Goal: Information Seeking & Learning: Learn about a topic

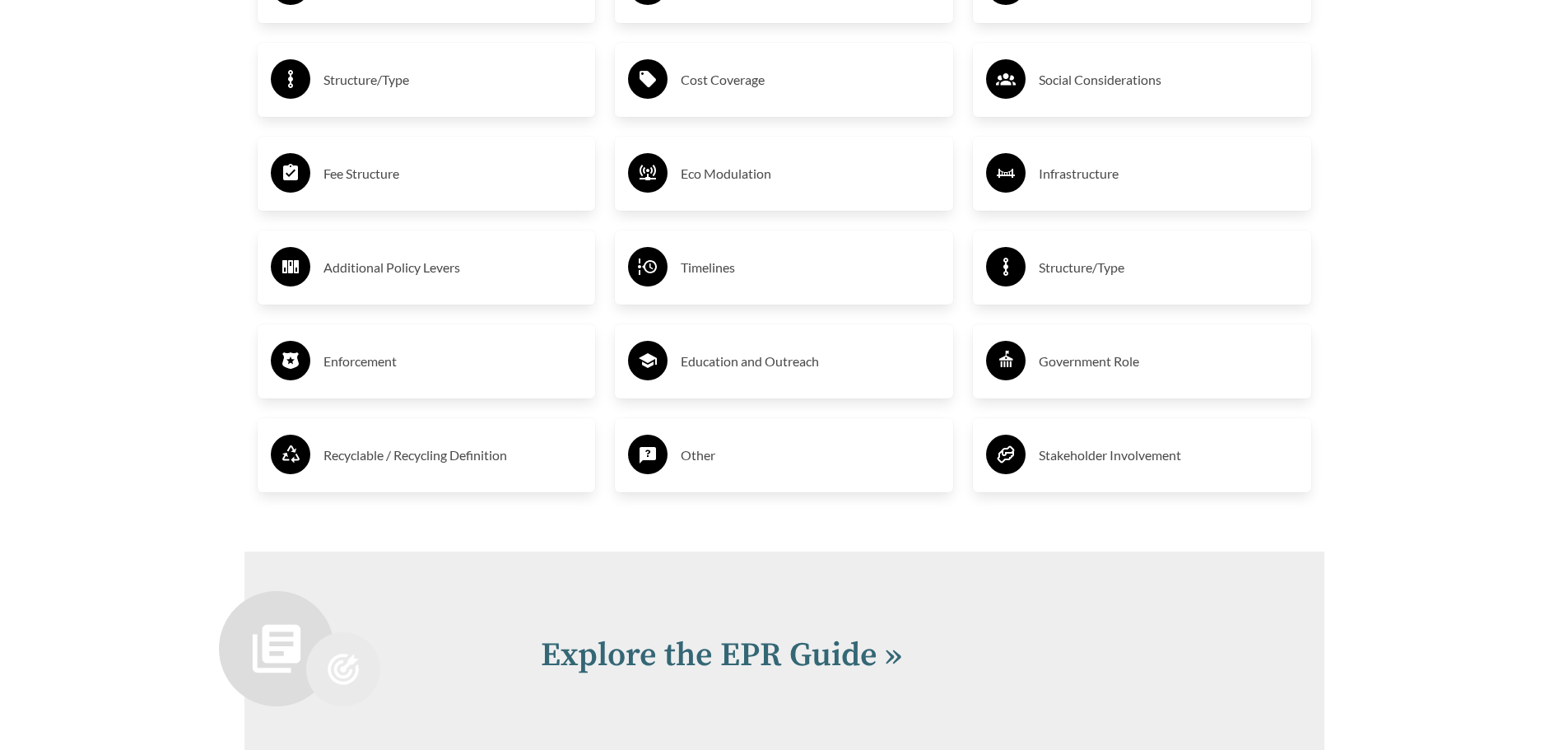
scroll to position [3636, 0]
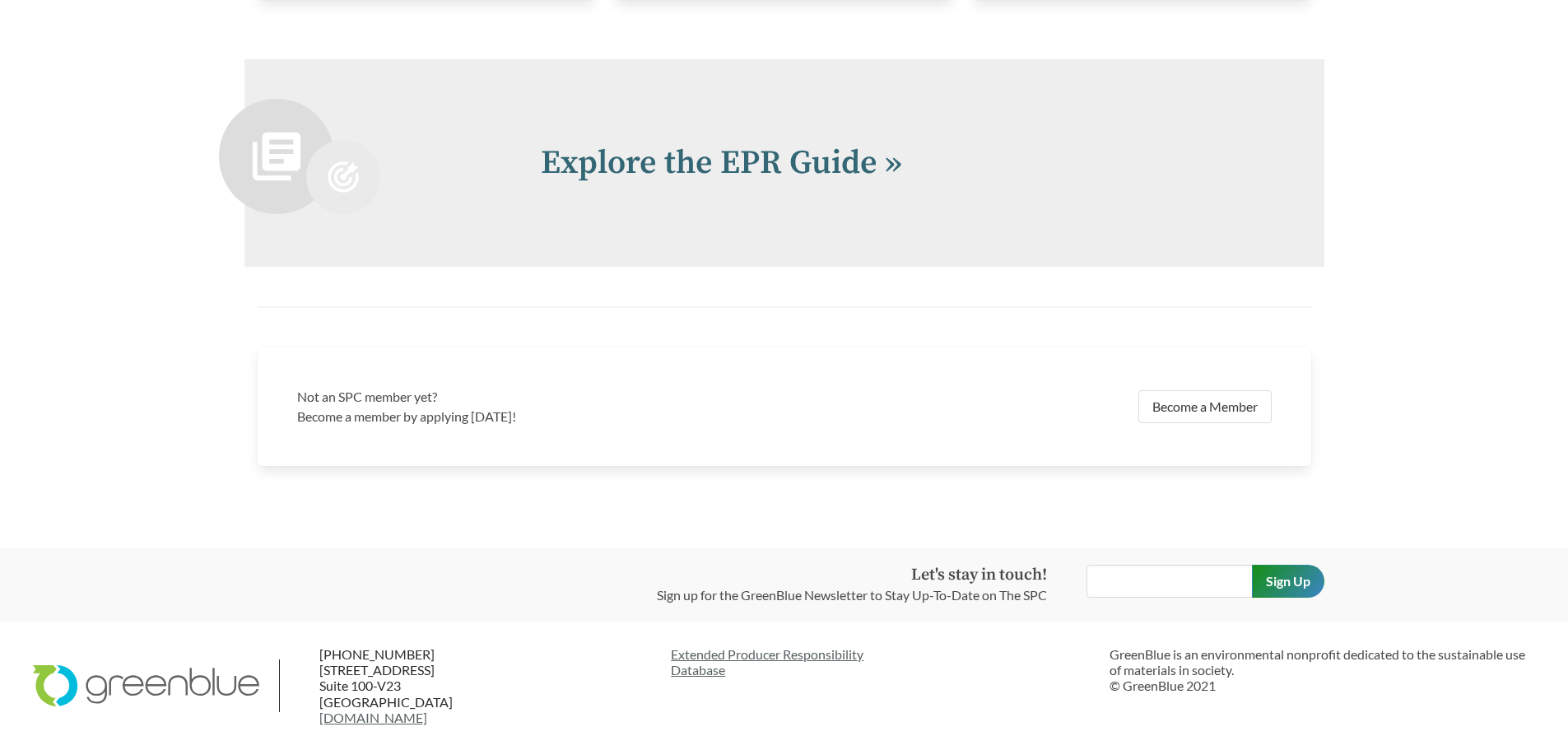
click at [740, 133] on div "Explore the EPR Guide »" at bounding box center [784, 163] width 1079 height 208
click at [741, 175] on link "Explore the EPR Guide »" at bounding box center [721, 164] width 361 height 41
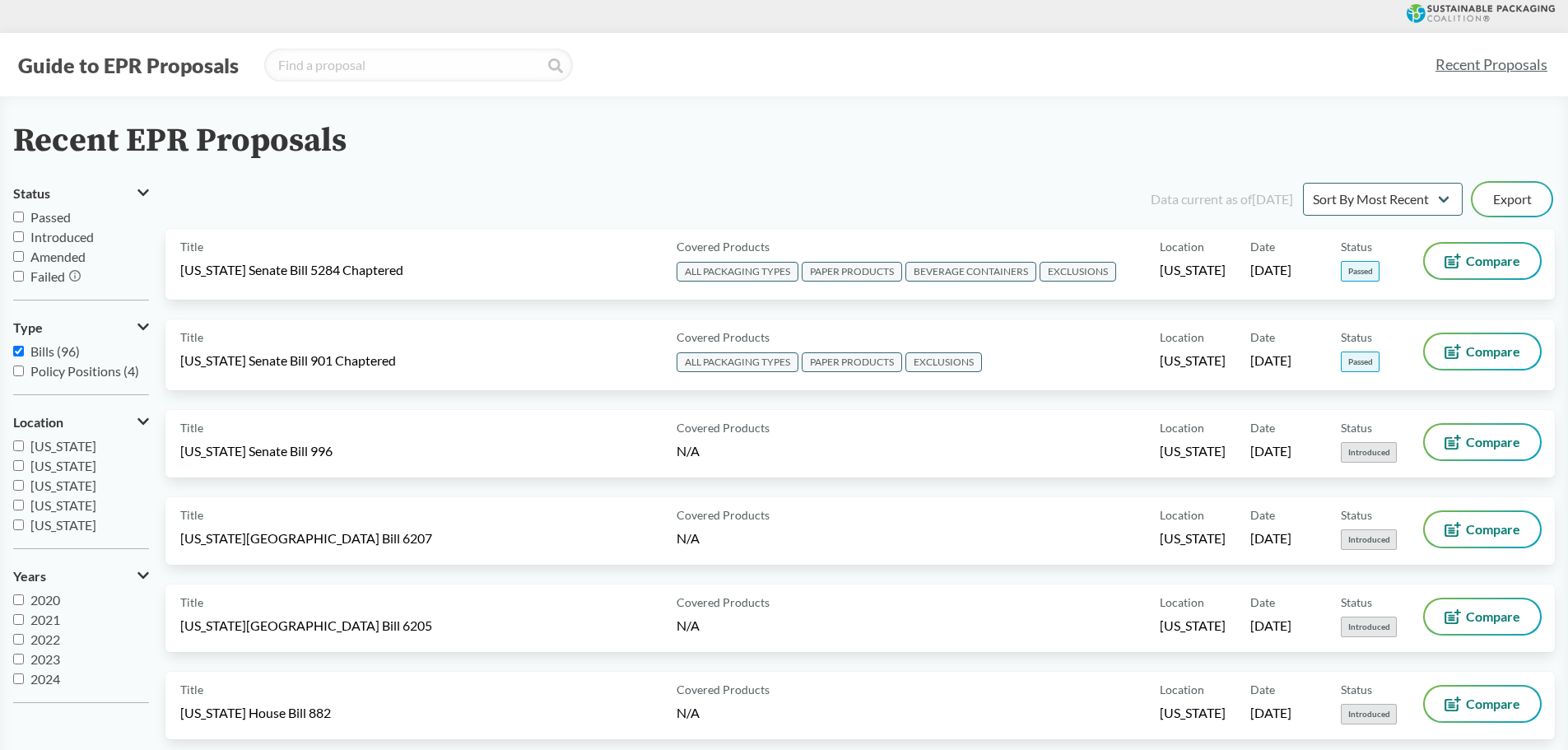
click at [26, 224] on label "Passed" at bounding box center [81, 218] width 136 height 20
click at [24, 223] on input "Passed" at bounding box center [18, 217] width 11 height 11
checkbox input "true"
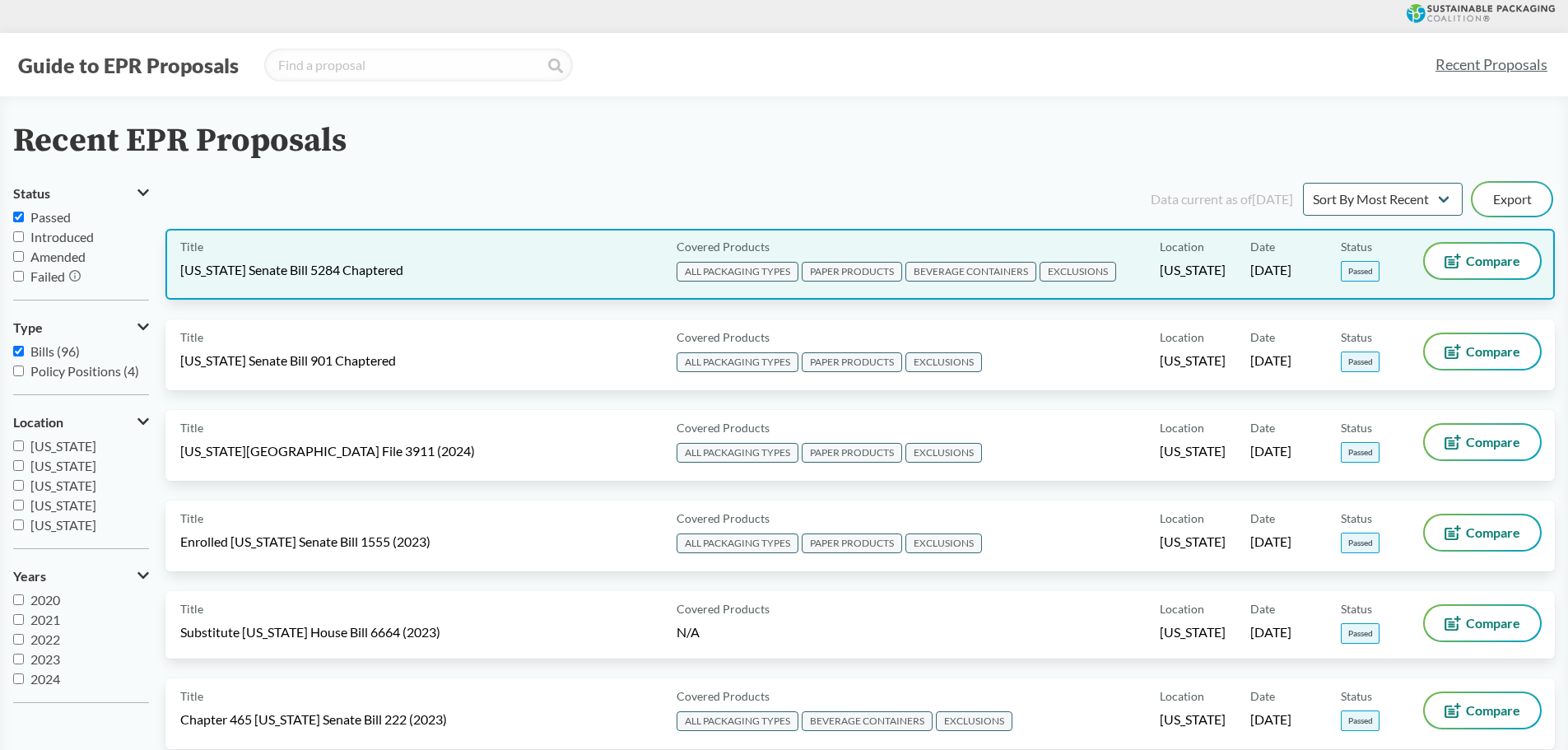
click at [387, 260] on div "Title Washington Senate Bill 5284 Chaptered" at bounding box center [425, 264] width 490 height 41
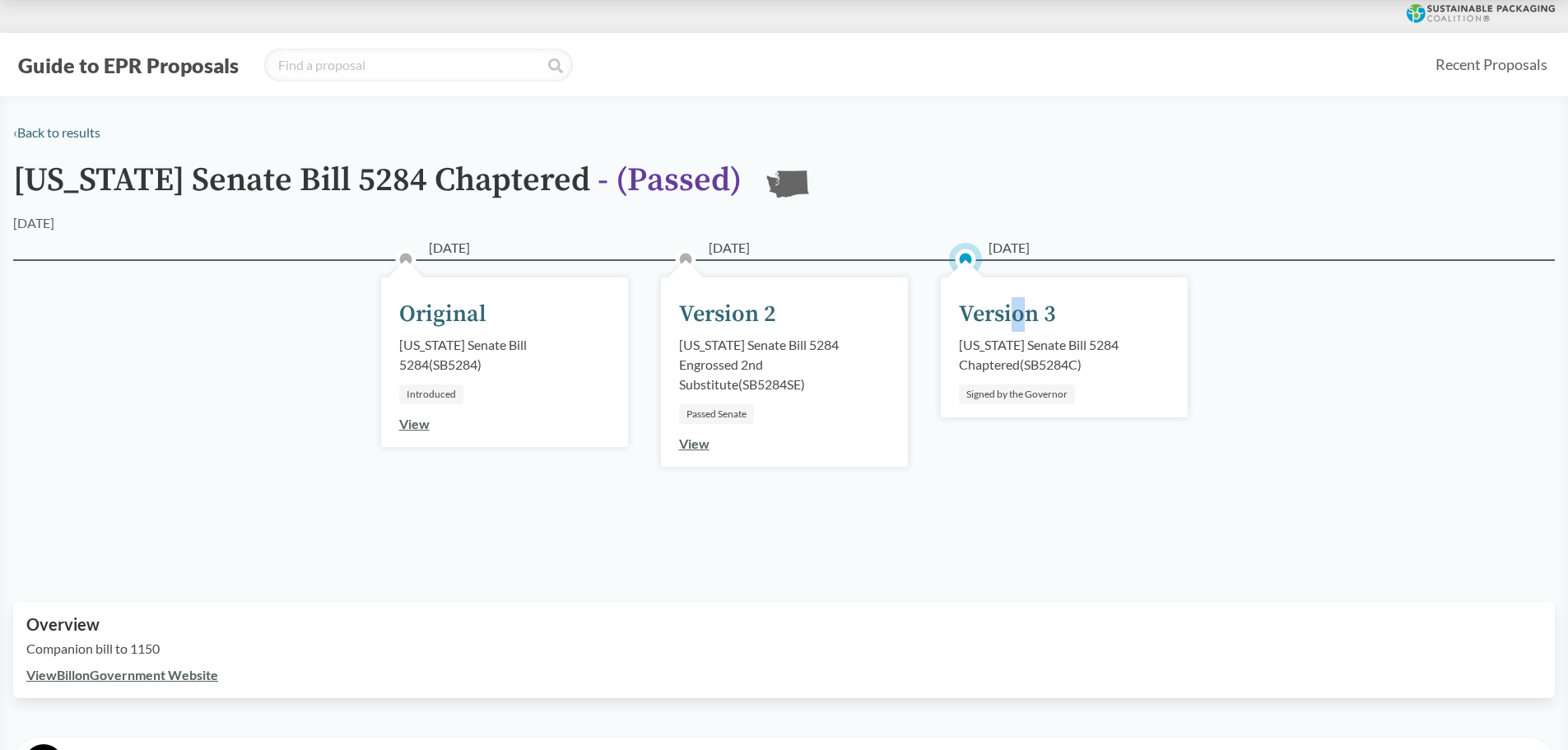
click at [1016, 320] on div "Version 3" at bounding box center [1008, 314] width 98 height 34
click at [985, 374] on div "Washington Senate Bill 5284 Chaptered ( SB5284C )" at bounding box center [1065, 355] width 211 height 39
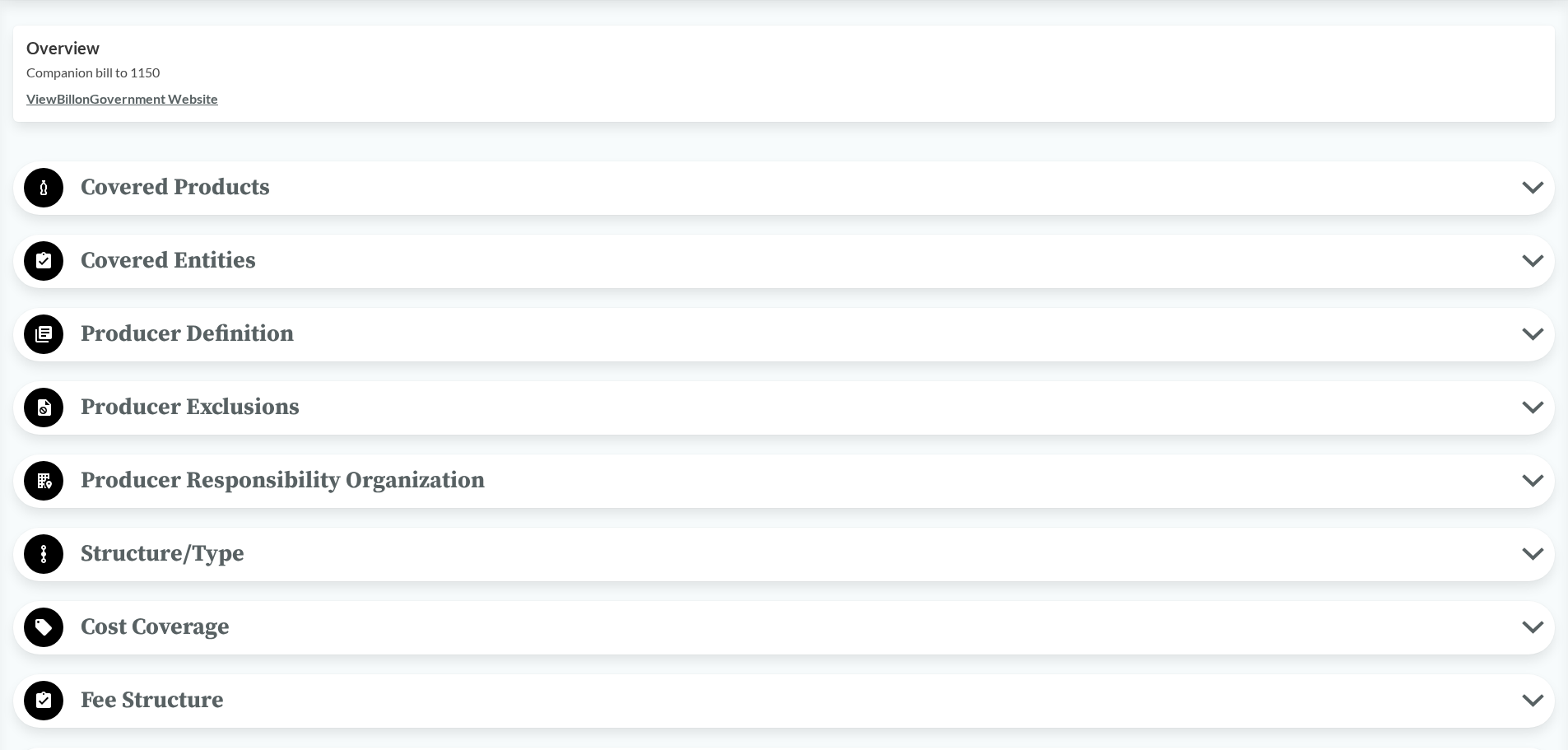
click at [237, 201] on span "Covered Products" at bounding box center [792, 187] width 1459 height 37
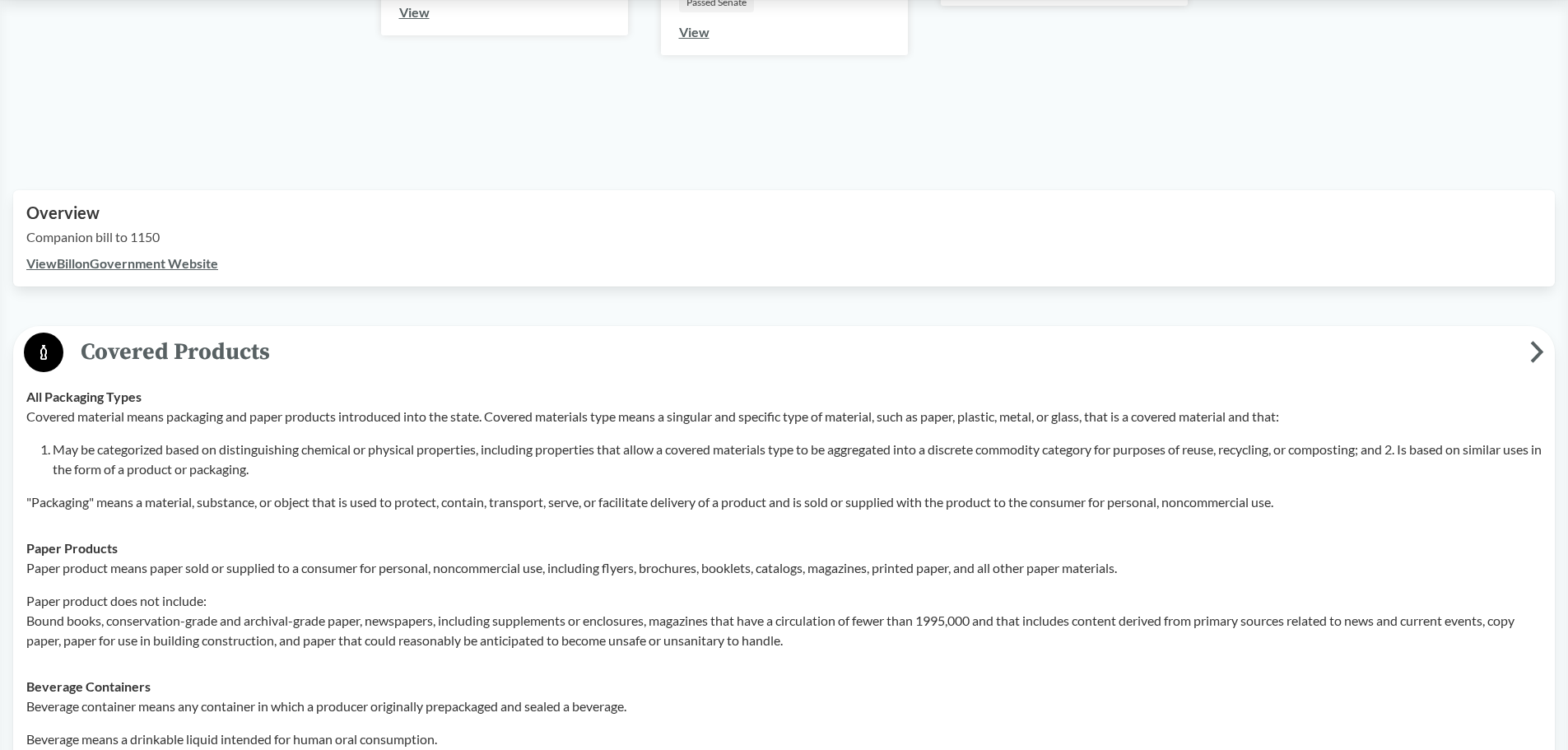
scroll to position [494, 0]
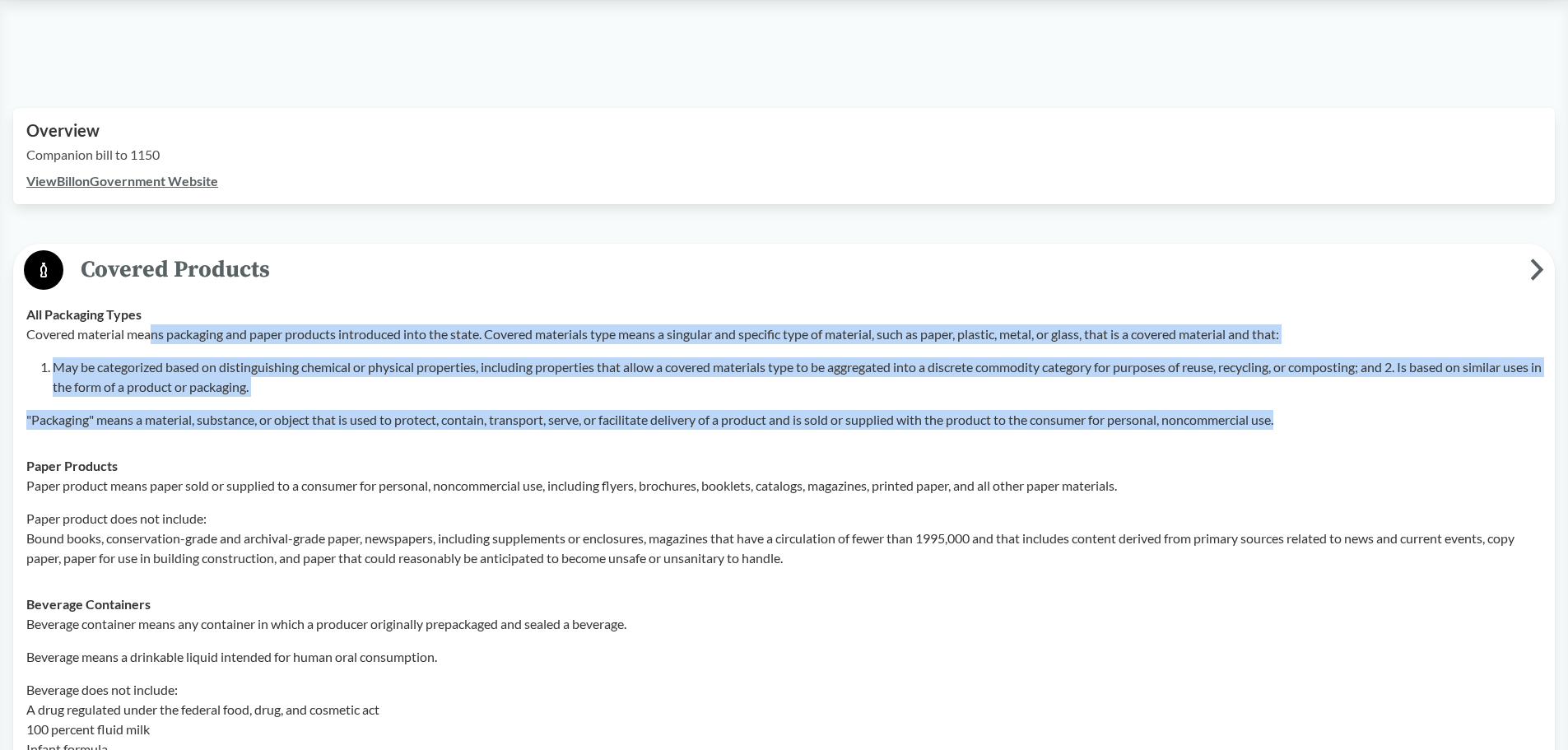
drag, startPoint x: 154, startPoint y: 331, endPoint x: 1320, endPoint y: 421, distance: 1169.5
click at [1320, 421] on div "Covered material means packaging and paper products introduced into the state. …" at bounding box center [784, 376] width 1516 height 105
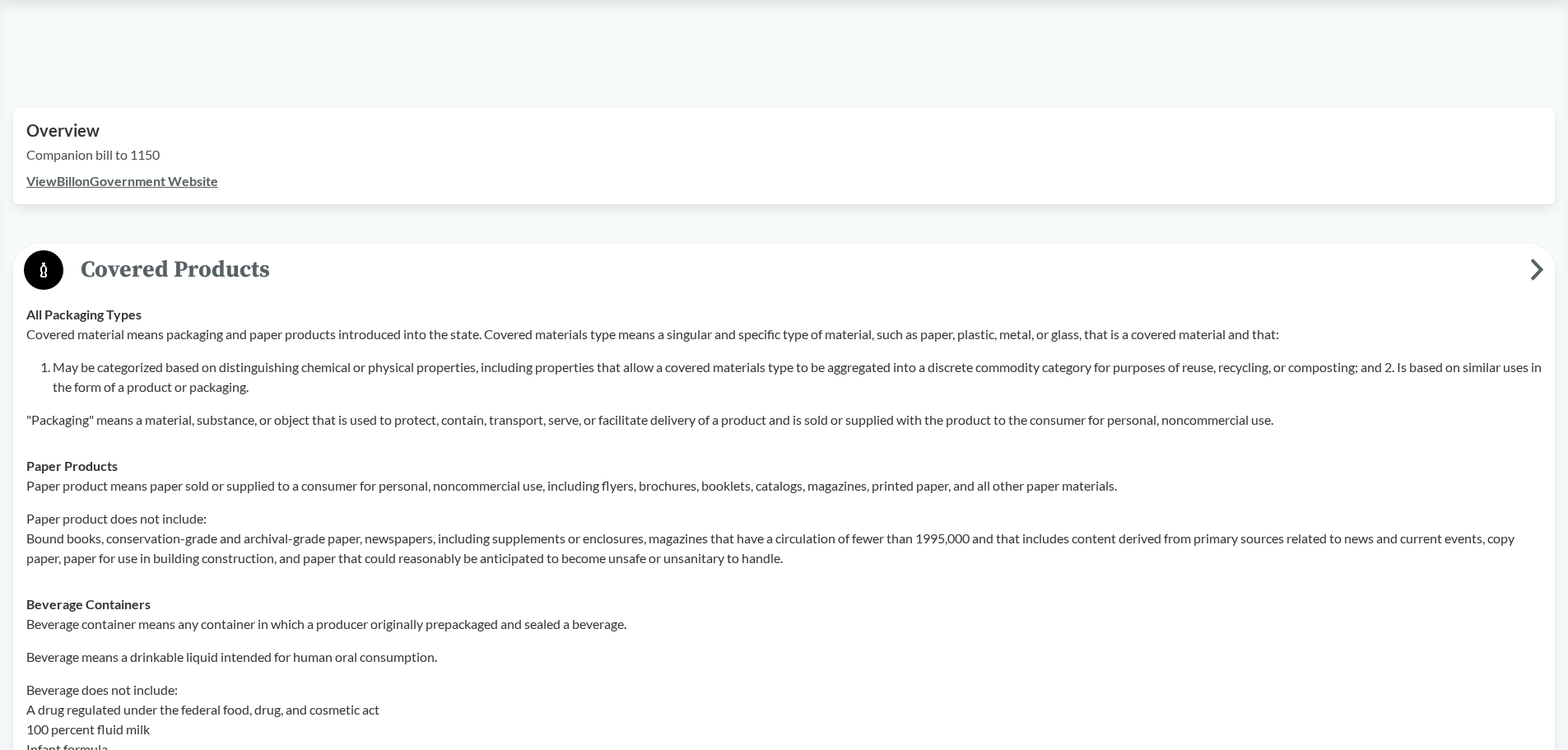
drag, startPoint x: 368, startPoint y: 508, endPoint x: 341, endPoint y: 504, distance: 27.3
click at [368, 508] on div "Paper product means paper sold or supplied to a consumer for personal, noncomme…" at bounding box center [784, 522] width 1516 height 93
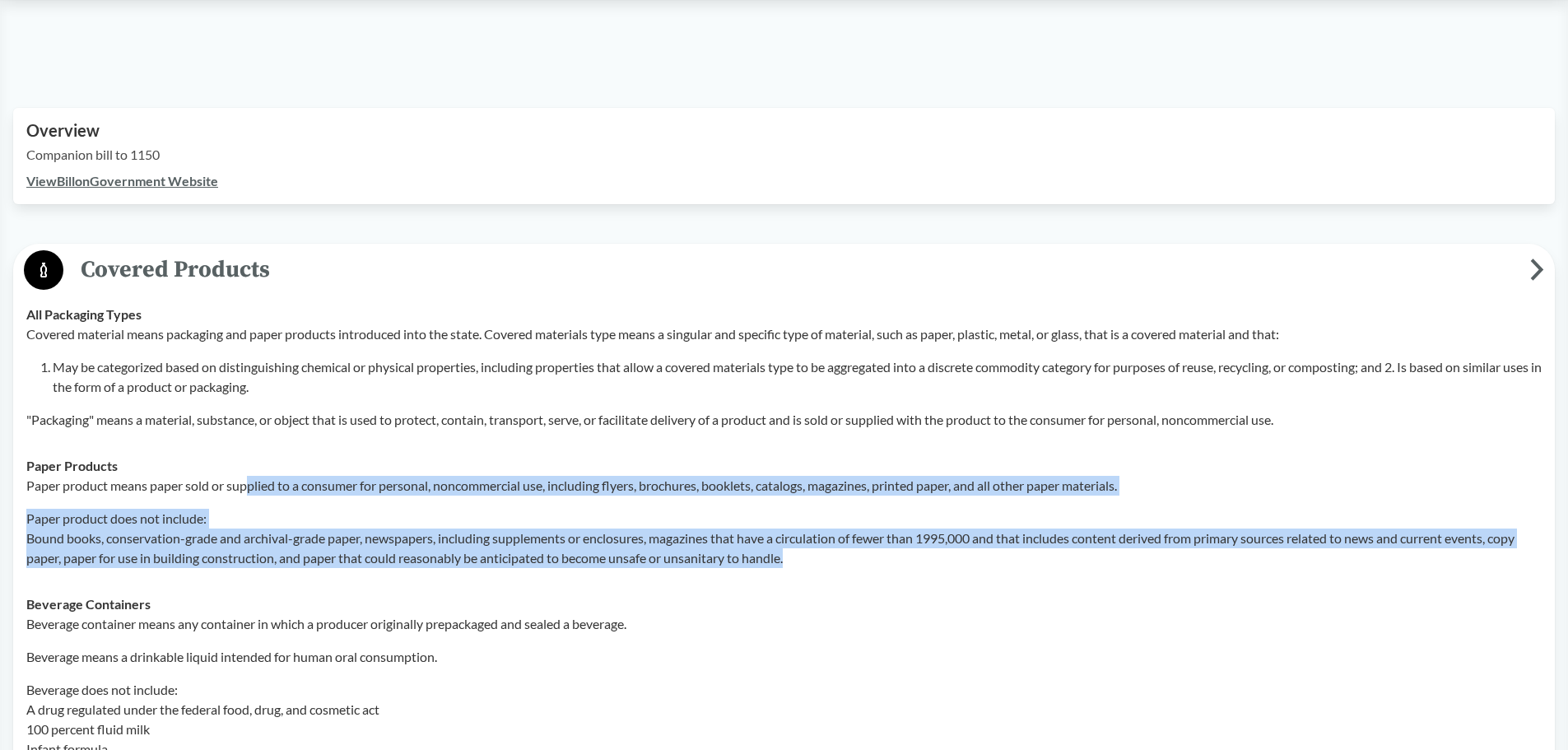
drag, startPoint x: 250, startPoint y: 481, endPoint x: 819, endPoint y: 559, distance: 574.3
click at [819, 559] on div "Paper product means paper sold or supplied to a consumer for personal, noncomme…" at bounding box center [784, 522] width 1516 height 93
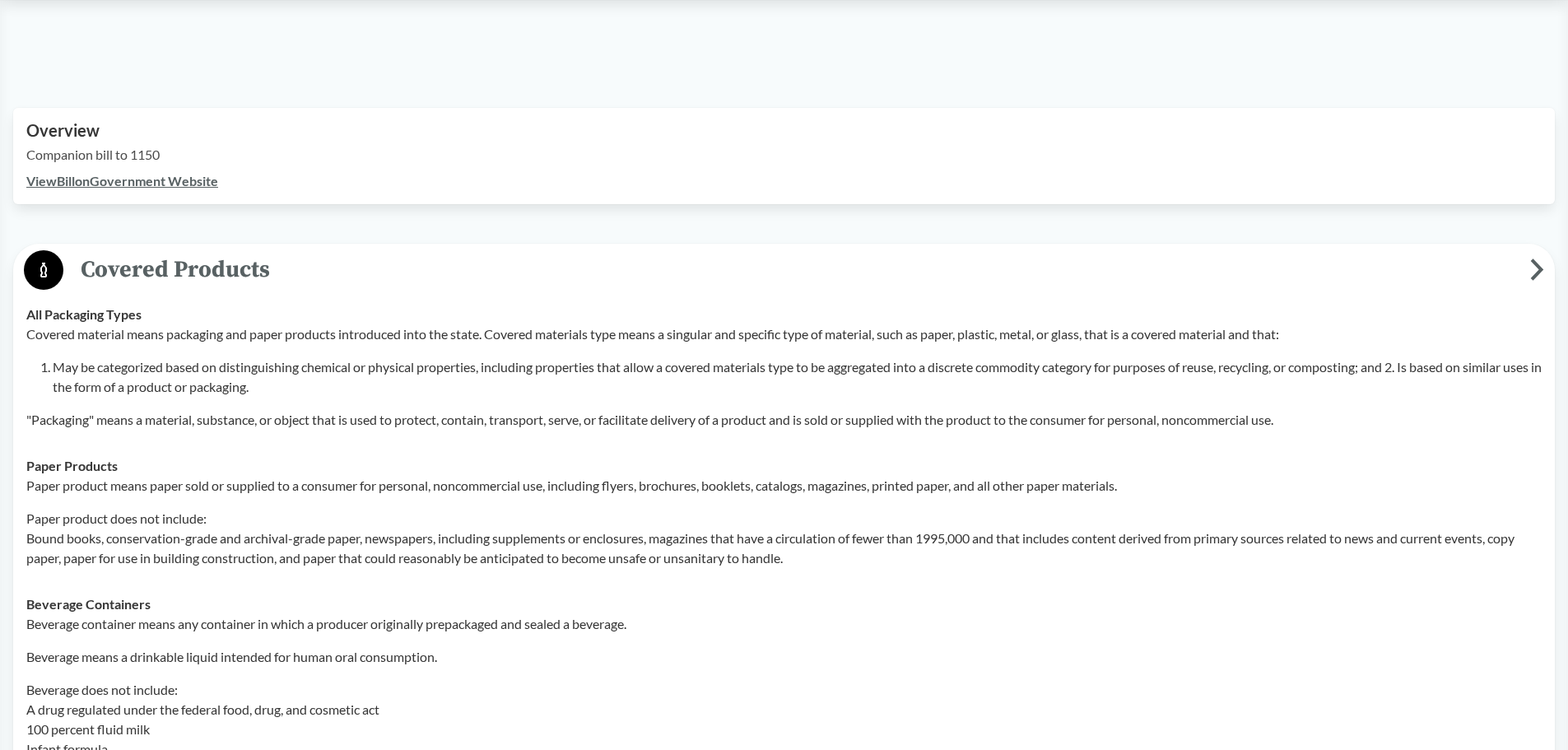
drag, startPoint x: 318, startPoint y: 383, endPoint x: 208, endPoint y: 363, distance: 111.8
click at [317, 383] on li "May be categorized based on distinguishing chemical or physical properties, inc…" at bounding box center [797, 377] width 1489 height 39
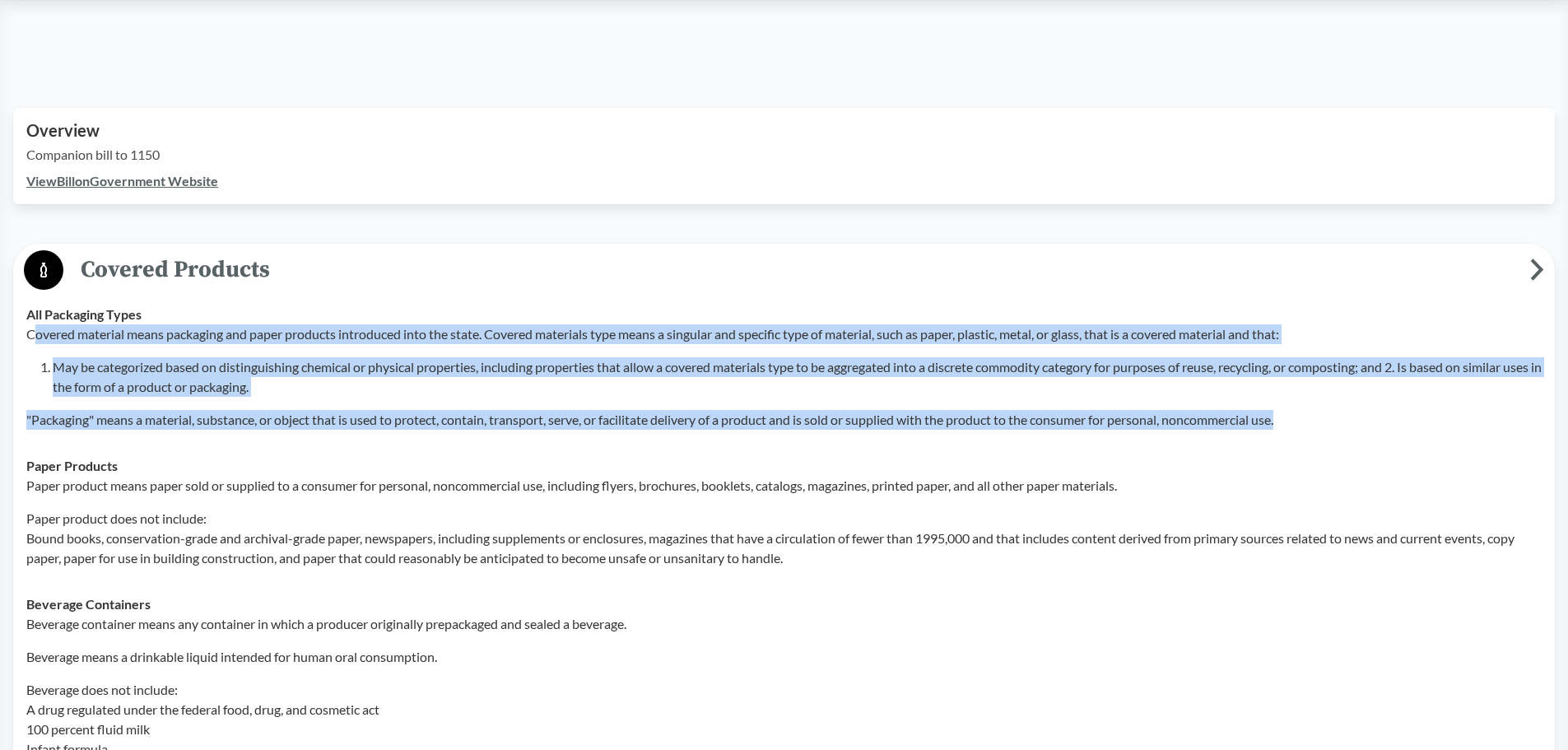
drag, startPoint x: 33, startPoint y: 334, endPoint x: 1333, endPoint y: 434, distance: 1303.8
click at [1333, 434] on td "All Packaging Types Covered material means packaging and paper products introdu…" at bounding box center [784, 368] width 1531 height 152
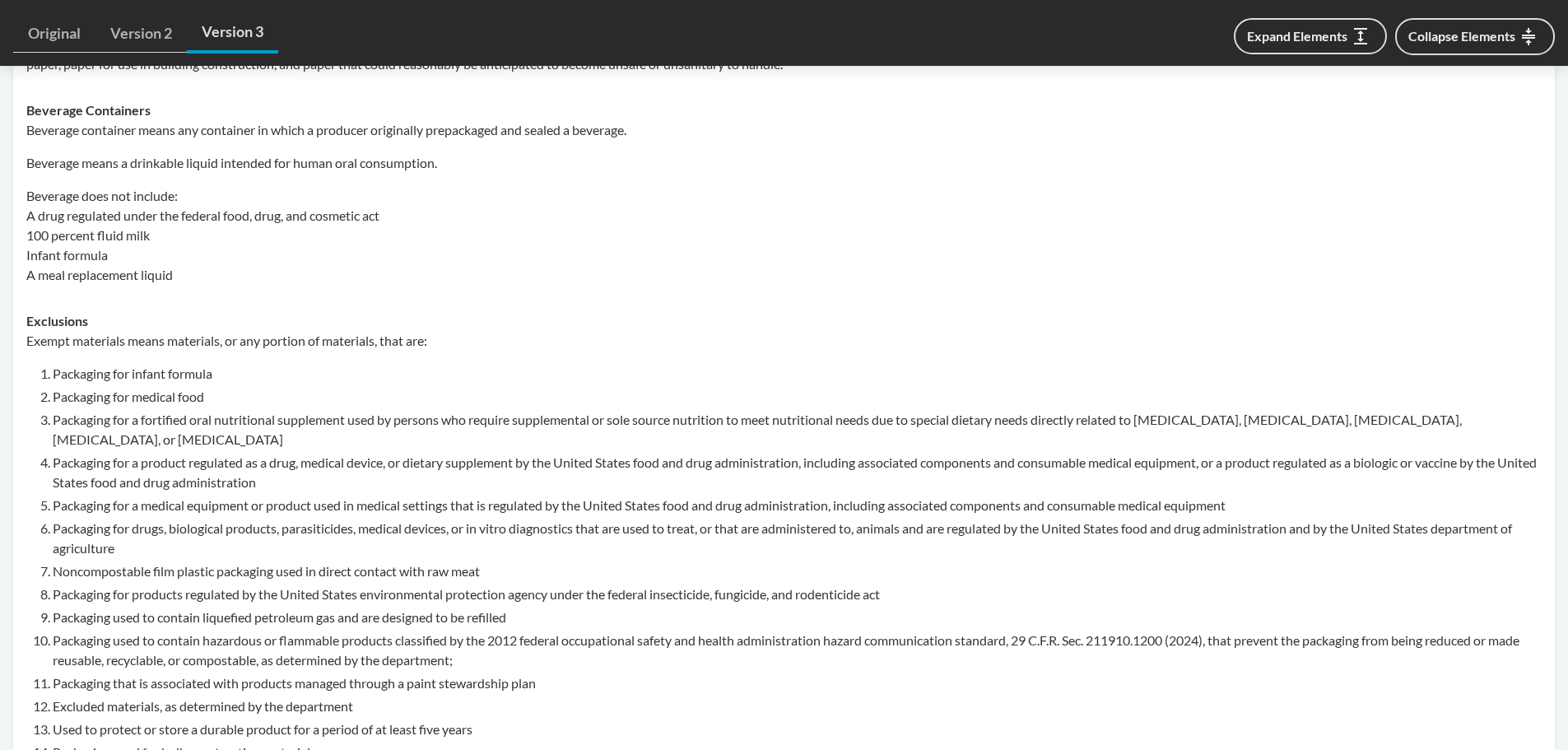
scroll to position [1153, 0]
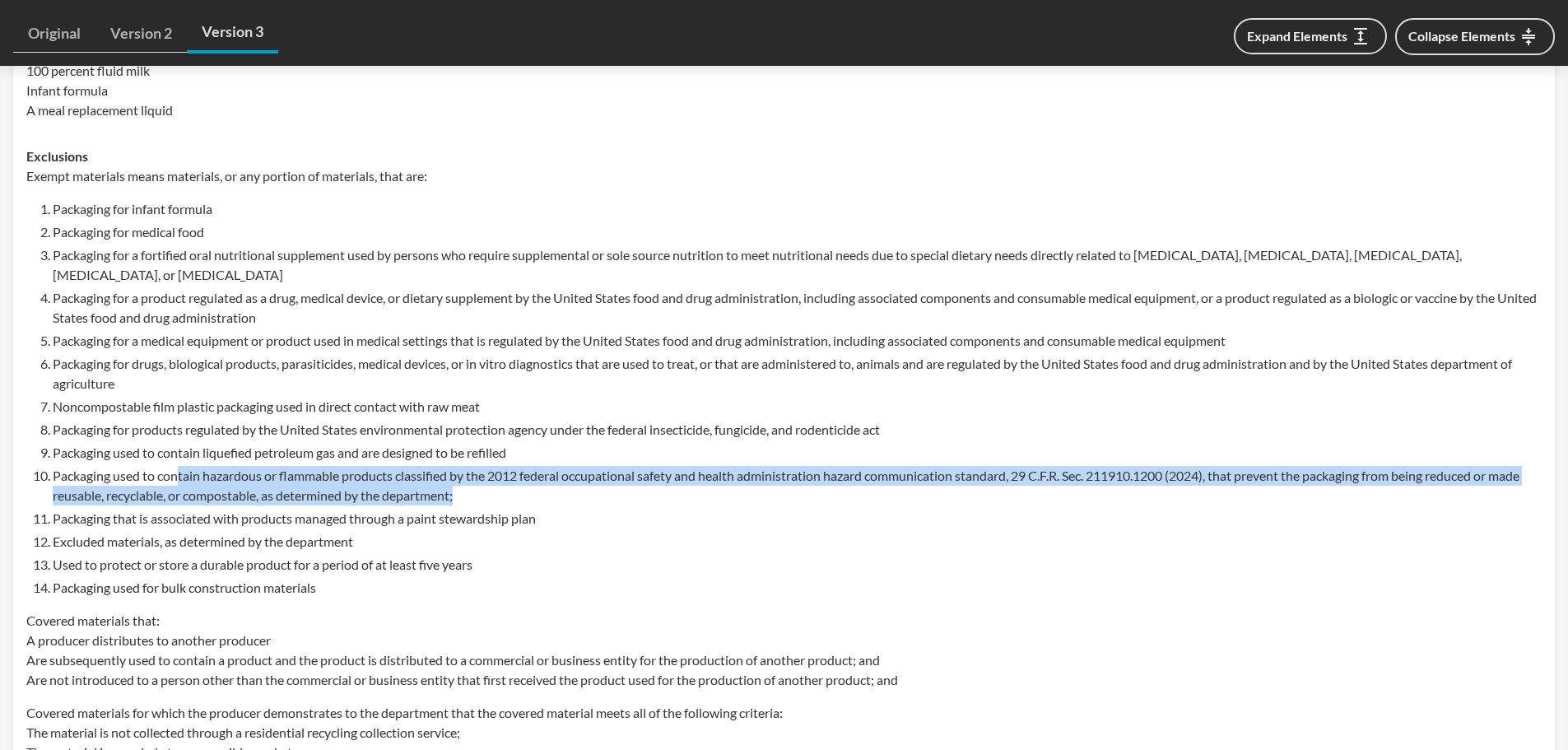
drag, startPoint x: 177, startPoint y: 481, endPoint x: 509, endPoint y: 499, distance: 332.5
click at [509, 499] on li "Packaging used to contain hazardous or flammable products classified by the 201…" at bounding box center [797, 486] width 1489 height 39
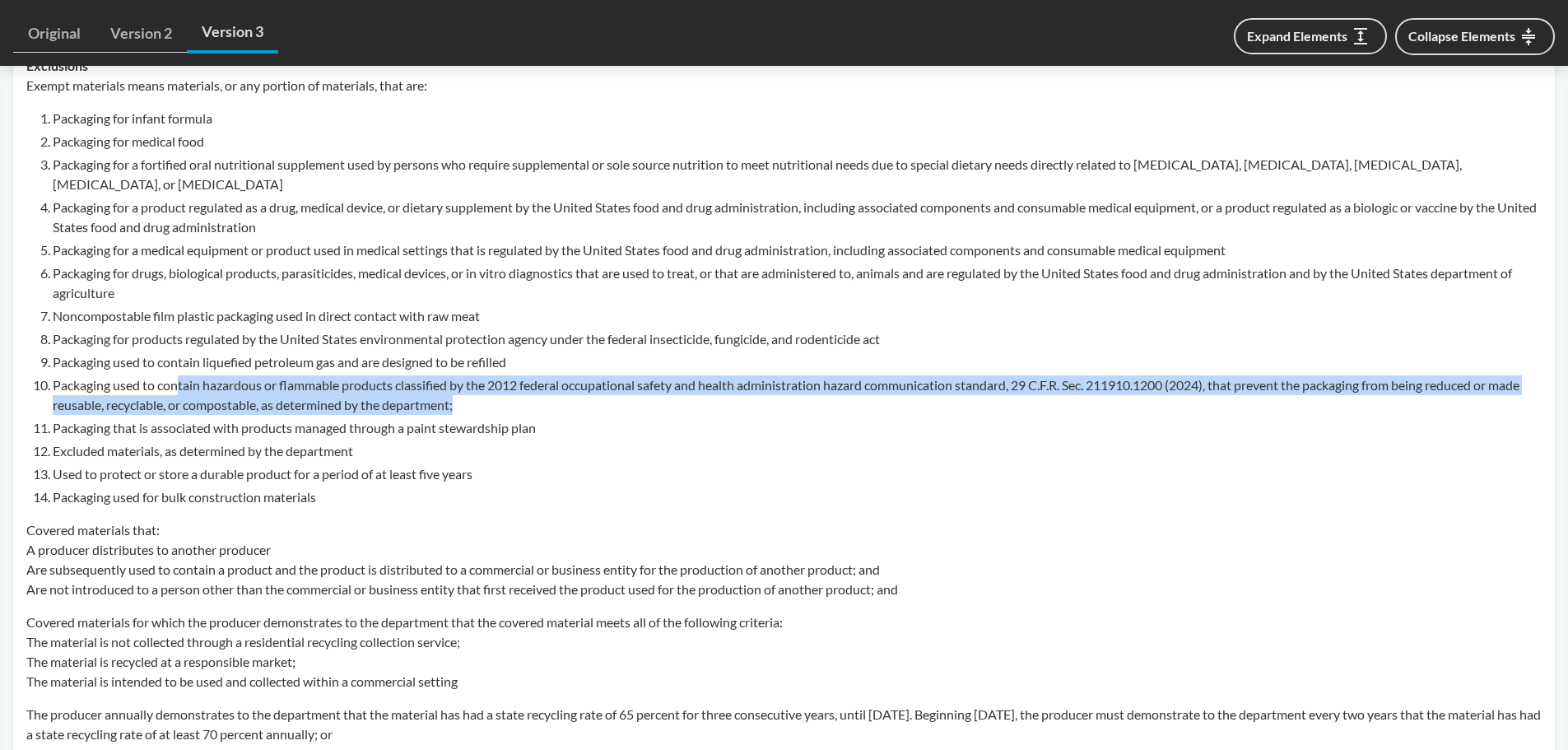
scroll to position [1400, 0]
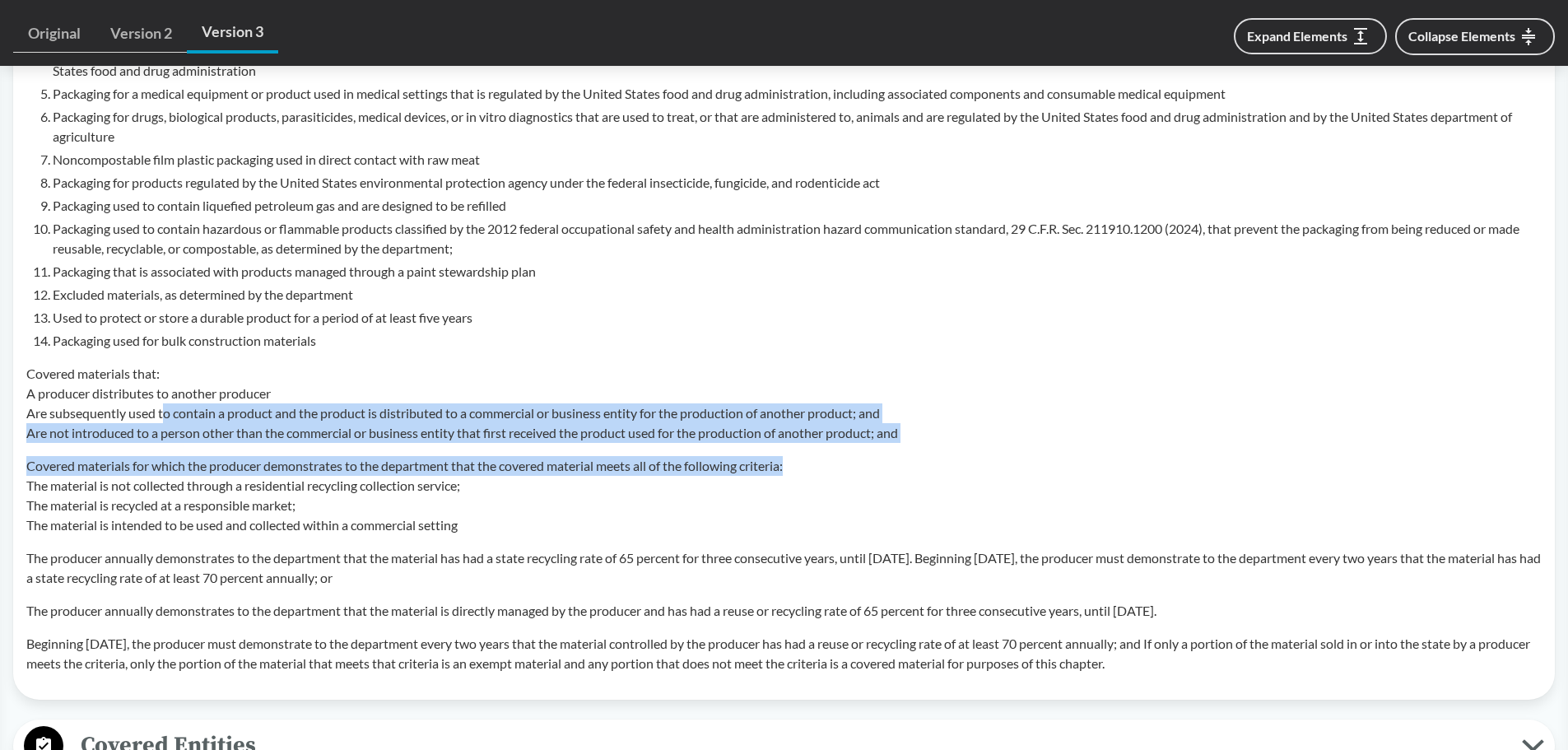
drag, startPoint x: 165, startPoint y: 413, endPoint x: 880, endPoint y: 464, distance: 716.8
click at [880, 464] on div "Exempt materials means materials, or any portion of materials, that are: Packag…" at bounding box center [784, 297] width 1516 height 755
click at [268, 419] on p "Covered materials that: A producer distributes to another producer Are subseque…" at bounding box center [784, 403] width 1516 height 79
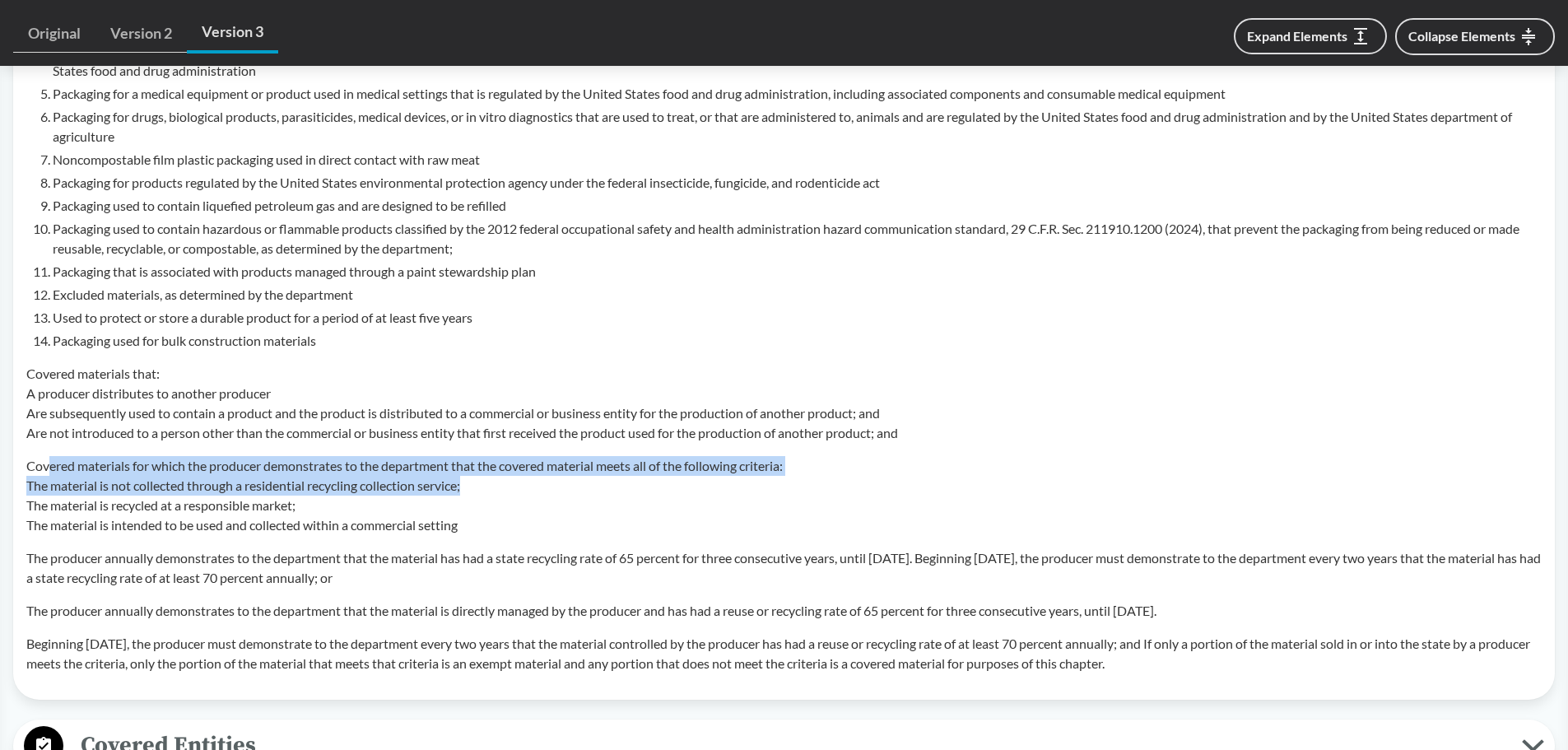
drag, startPoint x: 47, startPoint y: 460, endPoint x: 822, endPoint y: 486, distance: 775.4
click at [822, 486] on p "Covered materials for which the producer demonstrates to the department that th…" at bounding box center [784, 496] width 1516 height 79
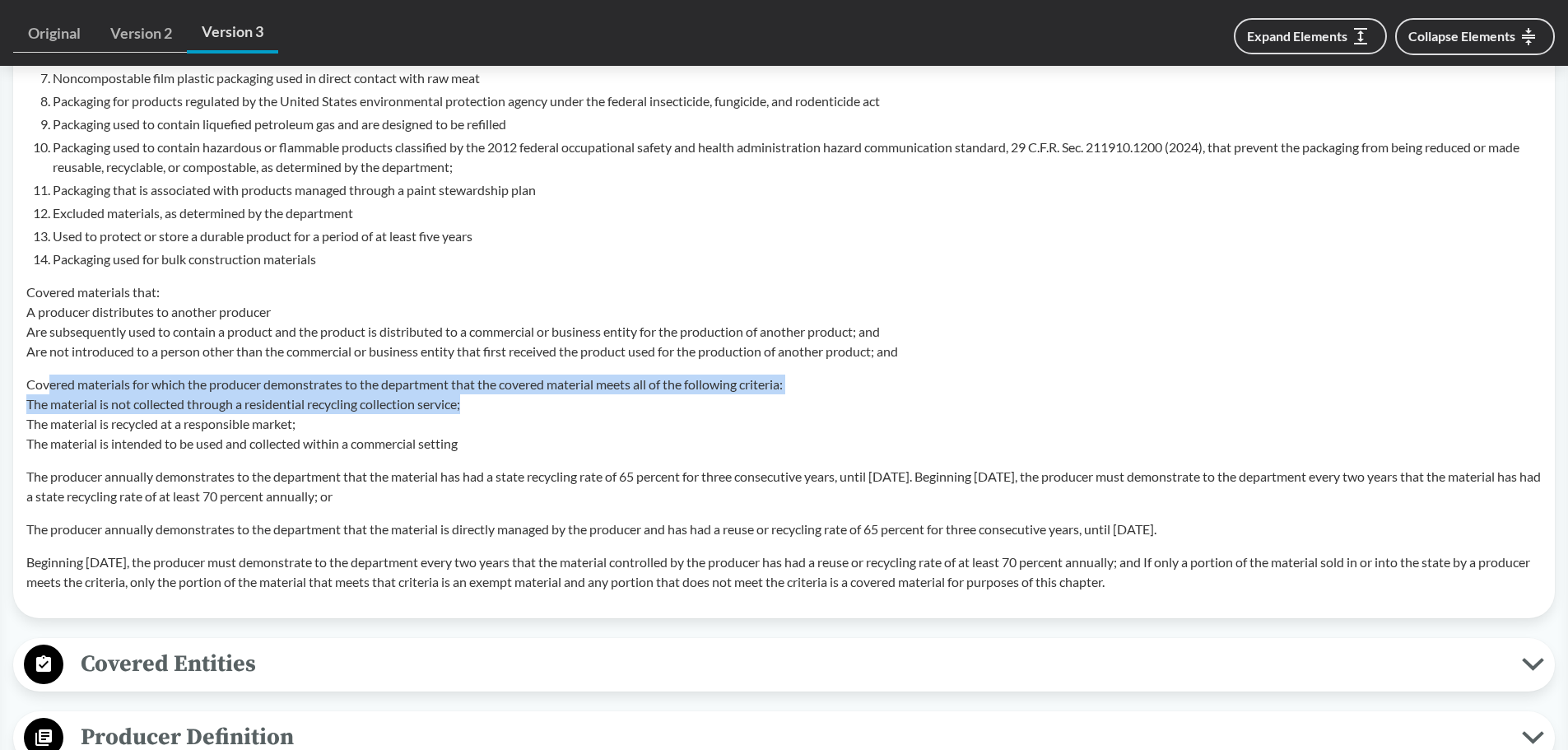
scroll to position [1482, 0]
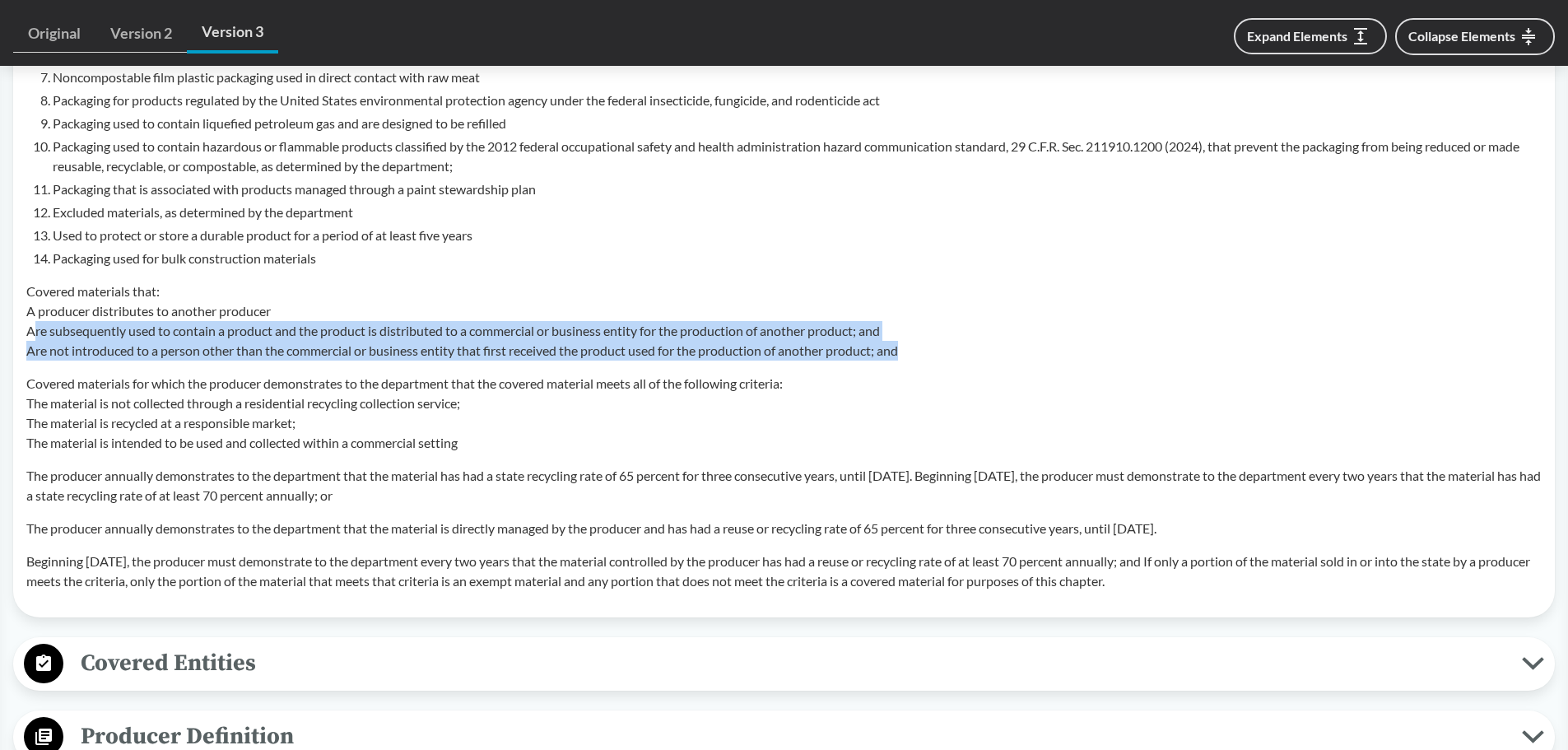
drag, startPoint x: 37, startPoint y: 330, endPoint x: 913, endPoint y: 359, distance: 876.5
click at [913, 359] on p "Covered materials that: A producer distributes to another producer Are subseque…" at bounding box center [784, 321] width 1516 height 79
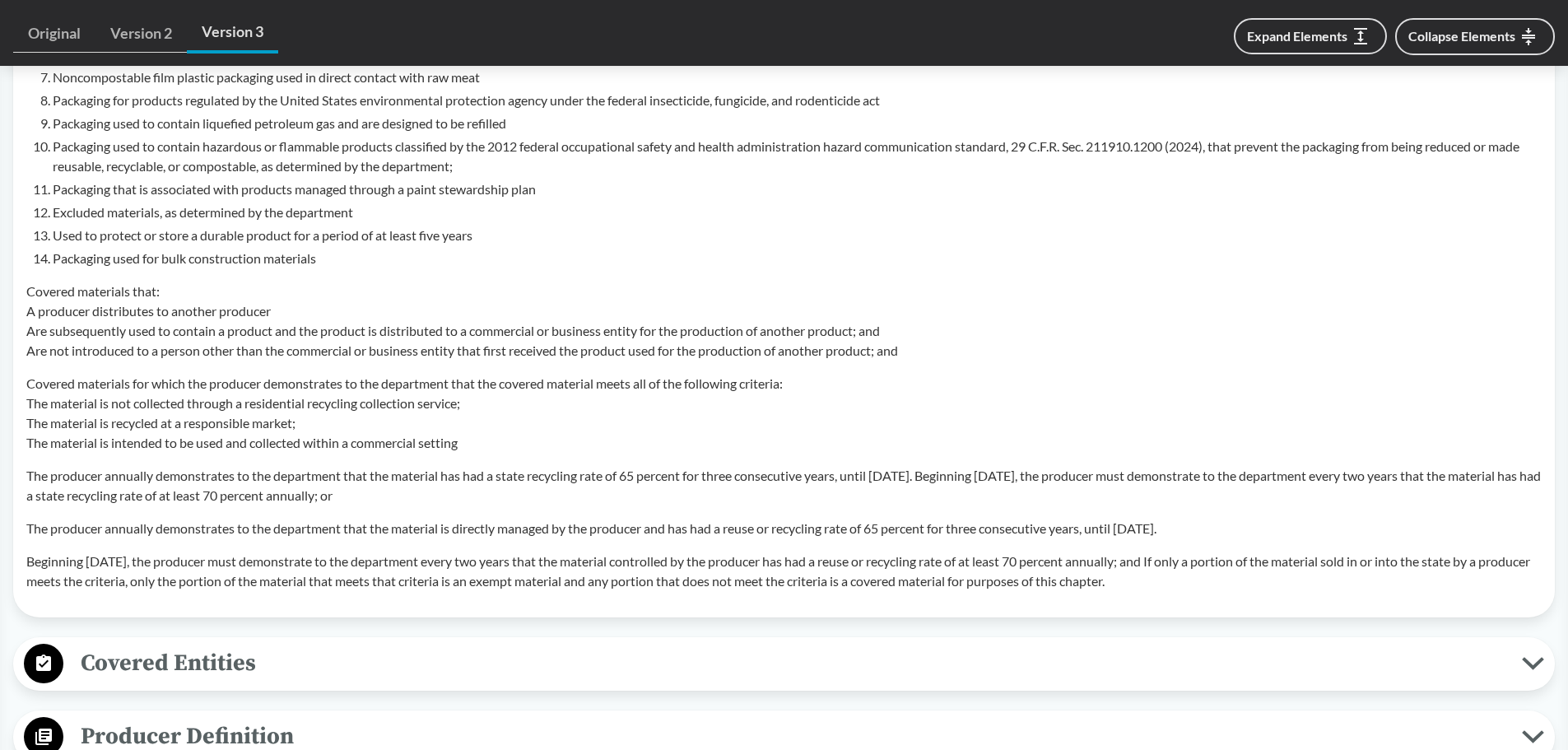
click at [44, 386] on p "Covered materials for which the producer demonstrates to the department that th…" at bounding box center [784, 413] width 1516 height 79
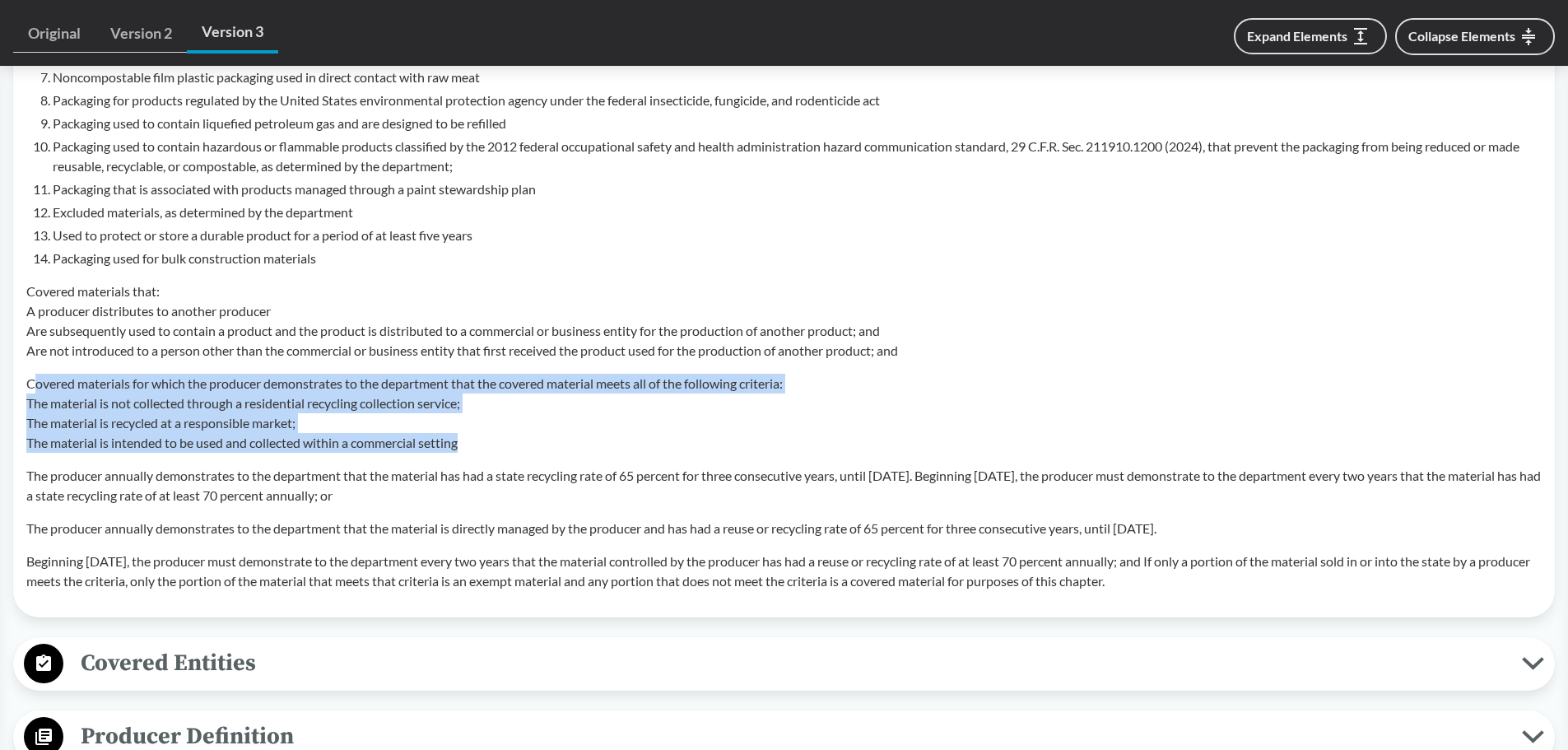
drag, startPoint x: 39, startPoint y: 384, endPoint x: 803, endPoint y: 440, distance: 766.0
click at [803, 440] on p "Covered materials for which the producer demonstrates to the department that th…" at bounding box center [784, 413] width 1516 height 79
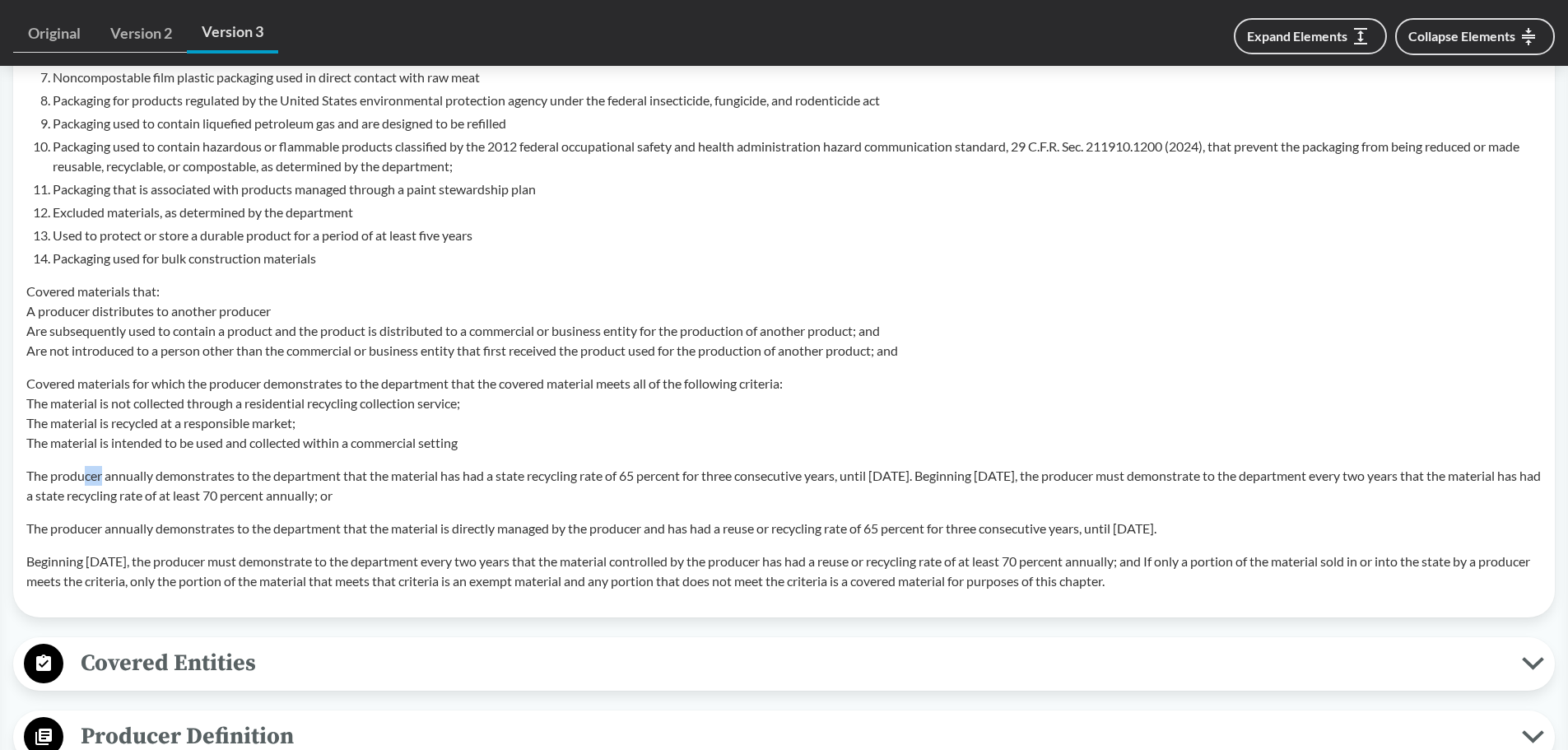
drag, startPoint x: 87, startPoint y: 485, endPoint x: 449, endPoint y: 528, distance: 364.5
click at [283, 504] on p "The producer annually demonstrates to the department that the material has had …" at bounding box center [784, 486] width 1516 height 39
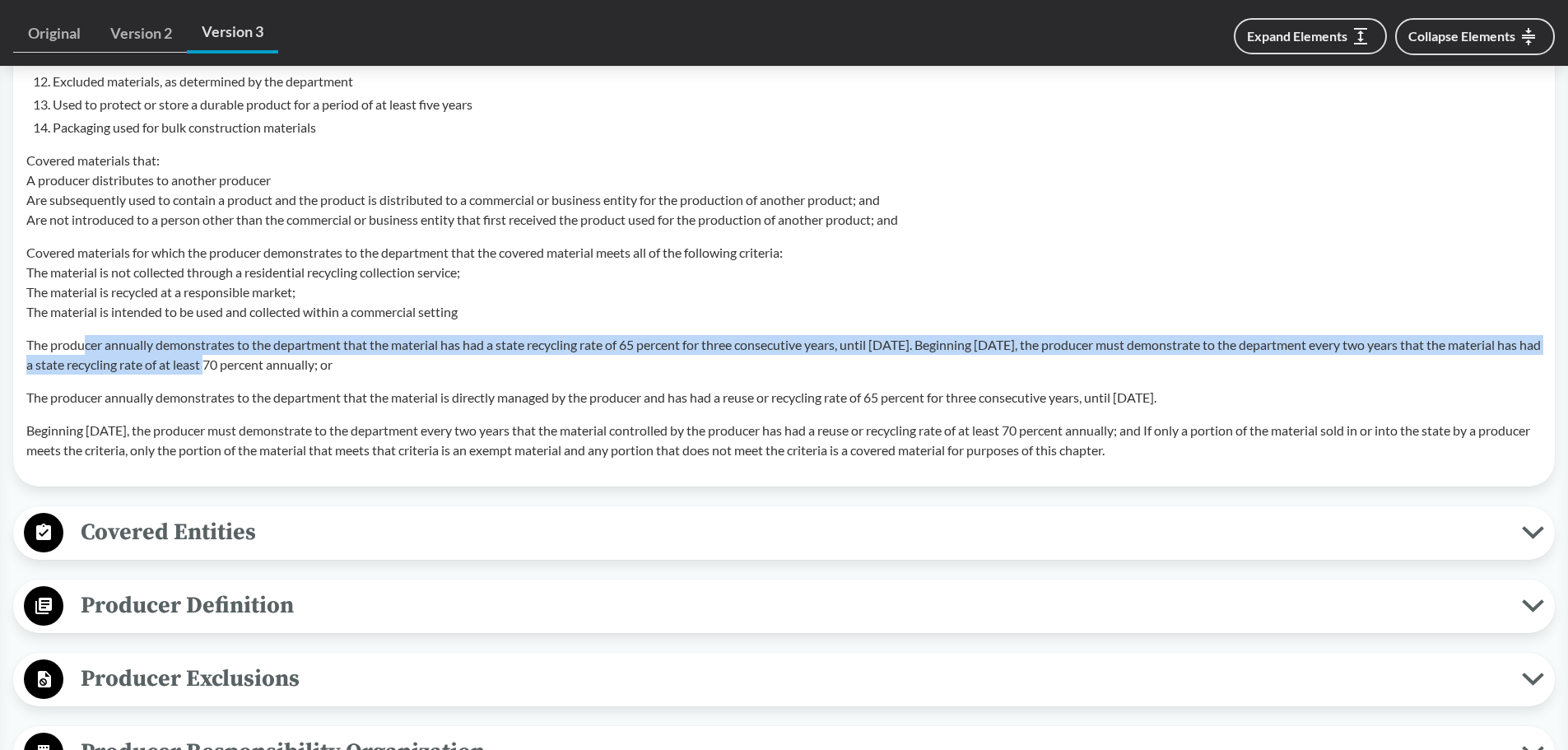
scroll to position [1894, 0]
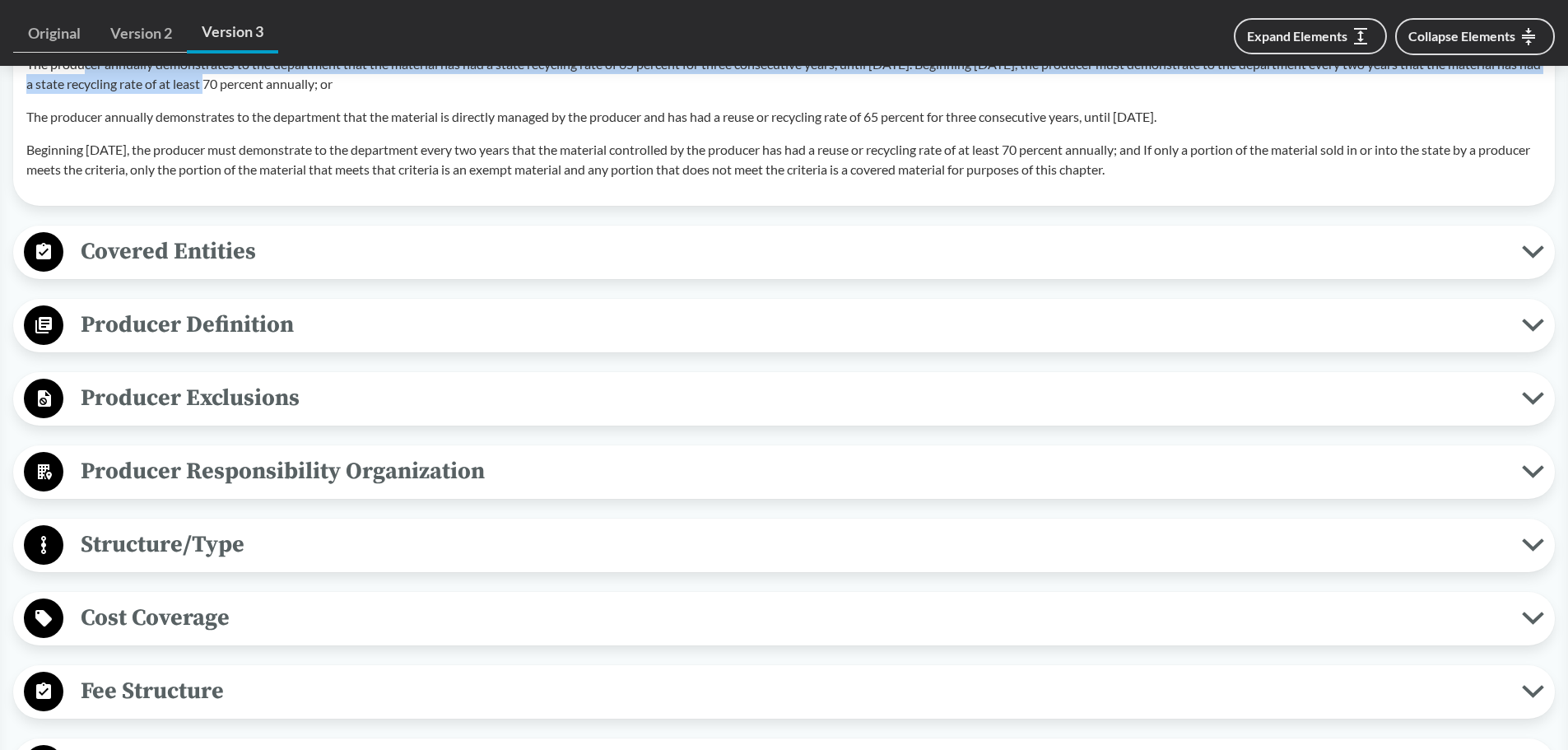
click at [168, 268] on span "Covered Entities" at bounding box center [792, 252] width 1459 height 37
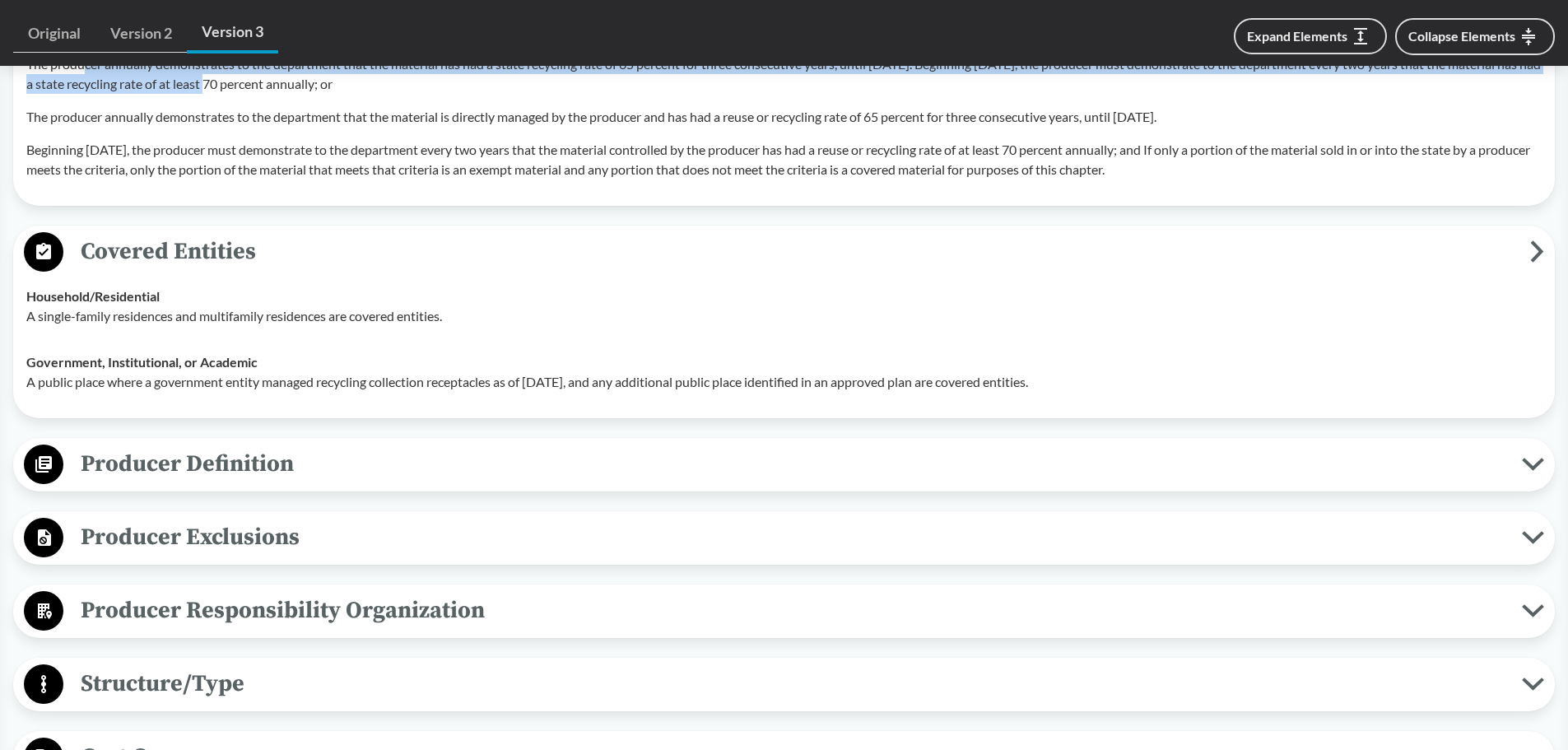
click at [134, 463] on span "Producer Definition" at bounding box center [792, 464] width 1459 height 37
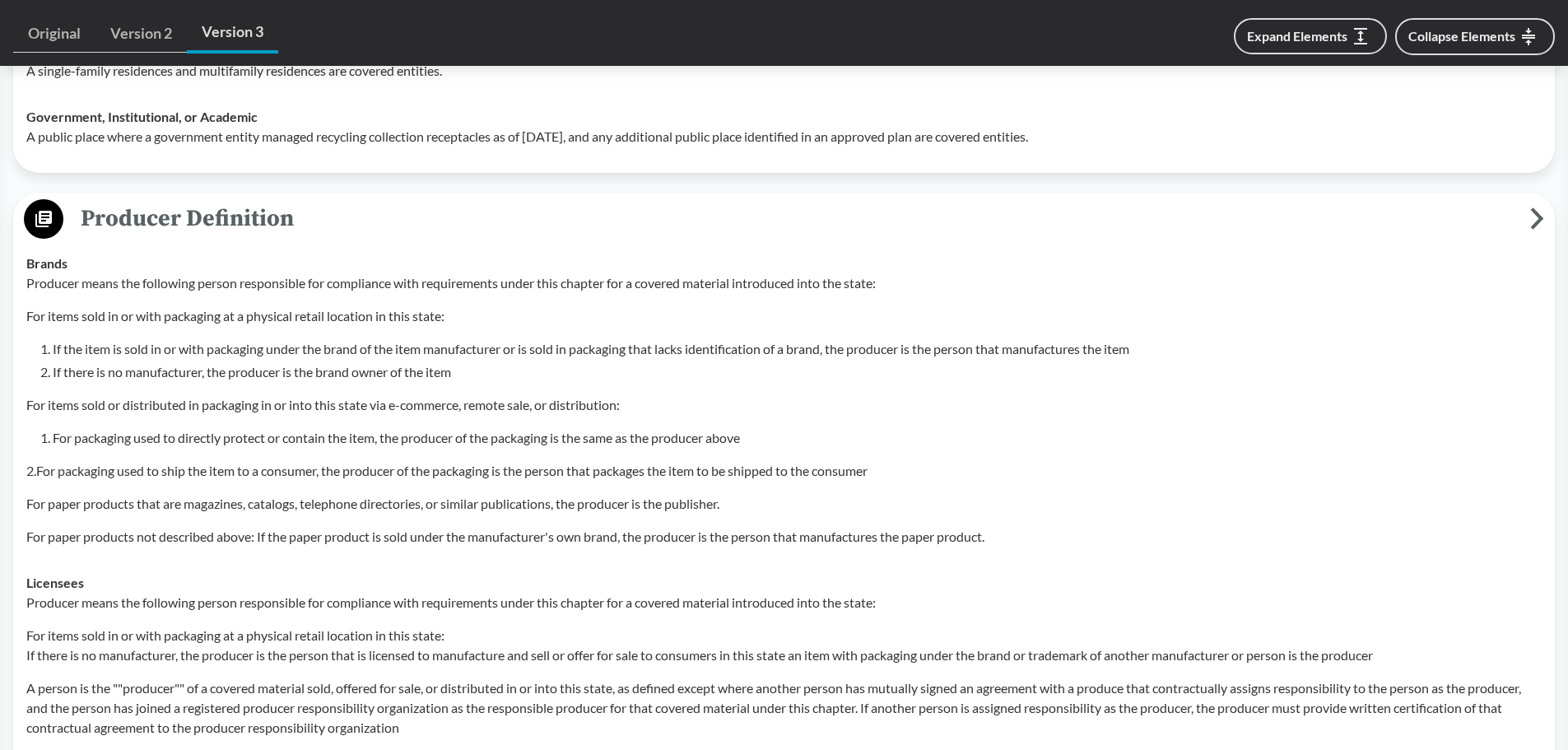
scroll to position [2142, 0]
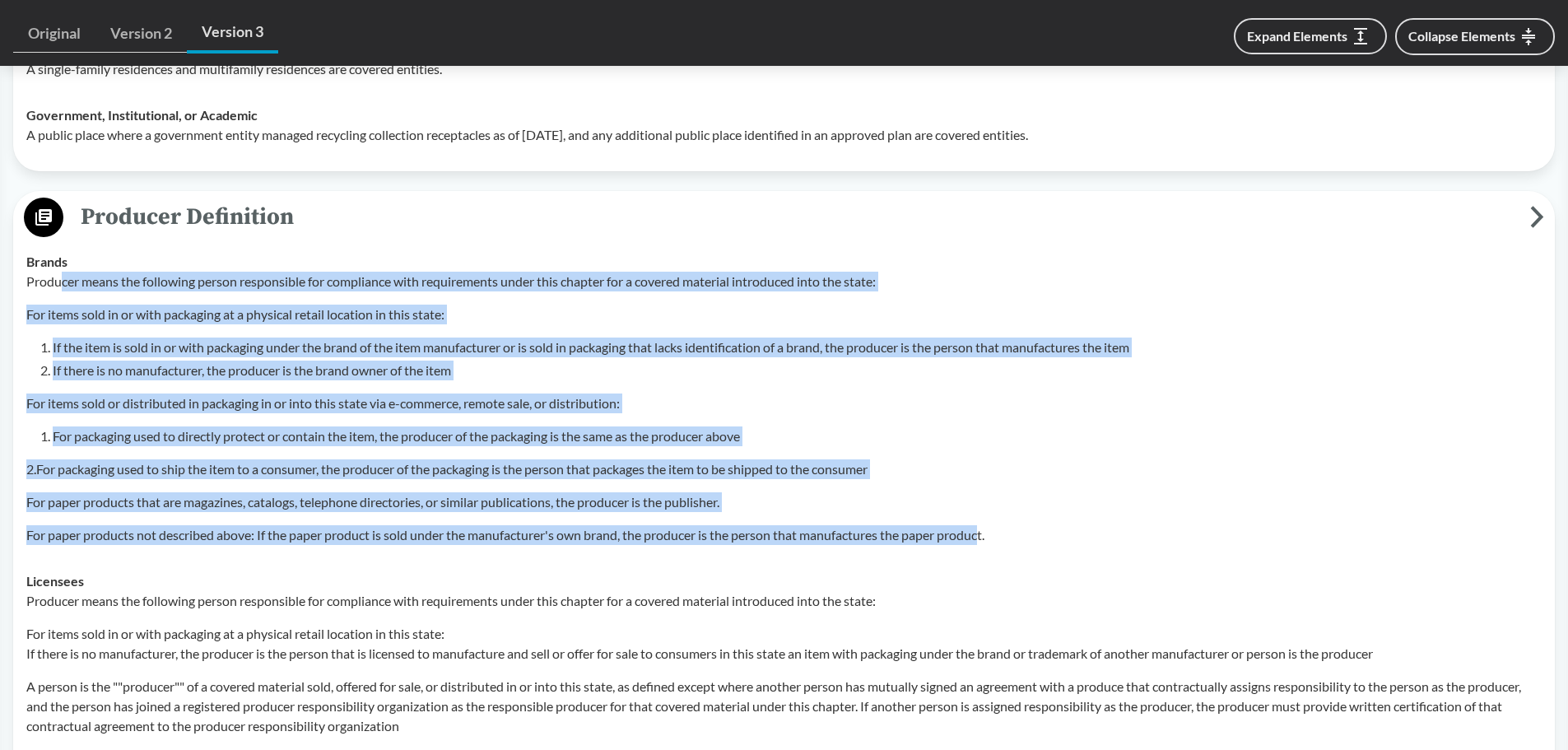
drag, startPoint x: 63, startPoint y: 284, endPoint x: 990, endPoint y: 549, distance: 964.1
click at [990, 549] on td "Brands Producer means the following person responsible for compliance with requ…" at bounding box center [784, 398] width 1531 height 319
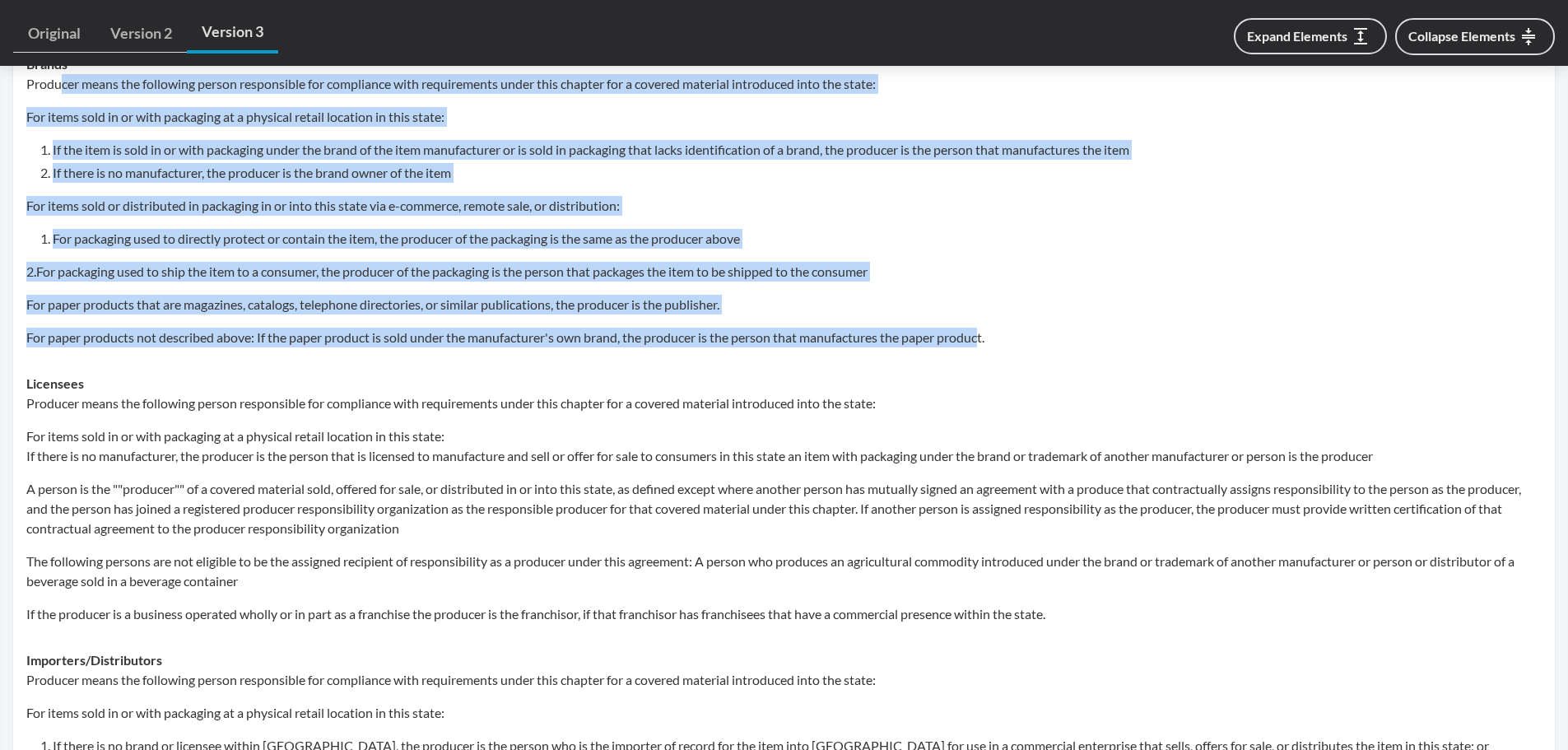
scroll to position [2389, 0]
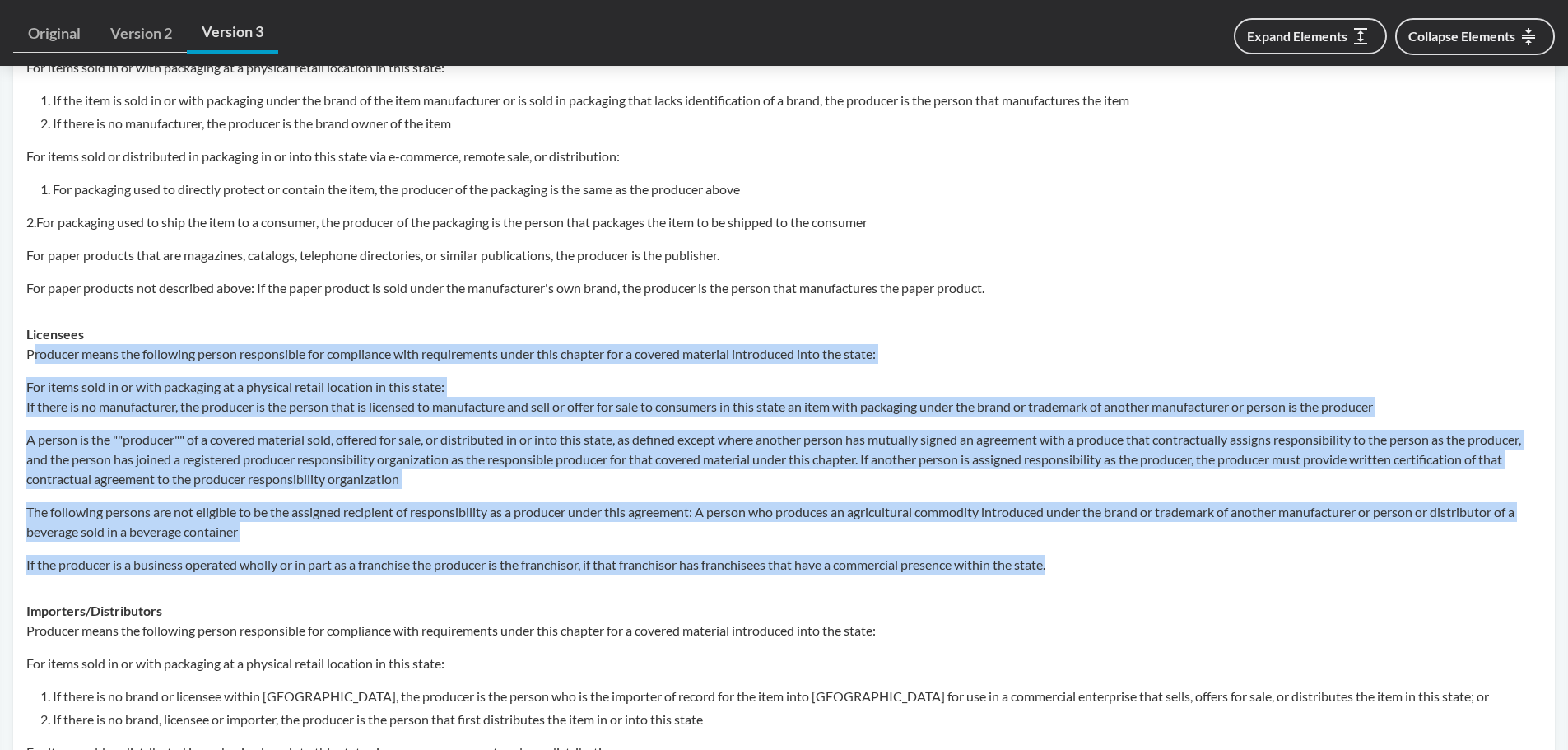
drag, startPoint x: 31, startPoint y: 355, endPoint x: 1475, endPoint y: 554, distance: 1457.6
click at [1475, 554] on div "Producer means the following person responsible for compliance with requirement…" at bounding box center [784, 459] width 1516 height 231
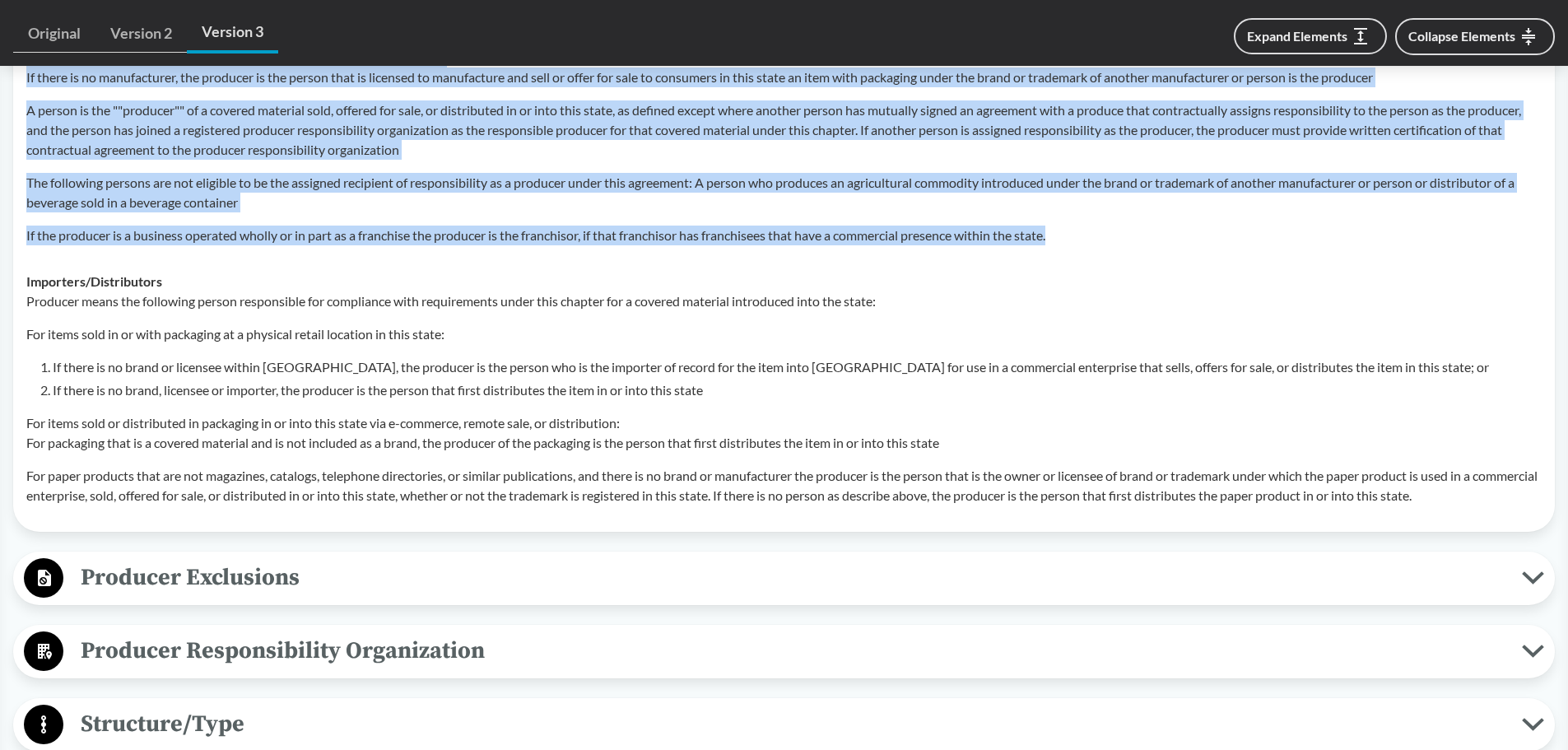
scroll to position [2966, 0]
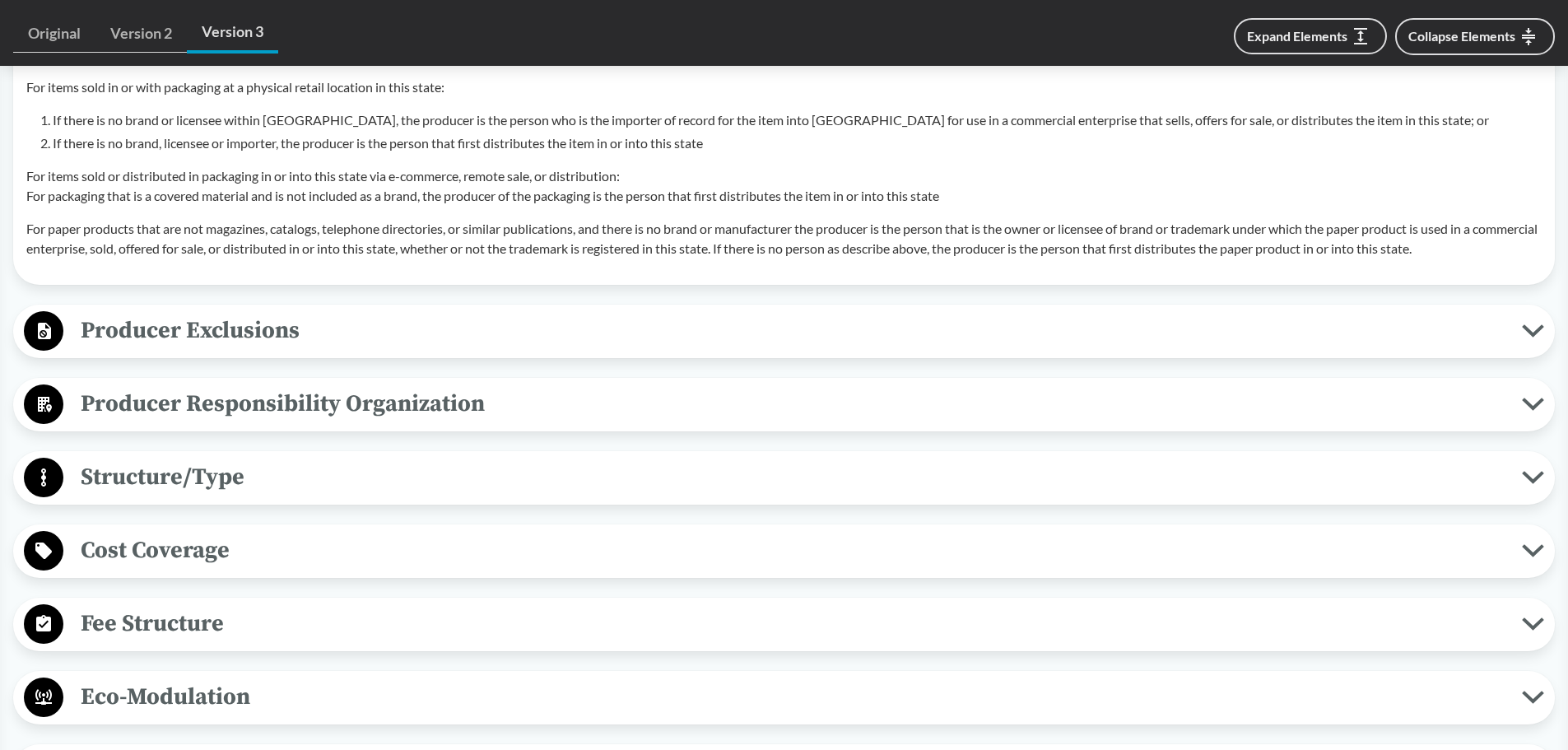
click at [266, 323] on span "Producer Exclusions" at bounding box center [792, 331] width 1459 height 37
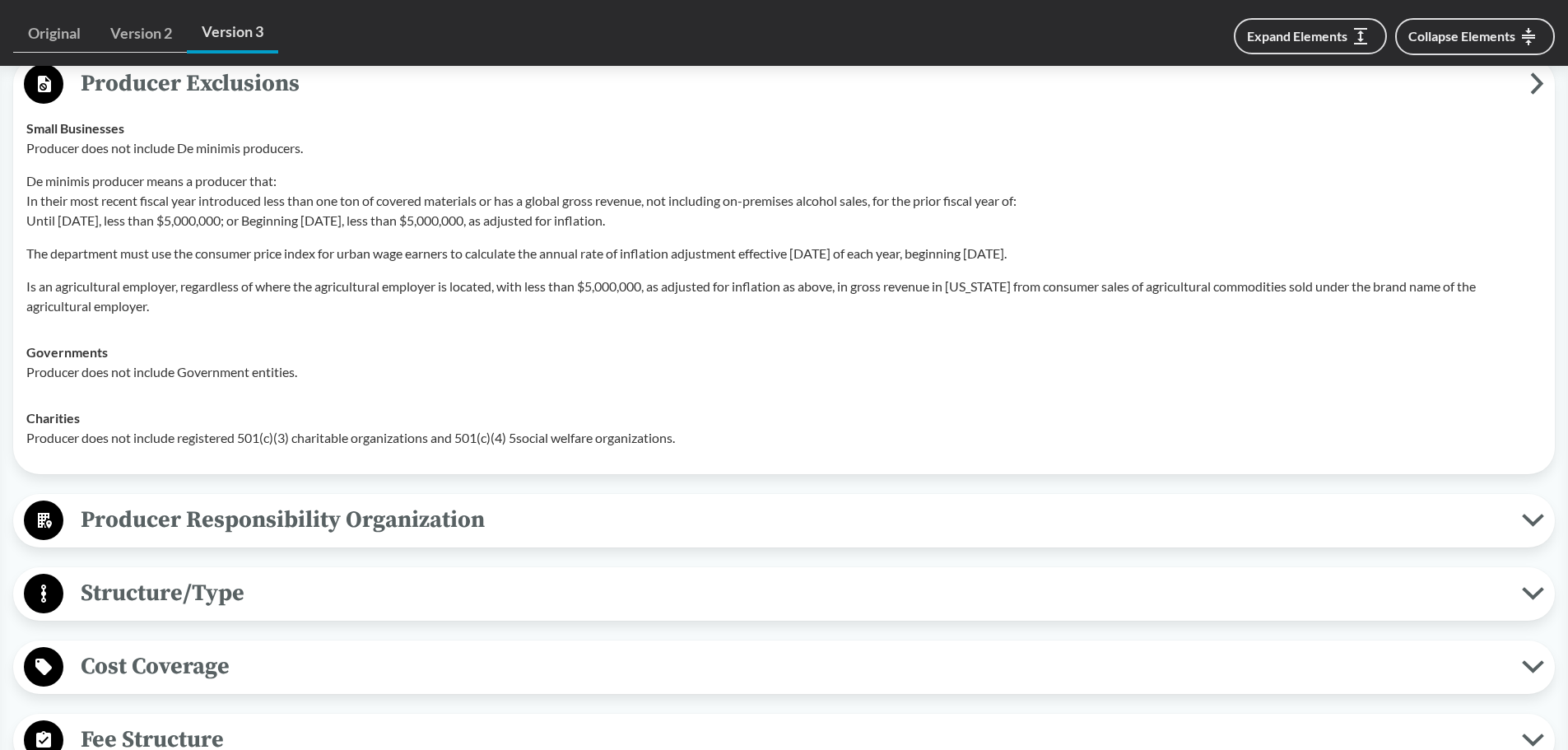
scroll to position [3295, 0]
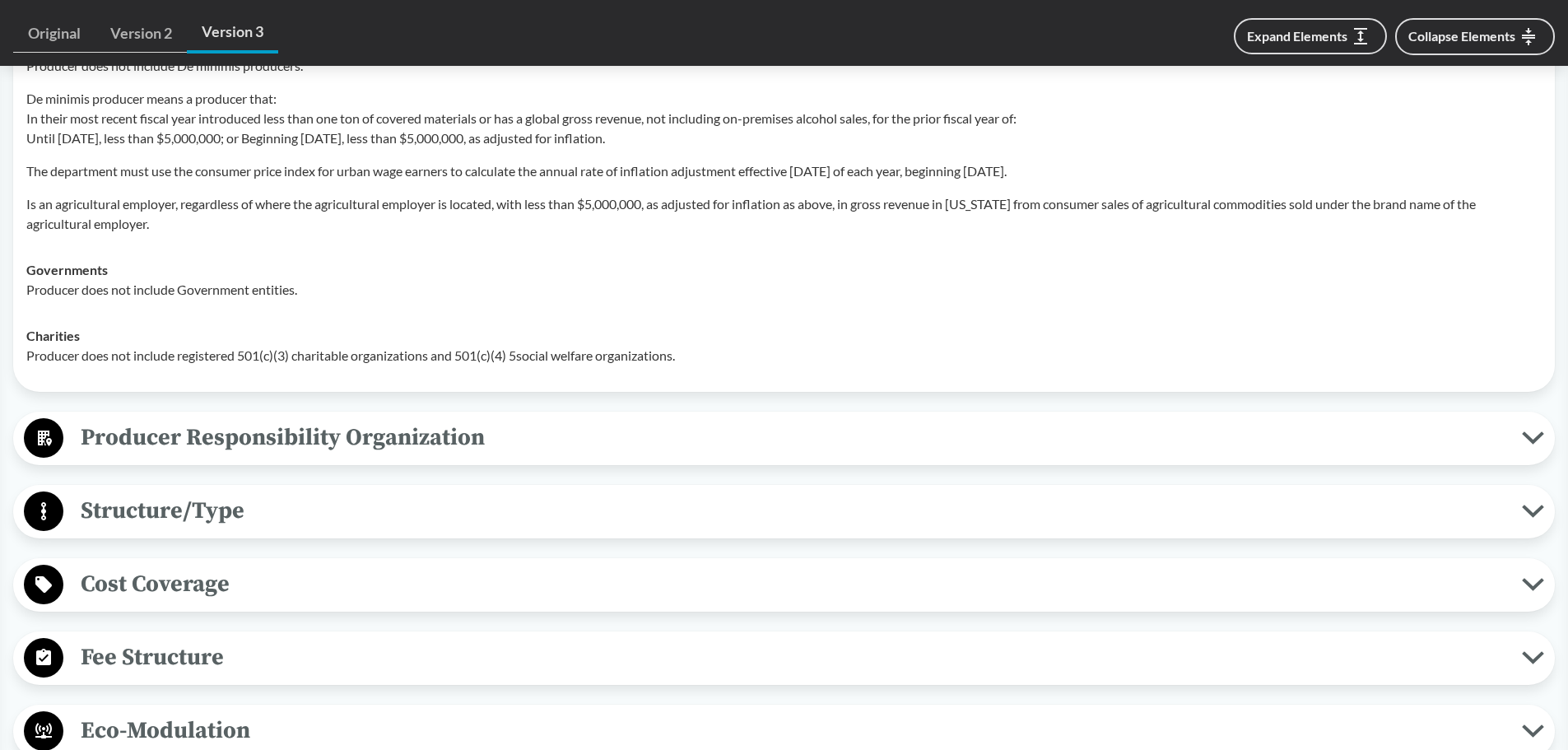
click at [243, 427] on span "Producer Responsibility Organization" at bounding box center [792, 438] width 1459 height 37
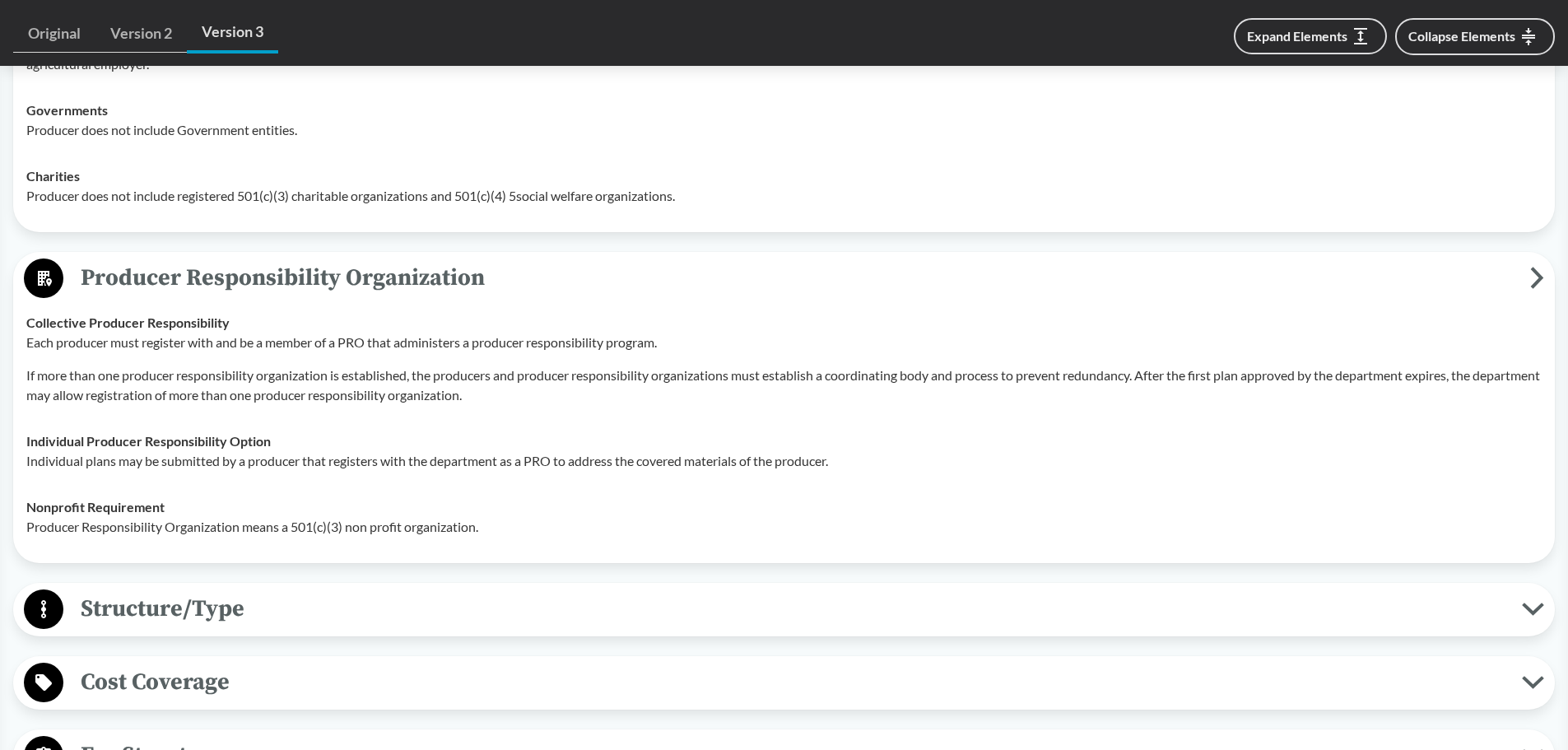
scroll to position [3459, 0]
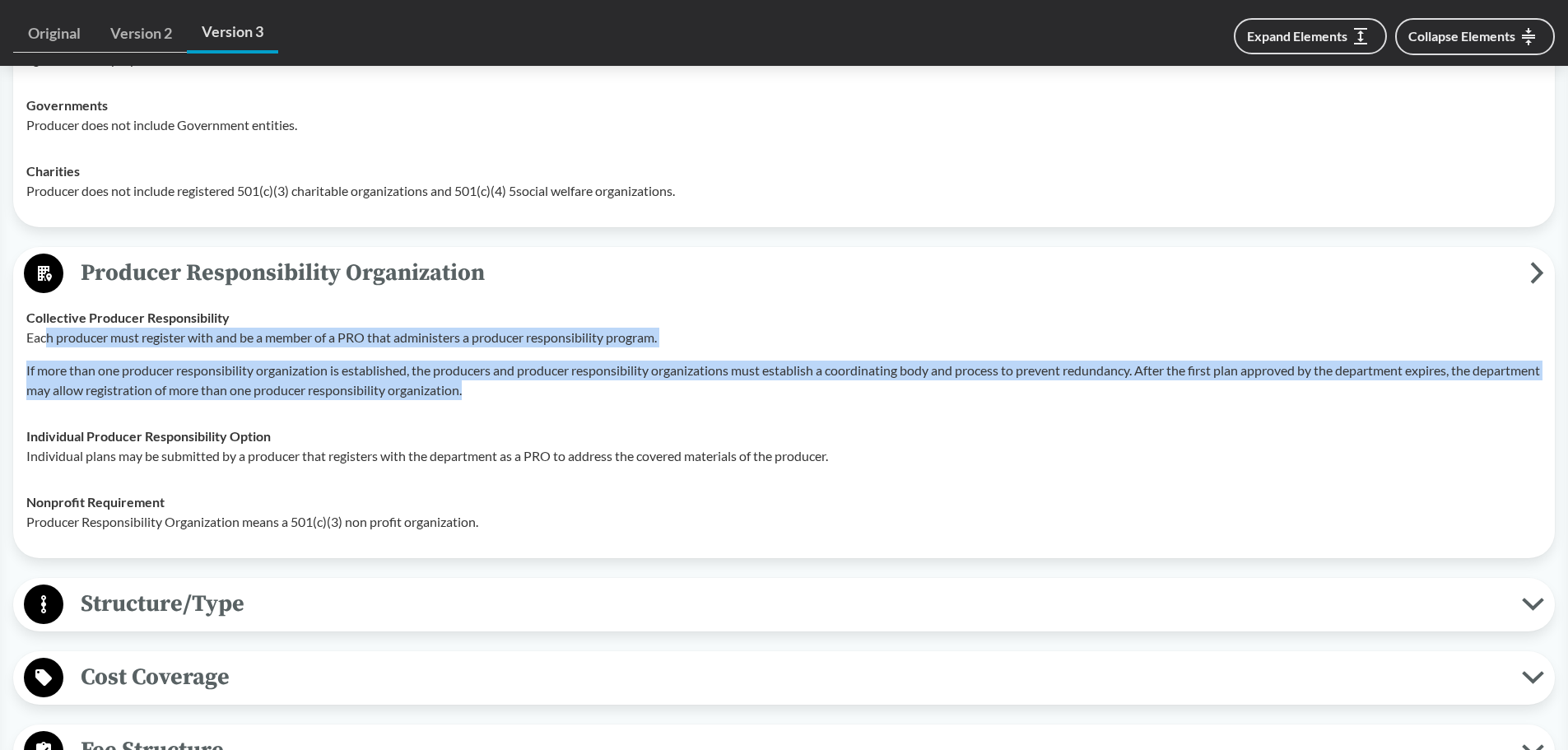
drag, startPoint x: 45, startPoint y: 341, endPoint x: 605, endPoint y: 388, distance: 562.0
click at [605, 388] on div "Each producer must register with and be a member of a PRO that administers a pr…" at bounding box center [784, 365] width 1516 height 73
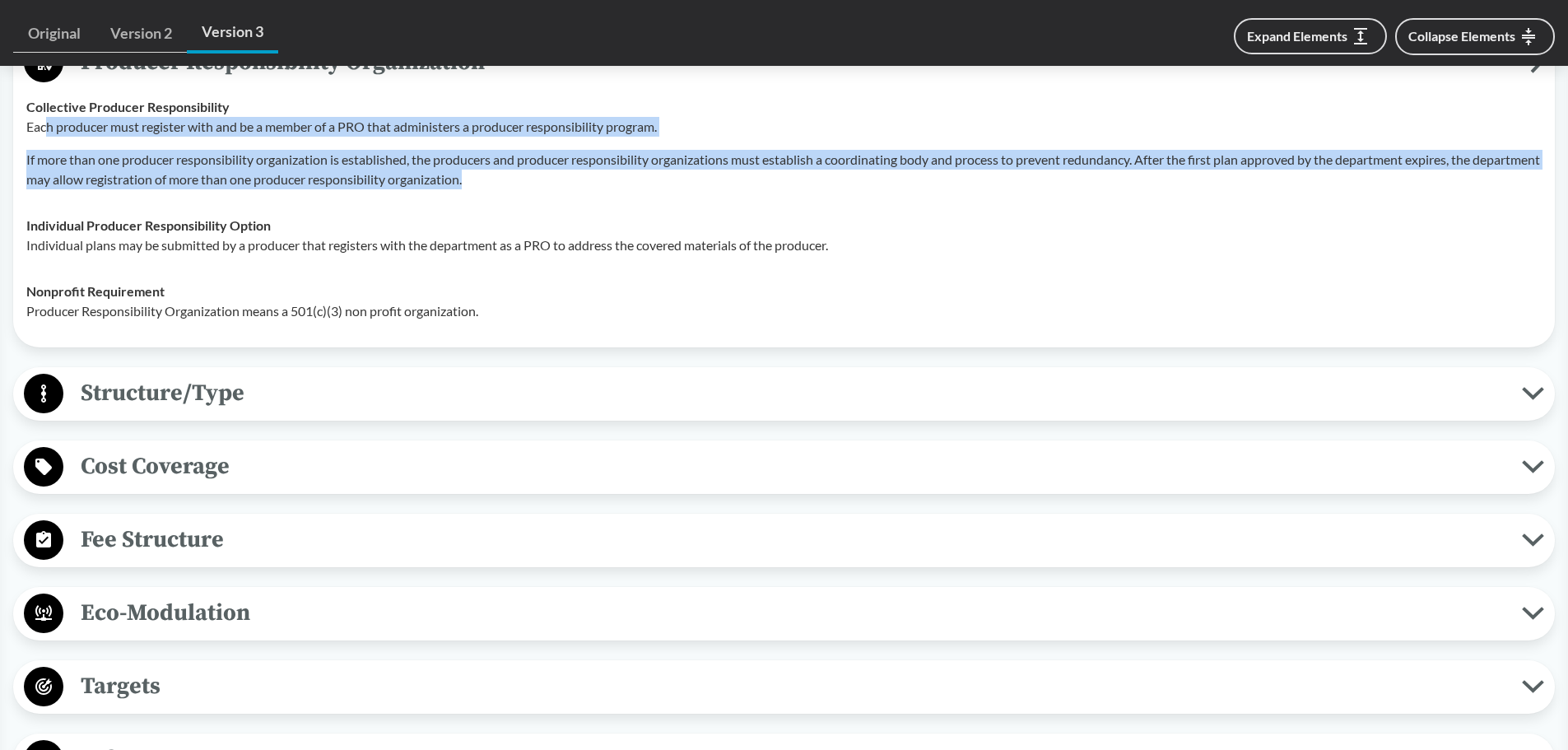
scroll to position [3707, 0]
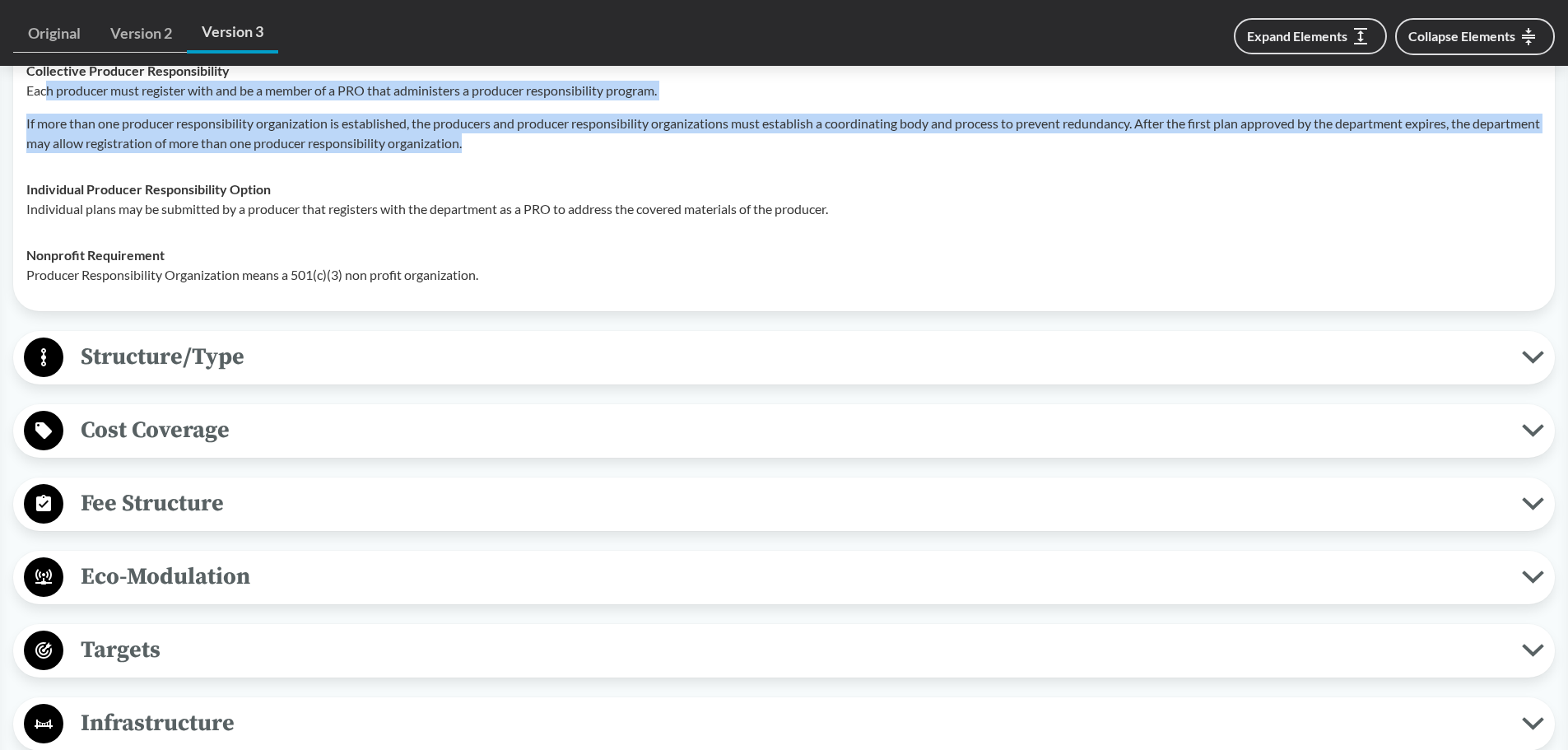
click at [181, 362] on span "Structure/Type" at bounding box center [792, 357] width 1459 height 37
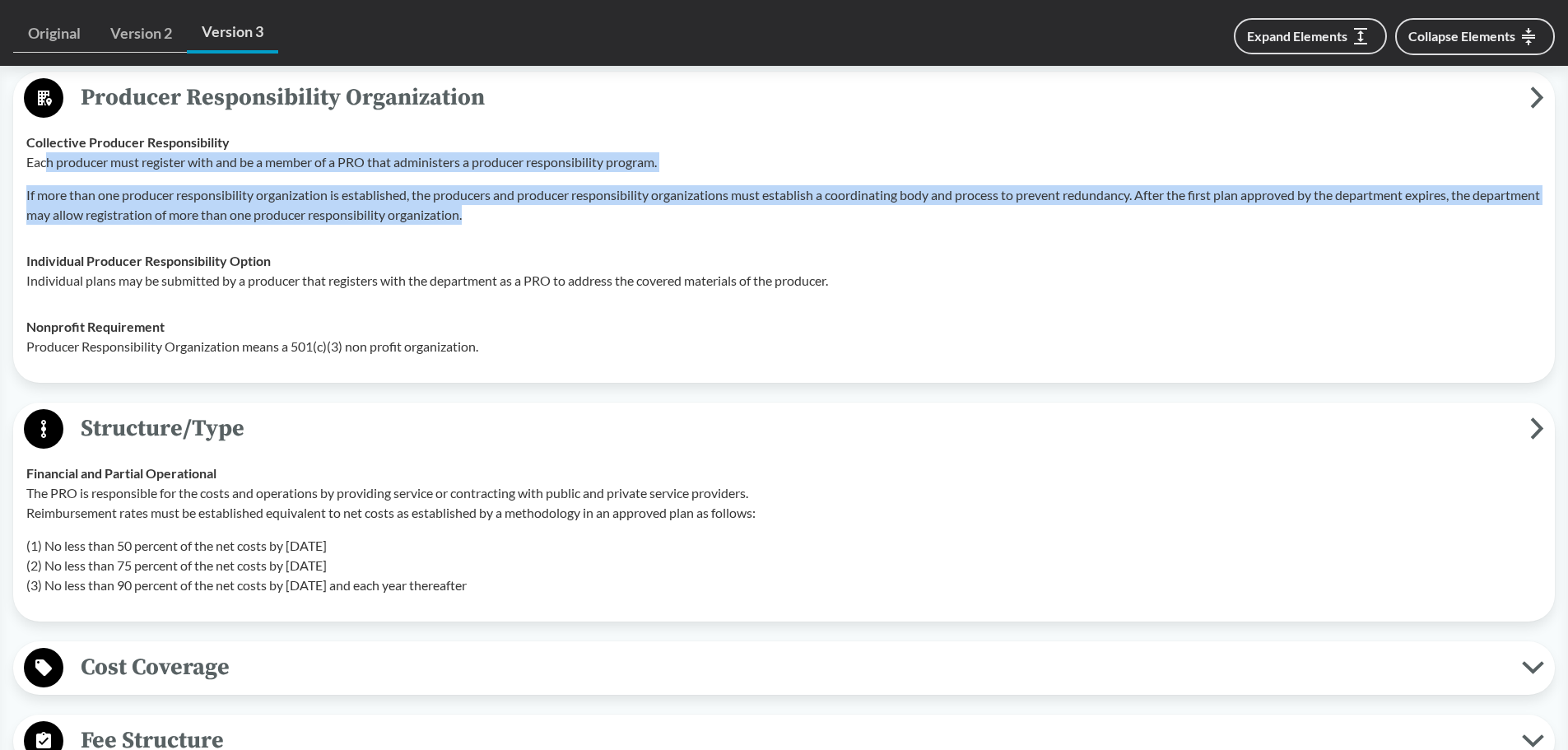
scroll to position [3542, 0]
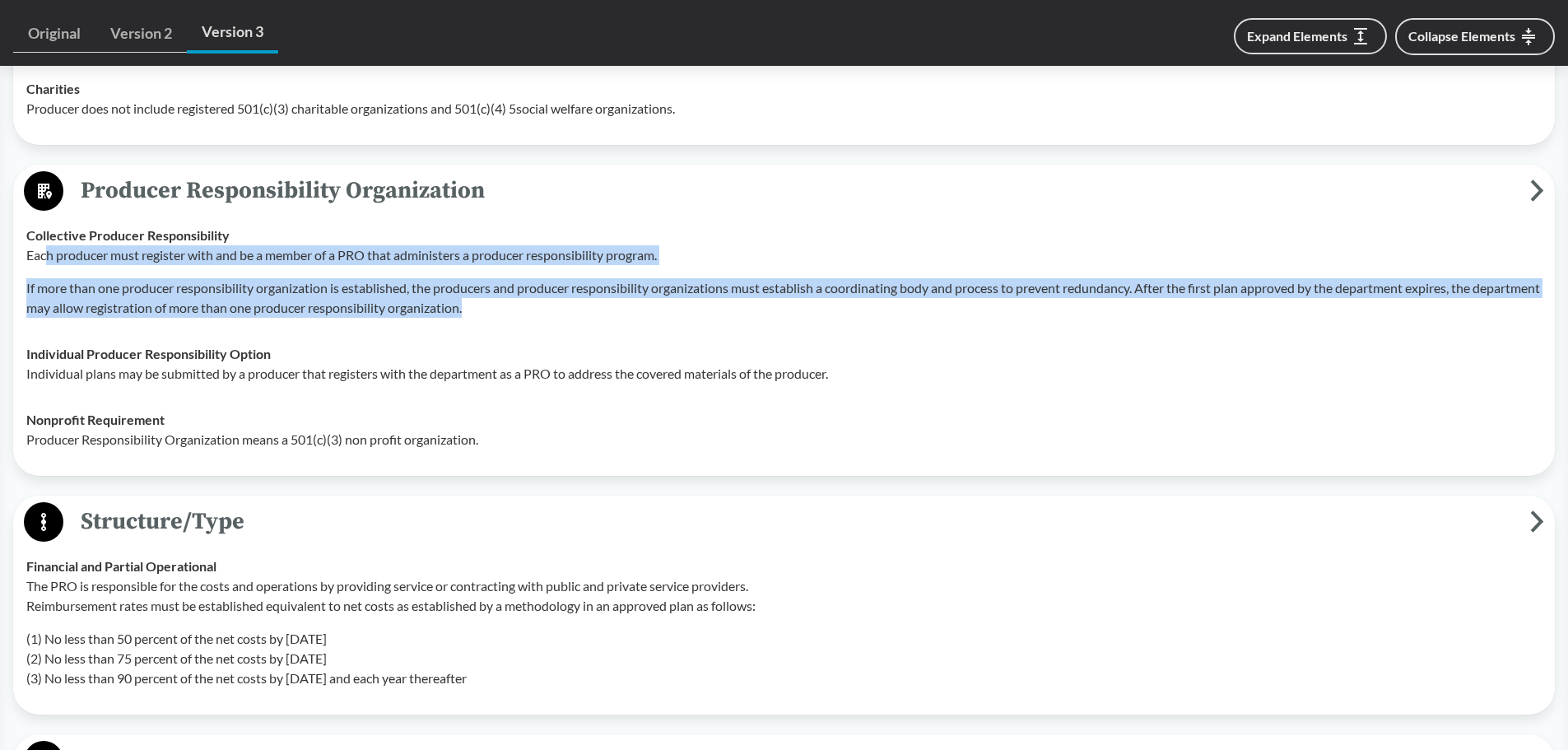
click at [112, 292] on p "If more than one producer responsibility organization is established, the produ…" at bounding box center [784, 298] width 1516 height 39
click at [443, 281] on p "If more than one producer responsibility organization is established, the produ…" at bounding box center [784, 298] width 1516 height 39
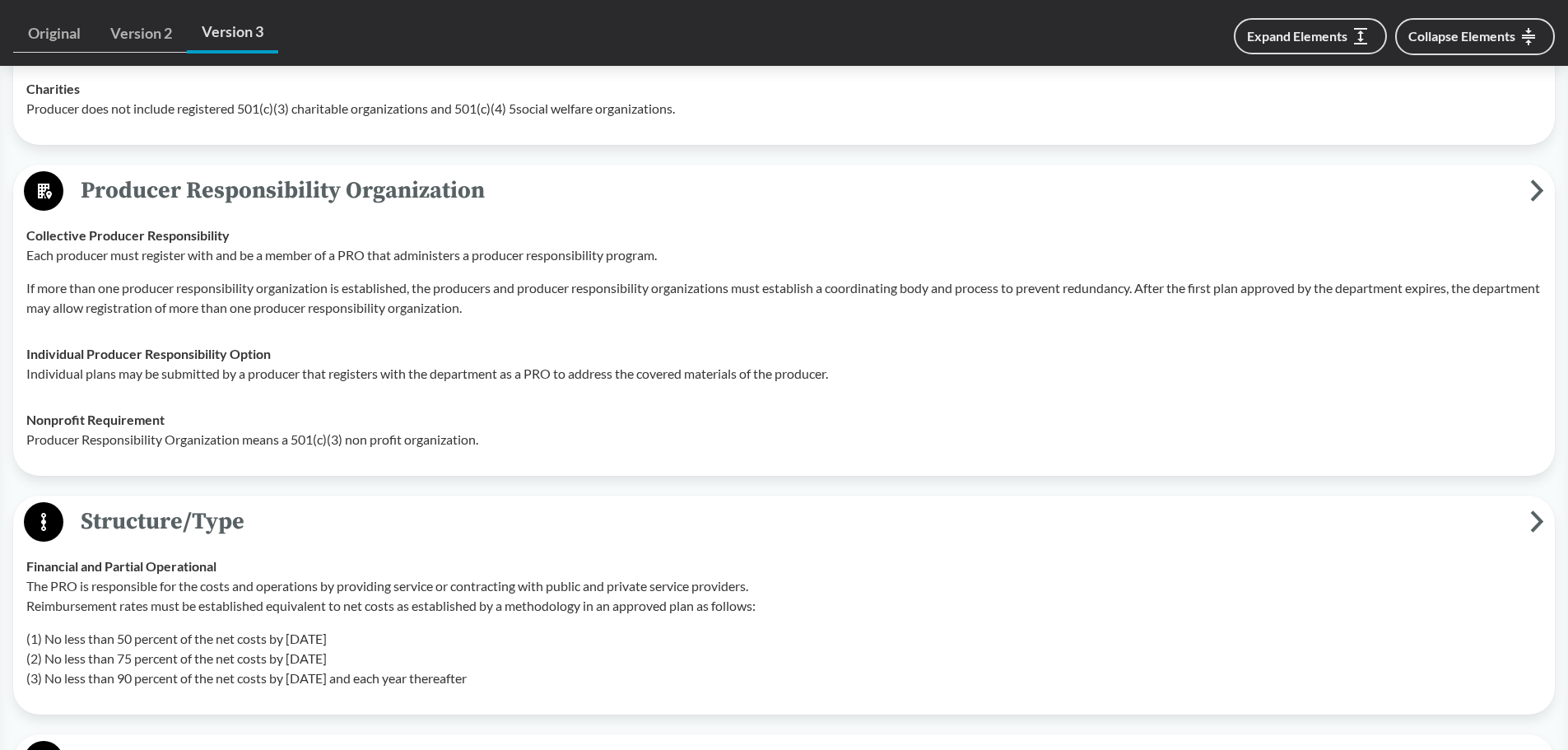
click at [593, 323] on td "Collective Producer Responsibility Each producer must register with and be a me…" at bounding box center [784, 272] width 1531 height 118
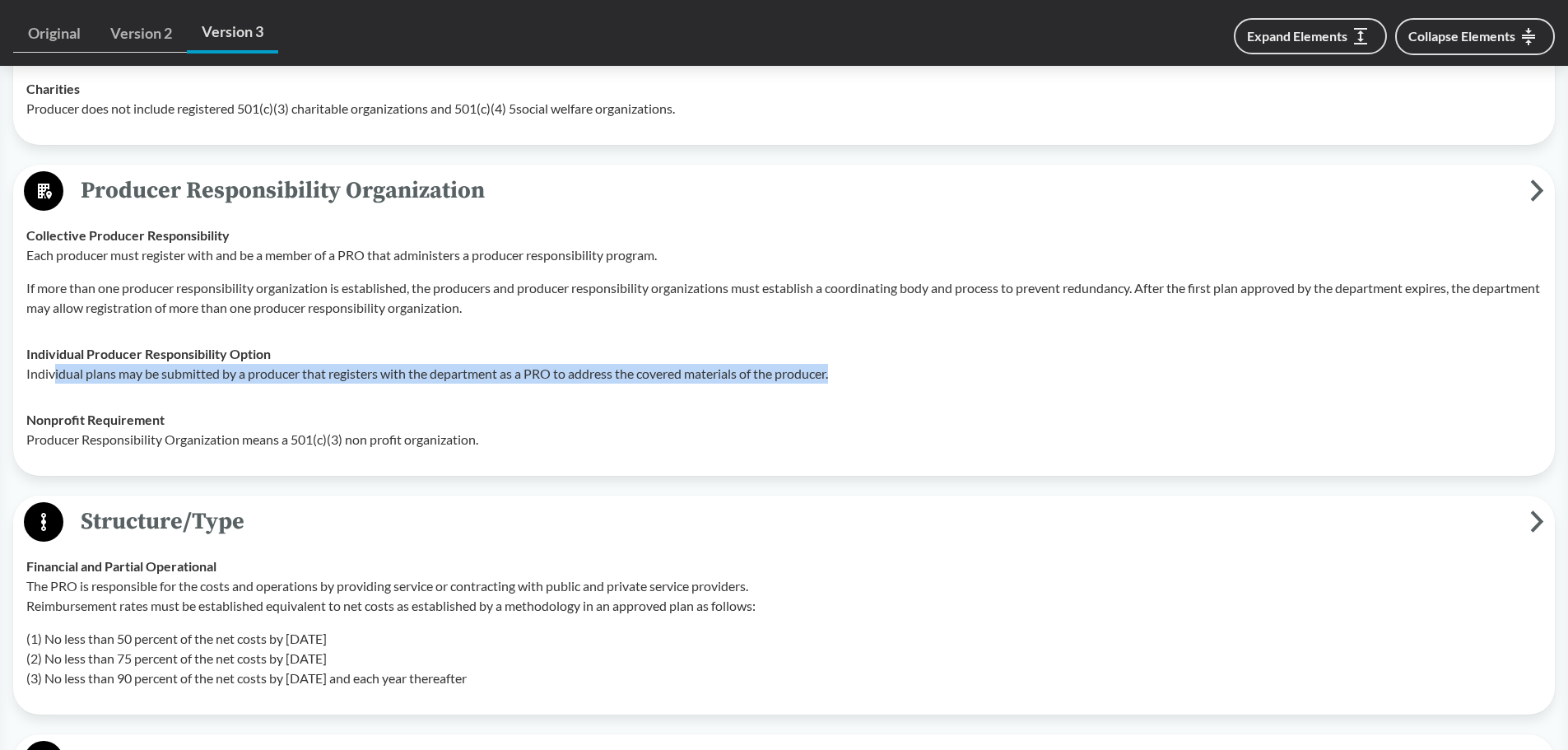
drag, startPoint x: 52, startPoint y: 374, endPoint x: 865, endPoint y: 370, distance: 813.0
click at [865, 370] on p "Individual plans may be submitted by a producer that registers with the departm…" at bounding box center [784, 374] width 1516 height 20
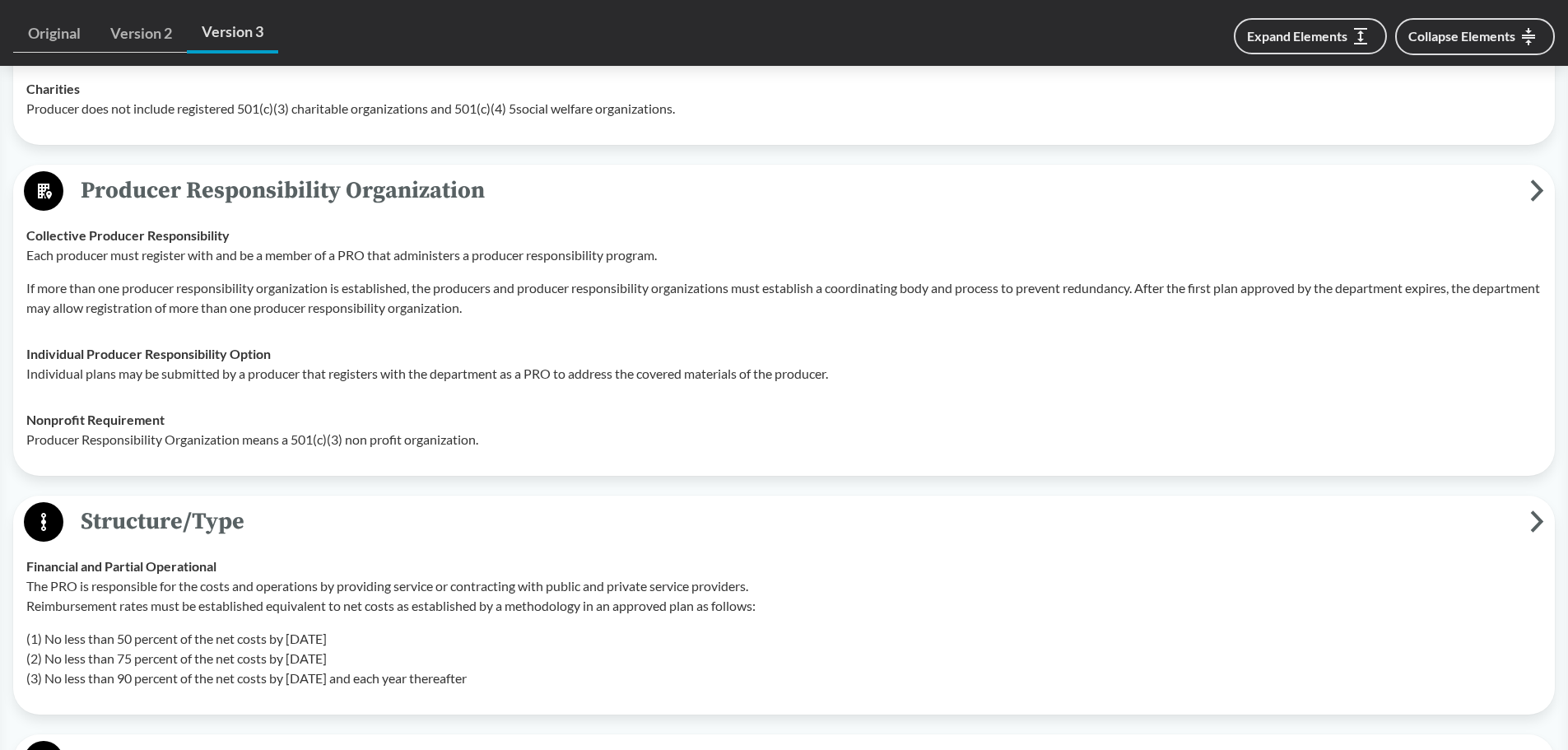
click at [626, 411] on div "Nonprofit Requirement Producer Responsibility Organization means a 501(c)(3) no…" at bounding box center [784, 430] width 1516 height 39
drag, startPoint x: 66, startPoint y: 438, endPoint x: 602, endPoint y: 436, distance: 536.0
click at [600, 436] on p "Producer Responsibility Organization means a 501(c)(3) non profit organization." at bounding box center [784, 440] width 1516 height 20
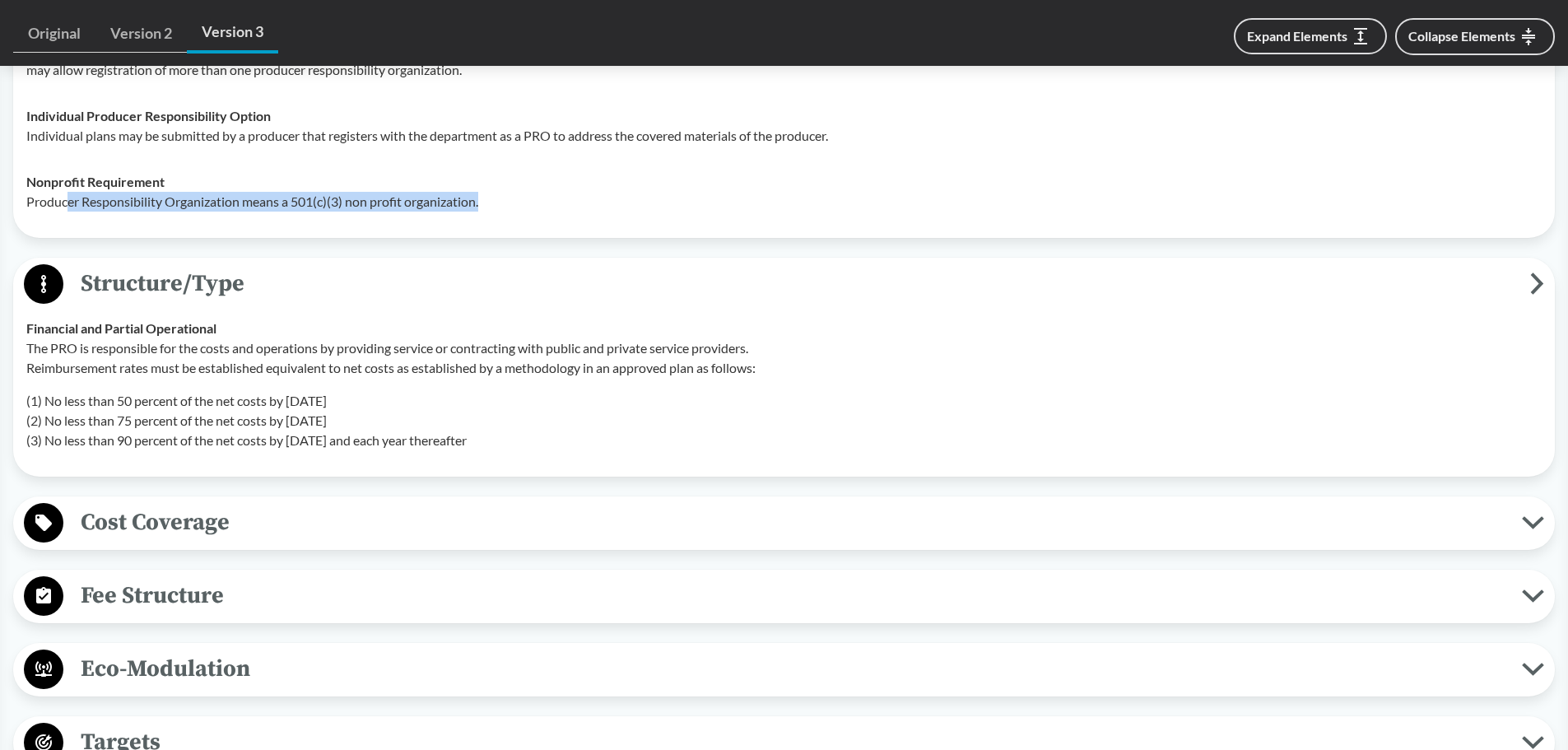
scroll to position [3953, 0]
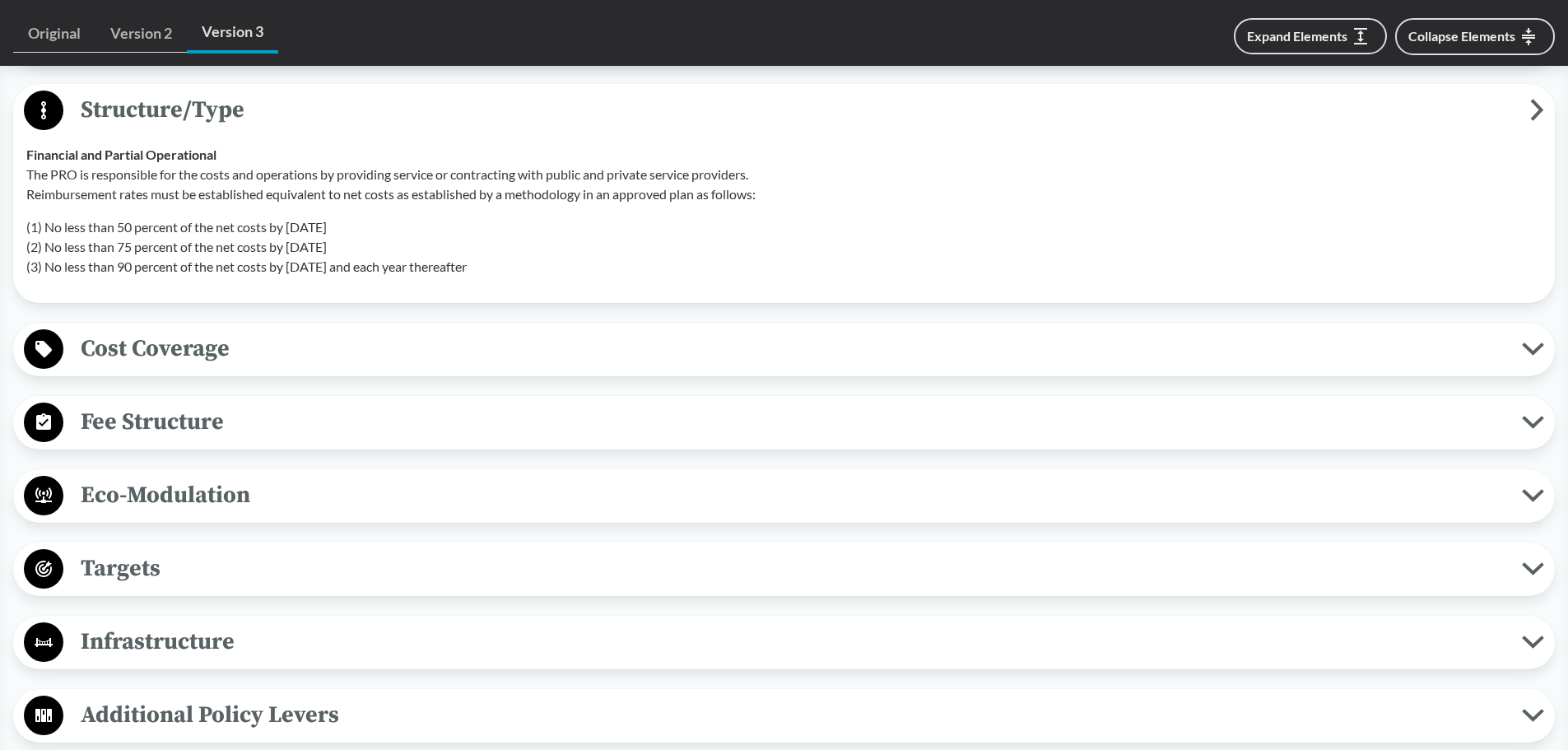
click at [135, 420] on span "Fee Structure" at bounding box center [792, 423] width 1459 height 37
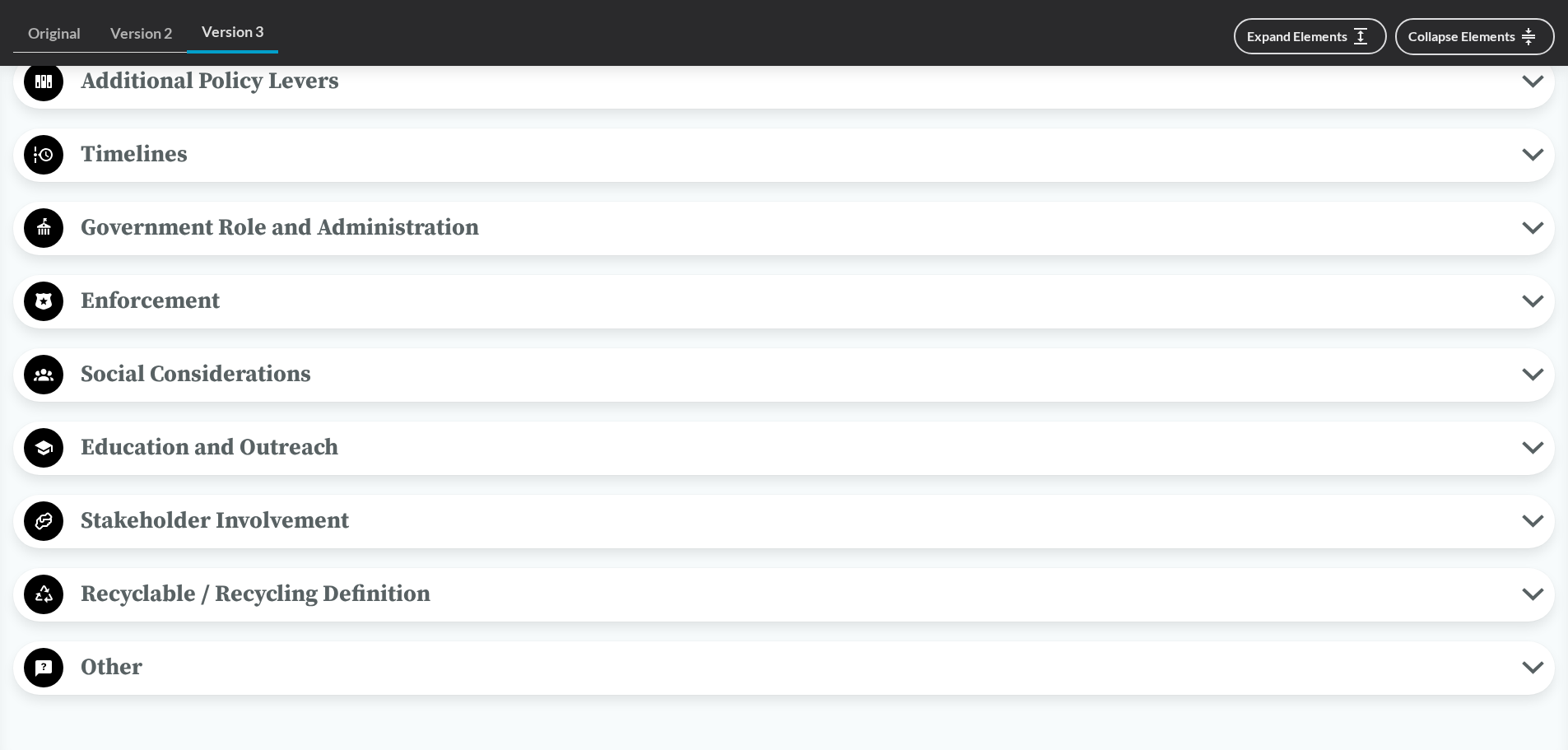
scroll to position [4531, 0]
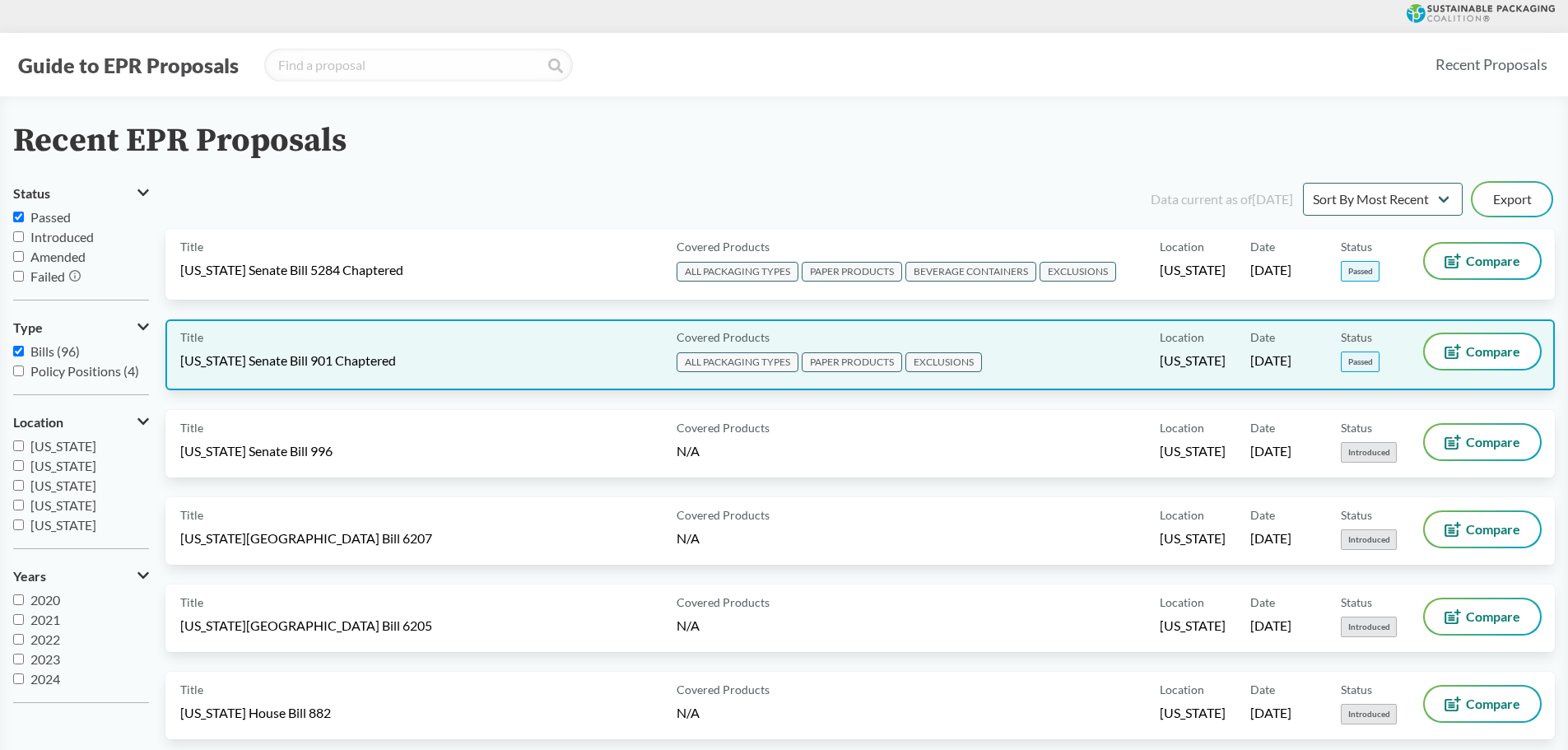
click at [544, 367] on div "Title Maryland Senate Bill 901 Chaptered" at bounding box center [425, 355] width 490 height 41
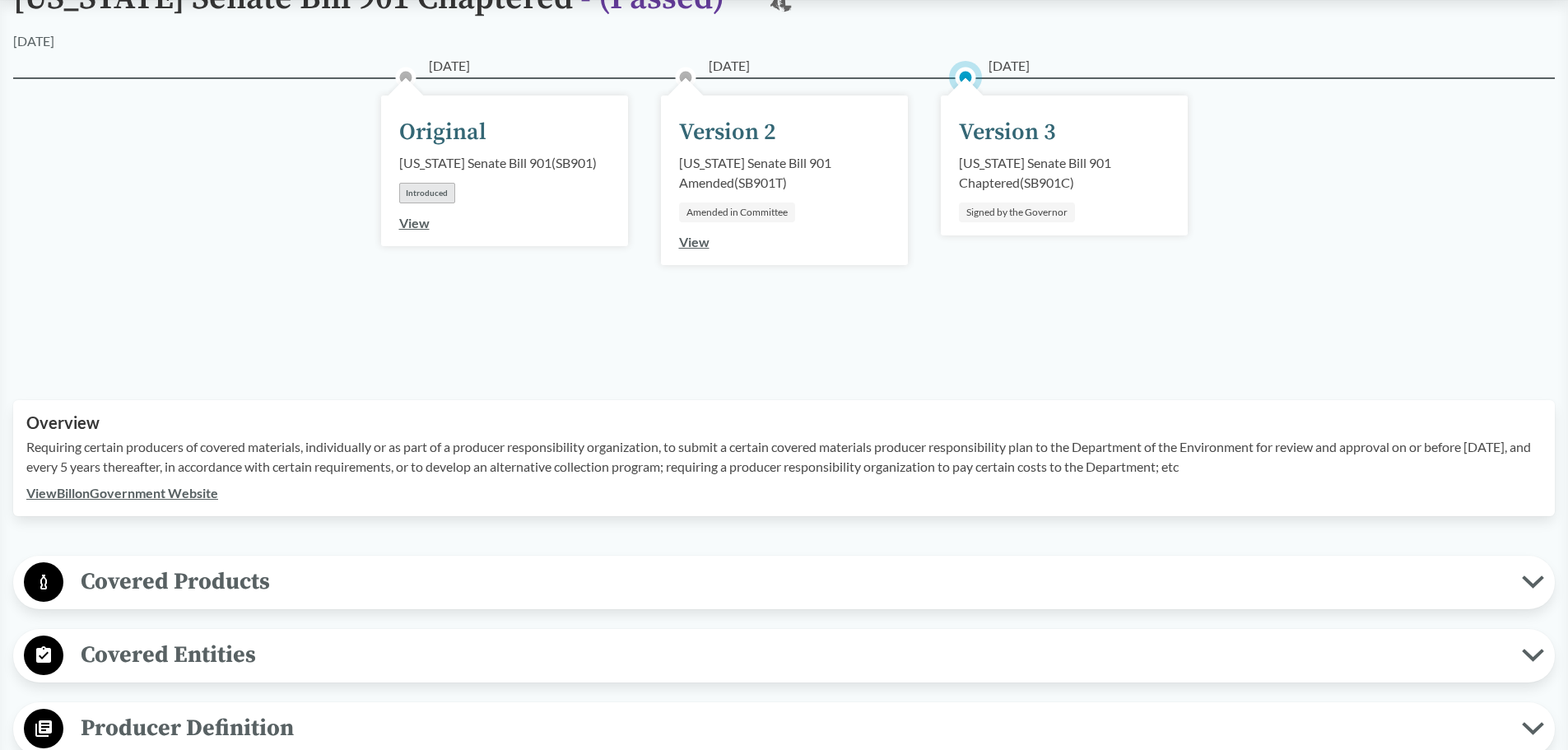
scroll to position [577, 0]
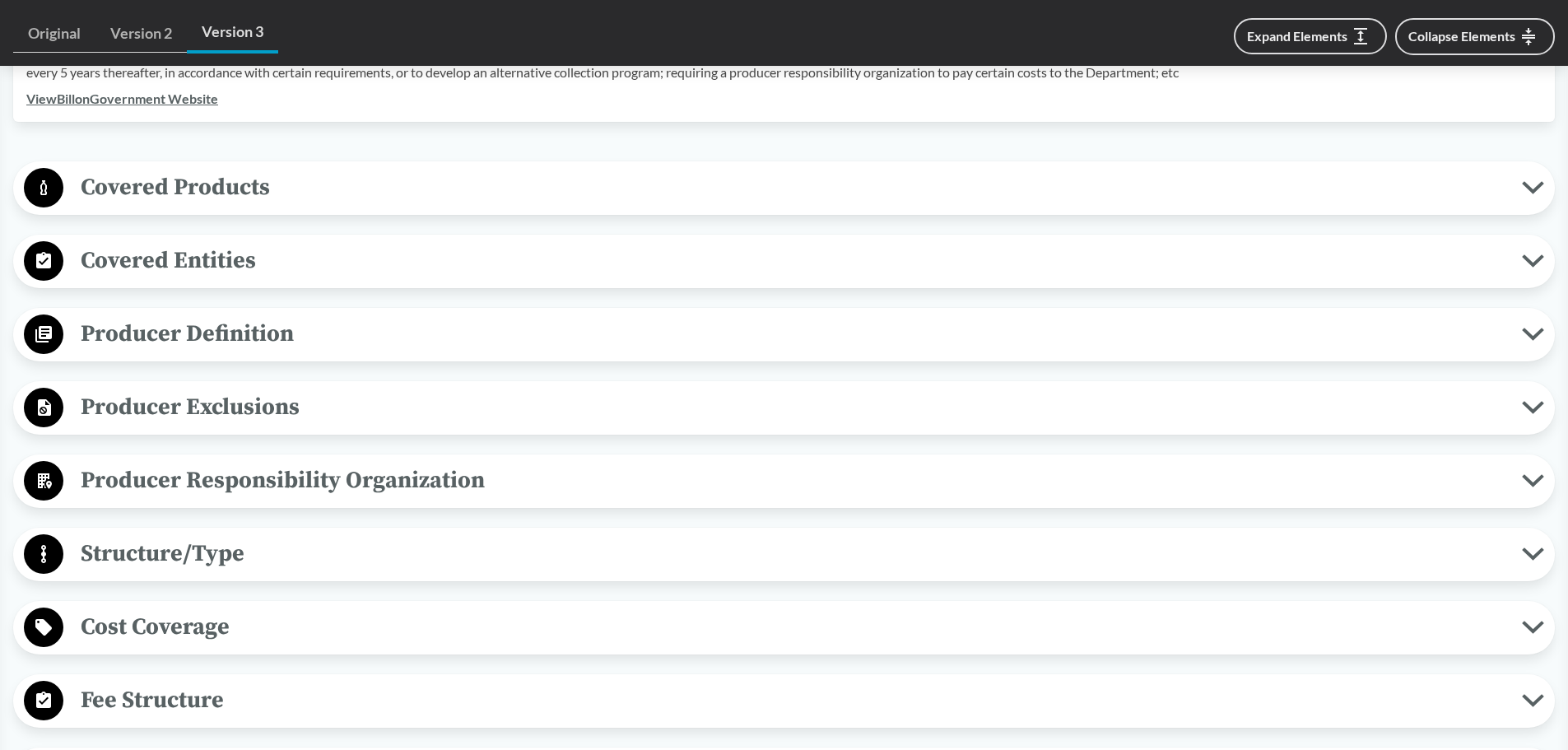
click at [284, 490] on span "Producer Responsibility Organization" at bounding box center [792, 481] width 1459 height 37
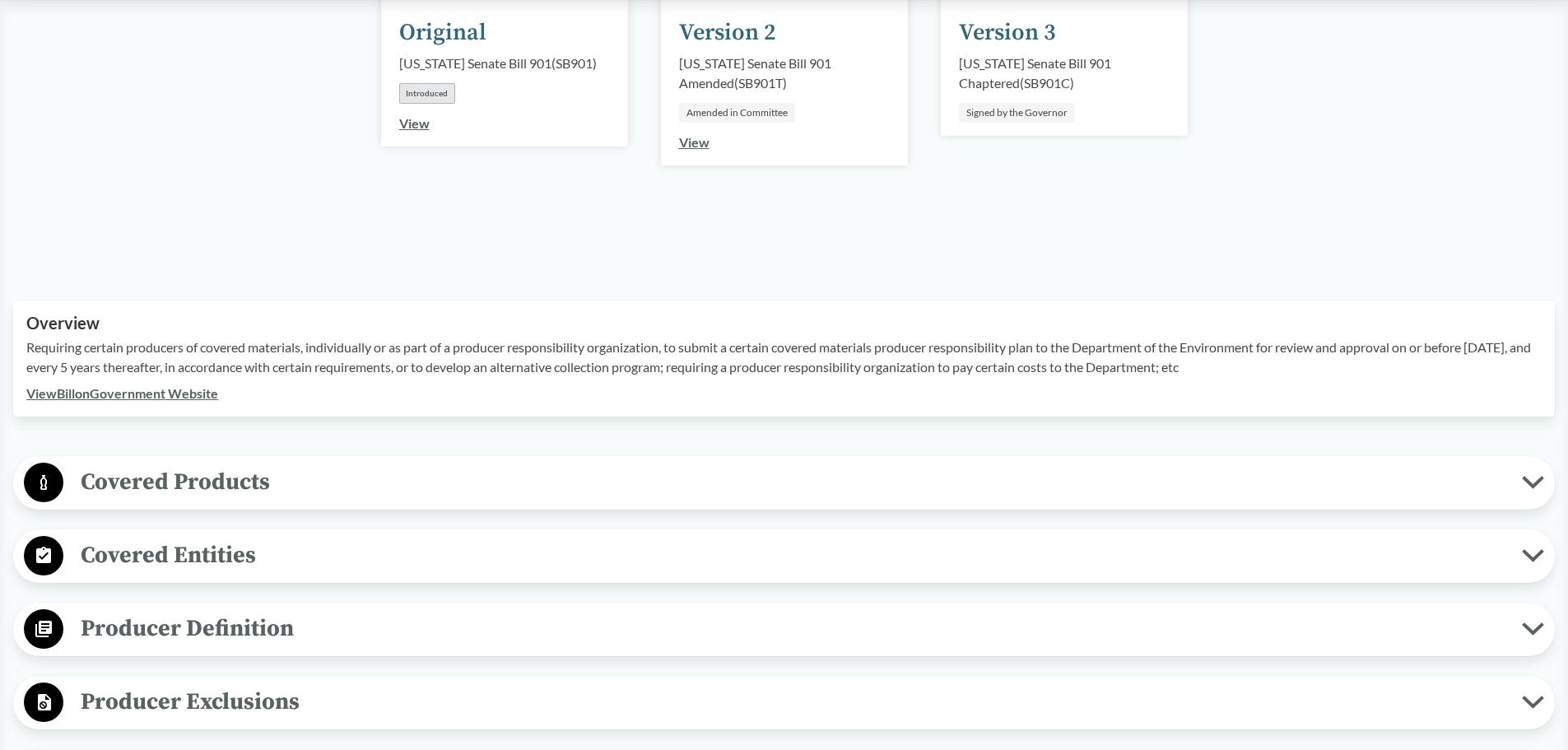
scroll to position [83, 0]
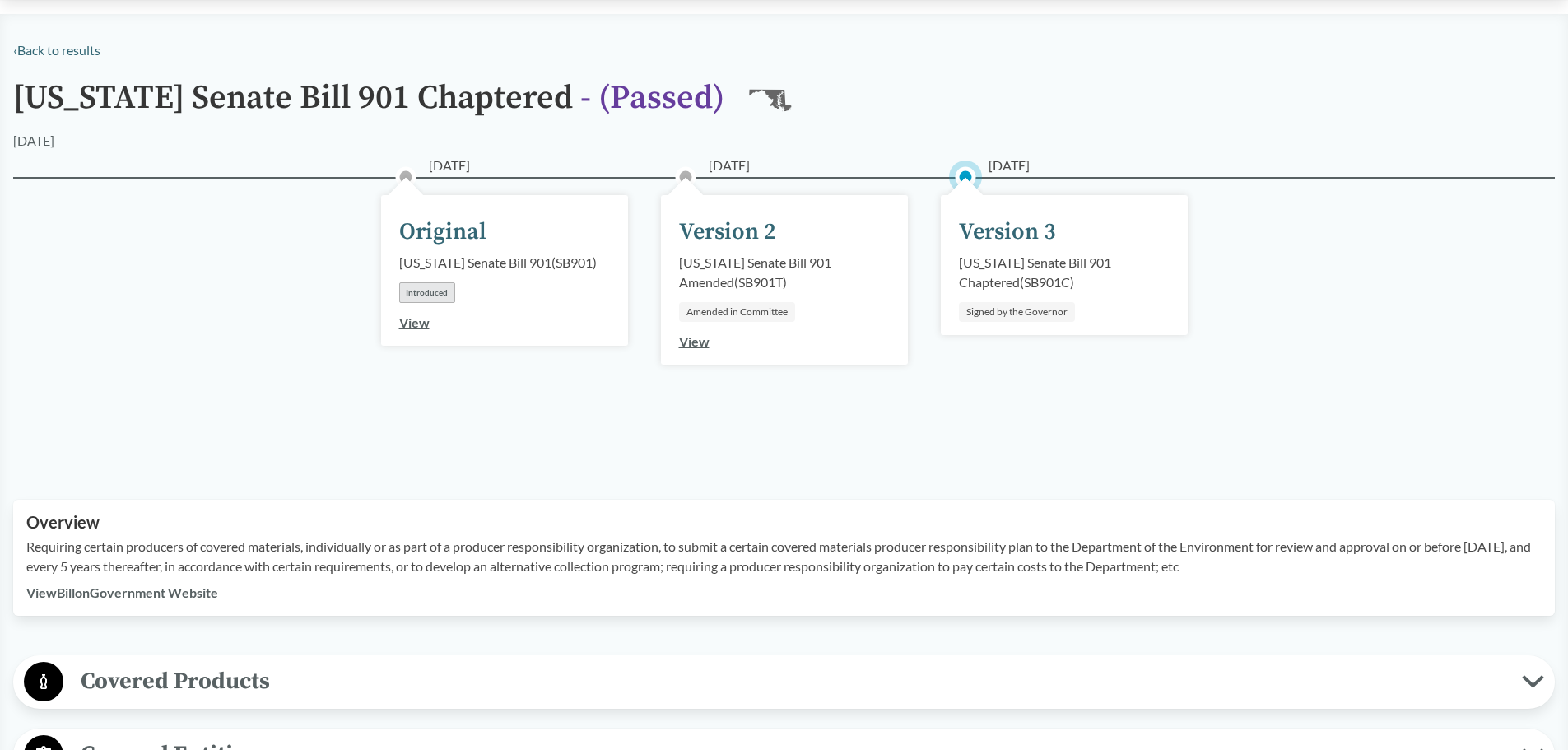
click at [224, 548] on p "Requiring certain producers of covered materials, individually or as part of a …" at bounding box center [784, 557] width 1516 height 39
drag, startPoint x: 115, startPoint y: 546, endPoint x: 1306, endPoint y: 575, distance: 1191.4
click at [1306, 575] on p "Requiring certain producers of covered materials, individually or as part of a …" at bounding box center [784, 557] width 1516 height 39
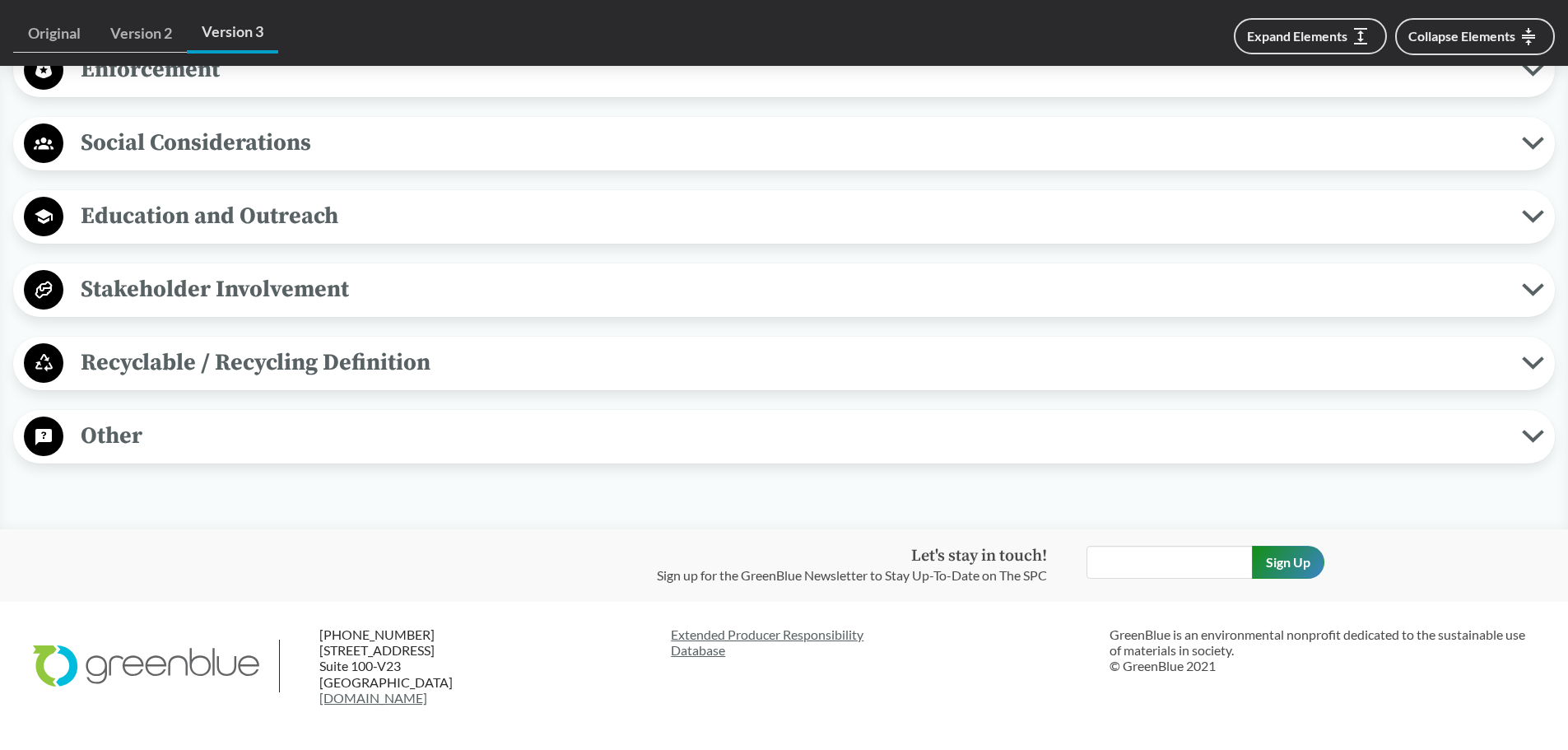
scroll to position [1894, 0]
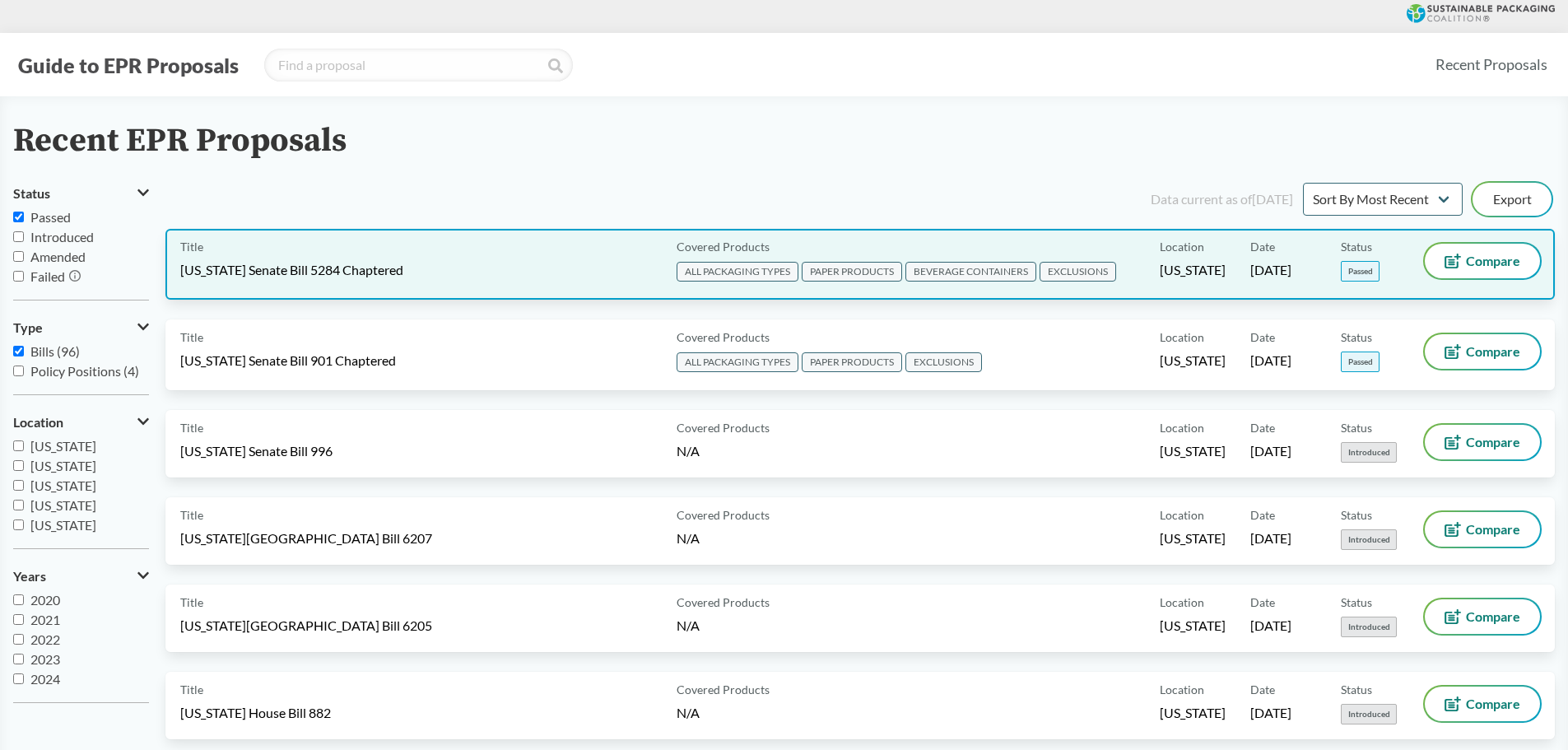
click at [426, 287] on div "Title Washington Senate Bill 5284 Chaptered Covered Products ALL PACKAGING TYPE…" at bounding box center [860, 264] width 1390 height 71
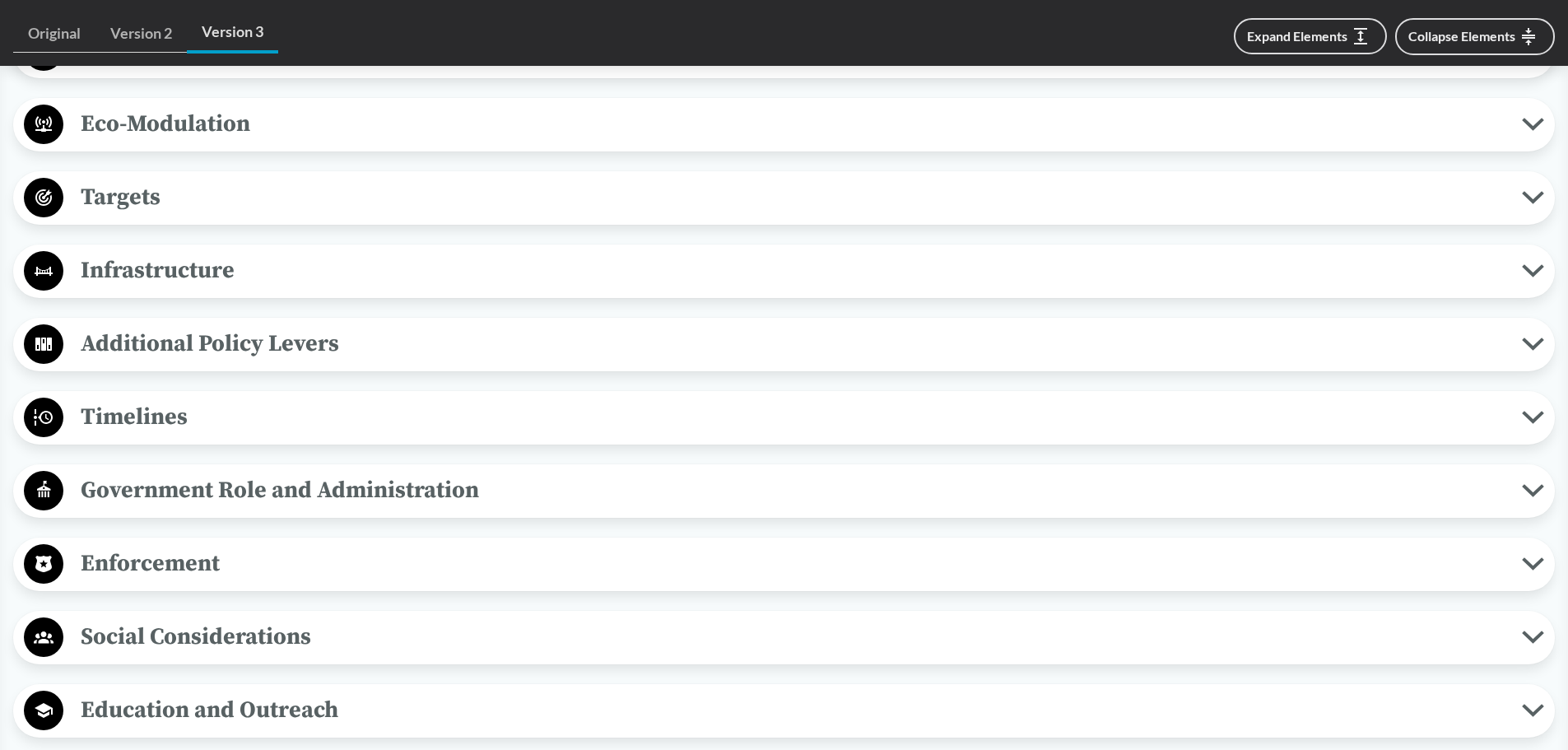
scroll to position [1236, 0]
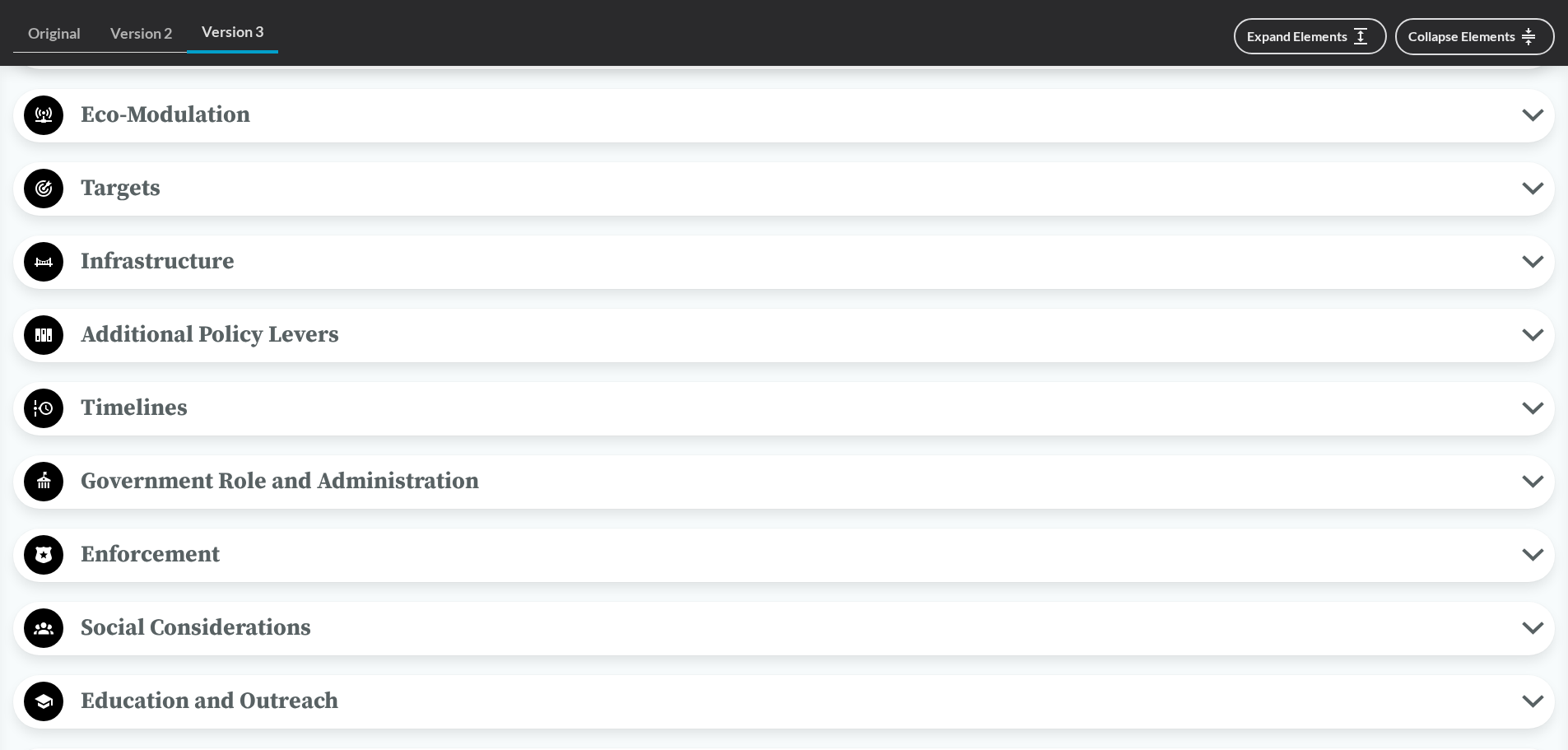
click at [133, 196] on span "Targets" at bounding box center [792, 188] width 1459 height 37
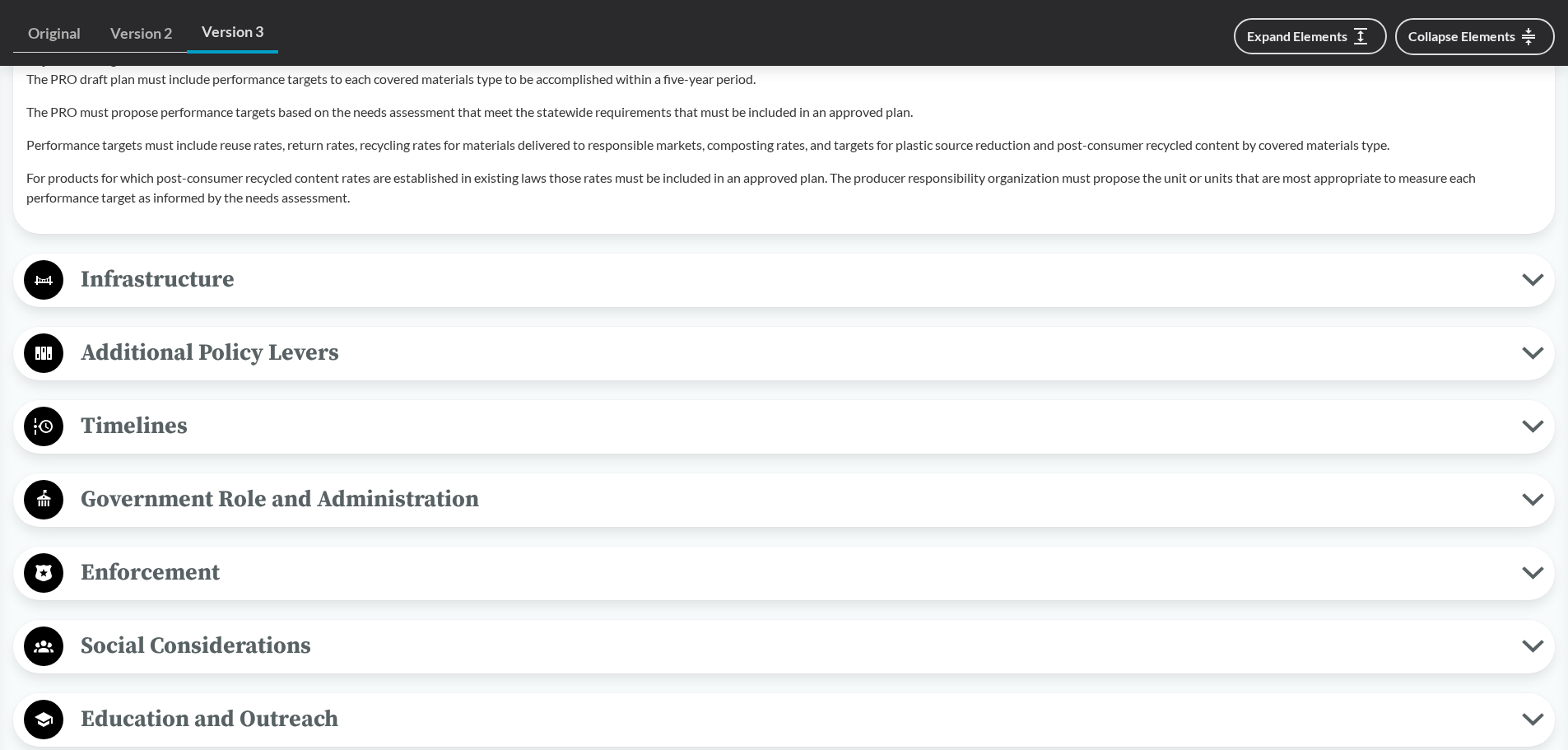
scroll to position [1730, 0]
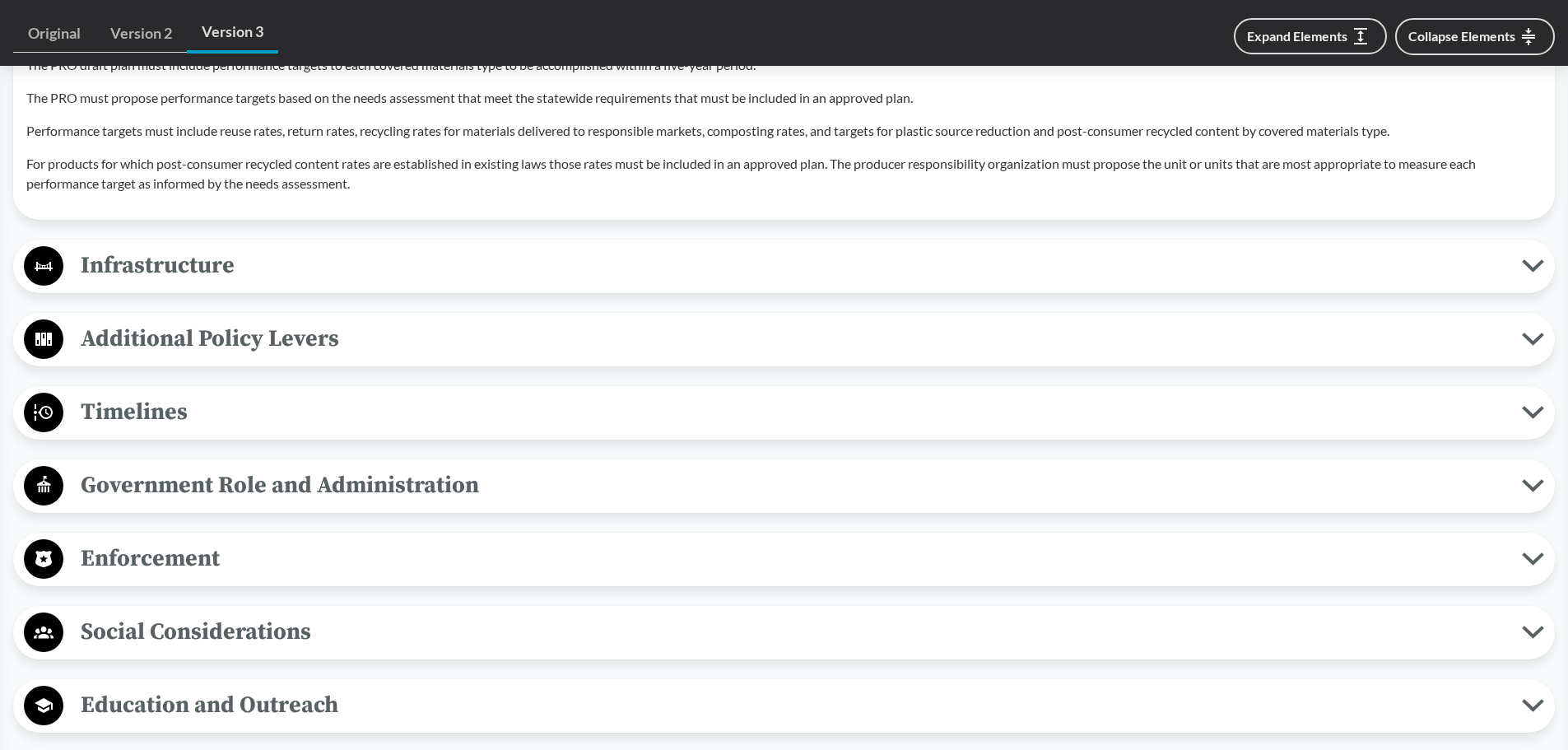
click at [175, 398] on span "Timelines" at bounding box center [792, 412] width 1459 height 37
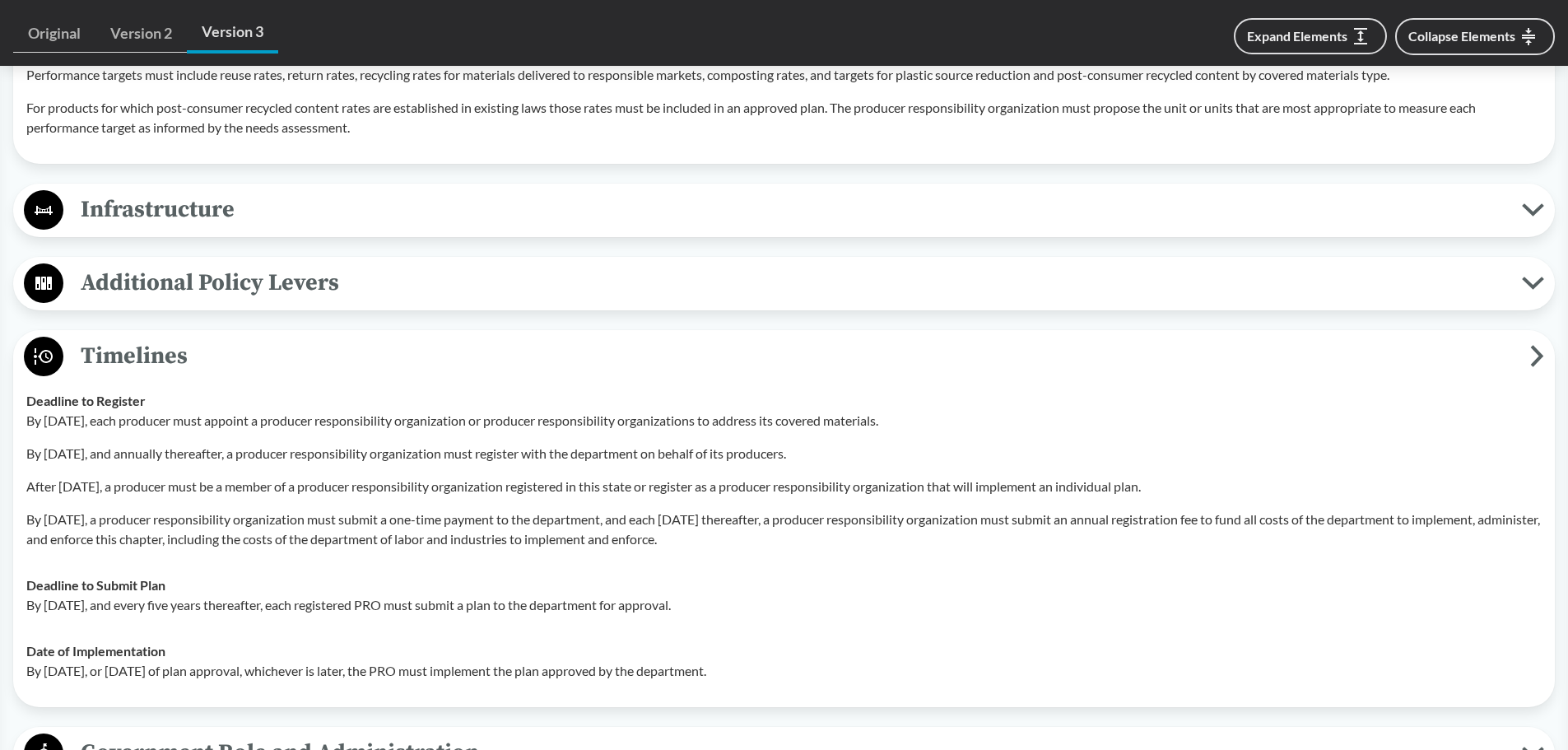
scroll to position [1812, 0]
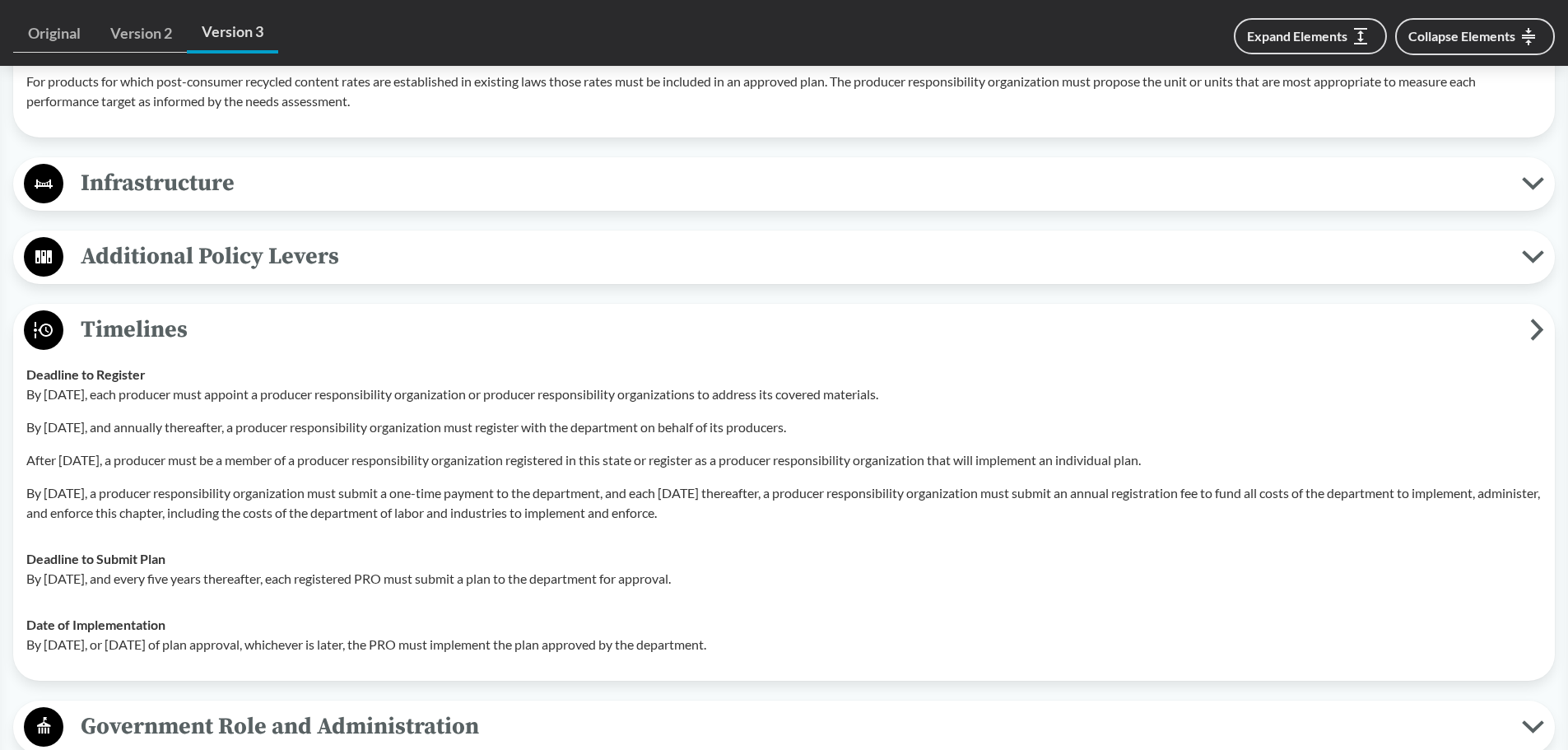
drag, startPoint x: 173, startPoint y: 496, endPoint x: 864, endPoint y: 509, distance: 691.1
click at [864, 509] on p "By September 1, 2026, a producer responsibility organization must submit a one-…" at bounding box center [784, 504] width 1516 height 39
click at [830, 548] on td "Deadline to Submit Plan By October 1, 2028, and every five years thereafter, ea…" at bounding box center [784, 569] width 1531 height 66
click at [98, 584] on p "By October 1, 2028, and every five years thereafter, each registered PRO must s…" at bounding box center [784, 579] width 1516 height 20
drag, startPoint x: 37, startPoint y: 580, endPoint x: 761, endPoint y: 586, distance: 724.0
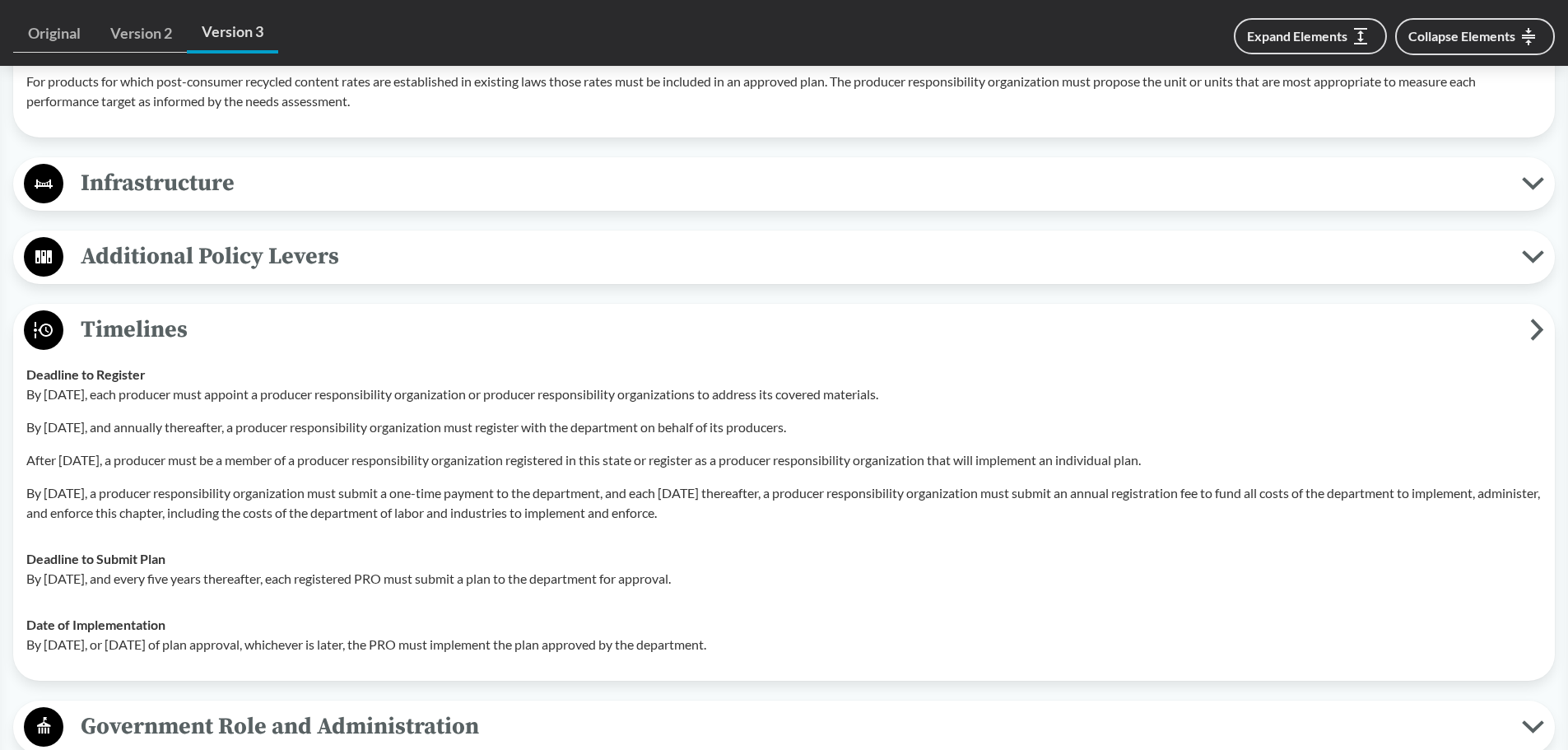
click at [759, 584] on p "By October 1, 2028, and every five years thereafter, each registered PRO must s…" at bounding box center [784, 579] width 1516 height 20
click at [769, 612] on td "Date of Implementation By January 1, 2030, or within six months of plan approva…" at bounding box center [784, 635] width 1531 height 66
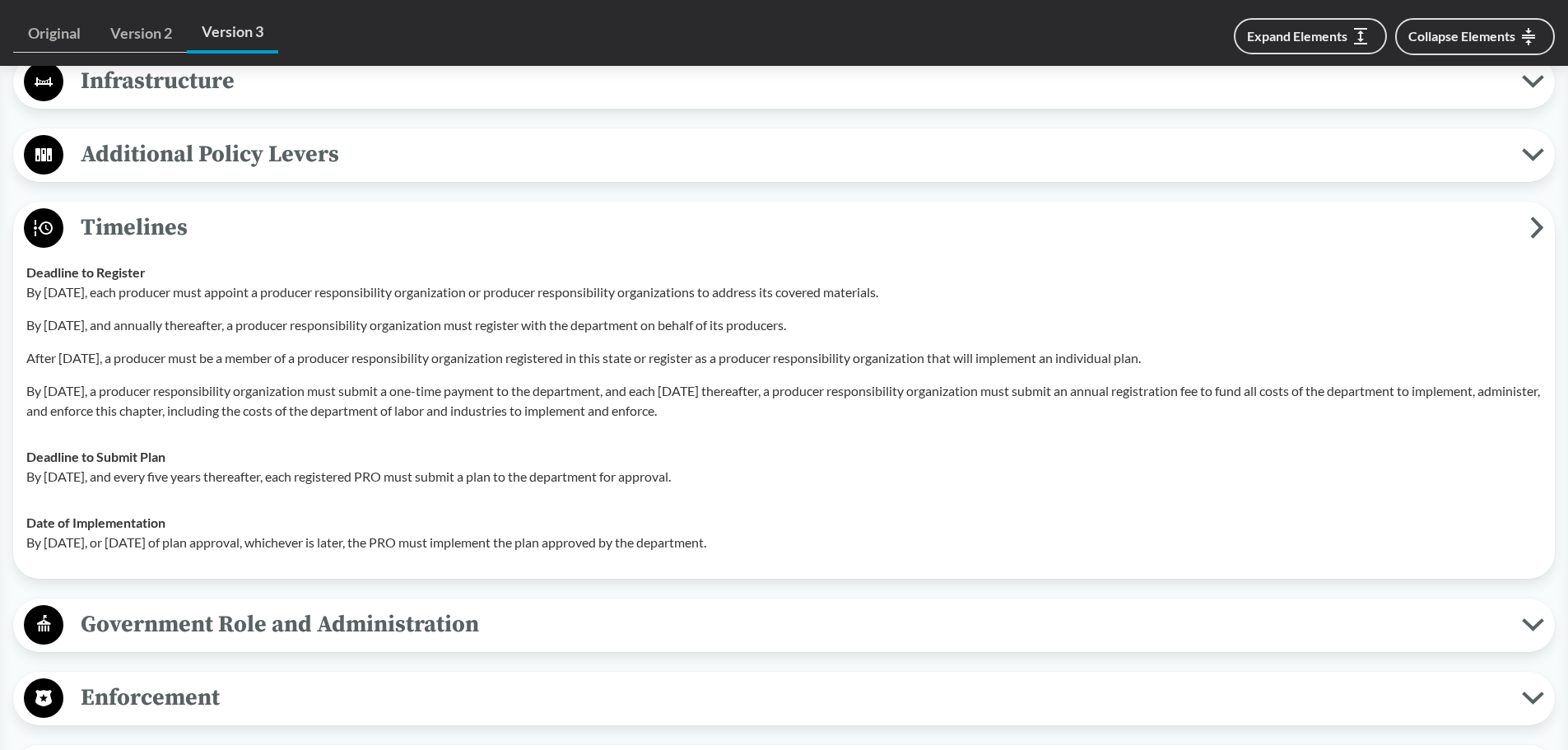
scroll to position [2059, 0]
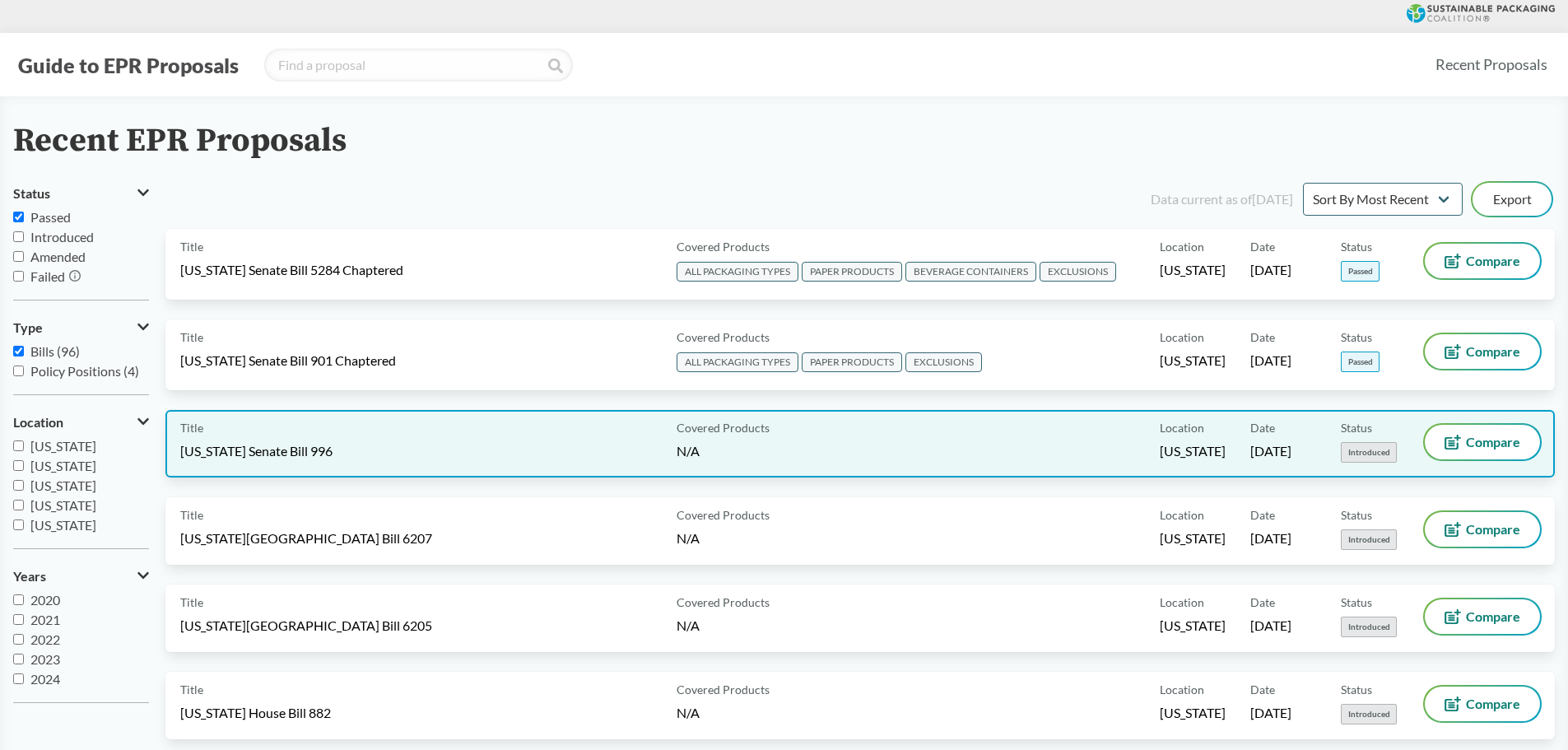
click at [336, 440] on div "Title Rhode Island Senate Bill 996" at bounding box center [425, 443] width 490 height 37
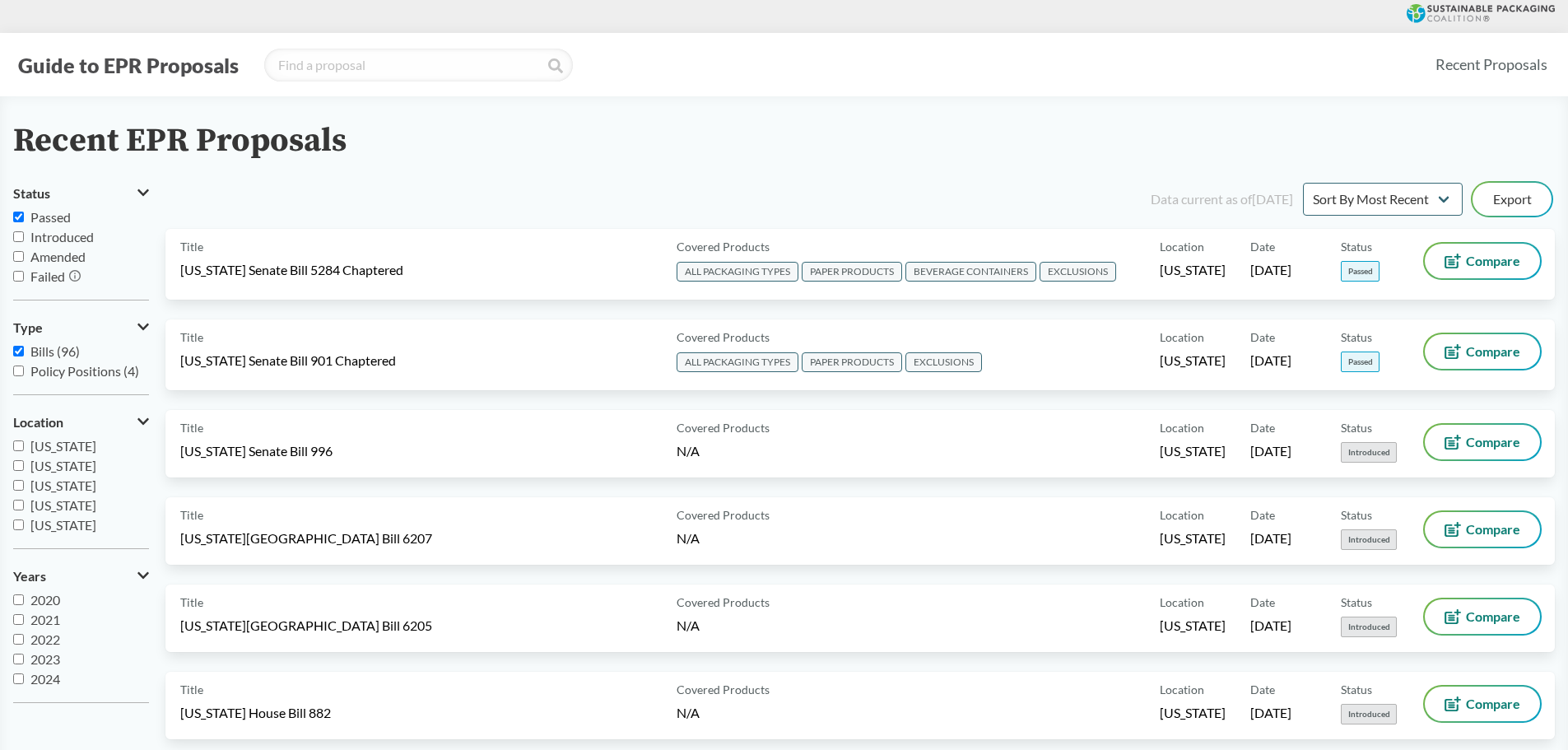
click at [44, 219] on span "Passed" at bounding box center [50, 217] width 40 height 16
click at [24, 219] on input "Passed" at bounding box center [18, 217] width 11 height 11
click at [52, 218] on span "Passed" at bounding box center [50, 217] width 40 height 16
click at [24, 218] on input "Passed" at bounding box center [18, 217] width 11 height 11
checkbox input "true"
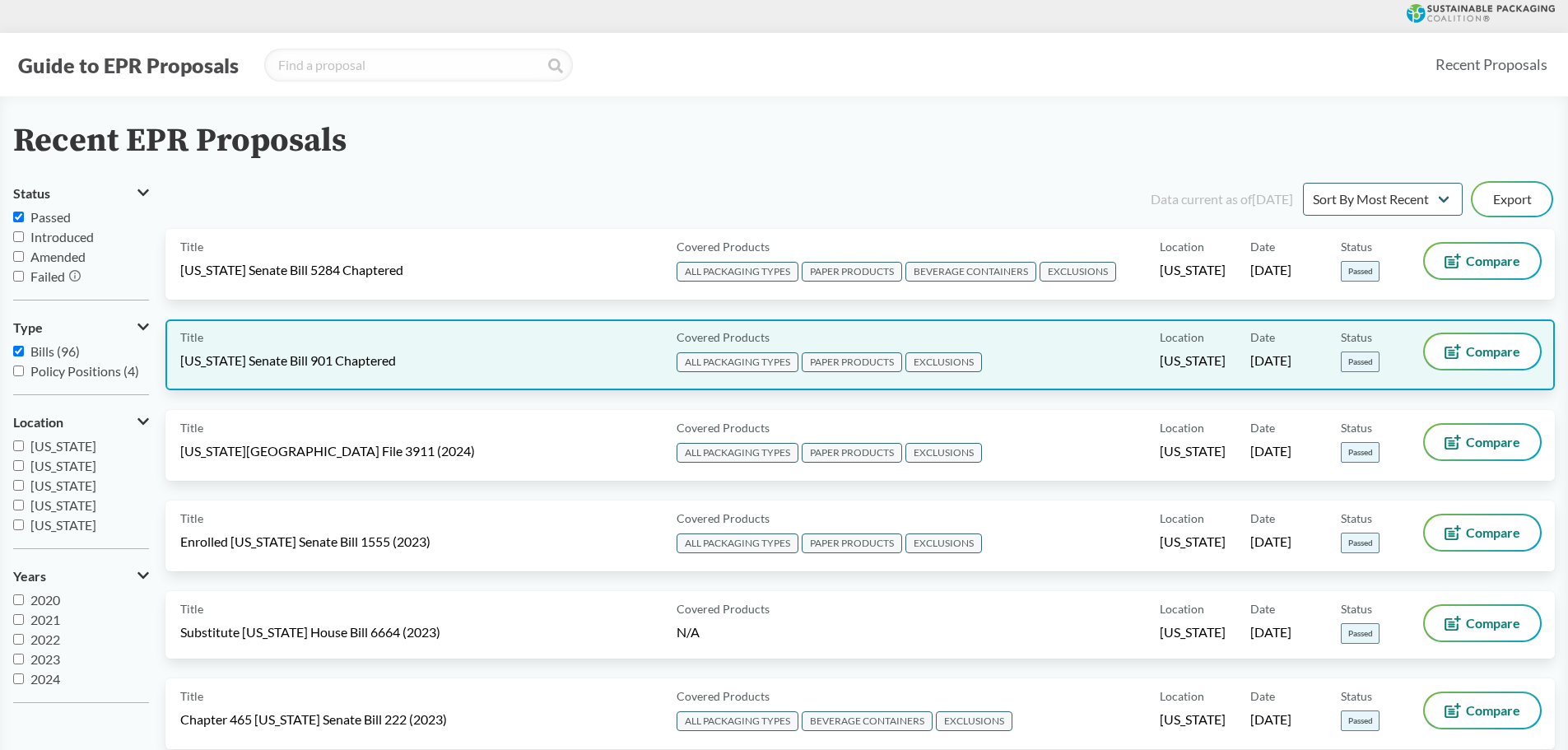
click at [393, 369] on div "Title Maryland Senate Bill 901 Chaptered" at bounding box center [425, 355] width 490 height 41
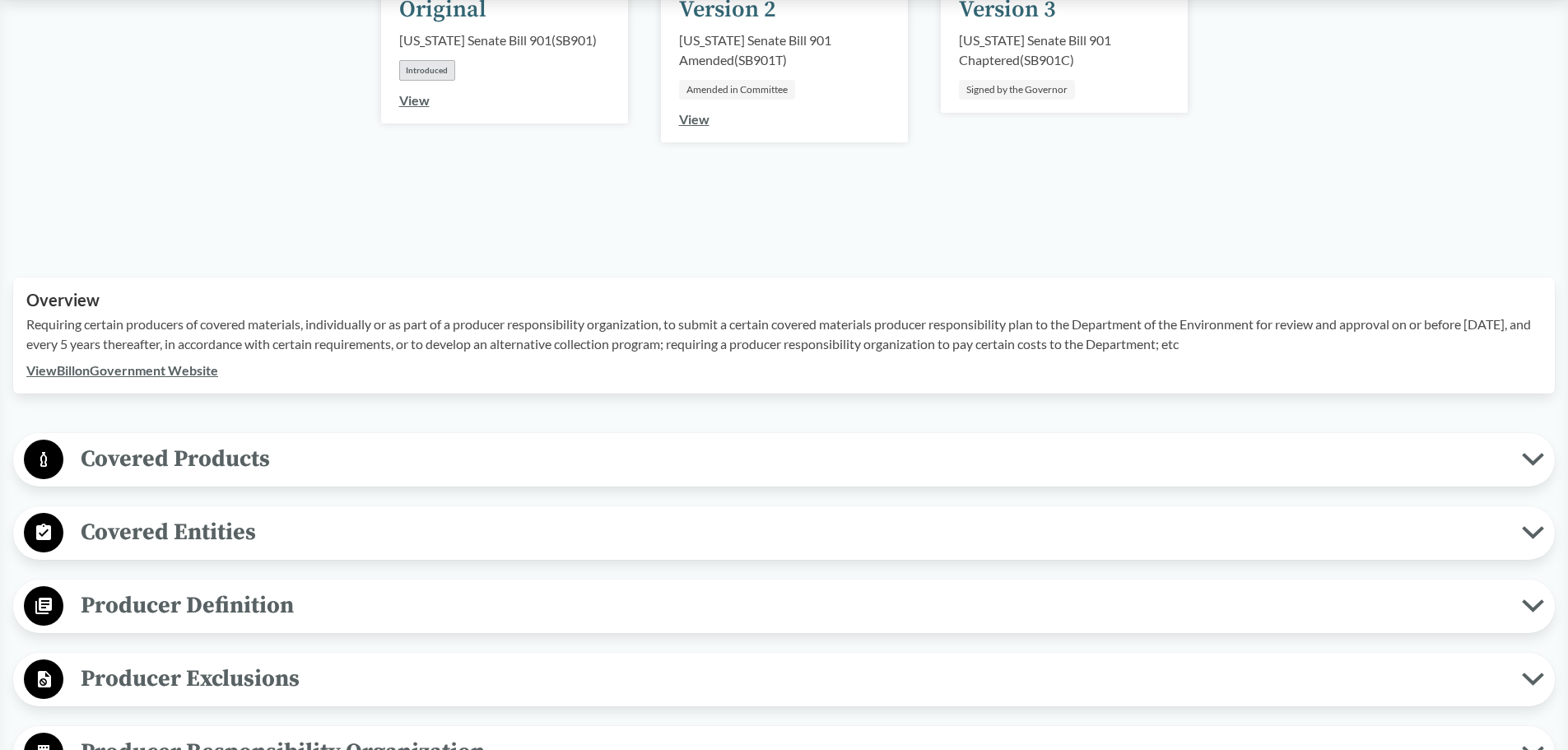
scroll to position [83, 0]
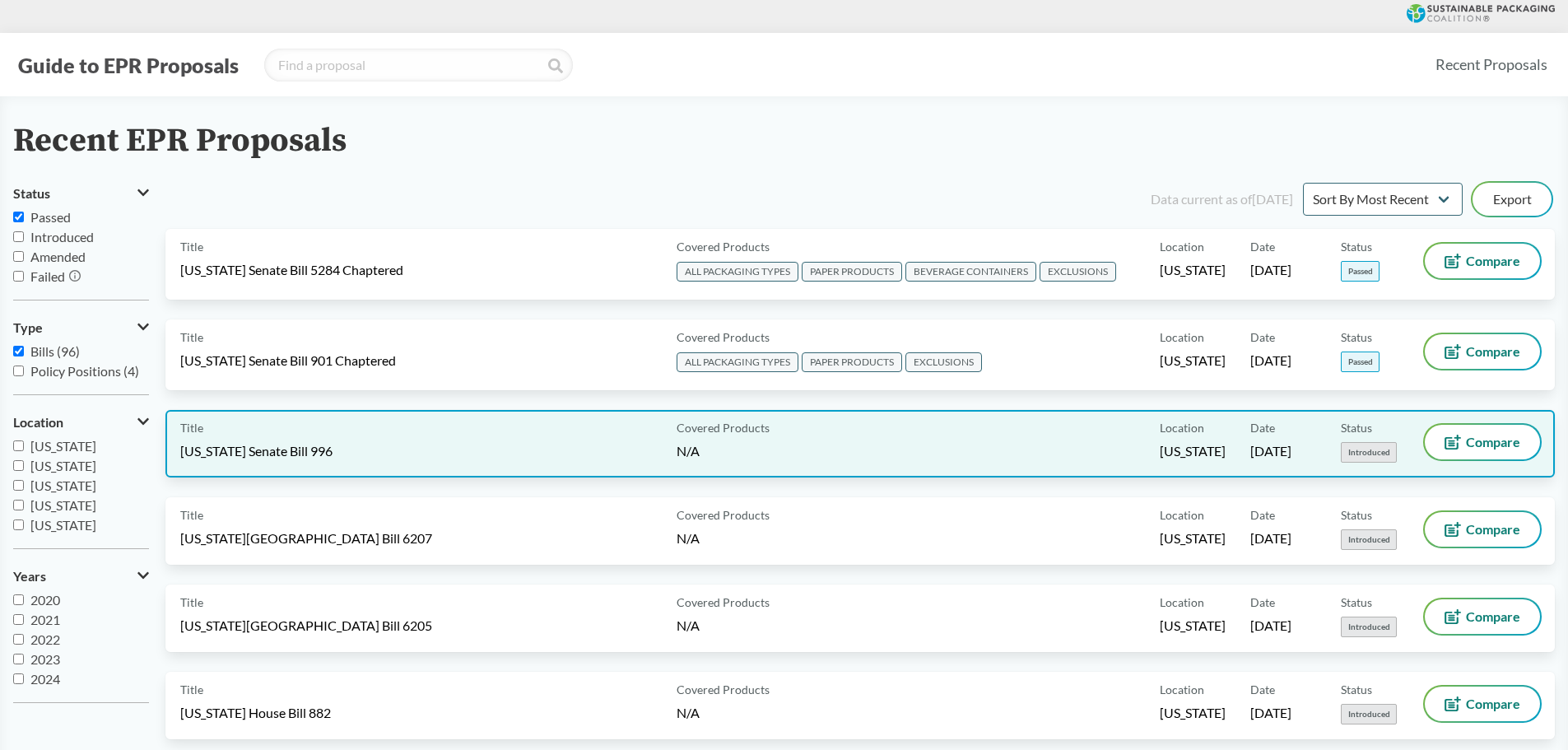
click at [273, 459] on span "Rhode Island Senate Bill 996" at bounding box center [256, 451] width 153 height 18
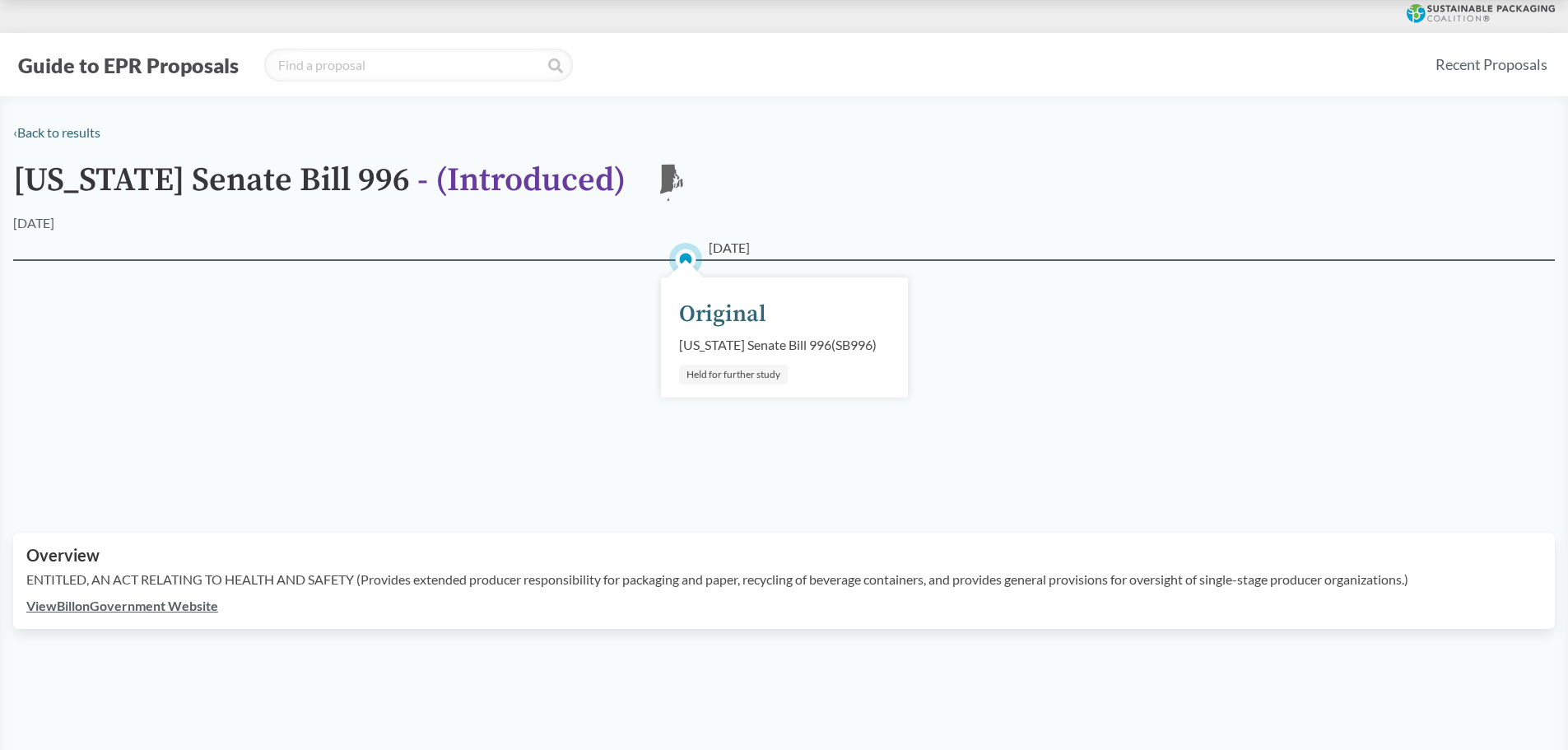
scroll to position [247, 0]
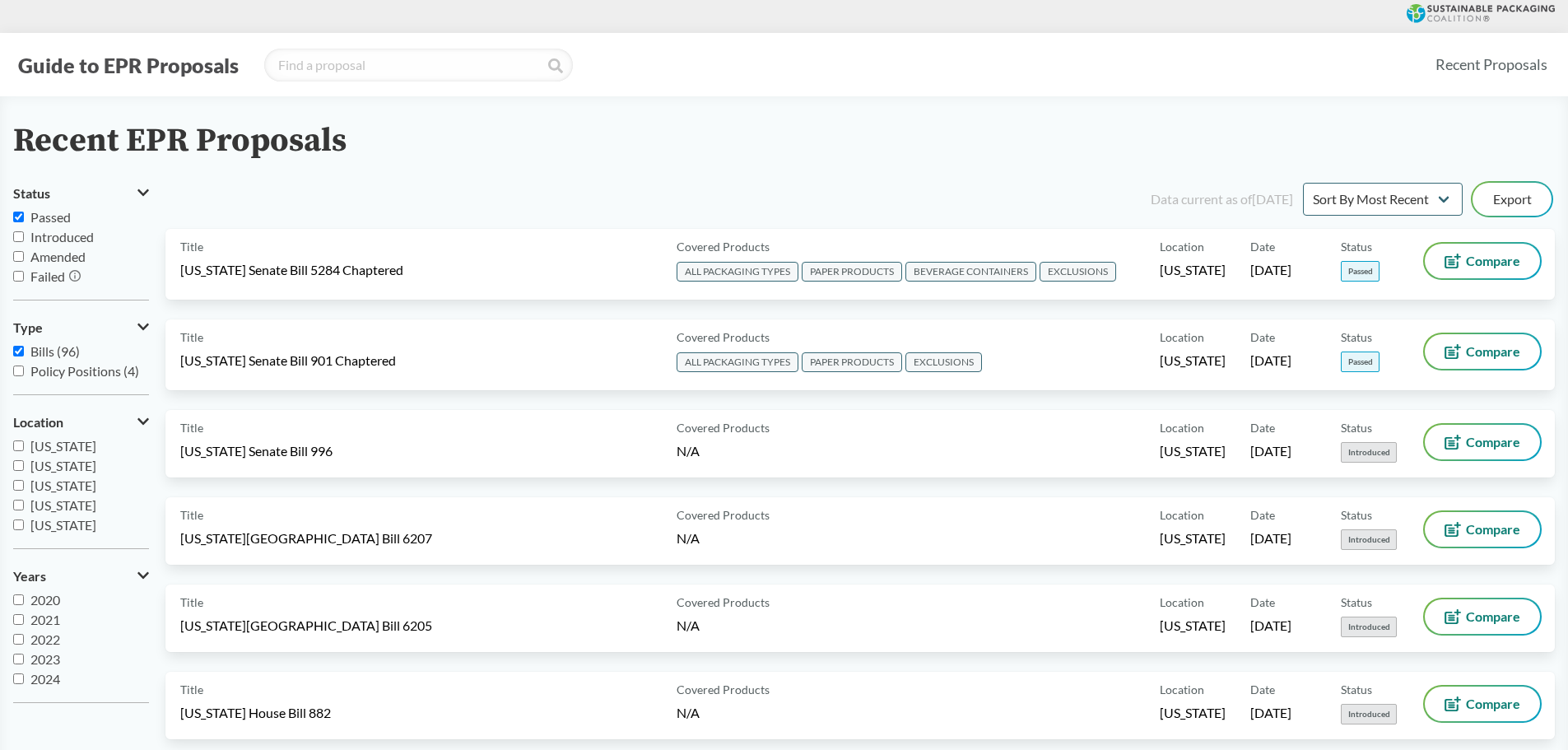
click at [16, 215] on input "Passed" at bounding box center [18, 217] width 11 height 11
click at [59, 218] on span "Passed" at bounding box center [50, 217] width 40 height 16
click at [24, 218] on input "Passed" at bounding box center [18, 217] width 11 height 11
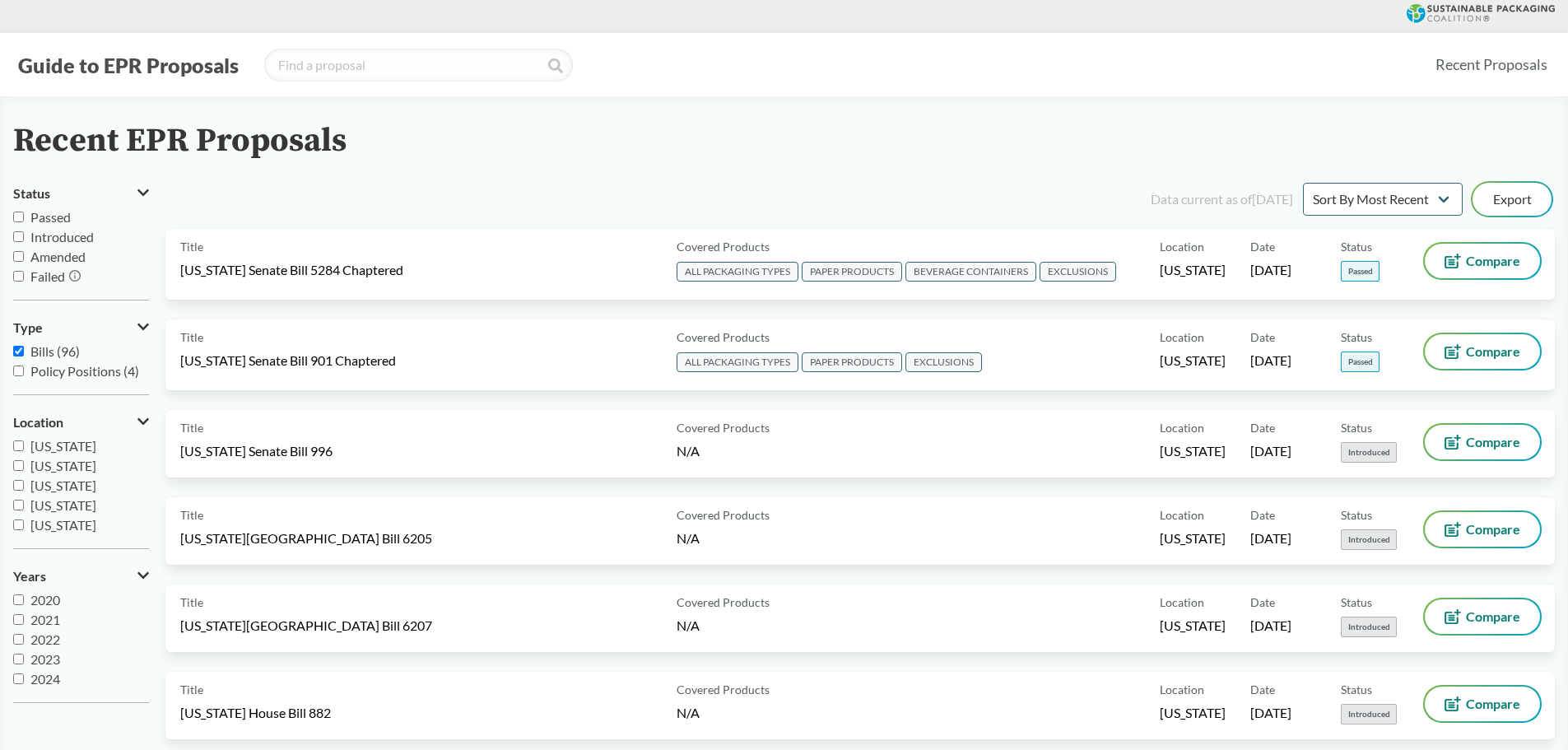
click at [257, 191] on div "Data current as of 12/11/2024 Sort By Most Recent Sort By Status Export" at bounding box center [870, 199] width 1370 height 39
click at [73, 215] on label "Passed" at bounding box center [81, 218] width 136 height 20
click at [24, 215] on input "Passed" at bounding box center [18, 217] width 11 height 11
click at [65, 220] on span "Passed" at bounding box center [50, 217] width 40 height 16
click at [24, 220] on input "Passed" at bounding box center [18, 217] width 11 height 11
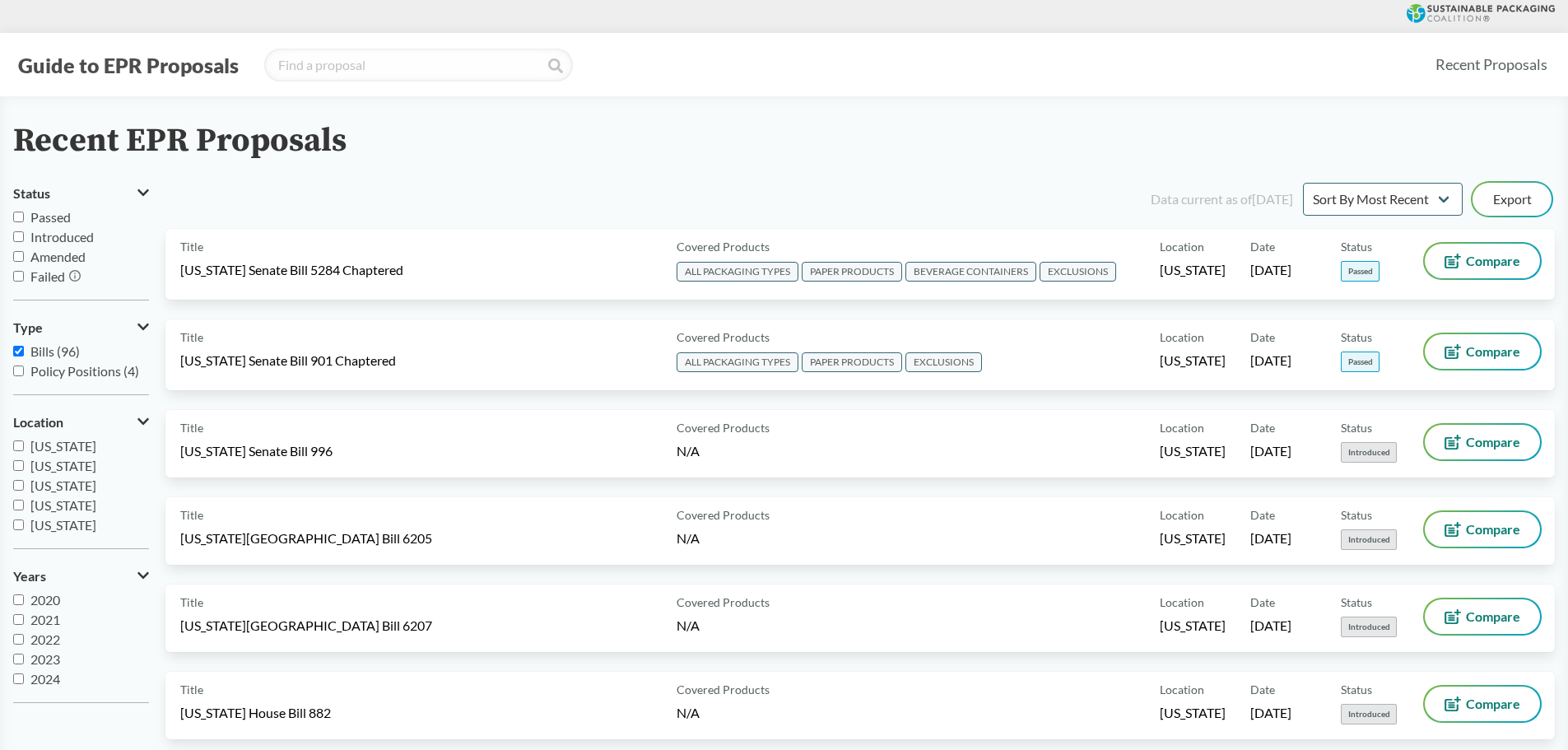
click at [56, 218] on span "Passed" at bounding box center [50, 217] width 40 height 16
click at [24, 218] on input "Passed" at bounding box center [18, 217] width 11 height 11
checkbox input "true"
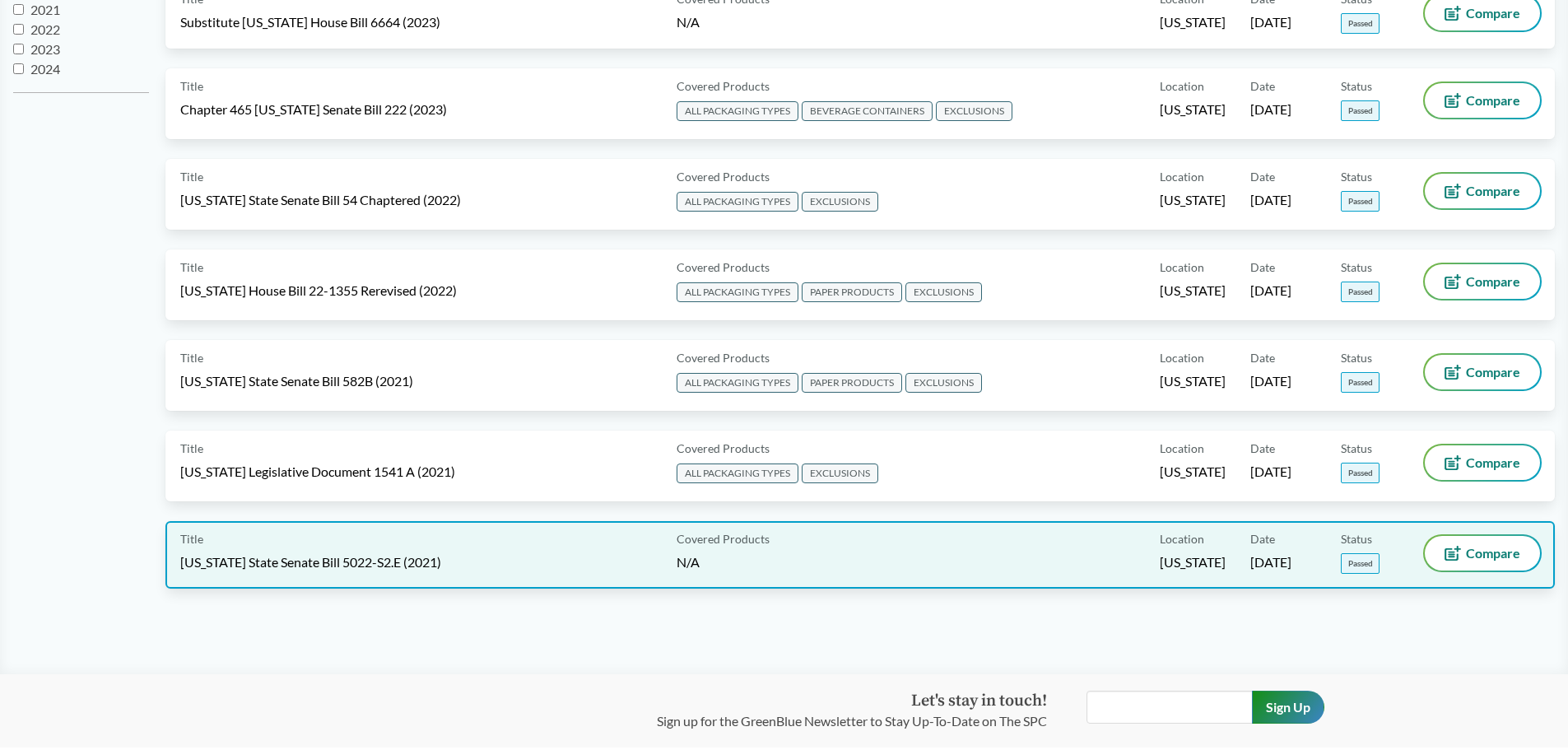
scroll to position [160, 0]
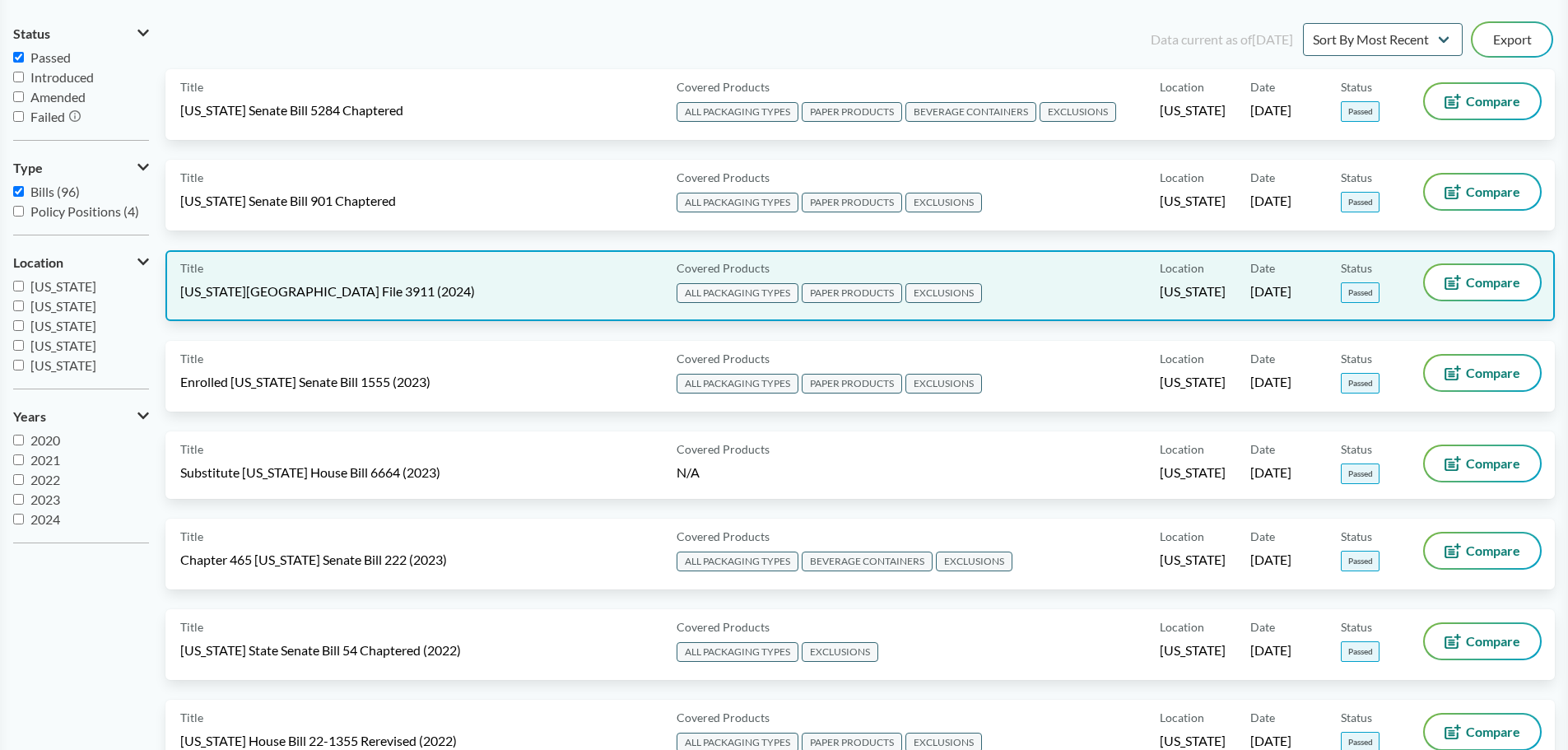
click at [280, 293] on span "Minnesota House File 3911 (2024)" at bounding box center [327, 292] width 294 height 18
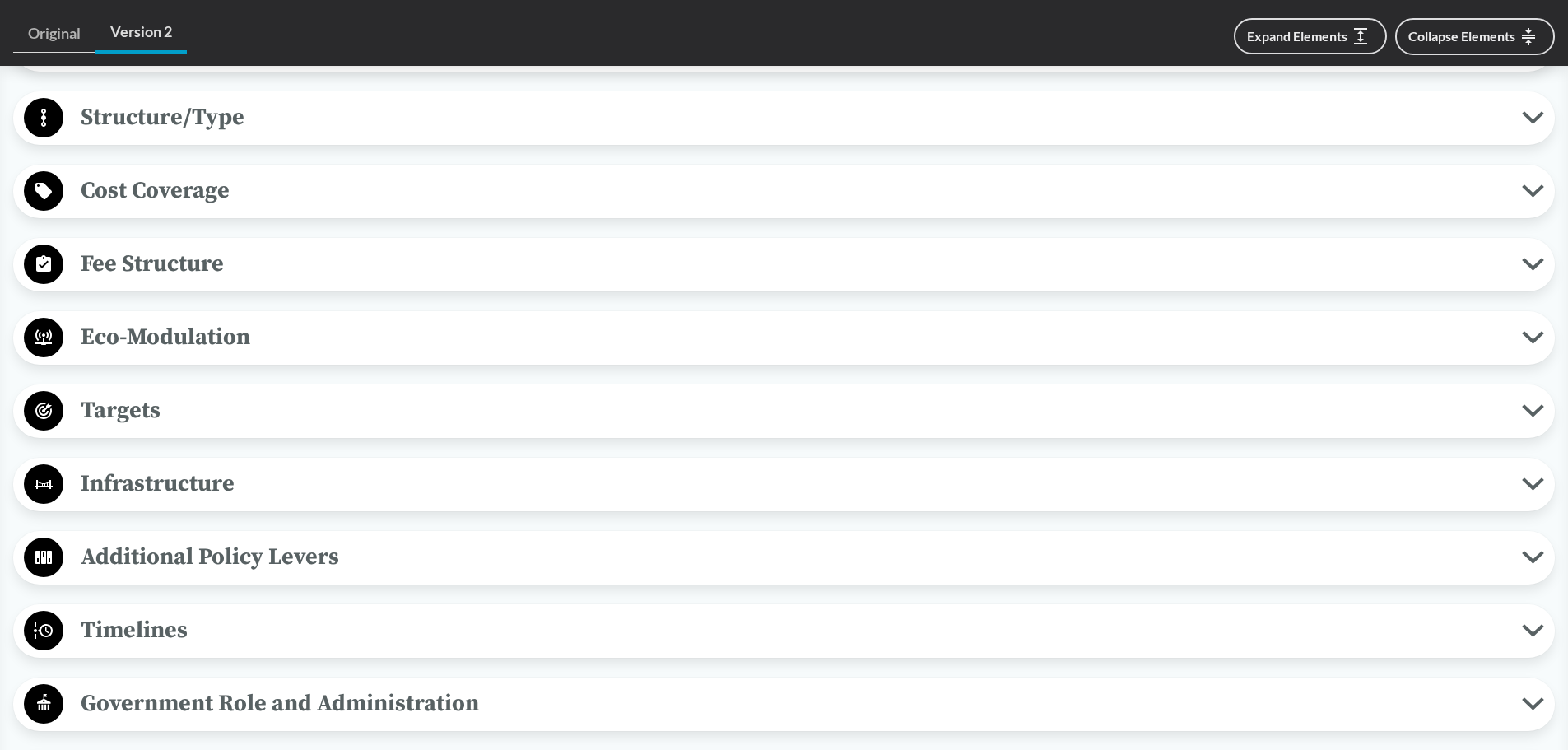
scroll to position [1153, 0]
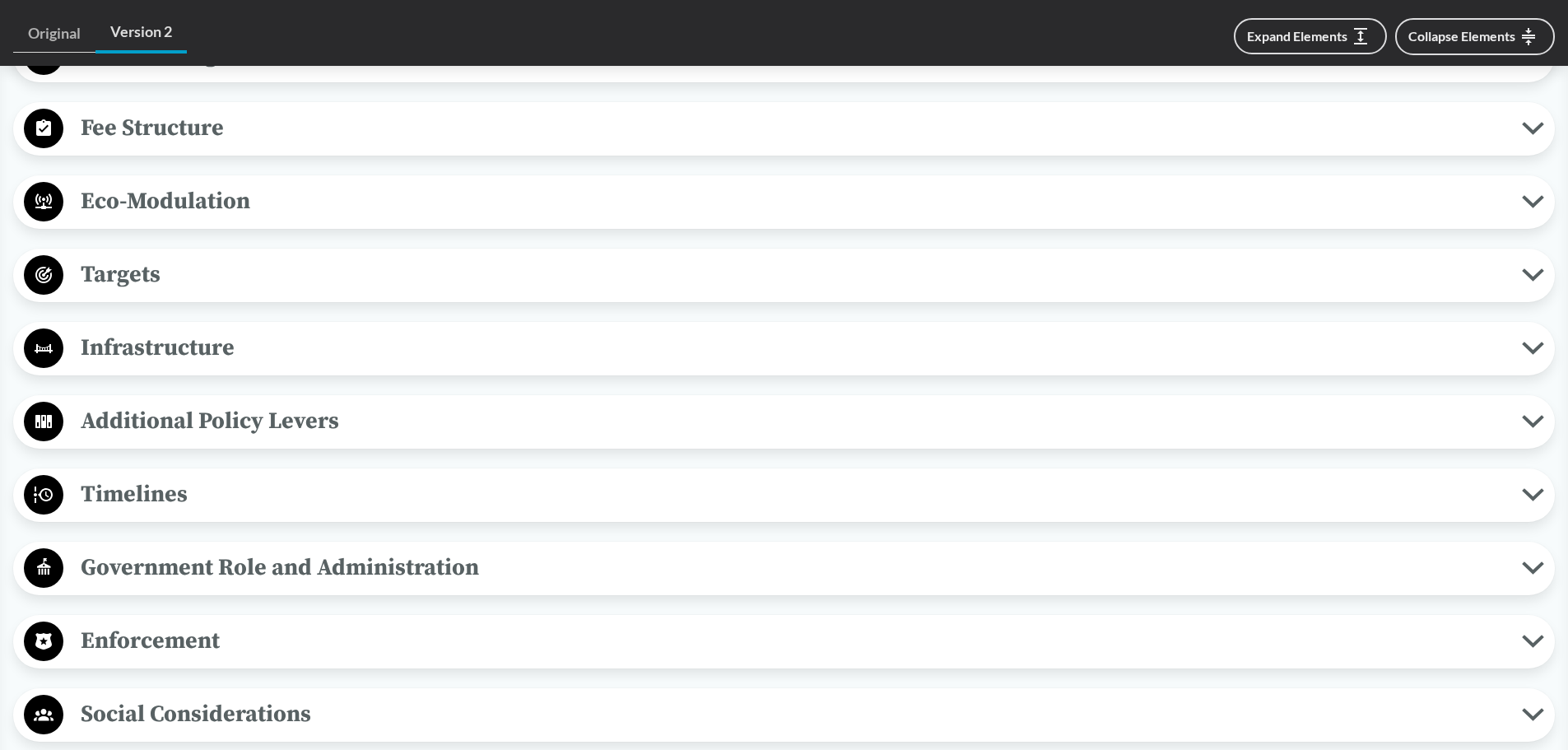
click at [159, 480] on span "Timelines" at bounding box center [792, 495] width 1459 height 37
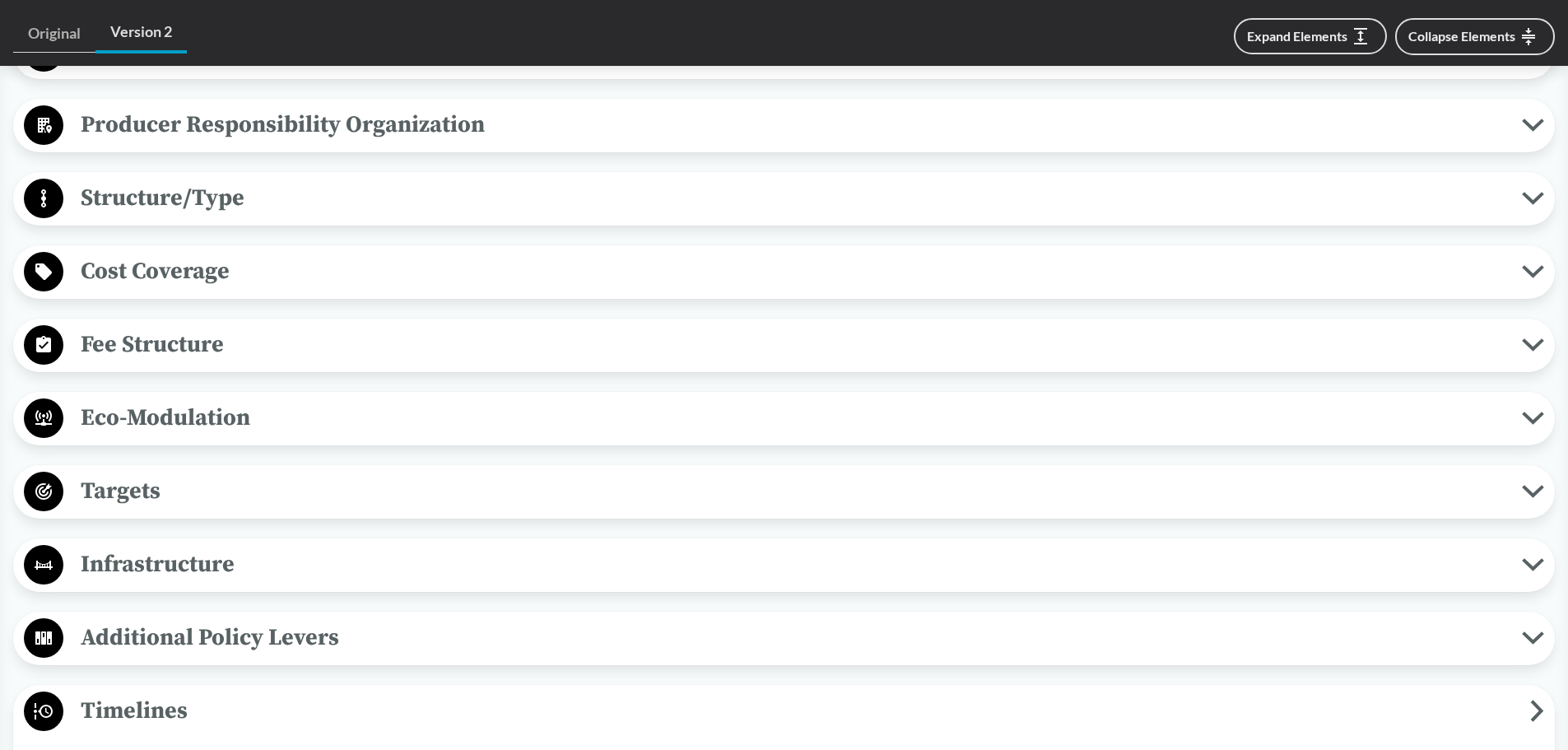
scroll to position [577, 0]
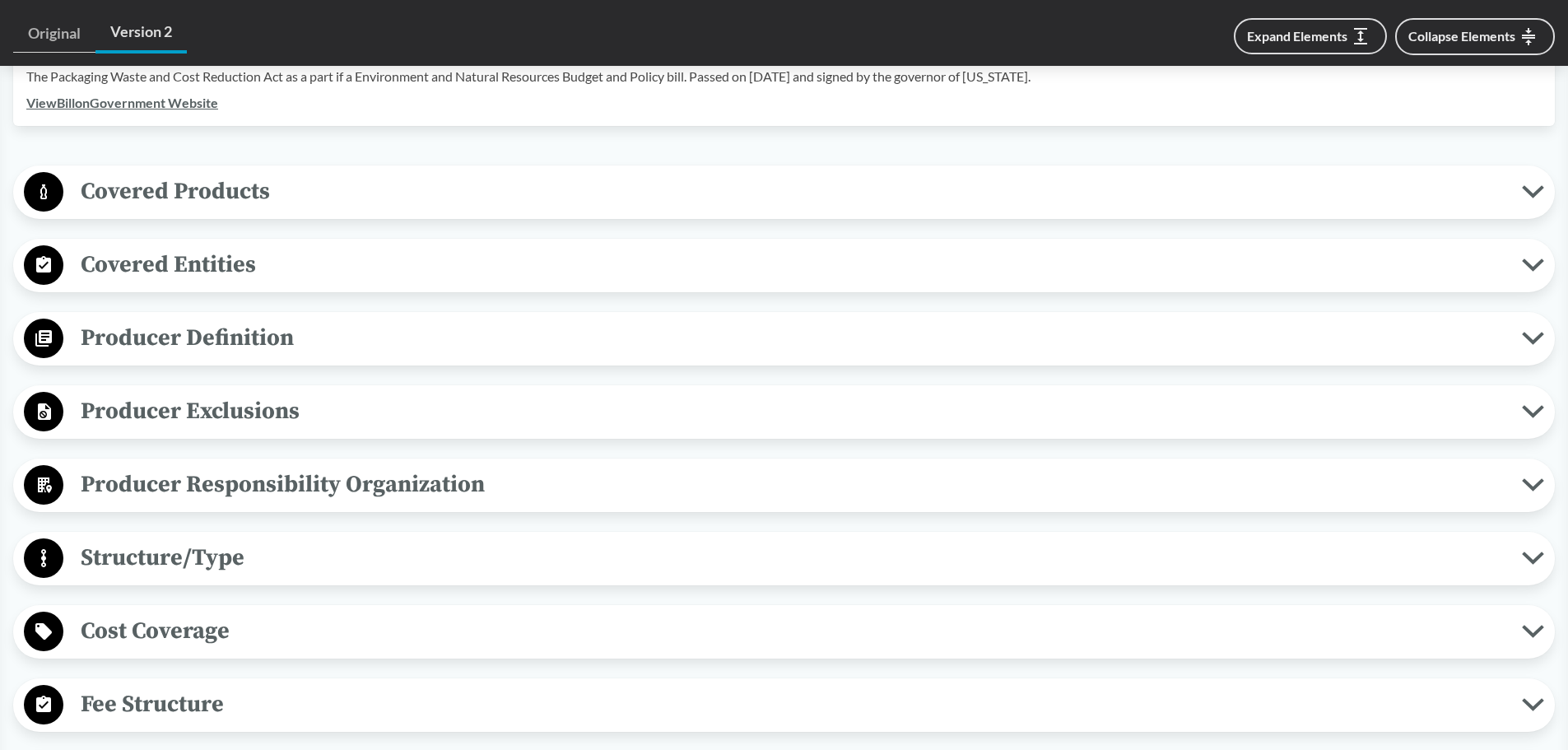
click at [169, 179] on span "Covered Products" at bounding box center [792, 192] width 1459 height 37
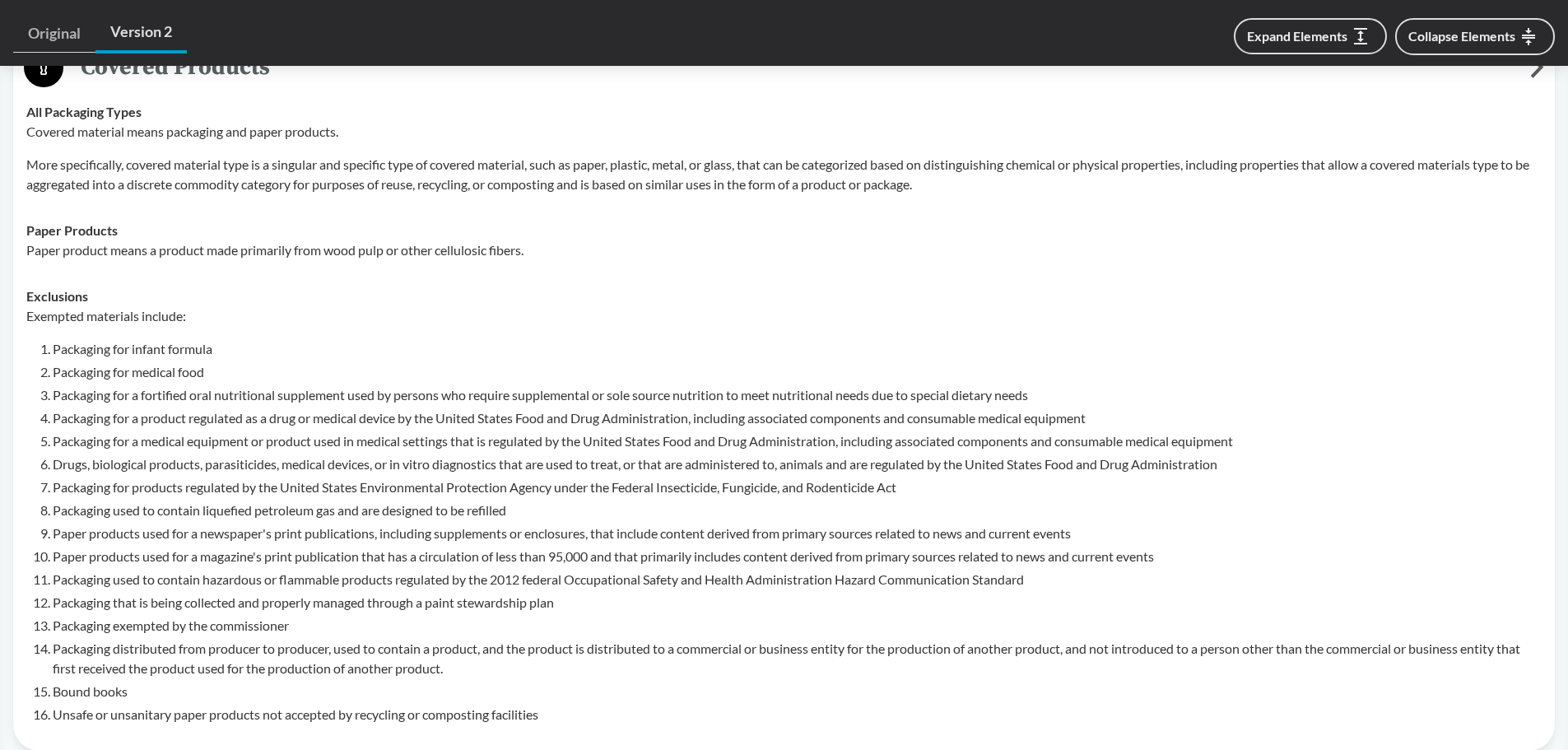
scroll to position [824, 0]
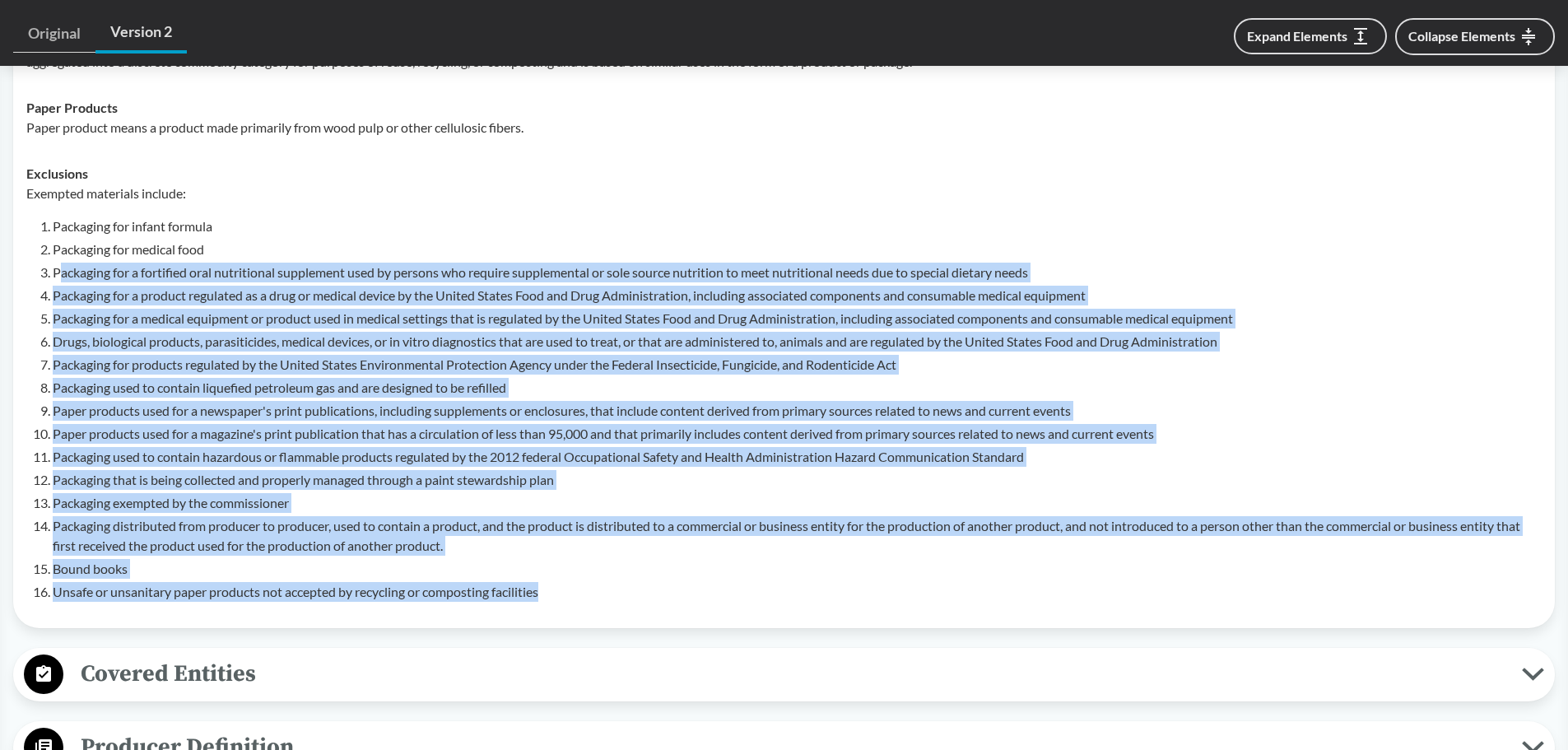
drag, startPoint x: 63, startPoint y: 245, endPoint x: 1109, endPoint y: 575, distance: 1096.8
click at [1109, 575] on ol "Packaging for infant formula Packaging for medical food Packaging for a fortifi…" at bounding box center [797, 409] width 1489 height 385
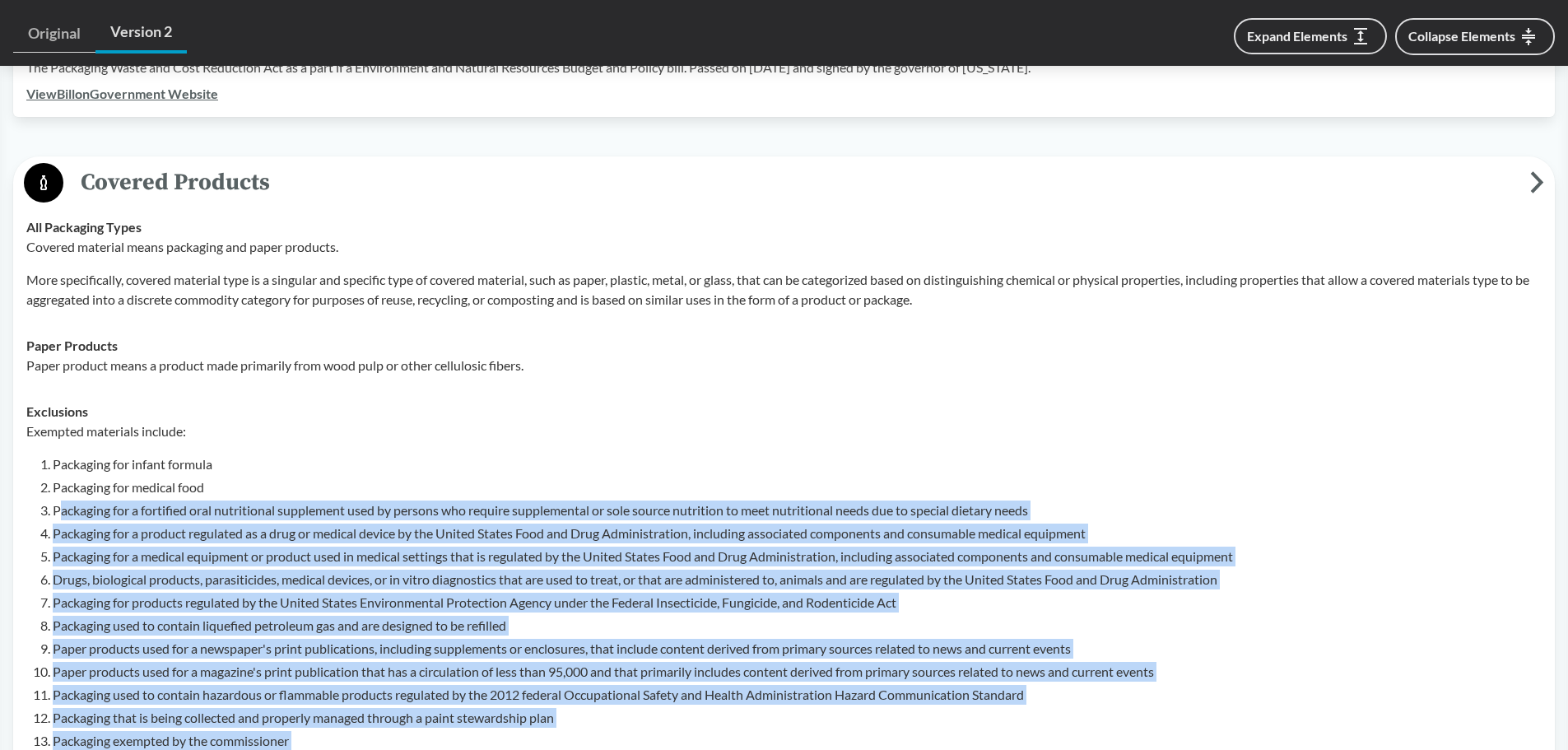
scroll to position [577, 0]
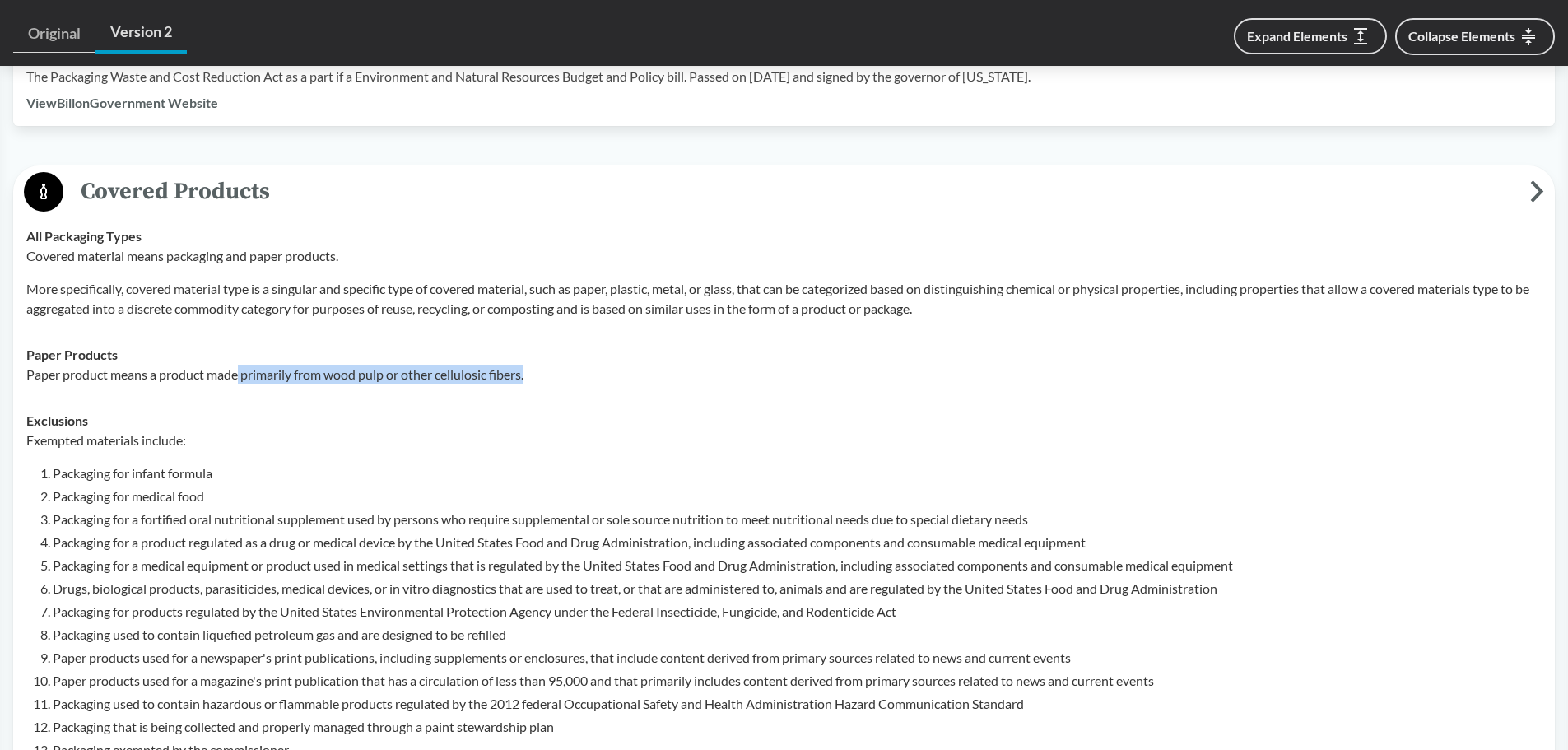
drag, startPoint x: 241, startPoint y: 351, endPoint x: 580, endPoint y: 369, distance: 339.5
click at [580, 369] on td "Paper Products Paper product means a product made primarily from wood pulp or o…" at bounding box center [784, 365] width 1531 height 66
click at [223, 296] on td "All Packaging Types Covered material means packaging and paper products. More s…" at bounding box center [784, 272] width 1531 height 118
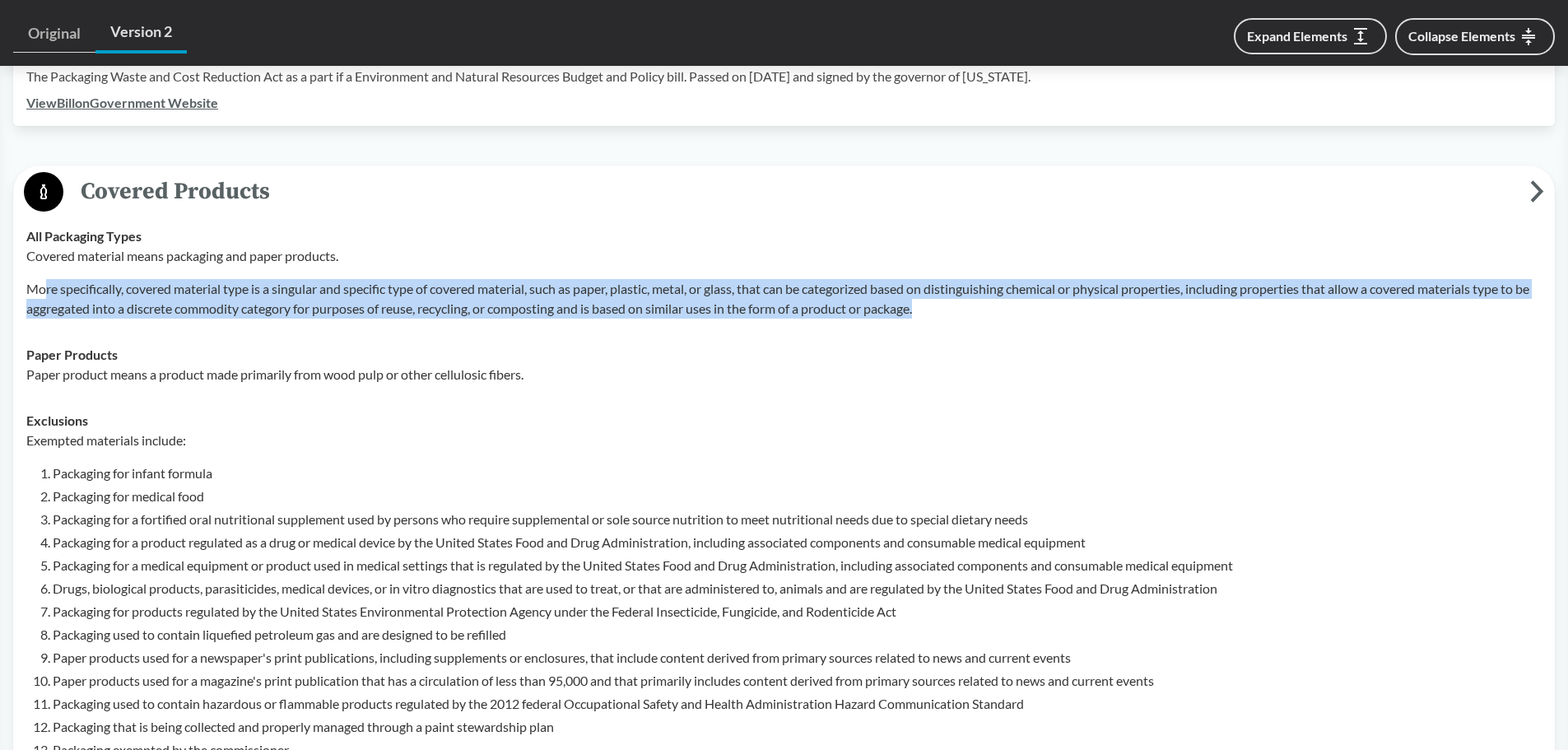
drag, startPoint x: 43, startPoint y: 258, endPoint x: 976, endPoint y: 300, distance: 933.9
click at [976, 300] on td "All Packaging Types Covered material means packaging and paper products. More s…" at bounding box center [784, 272] width 1531 height 118
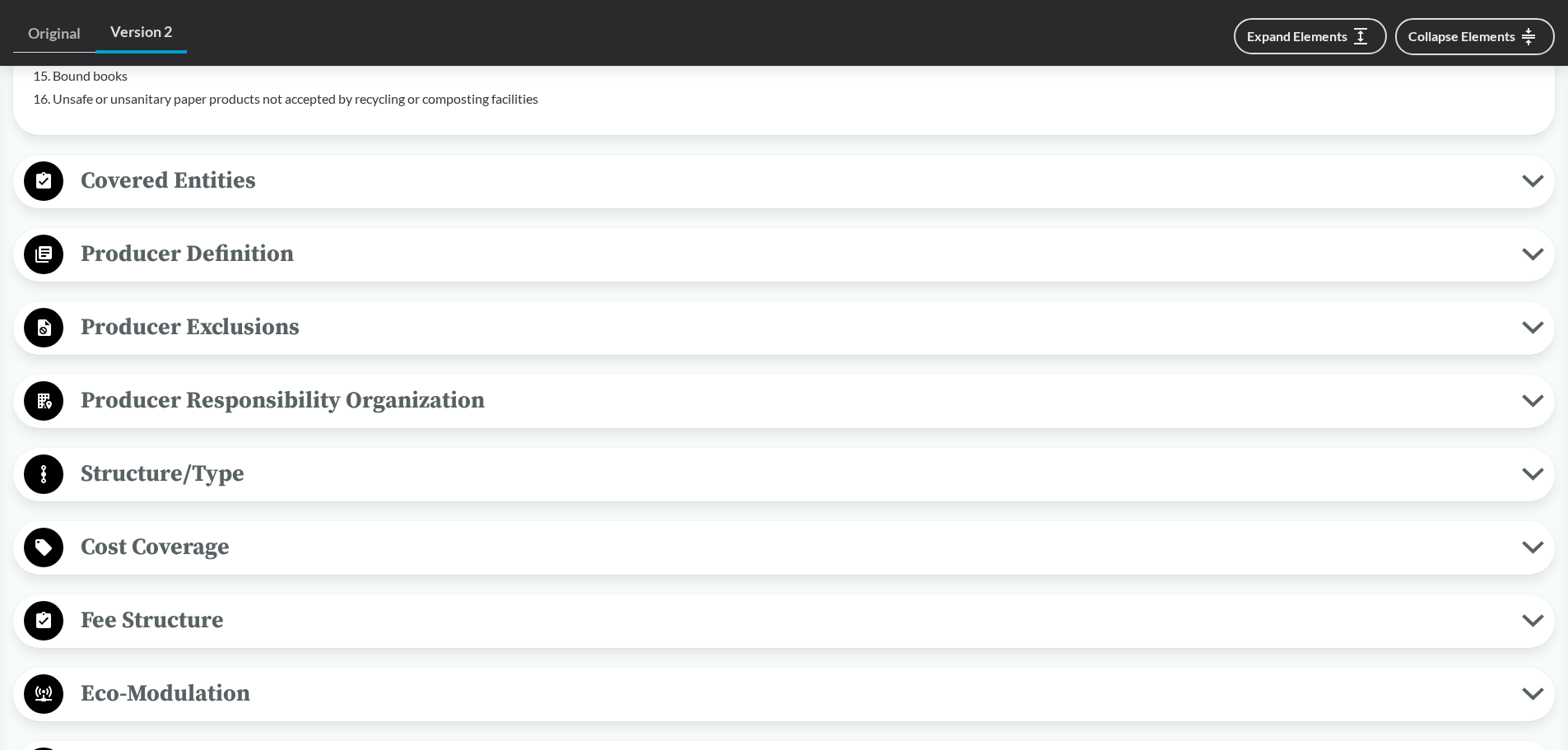
scroll to position [1318, 0]
click at [220, 399] on div "Producer Responsibility Organization Collective Producer Responsibility Produce…" at bounding box center [783, 400] width 1541 height 53
click at [214, 389] on span "Producer Responsibility Organization" at bounding box center [792, 400] width 1459 height 37
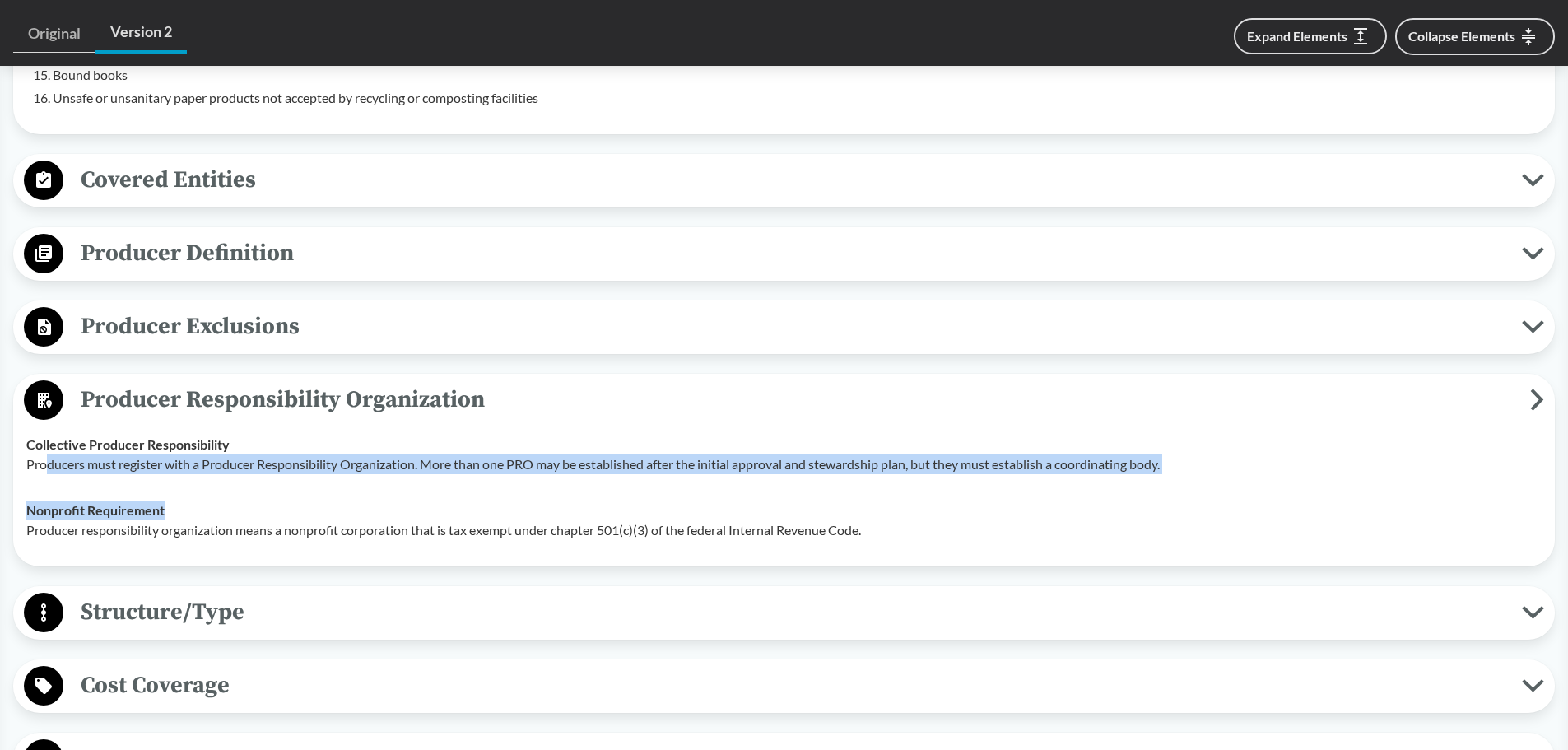
drag, startPoint x: 47, startPoint y: 438, endPoint x: 1210, endPoint y: 490, distance: 1164.2
click at [1210, 490] on tbody "Collective Producer Responsibility Producers must register with a Producer Resp…" at bounding box center [784, 488] width 1531 height 132
drag, startPoint x: 618, startPoint y: 495, endPoint x: 563, endPoint y: 495, distance: 55.0
click at [617, 501] on div "Nonprofit Requirement Producer responsibility organization means a nonprofit co…" at bounding box center [784, 520] width 1516 height 39
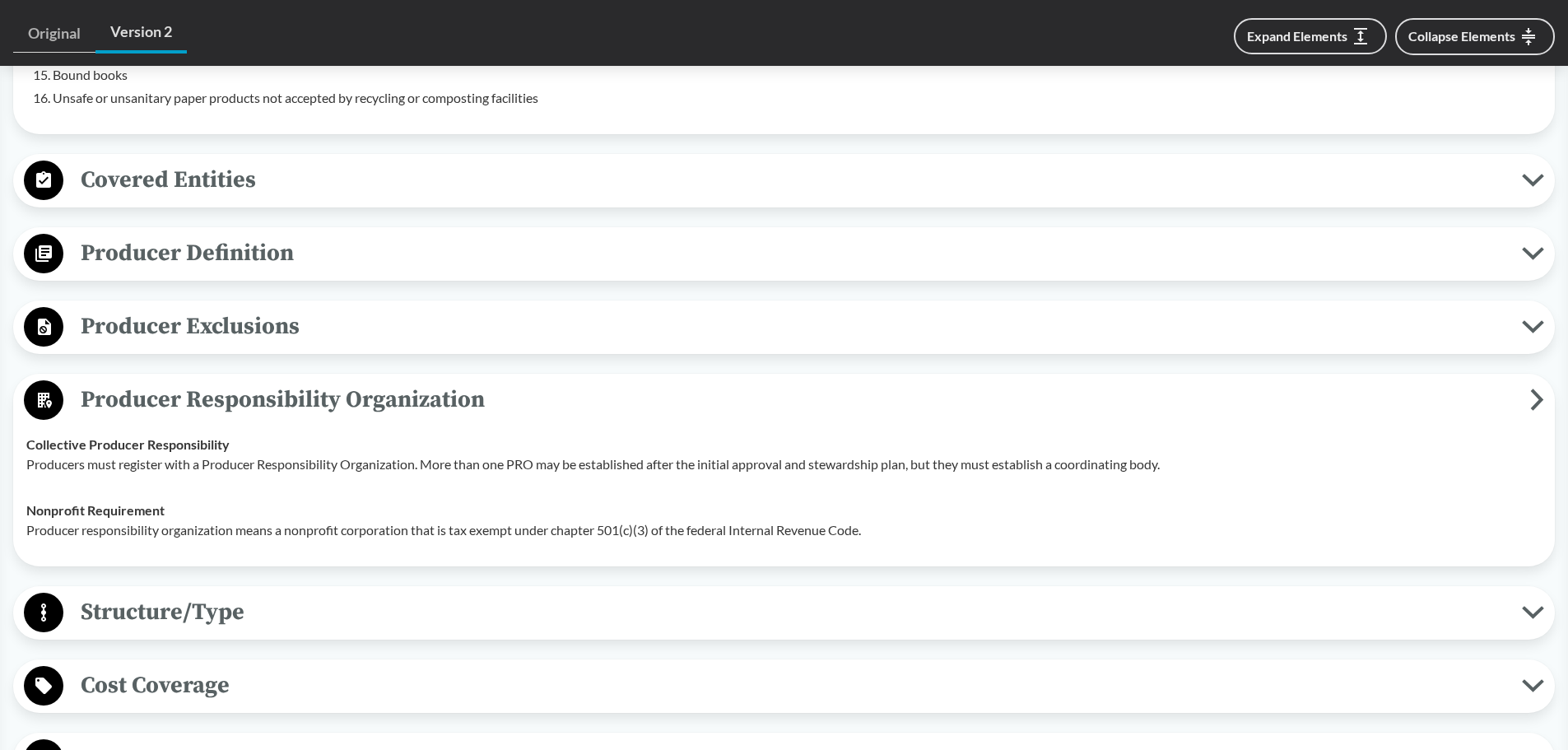
click at [111, 520] on p "Producer responsibility organization means a nonprofit corporation that is tax …" at bounding box center [784, 530] width 1516 height 20
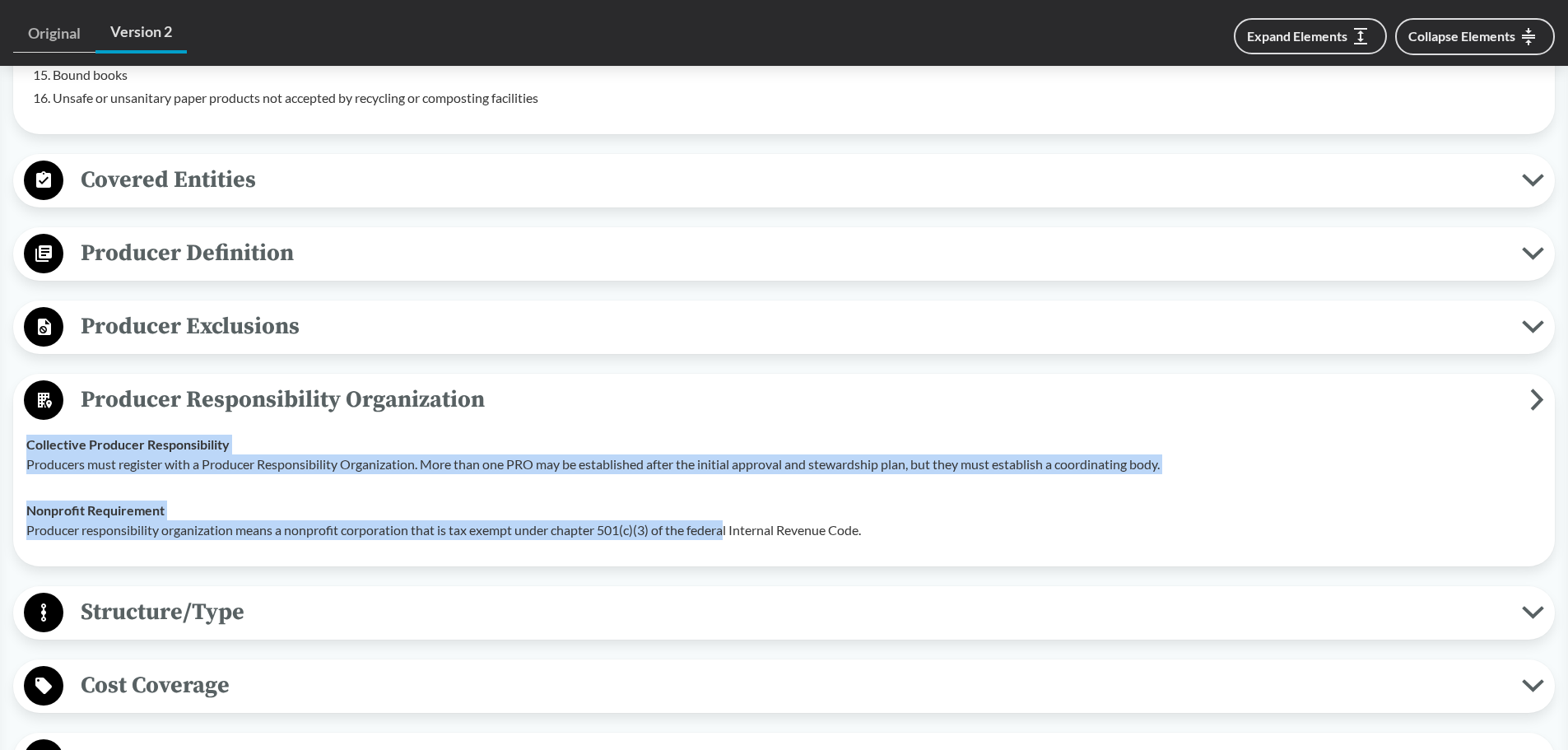
drag, startPoint x: 15, startPoint y: 501, endPoint x: 730, endPoint y: 516, distance: 715.2
click at [730, 516] on div "Producer Responsibility Organization Collective Producer Responsibility Produce…" at bounding box center [783, 470] width 1541 height 193
click at [687, 533] on div "Producer Responsibility Organization Collective Producer Responsibility Produce…" at bounding box center [783, 470] width 1541 height 193
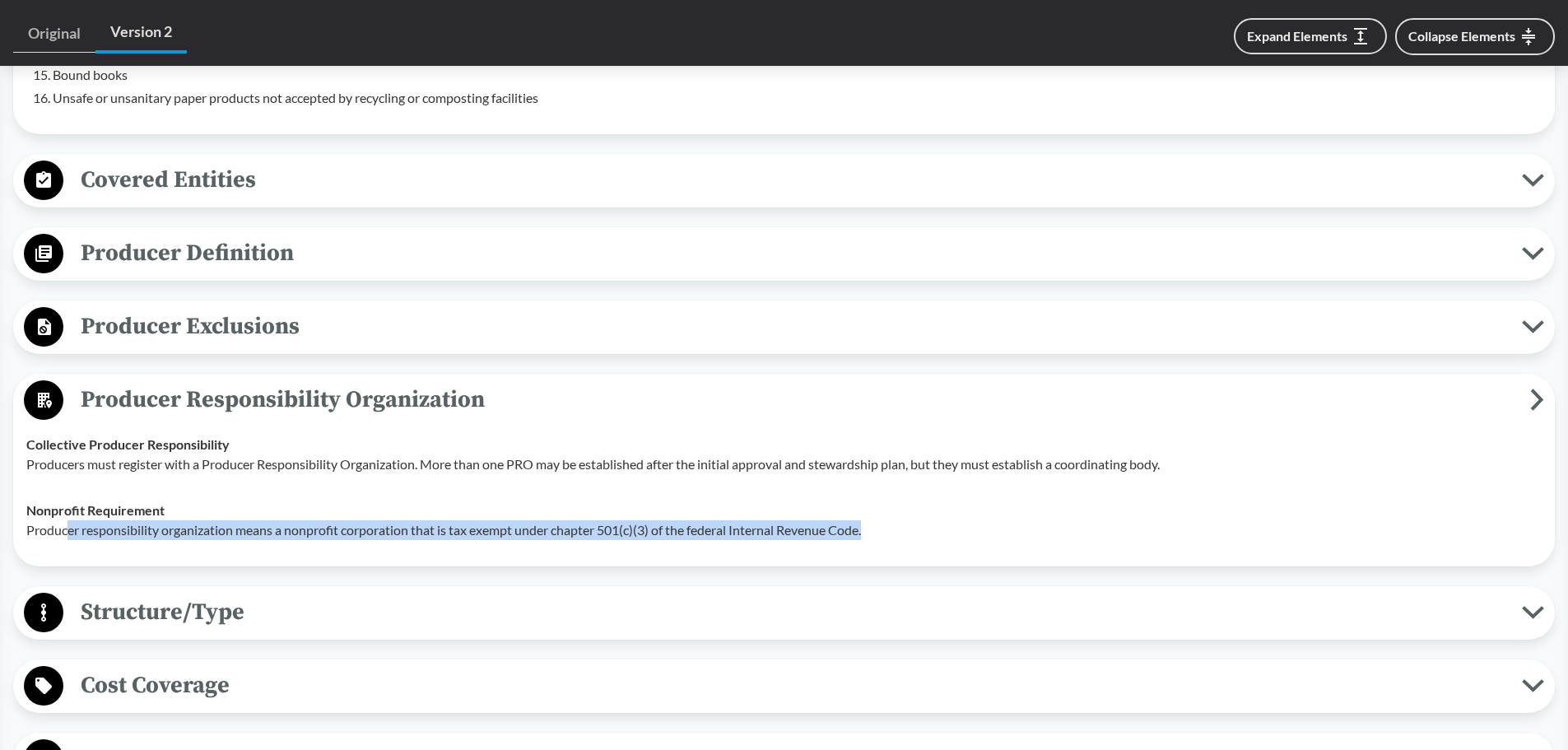
drag, startPoint x: 66, startPoint y: 506, endPoint x: 964, endPoint y: 524, distance: 898.2
click at [964, 524] on td "Nonprofit Requirement Producer responsibility organization means a nonprofit co…" at bounding box center [784, 520] width 1531 height 66
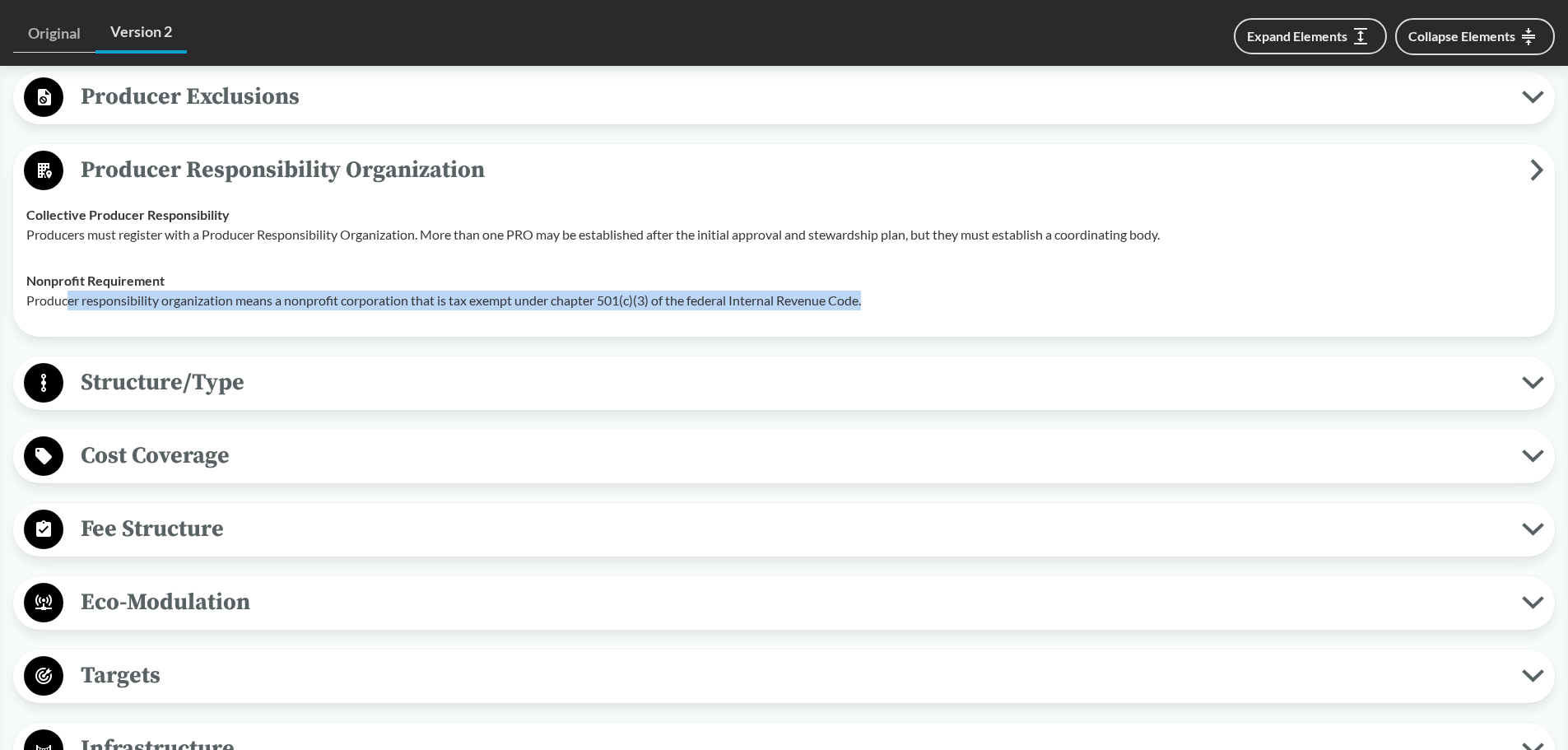
scroll to position [1565, 0]
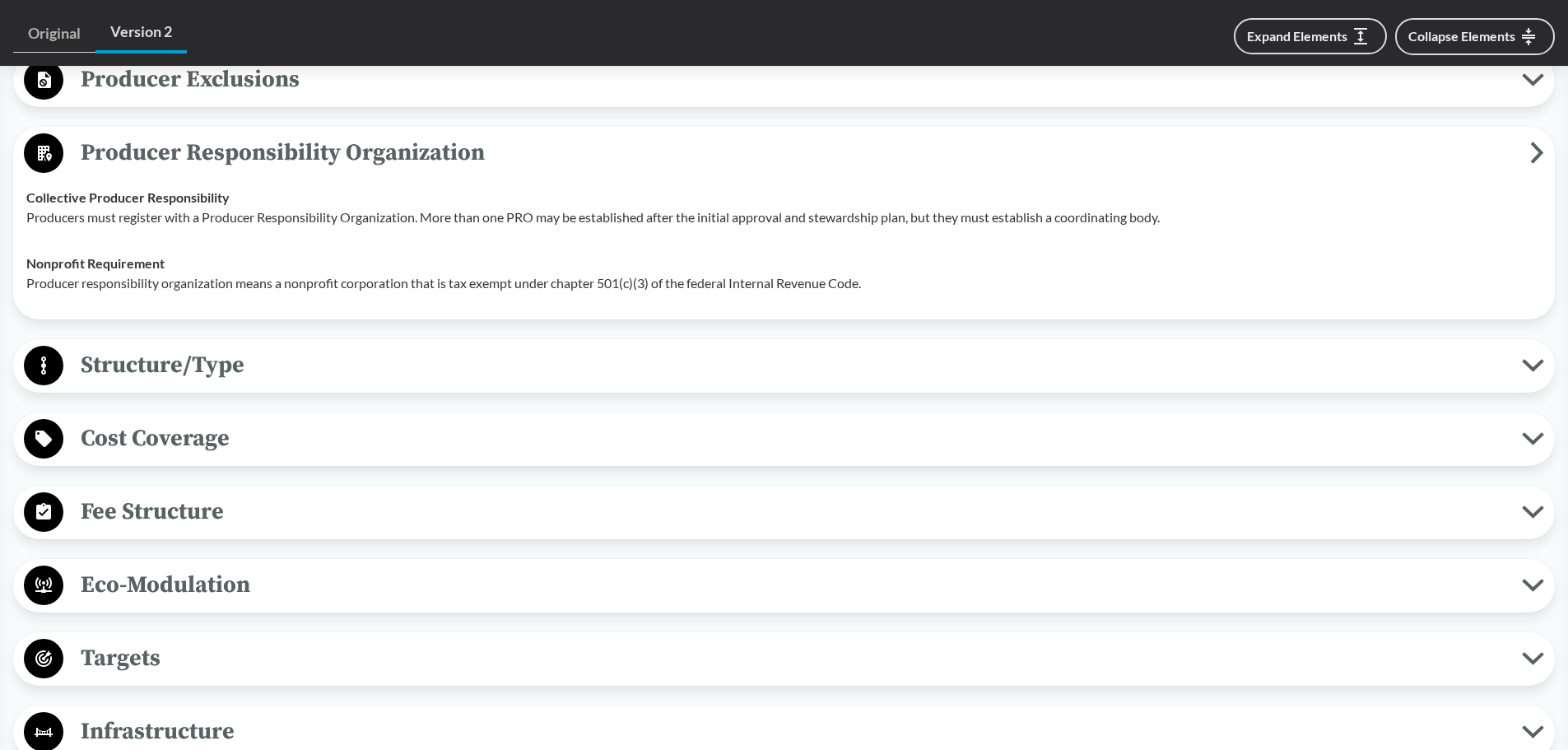
click at [178, 339] on div "Structure/Type Financial and Partial Operational Producers are responsible for …" at bounding box center [783, 366] width 1541 height 53
click at [175, 347] on span "Structure/Type" at bounding box center [792, 366] width 1459 height 37
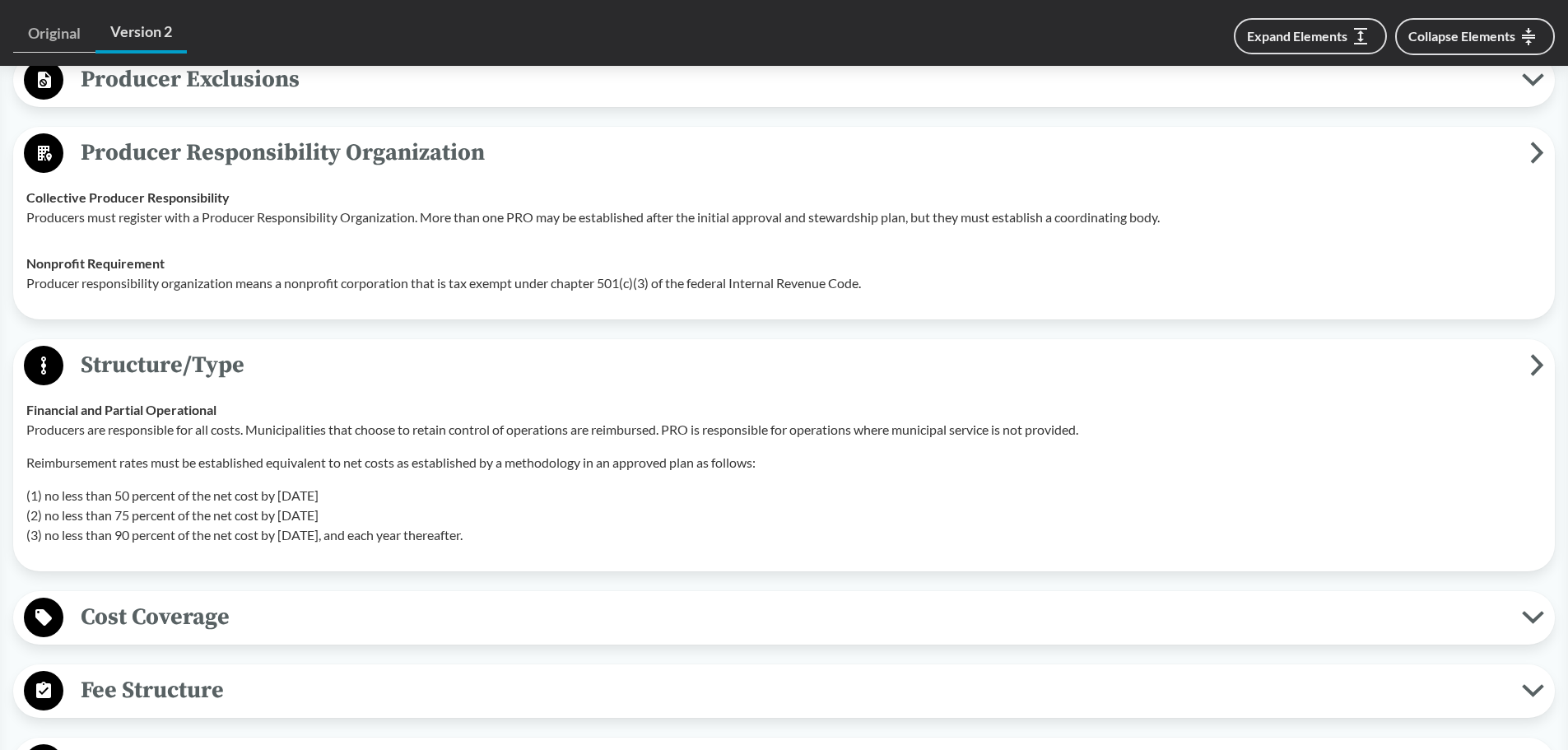
drag, startPoint x: 52, startPoint y: 411, endPoint x: 754, endPoint y: 507, distance: 708.5
click at [754, 507] on div "Producers are responsible for all costs. Municipalities that choose to retain c…" at bounding box center [784, 482] width 1516 height 125
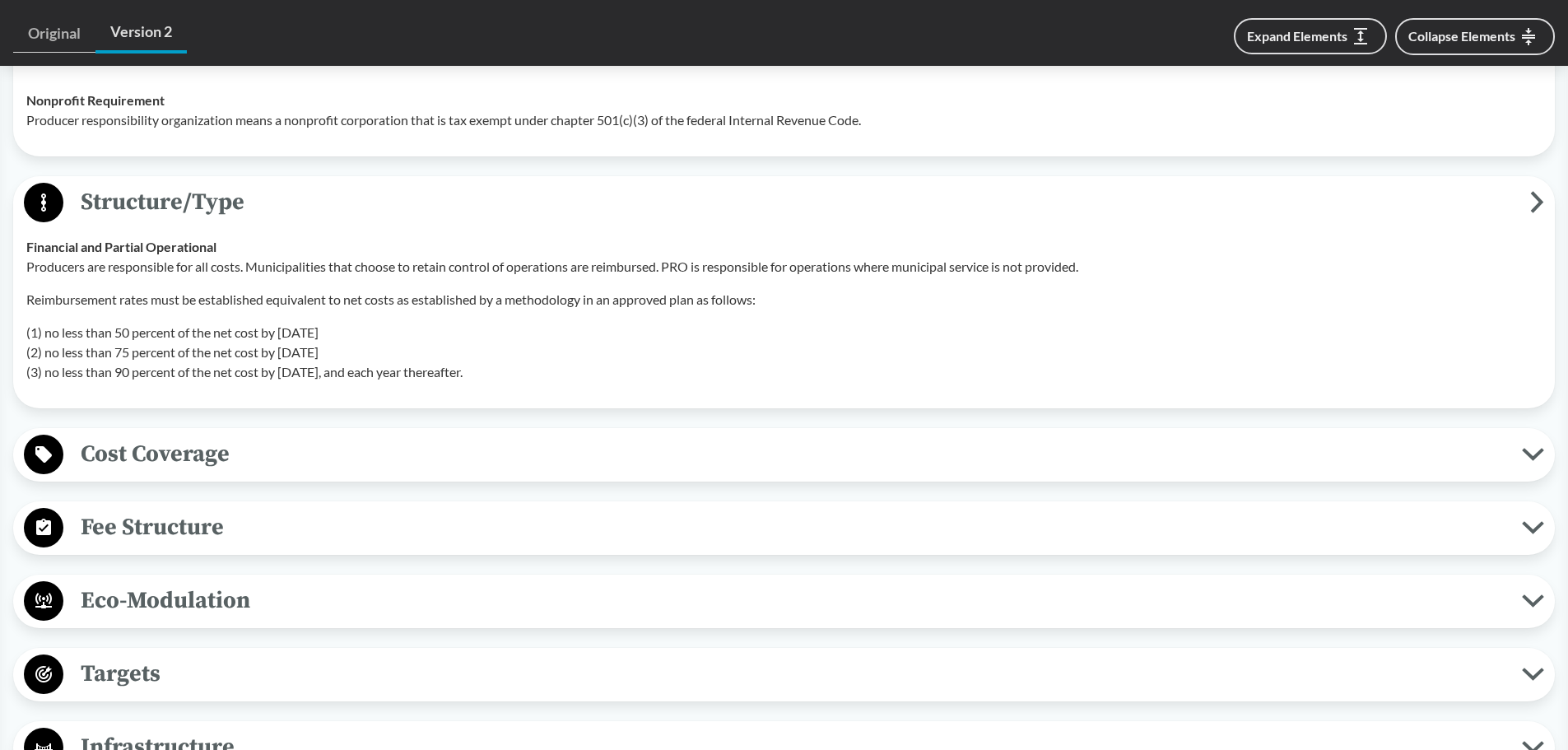
scroll to position [1730, 0]
click at [163, 434] on span "Cost Coverage" at bounding box center [792, 452] width 1459 height 37
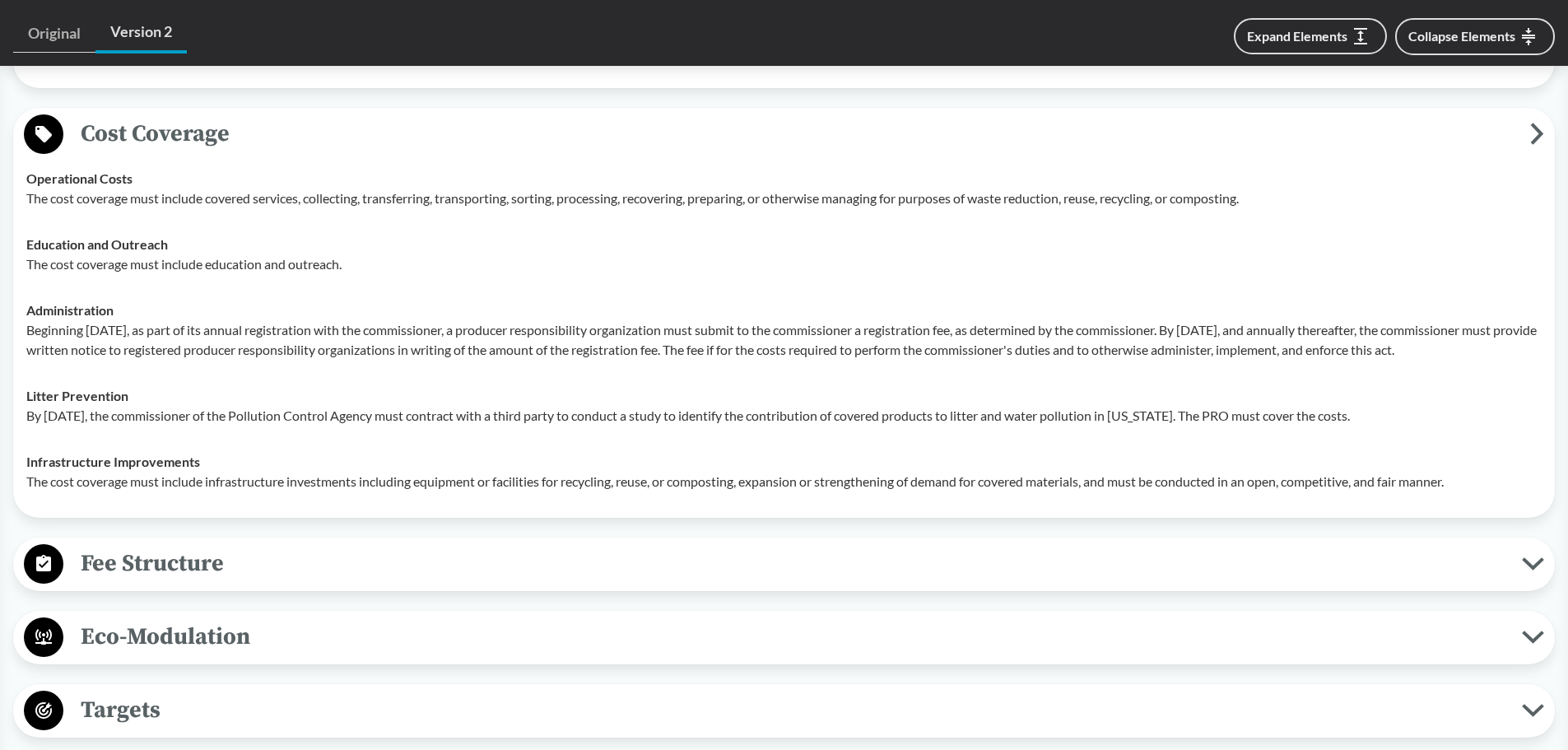
scroll to position [2142, 0]
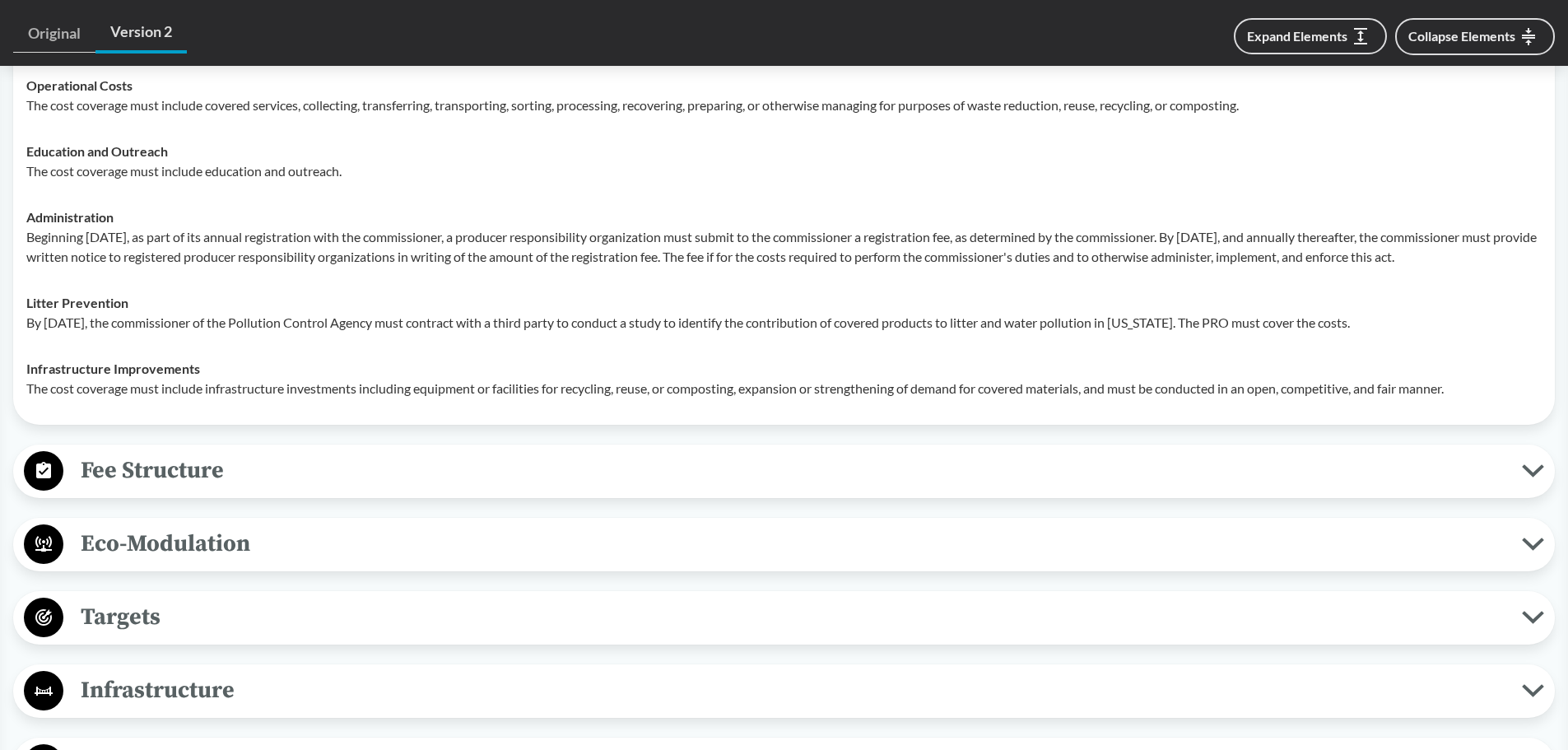
click at [202, 444] on div "Fee Structure Product-Related The PRO must collect a fee from each member produ…" at bounding box center [783, 471] width 1541 height 53
click at [202, 464] on span "Fee Structure" at bounding box center [792, 471] width 1459 height 37
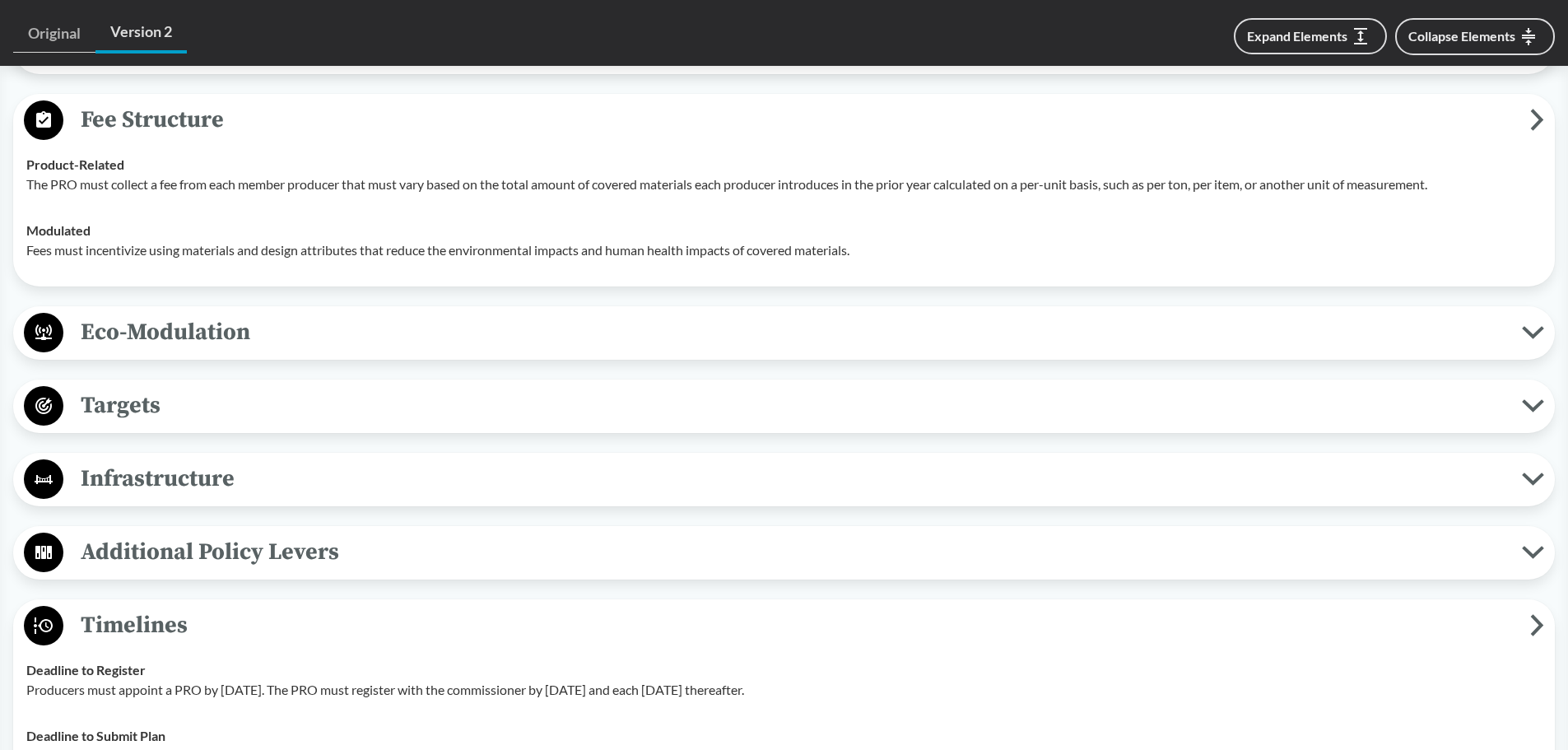
scroll to position [2554, 0]
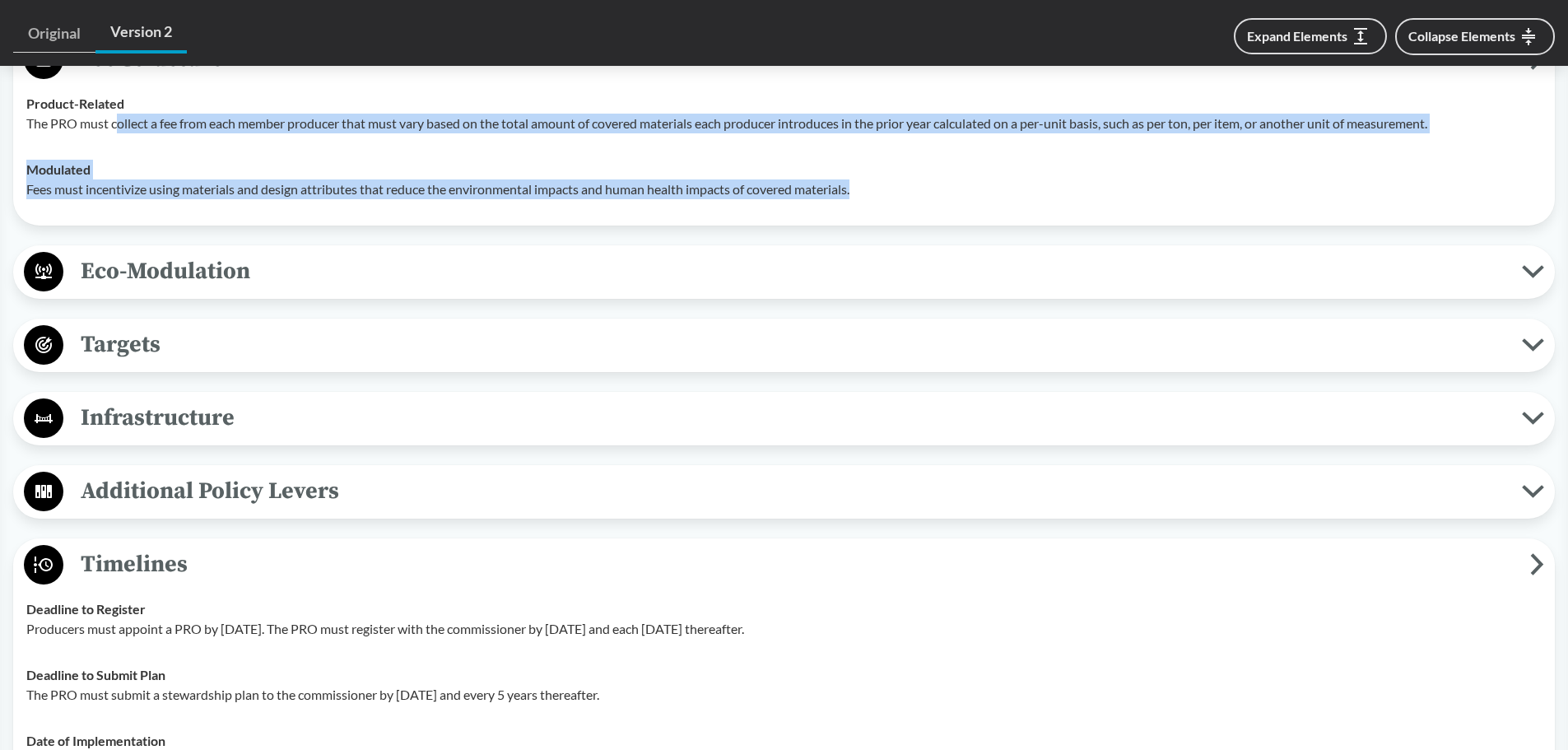
drag, startPoint x: 118, startPoint y: 123, endPoint x: 1465, endPoint y: 183, distance: 1348.3
click at [1465, 183] on tbody "Product-Related The PRO must collect a fee from each member producer that must …" at bounding box center [784, 147] width 1531 height 132
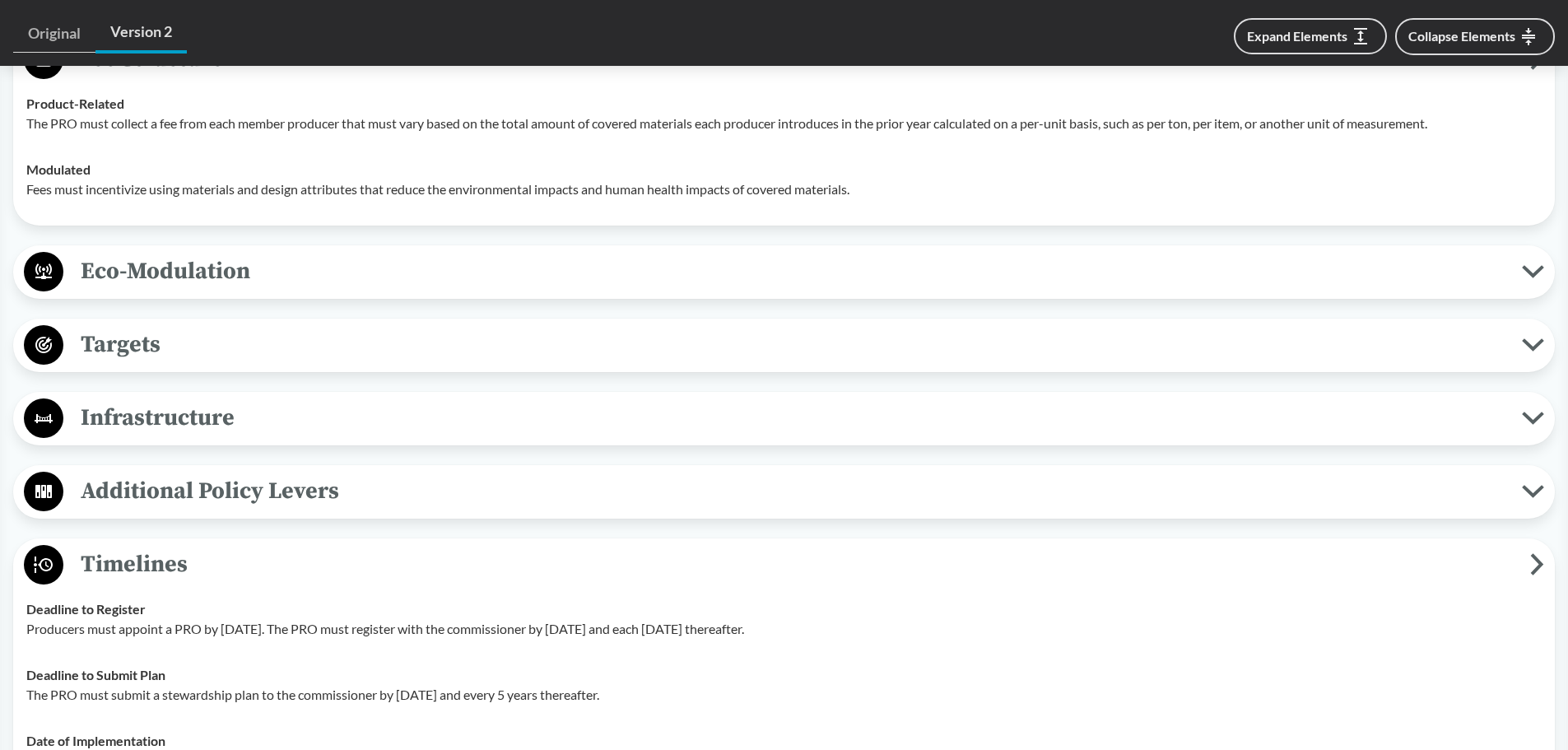
drag, startPoint x: 188, startPoint y: 278, endPoint x: 184, endPoint y: 304, distance: 26.3
click at [187, 278] on span "Eco-Modulation" at bounding box center [792, 272] width 1459 height 37
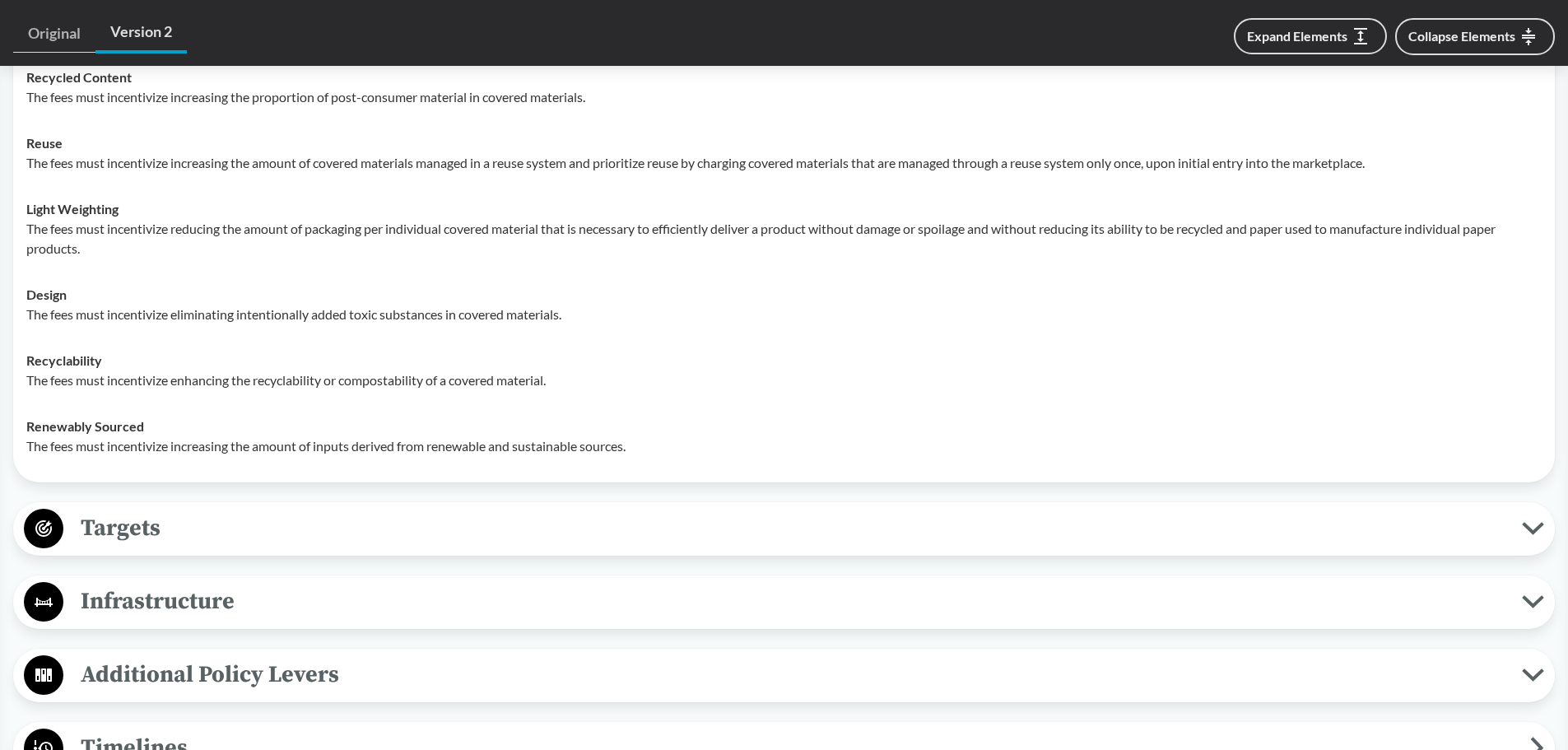
scroll to position [2800, 0]
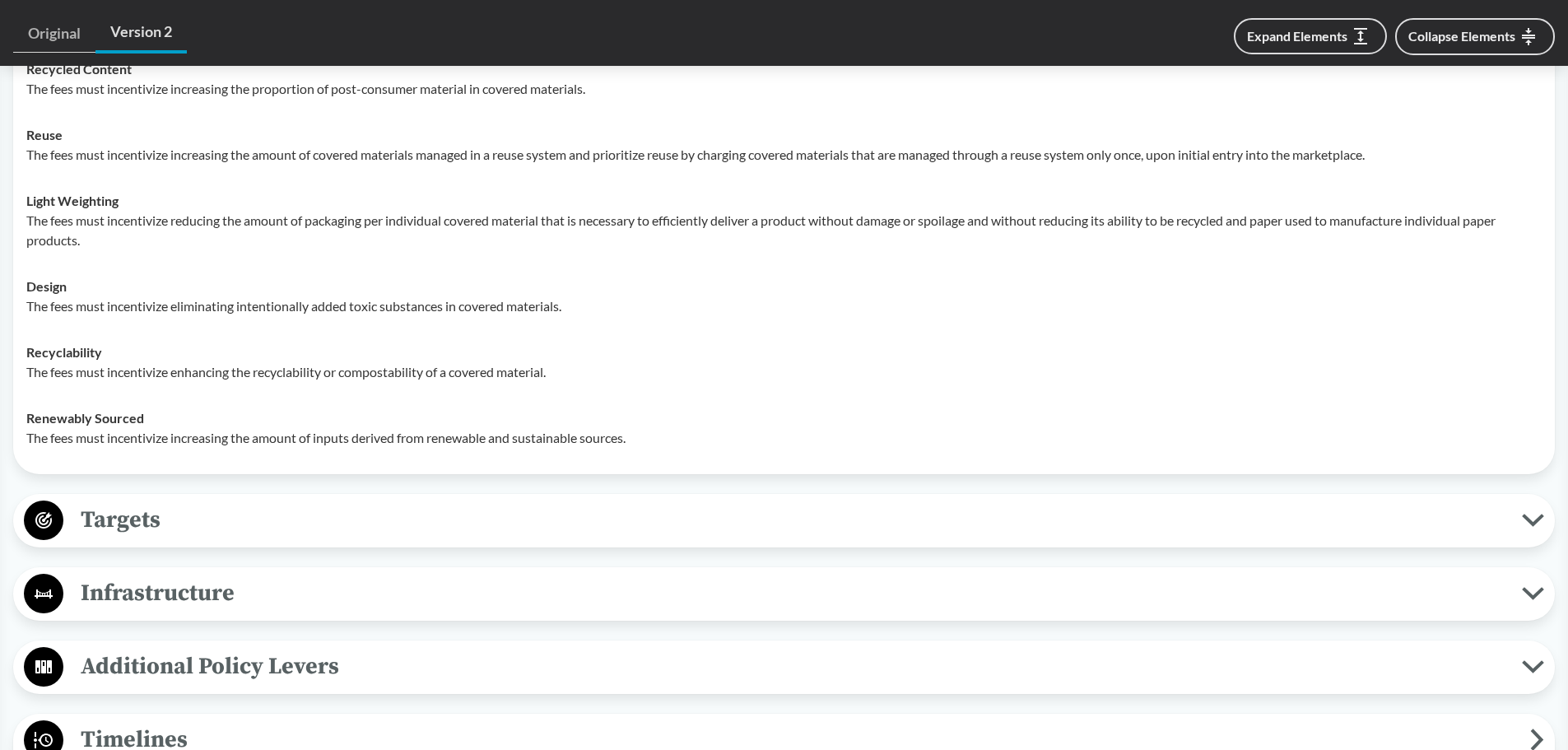
drag, startPoint x: 185, startPoint y: 478, endPoint x: 184, endPoint y: 487, distance: 9.1
click at [173, 513] on span "Targets" at bounding box center [792, 520] width 1459 height 37
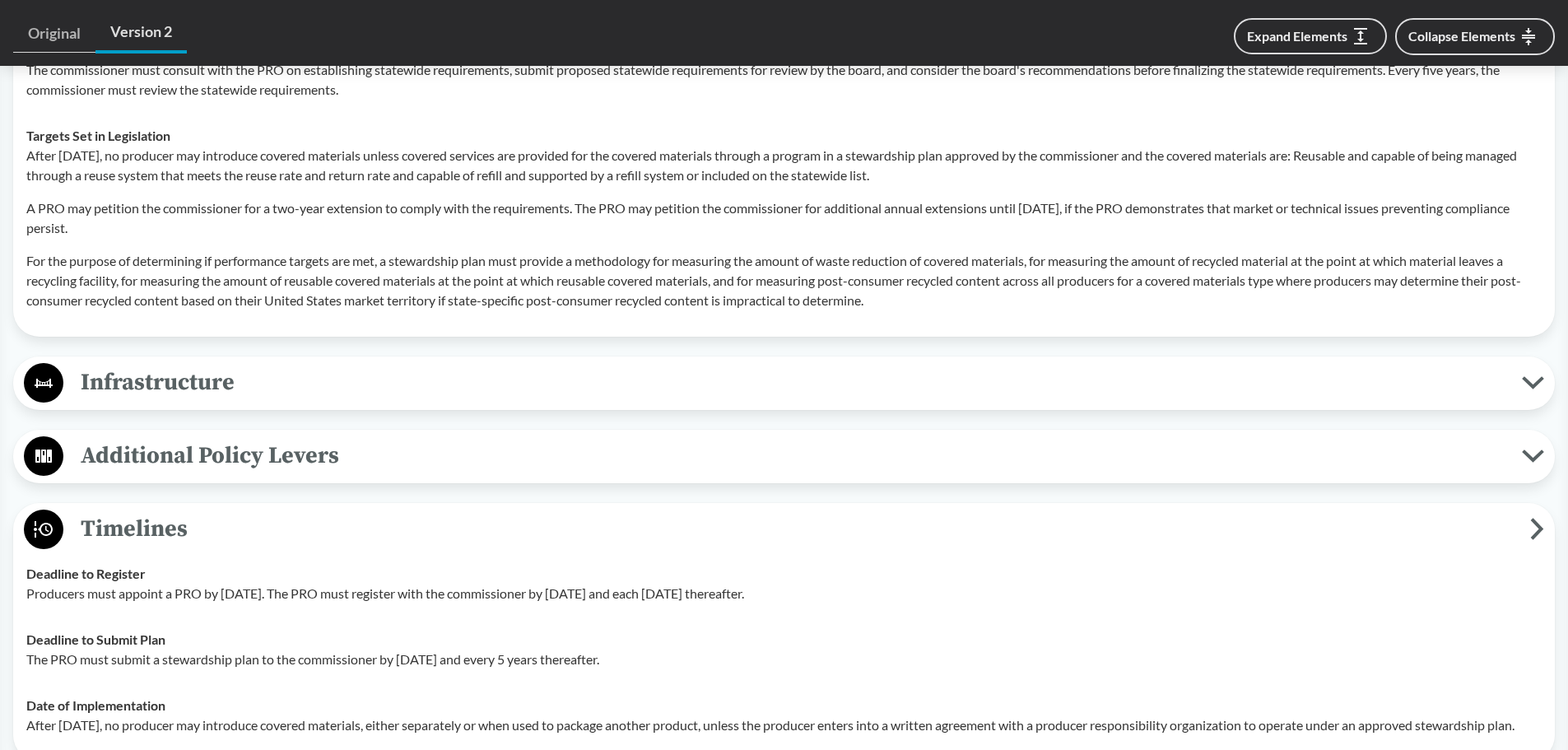
scroll to position [3376, 0]
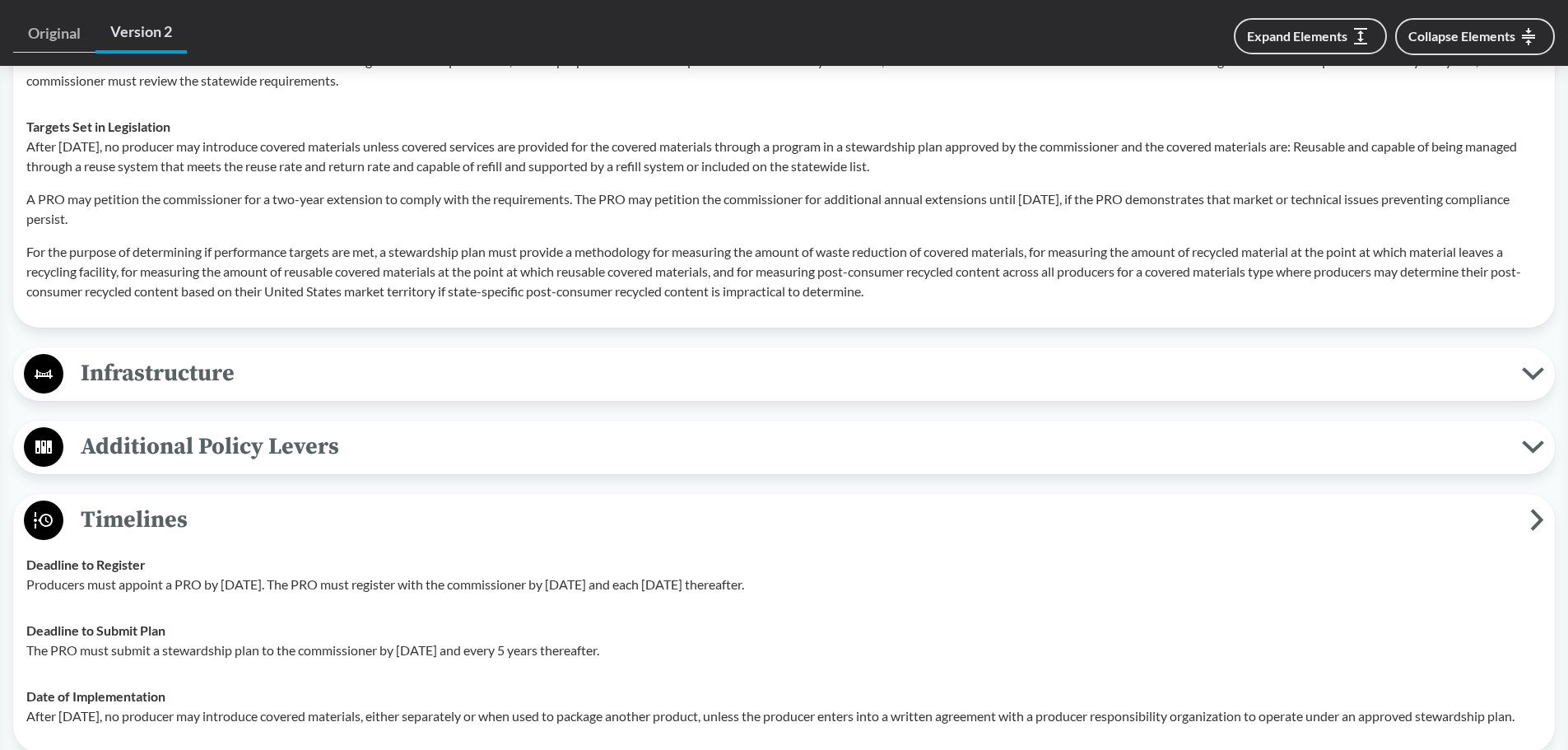
click at [164, 432] on span "Additional Policy Levers" at bounding box center [792, 447] width 1459 height 37
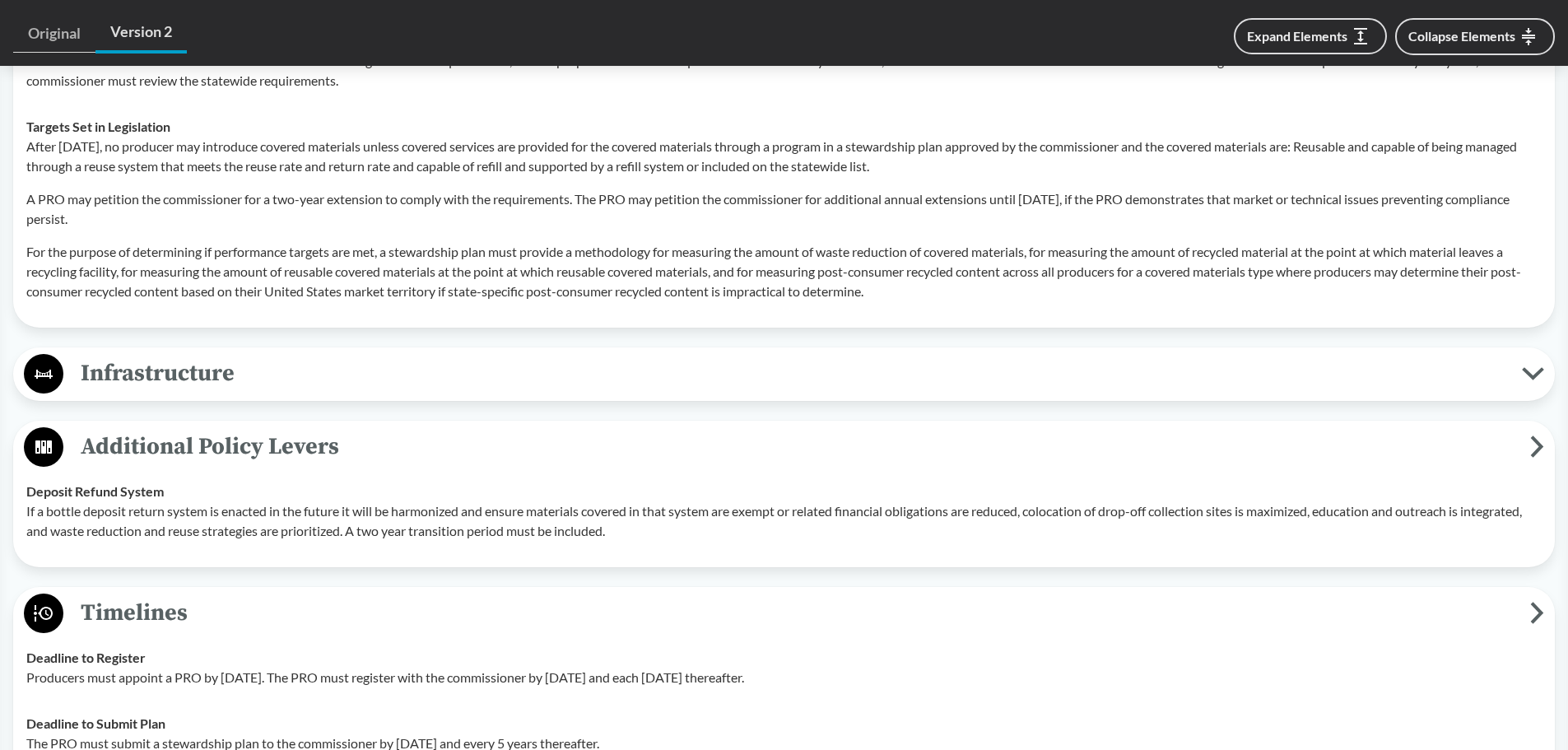
click at [154, 397] on div "Infrastructure Maximizes Use of Existing Infrastructure Infrastructure investme…" at bounding box center [783, 375] width 1541 height 53
click at [153, 378] on span "Infrastructure" at bounding box center [792, 374] width 1459 height 37
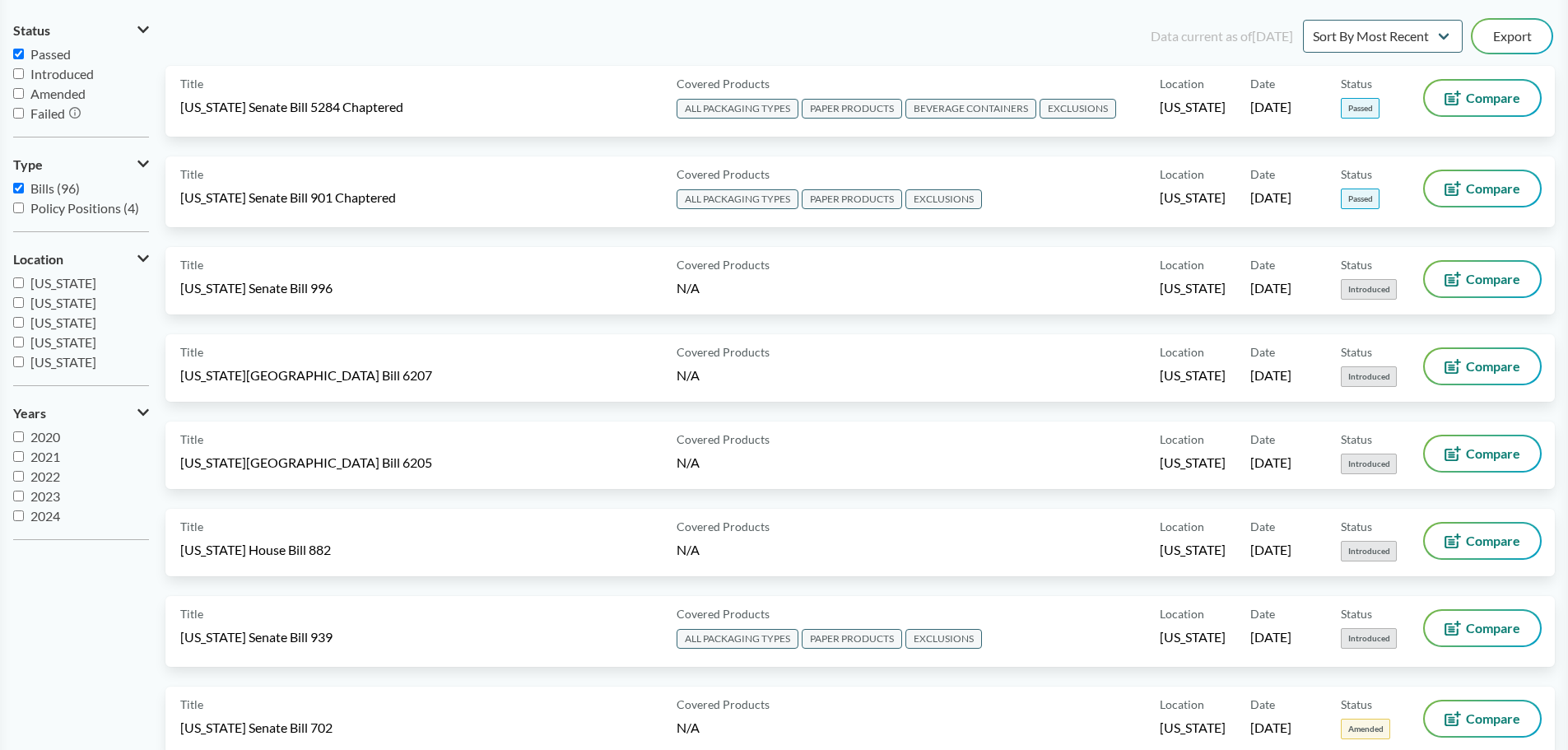
scroll to position [165, 0]
click at [250, 30] on div "Data current as of 12/11/2024 Sort By Most Recent Sort By Status Export" at bounding box center [870, 34] width 1370 height 39
click at [50, 52] on span "Passed" at bounding box center [50, 52] width 40 height 16
click at [24, 52] on input "Passed" at bounding box center [18, 52] width 11 height 11
click at [253, 23] on div "Data current as of 12/11/2024 Sort By Most Recent Sort By Status Export" at bounding box center [870, 34] width 1370 height 39
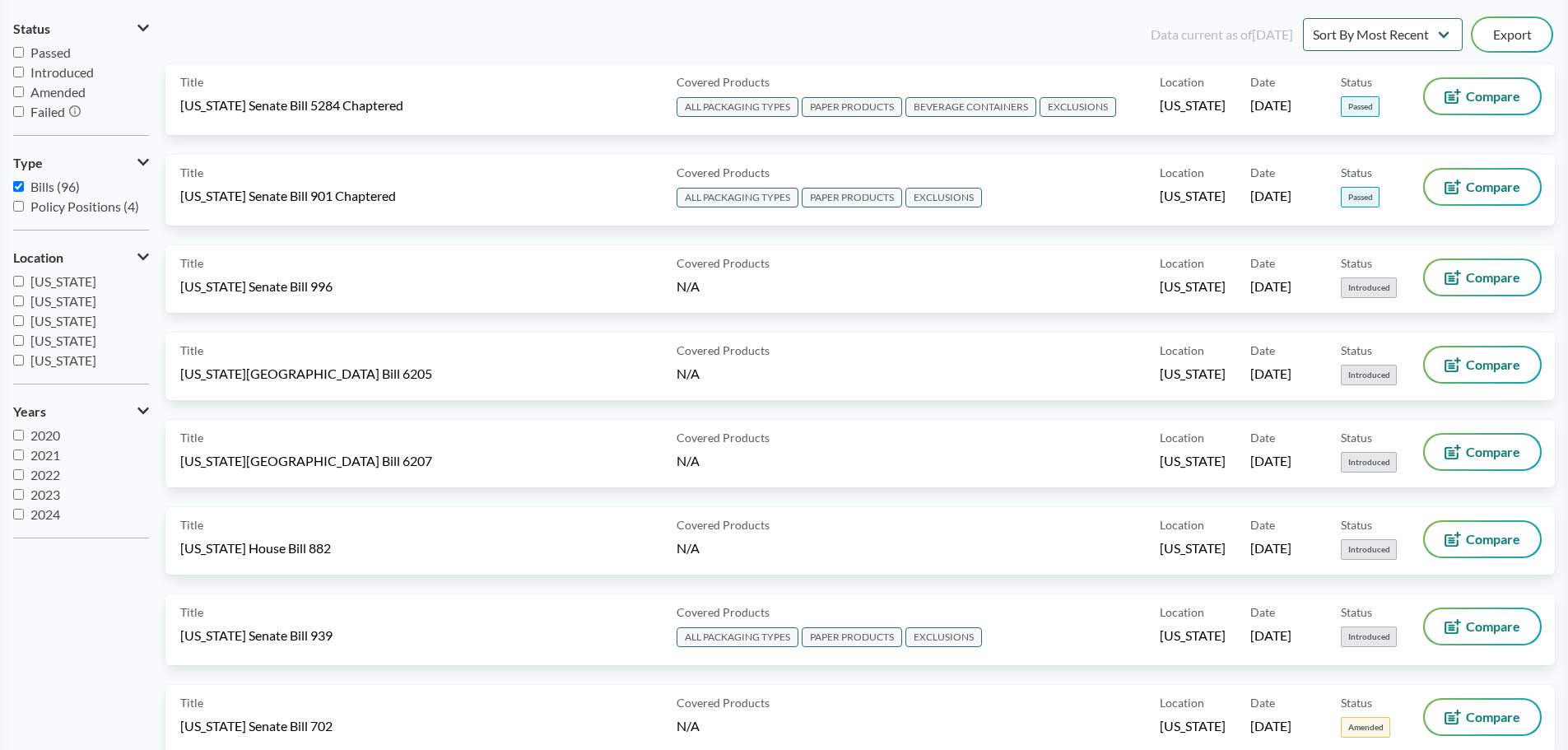
click at [56, 52] on span "Passed" at bounding box center [50, 52] width 40 height 16
click at [24, 52] on input "Passed" at bounding box center [18, 52] width 11 height 11
checkbox input "true"
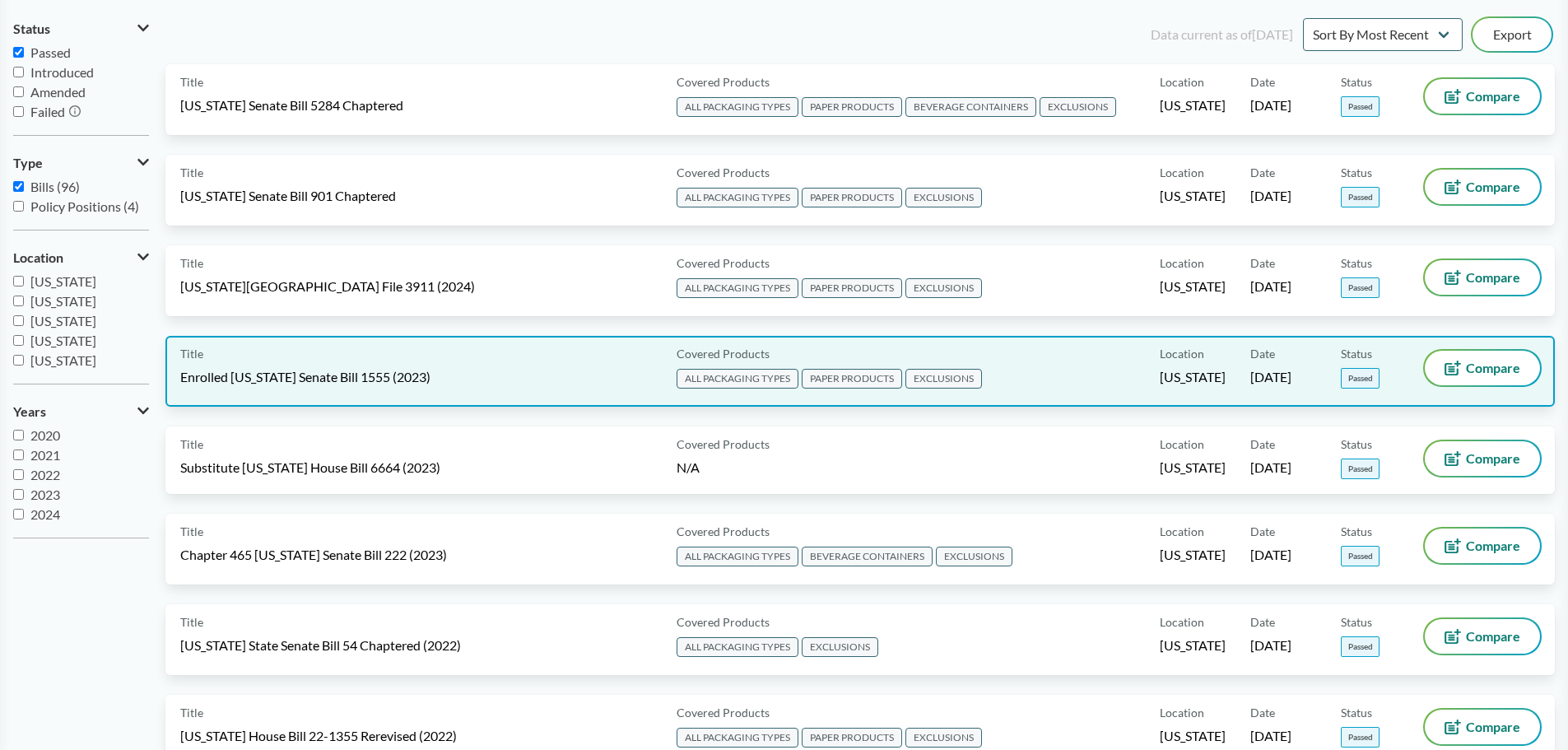
click at [294, 378] on span "Enrolled Illinois Senate Bill 1555 (2023)" at bounding box center [305, 377] width 250 height 18
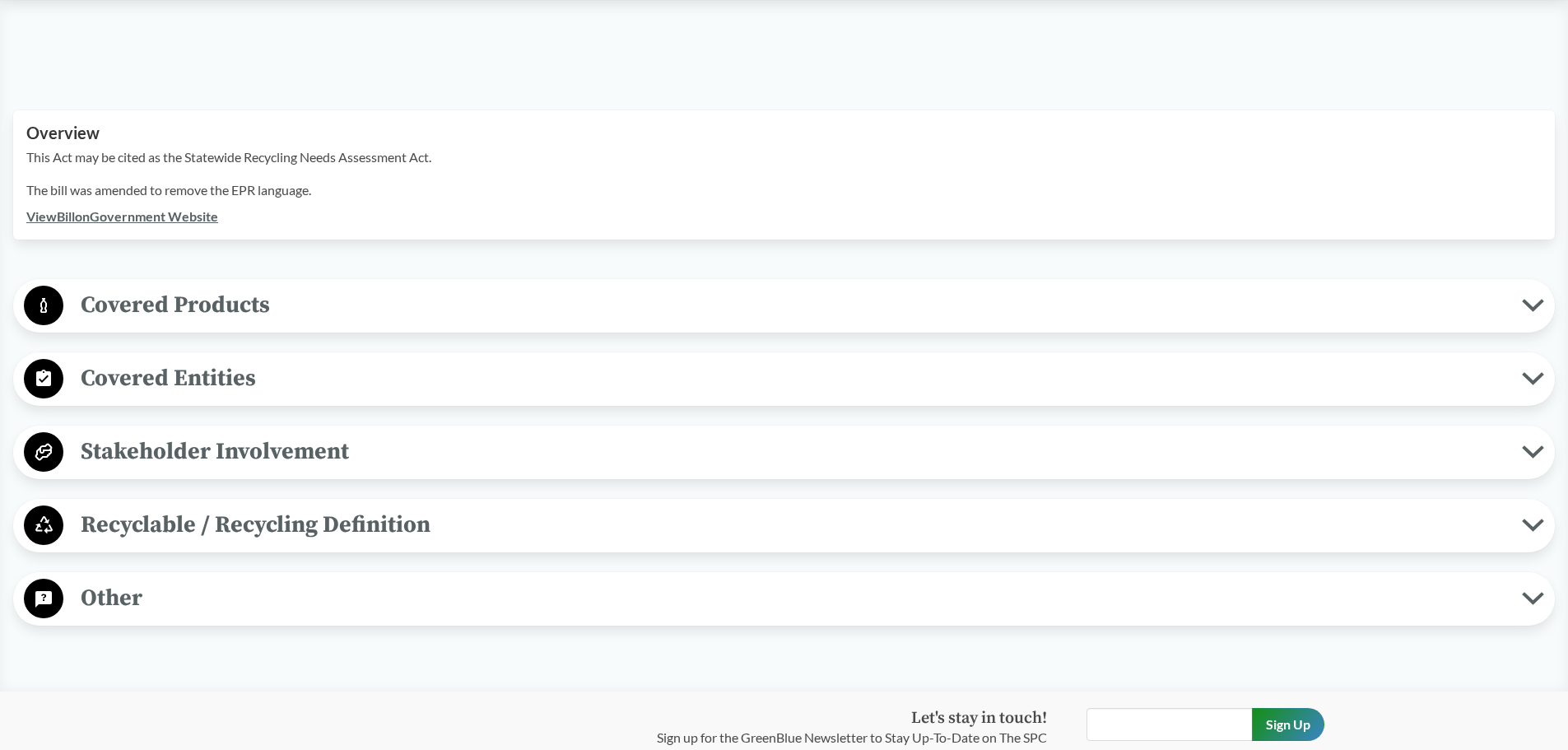
scroll to position [494, 0]
drag, startPoint x: 132, startPoint y: 267, endPoint x: 138, endPoint y: 278, distance: 12.5
click at [132, 289] on span "Covered Products" at bounding box center [792, 307] width 1459 height 37
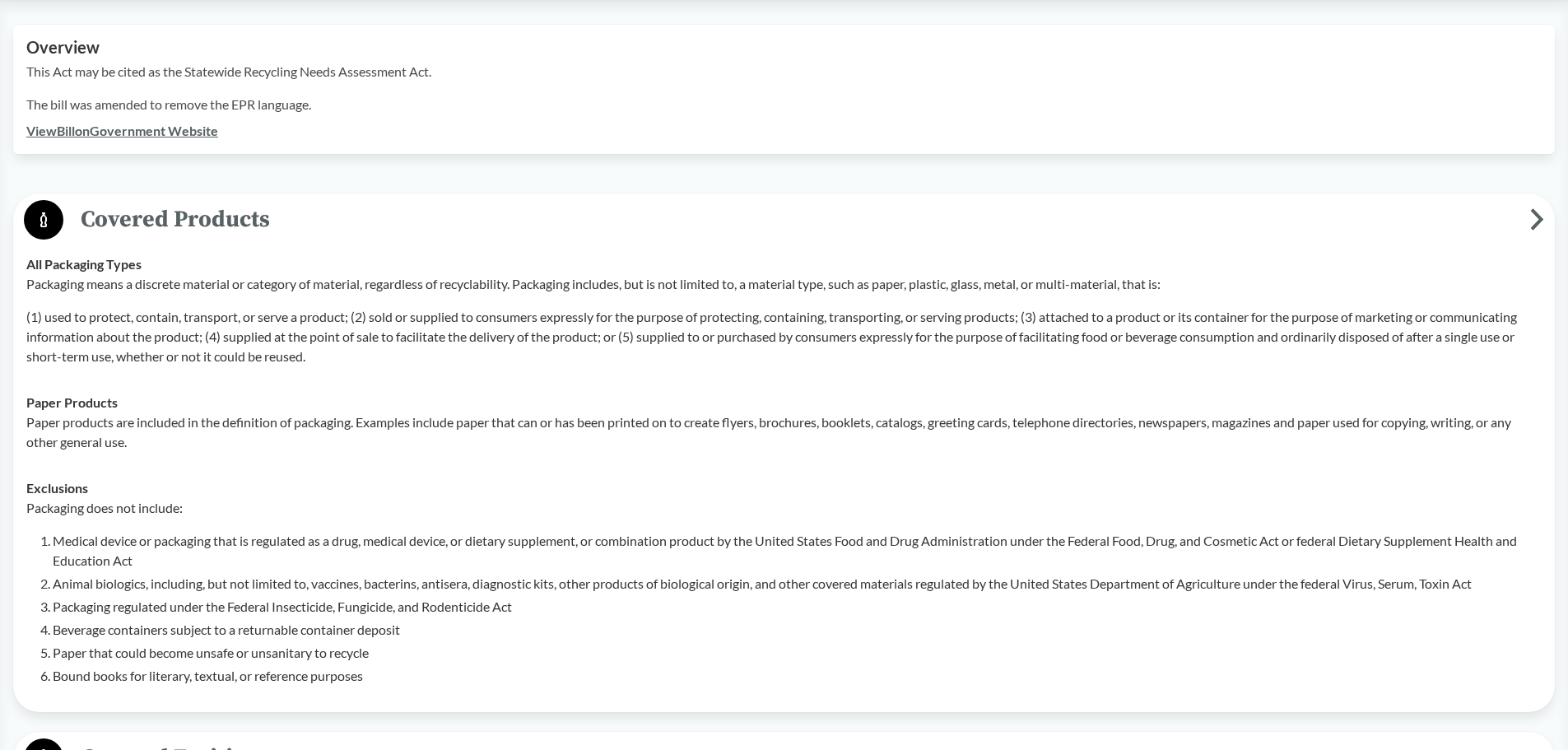
scroll to position [741, 0]
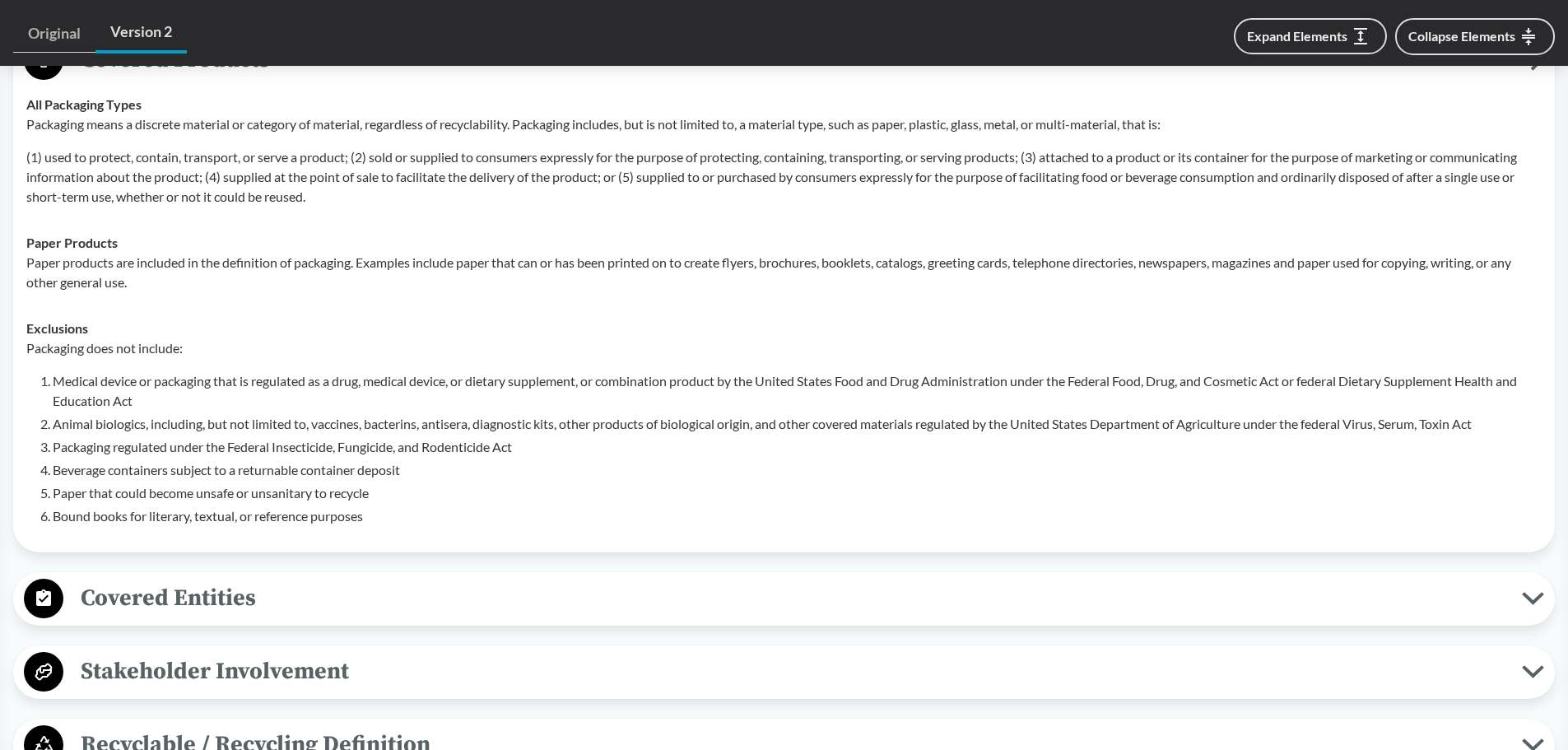
click at [195, 580] on span "Covered Entities" at bounding box center [792, 598] width 1459 height 37
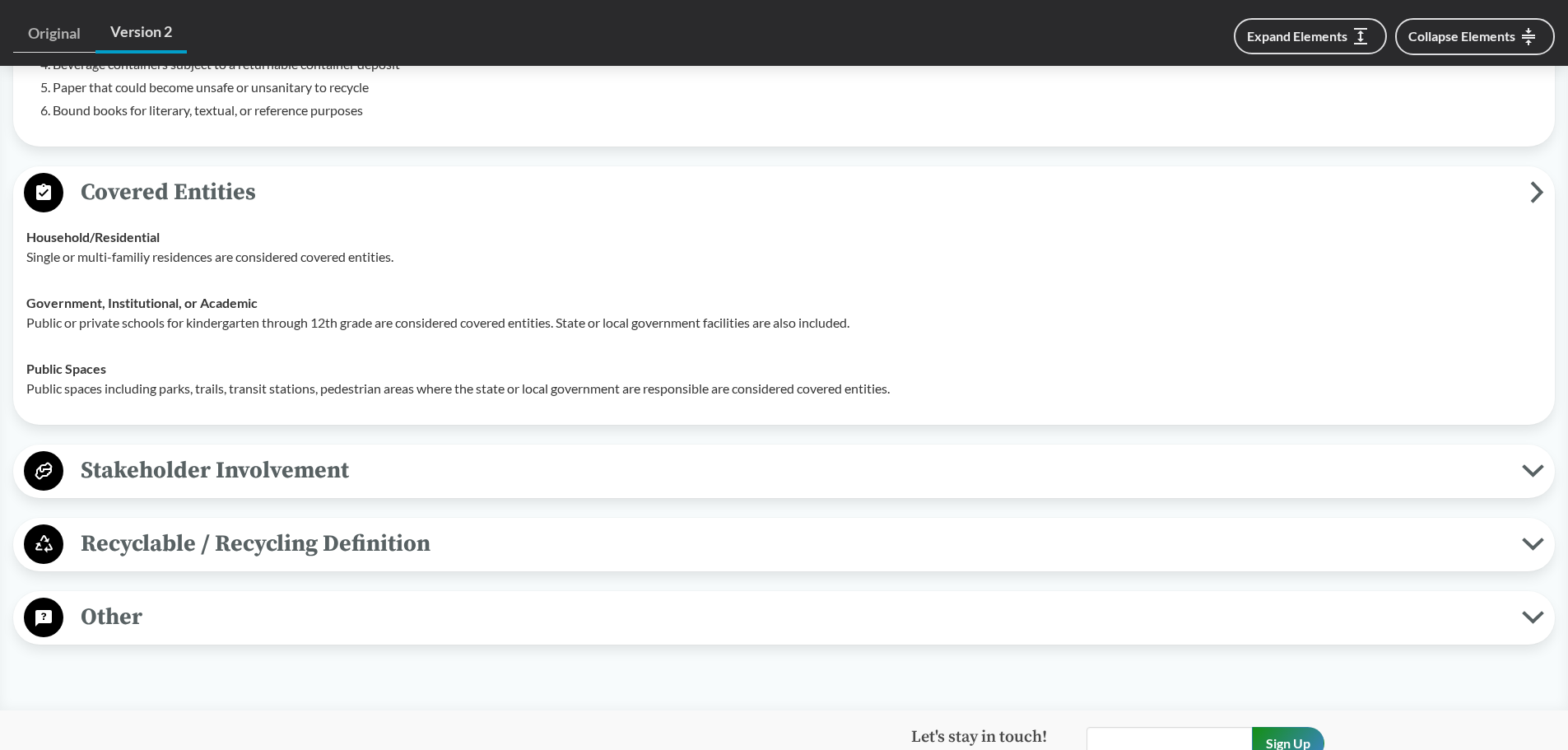
scroll to position [1153, 0]
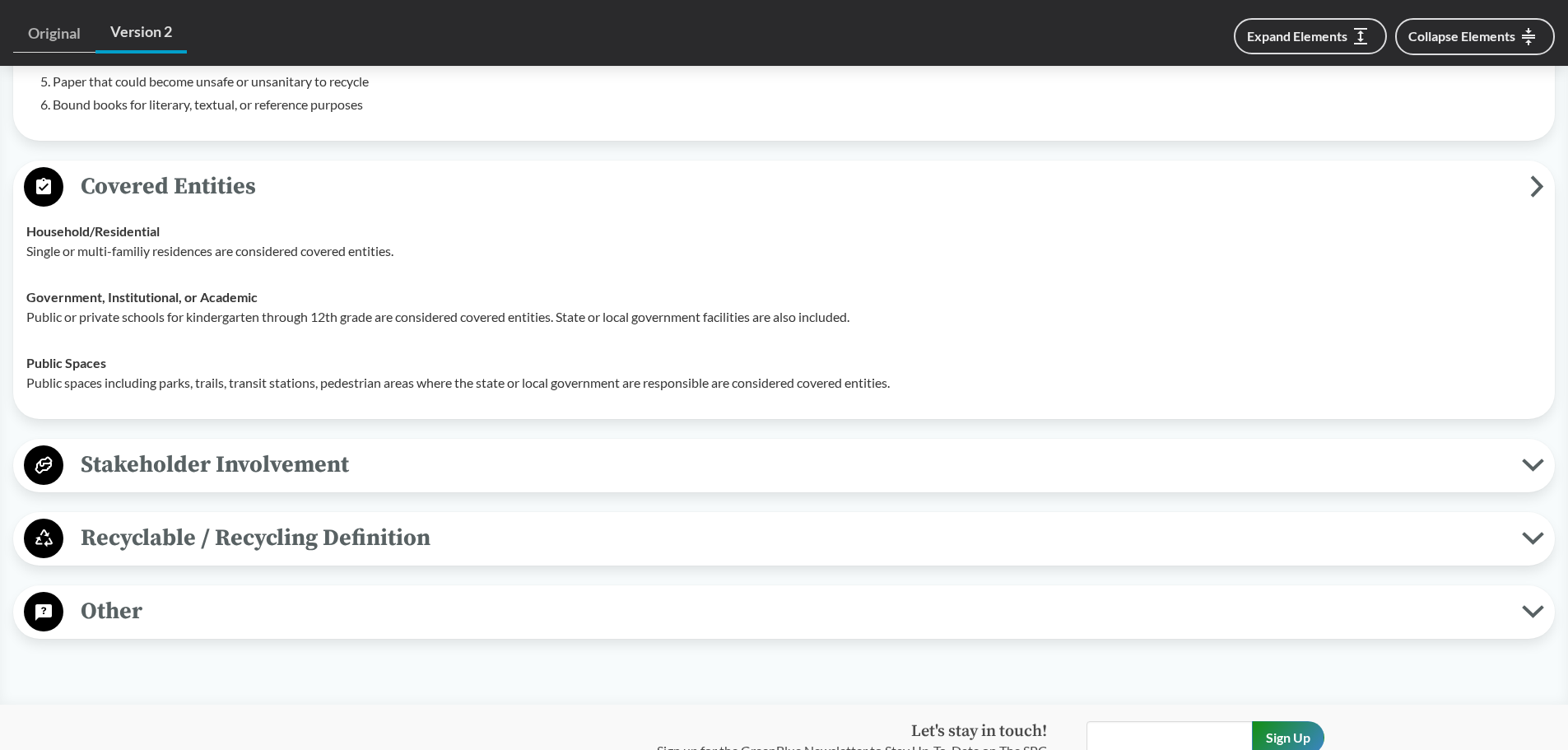
click at [182, 446] on span "Stakeholder Involvement" at bounding box center [792, 465] width 1459 height 37
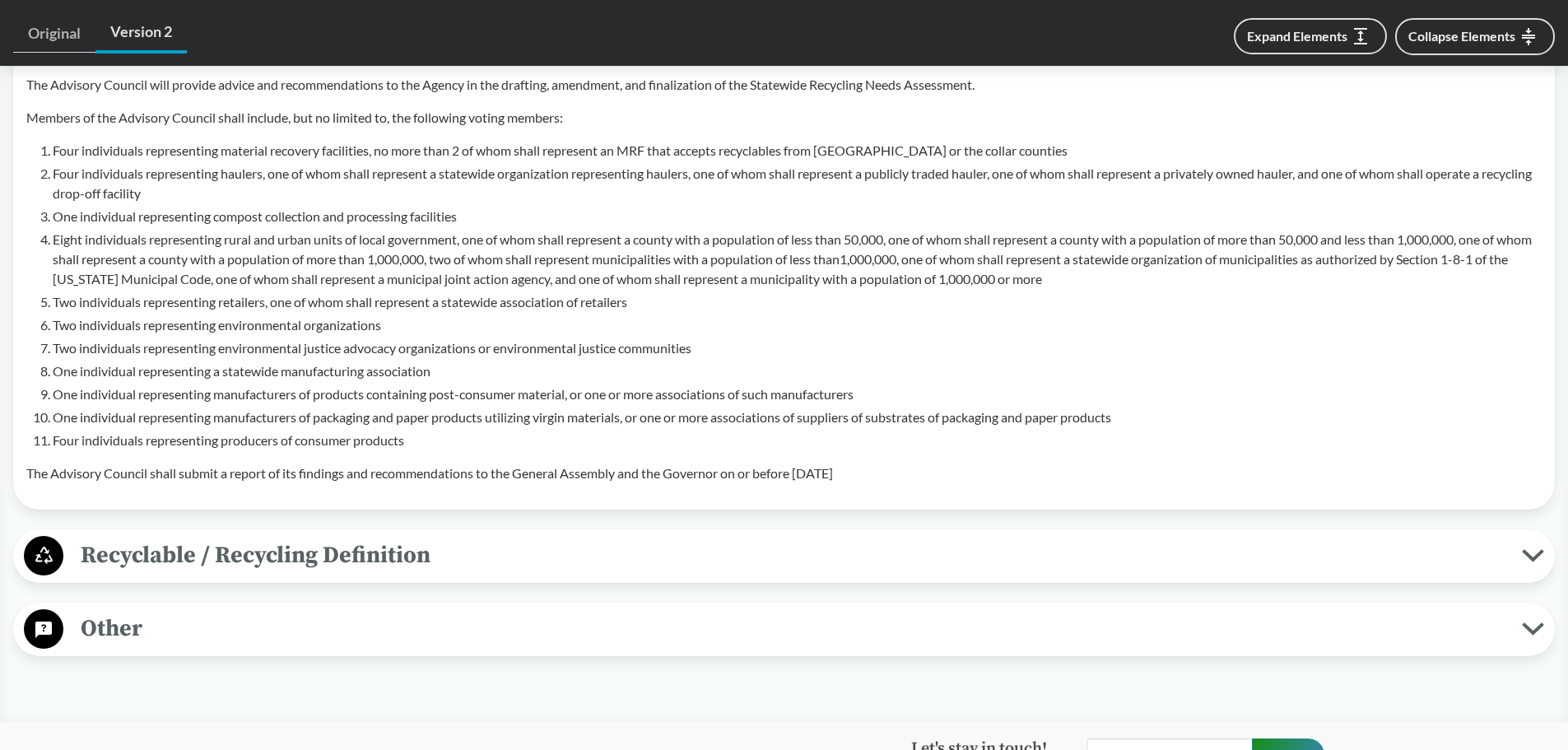
scroll to position [1647, 0]
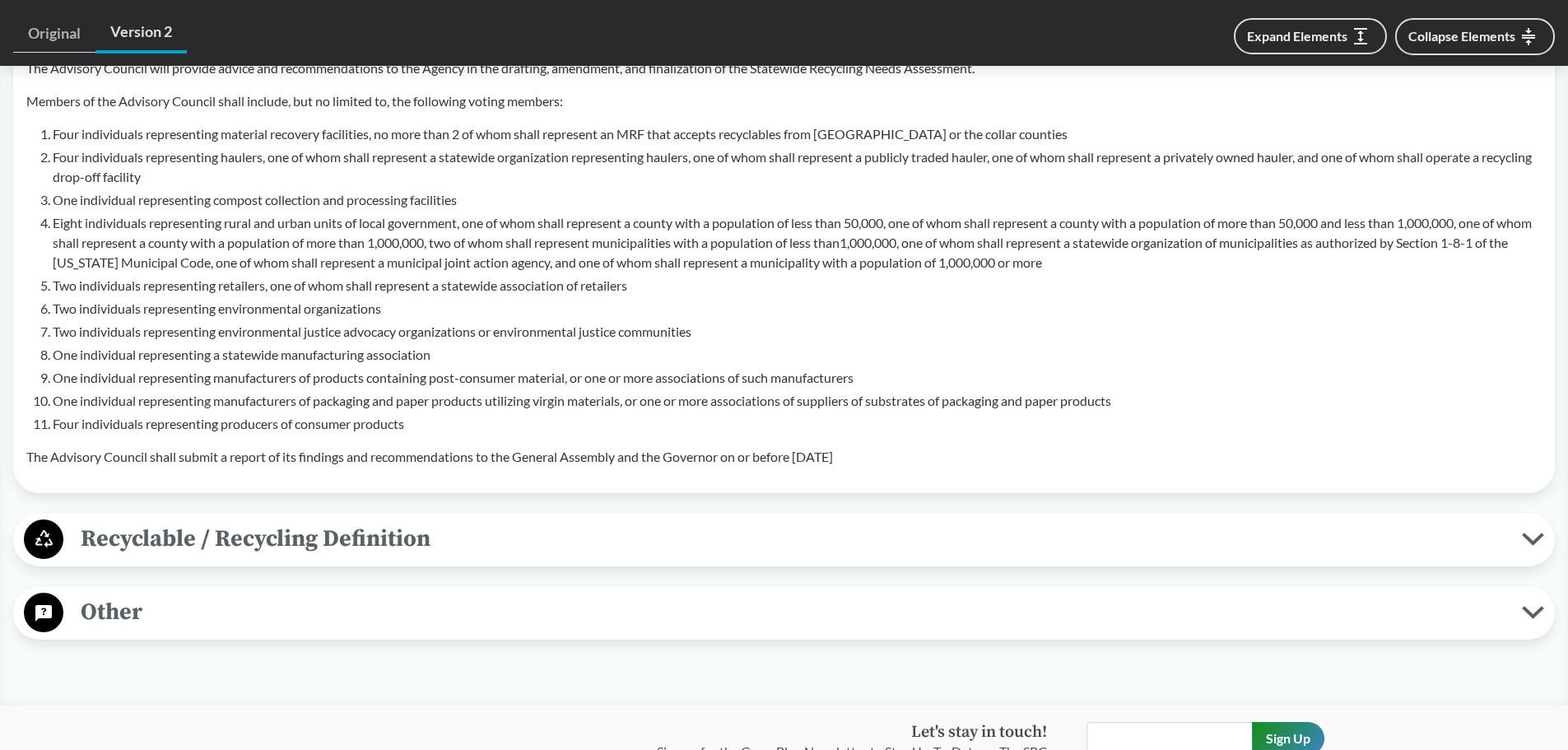
click at [202, 520] on span "Recyclable / Recycling Definition" at bounding box center [792, 539] width 1459 height 37
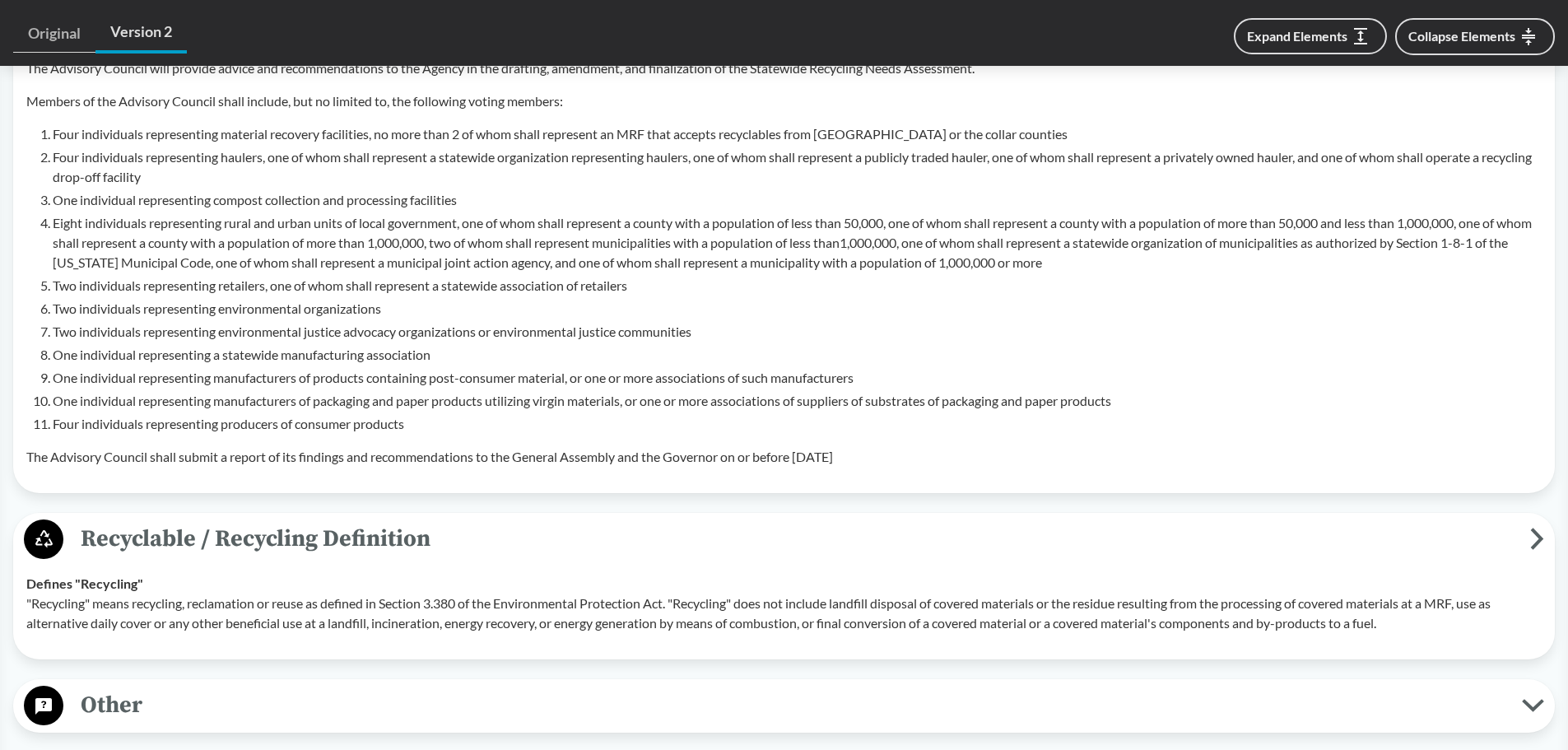
click at [183, 687] on span "Other" at bounding box center [792, 706] width 1459 height 37
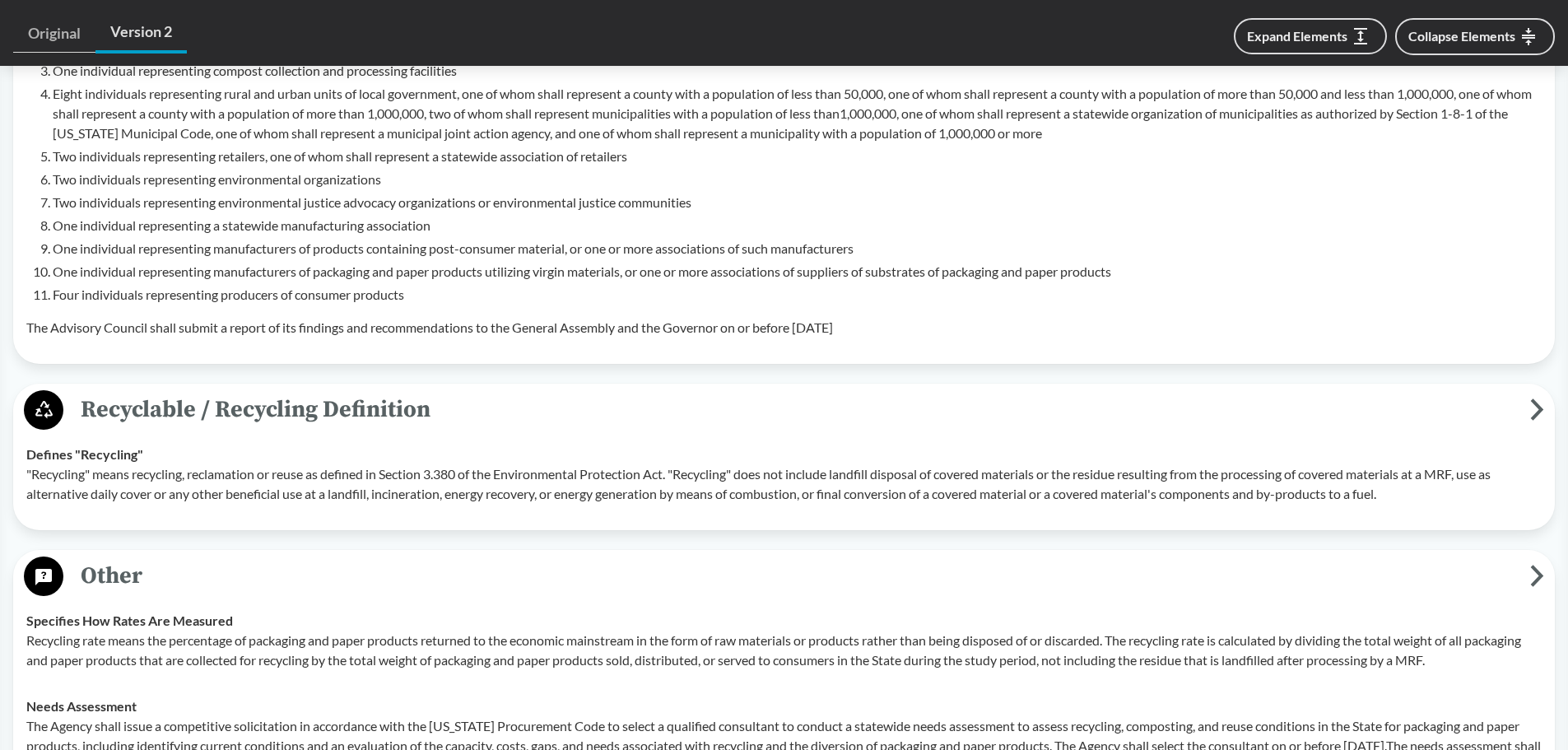
scroll to position [1730, 0]
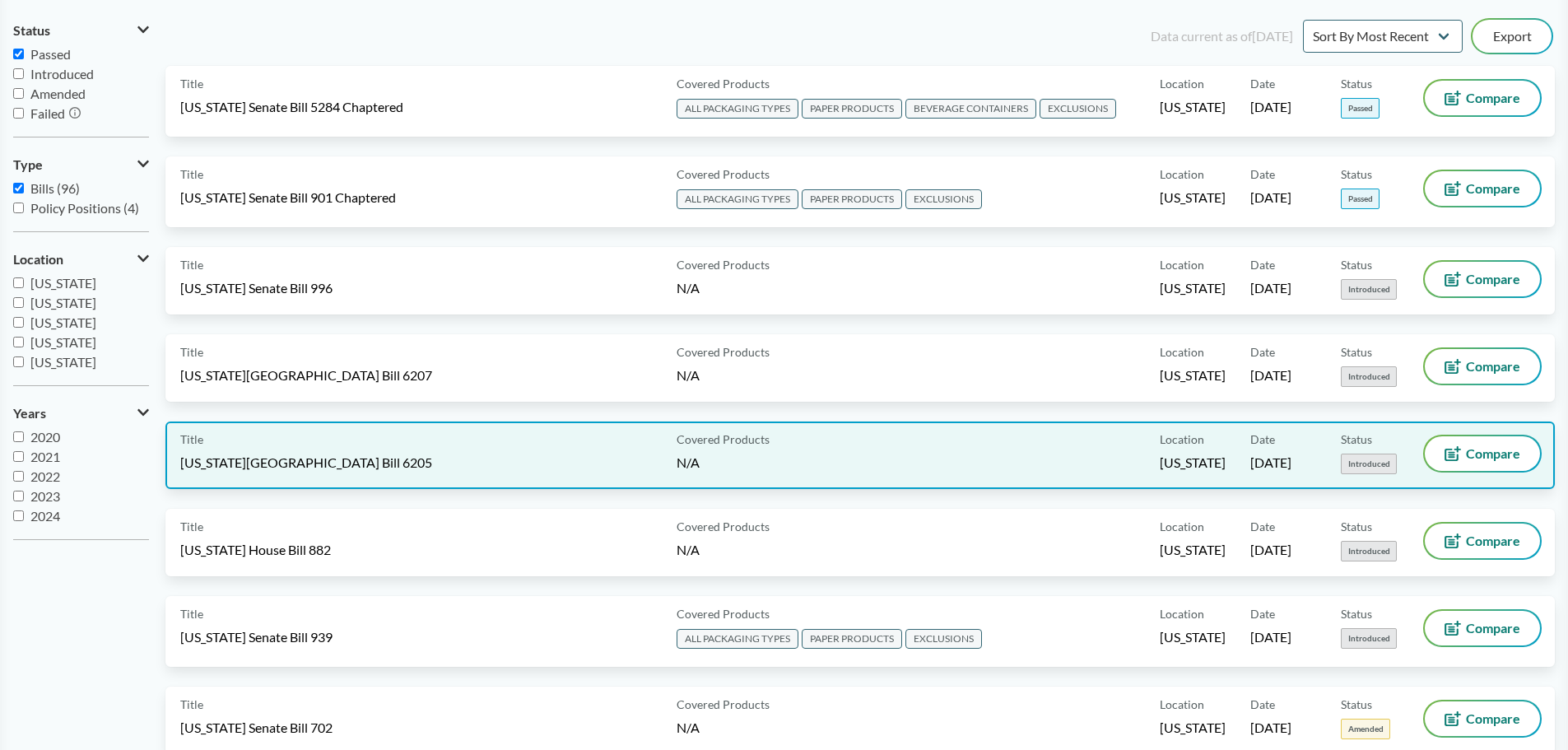
scroll to position [165, 0]
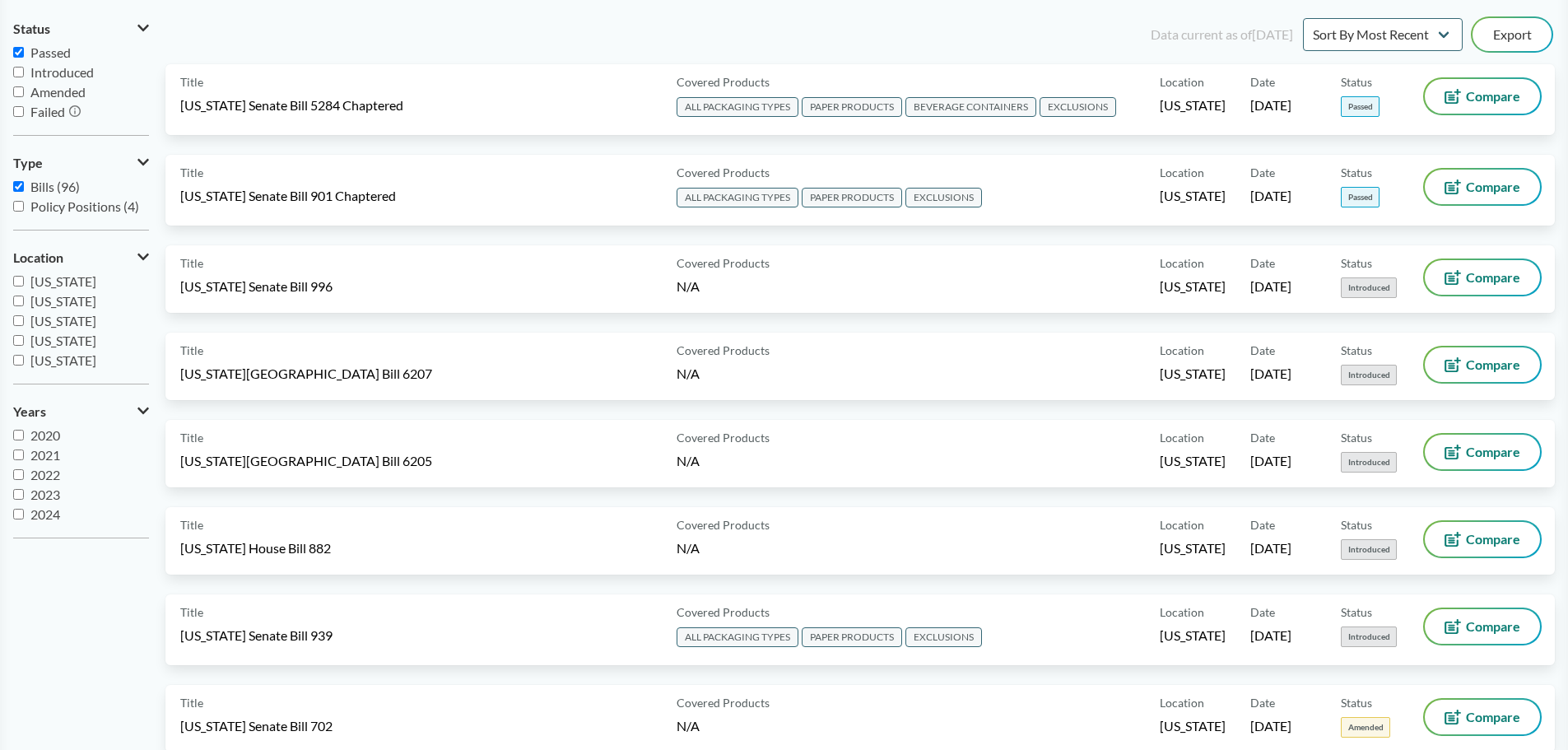
drag, startPoint x: 33, startPoint y: 35, endPoint x: 41, endPoint y: 45, distance: 12.8
click at [33, 35] on span "Status" at bounding box center [32, 29] width 37 height 15
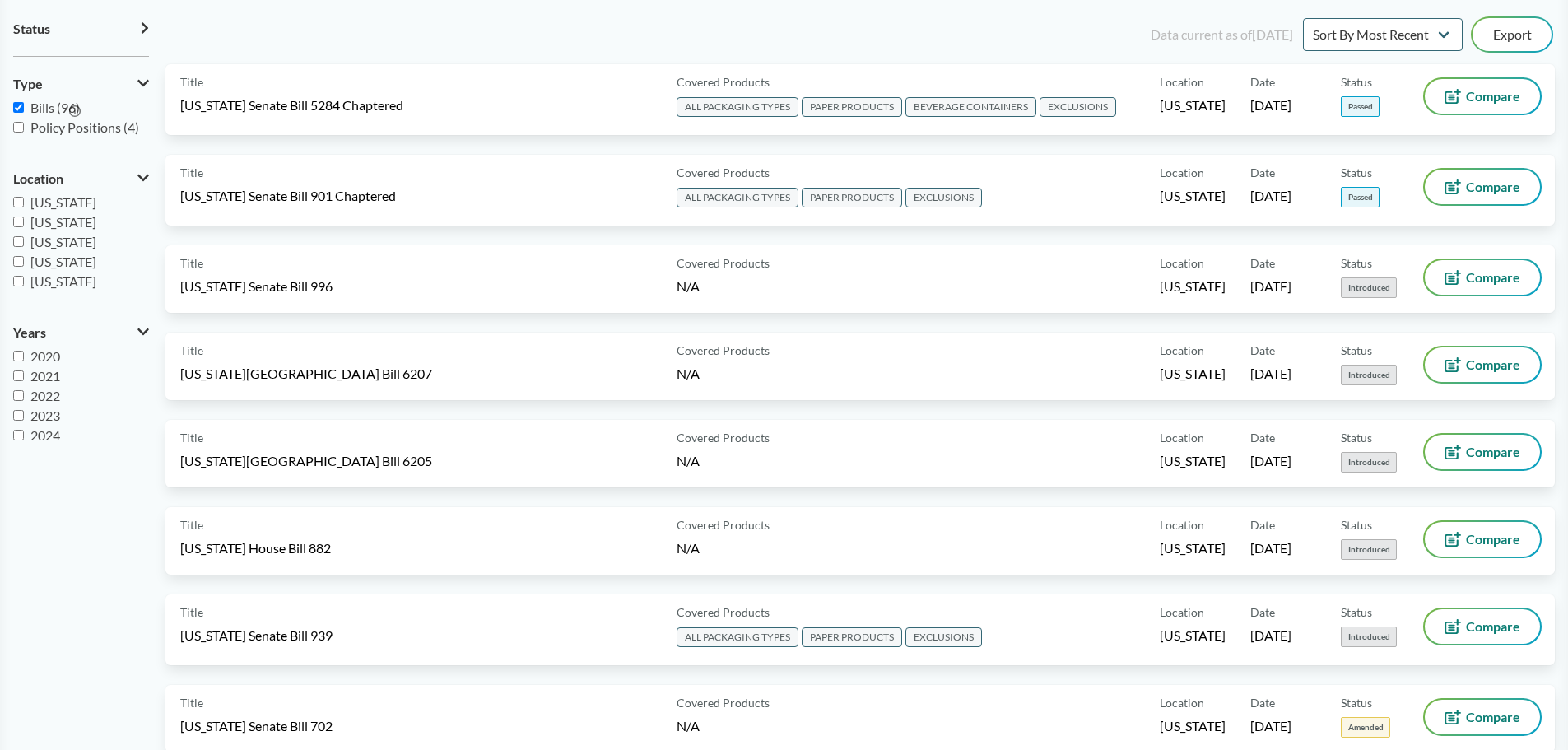
click at [41, 45] on span "Passed" at bounding box center [50, 52] width 40 height 16
click at [24, 47] on input "Passed" at bounding box center [18, 52] width 11 height 11
click at [47, 47] on section "Status Passed Introduced Amended Failed" at bounding box center [81, 35] width 136 height 42
click at [134, 22] on button "Status" at bounding box center [81, 29] width 136 height 28
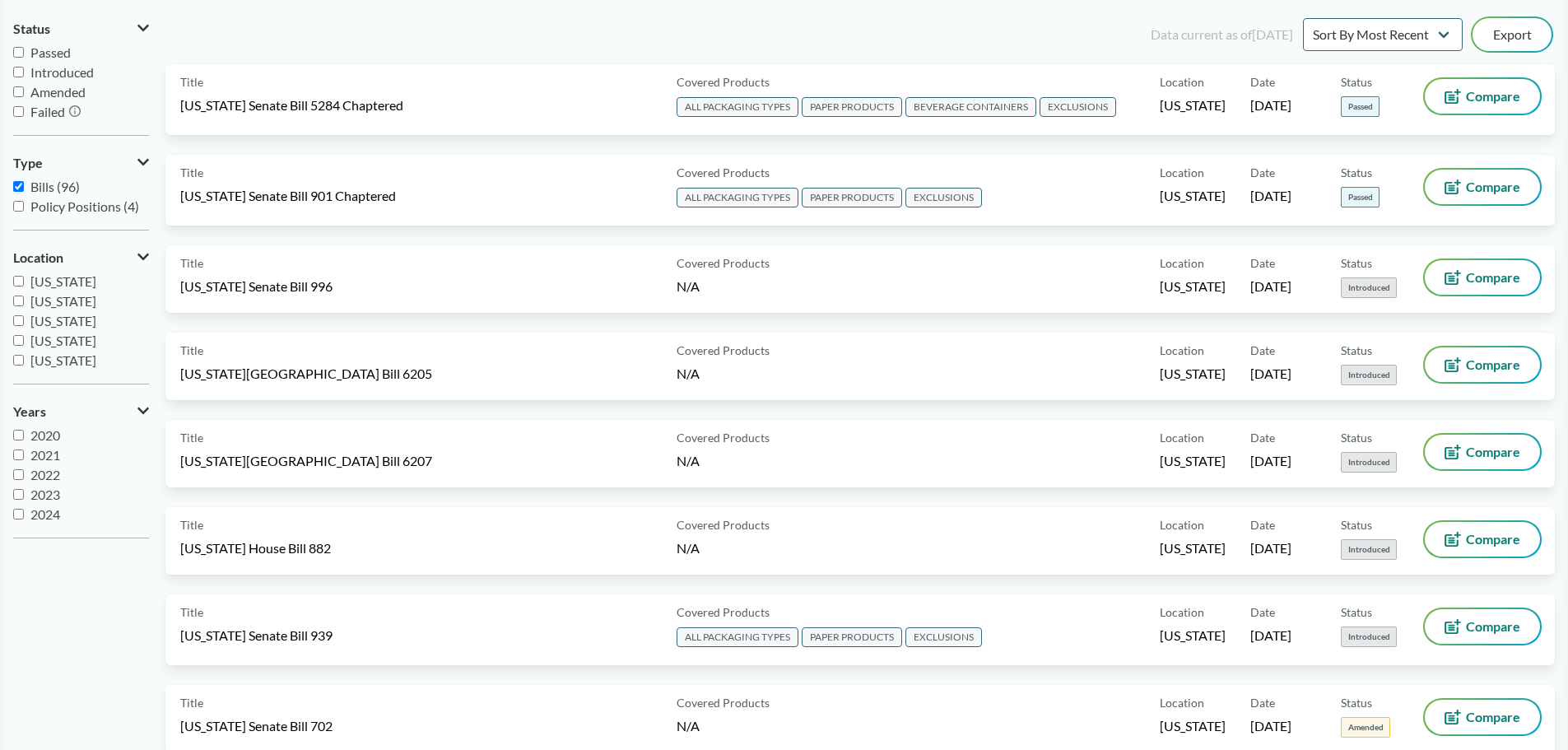
click at [20, 53] on input "Passed" at bounding box center [18, 52] width 11 height 11
checkbox input "true"
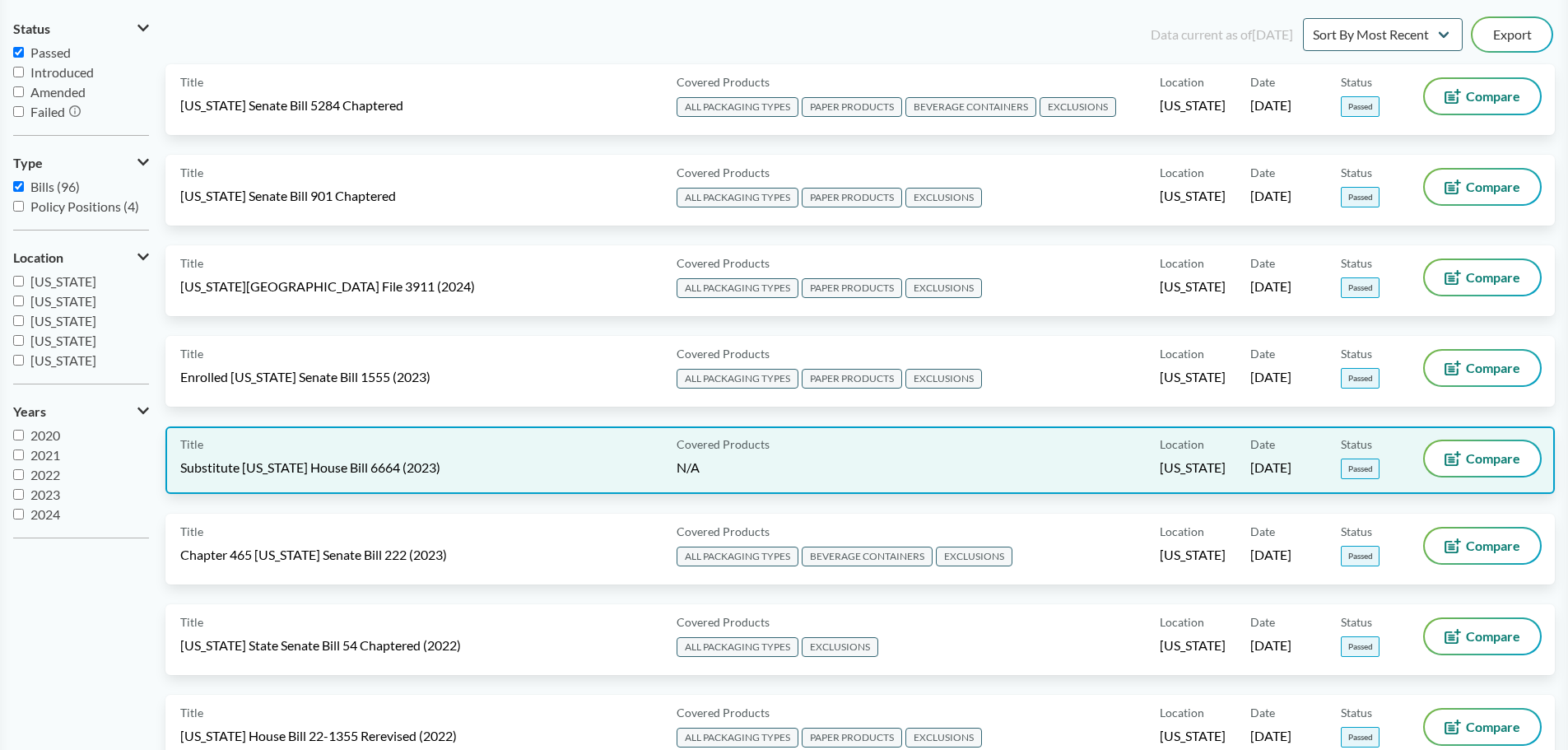
click at [337, 464] on span "Substitute Connecticut House Bill 6664 (2023)" at bounding box center [310, 468] width 260 height 18
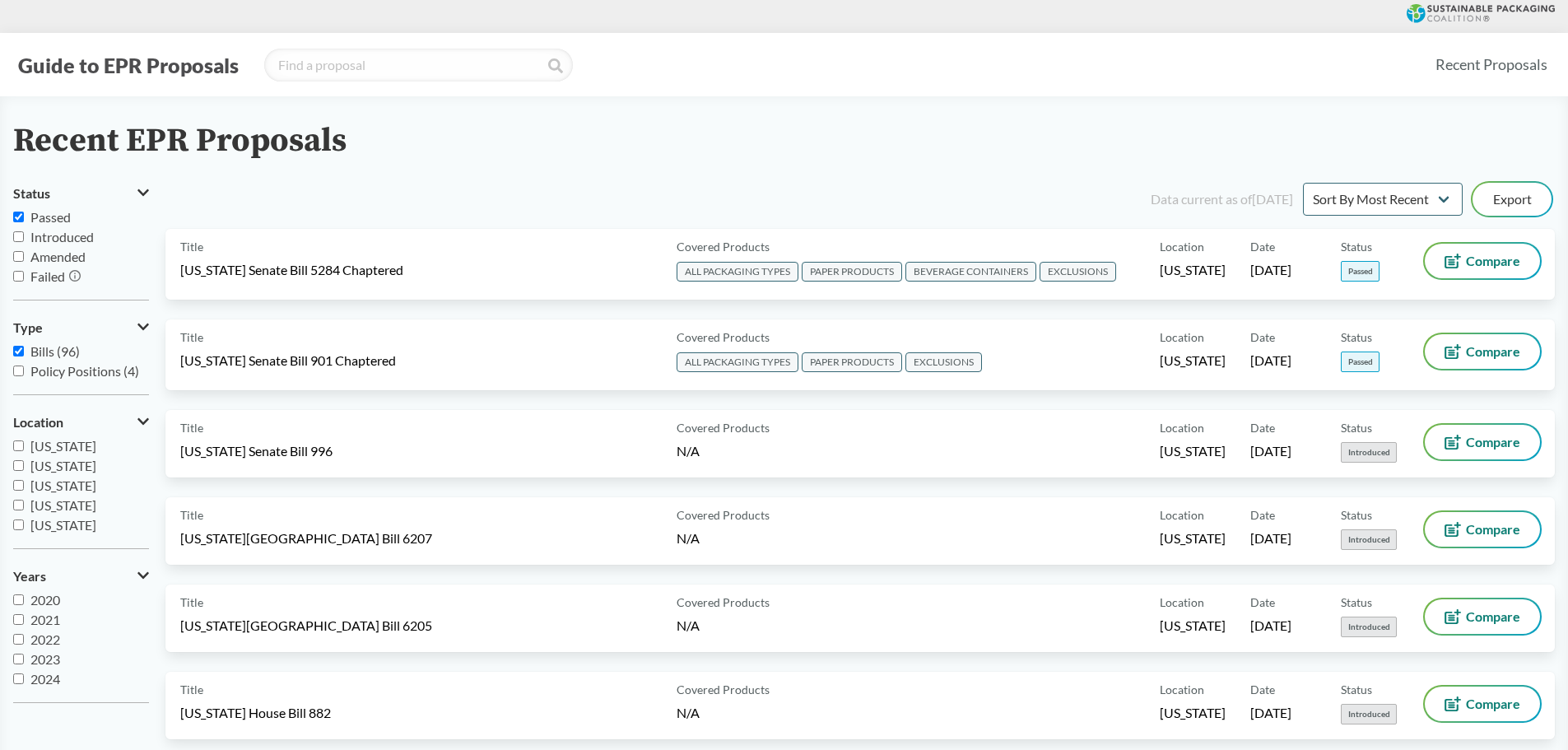
click at [17, 218] on input "Passed" at bounding box center [18, 217] width 11 height 11
click at [410, 193] on div "Data current as of 12/11/2024 Sort By Most Recent Sort By Status Export" at bounding box center [870, 199] width 1370 height 39
click at [58, 216] on span "Passed" at bounding box center [50, 217] width 40 height 16
click at [24, 216] on input "Passed" at bounding box center [18, 217] width 11 height 11
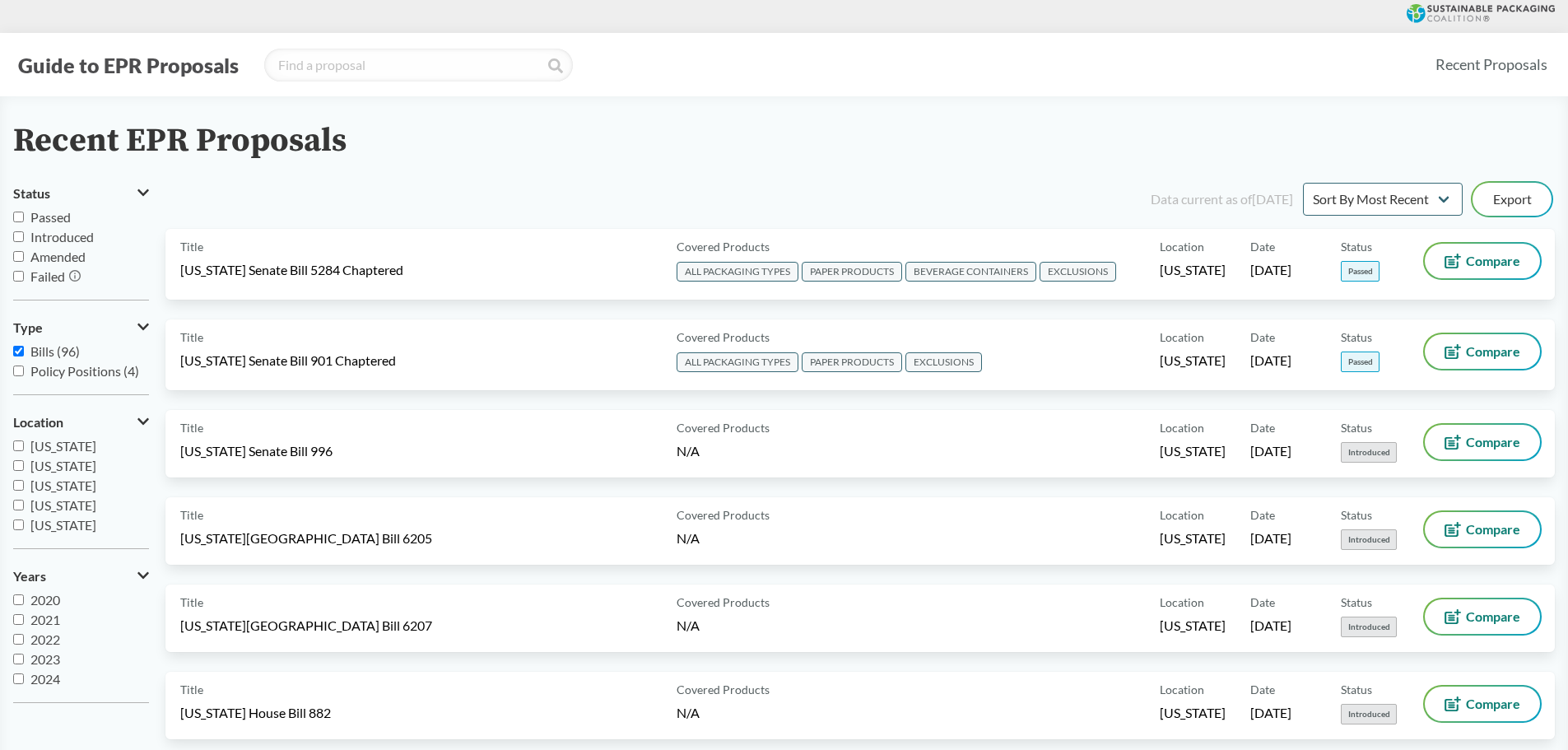
click at [52, 214] on span "Passed" at bounding box center [50, 217] width 40 height 16
click at [24, 214] on input "Passed" at bounding box center [18, 217] width 11 height 11
checkbox input "true"
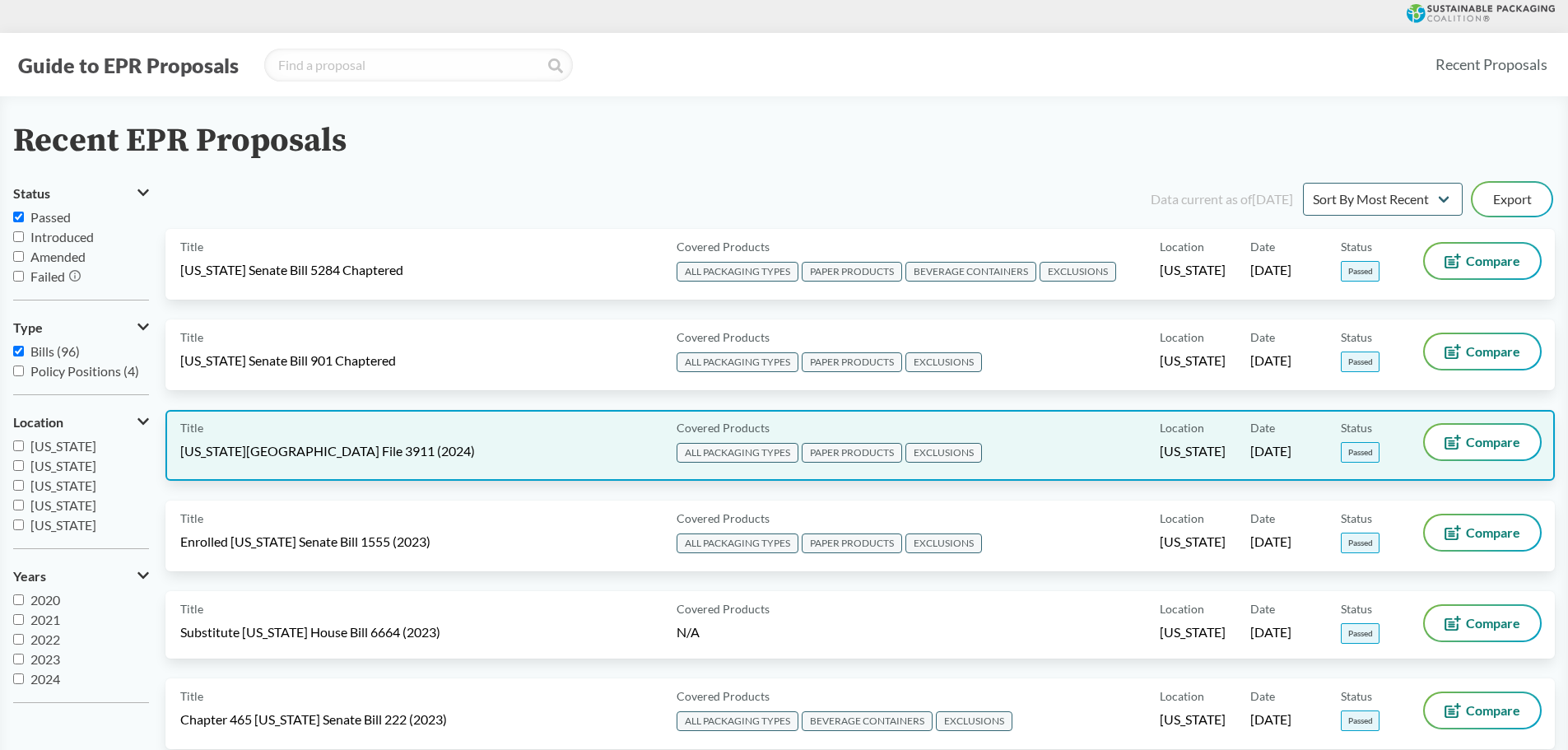
click at [312, 455] on span "Minnesota House File 3911 (2024)" at bounding box center [327, 451] width 294 height 18
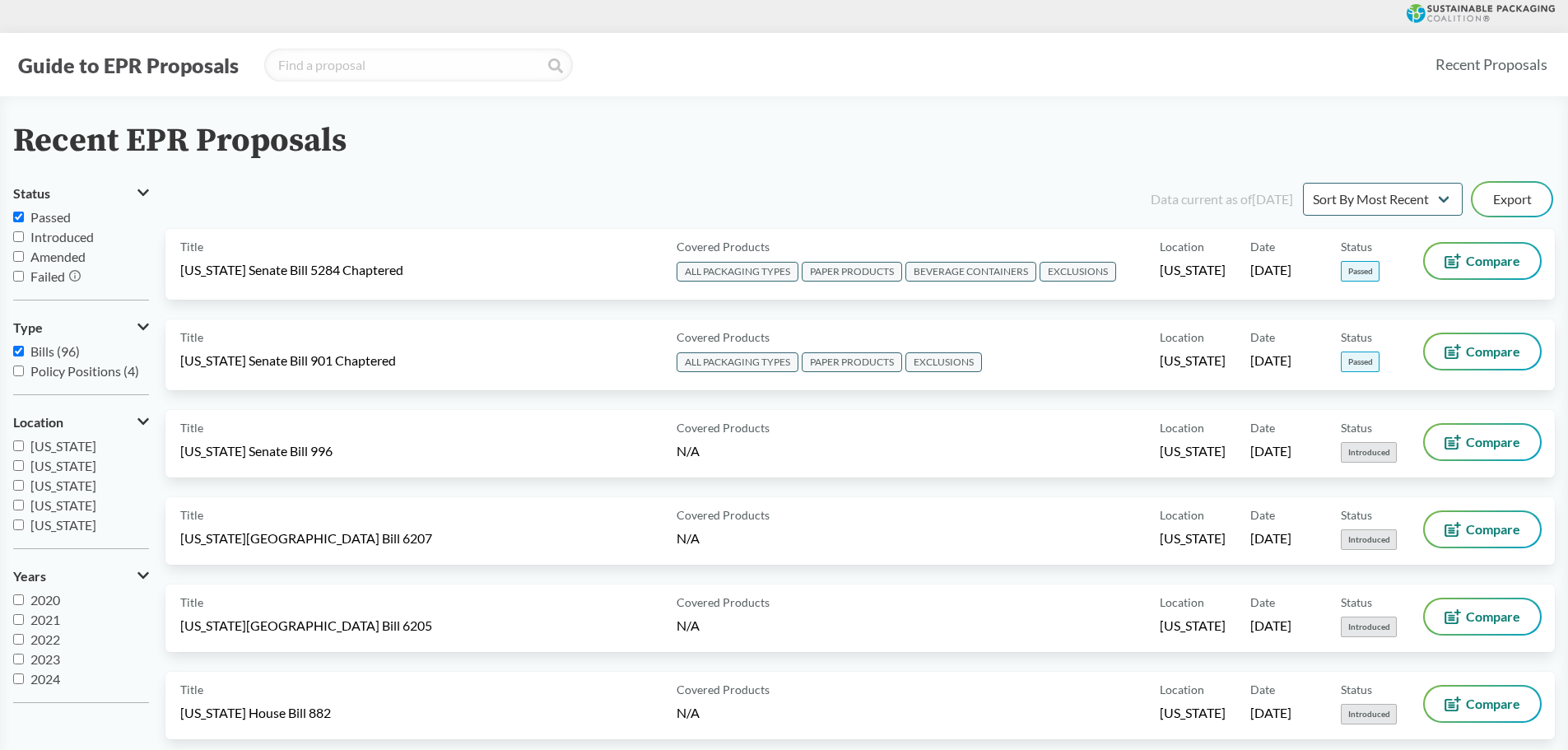
click at [33, 210] on span "Passed" at bounding box center [50, 217] width 40 height 16
click at [24, 212] on input "Passed" at bounding box center [18, 217] width 11 height 11
drag, startPoint x: 260, startPoint y: 171, endPoint x: 166, endPoint y: 197, distance: 97.5
click at [45, 221] on span "Passed" at bounding box center [50, 217] width 40 height 16
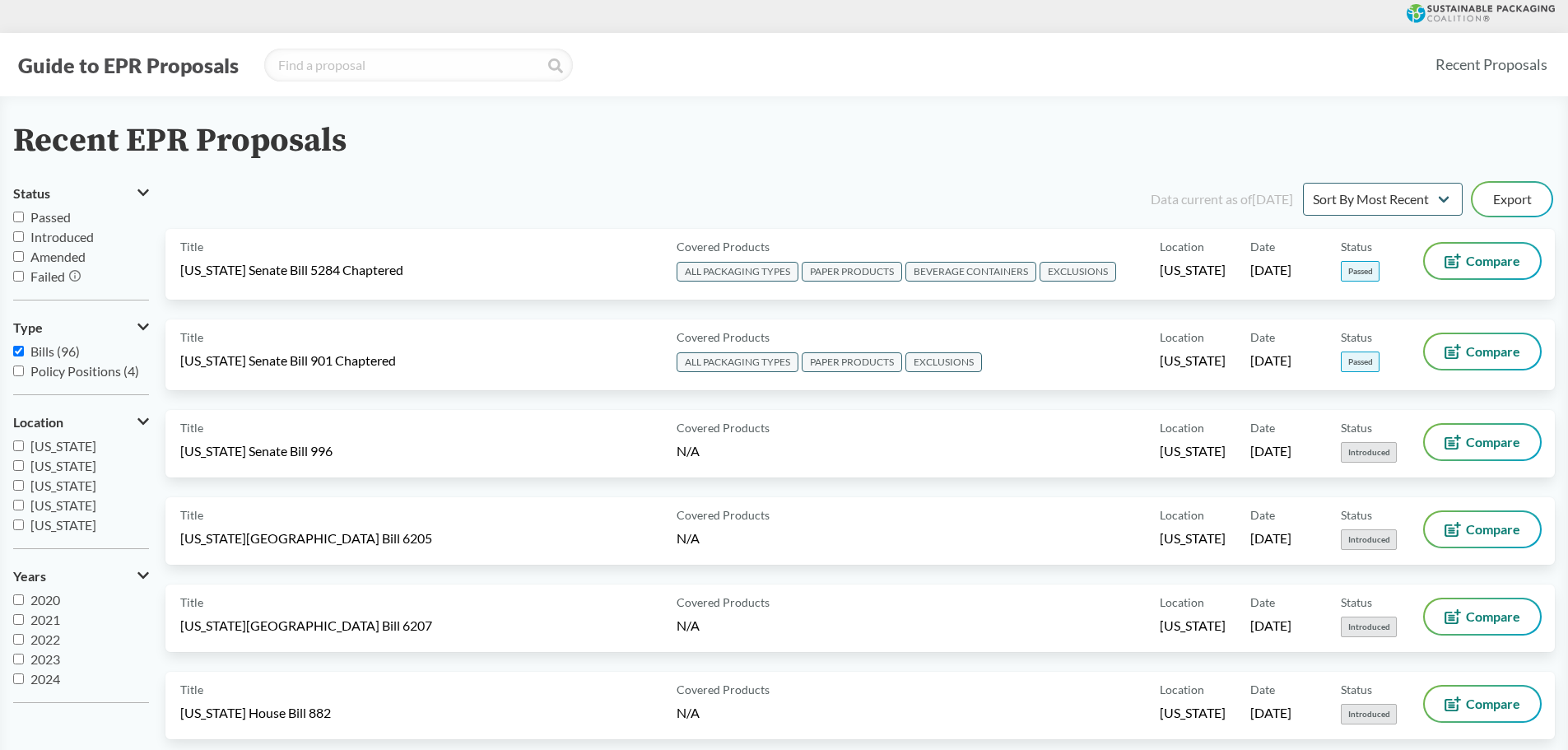
click at [24, 221] on input "Passed" at bounding box center [18, 217] width 11 height 11
checkbox input "true"
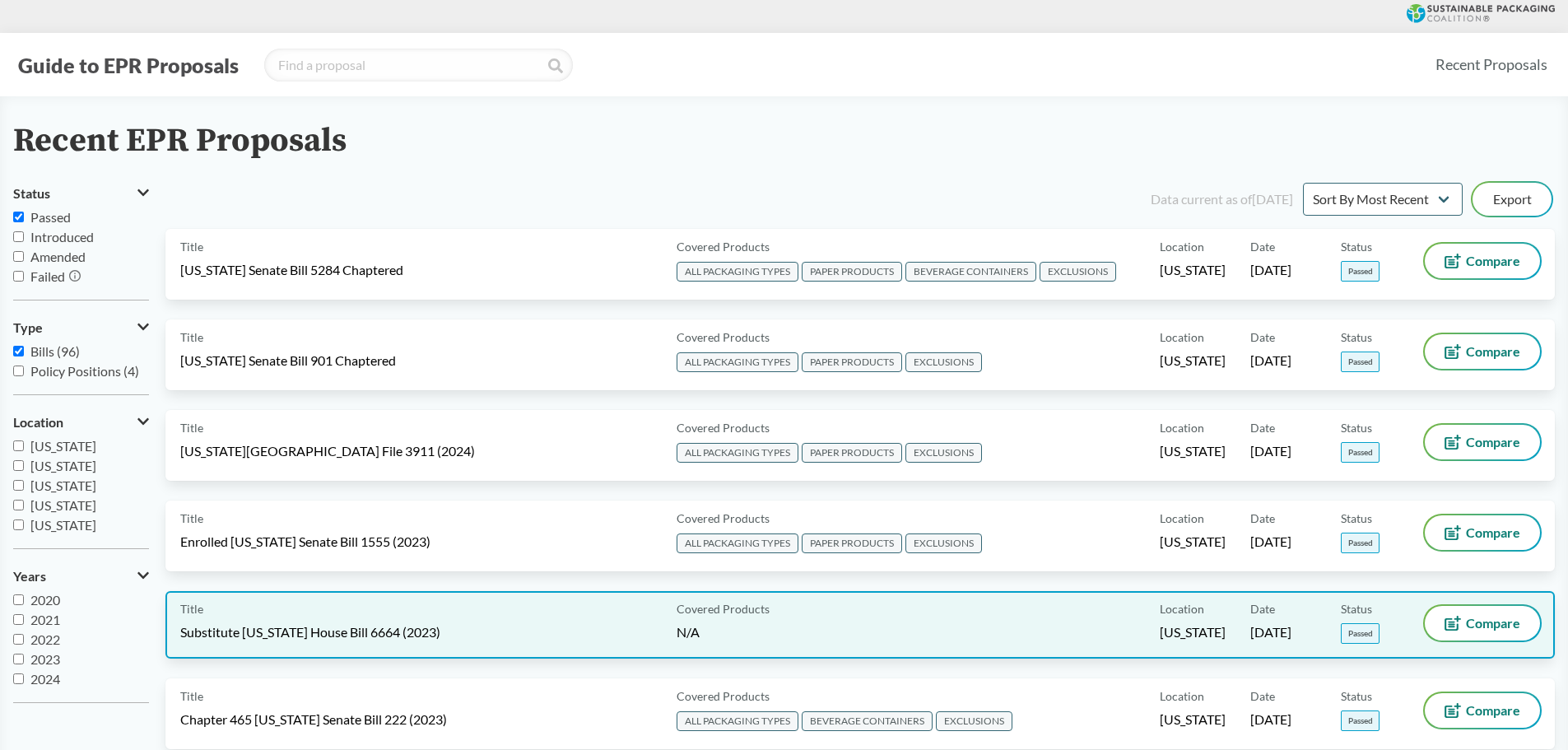
click at [325, 614] on div "Title Substitute Connecticut House Bill 6664 (2023)" at bounding box center [425, 625] width 490 height 37
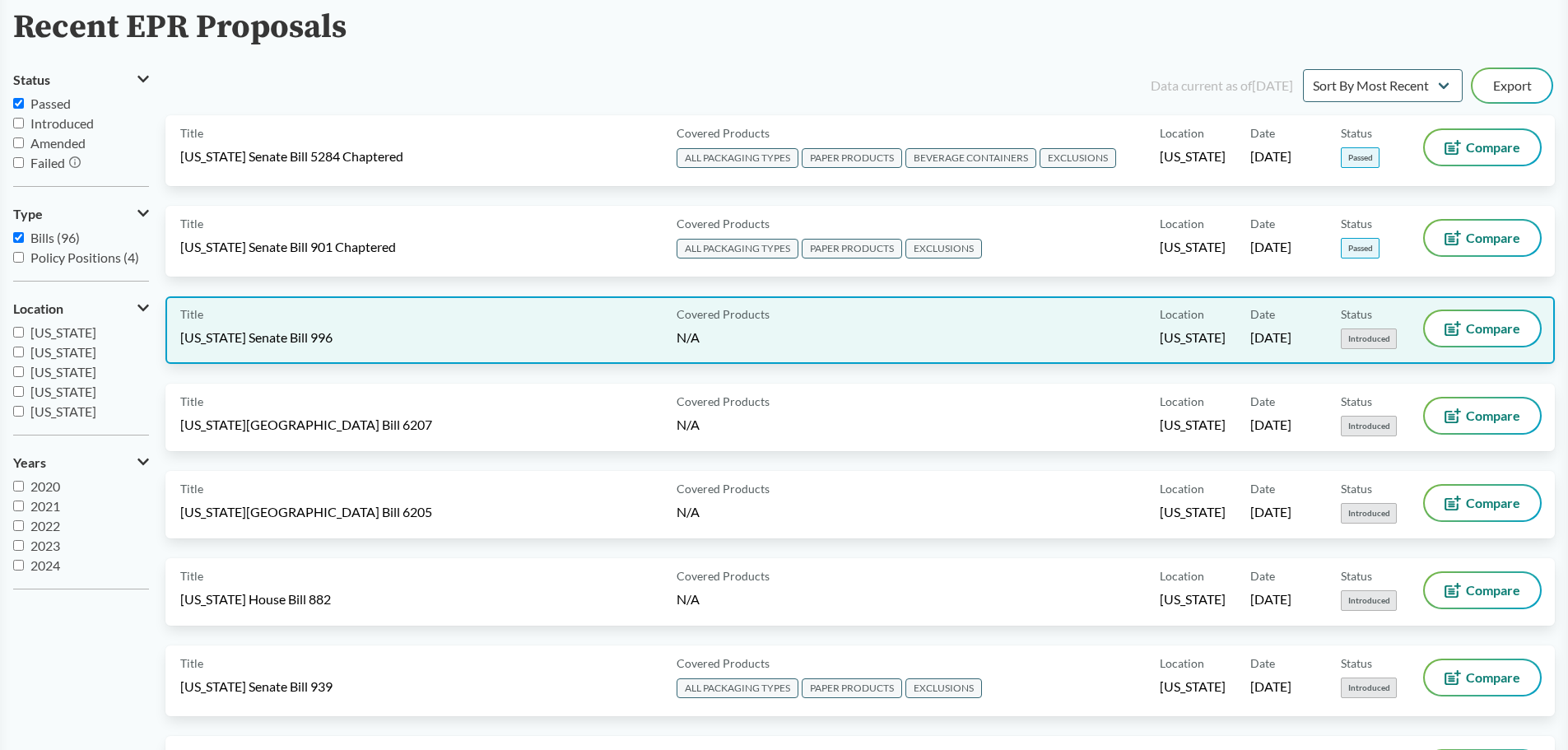
scroll to position [83, 0]
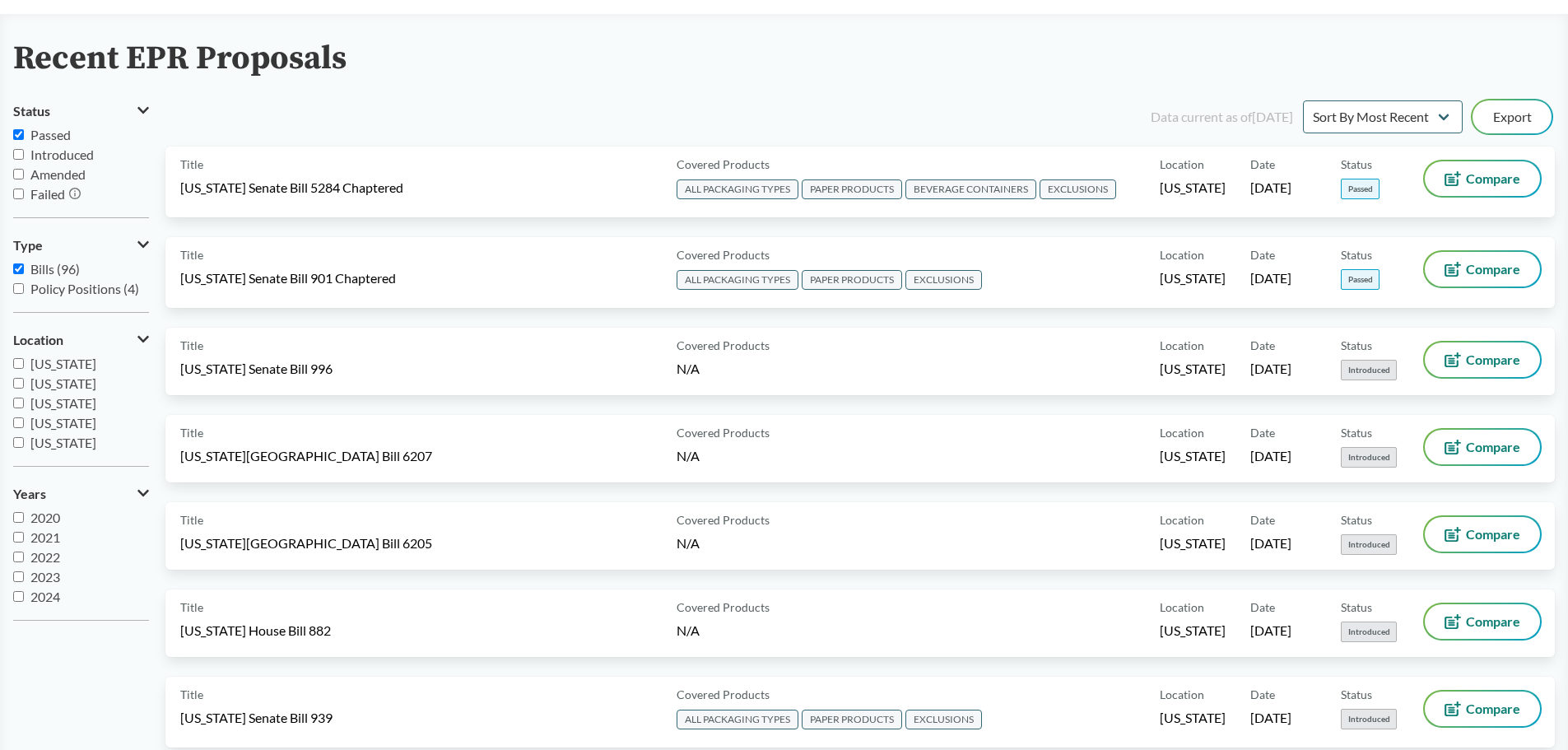
click at [37, 136] on span "Passed" at bounding box center [50, 135] width 40 height 16
click at [24, 136] on input "Passed" at bounding box center [18, 134] width 11 height 11
click at [275, 112] on div "Data current as of 12/11/2024 Sort By Most Recent Sort By Status Export" at bounding box center [870, 117] width 1370 height 39
click at [51, 134] on span "Passed" at bounding box center [50, 135] width 40 height 16
click at [24, 134] on input "Passed" at bounding box center [18, 134] width 11 height 11
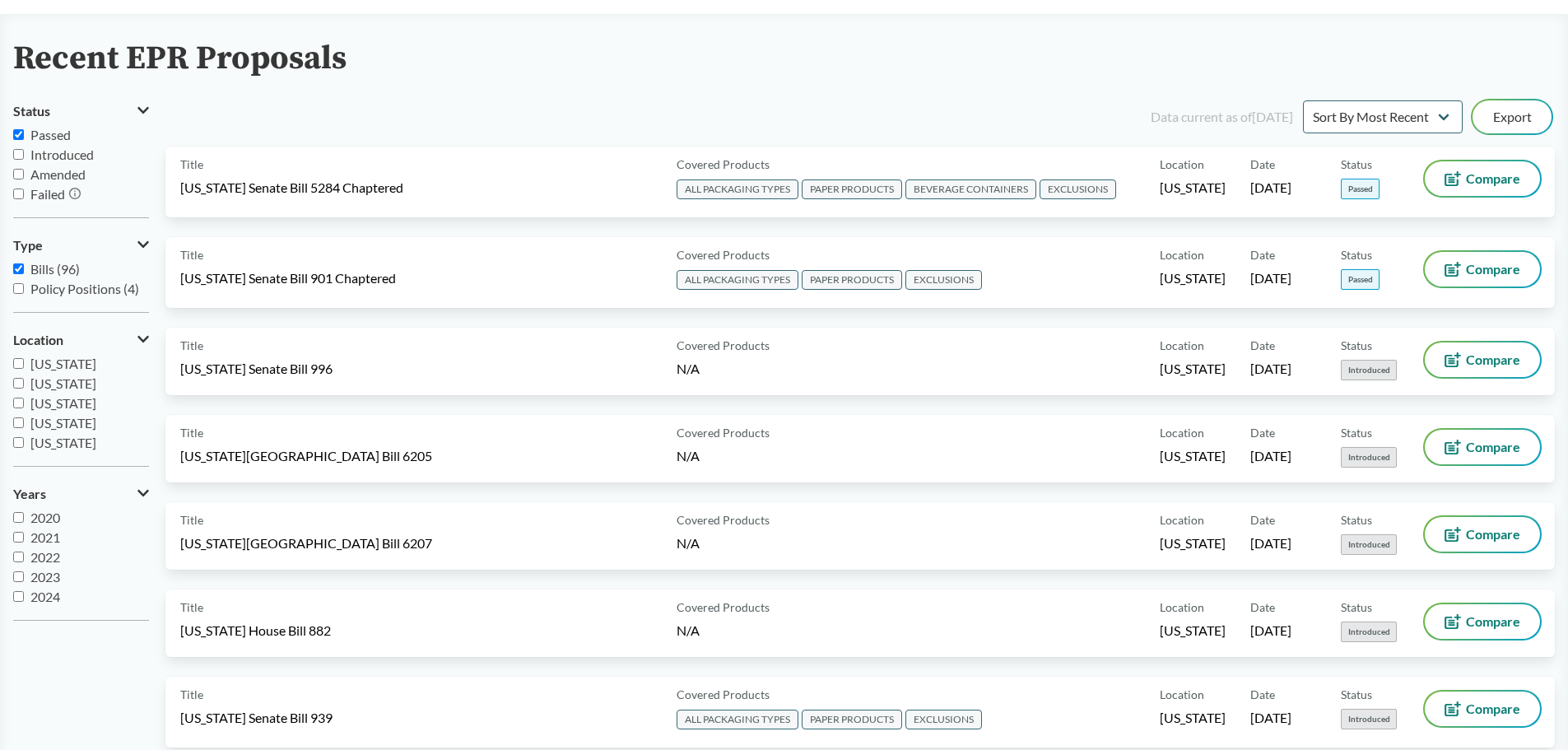
checkbox input "true"
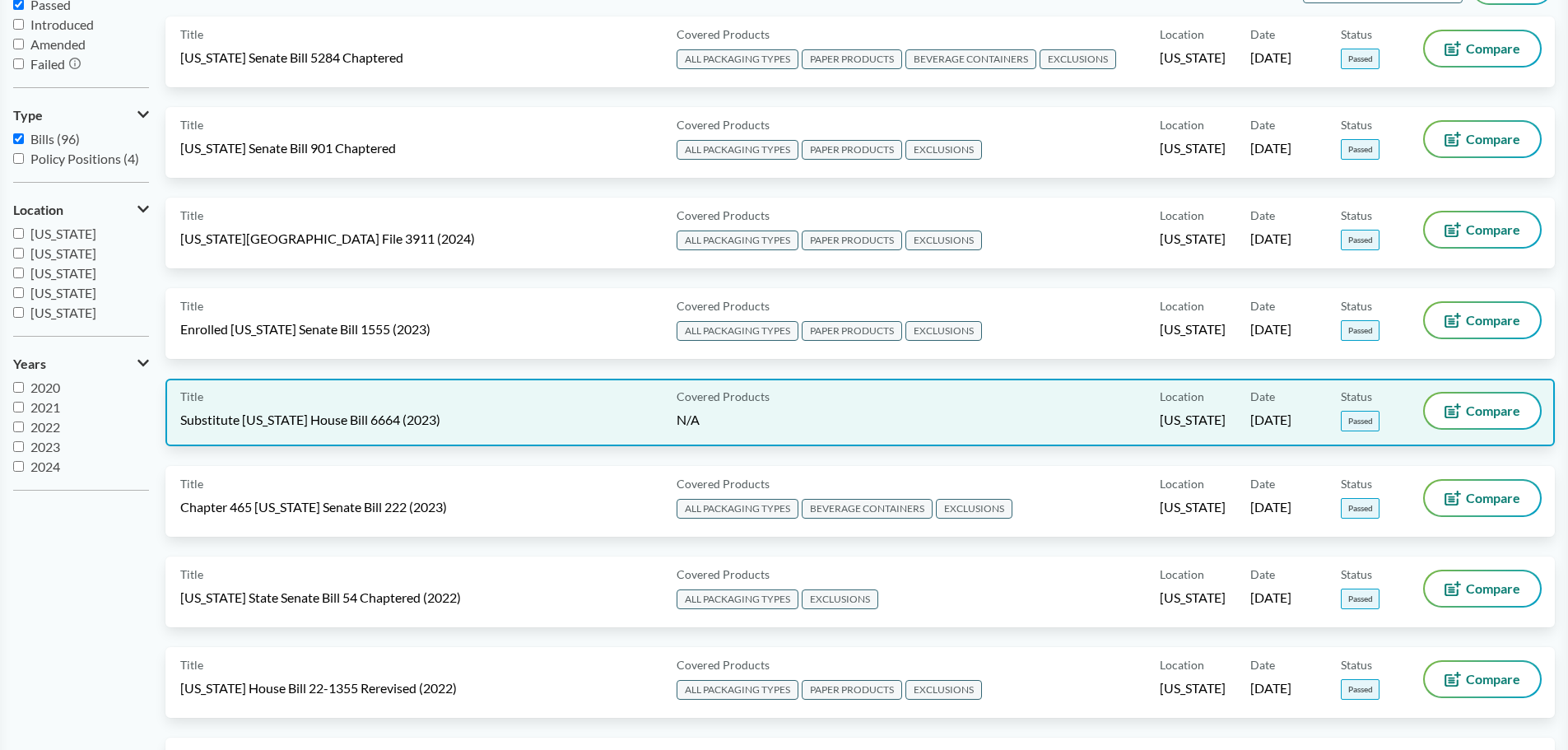
scroll to position [247, 0]
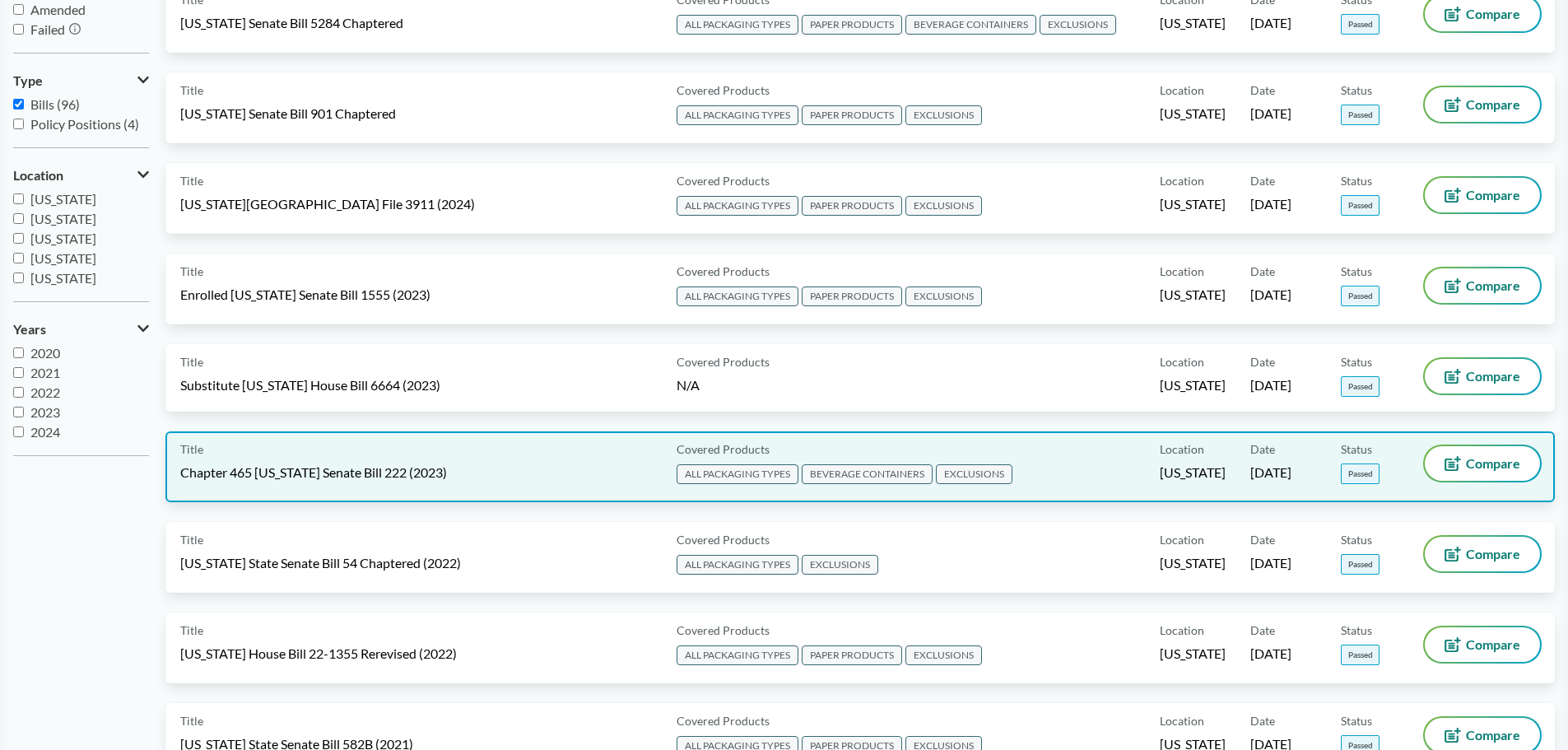
click at [488, 499] on div "Title Chapter 465 Maryland Senate Bill 222 (2023) Covered Products ALL PACKAGIN…" at bounding box center [860, 467] width 1390 height 71
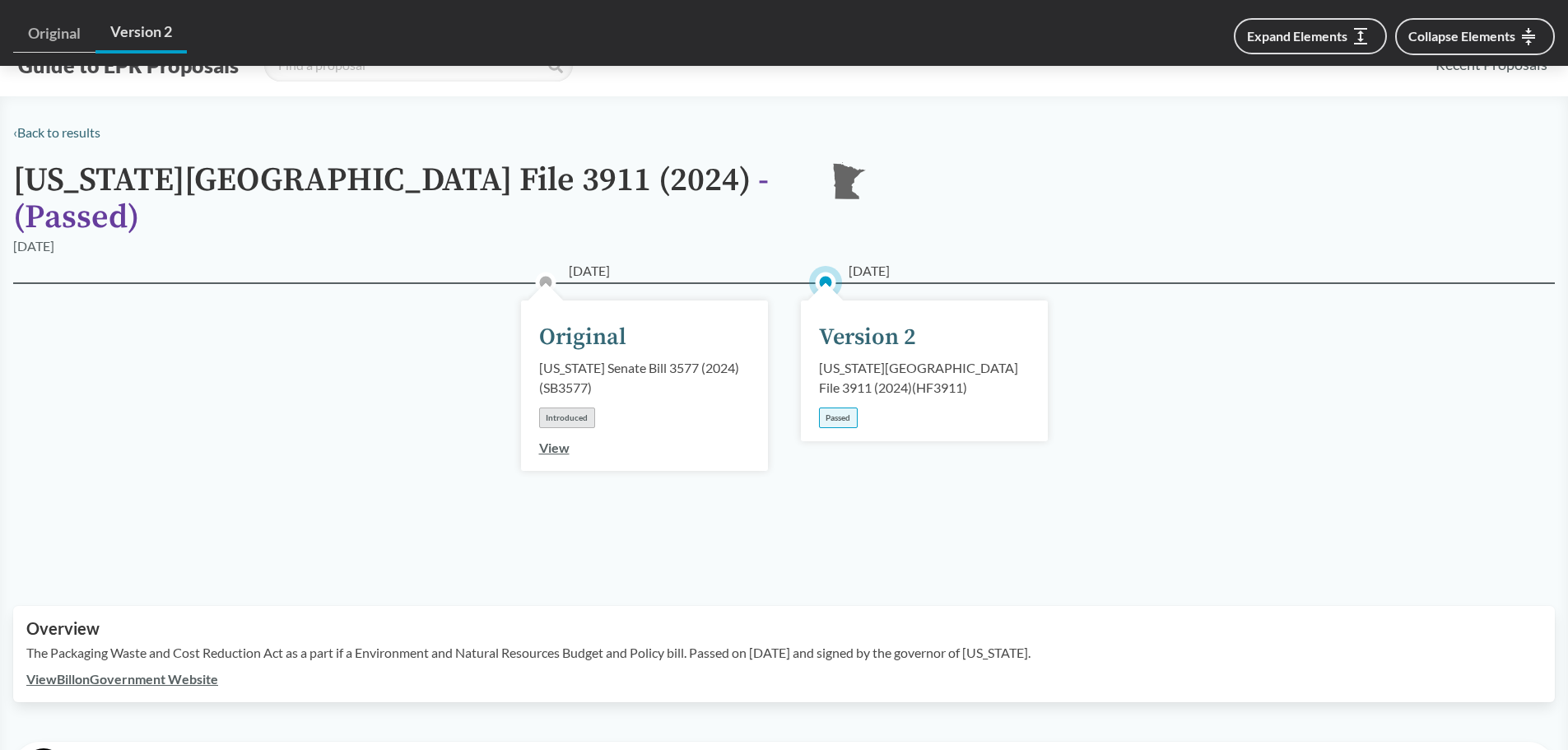
scroll to position [1768, 0]
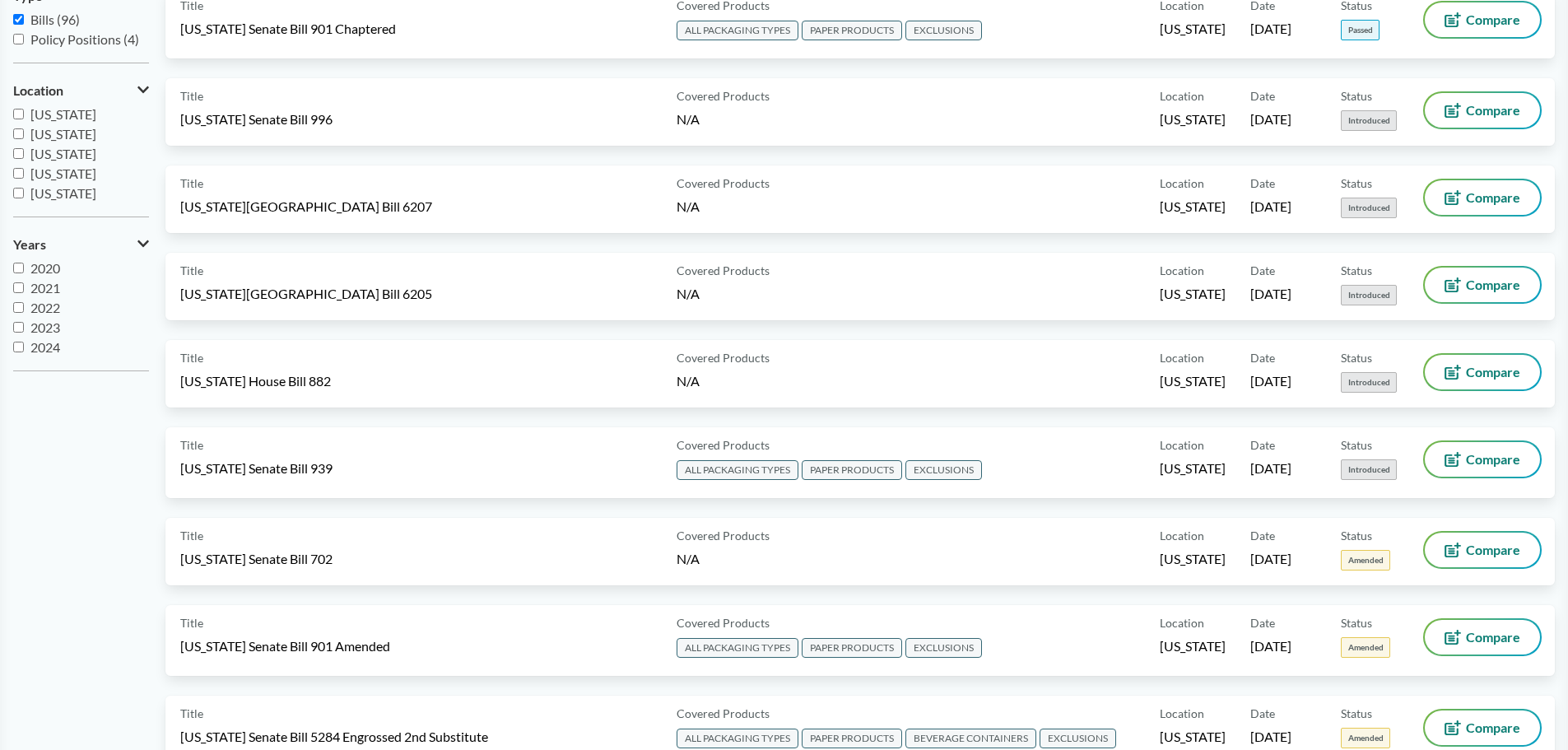
scroll to position [494, 0]
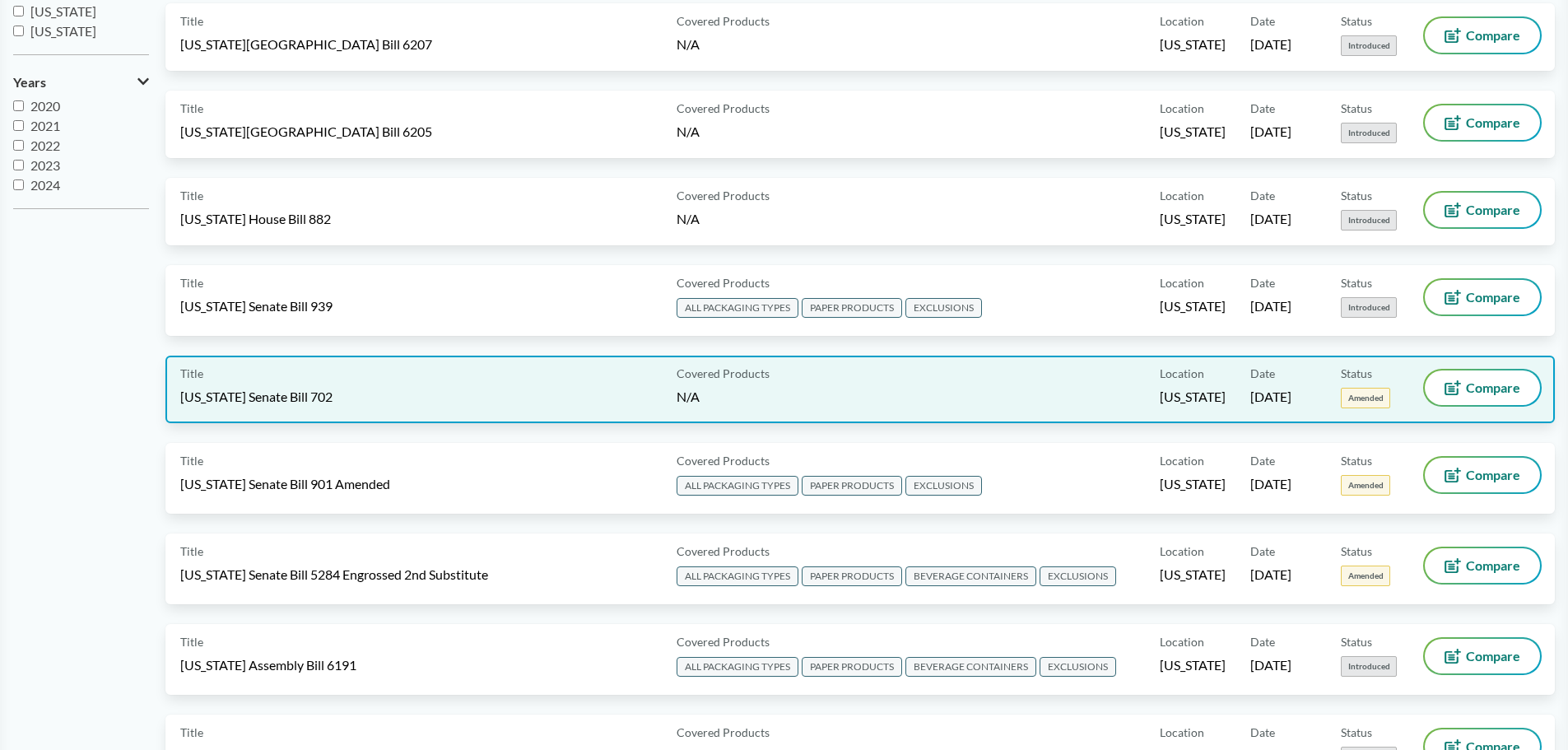
click at [303, 400] on span "[US_STATE] Senate Bill 702" at bounding box center [256, 397] width 153 height 18
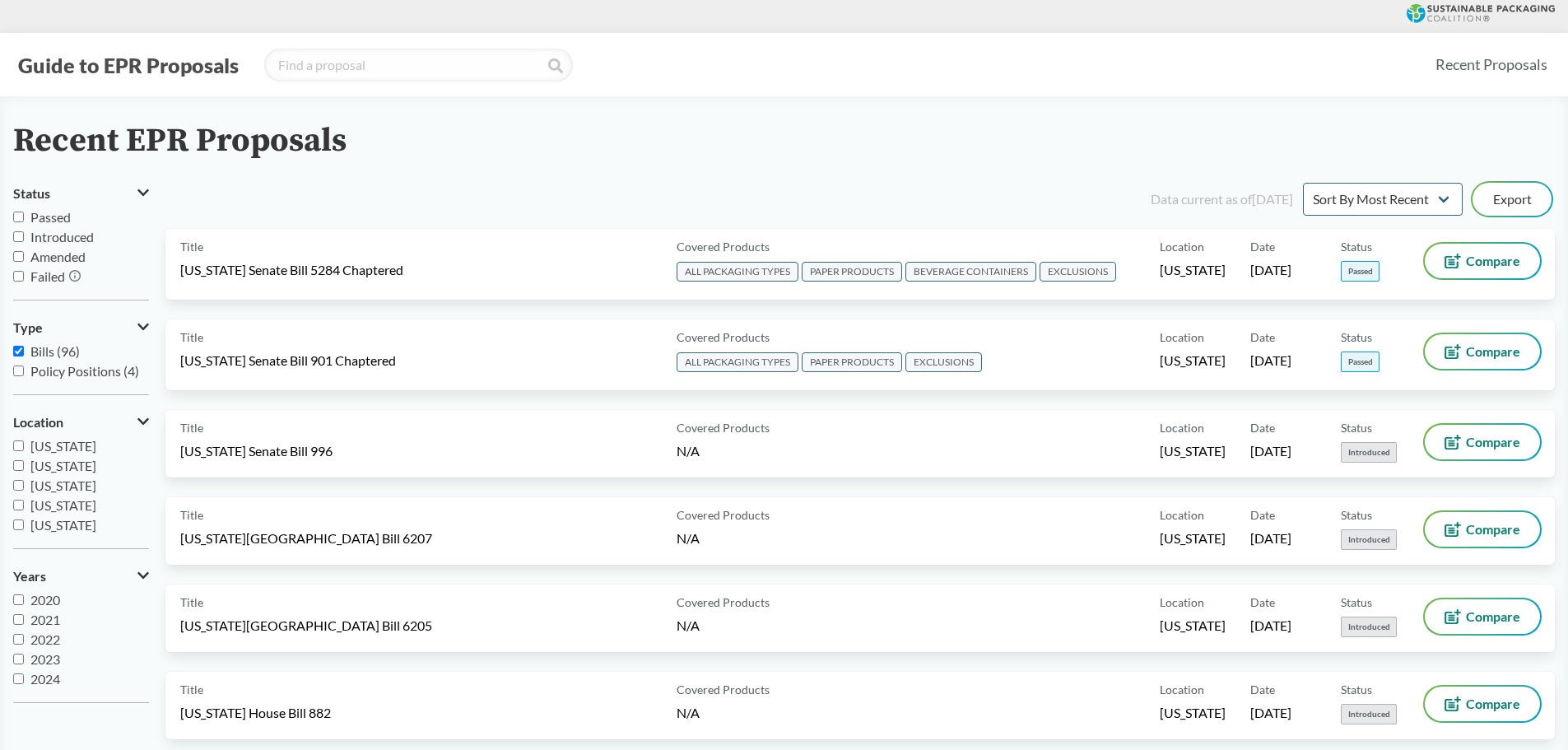
click at [58, 212] on span "Passed" at bounding box center [50, 217] width 40 height 16
click at [24, 212] on input "Passed" at bounding box center [18, 217] width 11 height 11
checkbox input "true"
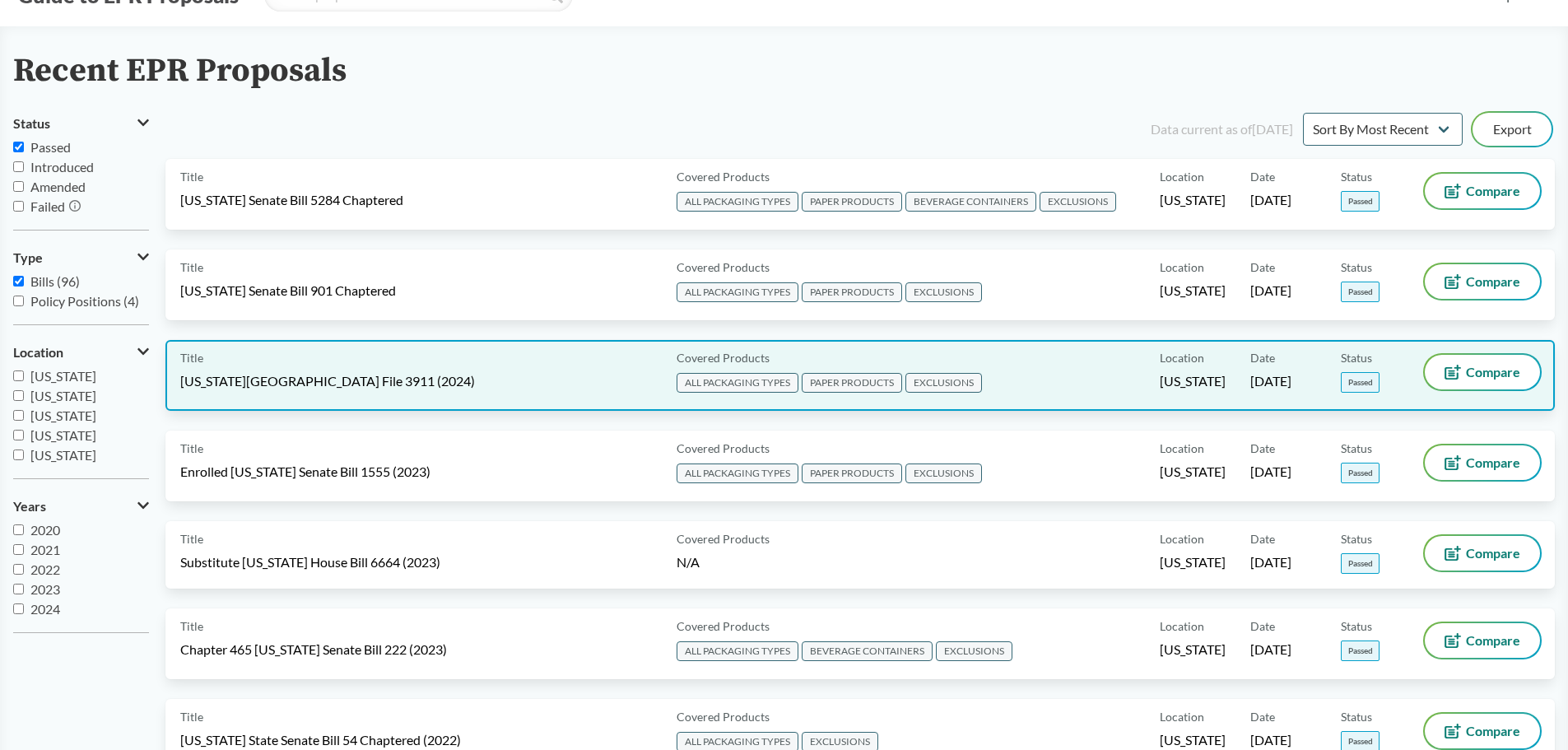
scroll to position [165, 0]
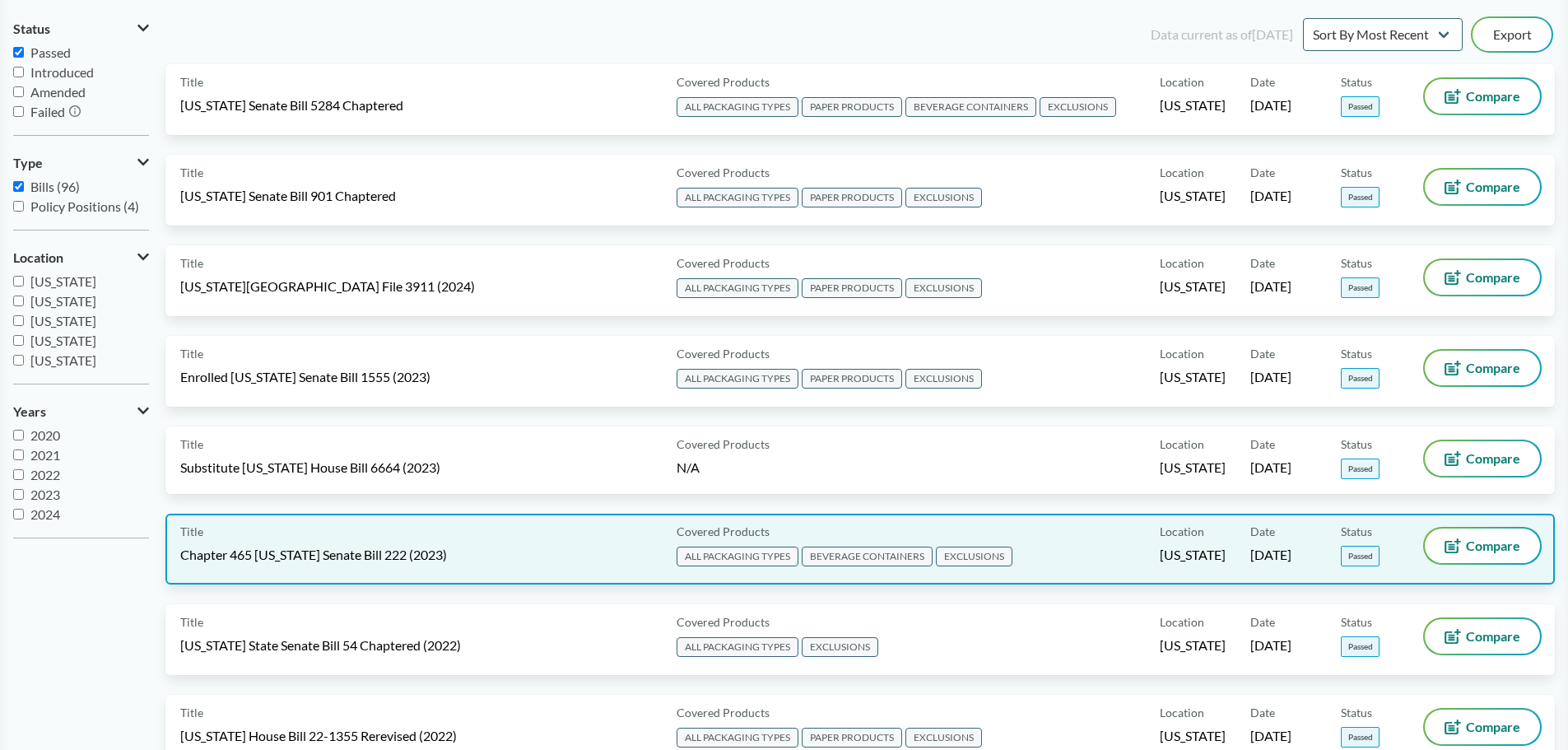
click at [313, 563] on span "Chapter 465 Maryland Senate Bill 222 (2023)" at bounding box center [313, 555] width 267 height 18
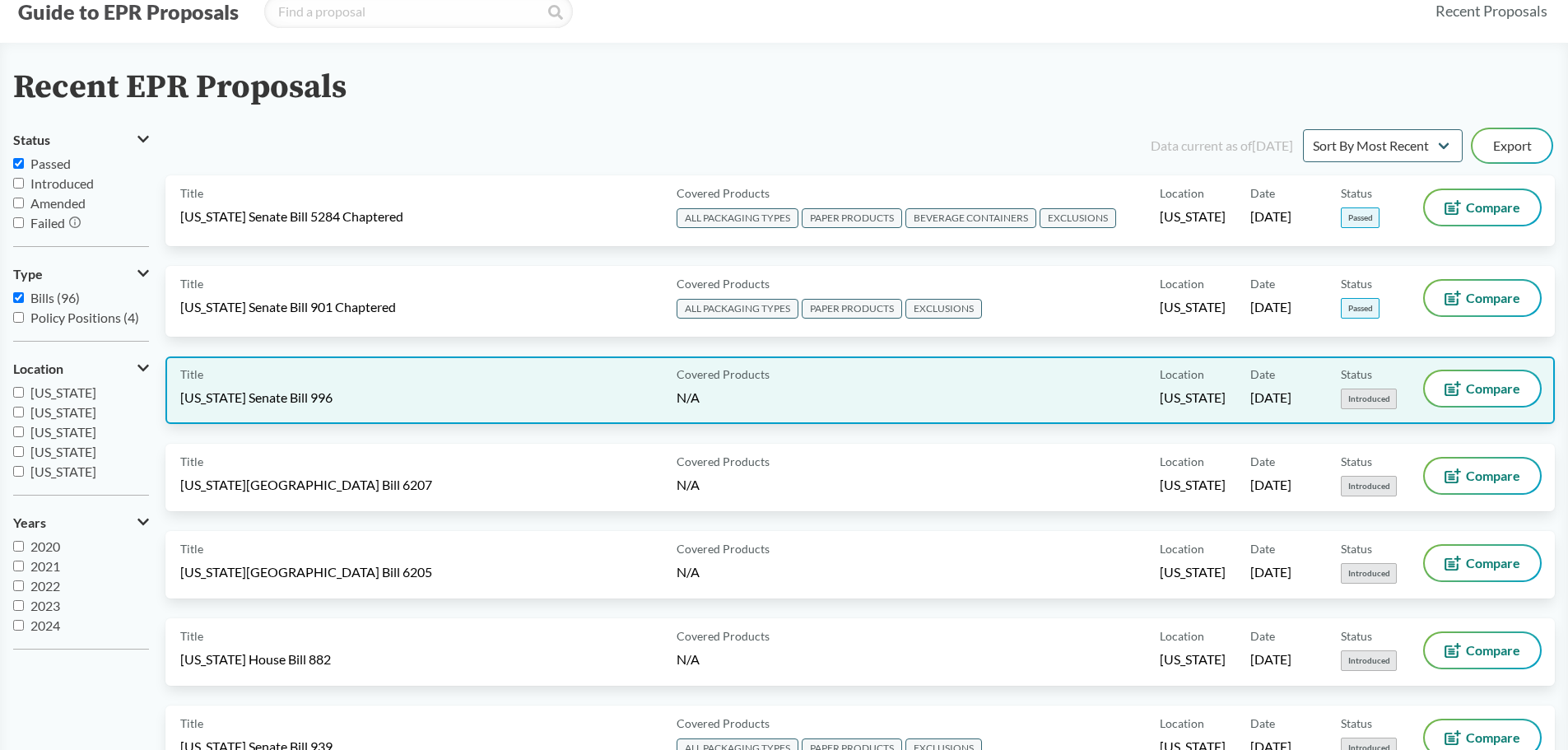
scroll to position [83, 0]
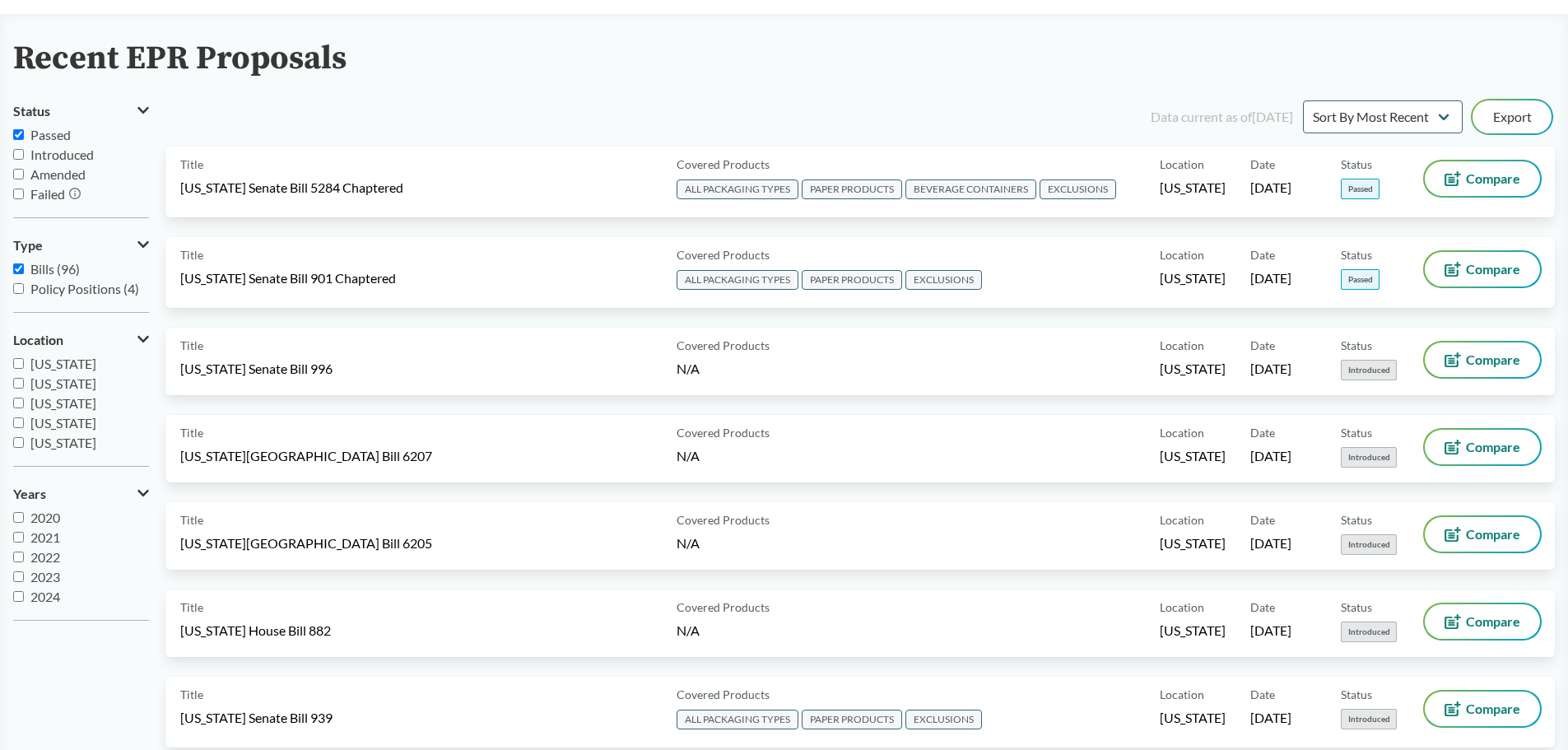
click at [56, 130] on span "Passed" at bounding box center [50, 135] width 40 height 16
click at [24, 130] on input "Passed" at bounding box center [18, 134] width 11 height 11
click at [57, 133] on span "Passed" at bounding box center [50, 135] width 40 height 16
click at [24, 133] on input "Passed" at bounding box center [18, 134] width 11 height 11
click at [354, 111] on div "Data current as of 12/11/2024 Sort By Most Recent Sort By Status Export" at bounding box center [870, 117] width 1370 height 39
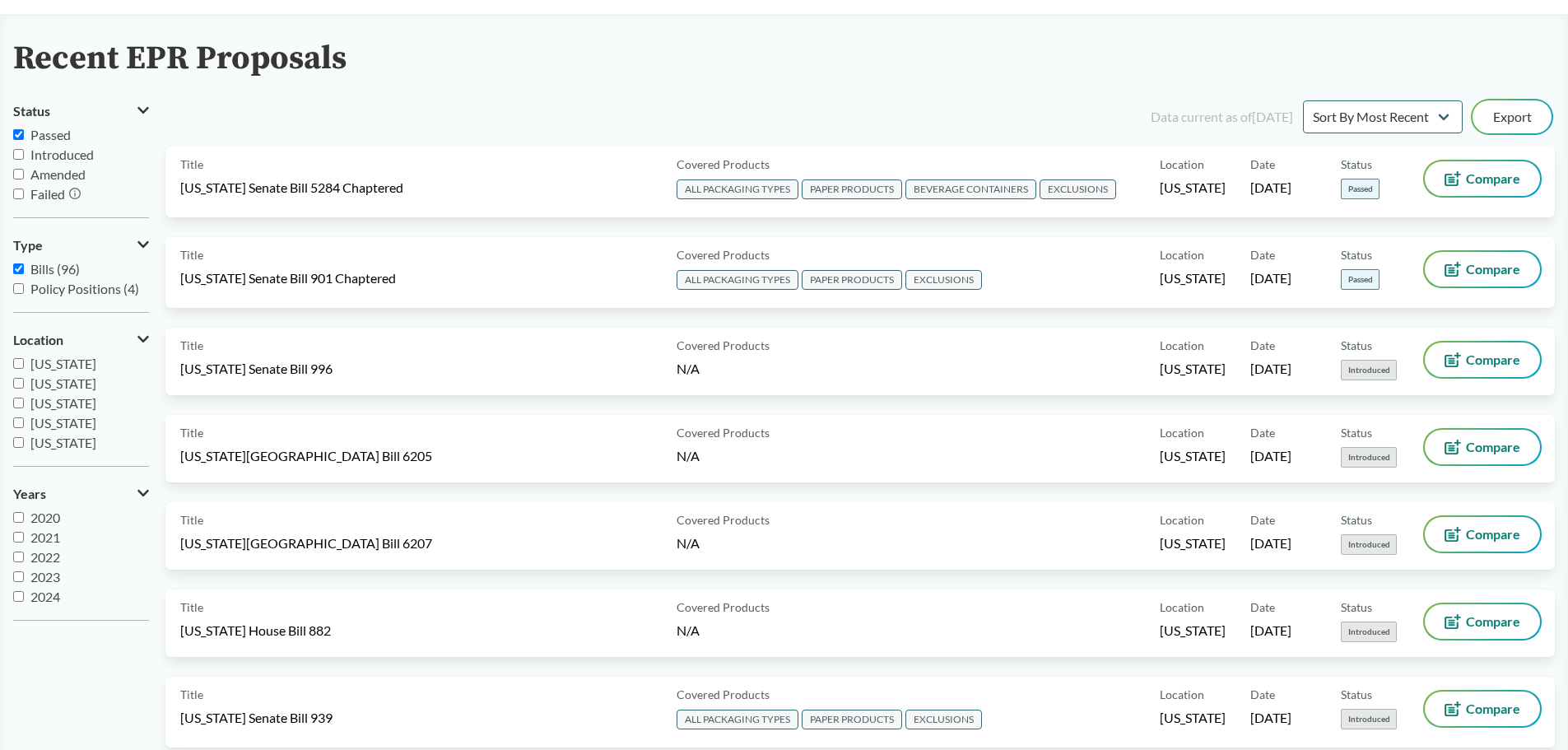
click at [71, 129] on label "Passed" at bounding box center [81, 135] width 136 height 20
click at [24, 129] on input "Passed" at bounding box center [18, 134] width 11 height 11
click at [61, 134] on span "Passed" at bounding box center [50, 135] width 40 height 16
click at [24, 134] on input "Passed" at bounding box center [18, 134] width 11 height 11
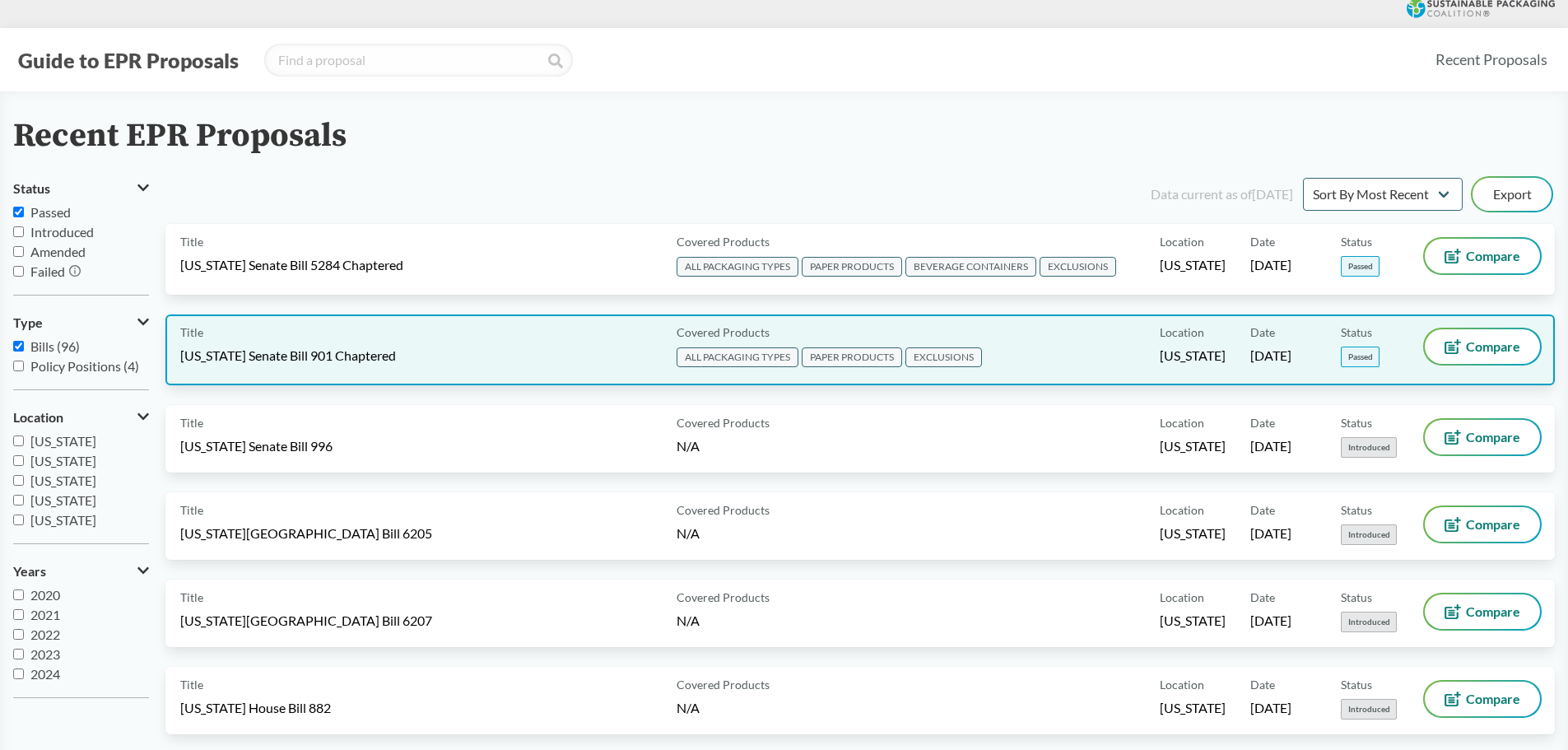
scroll to position [0, 0]
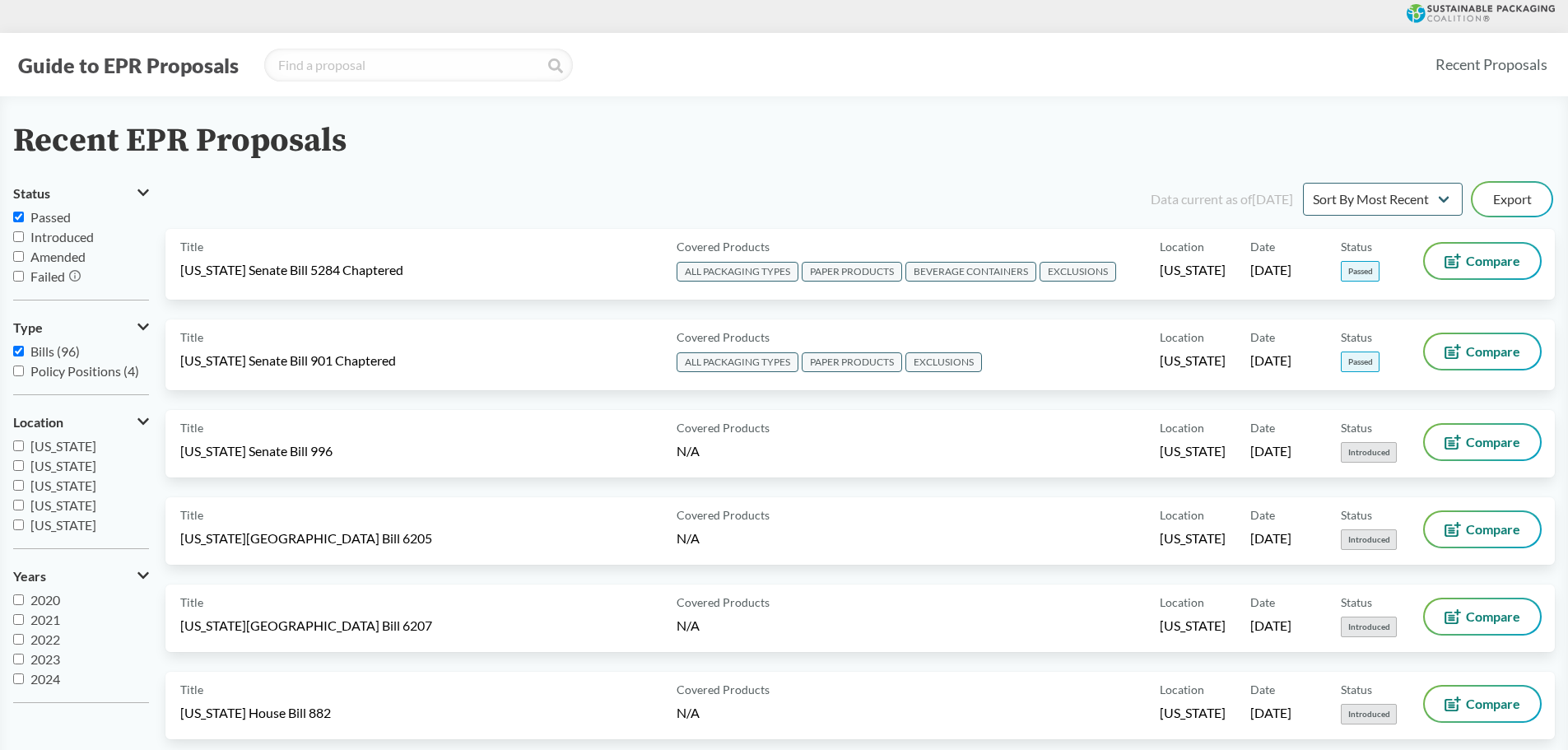
click at [35, 213] on span "Passed" at bounding box center [50, 217] width 40 height 16
click at [24, 213] on input "Passed" at bounding box center [18, 217] width 11 height 11
click at [301, 193] on div "Data current as of 12/11/2024 Sort By Most Recent Sort By Status Export" at bounding box center [870, 199] width 1370 height 39
click at [49, 215] on span "Passed" at bounding box center [50, 217] width 40 height 16
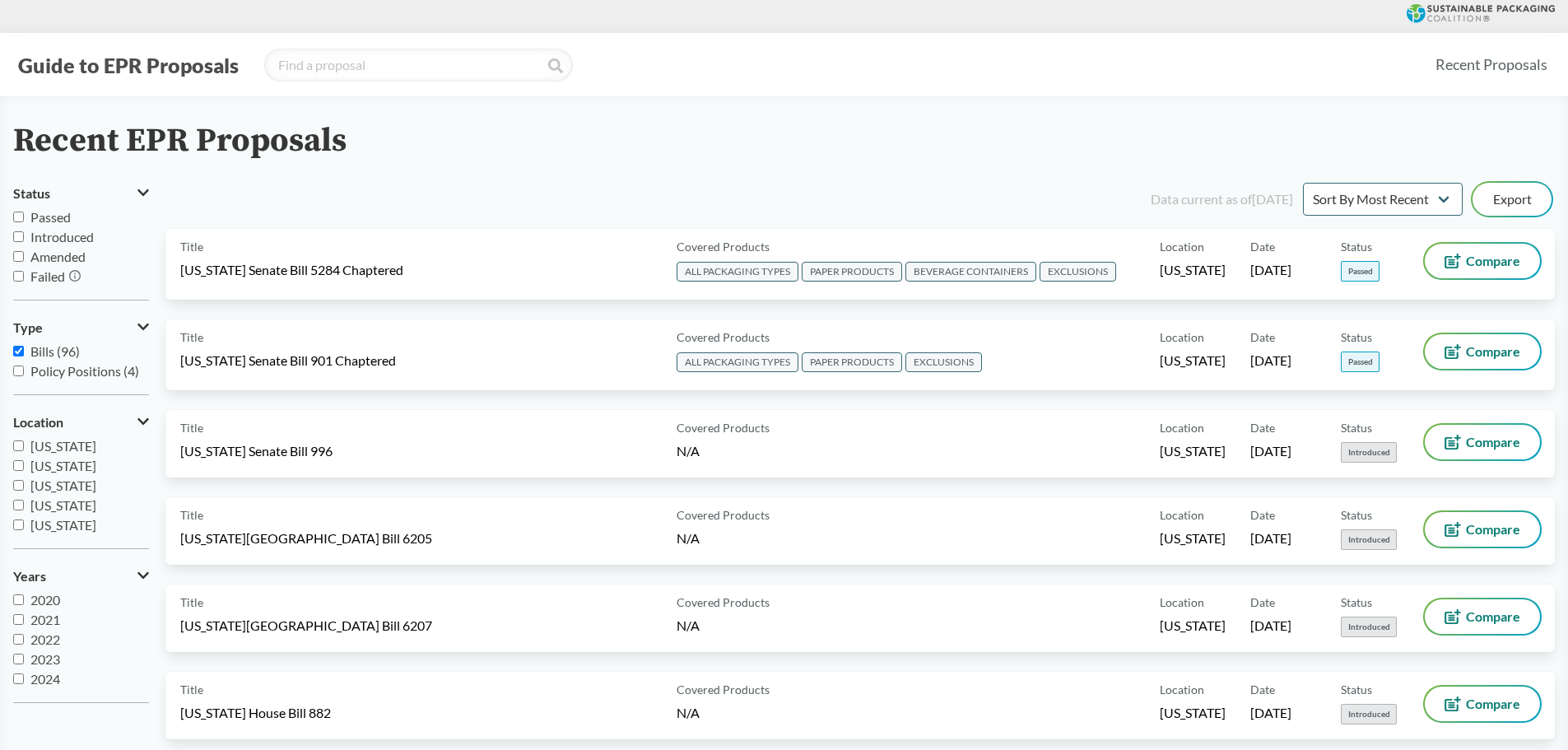
click at [24, 215] on input "Passed" at bounding box center [18, 217] width 11 height 11
checkbox input "true"
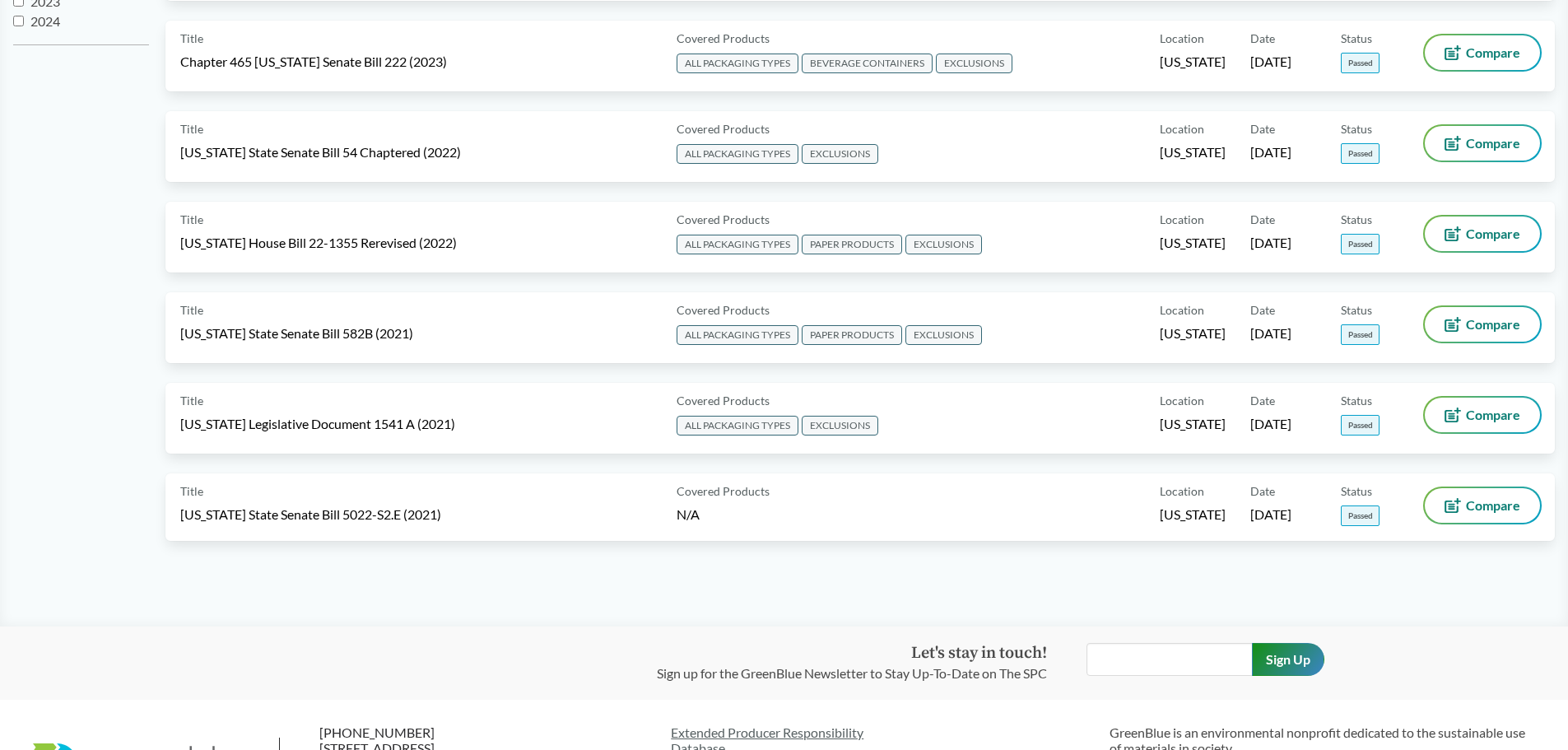
scroll to position [659, 0]
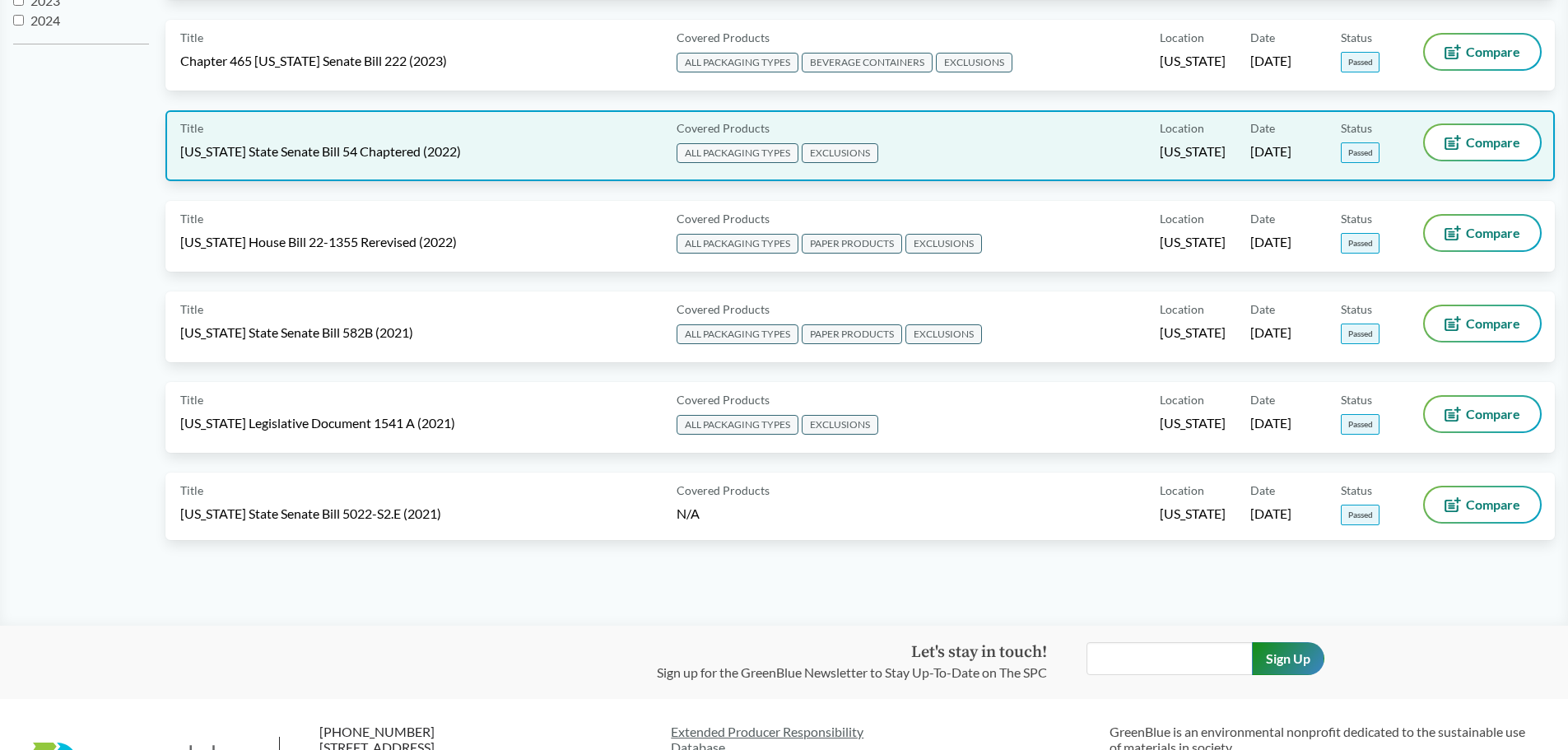
click at [330, 158] on span "California State Senate Bill 54 Chaptered (2022)" at bounding box center [320, 152] width 281 height 18
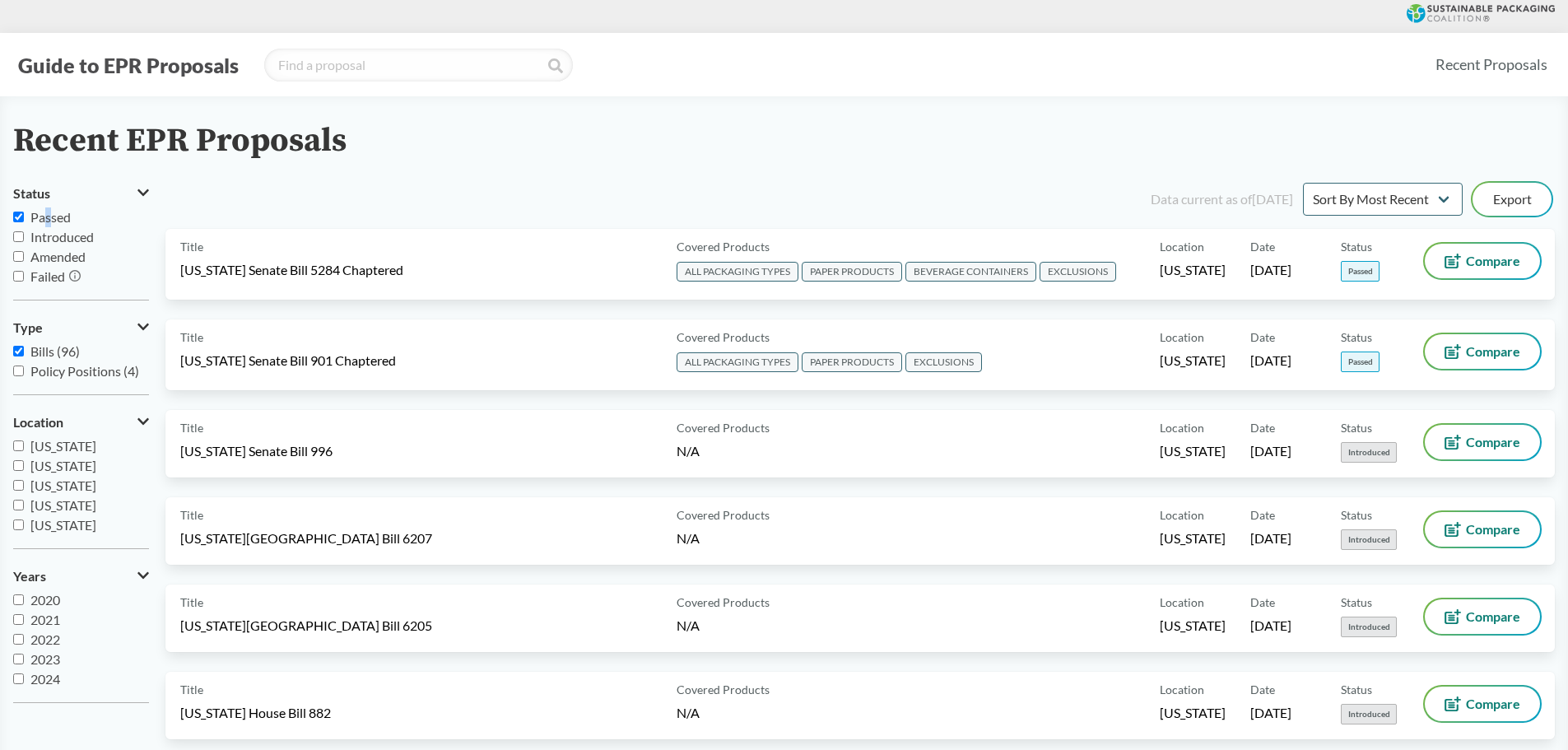
click at [45, 220] on span "Passed" at bounding box center [50, 217] width 40 height 16
click at [331, 160] on h2 "Recent EPR Proposals" at bounding box center [179, 142] width 333 height 37
click at [24, 208] on label "Passed" at bounding box center [81, 218] width 136 height 20
click at [24, 212] on input "Passed" at bounding box center [18, 217] width 11 height 11
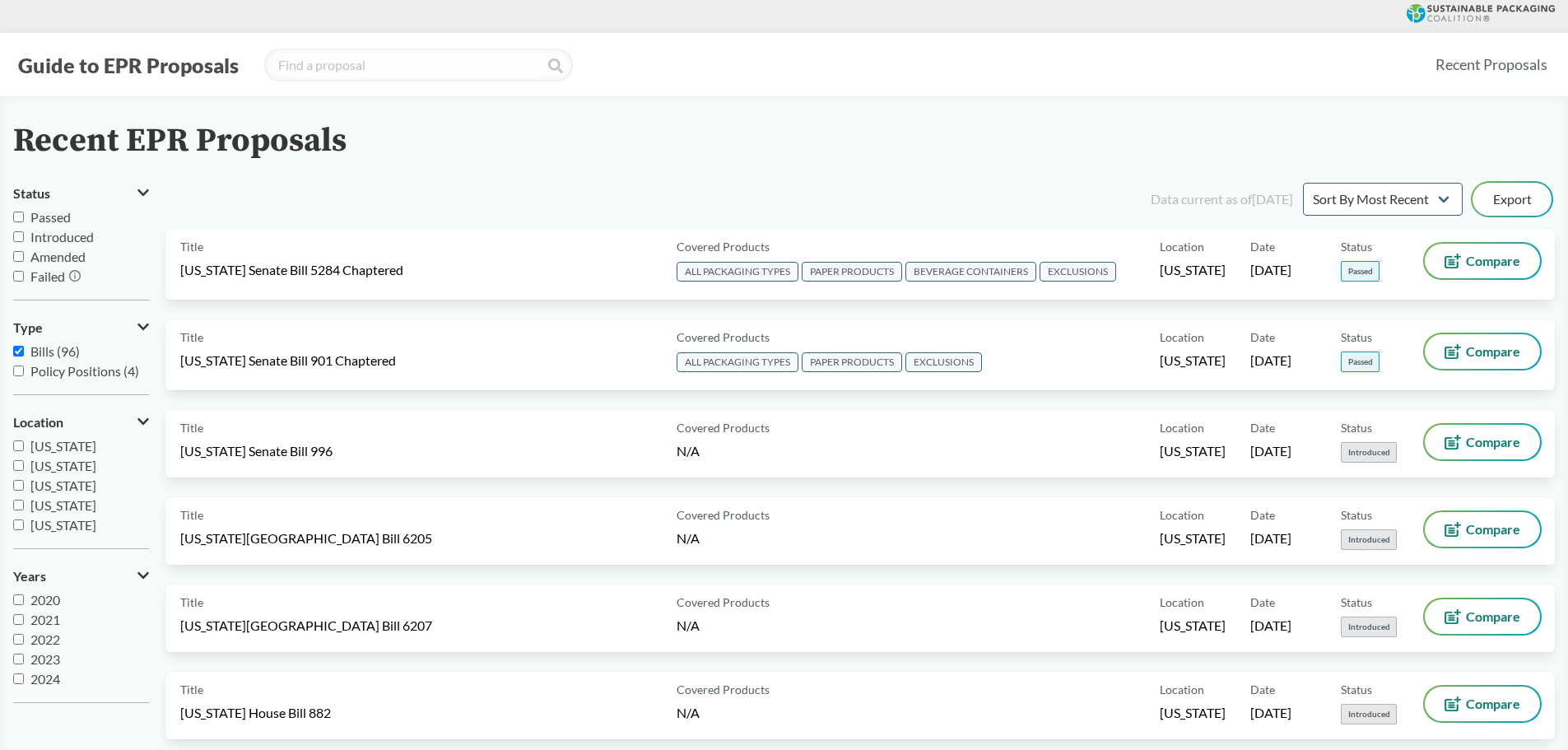
click at [52, 214] on span "Passed" at bounding box center [50, 217] width 40 height 16
click at [24, 214] on input "Passed" at bounding box center [18, 217] width 11 height 11
checkbox input "true"
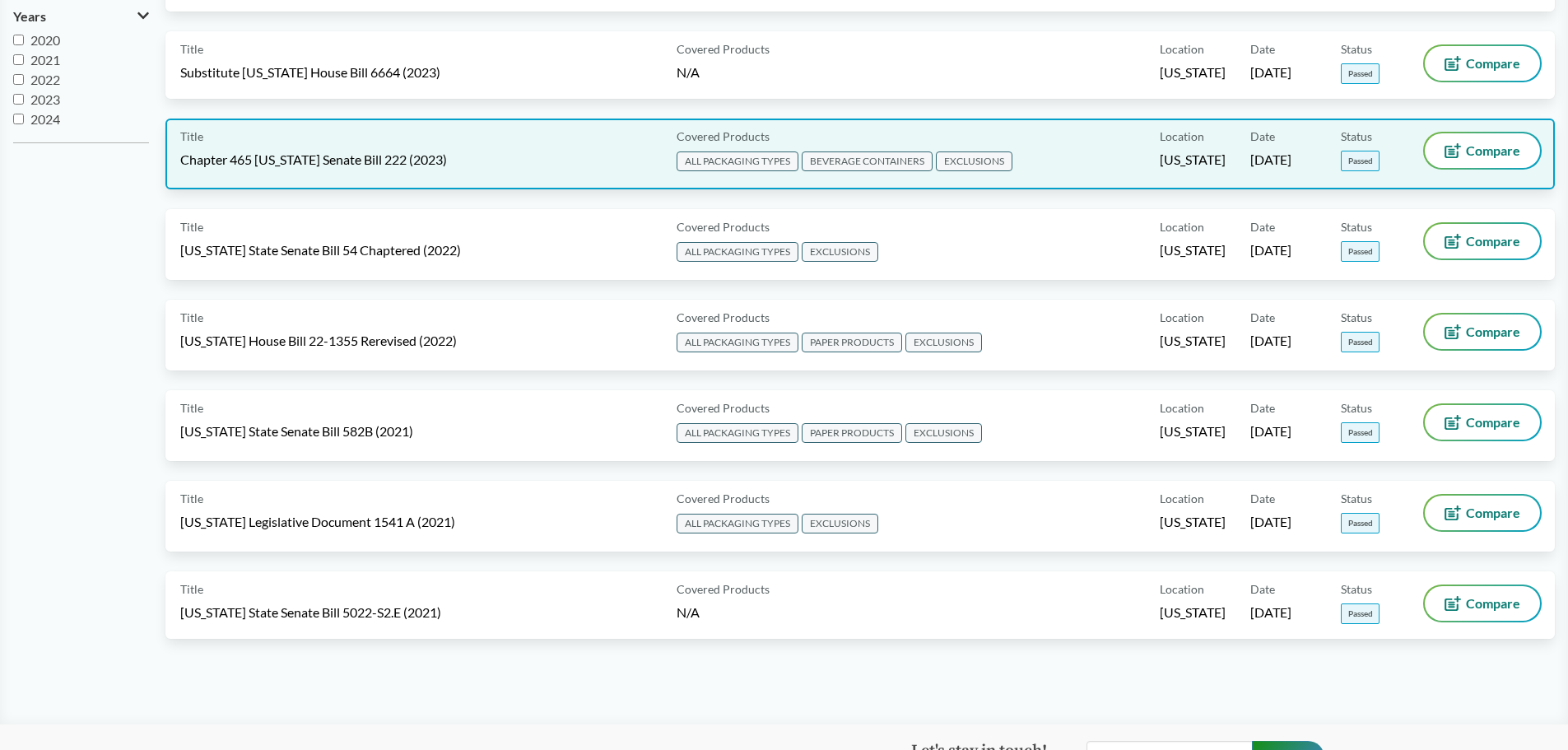
scroll to position [577, 0]
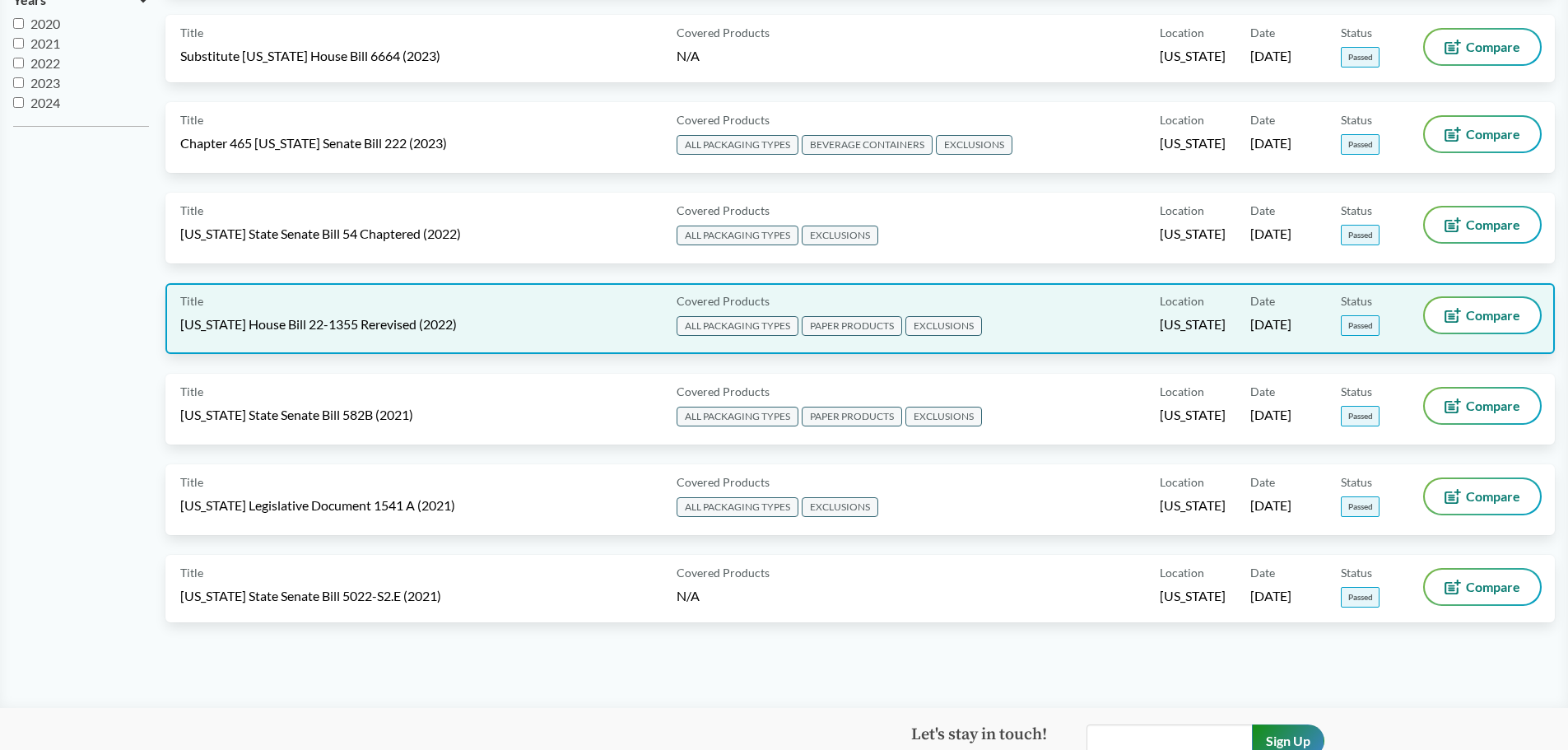
click at [315, 333] on span "Colorado House Bill 22-1355 Rerevised (2022)" at bounding box center [318, 324] width 277 height 18
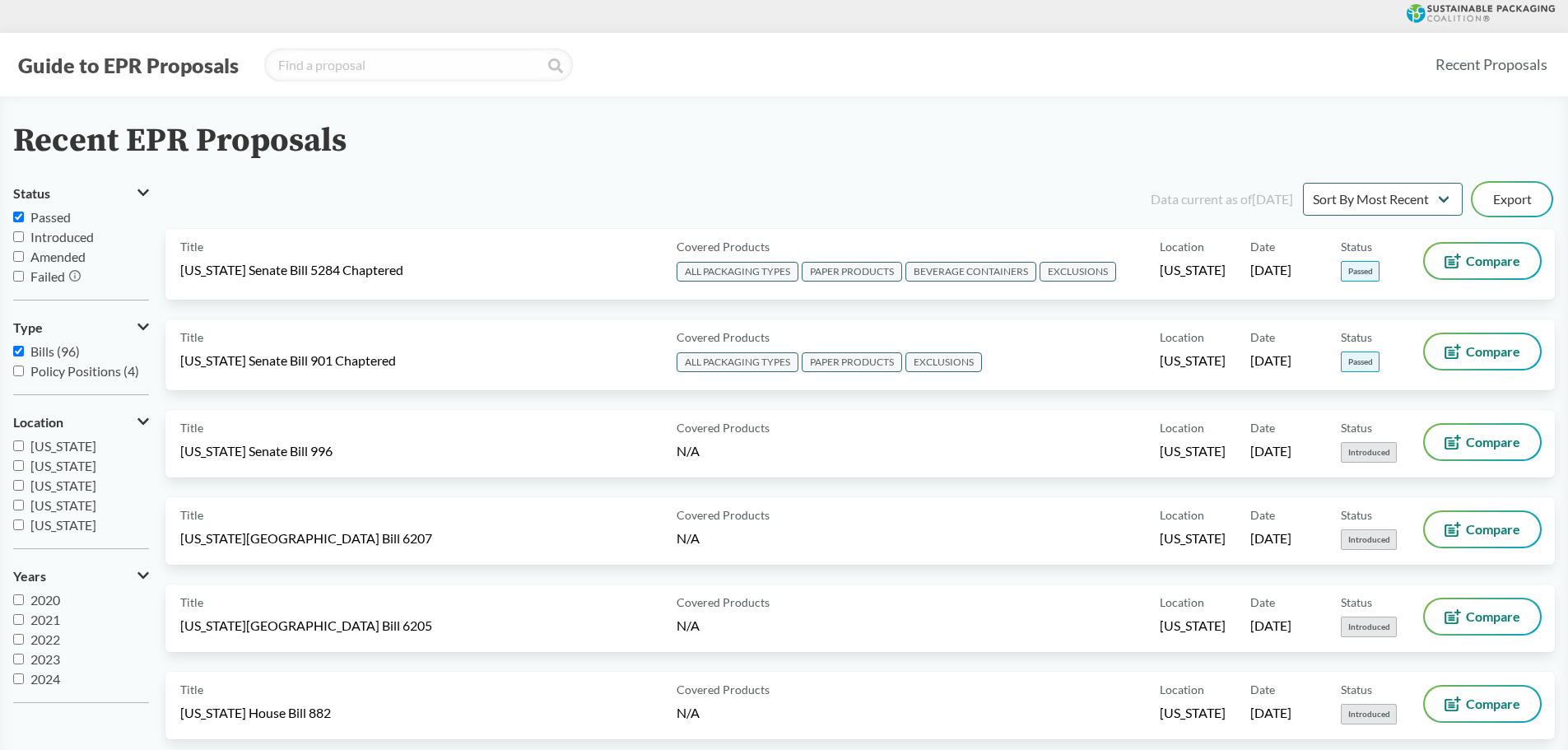
click at [17, 222] on input "Passed" at bounding box center [18, 217] width 11 height 11
click at [16, 218] on input "Passed" at bounding box center [18, 217] width 11 height 11
checkbox input "true"
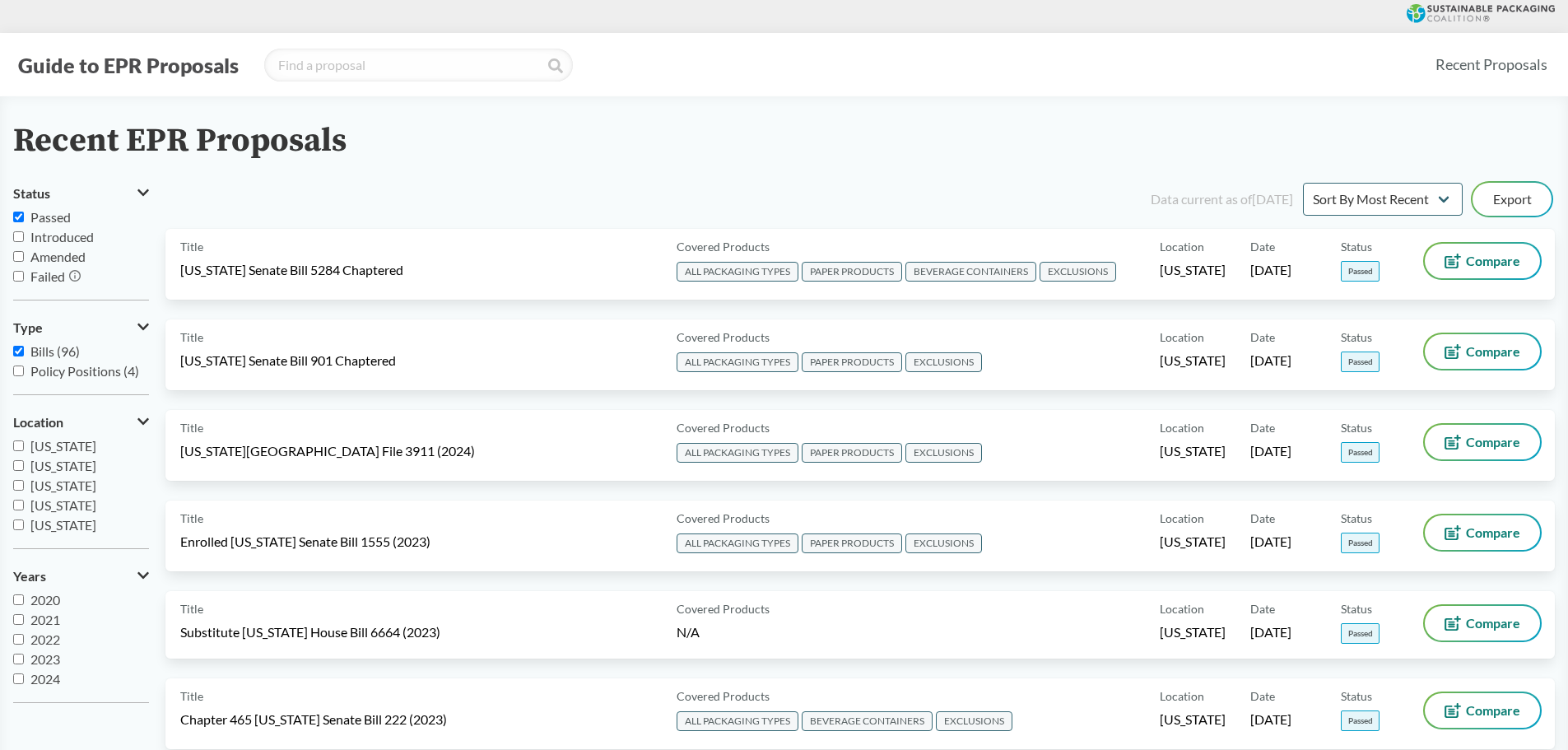
click at [354, 188] on div "Data current as of 12/11/2024 Sort By Most Recent Sort By Status Export" at bounding box center [870, 199] width 1370 height 39
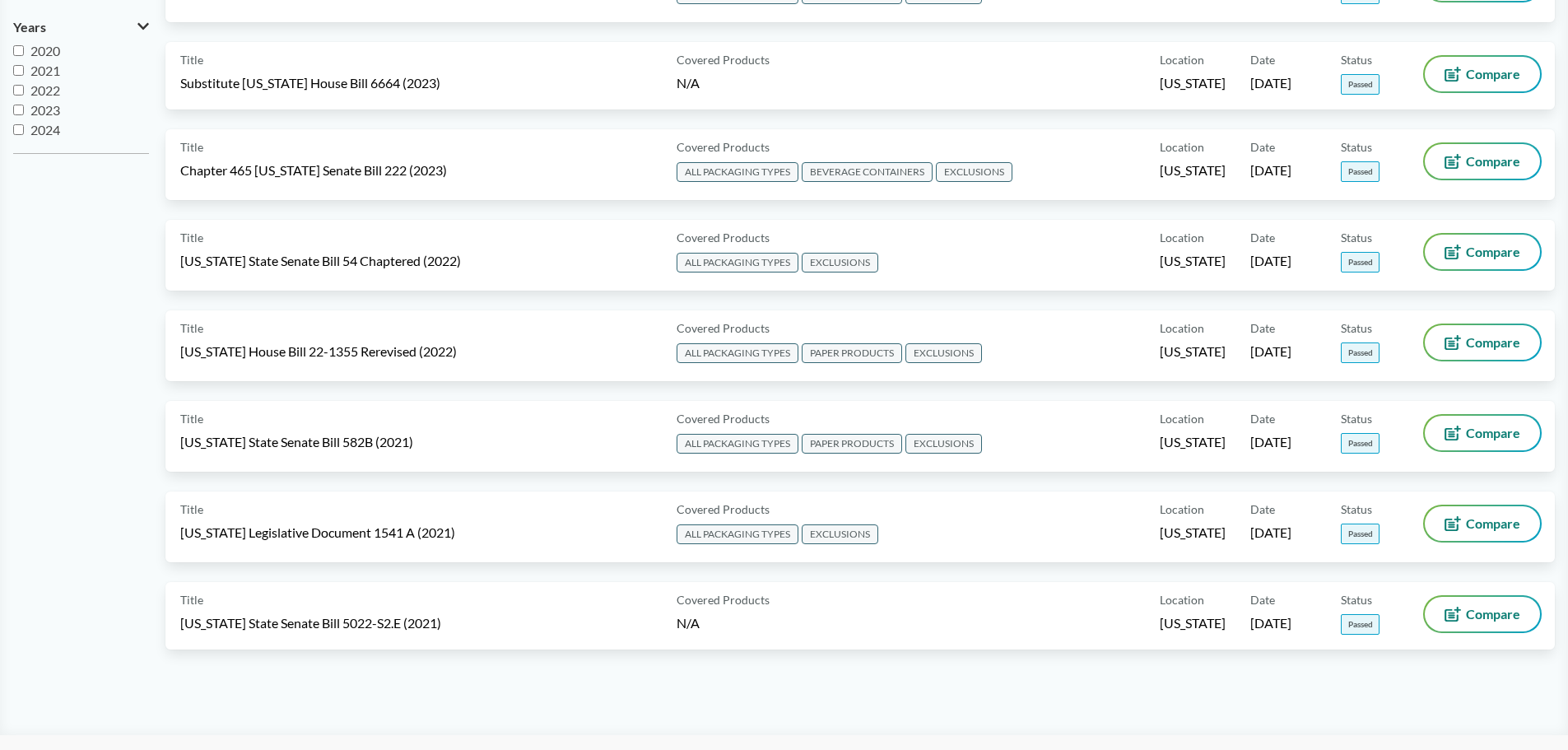
scroll to position [577, 0]
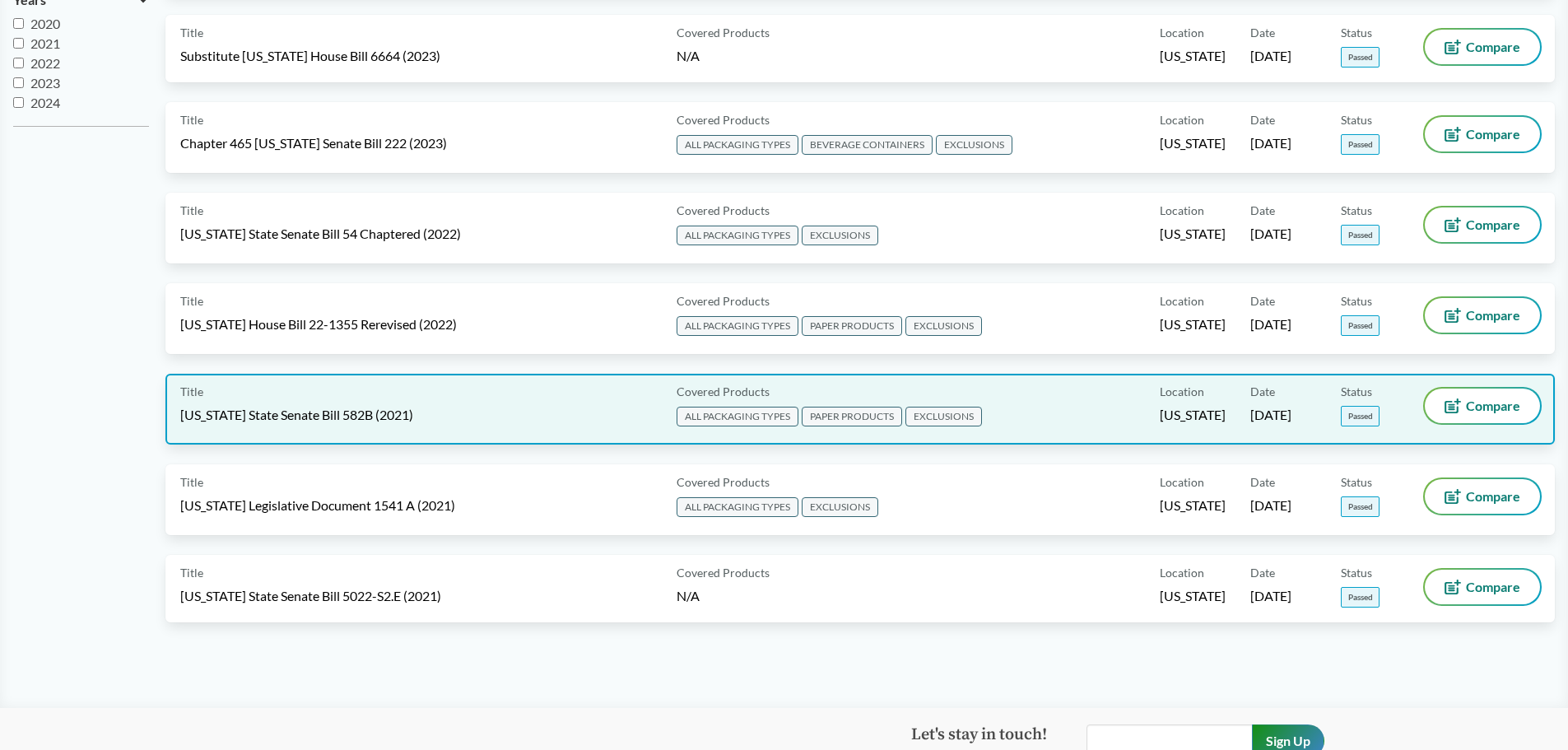
click at [331, 412] on span "Oregon State Senate Bill 582B (2021)" at bounding box center [296, 415] width 233 height 18
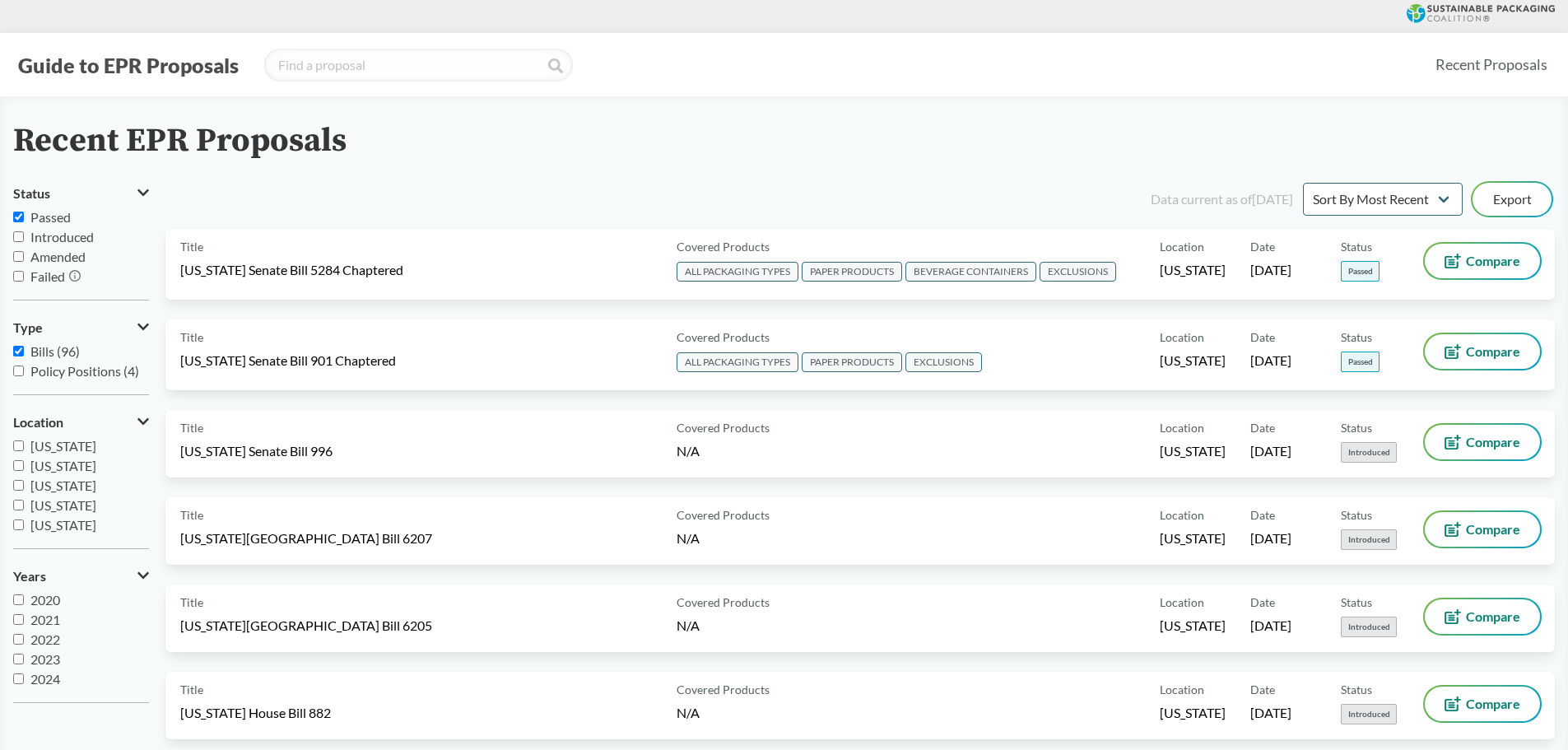
click at [502, 128] on div "Recent EPR Proposals" at bounding box center [783, 142] width 1541 height 37
click at [50, 212] on span "Passed" at bounding box center [50, 217] width 40 height 16
click at [24, 212] on input "Passed" at bounding box center [18, 217] width 11 height 11
click at [253, 208] on div "Data current as of 12/11/2024 Sort By Most Recent Sort By Status Export" at bounding box center [870, 199] width 1370 height 39
click at [60, 216] on span "Passed" at bounding box center [50, 217] width 40 height 16
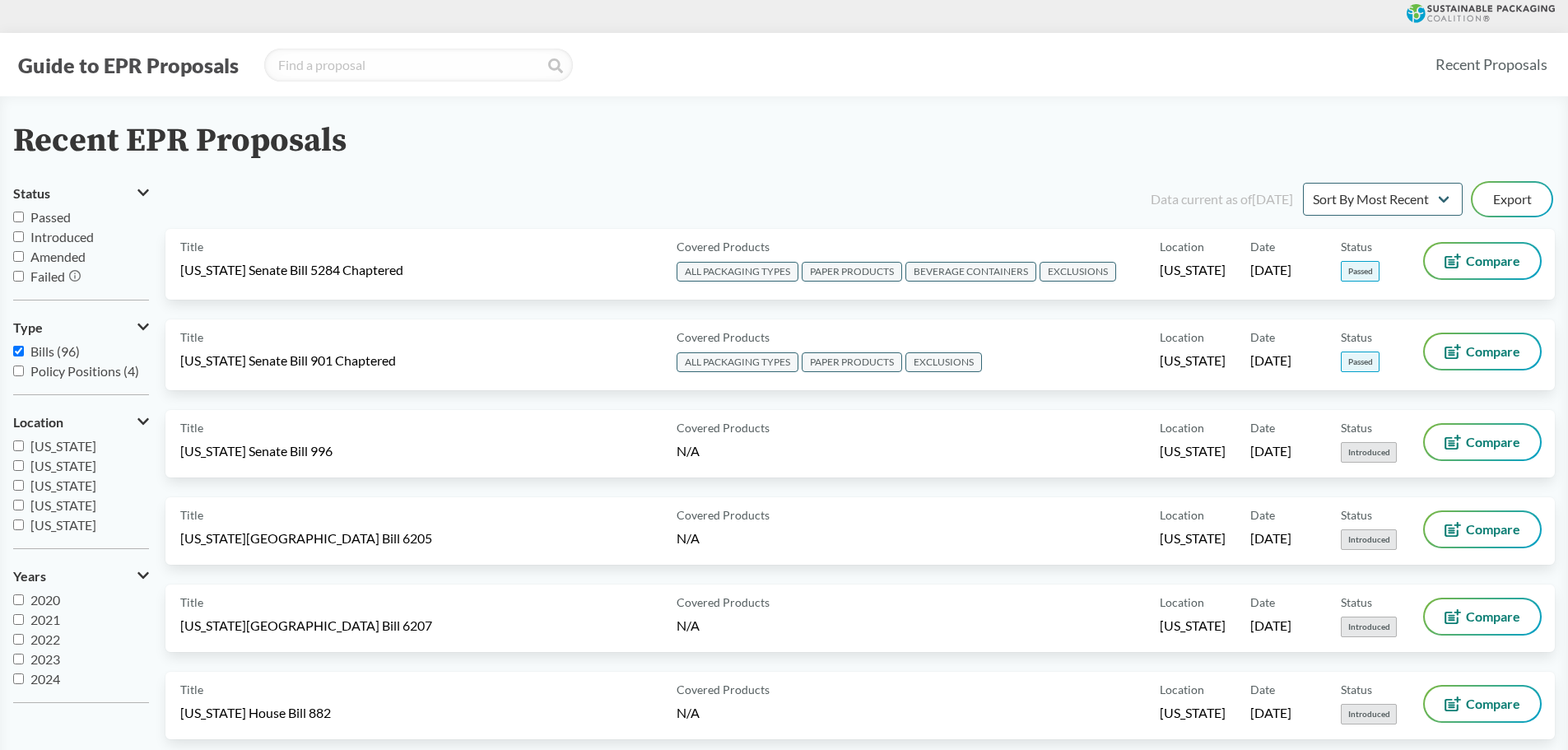
click at [24, 216] on input "Passed" at bounding box center [18, 217] width 11 height 11
checkbox input "true"
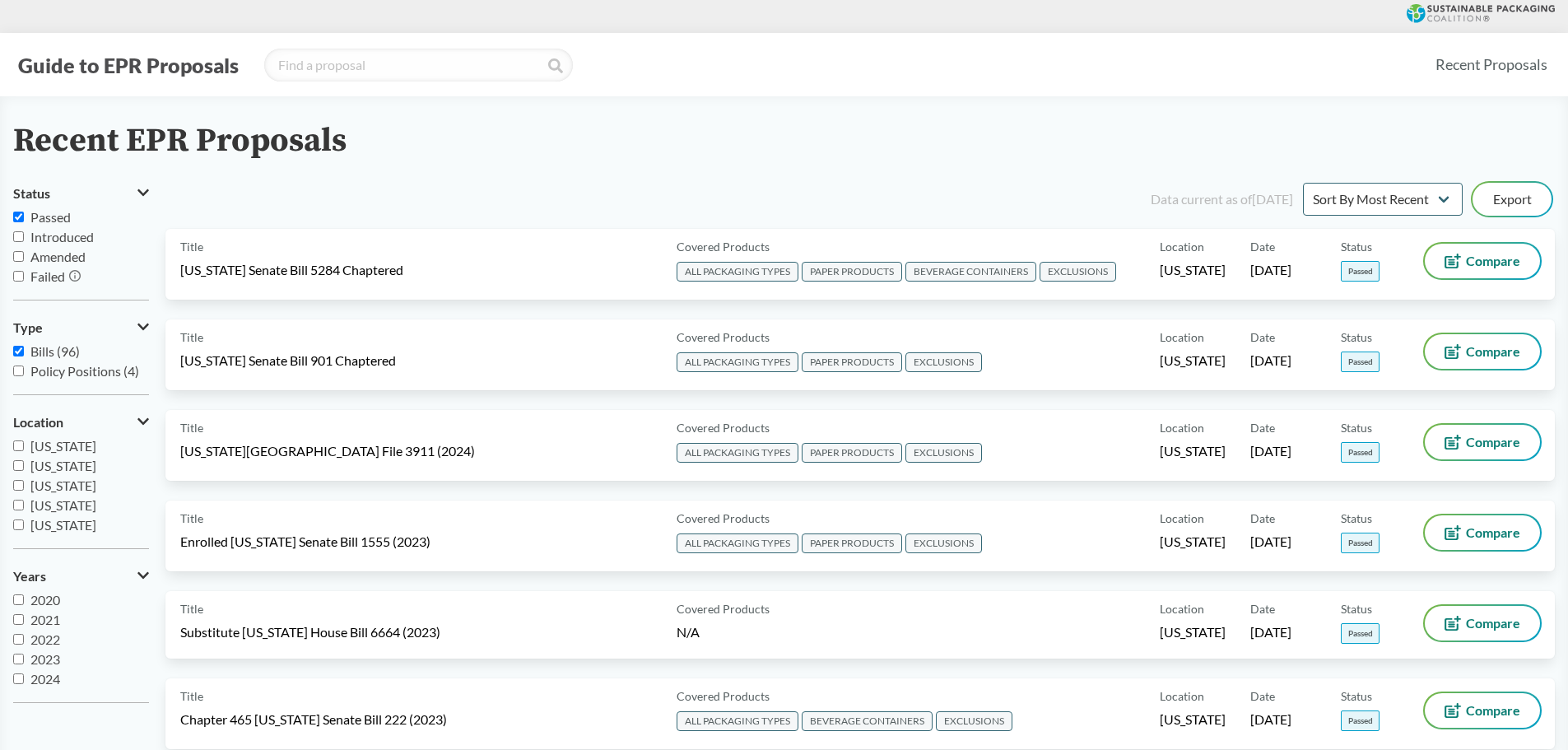
scroll to position [736, 0]
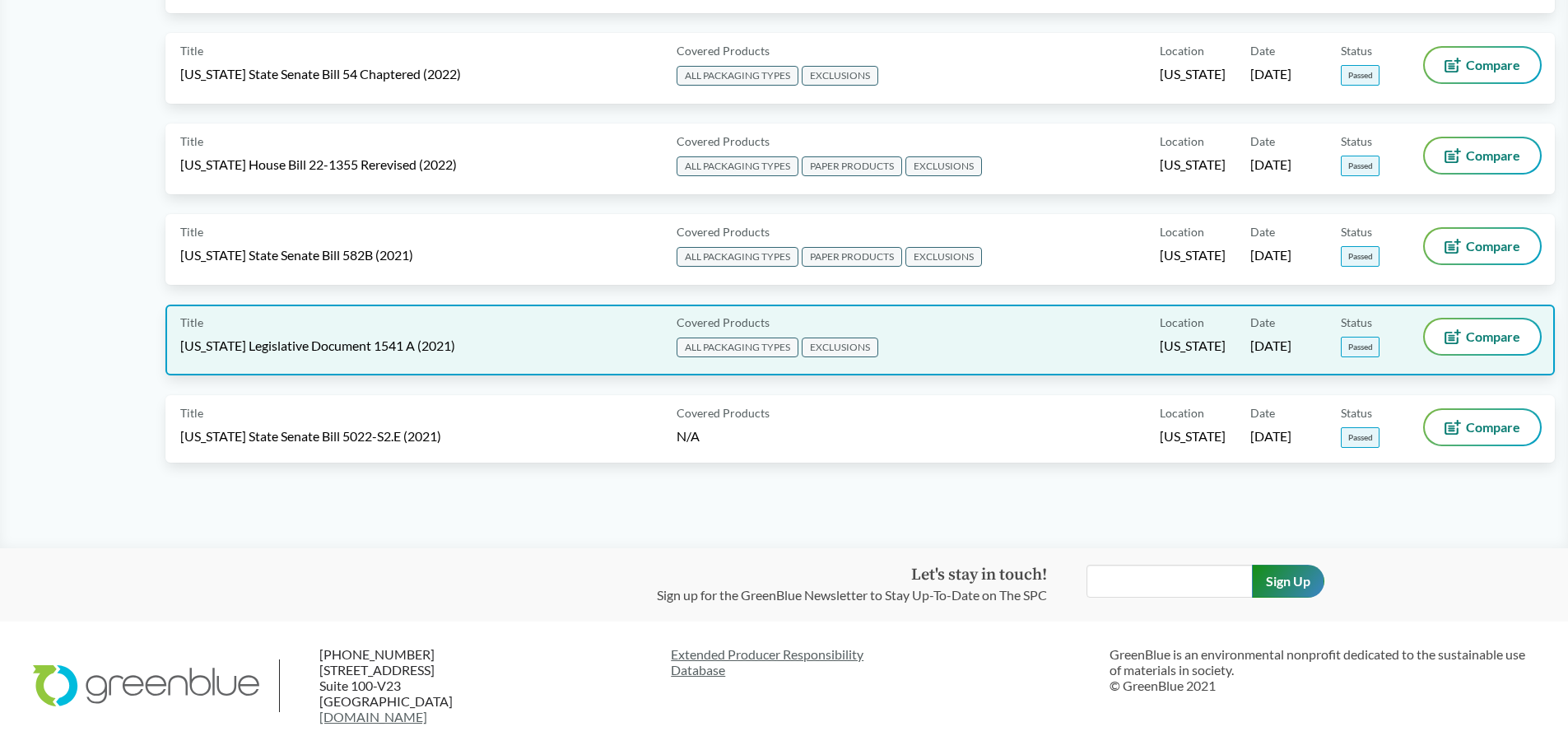
click at [308, 343] on span "[US_STATE] Legislative Document 1541 A (2021)" at bounding box center [317, 346] width 275 height 18
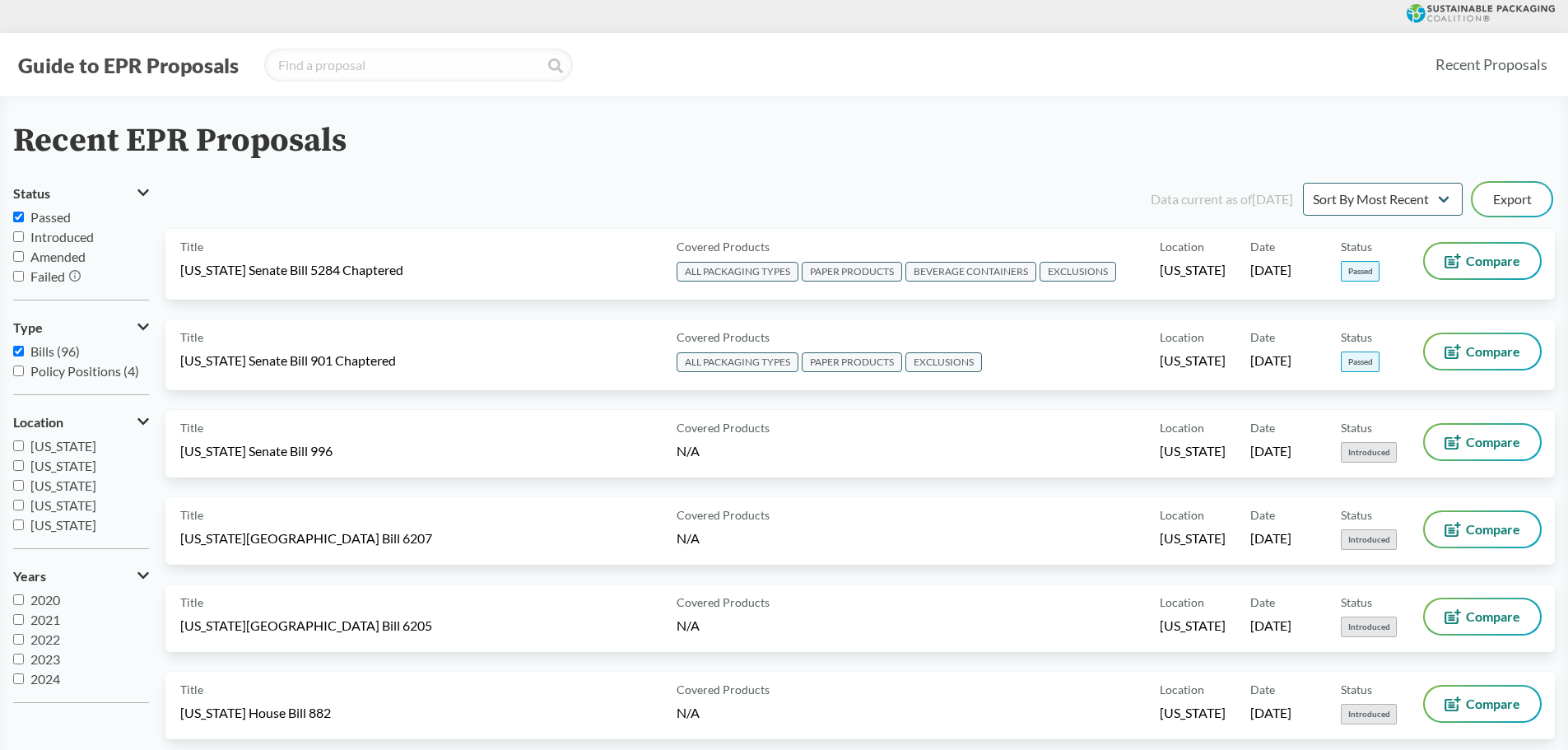
click at [39, 216] on span "Passed" at bounding box center [50, 217] width 40 height 16
click at [24, 216] on input "Passed" at bounding box center [18, 217] width 11 height 11
click at [37, 219] on span "Passed" at bounding box center [50, 217] width 40 height 16
click at [24, 219] on input "Passed" at bounding box center [18, 217] width 11 height 11
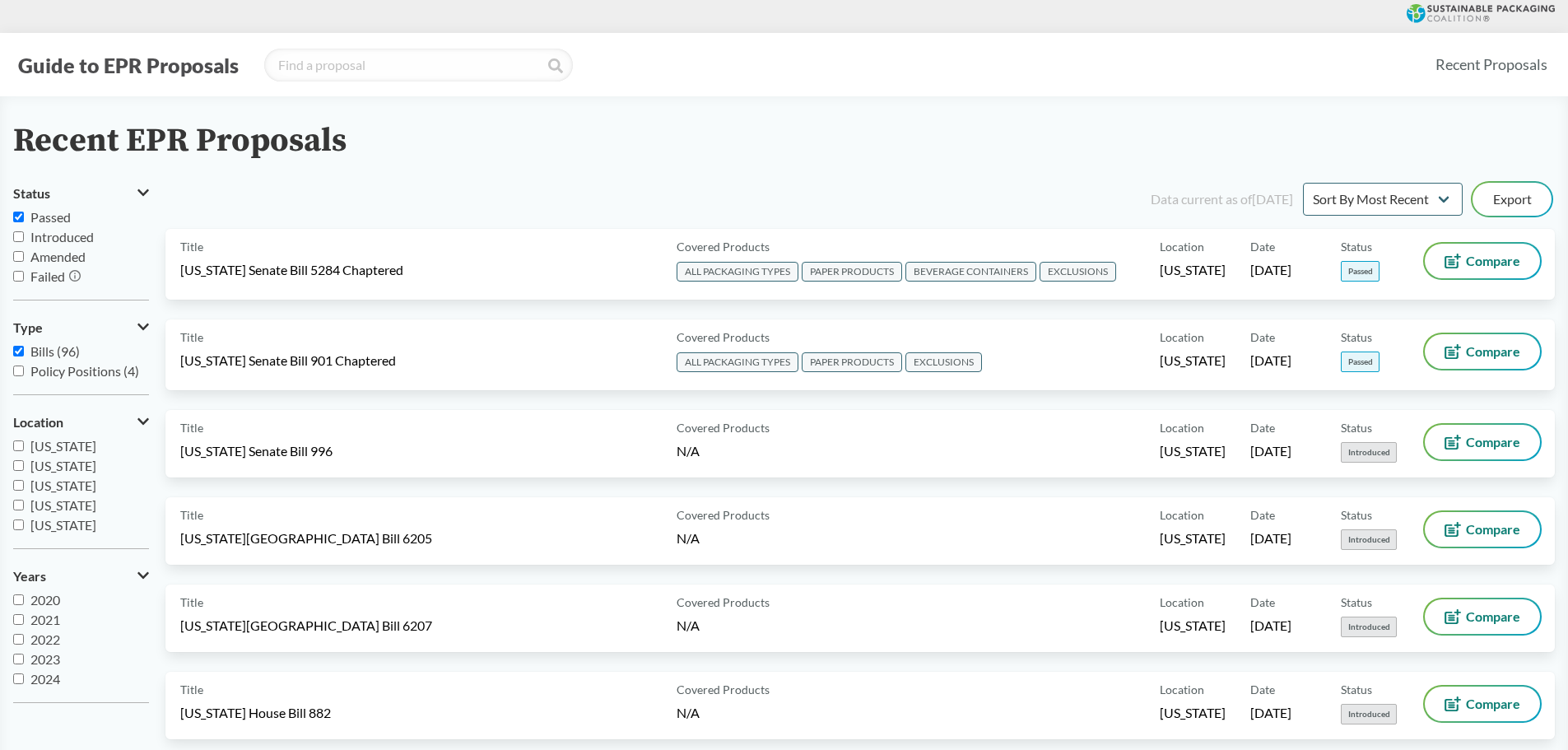
checkbox input "true"
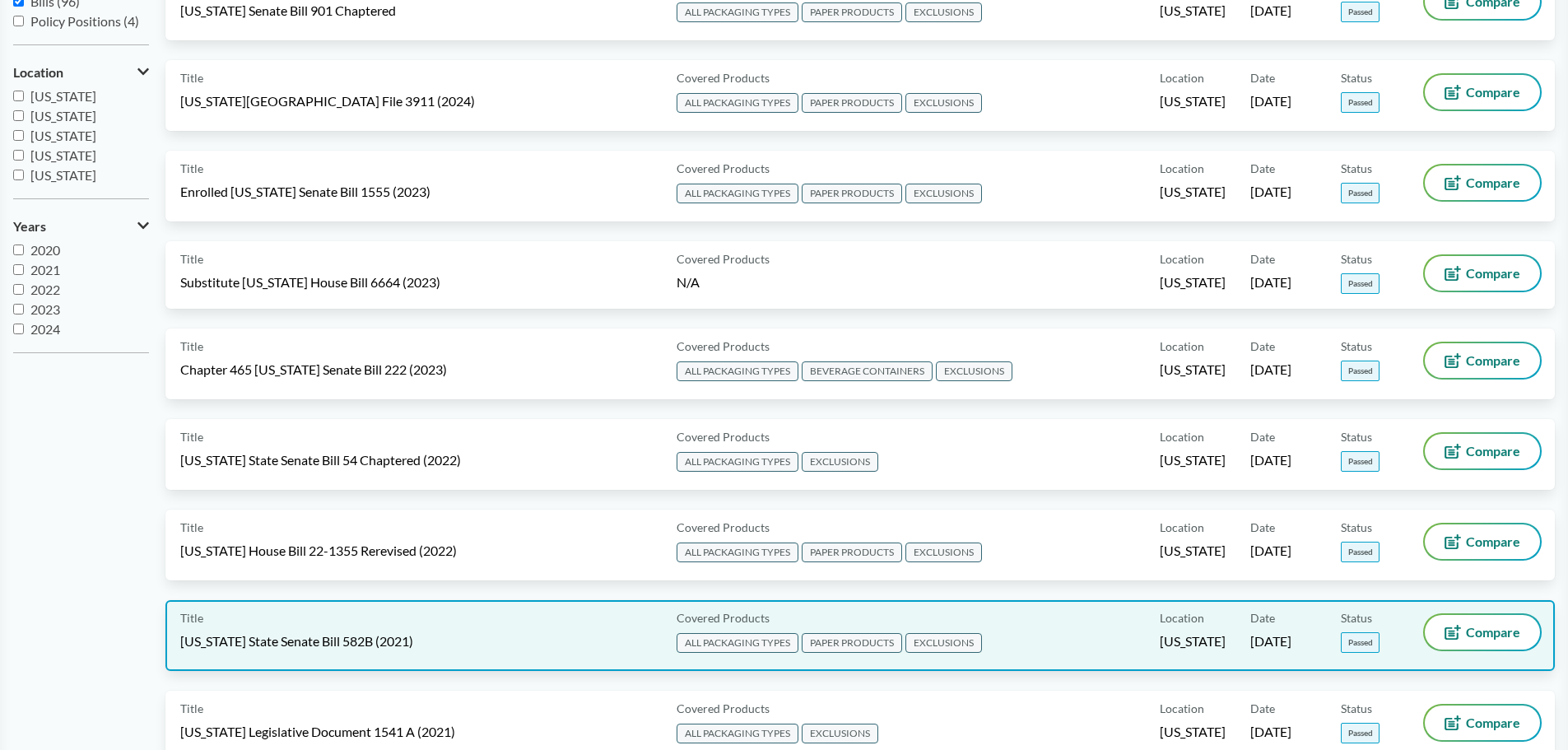
scroll to position [736, 0]
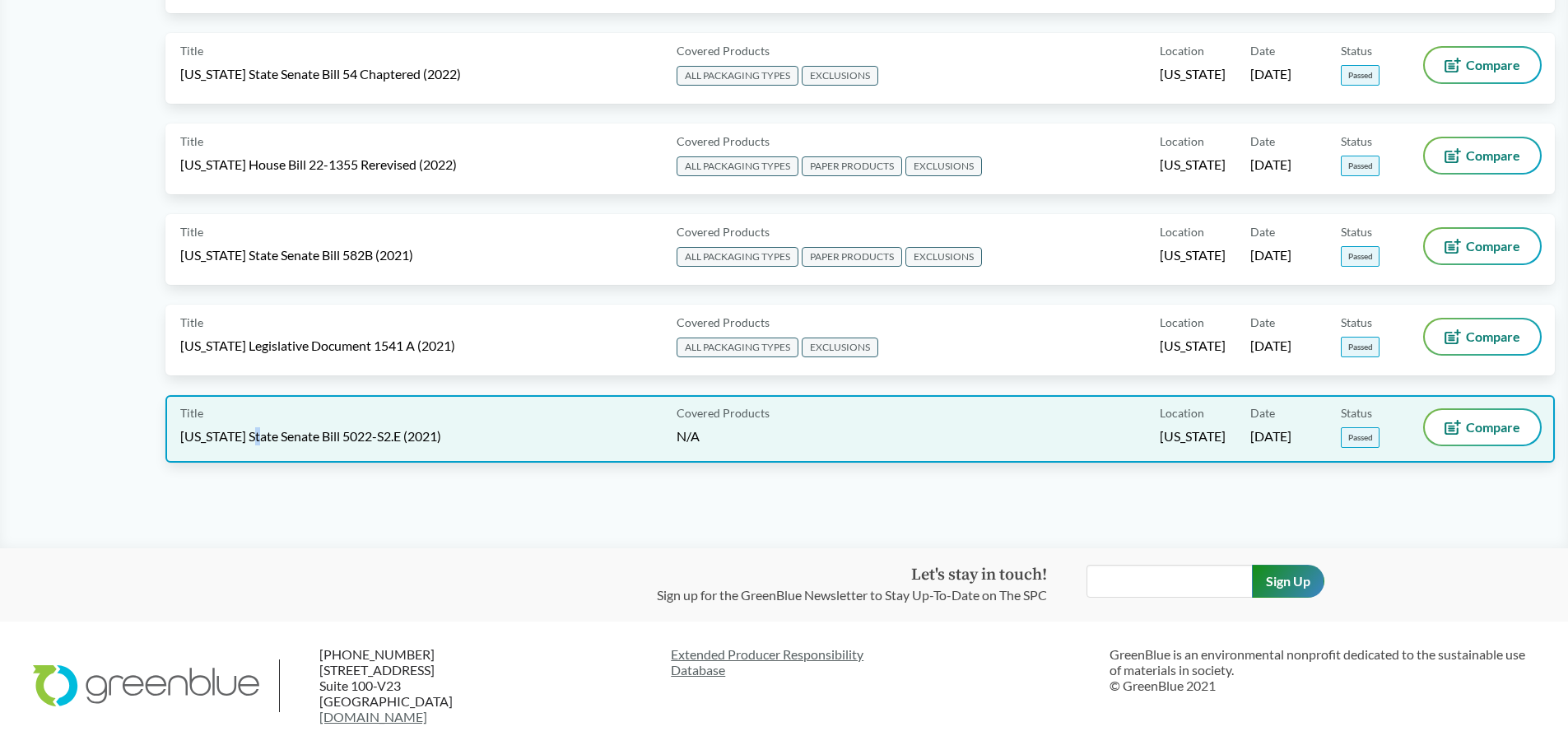
click at [261, 446] on div "Title Washington State Senate Bill 5022-S2.E (2021)" at bounding box center [425, 429] width 490 height 37
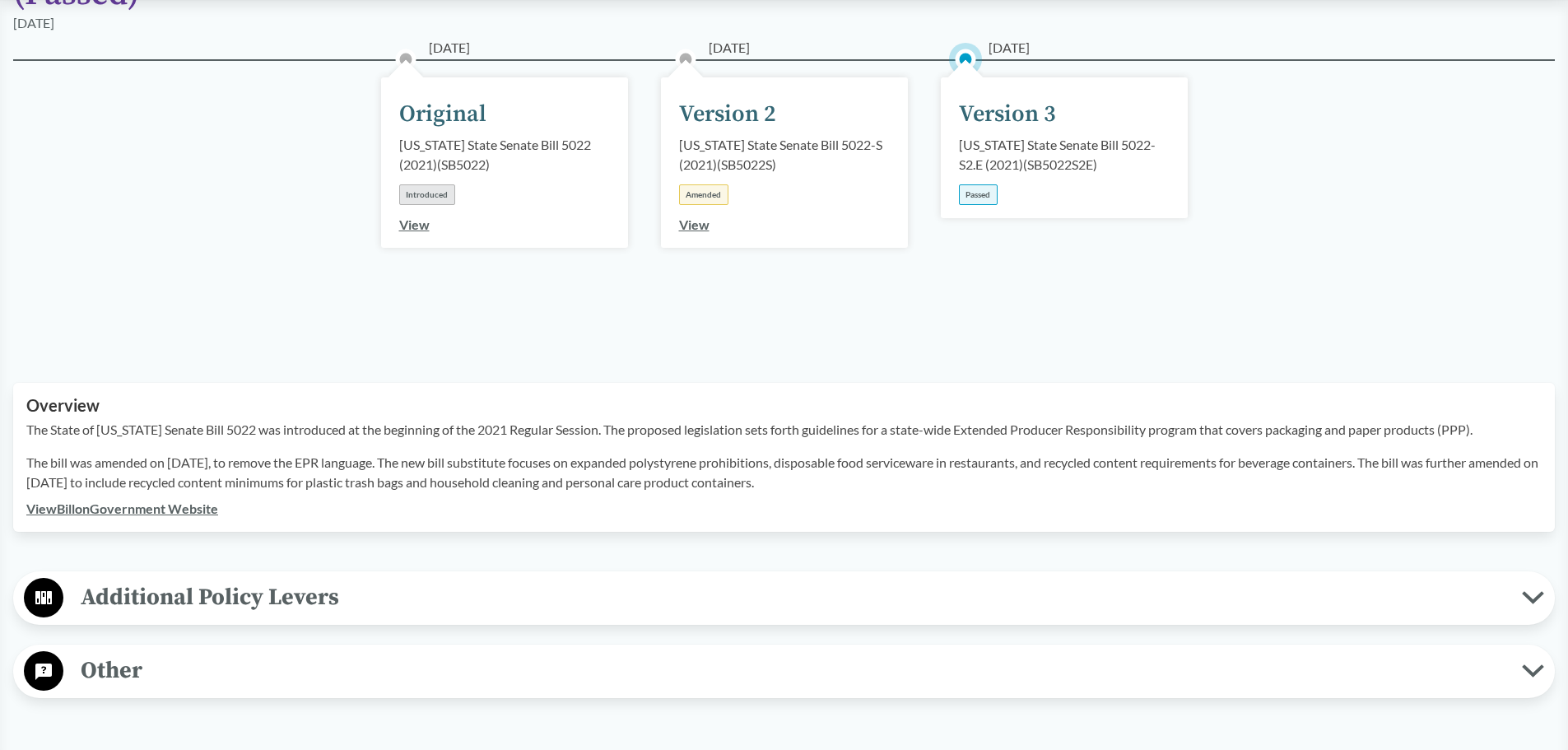
scroll to position [247, 0]
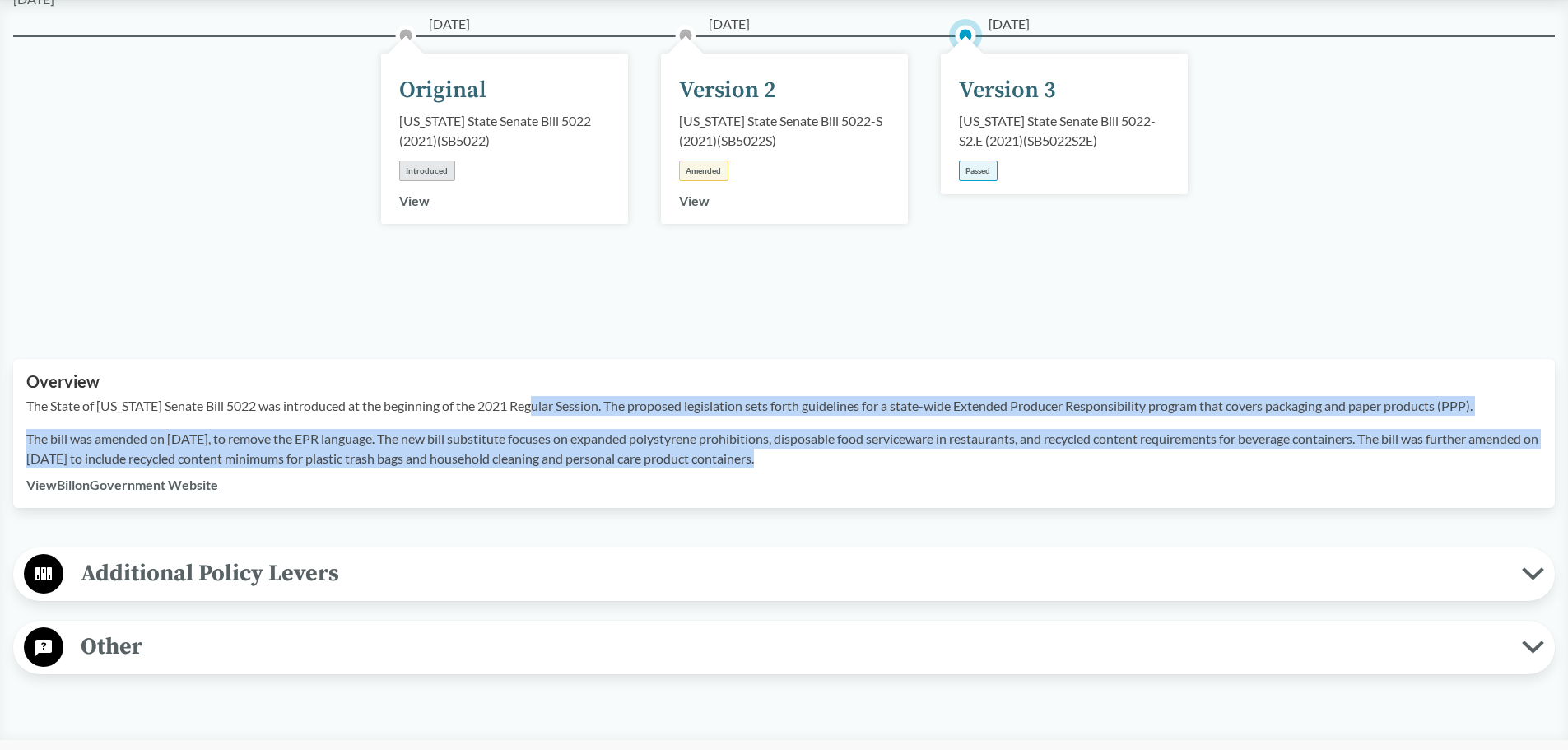
drag, startPoint x: 544, startPoint y: 399, endPoint x: 1475, endPoint y: 465, distance: 933.3
click at [1475, 465] on div "The State of Washington Senate Bill 5022 was introduced at the beginning of the…" at bounding box center [784, 436] width 1516 height 79
click at [282, 584] on span "Additional Policy Levers" at bounding box center [792, 574] width 1459 height 37
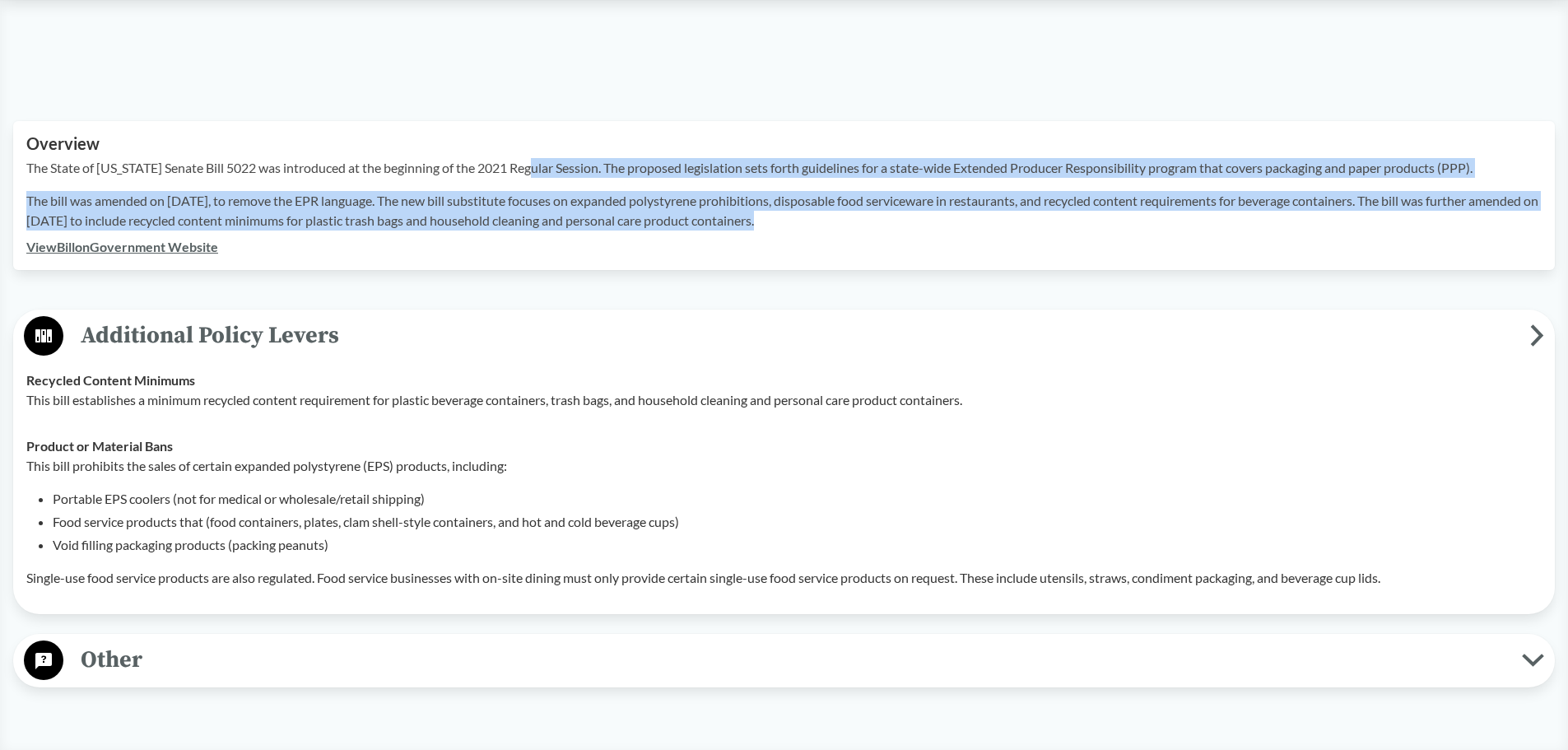
scroll to position [577, 0]
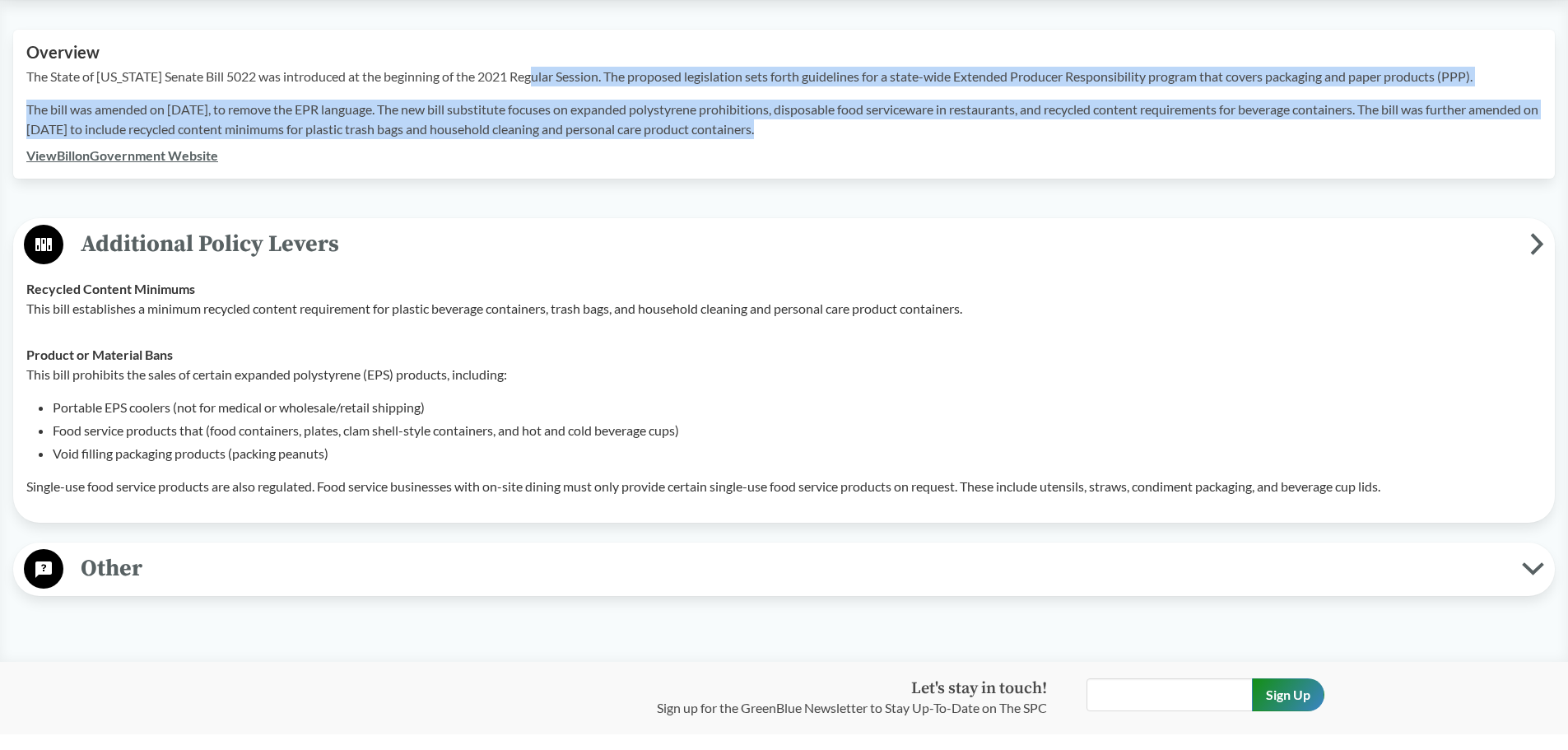
click at [244, 584] on span "Other" at bounding box center [792, 569] width 1459 height 37
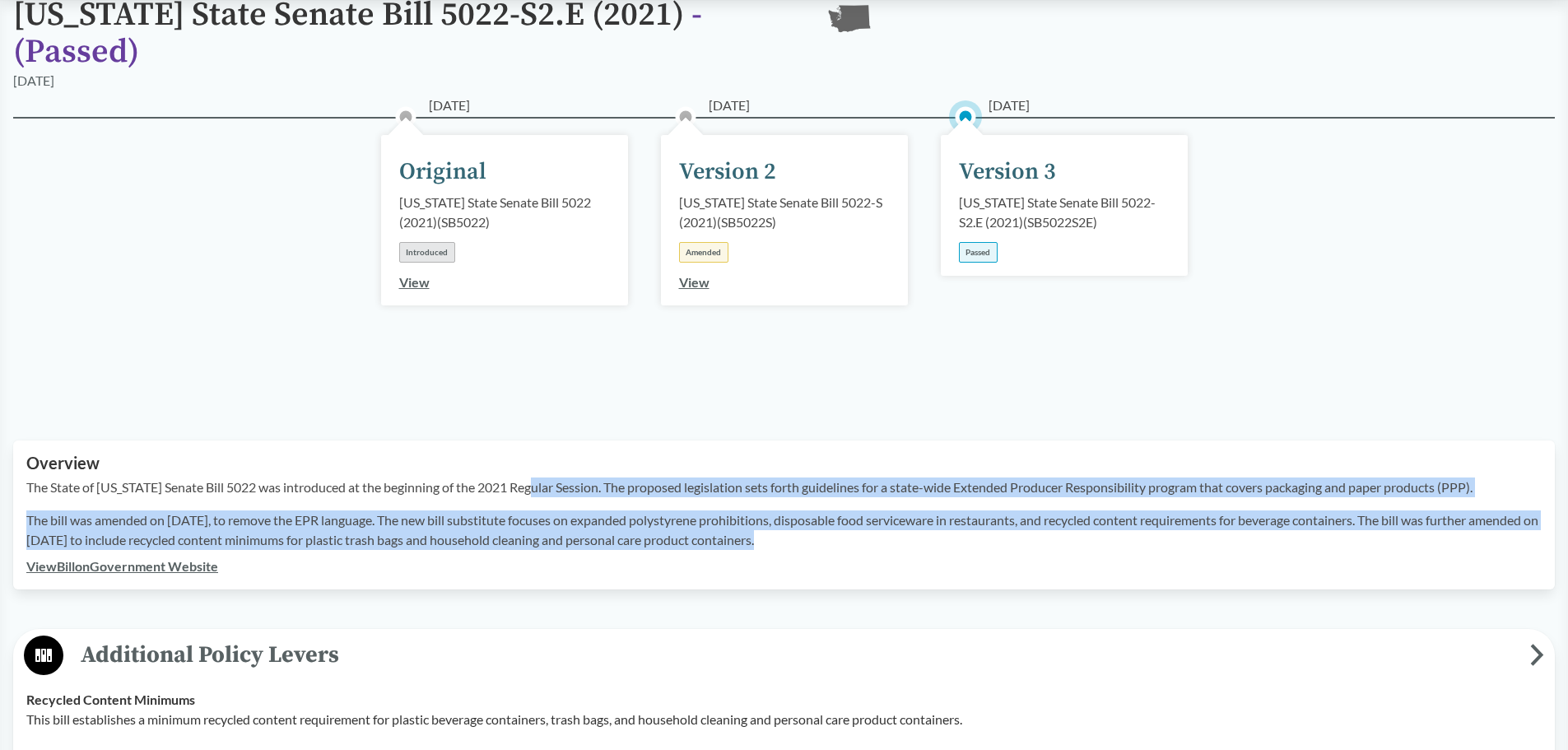
scroll to position [165, 0]
click at [191, 569] on link "View Bill on Government Website" at bounding box center [122, 567] width 192 height 16
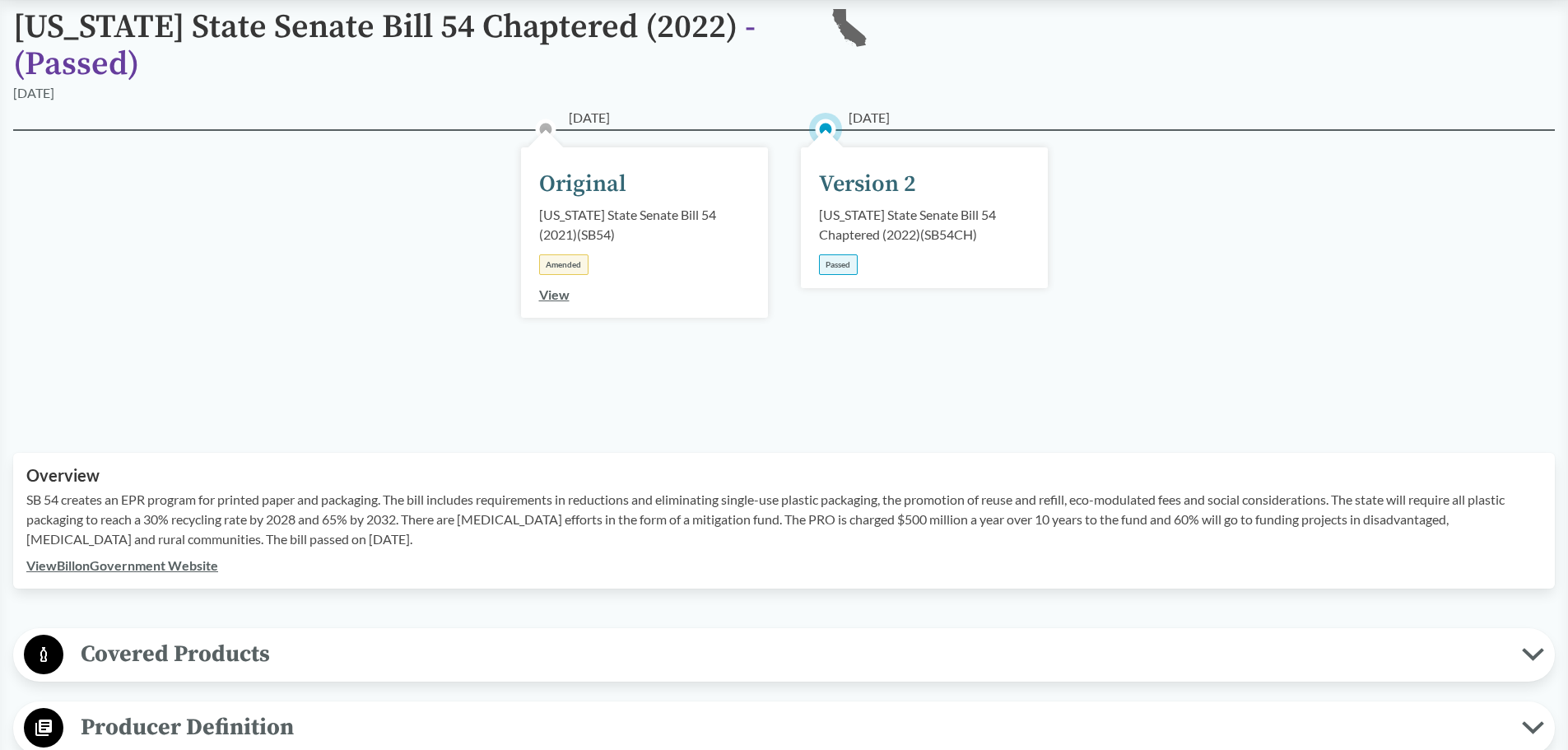
scroll to position [494, 0]
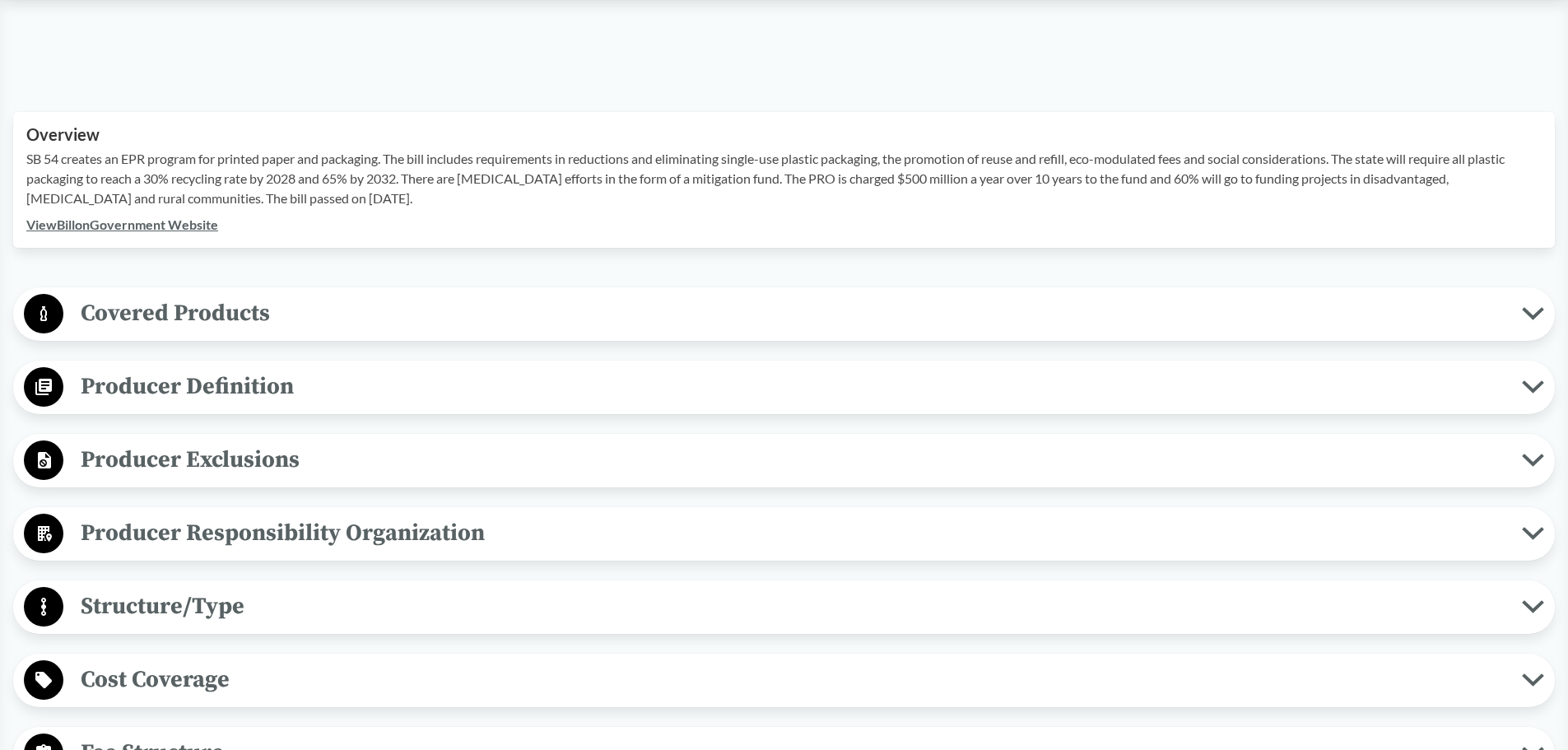
drag, startPoint x: 105, startPoint y: 158, endPoint x: 459, endPoint y: 199, distance: 356.4
click at [459, 199] on p "SB 54 creates an EPR program for printed paper and packaging. The bill includes…" at bounding box center [784, 178] width 1516 height 59
click at [889, 161] on p "SB 54 creates an EPR program for printed paper and packaging. The bill includes…" at bounding box center [784, 178] width 1516 height 59
drag, startPoint x: 1021, startPoint y: 157, endPoint x: 1535, endPoint y: 197, distance: 515.6
click at [1535, 197] on p "SB 54 creates an EPR program for printed paper and packaging. The bill includes…" at bounding box center [784, 178] width 1516 height 59
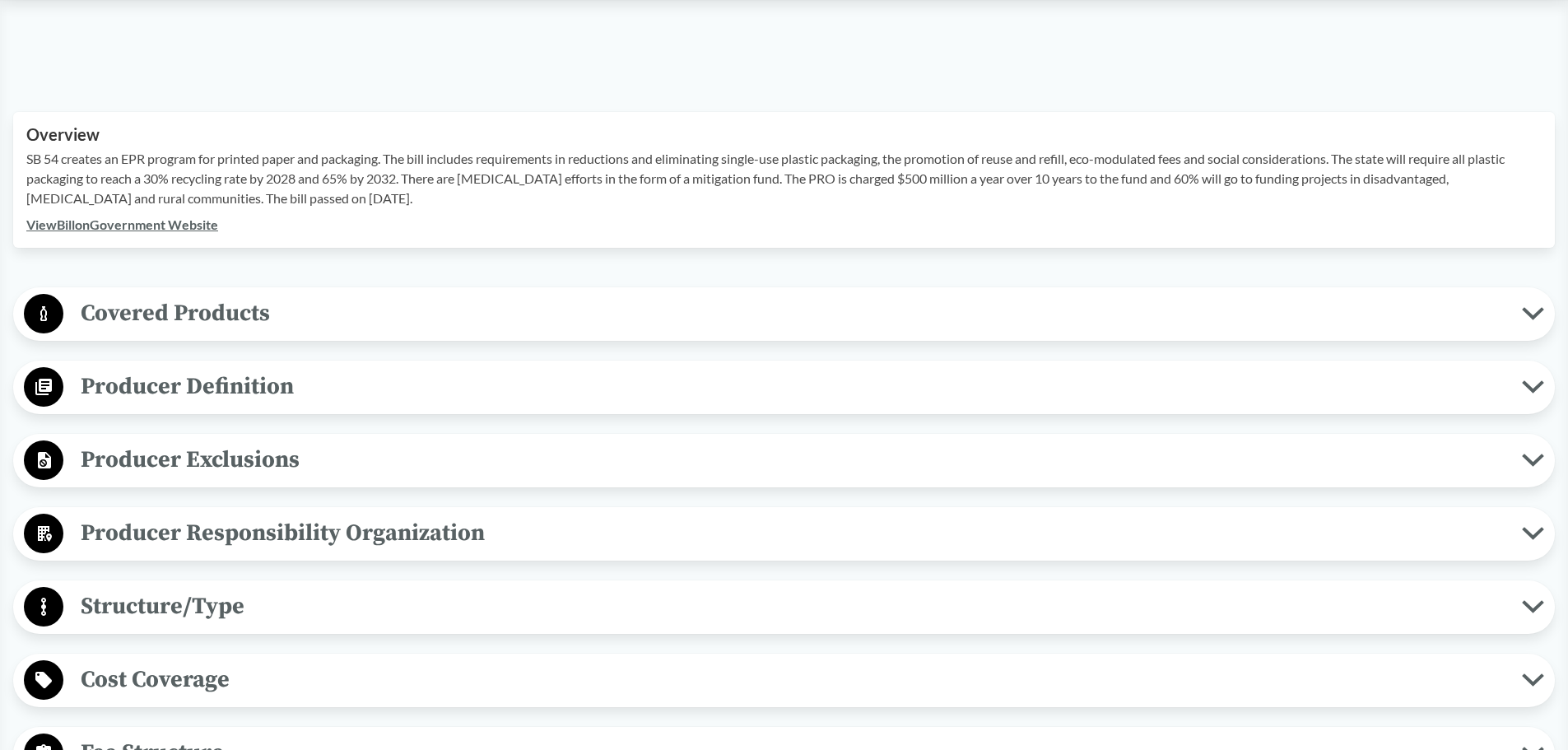
click at [142, 307] on span "Covered Products" at bounding box center [792, 313] width 1459 height 37
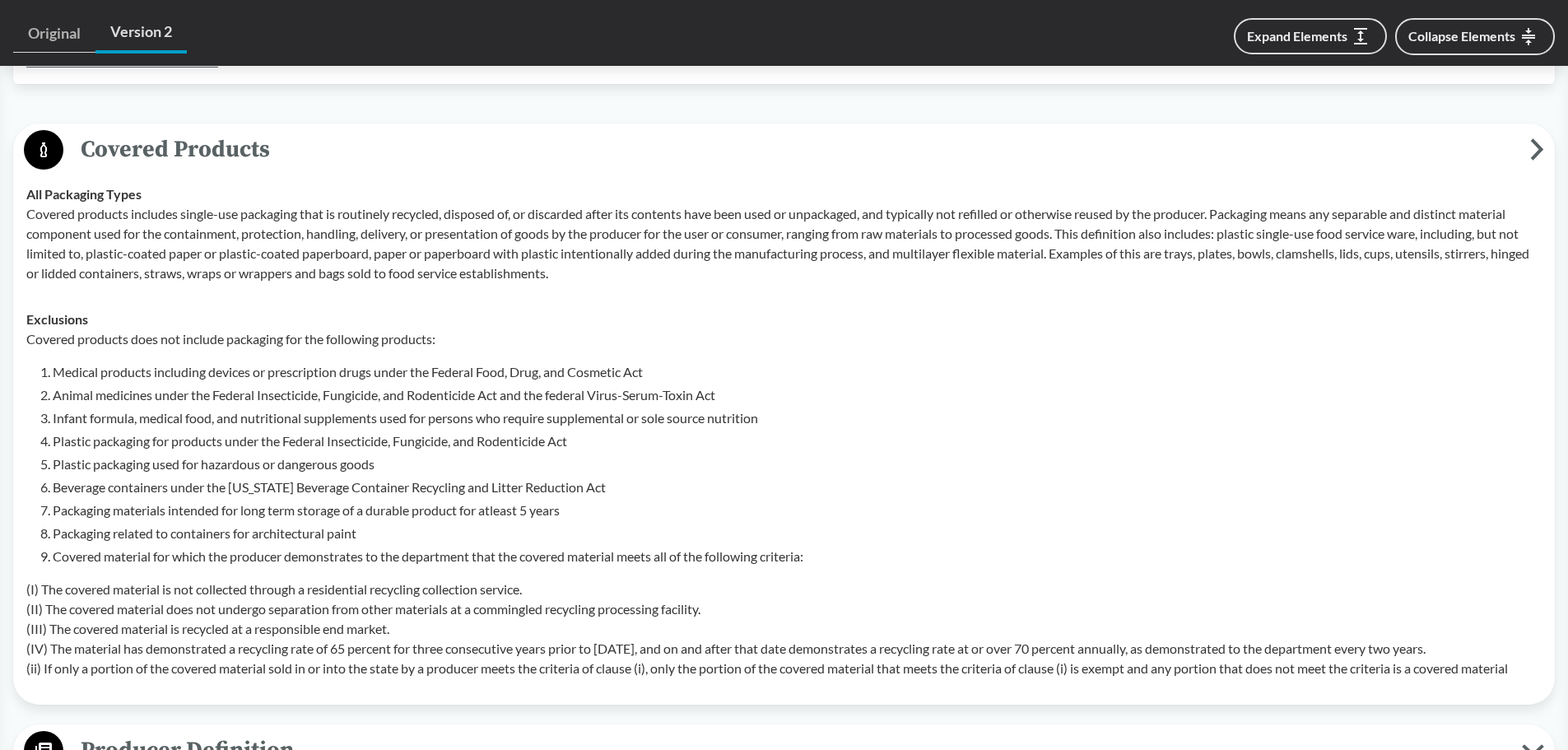
scroll to position [659, 0]
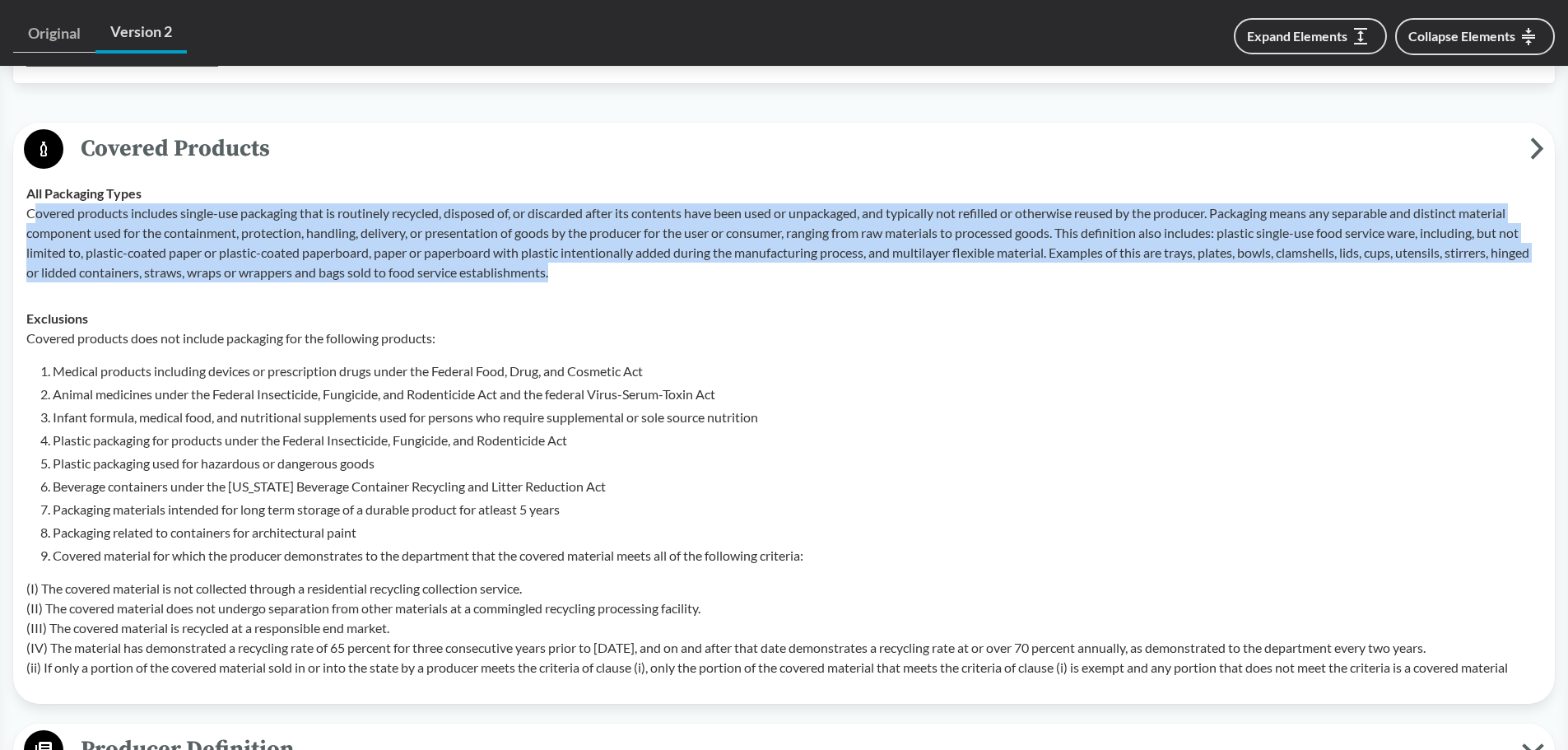
drag, startPoint x: 35, startPoint y: 213, endPoint x: 634, endPoint y: 278, distance: 602.5
click at [634, 278] on p "Covered products includes single-use packaging that is routinely recycled, disp…" at bounding box center [784, 242] width 1516 height 79
click at [649, 281] on p "Covered products includes single-use packaging that is routinely recycled, disp…" at bounding box center [784, 242] width 1516 height 79
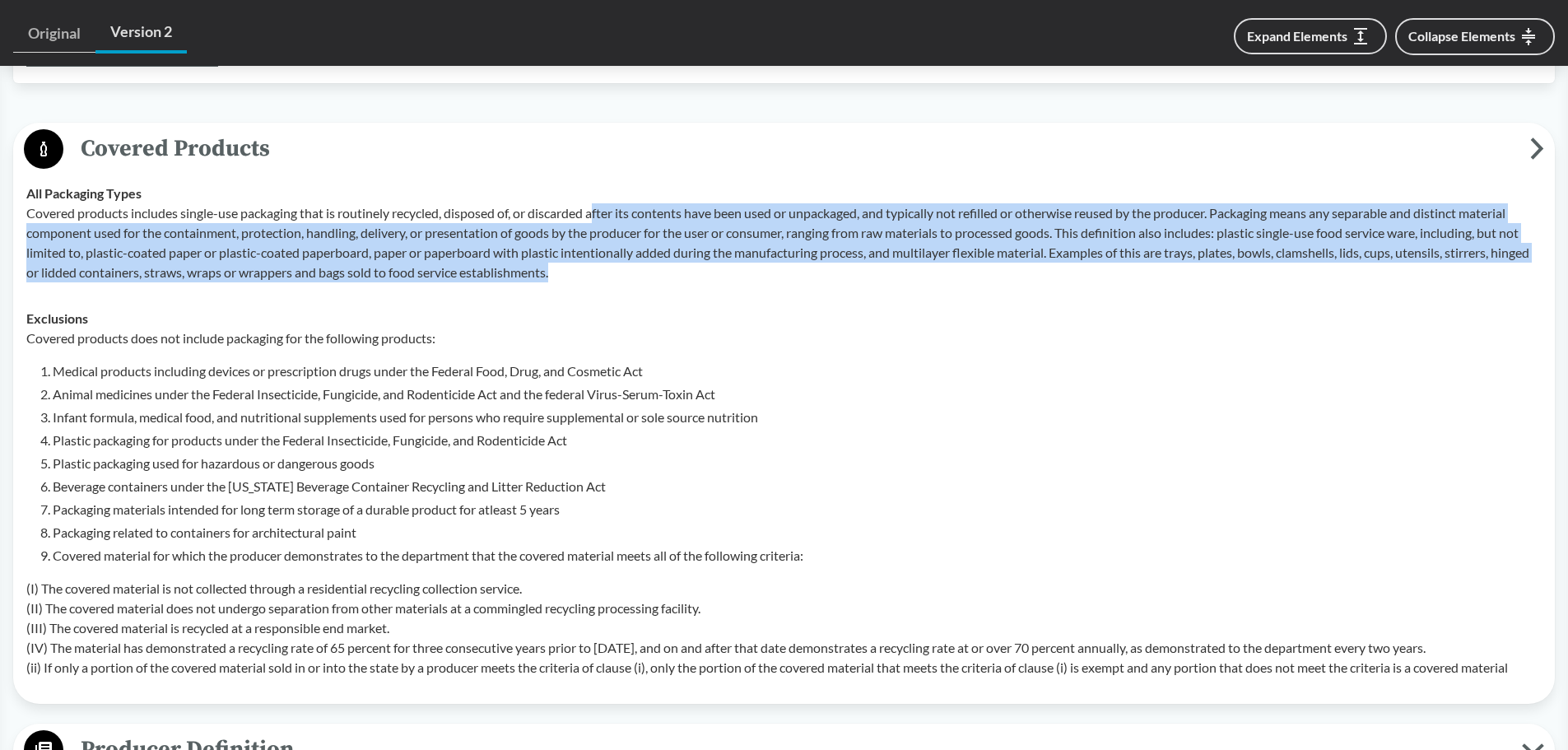
drag, startPoint x: 600, startPoint y: 218, endPoint x: 985, endPoint y: 269, distance: 388.4
click at [985, 269] on p "Covered products includes single-use packaging that is routinely recycled, disp…" at bounding box center [784, 242] width 1516 height 79
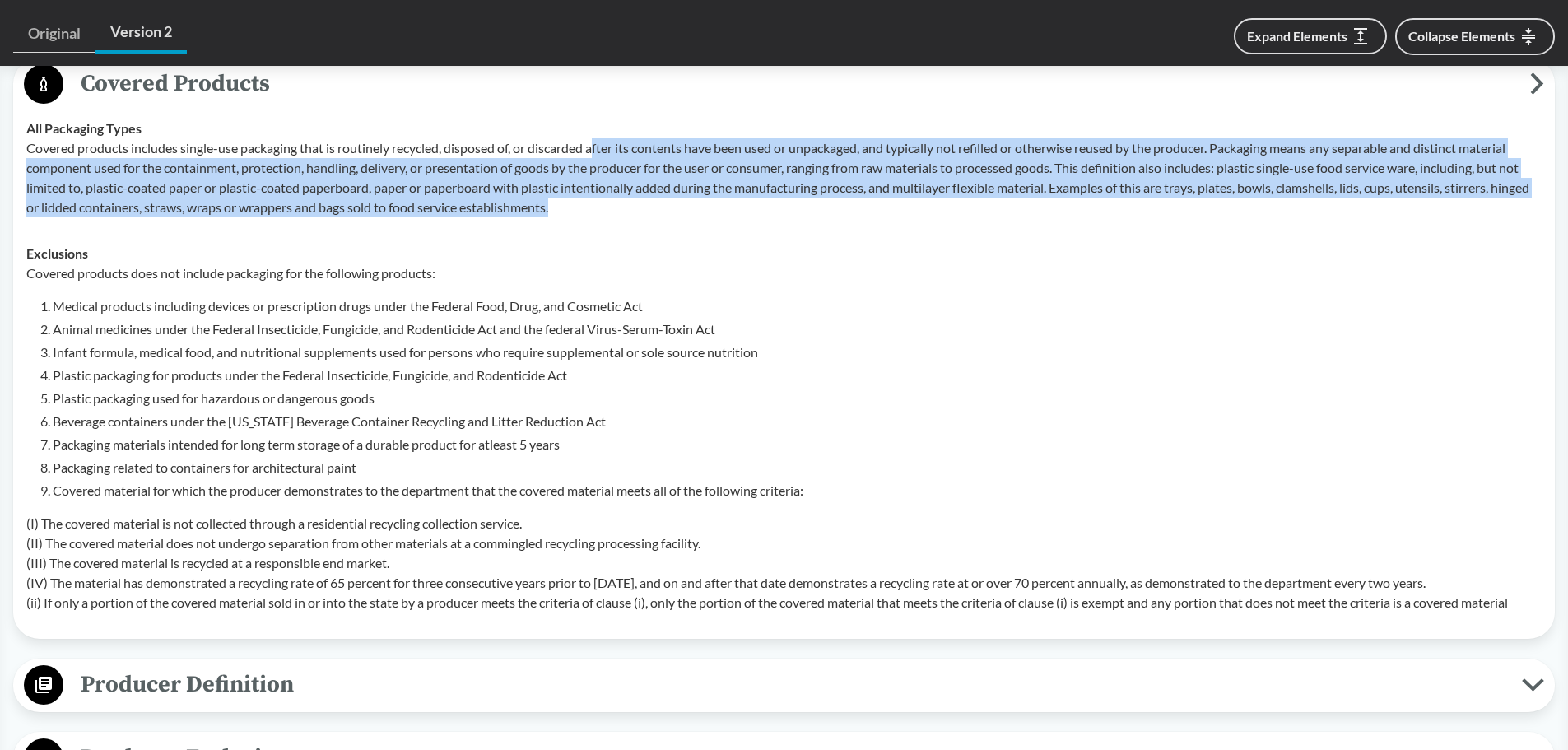
scroll to position [824, 0]
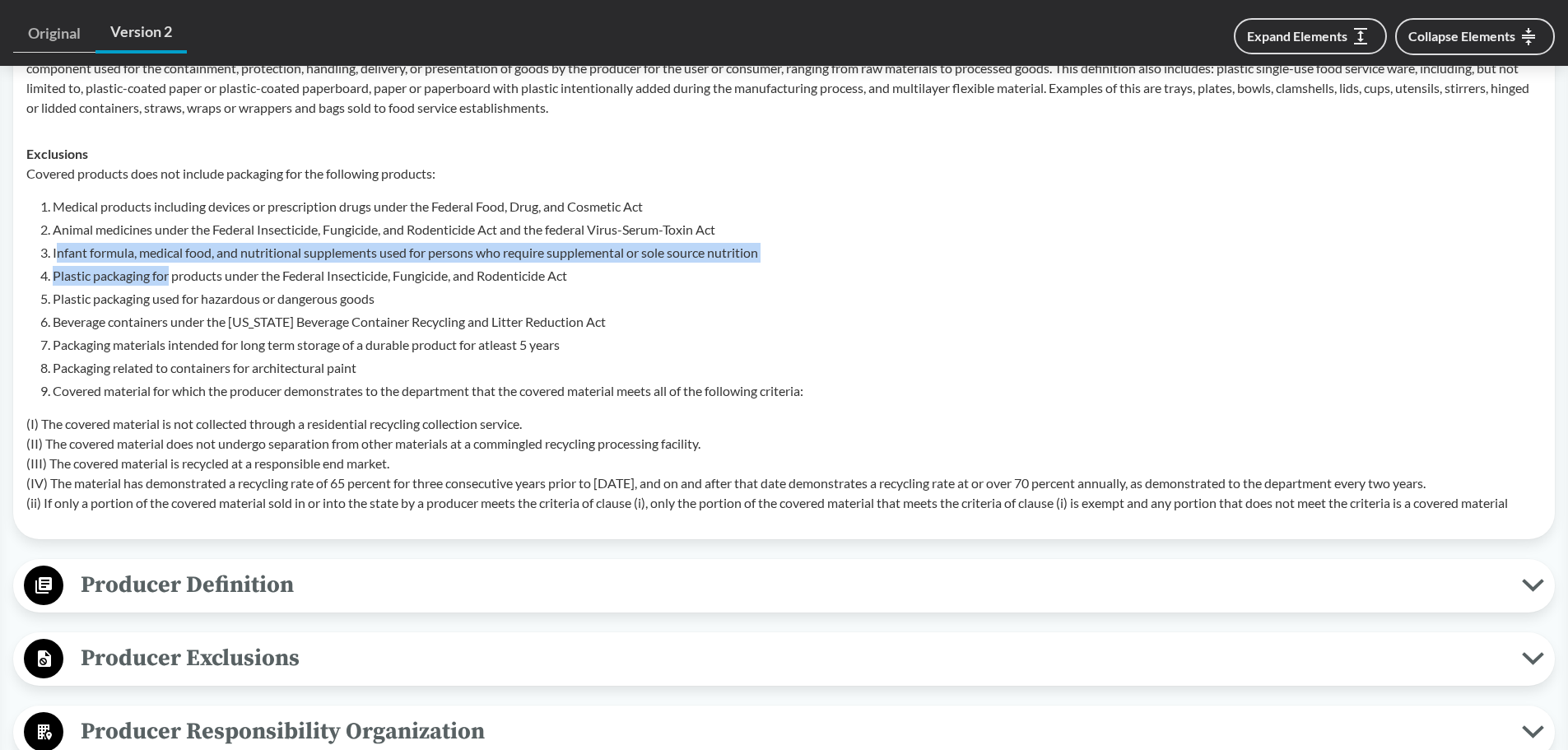
drag, startPoint x: 58, startPoint y: 252, endPoint x: 176, endPoint y: 287, distance: 123.1
click at [176, 287] on ol "Medical products including devices or prescription drugs under the Federal Food…" at bounding box center [797, 299] width 1489 height 204
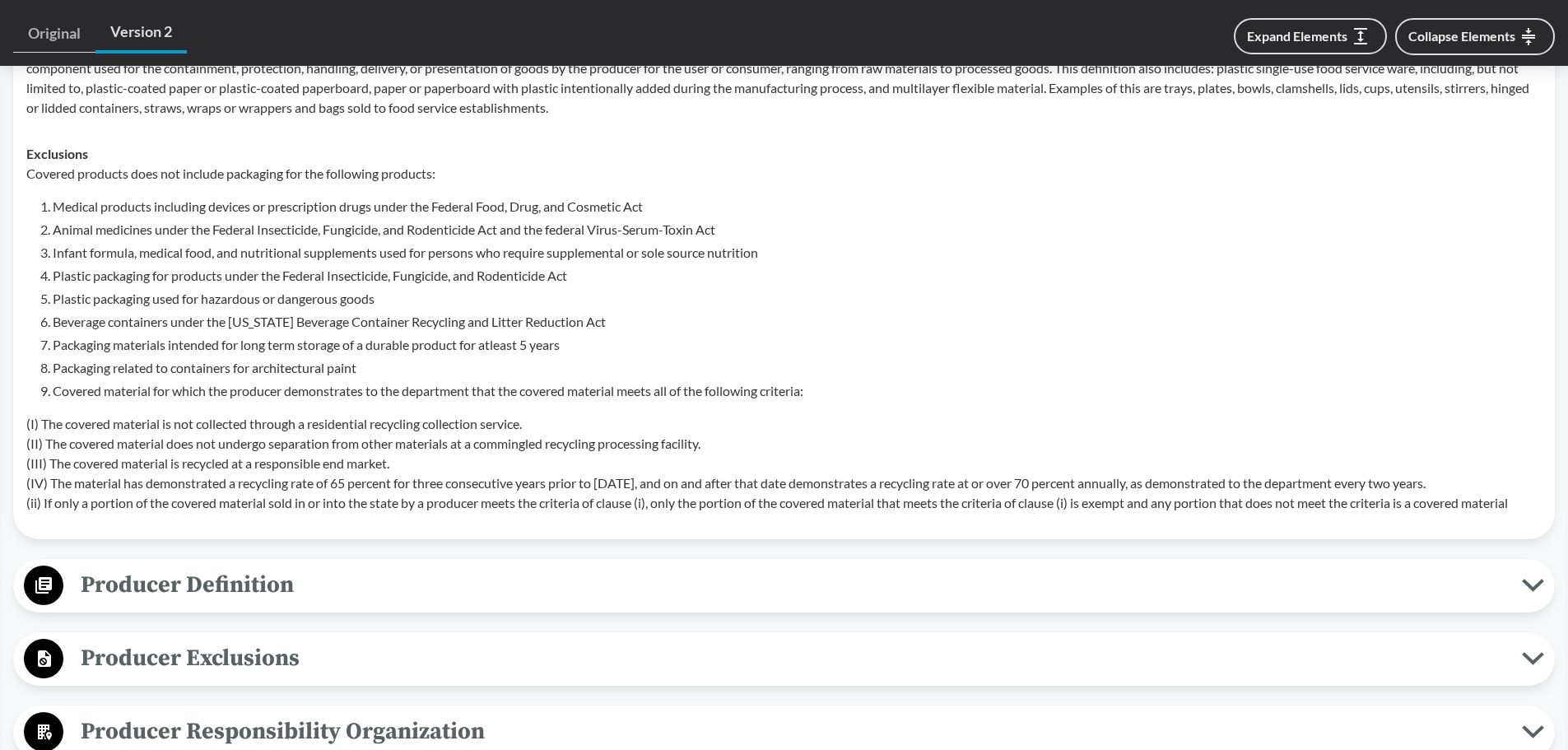
click at [180, 295] on li "Plastic packaging used for hazardous or dangerous goods" at bounding box center [797, 299] width 1489 height 20
drag, startPoint x: 70, startPoint y: 343, endPoint x: 620, endPoint y: 338, distance: 550.0
click at [620, 338] on li "Packaging materials intended for long term storage of a durable product for atl…" at bounding box center [797, 345] width 1489 height 20
click at [123, 378] on ol "Medical products including devices or prescription drugs under the Federal Food…" at bounding box center [797, 299] width 1489 height 204
click at [68, 403] on div "Covered products does not include packaging for the following products: Medical…" at bounding box center [784, 338] width 1516 height 349
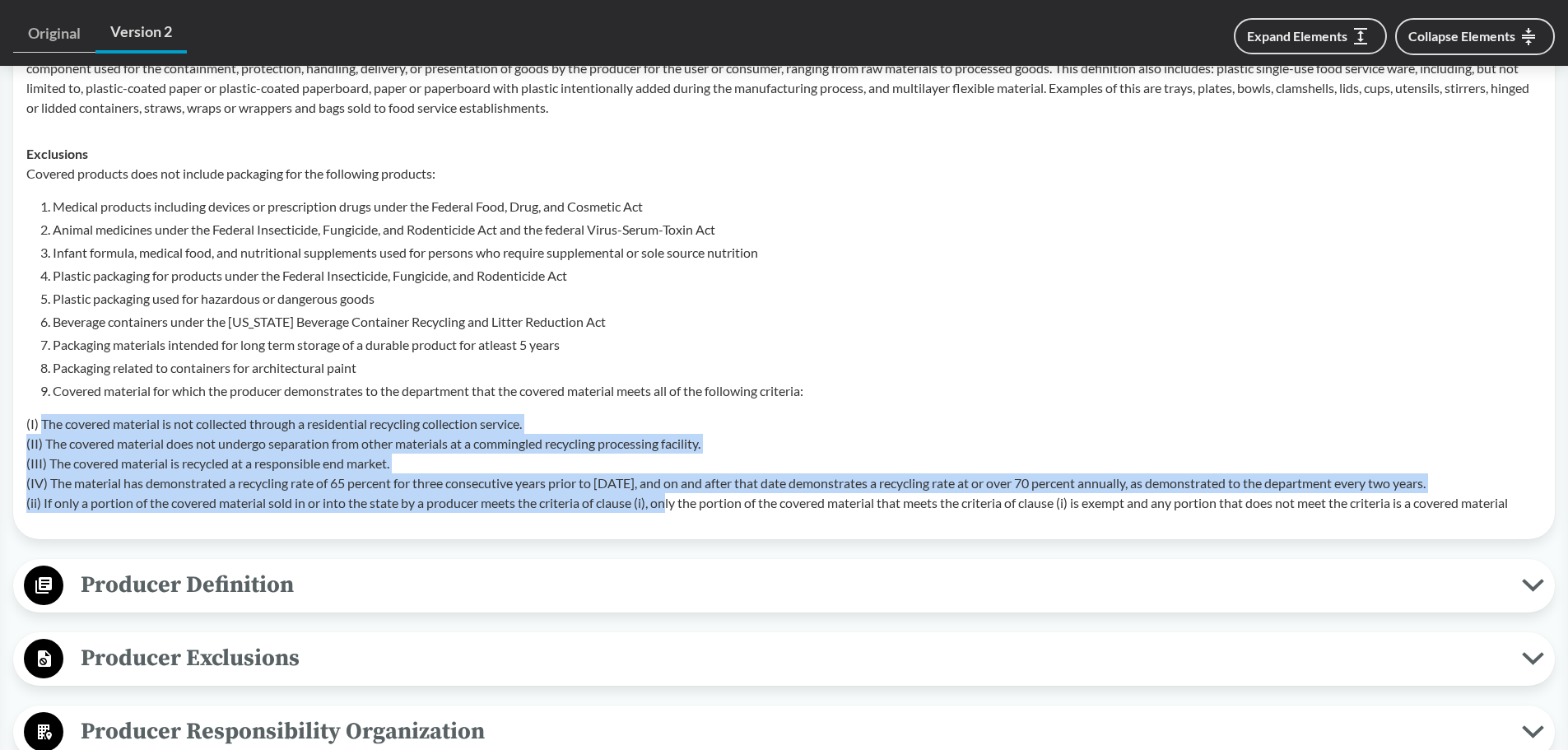
drag, startPoint x: 44, startPoint y: 425, endPoint x: 654, endPoint y: 530, distance: 619.0
click at [675, 526] on div "Covered Products All Packaging Types Covered products includes single-use packa…" at bounding box center [783, 248] width 1541 height 581
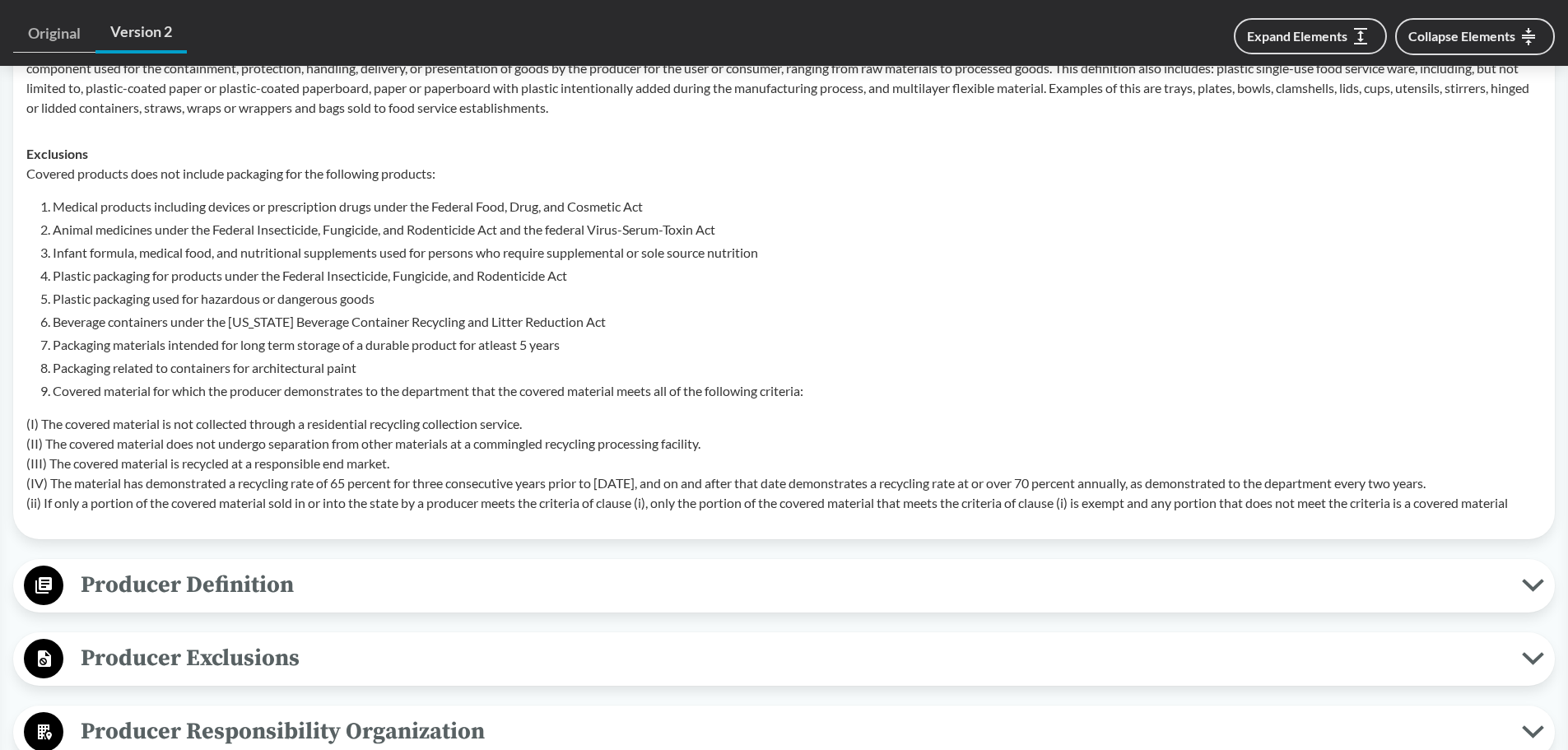
click at [597, 516] on td "Exclusions Covered products does not include packaging for the following produc…" at bounding box center [784, 328] width 1531 height 395
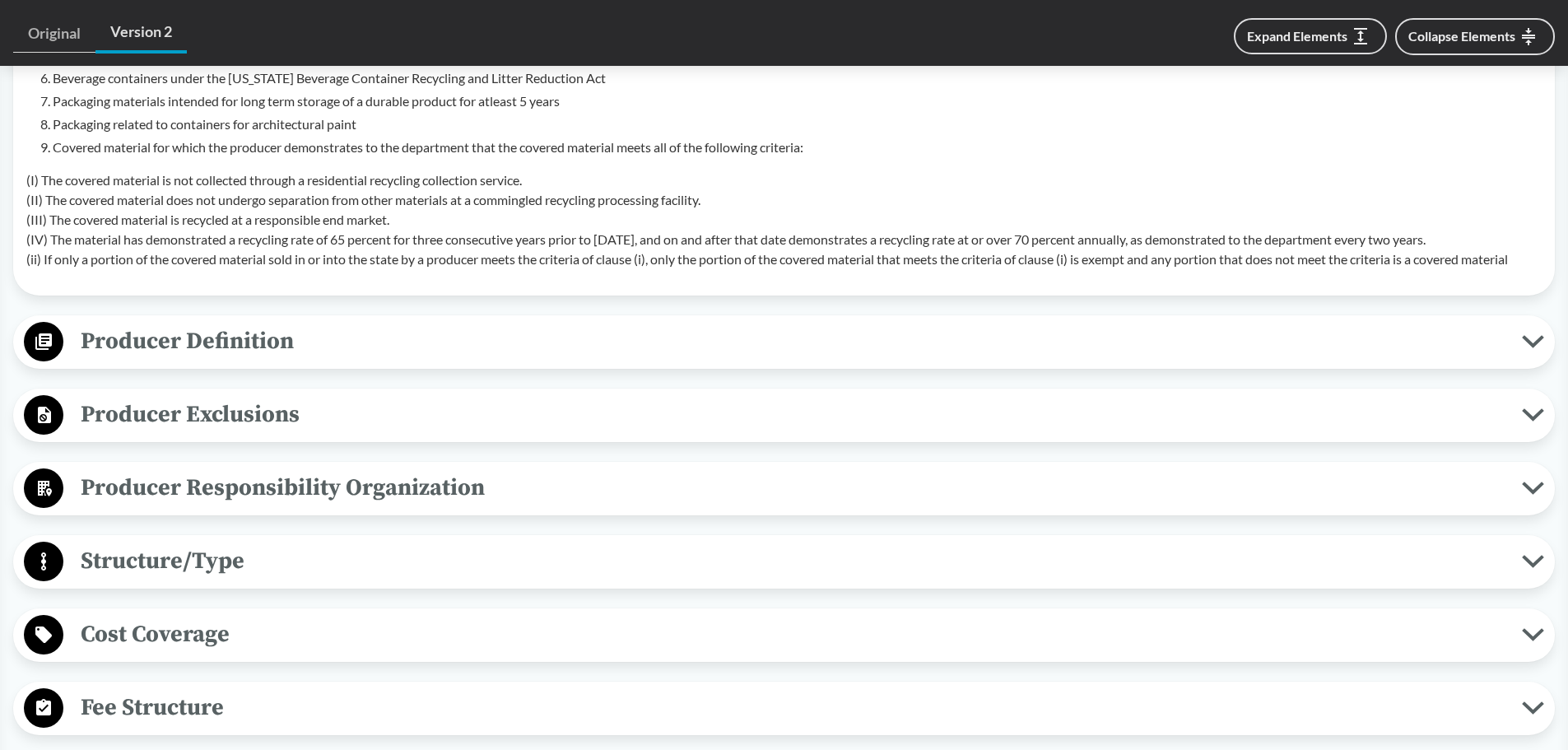
scroll to position [1070, 0]
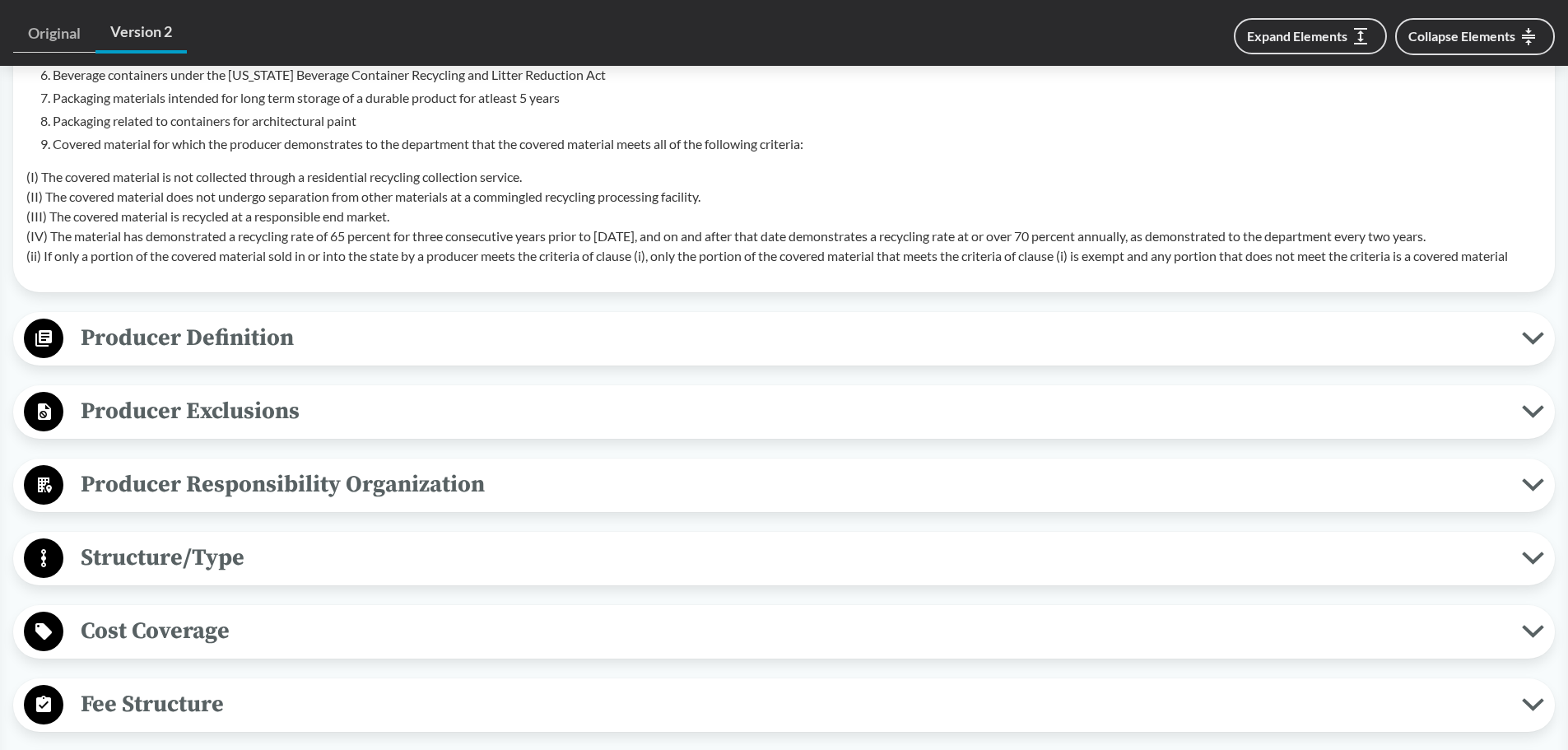
click at [193, 352] on span "Producer Definition" at bounding box center [792, 338] width 1459 height 37
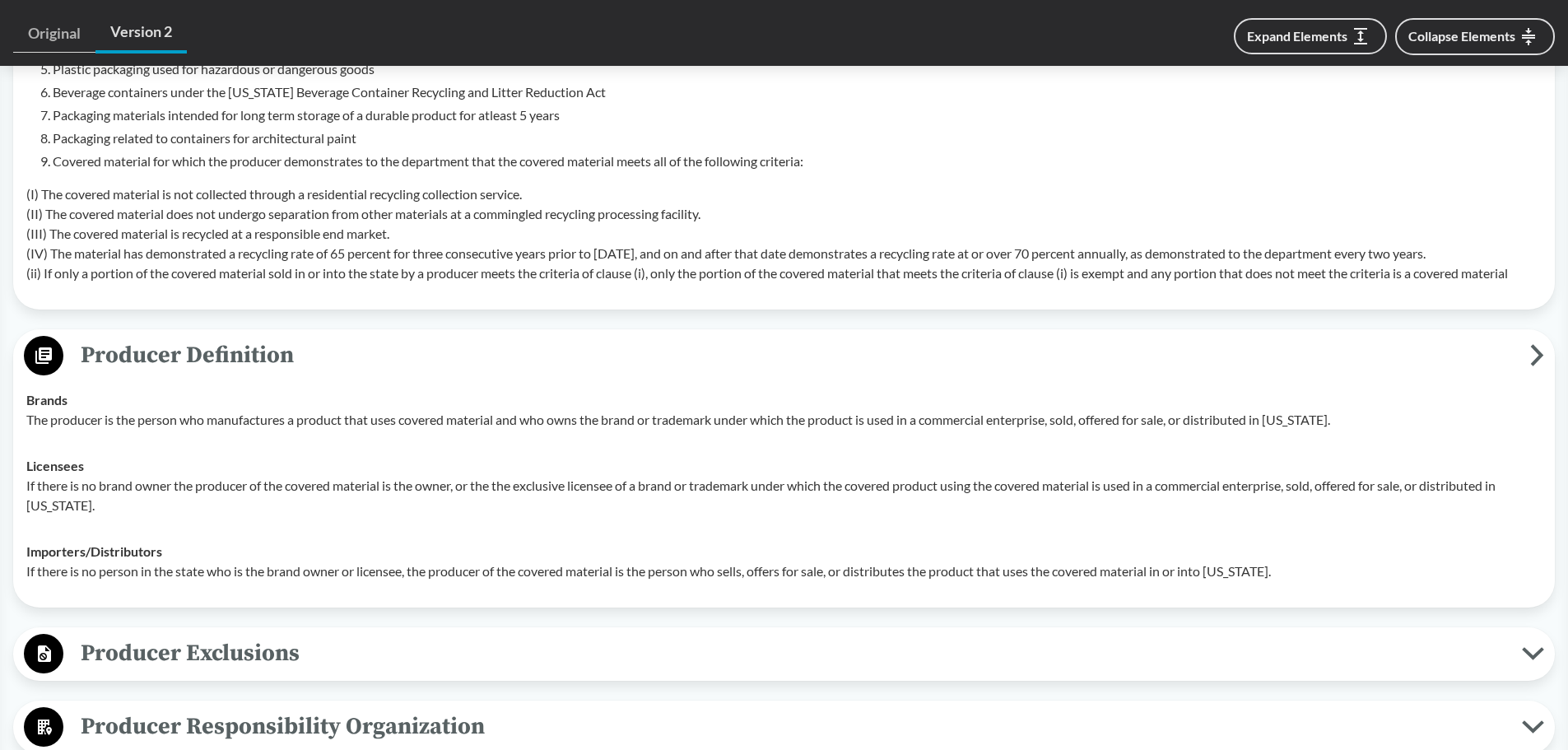
scroll to position [824, 0]
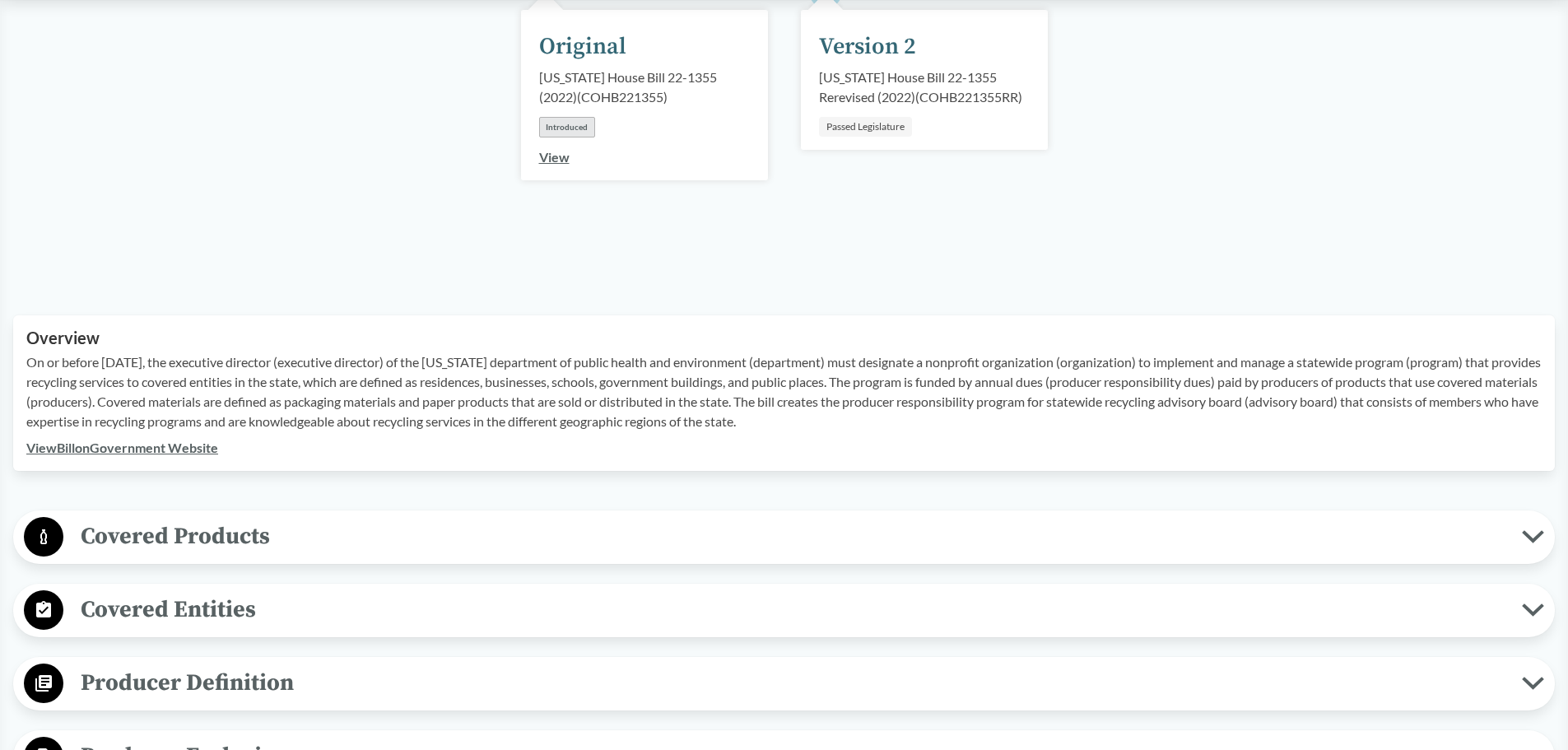
scroll to position [494, 0]
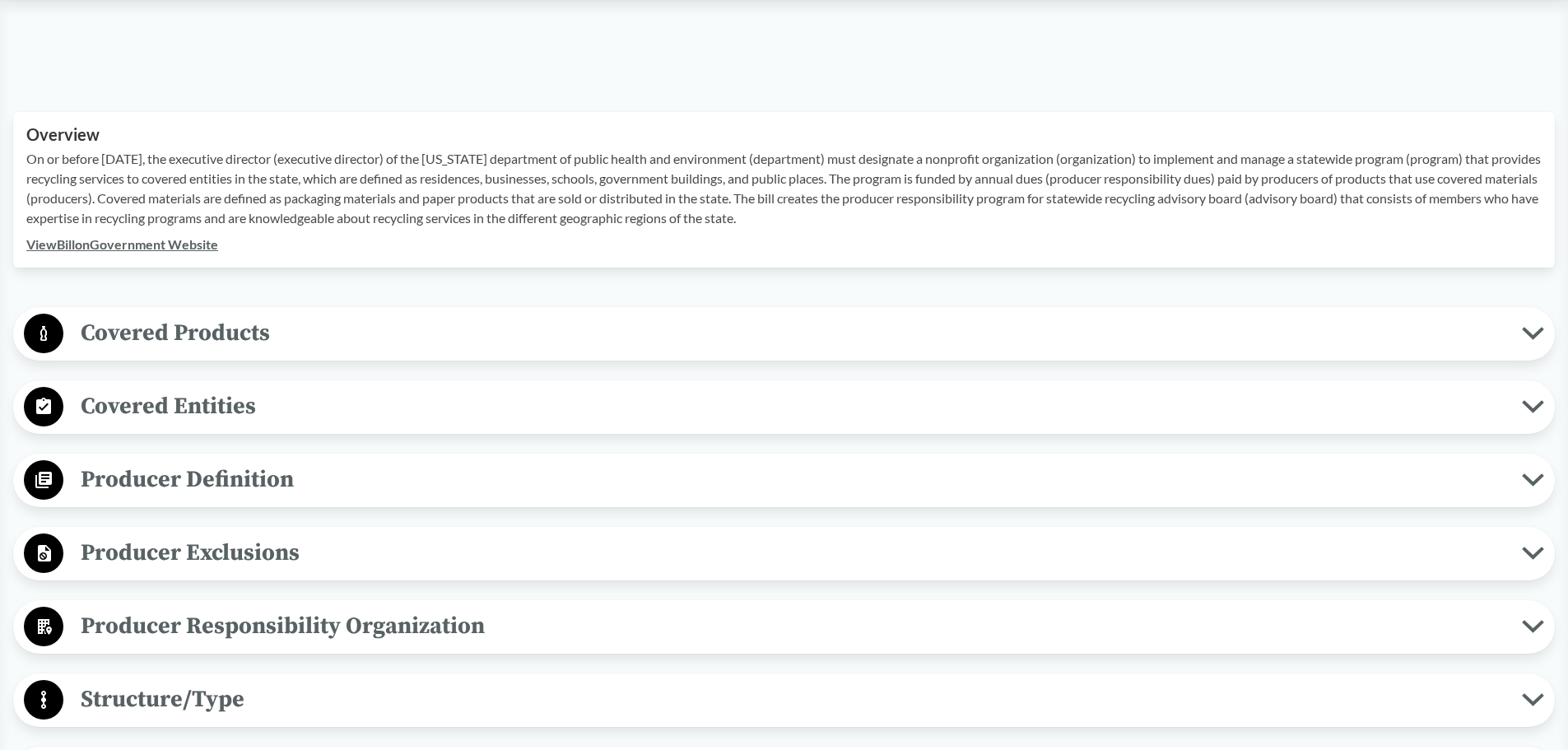
drag, startPoint x: 153, startPoint y: 182, endPoint x: 907, endPoint y: 232, distance: 755.7
click at [907, 232] on div "On or before [DATE], the executive director (executive director) of the [US_STA…" at bounding box center [784, 191] width 1516 height 86
click at [116, 347] on span "Covered Products" at bounding box center [792, 333] width 1459 height 37
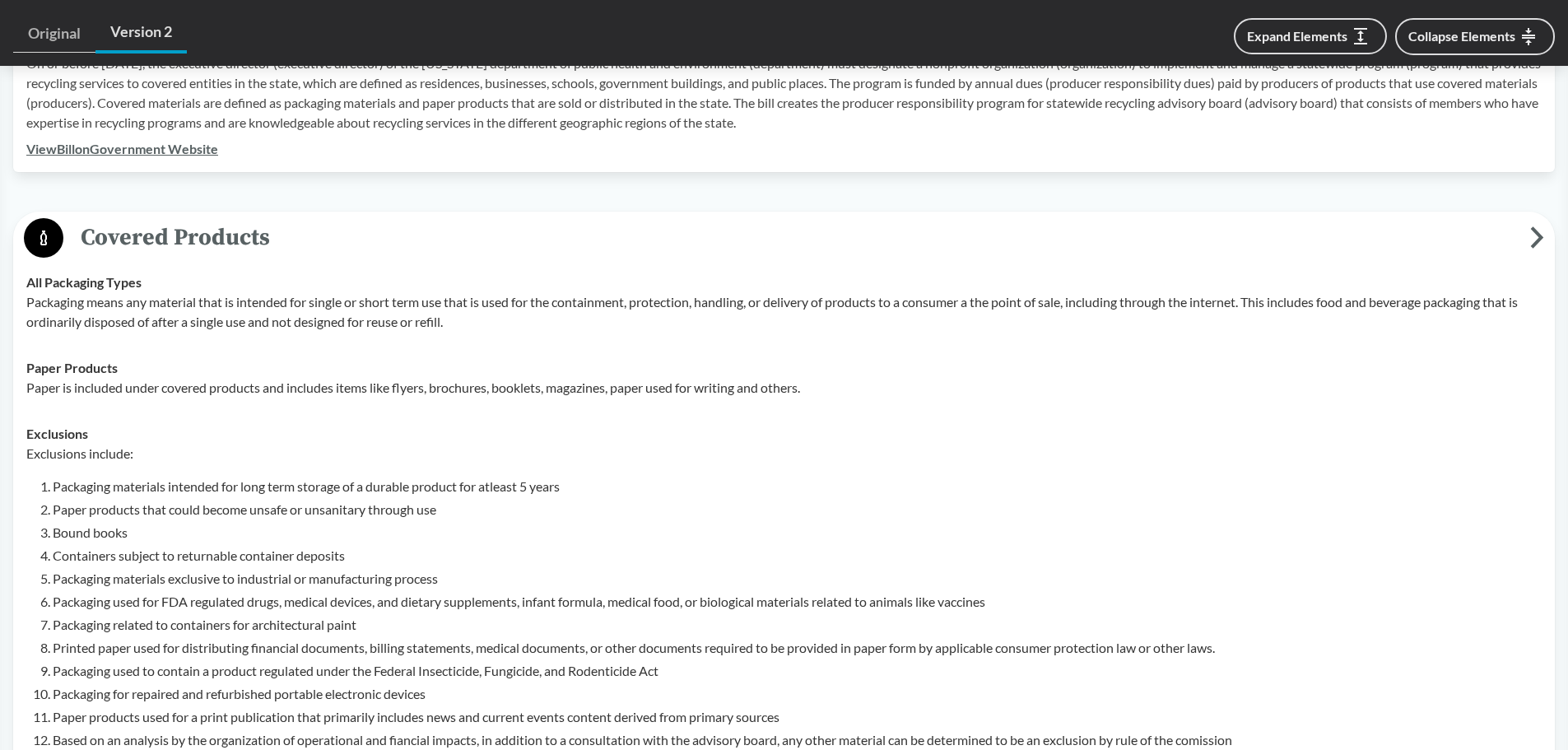
scroll to position [741, 0]
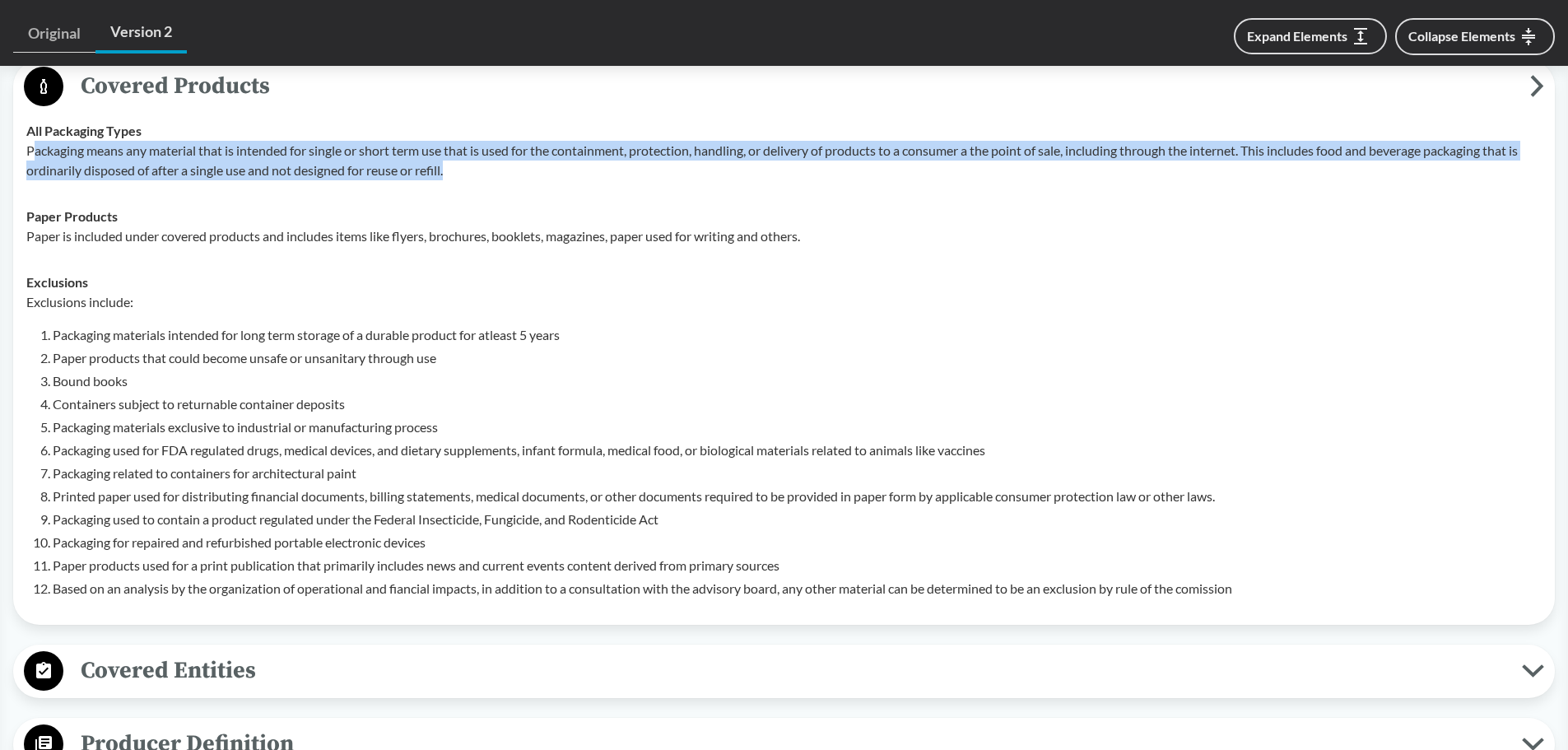
drag, startPoint x: 33, startPoint y: 150, endPoint x: 516, endPoint y: 171, distance: 483.5
click at [516, 171] on p "Packaging means any material that is intended for single or short term use that…" at bounding box center [784, 161] width 1516 height 39
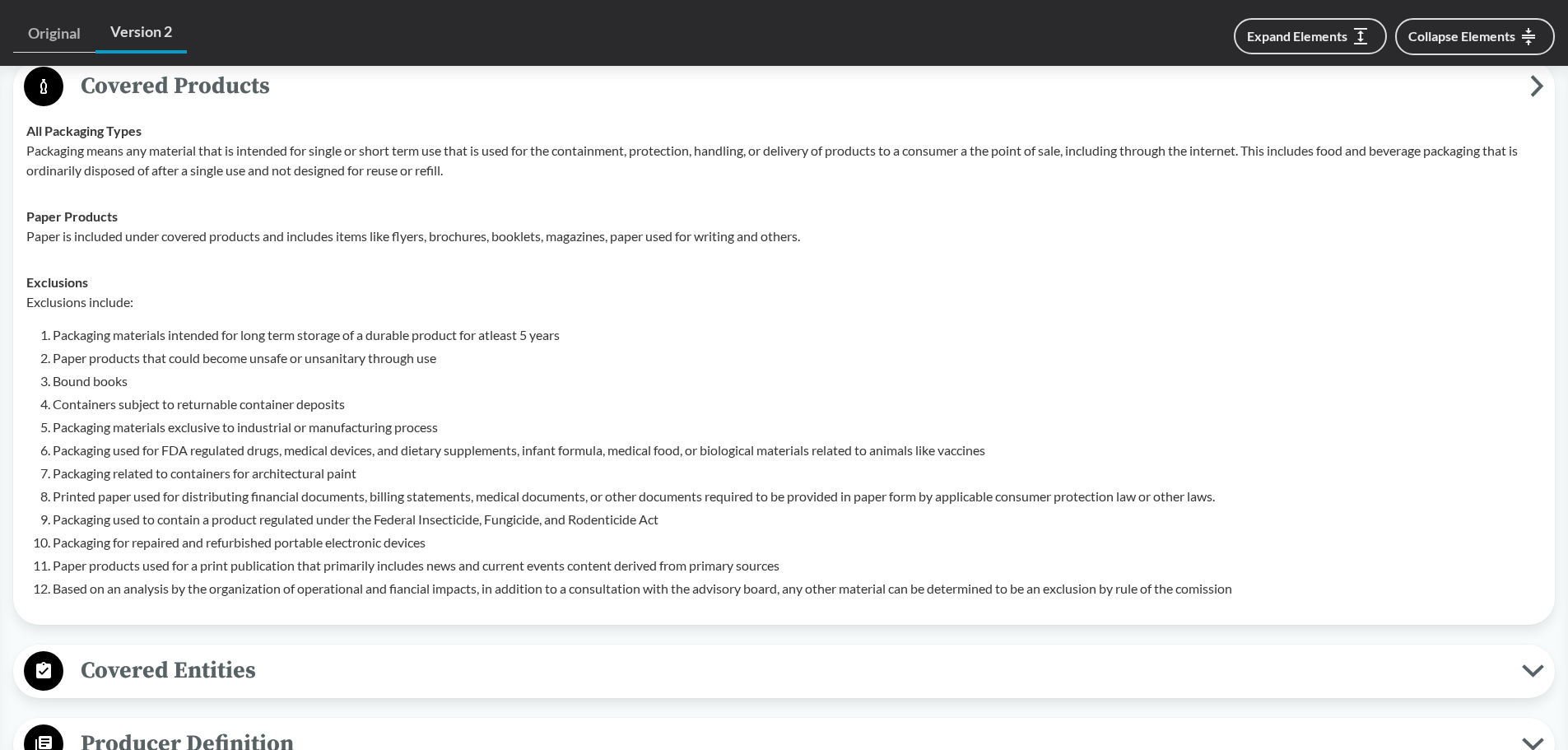
click at [188, 277] on div "Exclusions Exclusions include: Packaging materials intended for long term stora…" at bounding box center [784, 436] width 1516 height 326
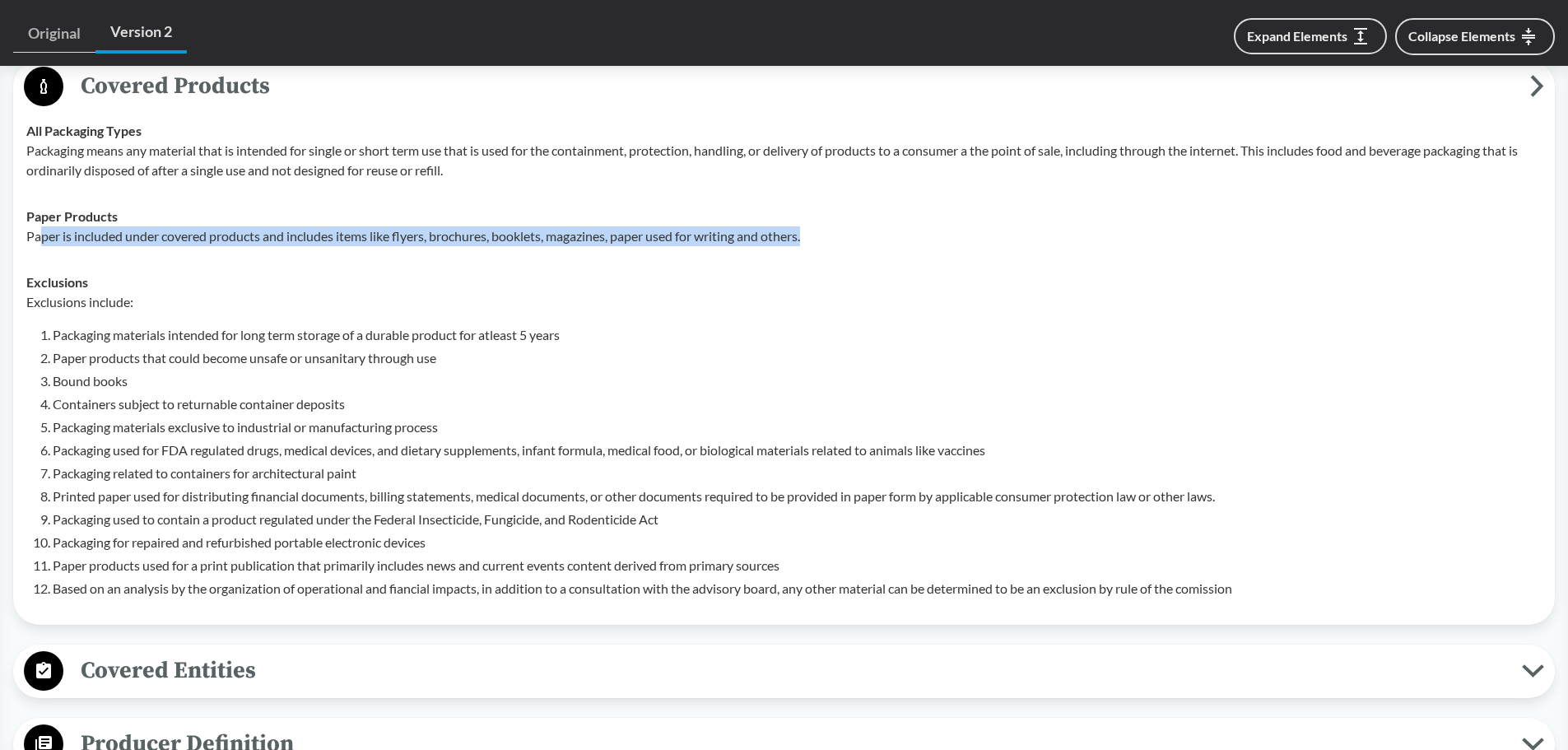
drag, startPoint x: 38, startPoint y: 243, endPoint x: 830, endPoint y: 230, distance: 792.1
click at [830, 230] on p "Paper is included under covered products and includes items like flyers, brochu…" at bounding box center [784, 237] width 1516 height 20
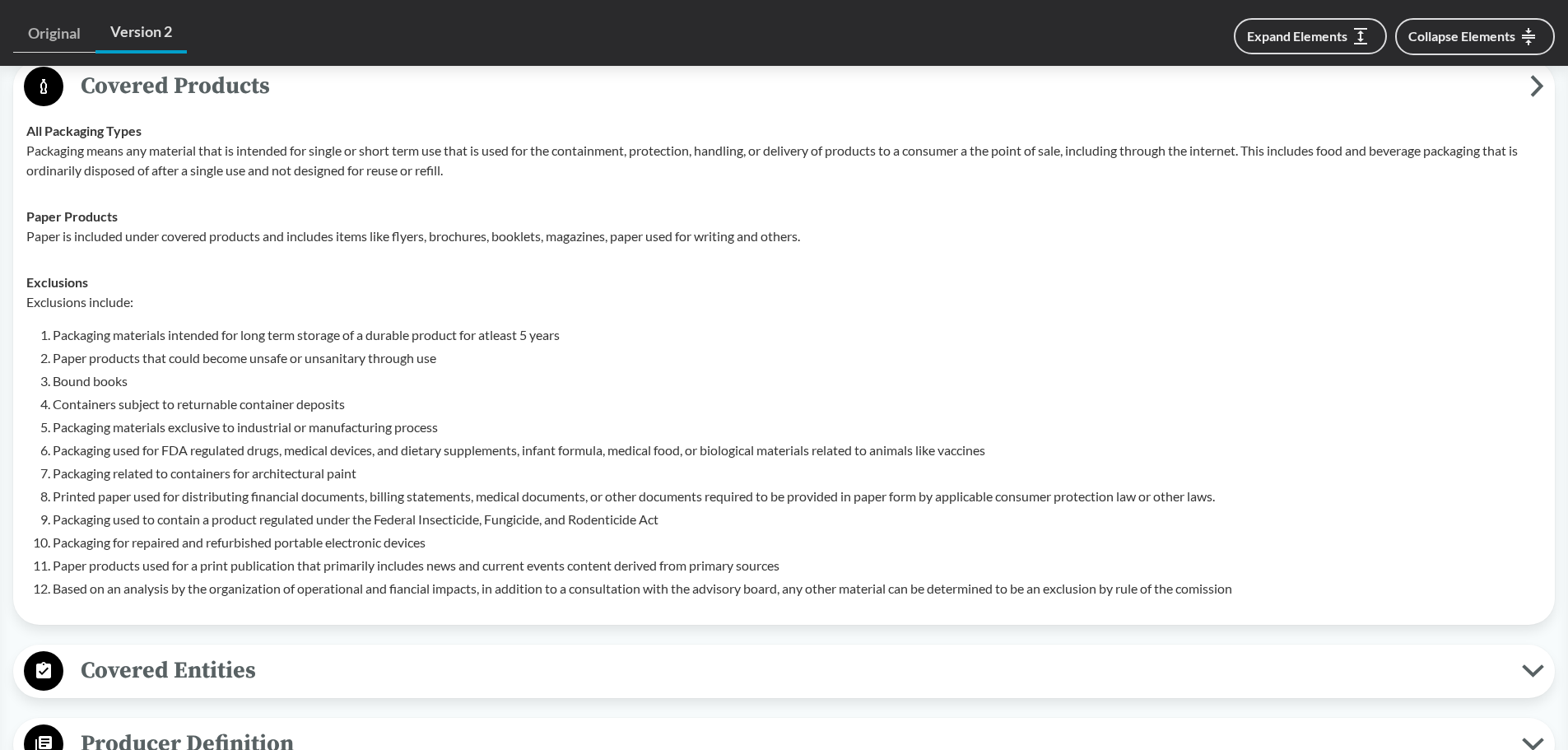
click at [788, 317] on div "Exclusions include: Packaging materials intended for long term storage of a dur…" at bounding box center [784, 445] width 1516 height 307
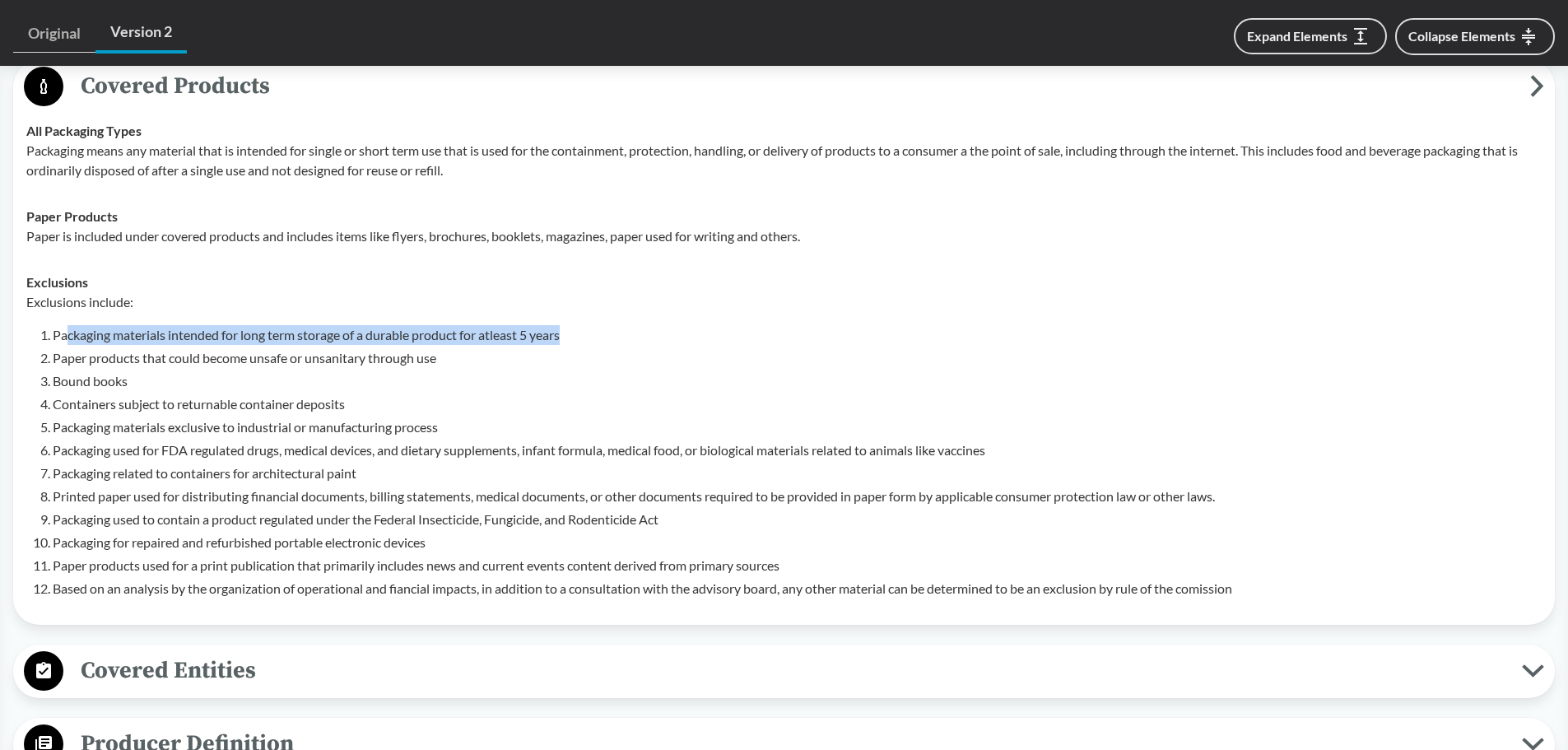
drag, startPoint x: 65, startPoint y: 334, endPoint x: 577, endPoint y: 328, distance: 512.0
click at [577, 328] on li "Packaging materials intended for long term storage of a durable product for atl…" at bounding box center [797, 335] width 1489 height 20
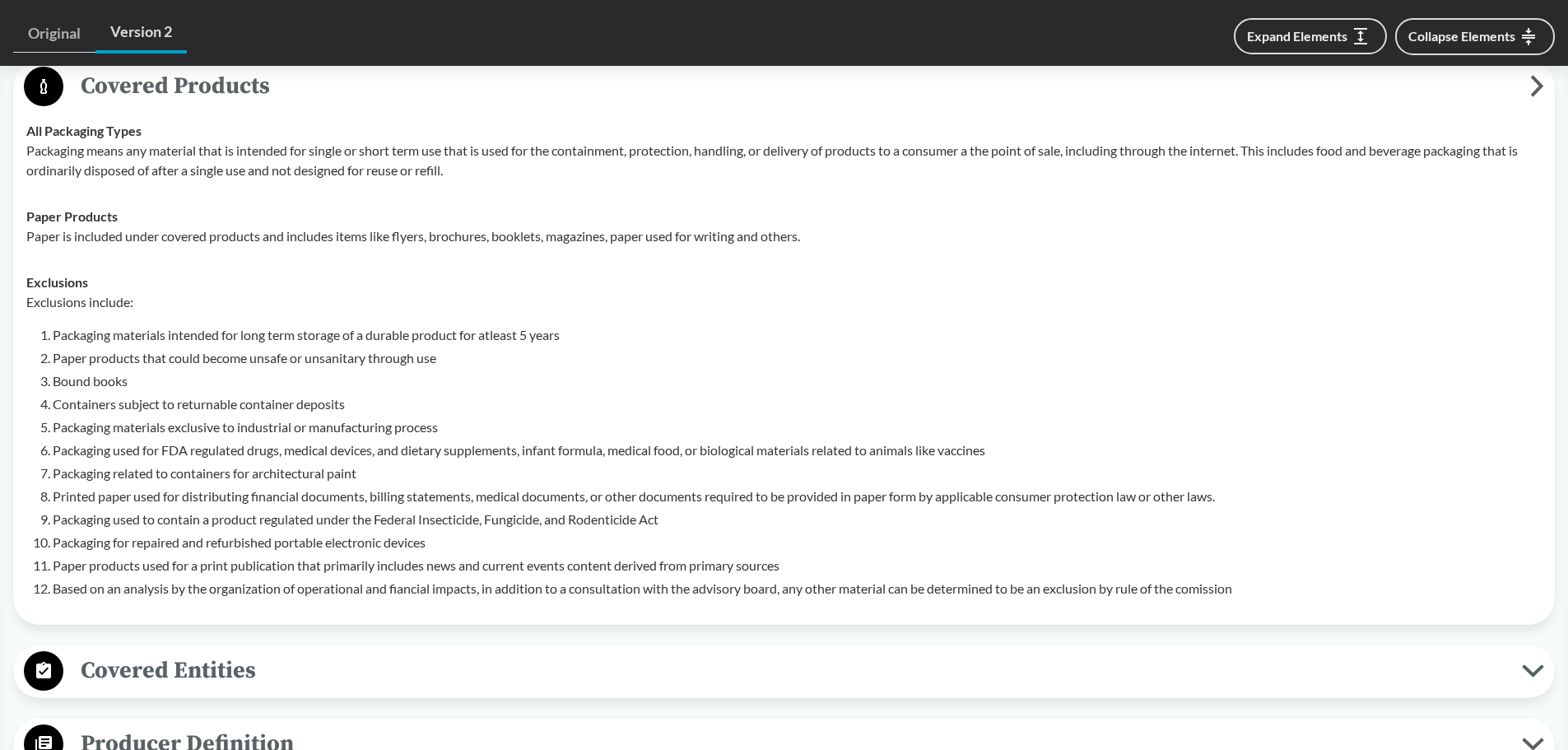
click at [337, 375] on li "Bound books" at bounding box center [797, 381] width 1489 height 20
drag, startPoint x: 56, startPoint y: 385, endPoint x: 218, endPoint y: 388, distance: 162.0
click at [218, 388] on li "Bound books" at bounding box center [797, 381] width 1489 height 20
click at [242, 385] on li "Bound books" at bounding box center [797, 381] width 1489 height 20
drag, startPoint x: 50, startPoint y: 358, endPoint x: 503, endPoint y: 352, distance: 453.0
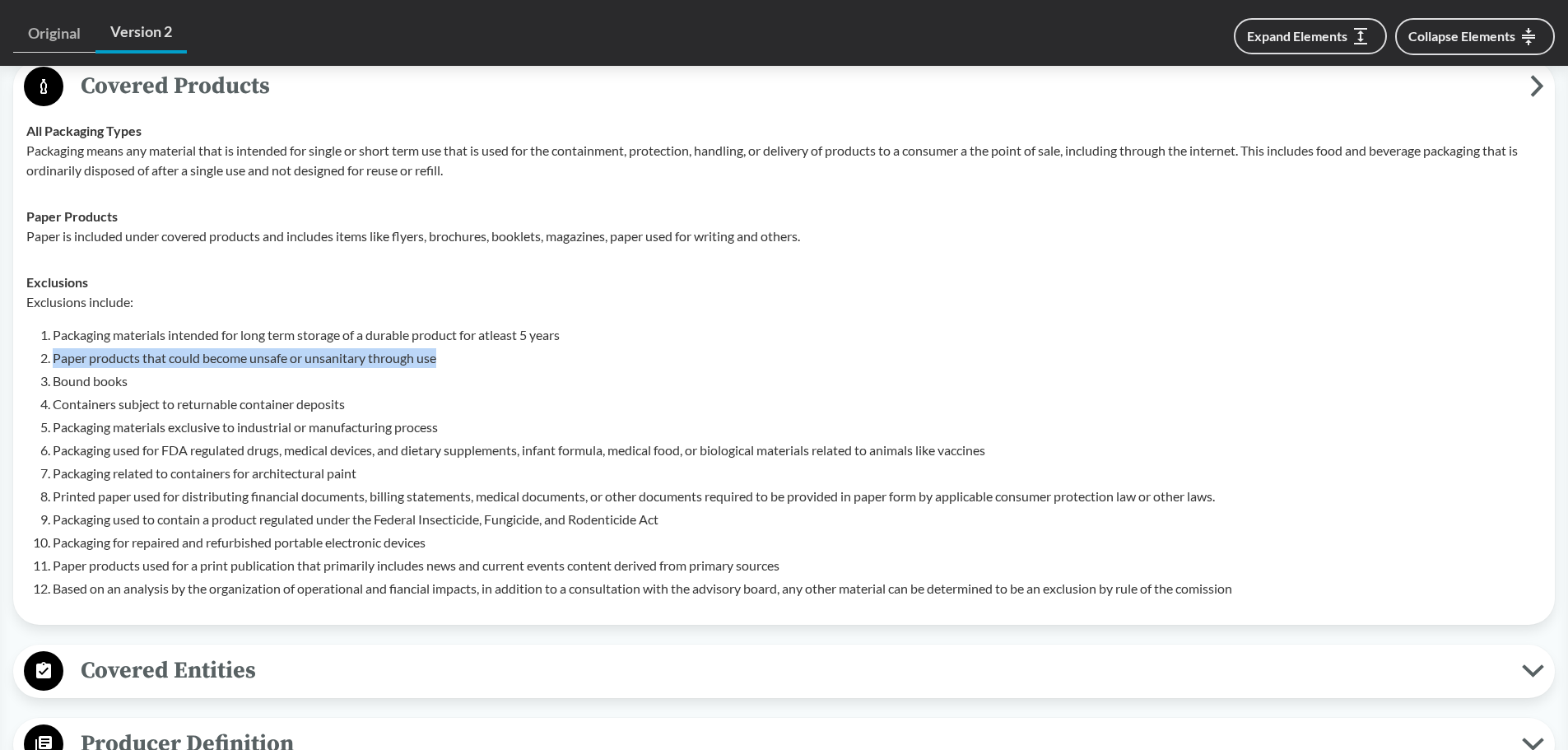
click at [503, 352] on li "Paper products that could become unsafe or unsanitary through use" at bounding box center [797, 359] width 1489 height 20
click at [475, 396] on li "Containers subject to returnable container deposits" at bounding box center [797, 404] width 1489 height 20
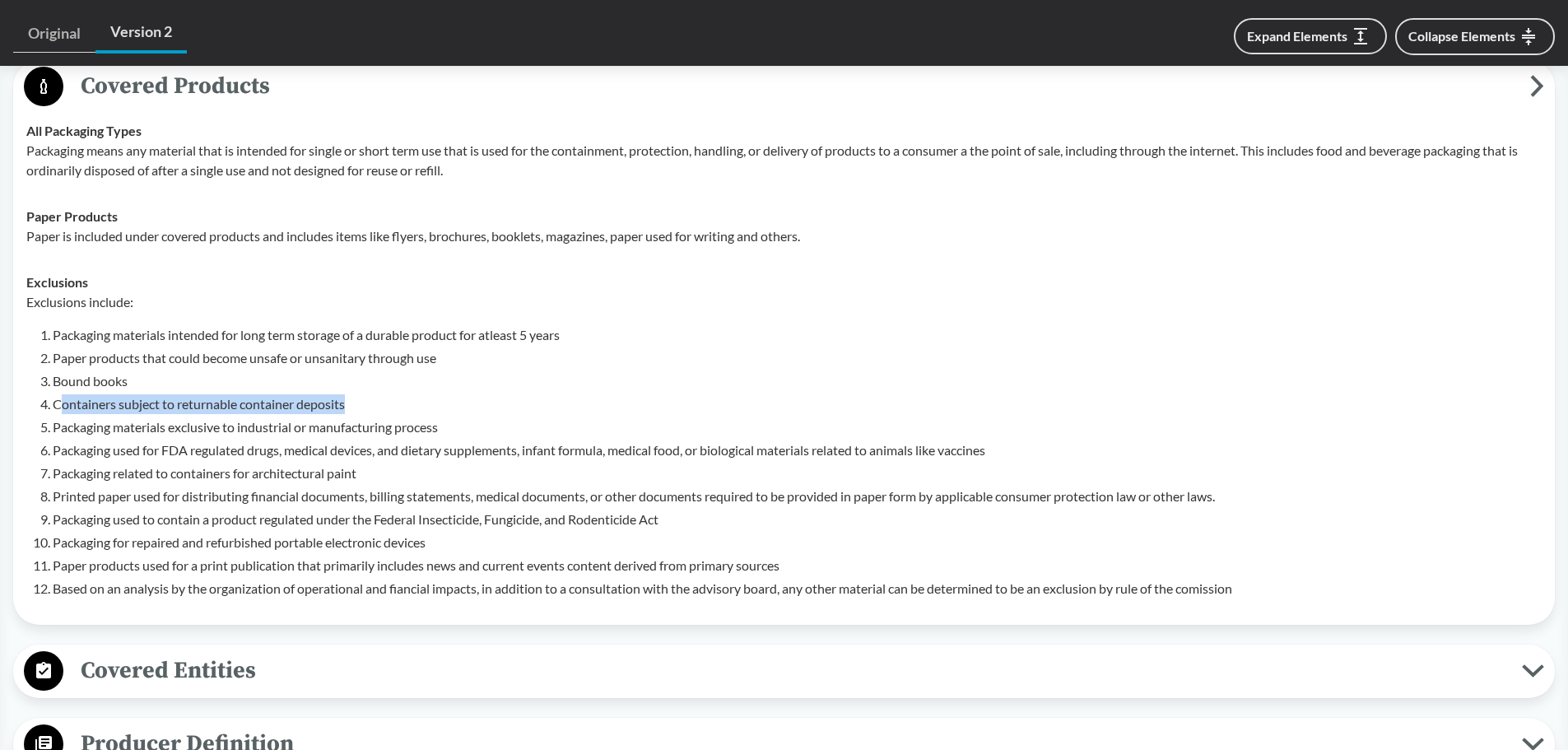
drag, startPoint x: 63, startPoint y: 407, endPoint x: 465, endPoint y: 400, distance: 402.1
click at [465, 400] on li "Containers subject to returnable container deposits" at bounding box center [797, 404] width 1489 height 20
click at [111, 432] on li "Packaging materials exclusive to industrial or manufacturing process" at bounding box center [797, 428] width 1489 height 20
drag, startPoint x: 79, startPoint y: 432, endPoint x: 439, endPoint y: 427, distance: 360.0
click at [439, 427] on li "Packaging materials exclusive to industrial or manufacturing process" at bounding box center [797, 428] width 1489 height 20
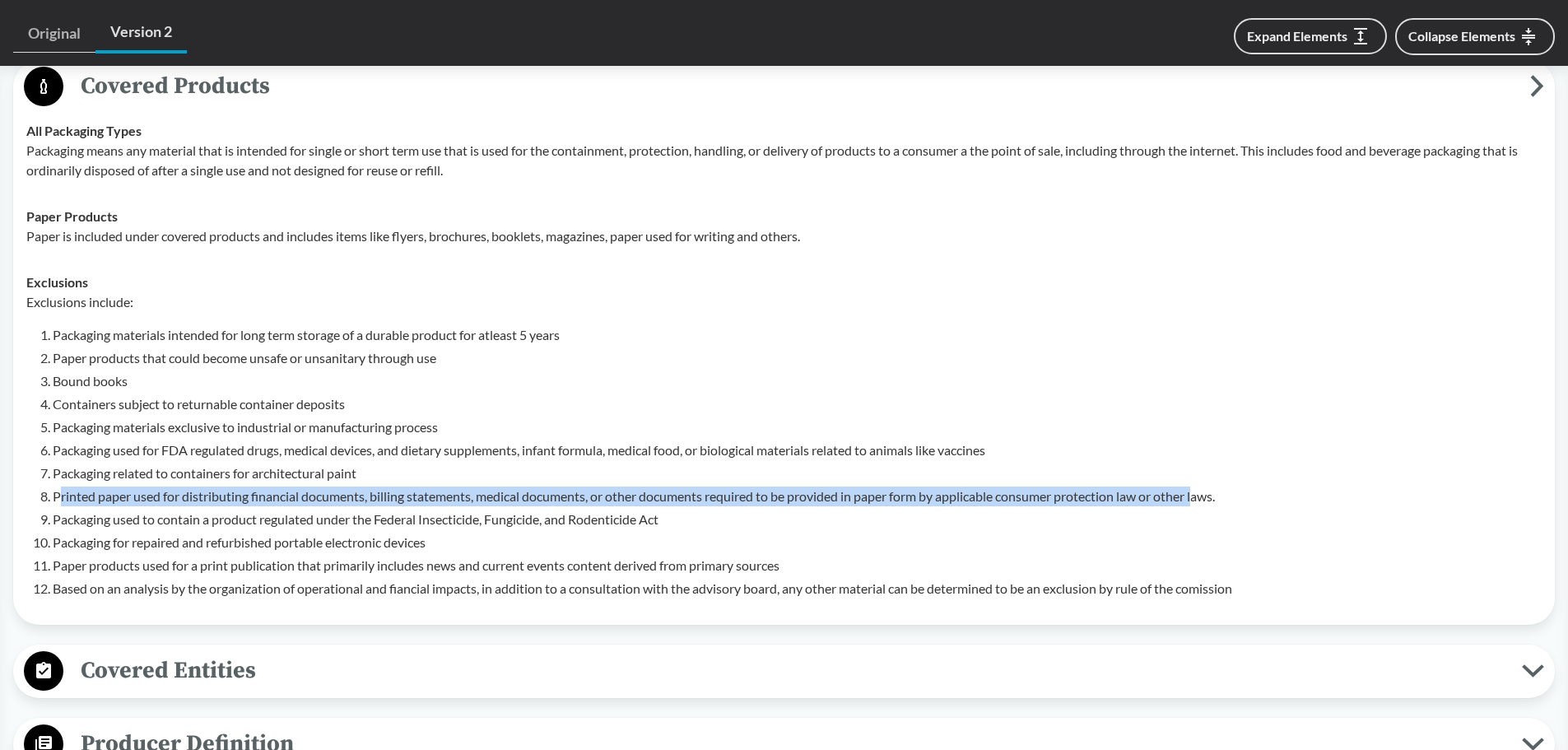
drag, startPoint x: 60, startPoint y: 500, endPoint x: 1206, endPoint y: 492, distance: 1146.0
click at [1206, 492] on li "Printed paper used for distributing financial documents, billing statements, me…" at bounding box center [797, 497] width 1489 height 20
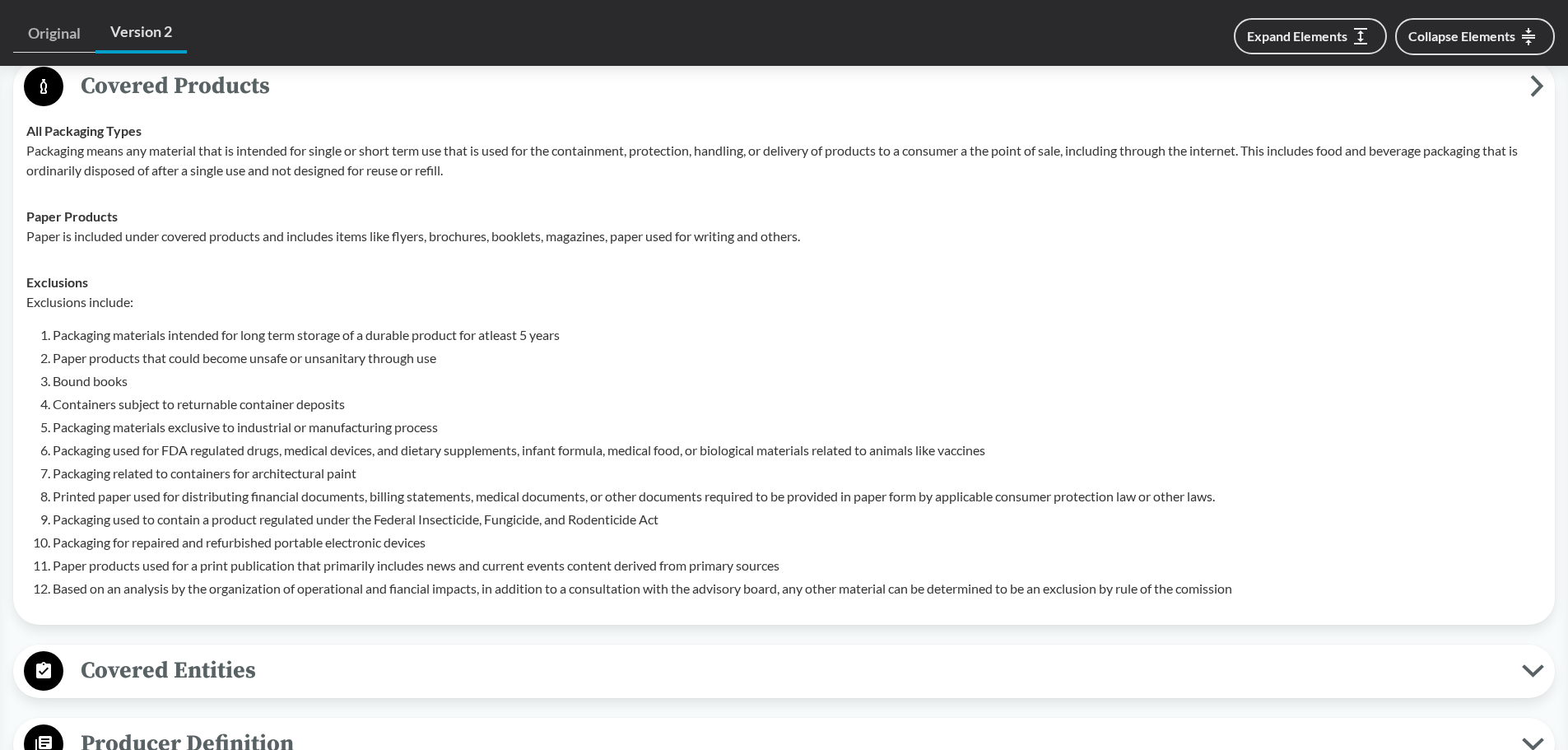
click at [231, 524] on li "Packaging used to contain a product regulated under the Federal Insecticide, Fu…" at bounding box center [797, 519] width 1489 height 20
drag, startPoint x: 65, startPoint y: 543, endPoint x: 442, endPoint y: 536, distance: 377.1
click at [442, 536] on li "Packaging for repaired and refurbished portable electronic devices" at bounding box center [797, 543] width 1489 height 20
click at [345, 575] on li "Paper products used for a print publication that primarily includes news and cu…" at bounding box center [797, 566] width 1489 height 20
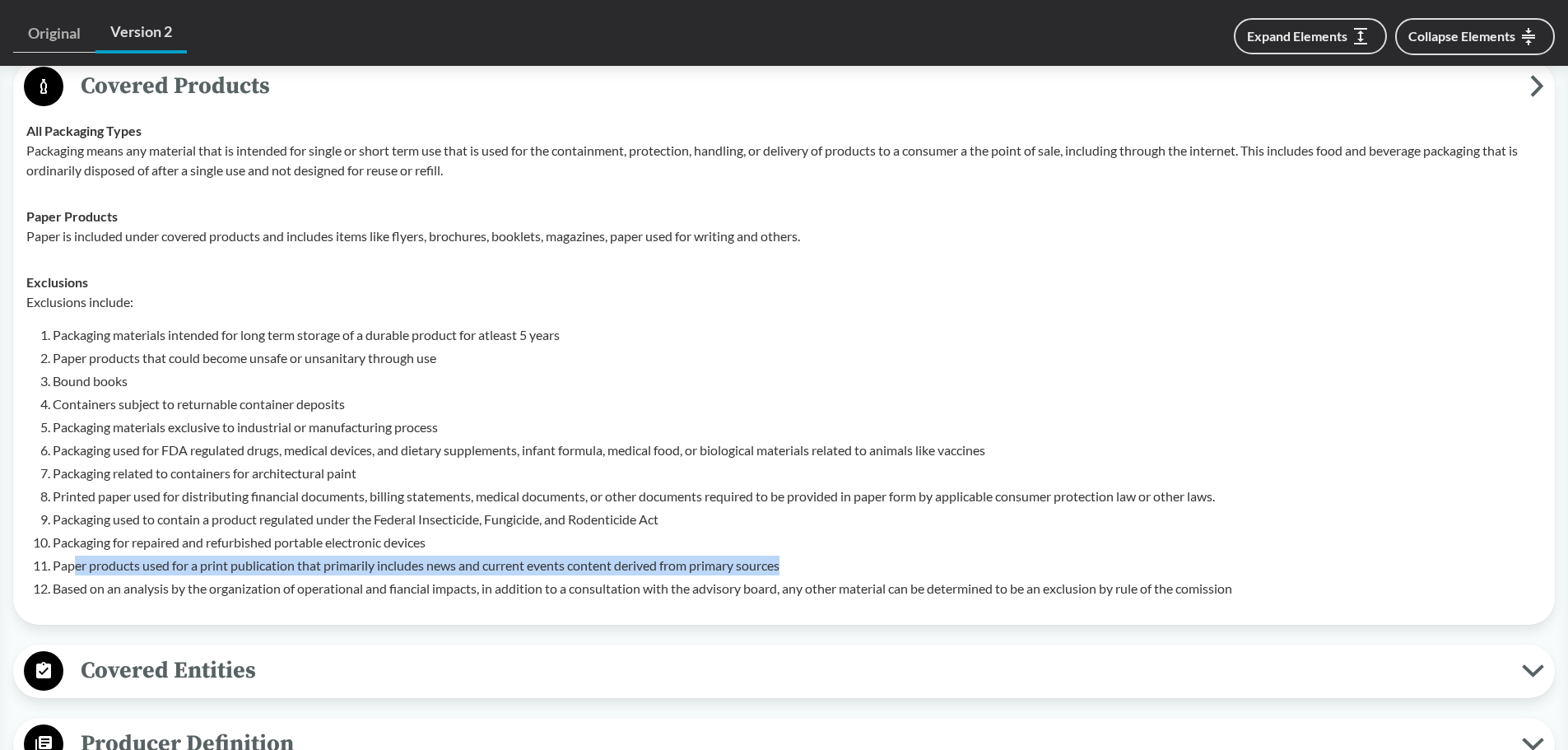
drag, startPoint x: 73, startPoint y: 569, endPoint x: 829, endPoint y: 559, distance: 756.1
click at [829, 559] on li "Paper products used for a print publication that primarily includes news and cu…" at bounding box center [797, 566] width 1489 height 20
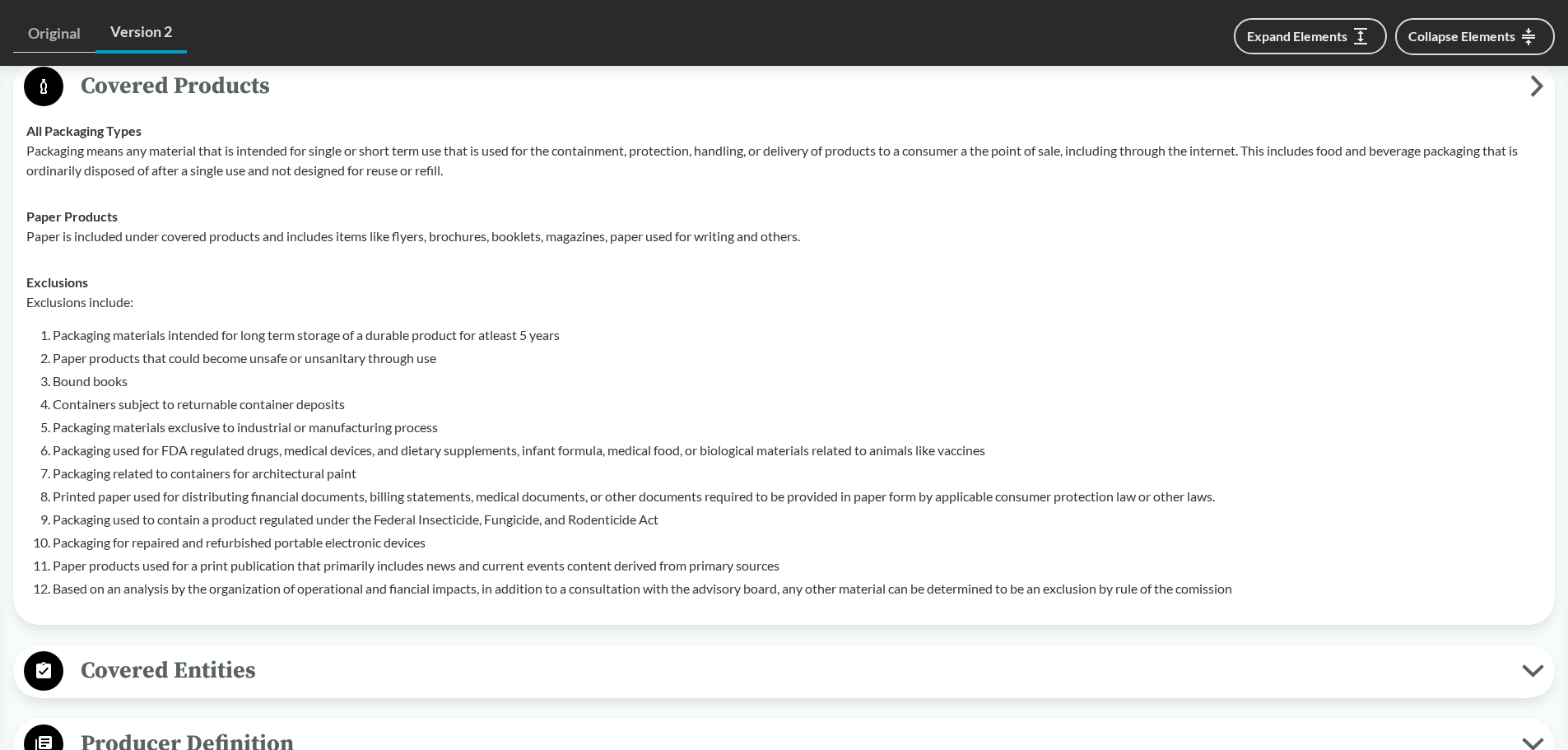
drag, startPoint x: 454, startPoint y: 624, endPoint x: 443, endPoint y: 620, distance: 11.7
click at [450, 623] on div "Covered Products All Packaging Types Packaging means any material that is inten…" at bounding box center [783, 342] width 1541 height 565
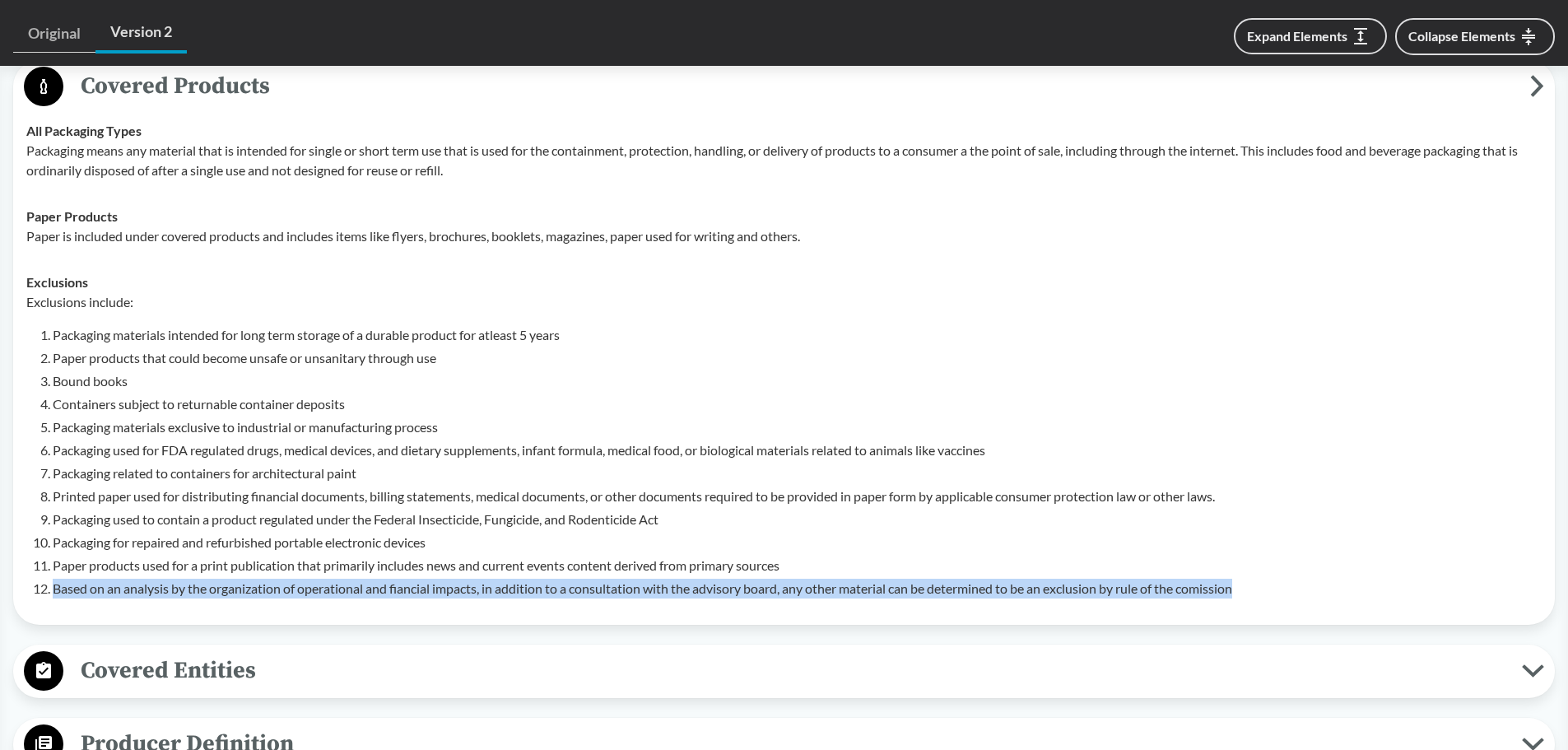
drag, startPoint x: 56, startPoint y: 590, endPoint x: 1253, endPoint y: 600, distance: 1197.0
click at [1253, 600] on td "Exclusions Exclusions include: Packaging materials intended for long term stora…" at bounding box center [784, 436] width 1531 height 353
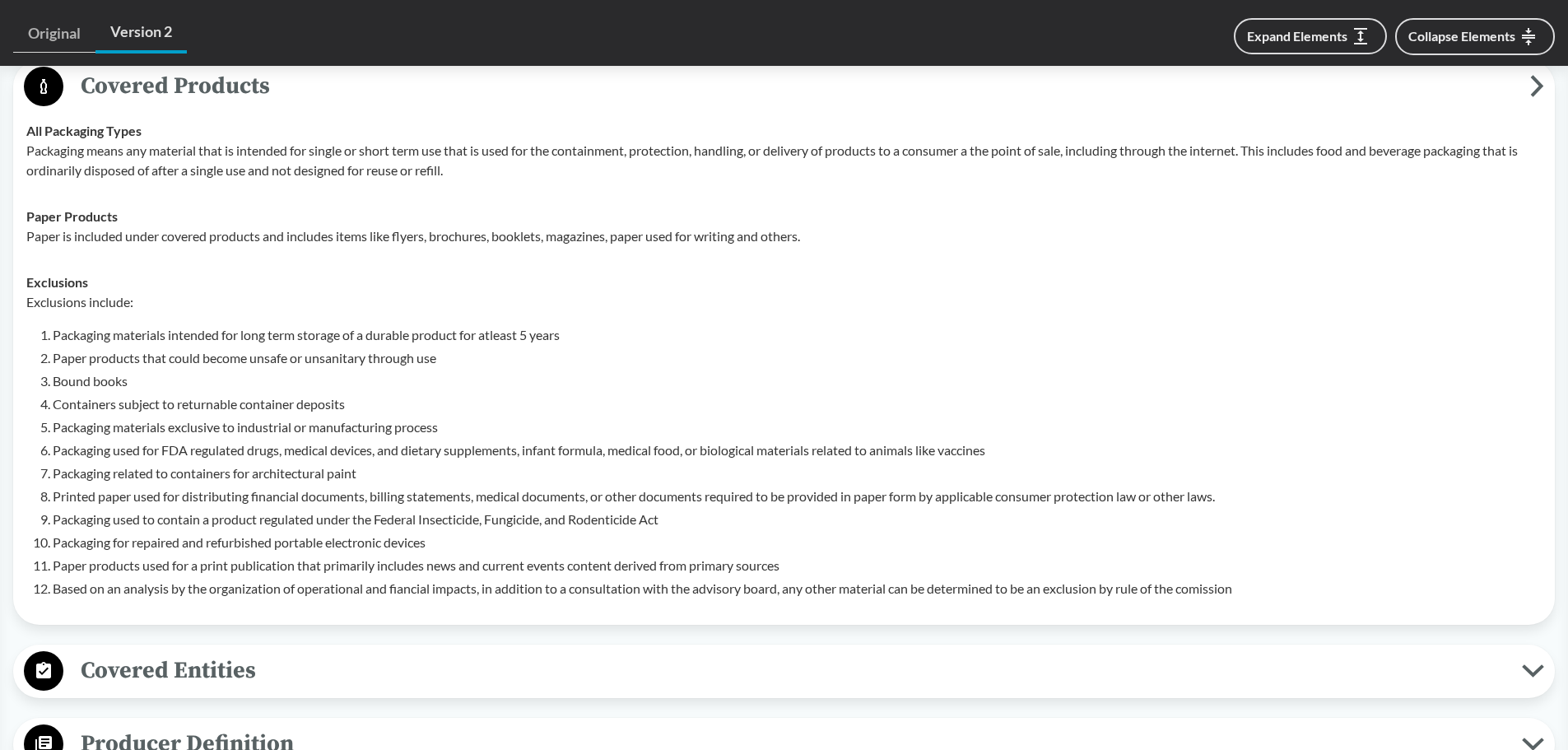
click at [326, 421] on li "Packaging materials exclusive to industrial or manufacturing process" at bounding box center [797, 428] width 1489 height 20
click at [188, 309] on p "Exclusions include:" at bounding box center [784, 303] width 1516 height 20
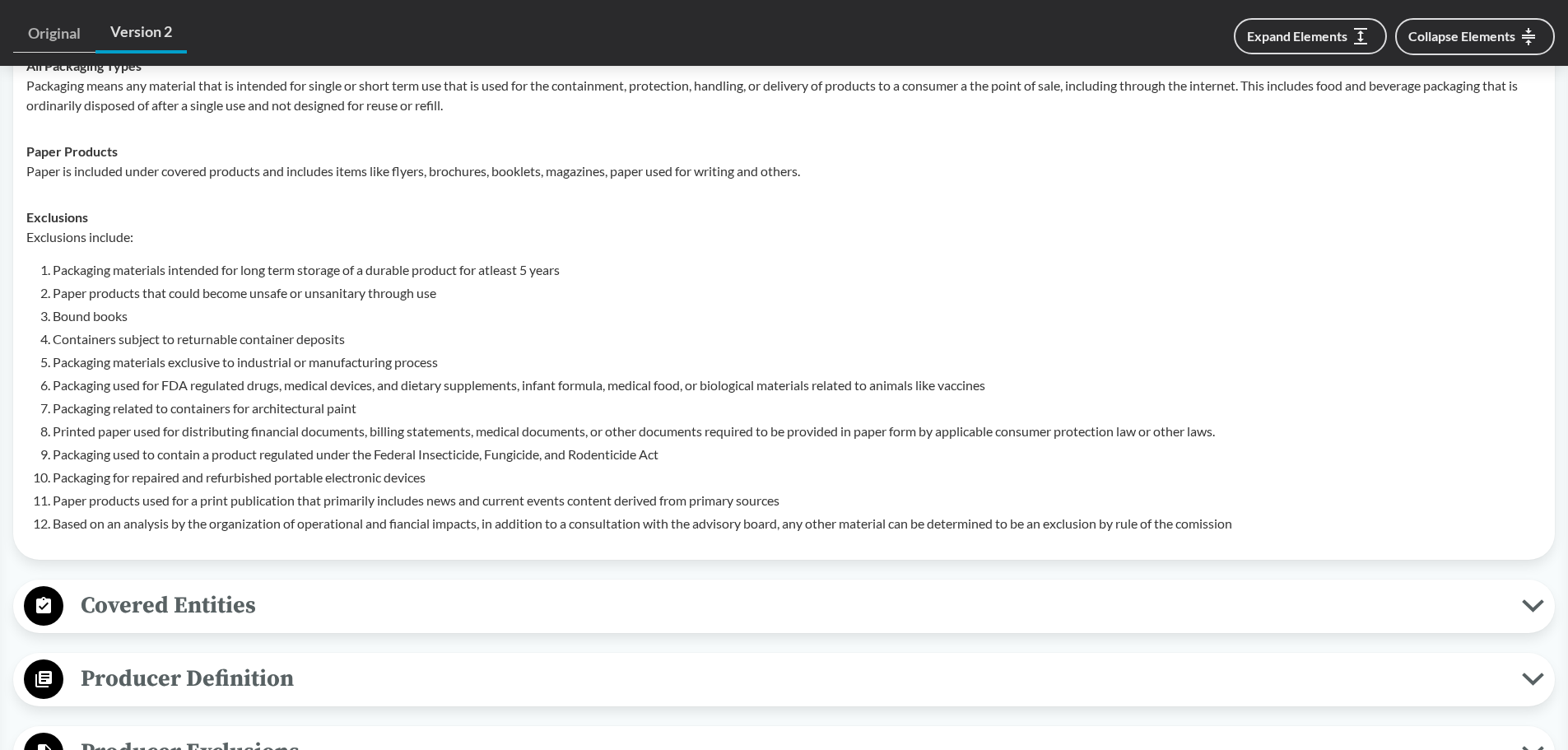
scroll to position [1070, 0]
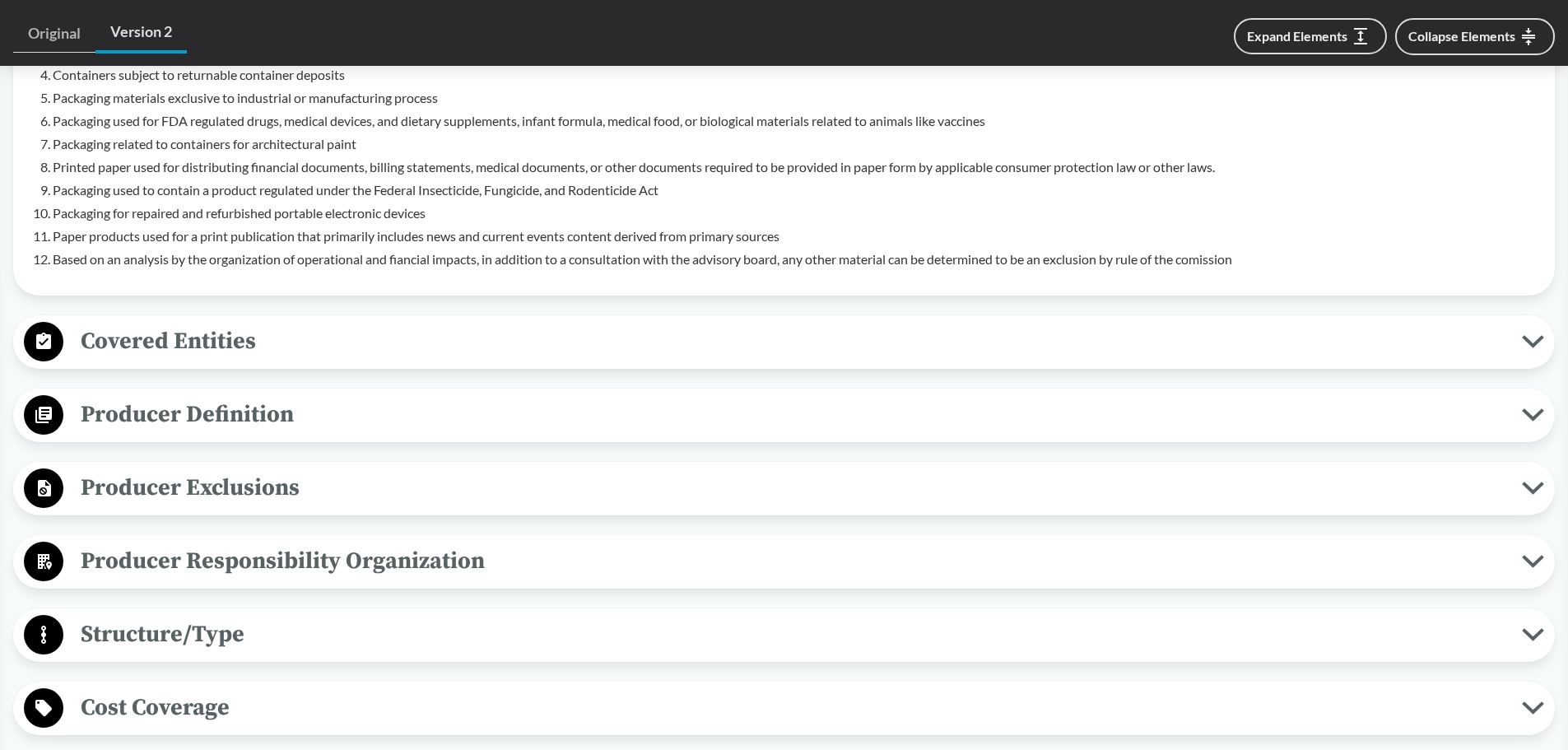
click at [198, 339] on span "Covered Entities" at bounding box center [792, 342] width 1459 height 37
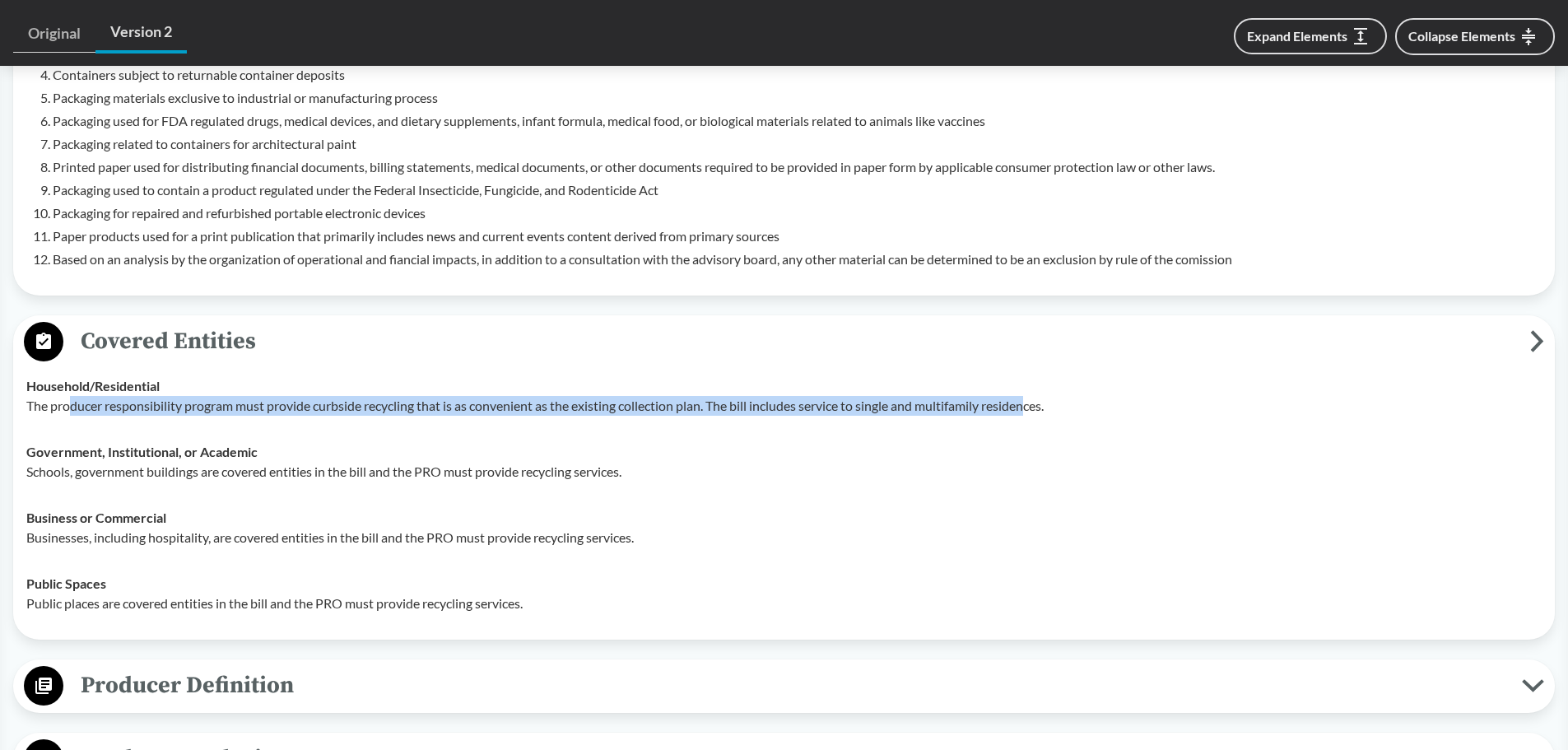
drag, startPoint x: 69, startPoint y: 404, endPoint x: 1037, endPoint y: 423, distance: 968.2
click at [1036, 420] on td "Household/​Residential The producer responsibility program must provide curbsid…" at bounding box center [784, 396] width 1531 height 66
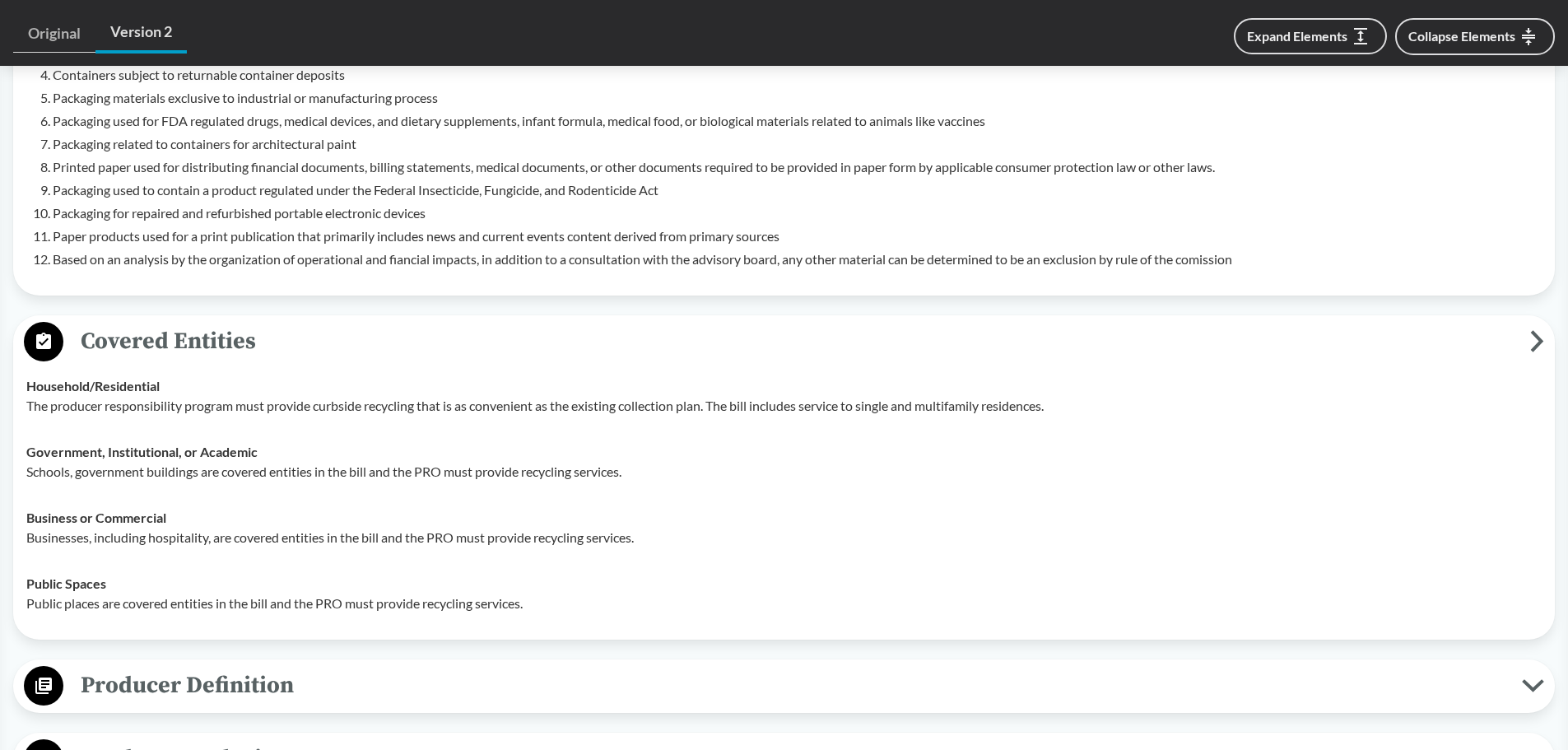
click at [897, 453] on div "Government, Institutional, or Academic Schools, government buildings are covere…" at bounding box center [784, 462] width 1516 height 39
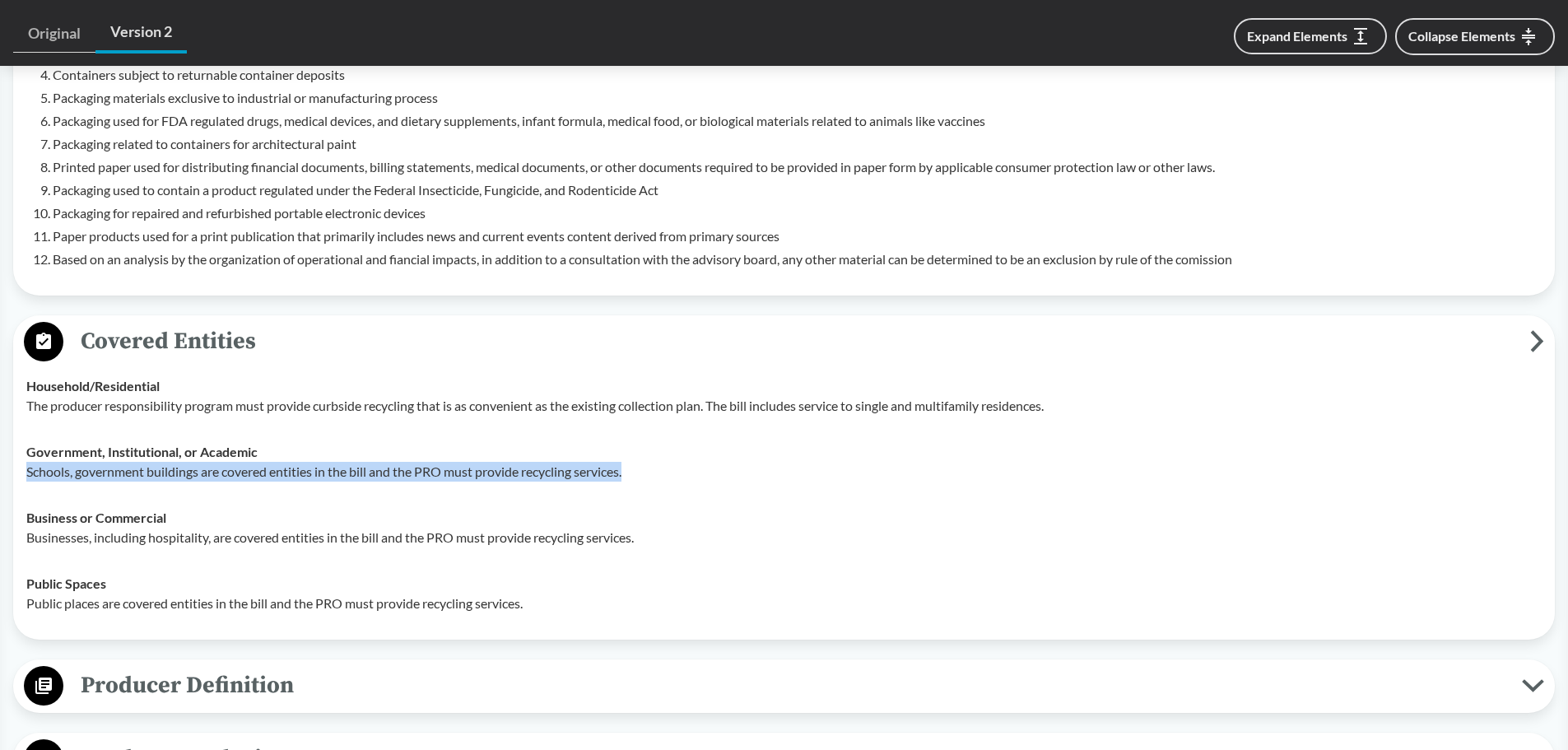
drag, startPoint x: 33, startPoint y: 474, endPoint x: 688, endPoint y: 476, distance: 655.0
click at [688, 476] on p "Schools, government buildings are covered entities in the bill and the PRO must…" at bounding box center [784, 472] width 1516 height 20
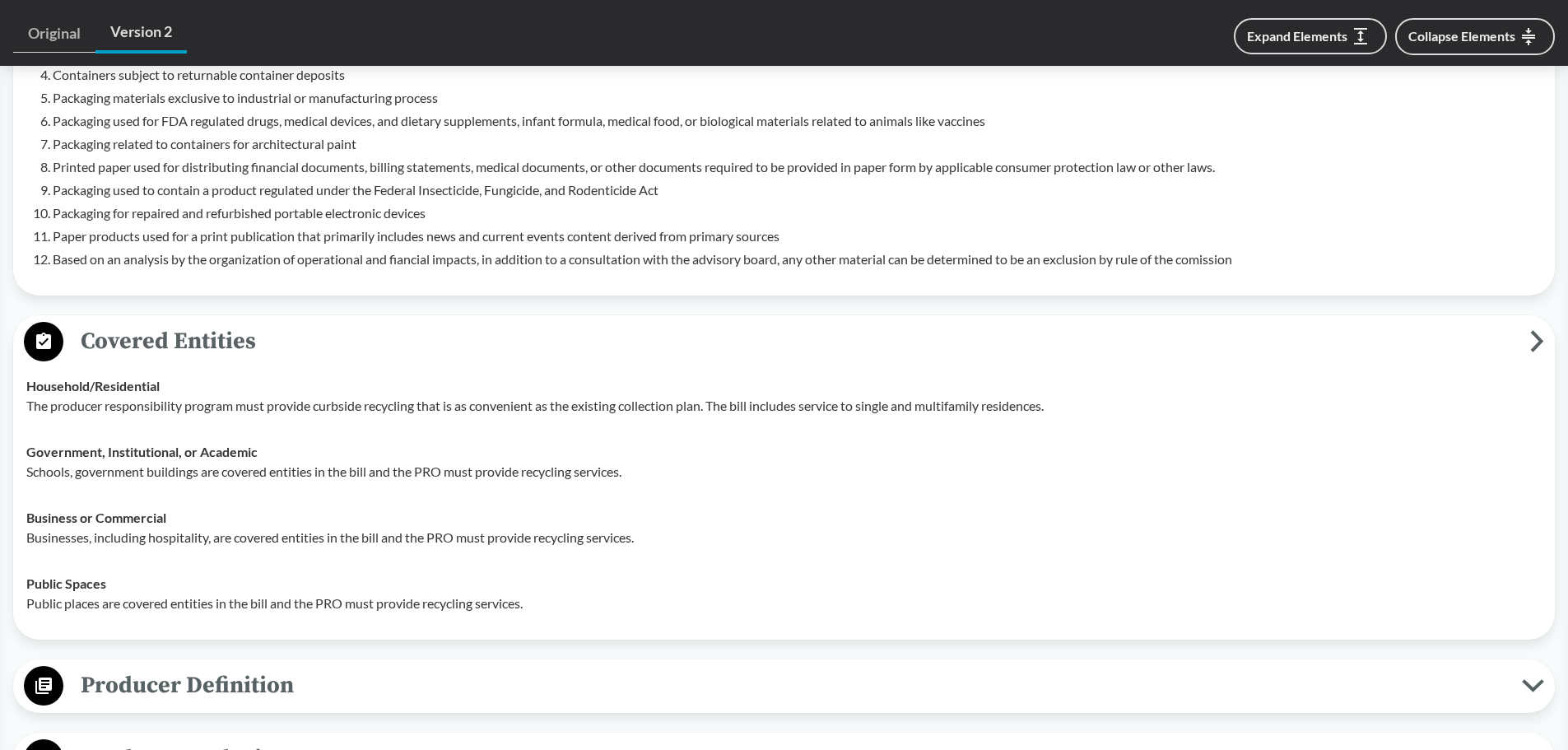
drag, startPoint x: 644, startPoint y: 530, endPoint x: 539, endPoint y: 547, distance: 106.4
click at [643, 530] on p "Businesses, including hospitality, are covered entities in the bill and the PRO…" at bounding box center [784, 538] width 1516 height 20
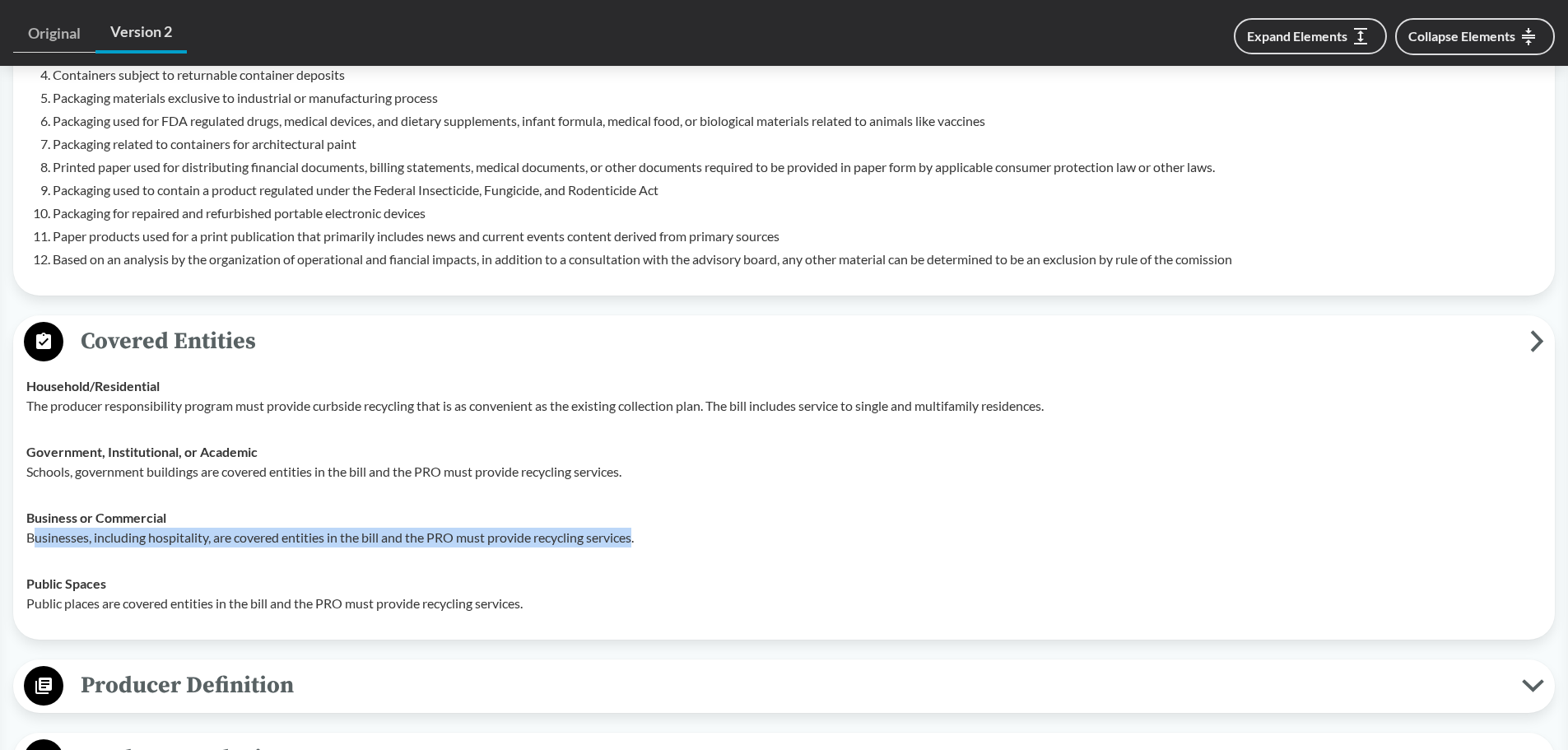
drag, startPoint x: 37, startPoint y: 539, endPoint x: 651, endPoint y: 540, distance: 614.0
click at [644, 536] on p "Businesses, including hospitality, are covered entities in the bill and the PRO…" at bounding box center [784, 538] width 1516 height 20
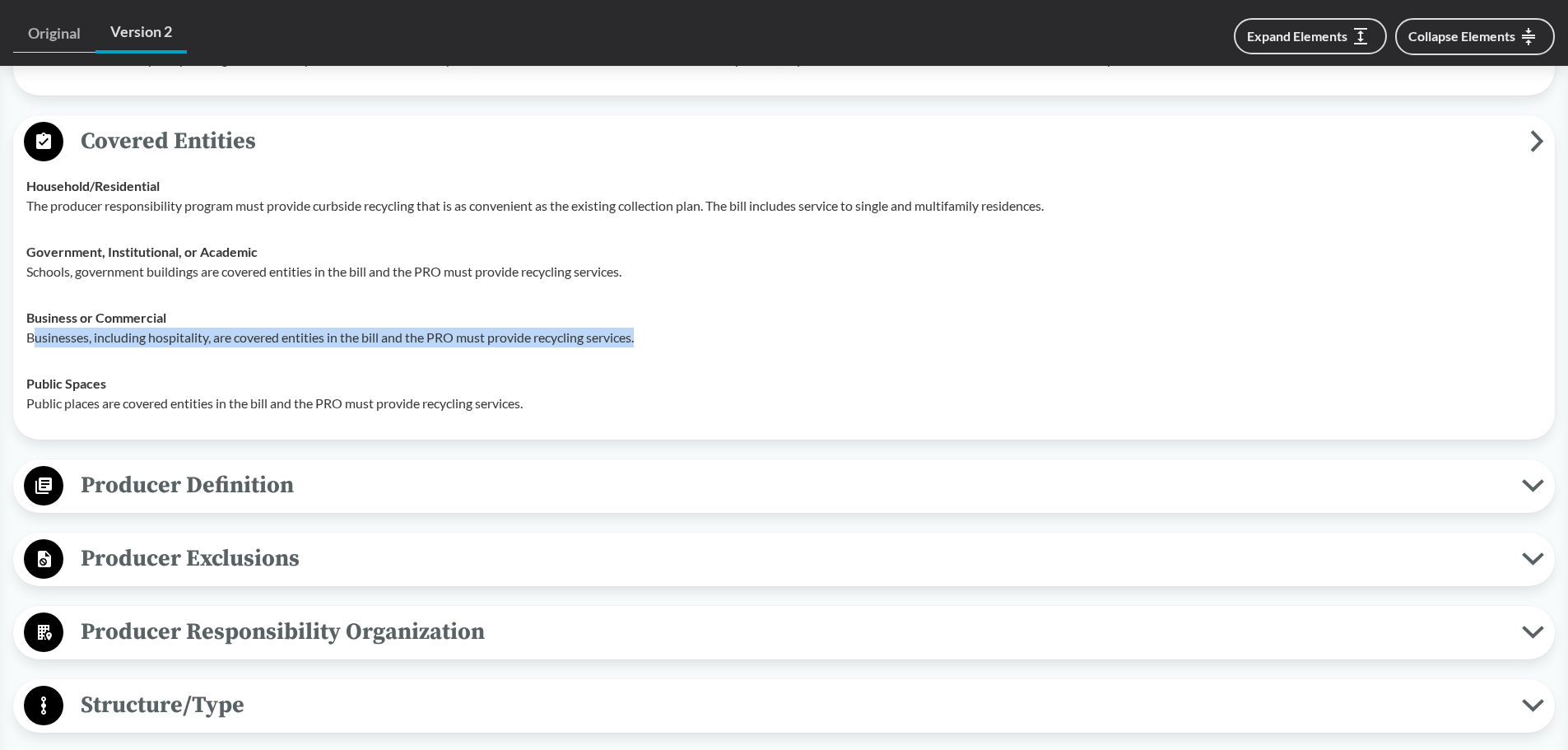
scroll to position [1318, 0]
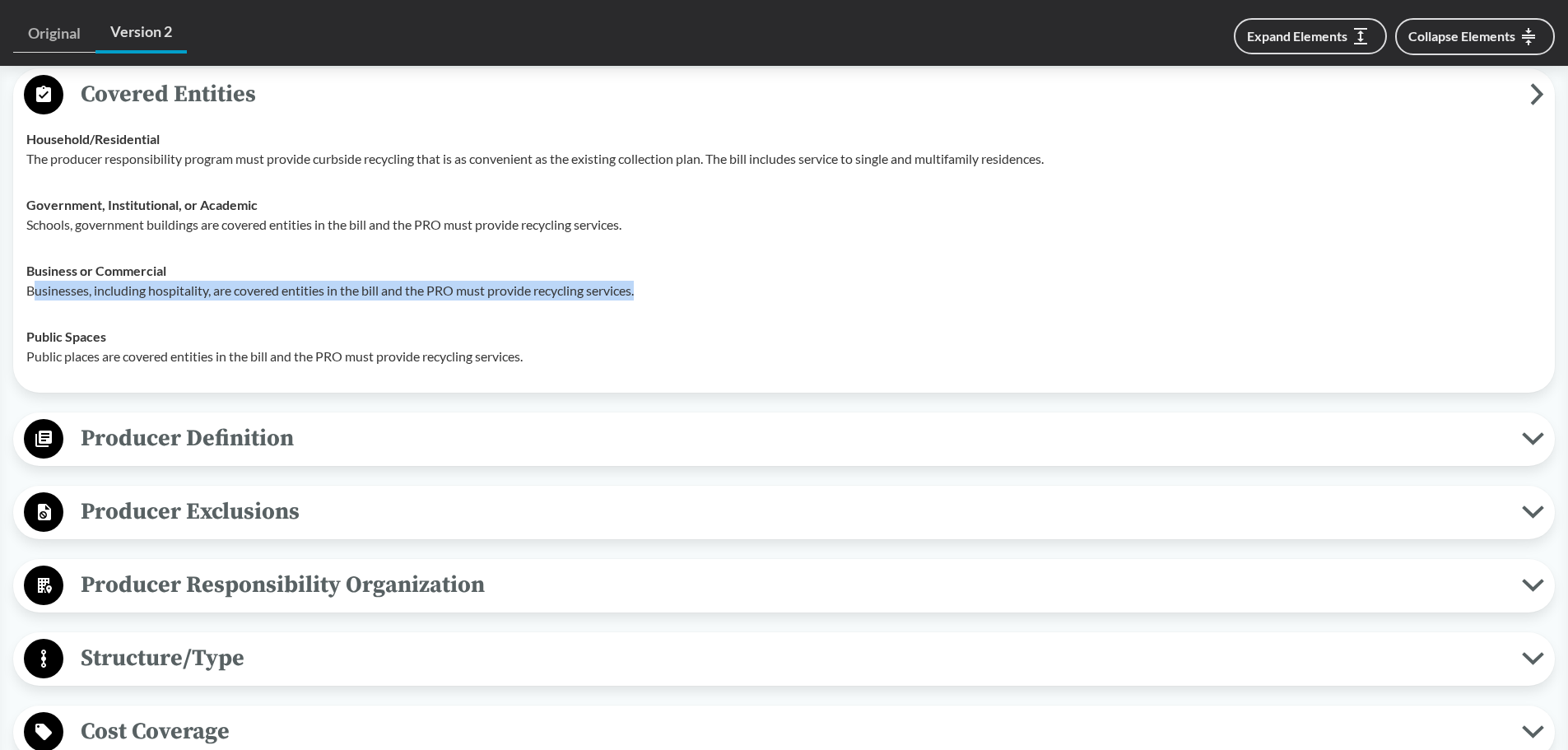
click at [218, 429] on span "Producer Definition" at bounding box center [792, 439] width 1459 height 37
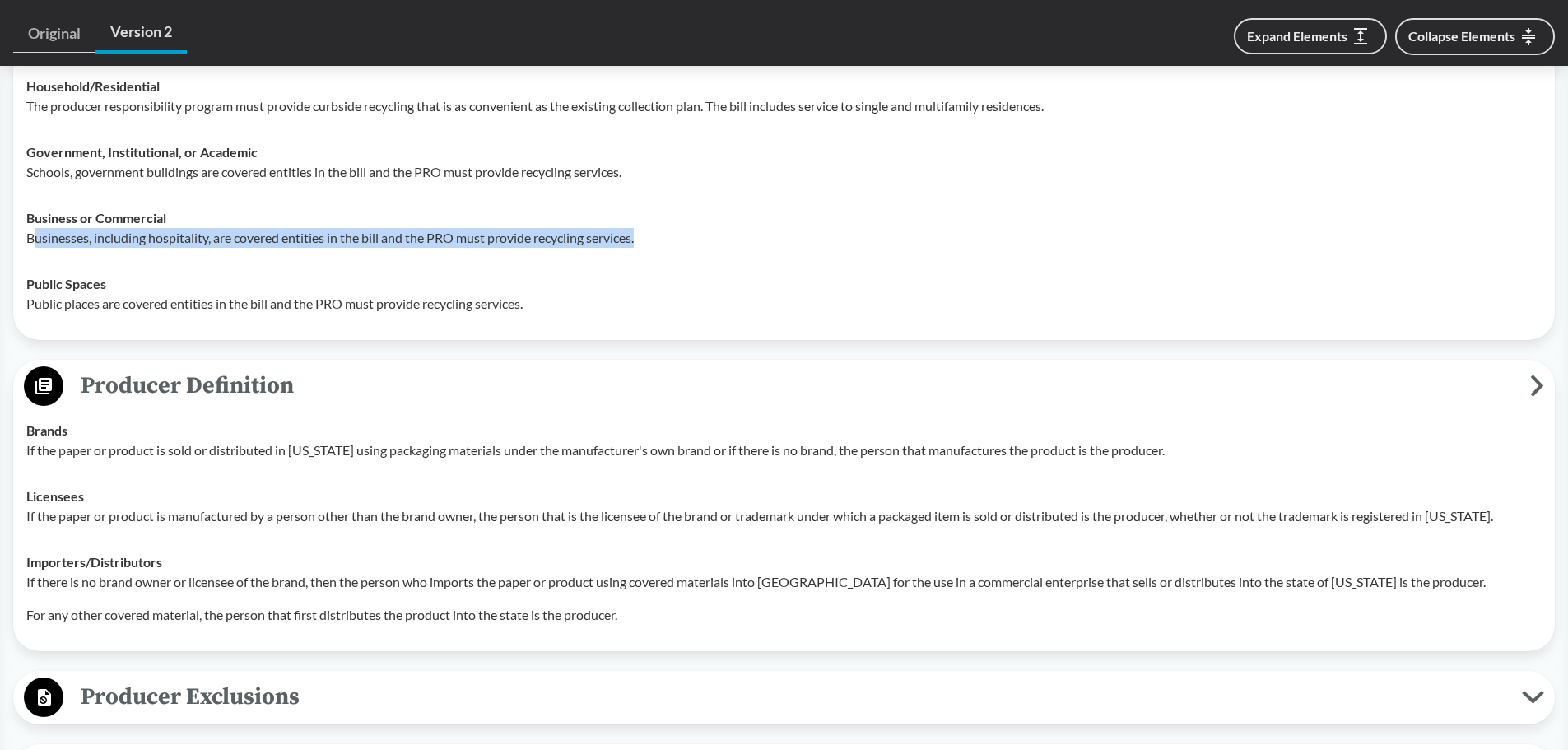
scroll to position [1400, 0]
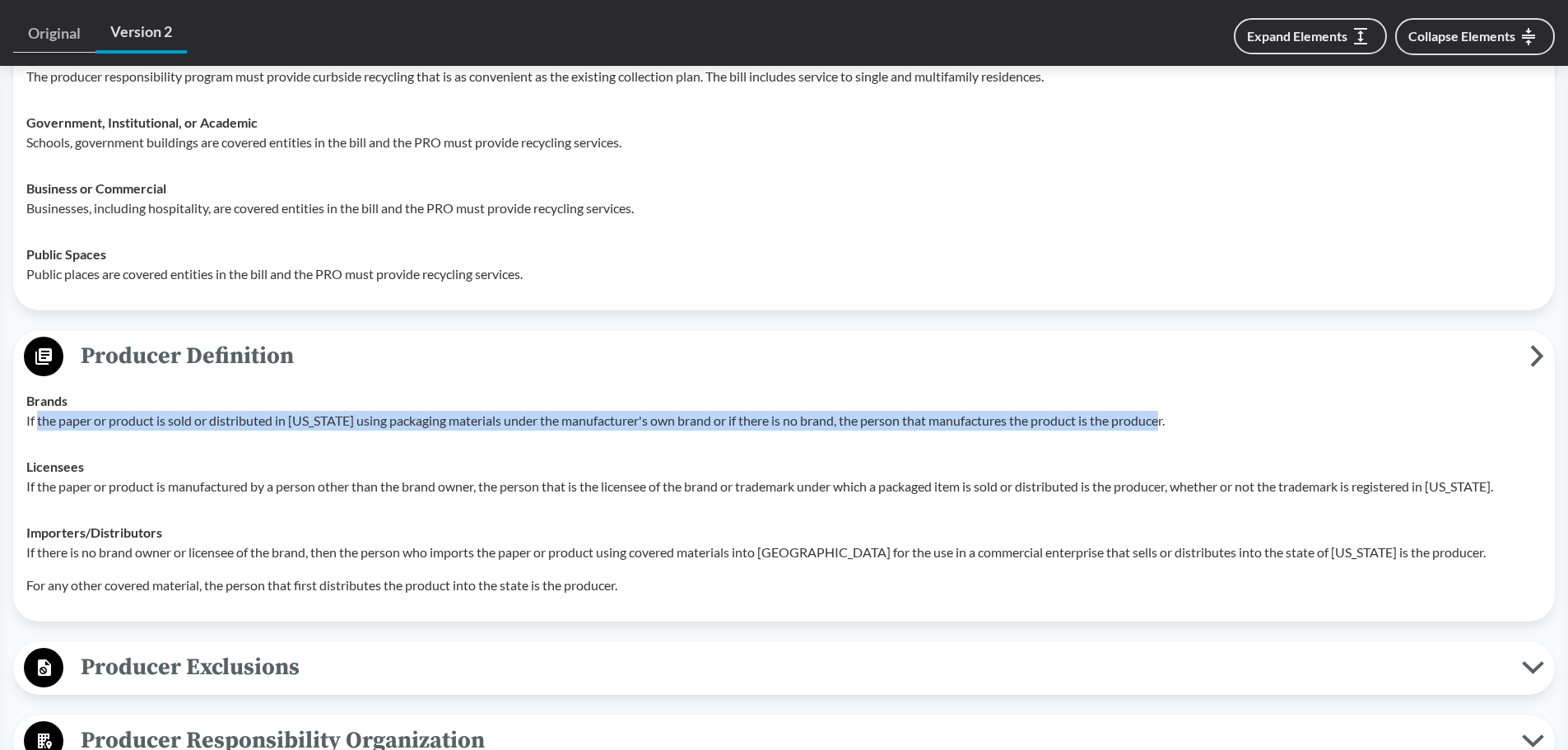
drag, startPoint x: 37, startPoint y: 424, endPoint x: 1183, endPoint y: 419, distance: 1146.0
click at [1182, 419] on p "If the paper or product is sold or distributed in Colorado using packaging mate…" at bounding box center [784, 421] width 1516 height 20
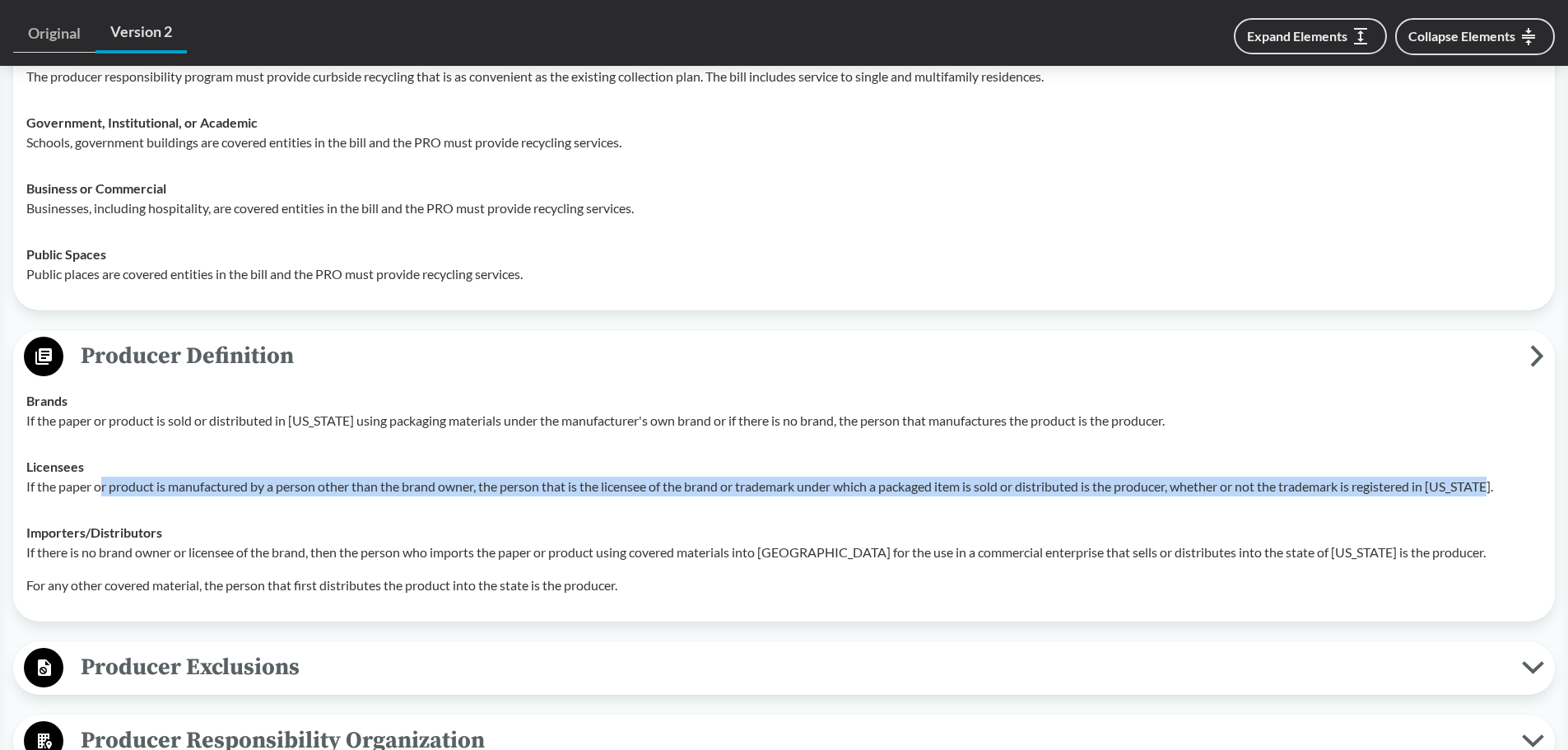
drag, startPoint x: 100, startPoint y: 494, endPoint x: 1530, endPoint y: 494, distance: 1430.0
click at [1530, 494] on p "If the paper or product is manufactured by a person other than the brand owner,…" at bounding box center [784, 487] width 1516 height 20
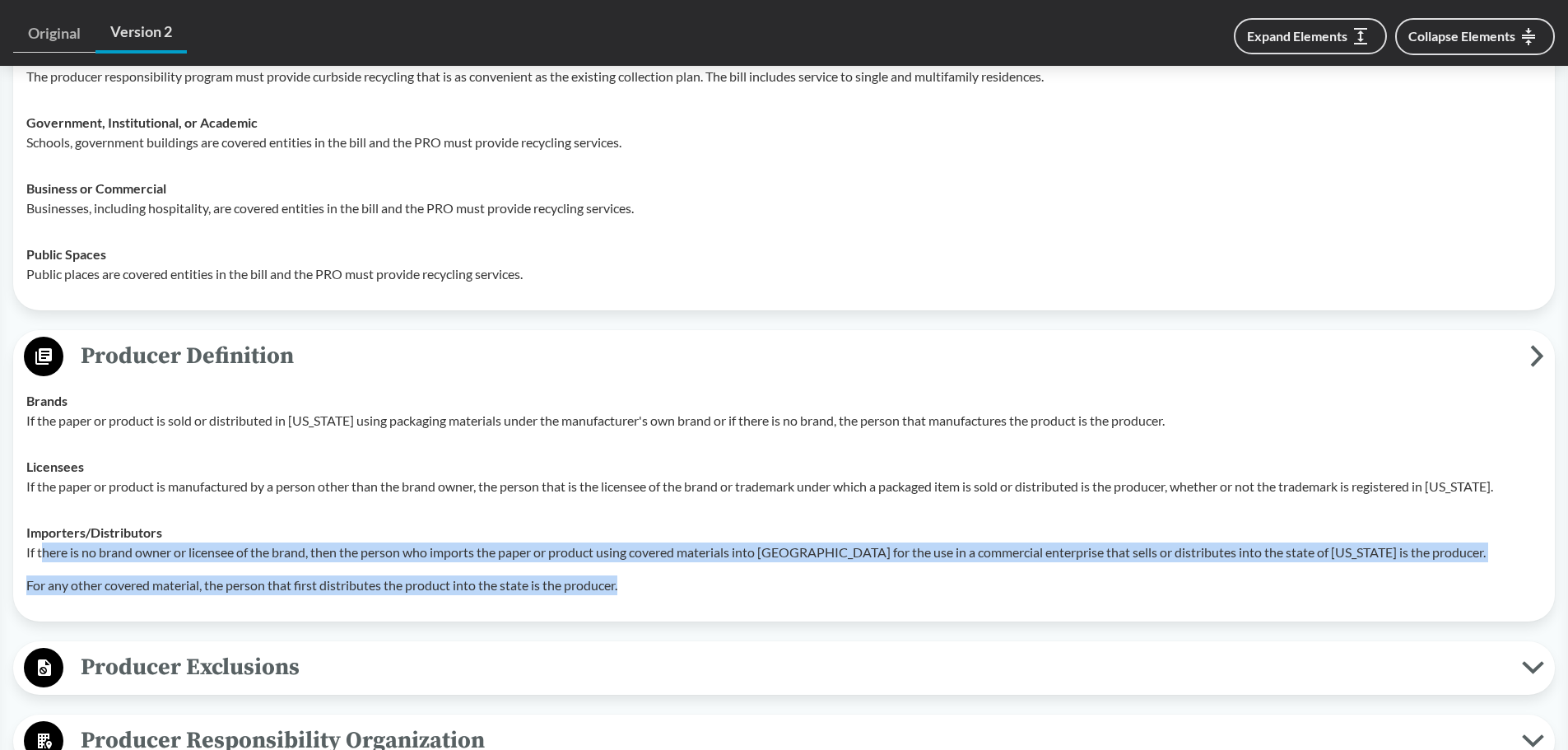
drag, startPoint x: 108, startPoint y: 546, endPoint x: 644, endPoint y: 588, distance: 537.6
click at [644, 588] on div "If there is no brand owner or licensee of the brand, then the person who import…" at bounding box center [784, 569] width 1516 height 52
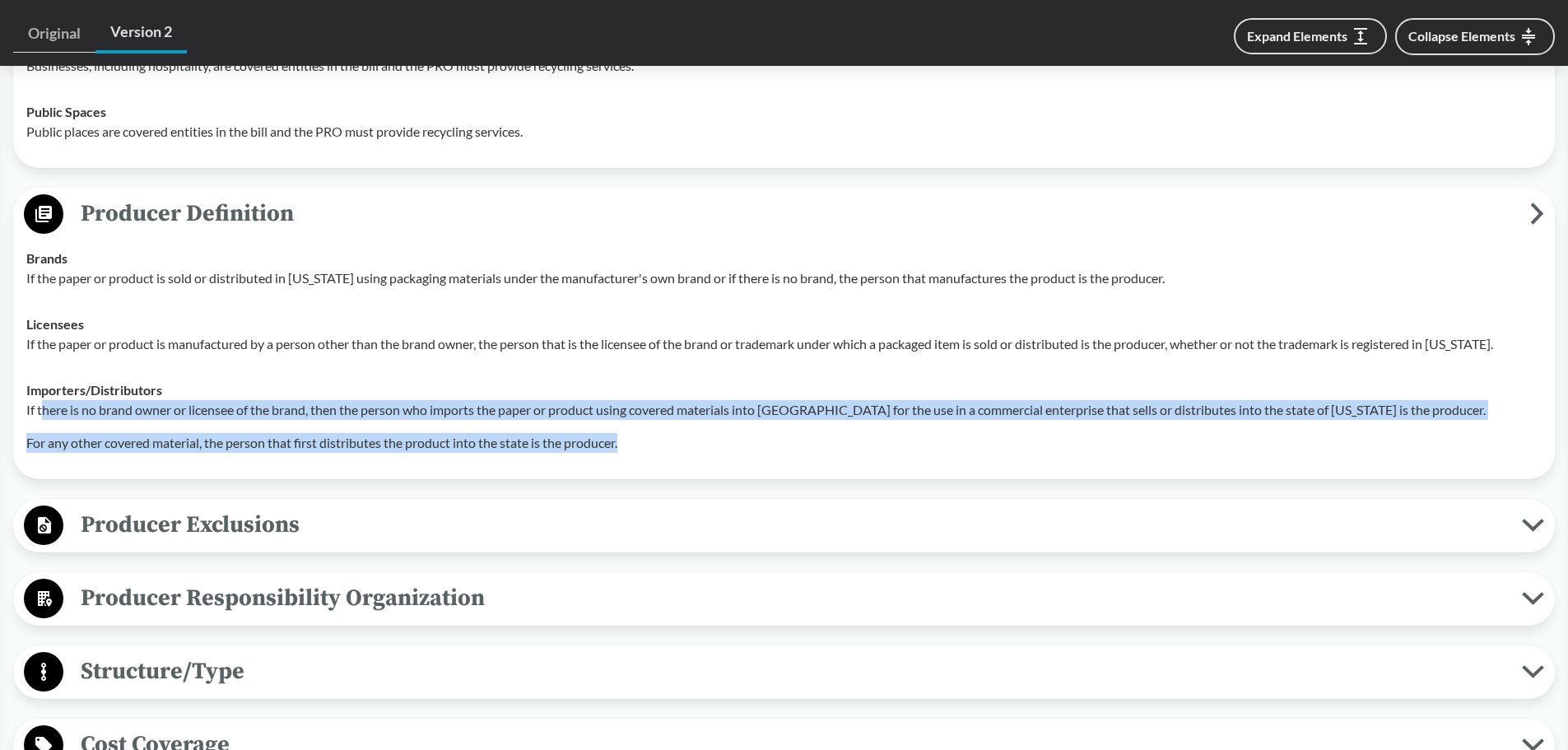
scroll to position [1565, 0]
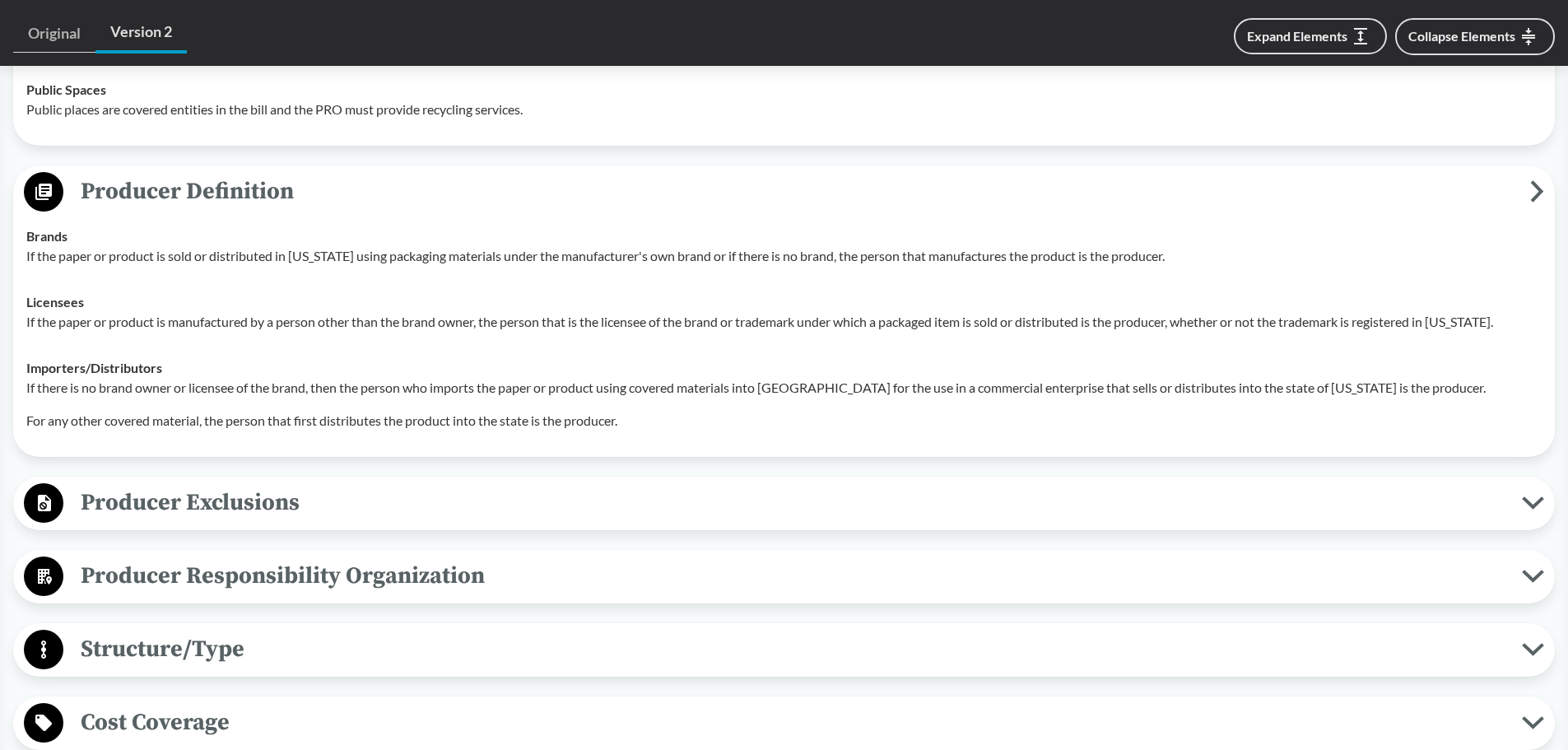
click at [214, 522] on div "Producer Exclusions Small Businesses A producer is exempt if they have less tha…" at bounding box center [783, 504] width 1541 height 53
click at [214, 520] on span "Producer Exclusions" at bounding box center [792, 503] width 1459 height 37
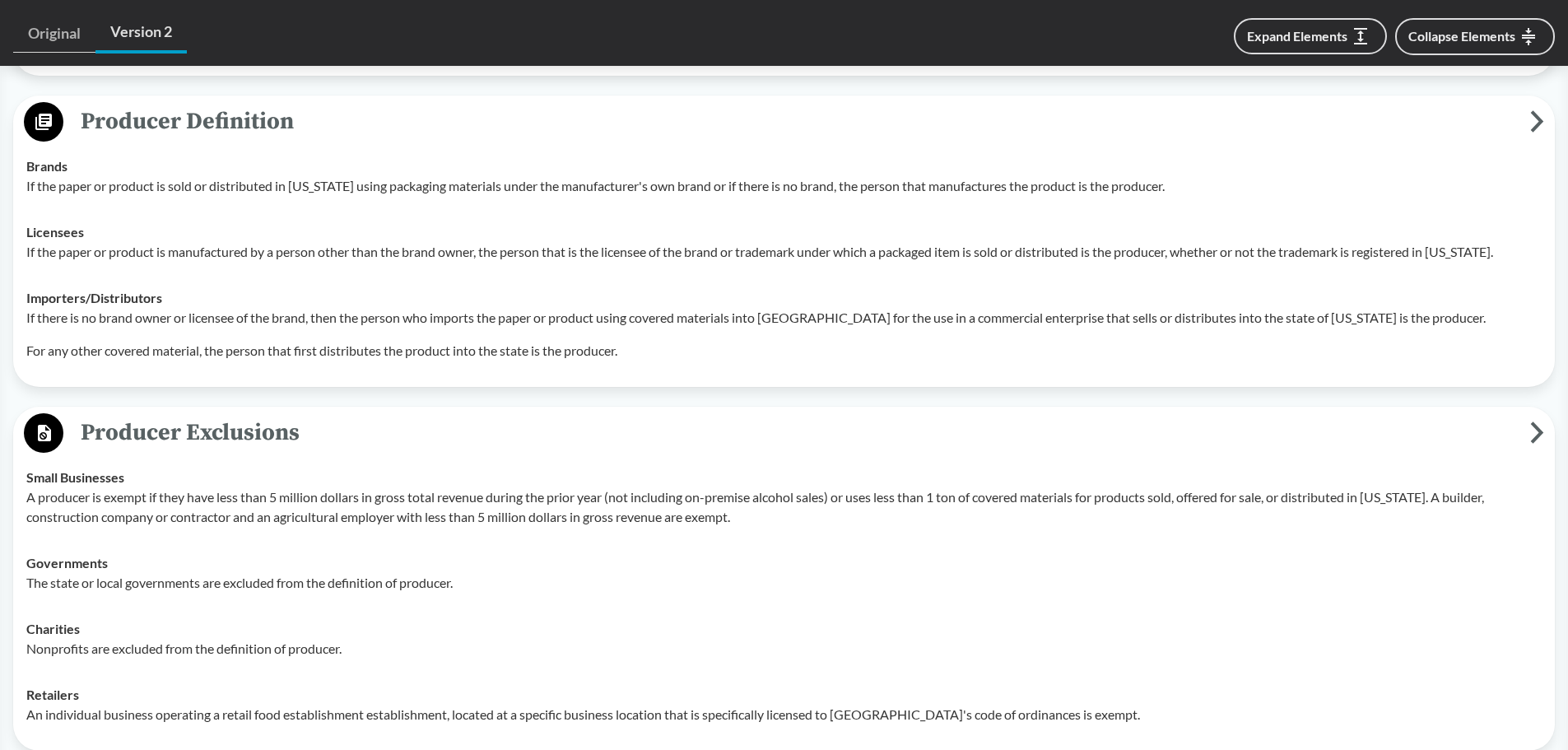
scroll to position [1730, 0]
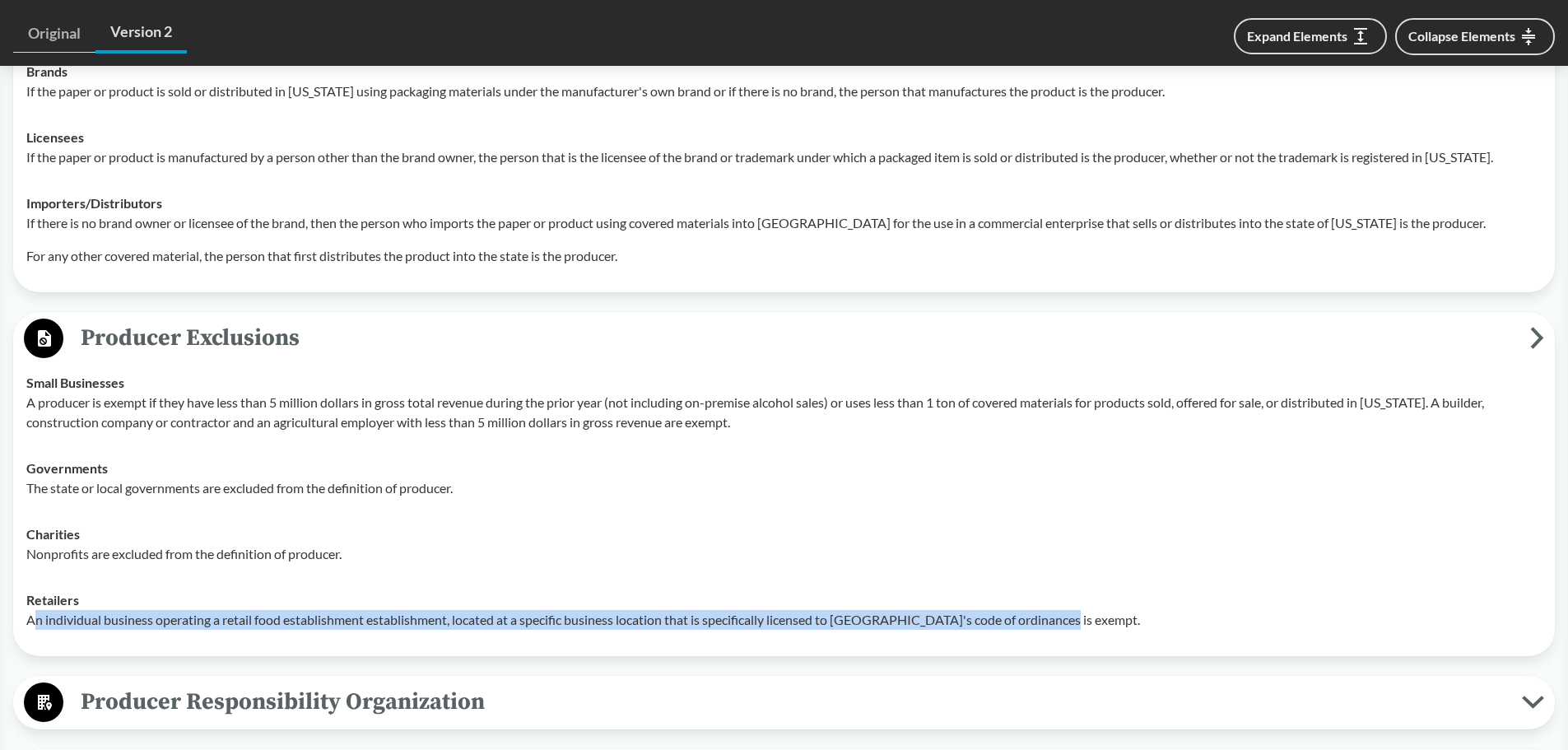
drag, startPoint x: 36, startPoint y: 624, endPoint x: 1003, endPoint y: 565, distance: 968.8
click at [1067, 617] on p "An individual business operating a retail food establishment establishment, loc…" at bounding box center [784, 620] width 1516 height 20
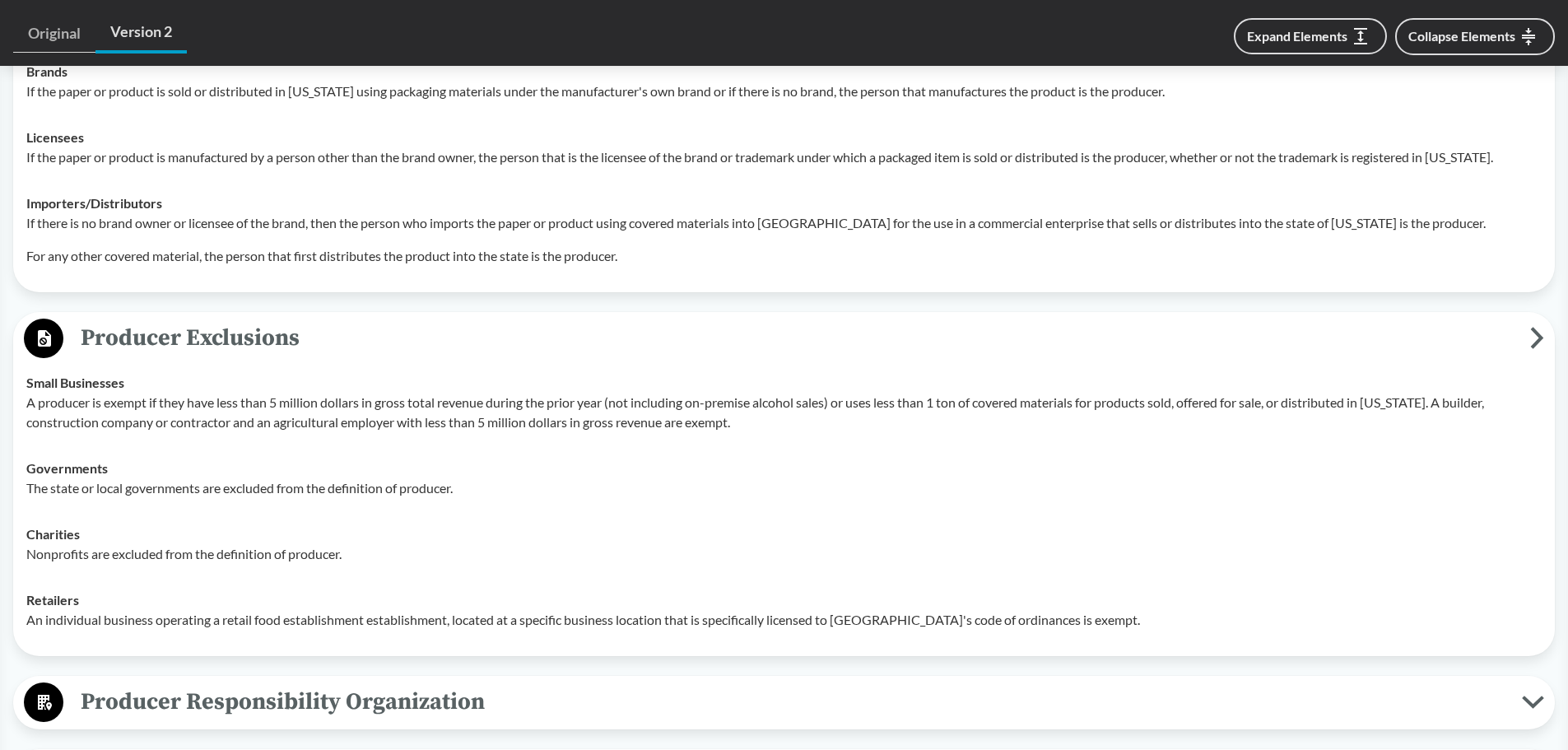
click at [529, 409] on p "A producer is exempt if they have less than 5 million dollars in gross total re…" at bounding box center [784, 413] width 1516 height 39
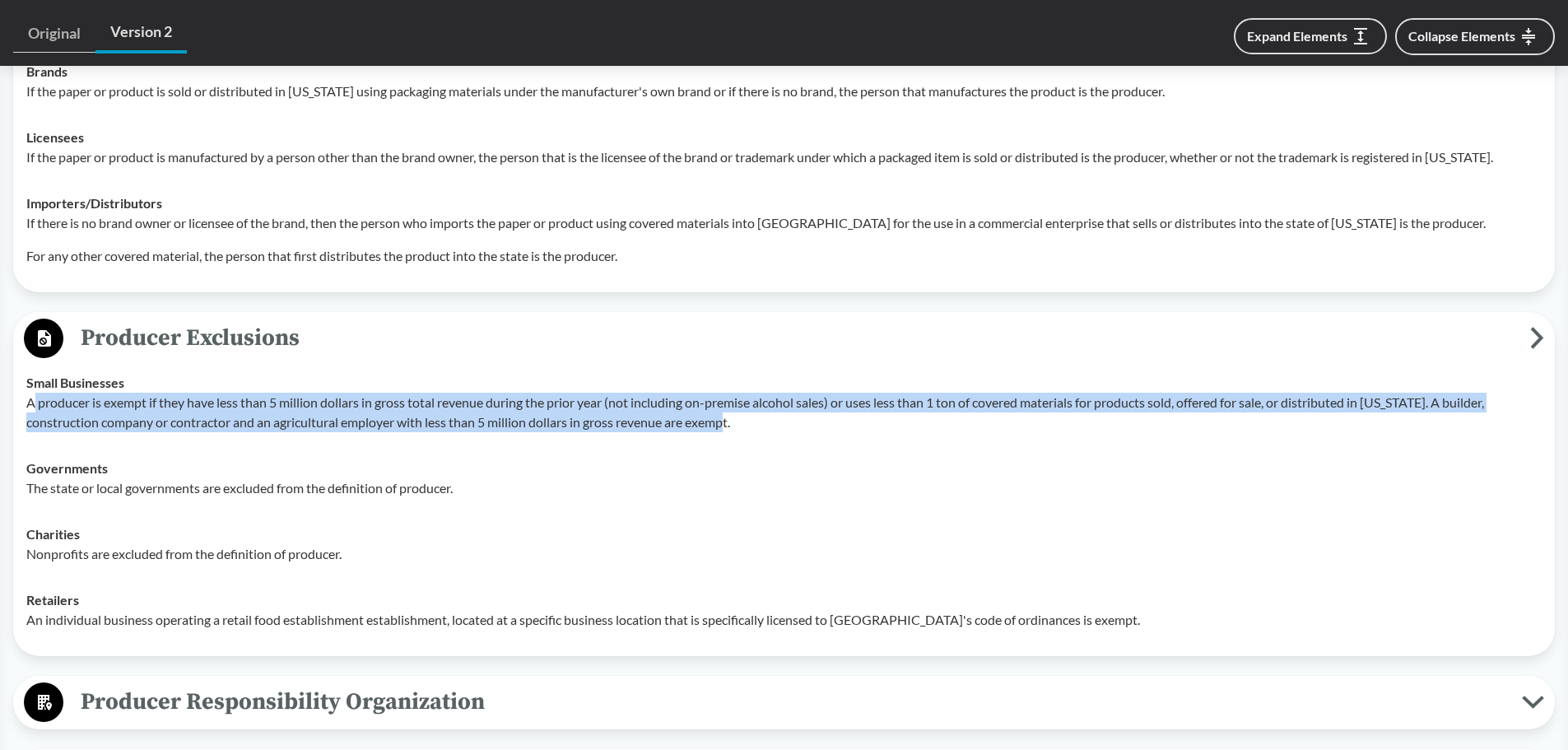
drag, startPoint x: 36, startPoint y: 411, endPoint x: 817, endPoint y: 429, distance: 781.2
click at [817, 429] on p "A producer is exempt if they have less than 5 million dollars in gross total re…" at bounding box center [784, 413] width 1516 height 39
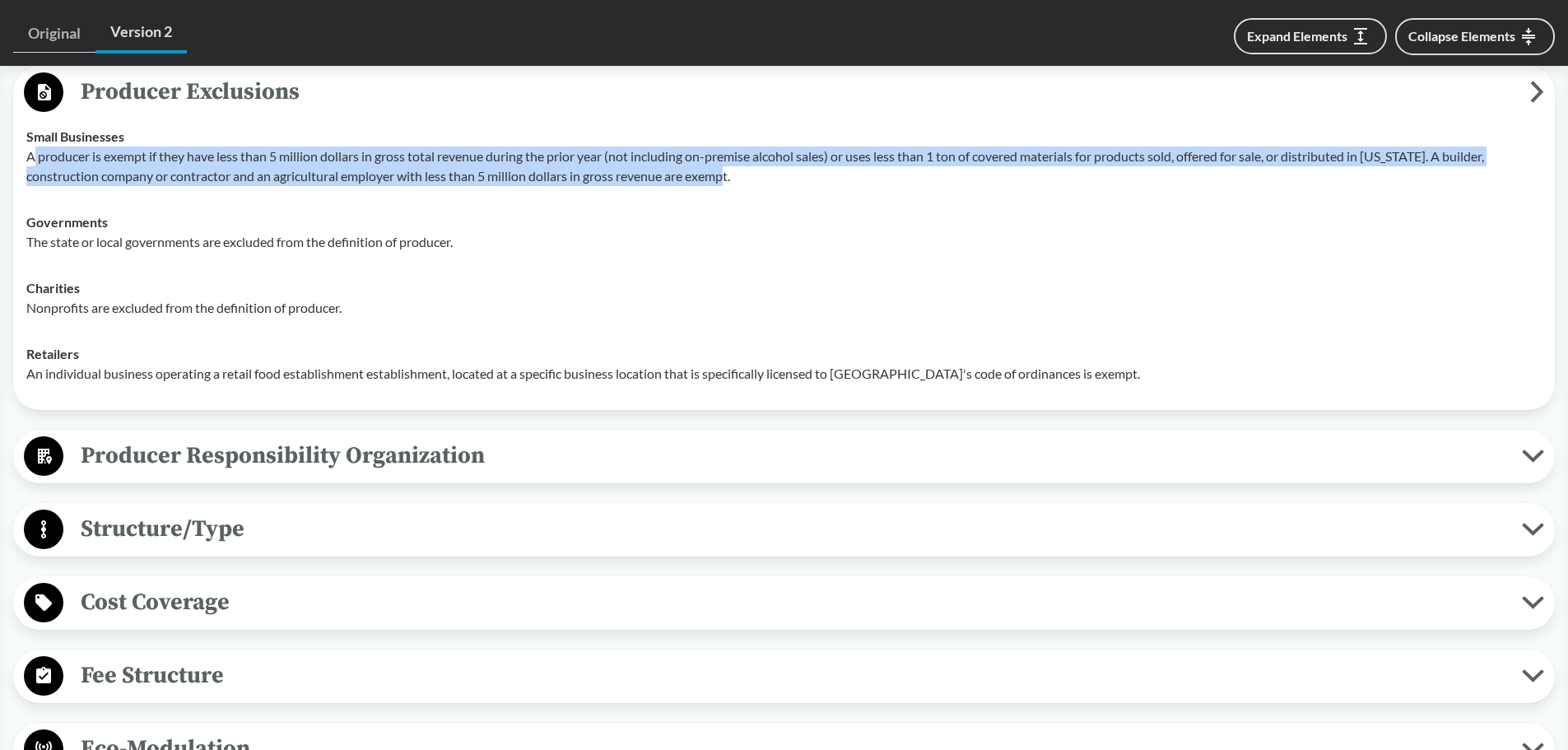
scroll to position [1977, 0]
click at [275, 435] on button "Producer Responsibility Organization" at bounding box center [784, 455] width 1531 height 42
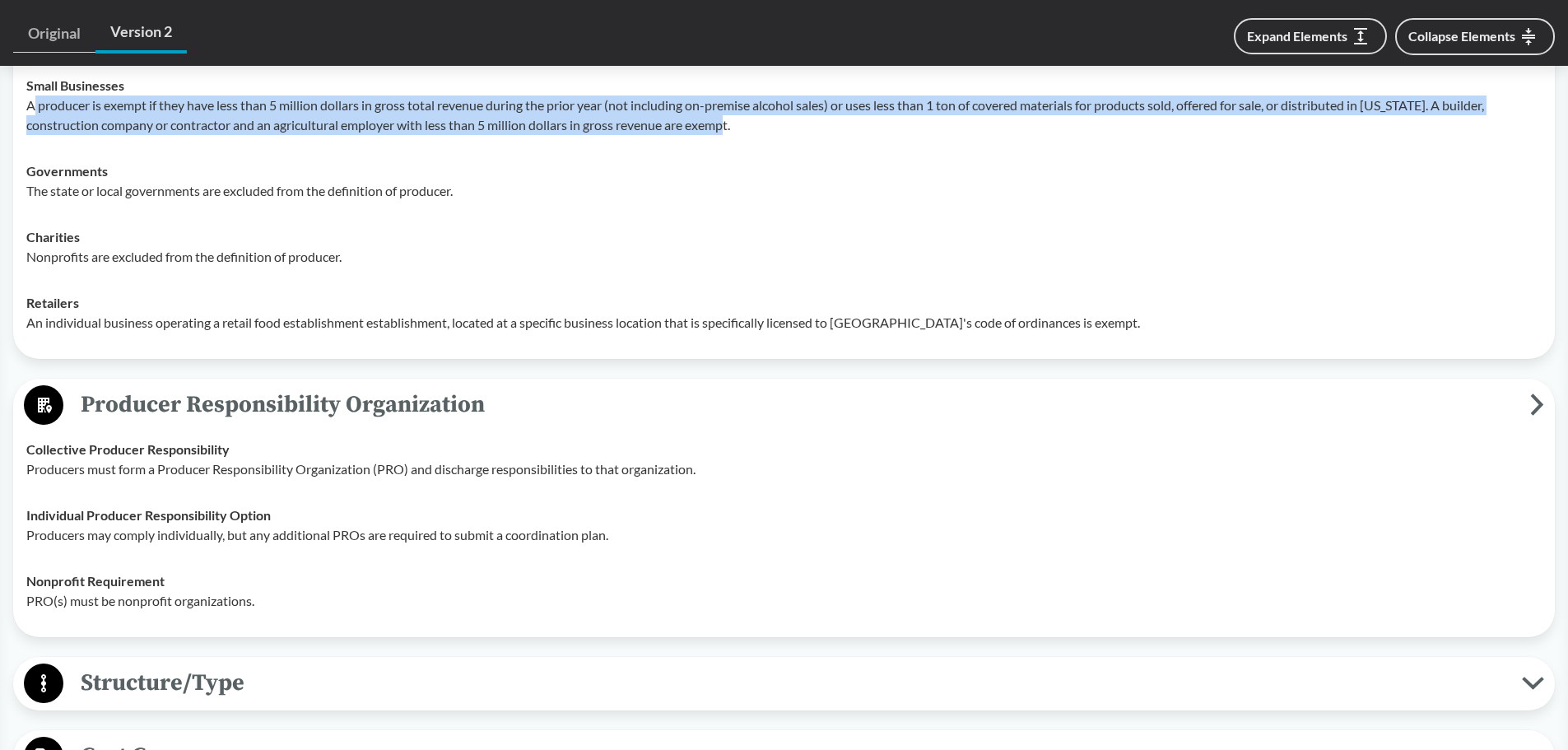
scroll to position [2142, 0]
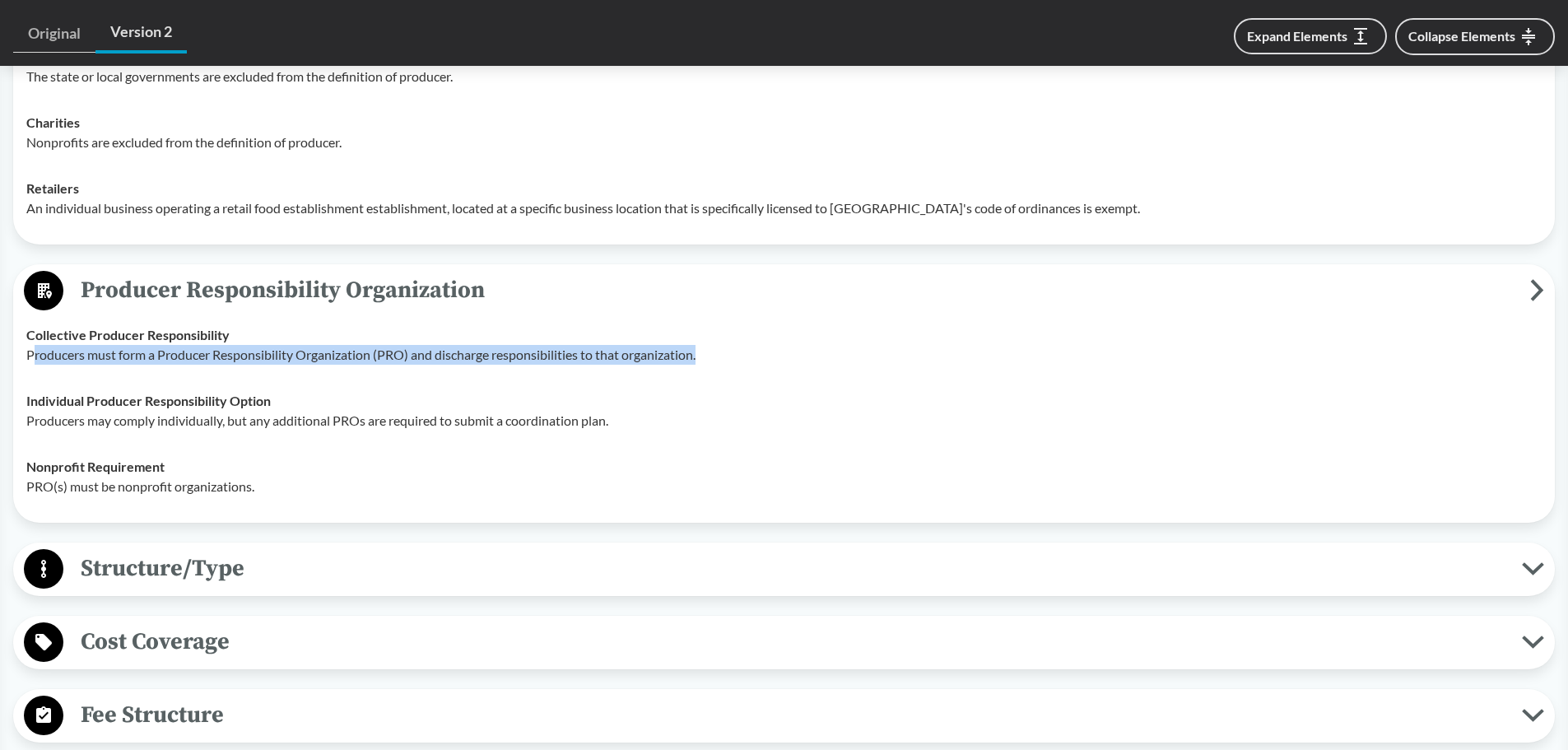
drag, startPoint x: 33, startPoint y: 363, endPoint x: 711, endPoint y: 374, distance: 678.1
click at [707, 366] on td "Collective Producer Responsibility Producers must form a Producer Responsibilit…" at bounding box center [784, 345] width 1531 height 66
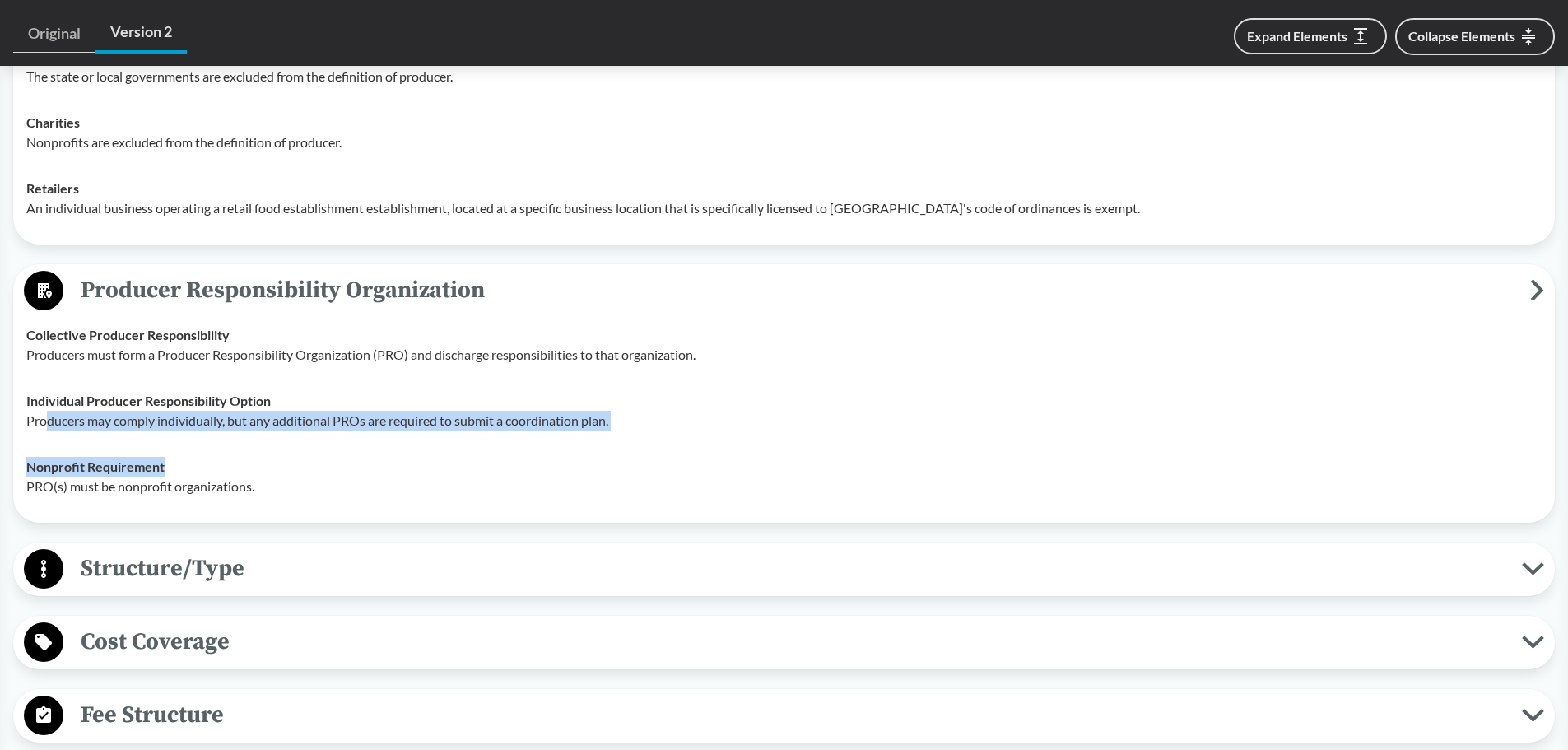
drag, startPoint x: 50, startPoint y: 427, endPoint x: 623, endPoint y: 454, distance: 573.6
click at [623, 453] on tbody "Collective Producer Responsibility Producers must form a Producer Responsibilit…" at bounding box center [784, 411] width 1531 height 198
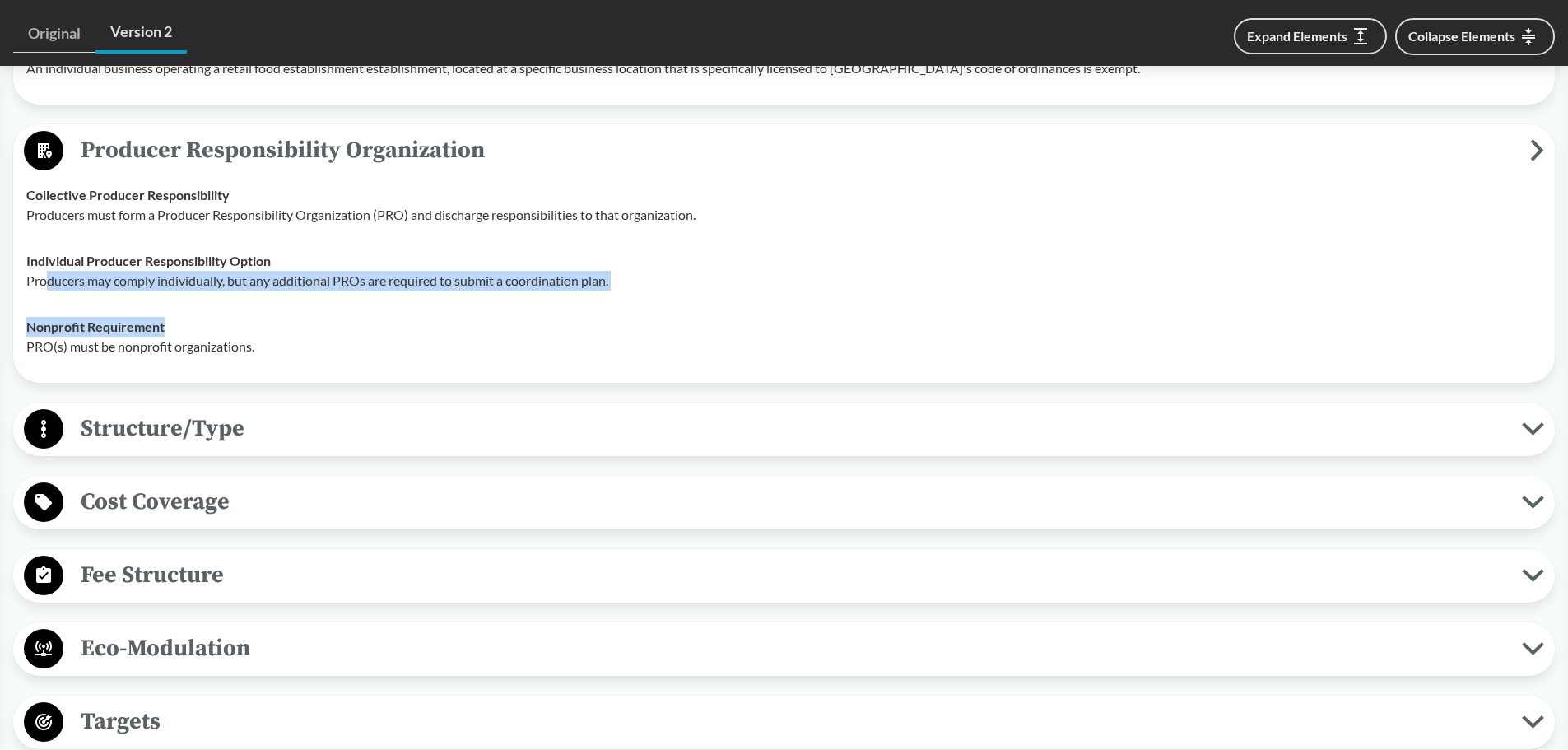
scroll to position [2306, 0]
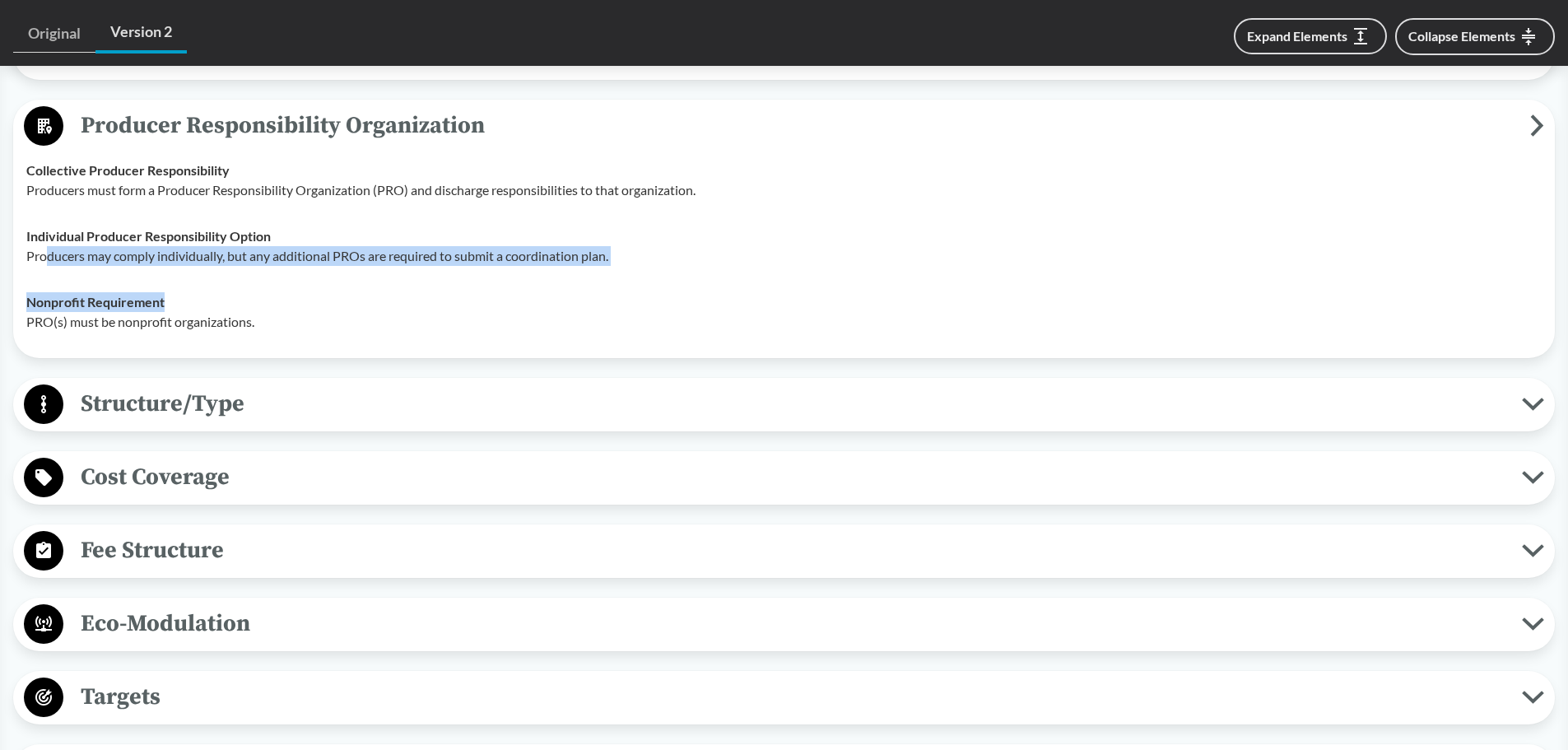
click at [148, 404] on span "Structure/Type" at bounding box center [792, 404] width 1459 height 37
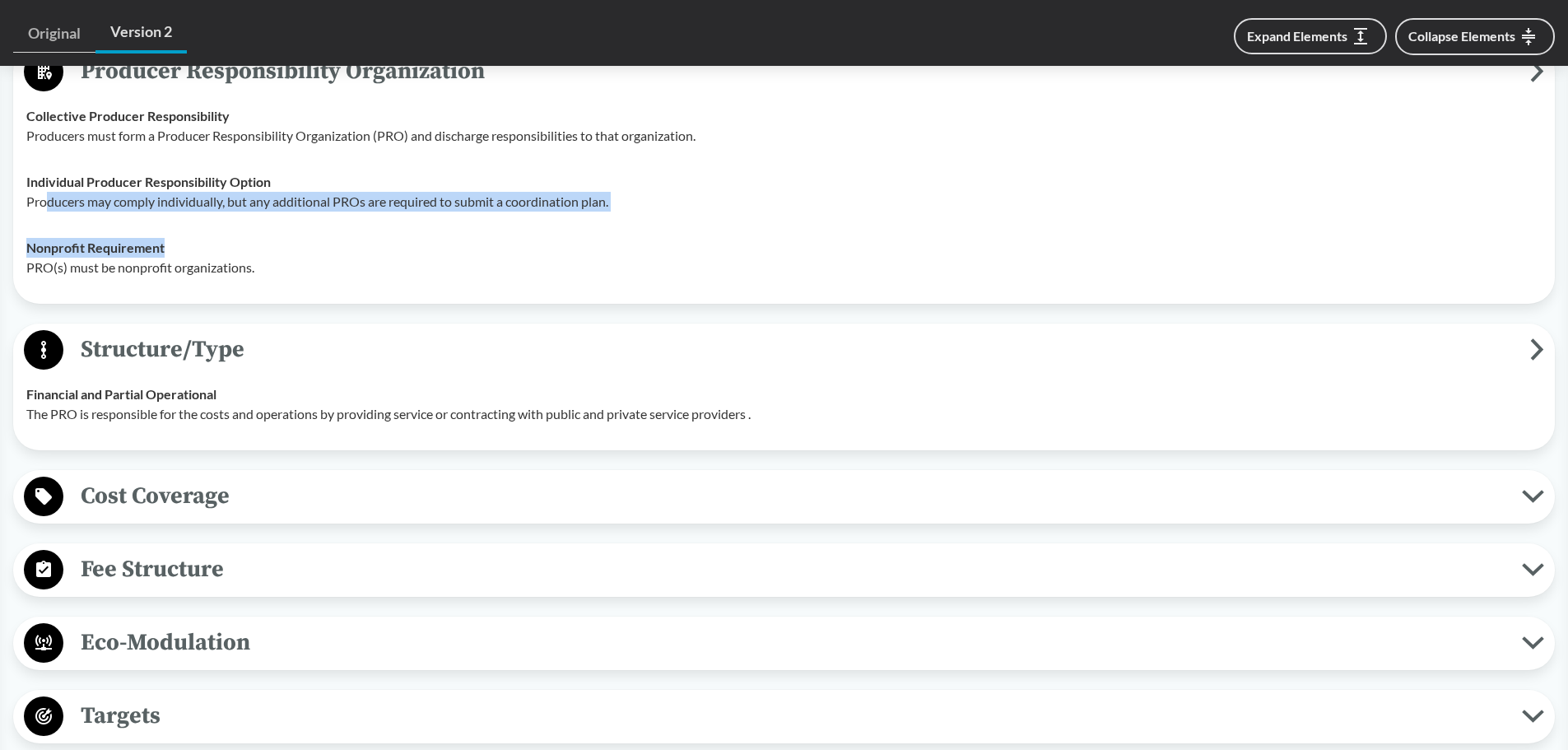
scroll to position [2389, 0]
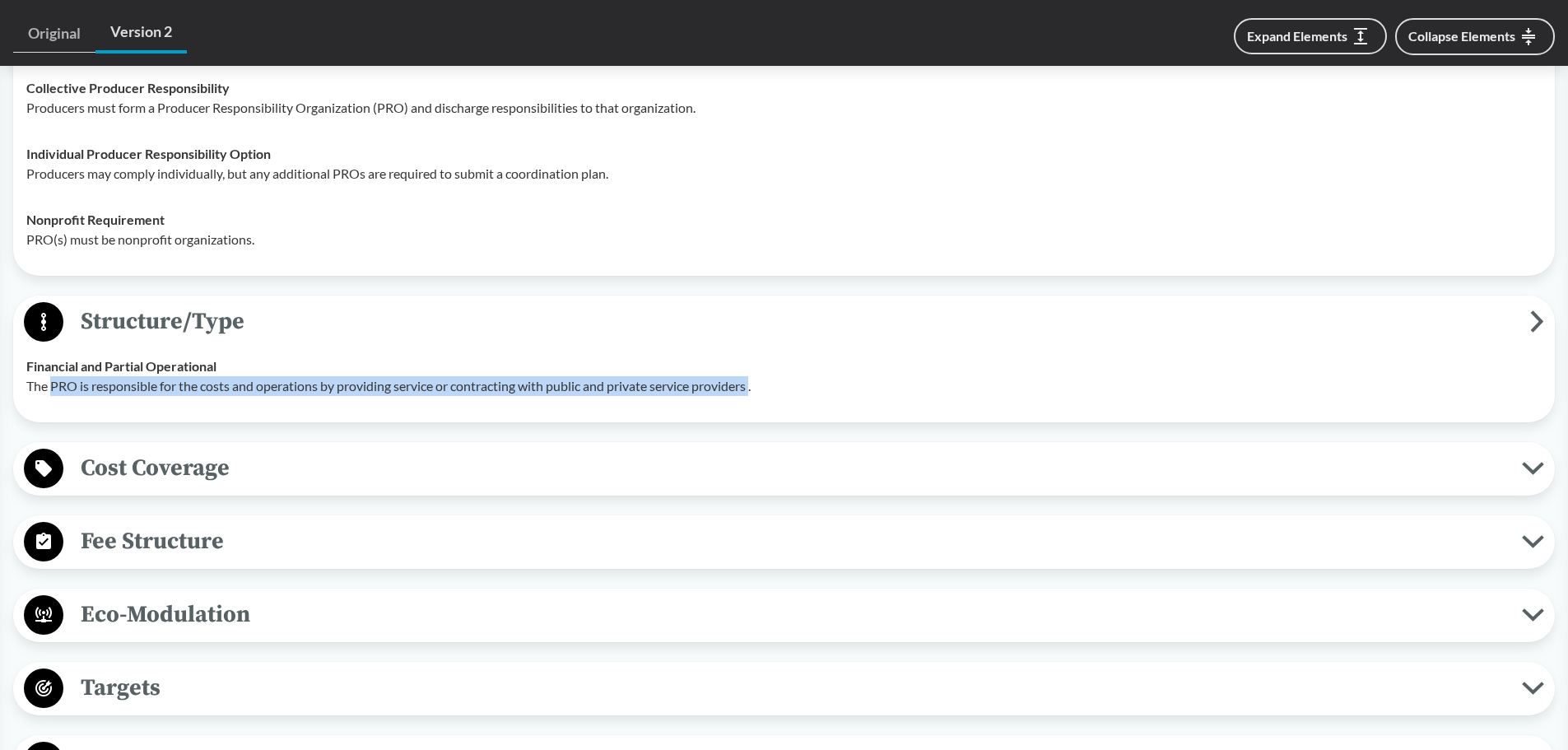
drag, startPoint x: 52, startPoint y: 390, endPoint x: 769, endPoint y: 430, distance: 718.1
click at [764, 388] on p "The PRO is responsible for the costs and operations by providing service or con…" at bounding box center [784, 386] width 1516 height 20
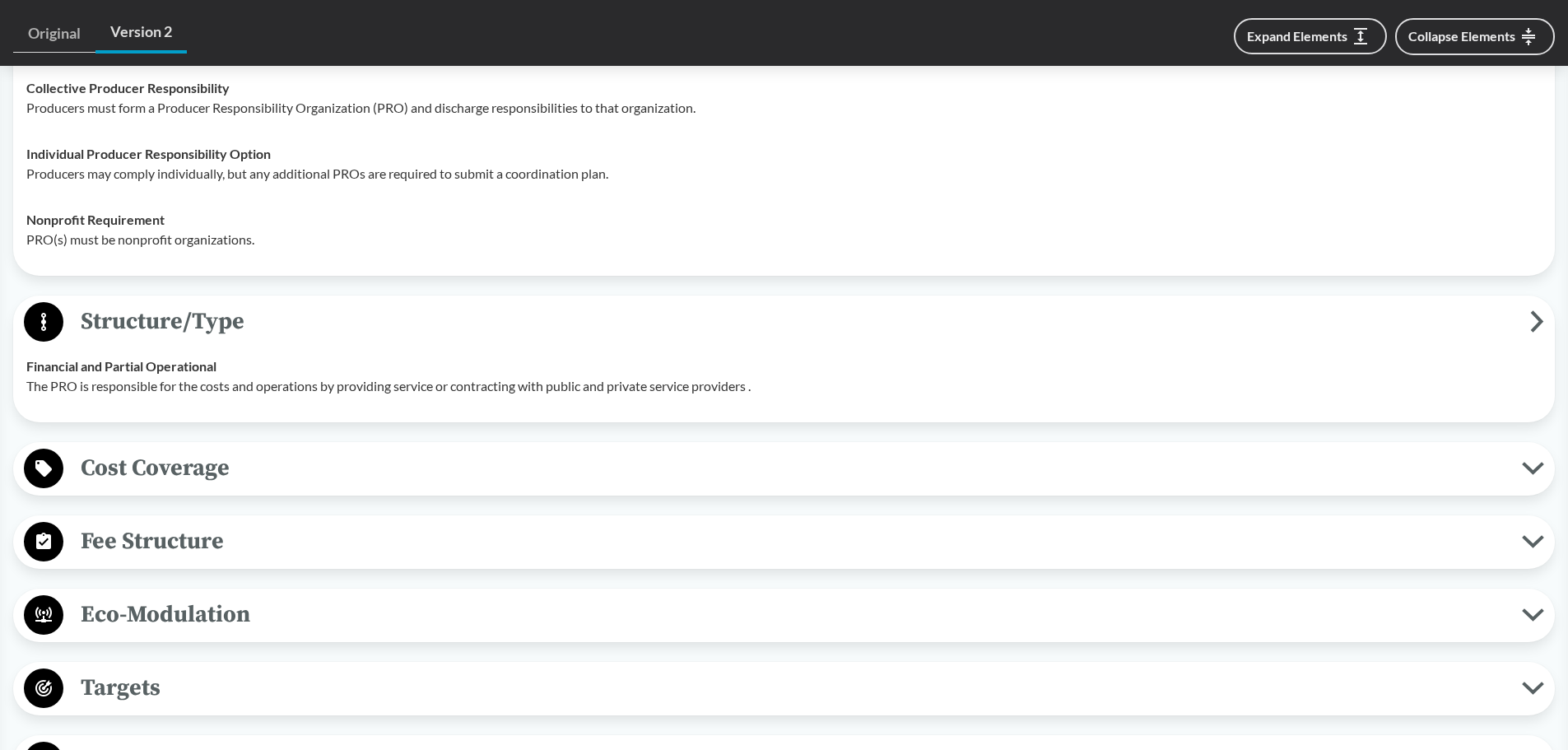
click at [257, 489] on button "Cost Coverage" at bounding box center [784, 469] width 1531 height 42
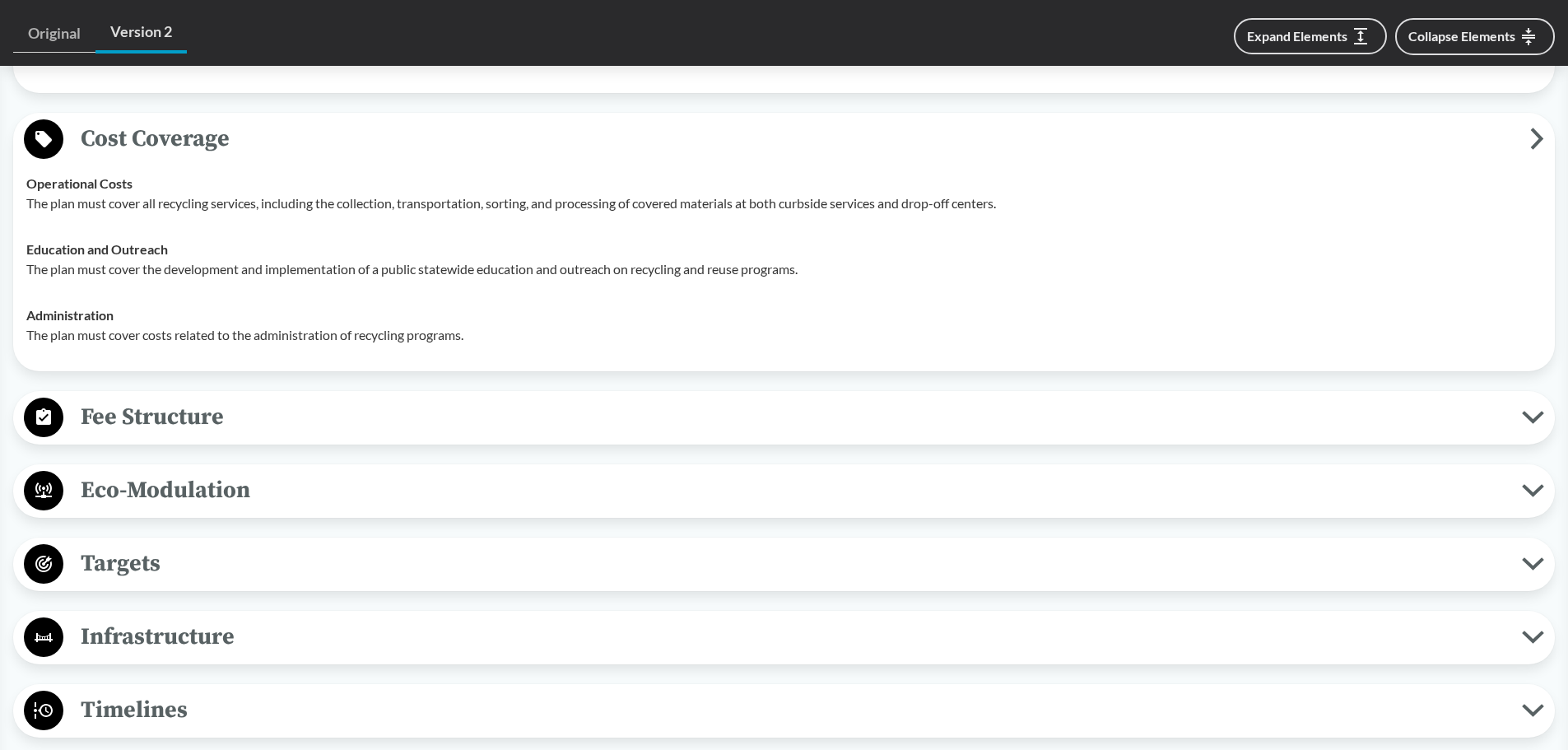
click at [133, 408] on span "Fee Structure" at bounding box center [792, 417] width 1459 height 37
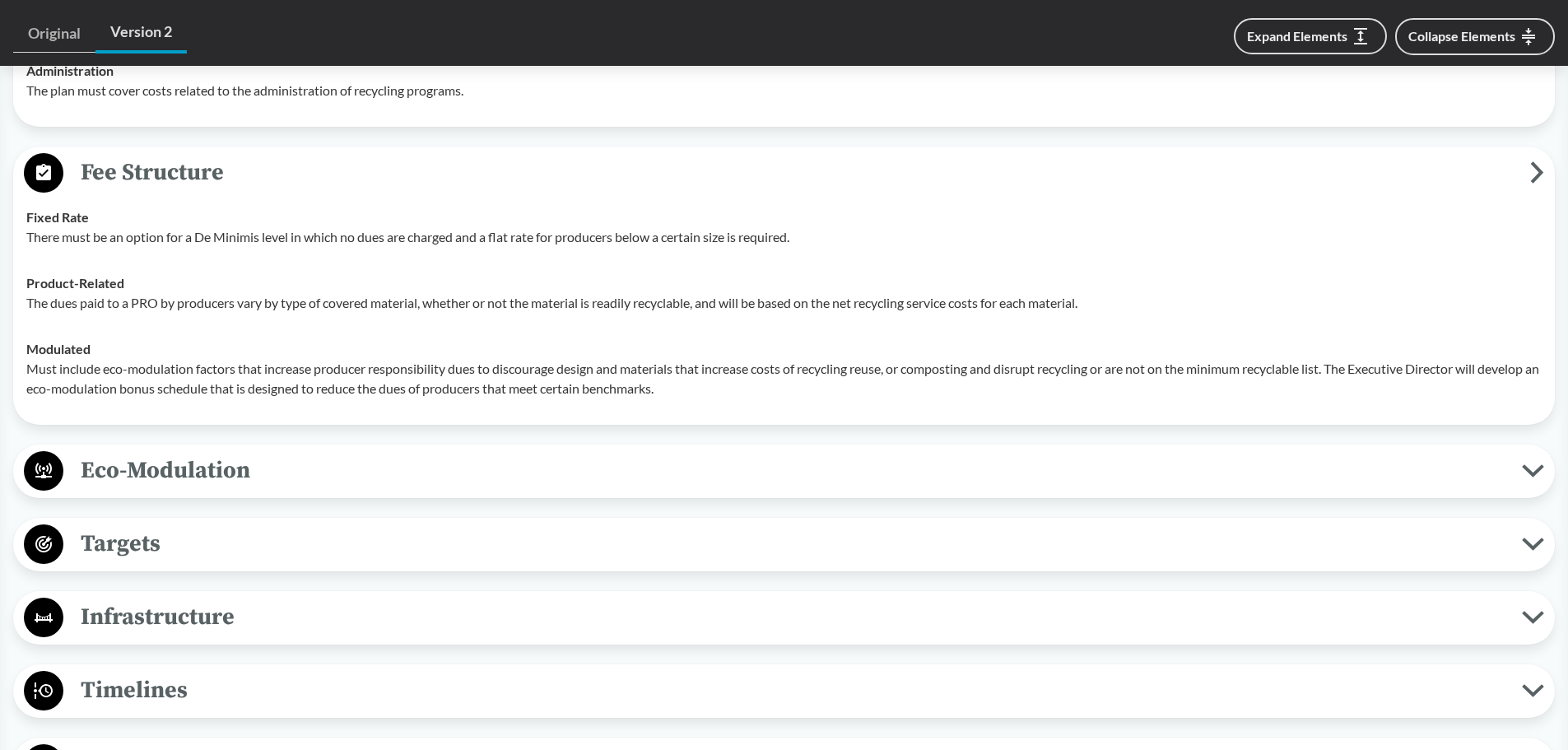
scroll to position [3047, 0]
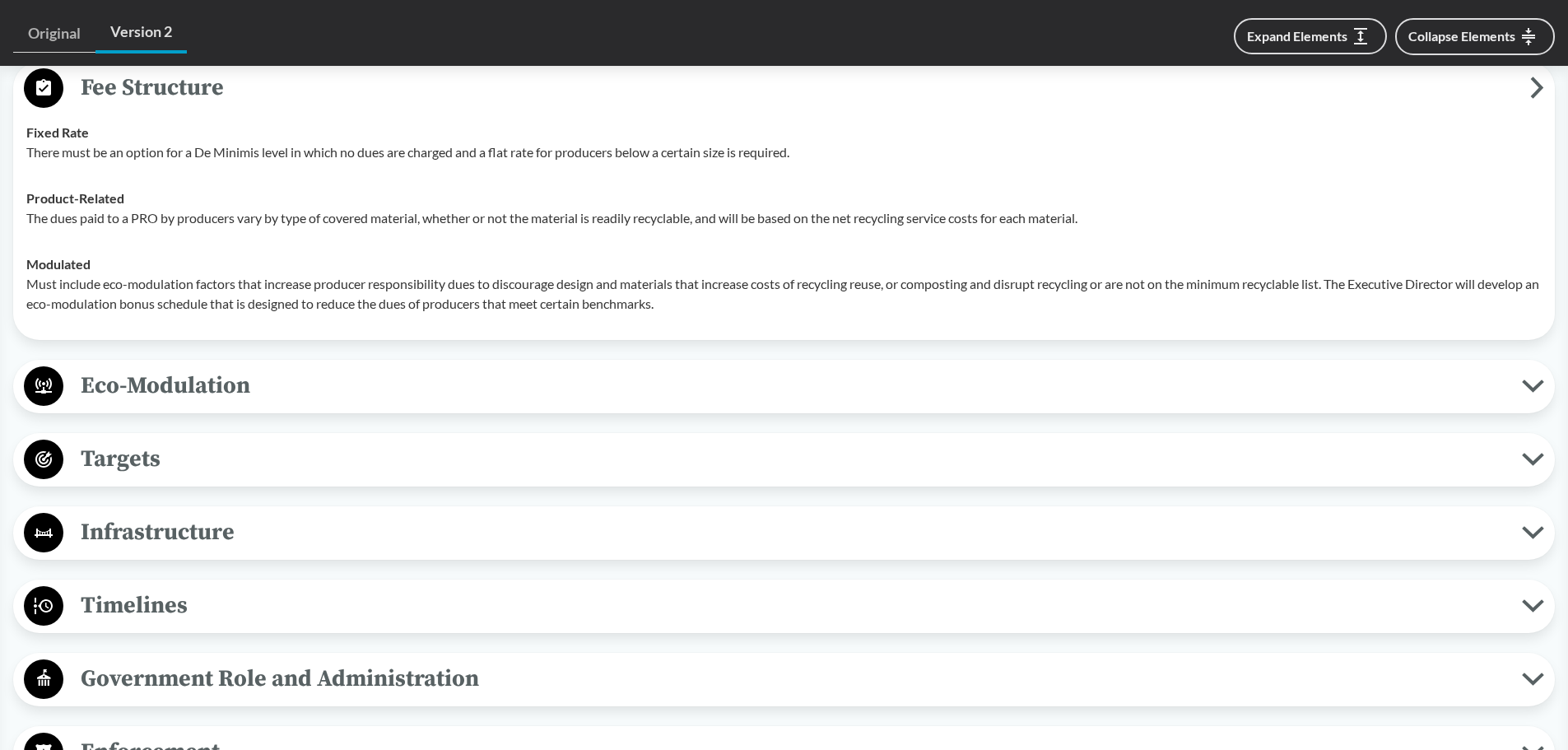
click at [163, 404] on button "Eco-Modulation" at bounding box center [784, 386] width 1531 height 42
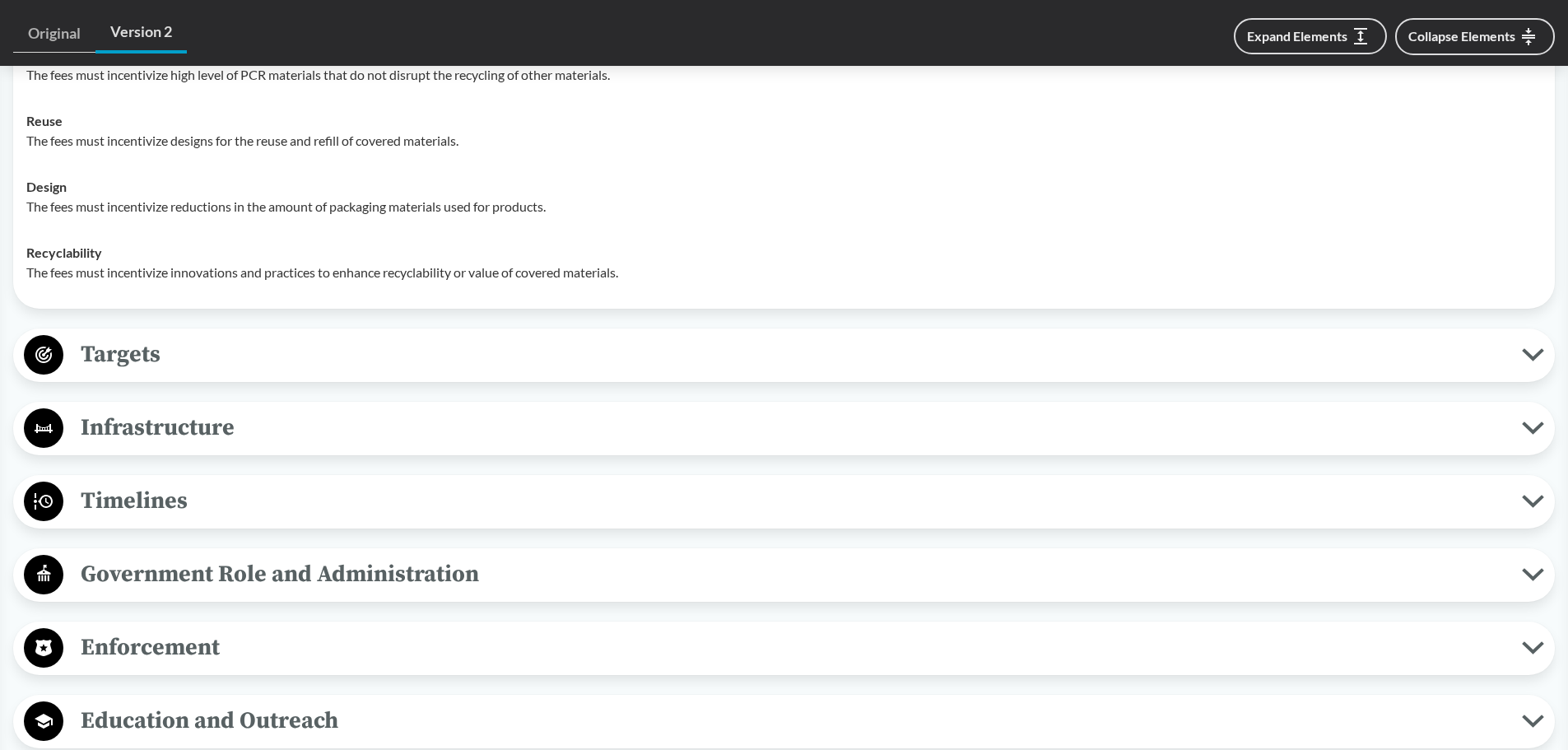
scroll to position [3459, 0]
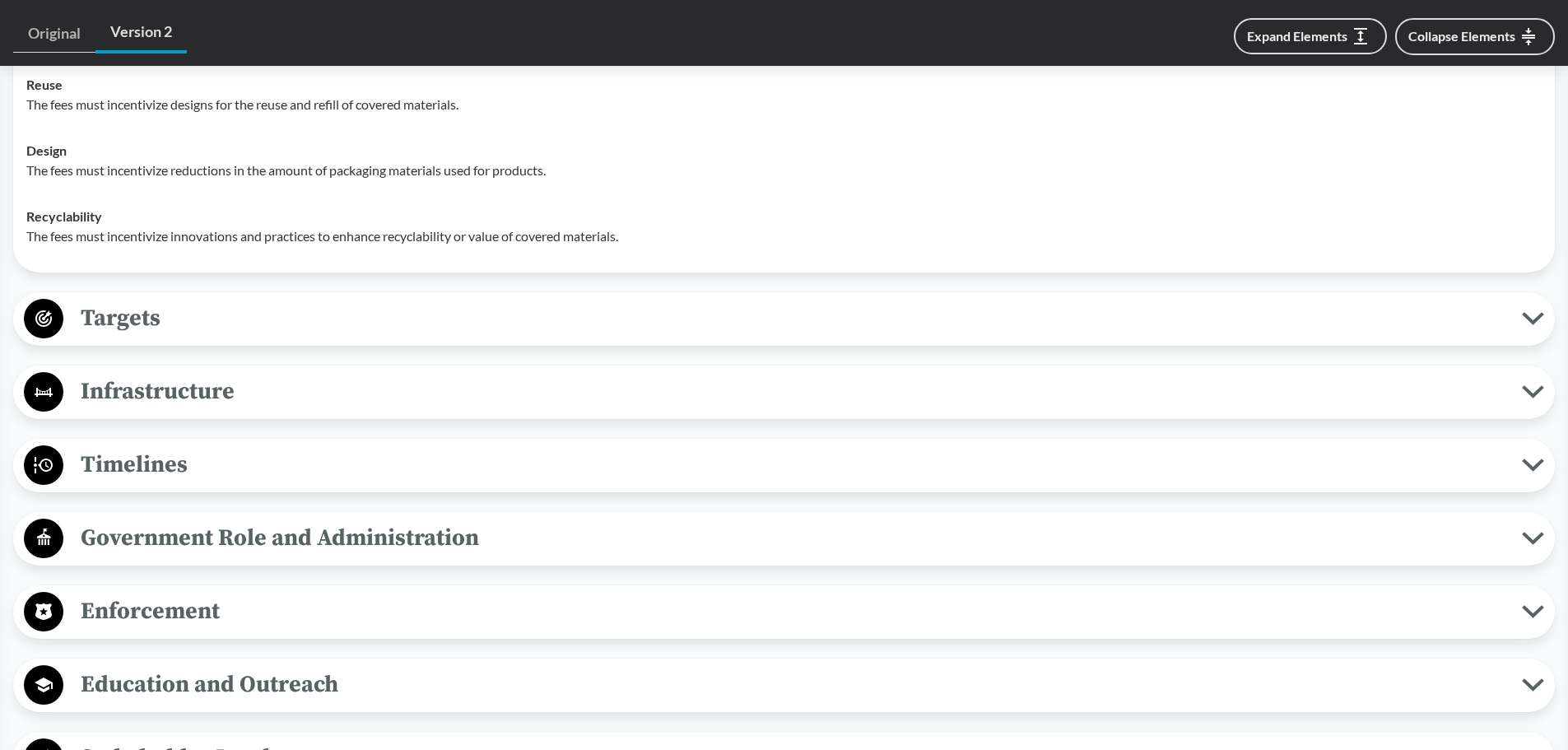
click at [153, 325] on span "Targets" at bounding box center [792, 318] width 1459 height 37
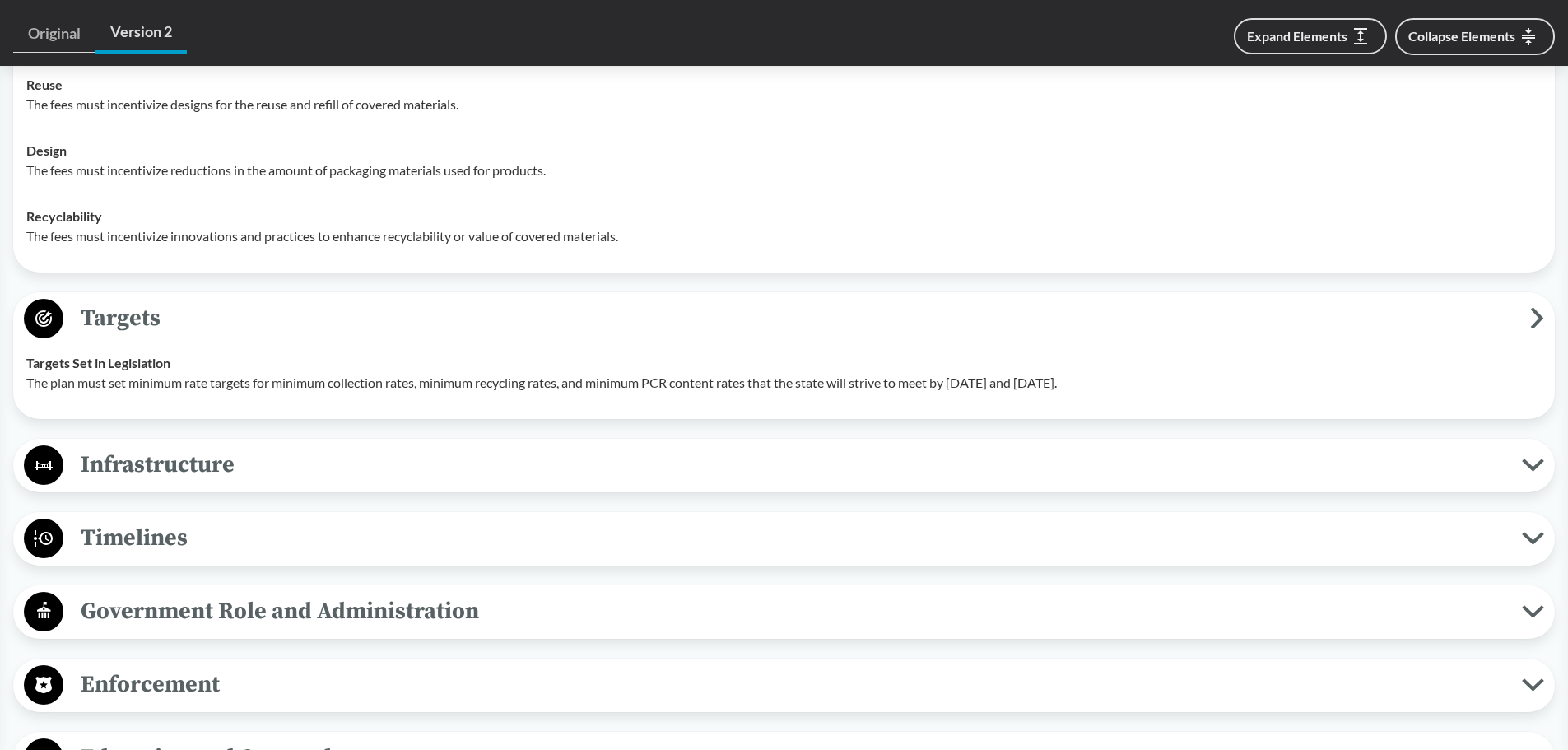
drag, startPoint x: 160, startPoint y: 388, endPoint x: 1200, endPoint y: 381, distance: 1040.0
click at [1200, 381] on p "The plan must set minimum rate targets for minimum collection rates, minimum re…" at bounding box center [784, 383] width 1516 height 20
click at [318, 485] on button "Infrastructure" at bounding box center [784, 465] width 1531 height 42
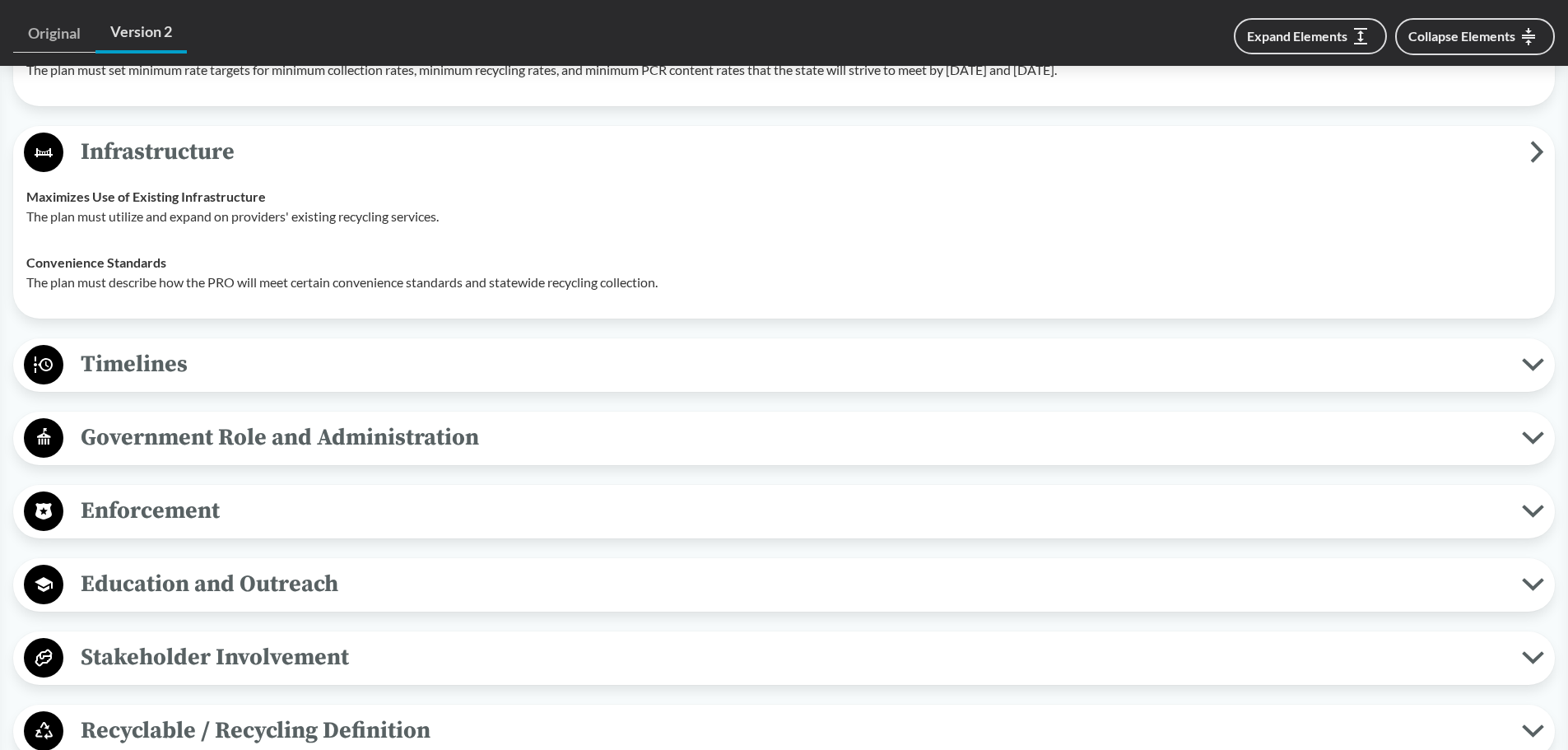
scroll to position [3788, 0]
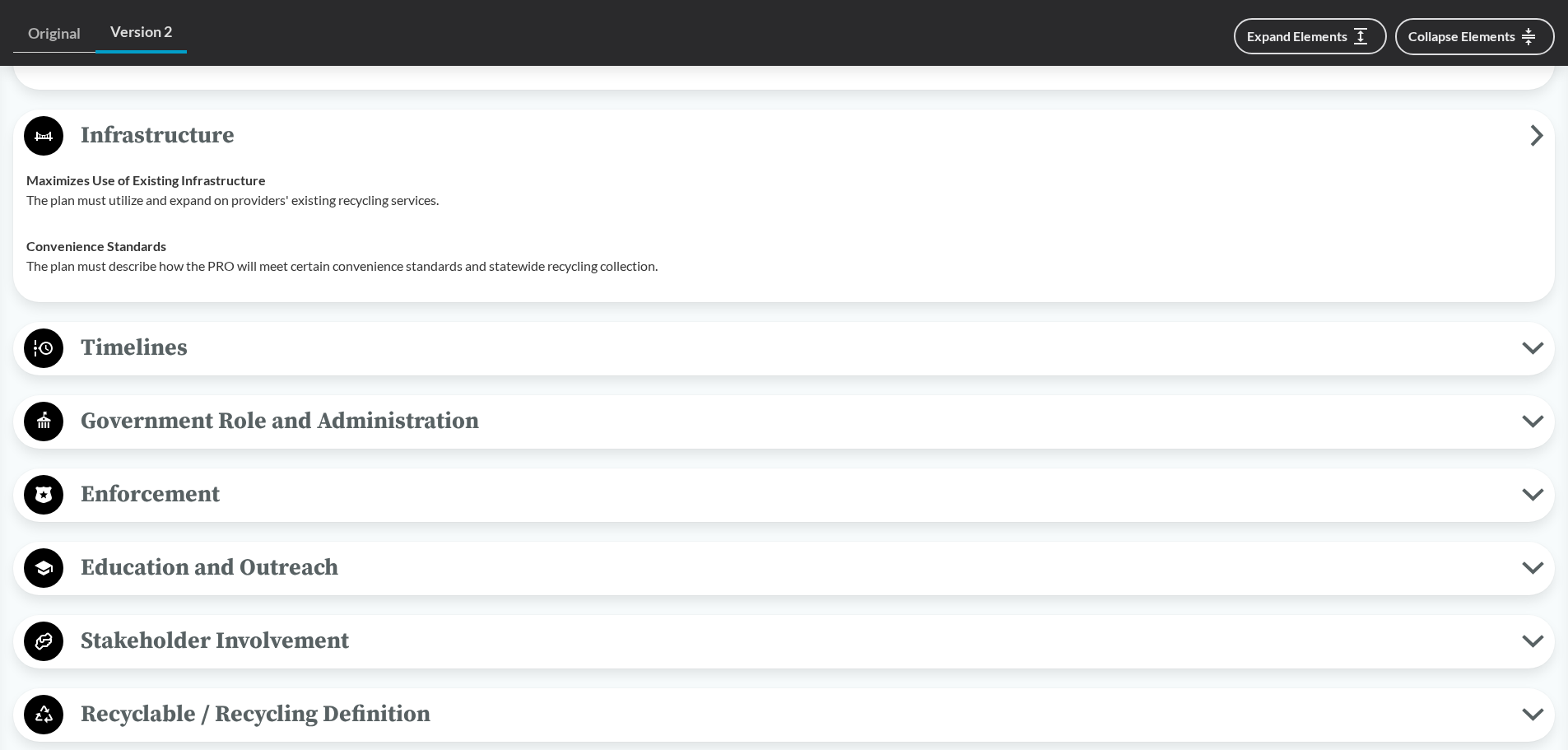
click at [194, 364] on span "Timelines" at bounding box center [792, 348] width 1459 height 37
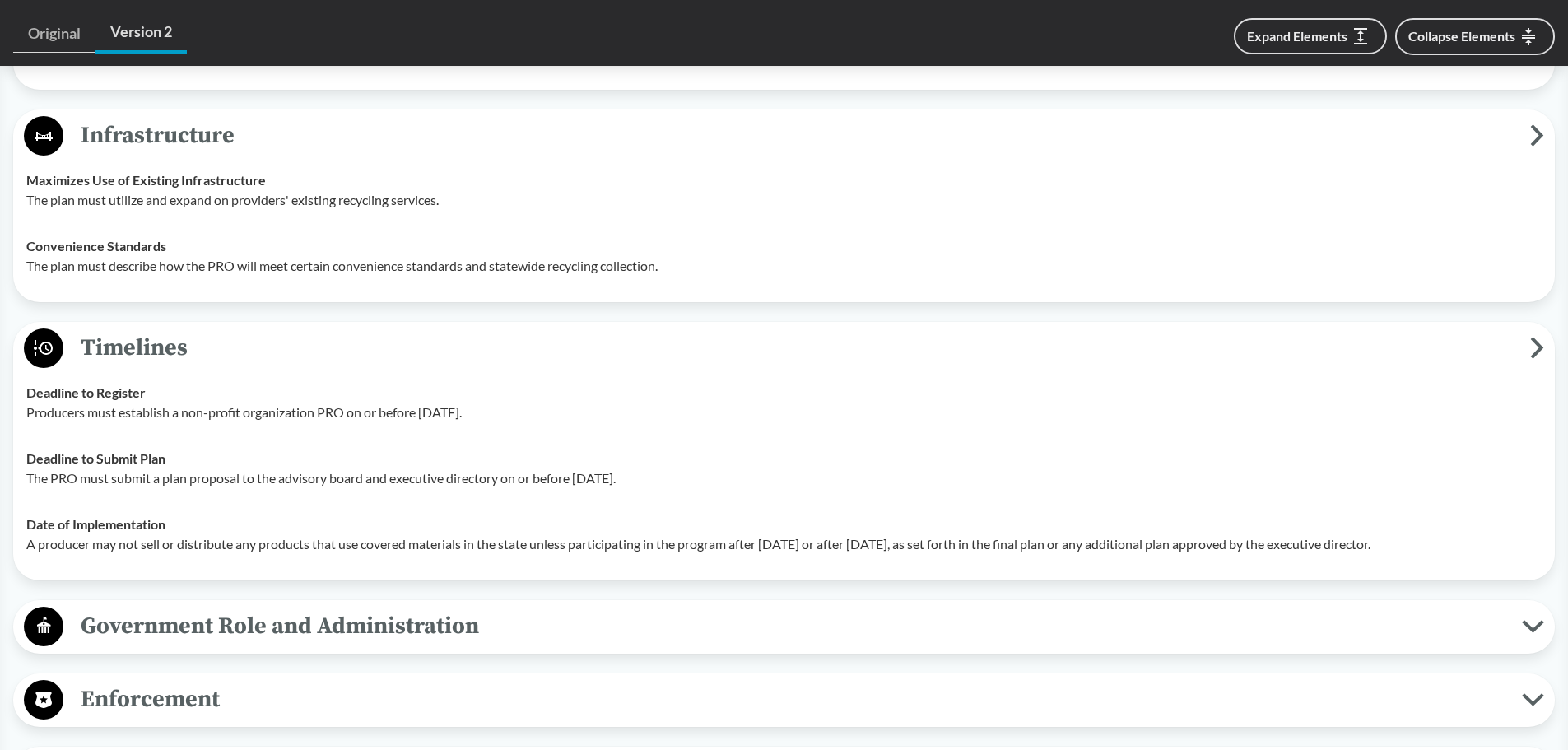
drag, startPoint x: 112, startPoint y: 414, endPoint x: 503, endPoint y: 412, distance: 391.0
click at [503, 412] on p "Producers must establish a non-profit organization PRO on or before June 1, 202…" at bounding box center [784, 413] width 1516 height 20
click at [317, 617] on span "Government Role and Administration" at bounding box center [792, 627] width 1459 height 37
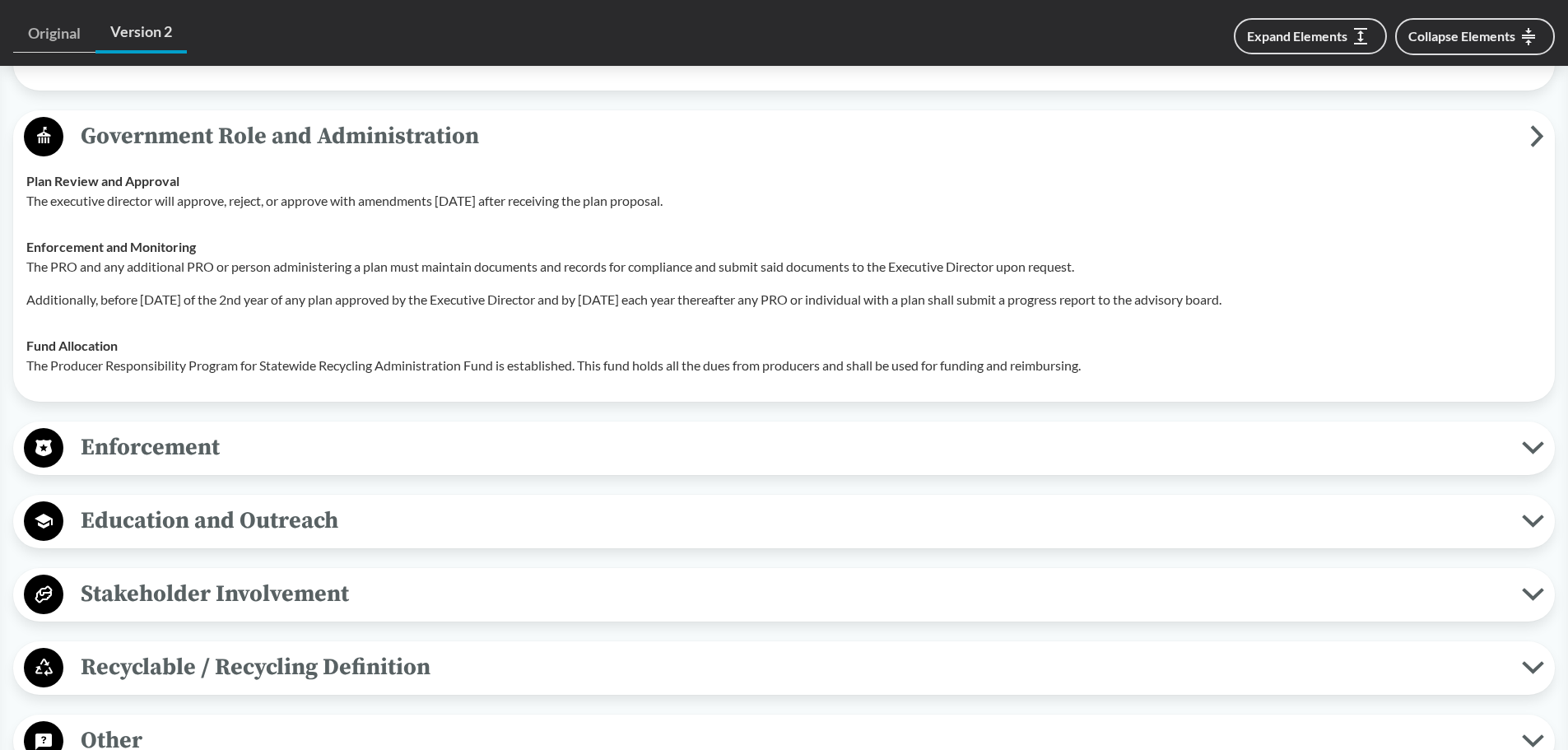
scroll to position [4283, 0]
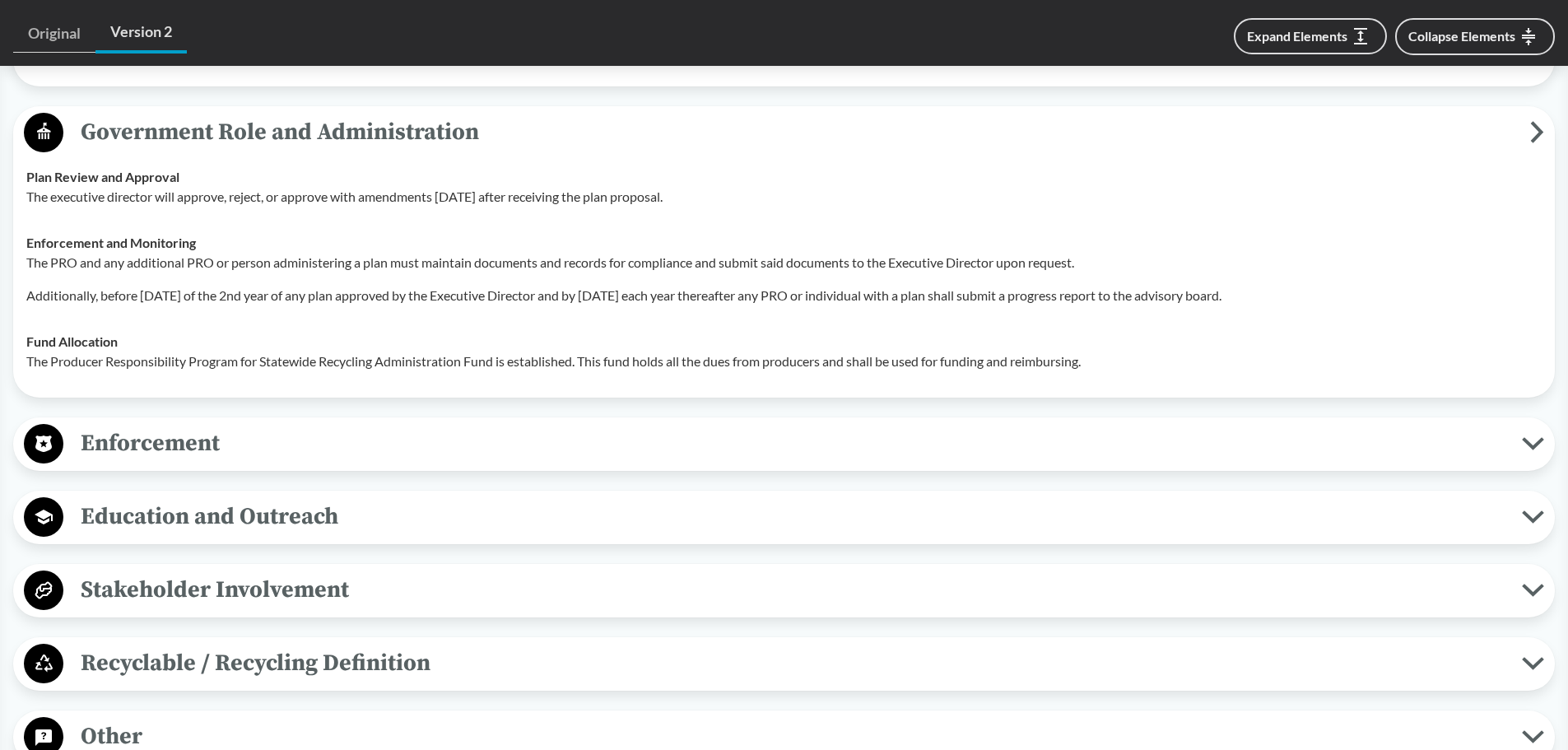
click at [148, 456] on span "Enforcement" at bounding box center [792, 443] width 1459 height 37
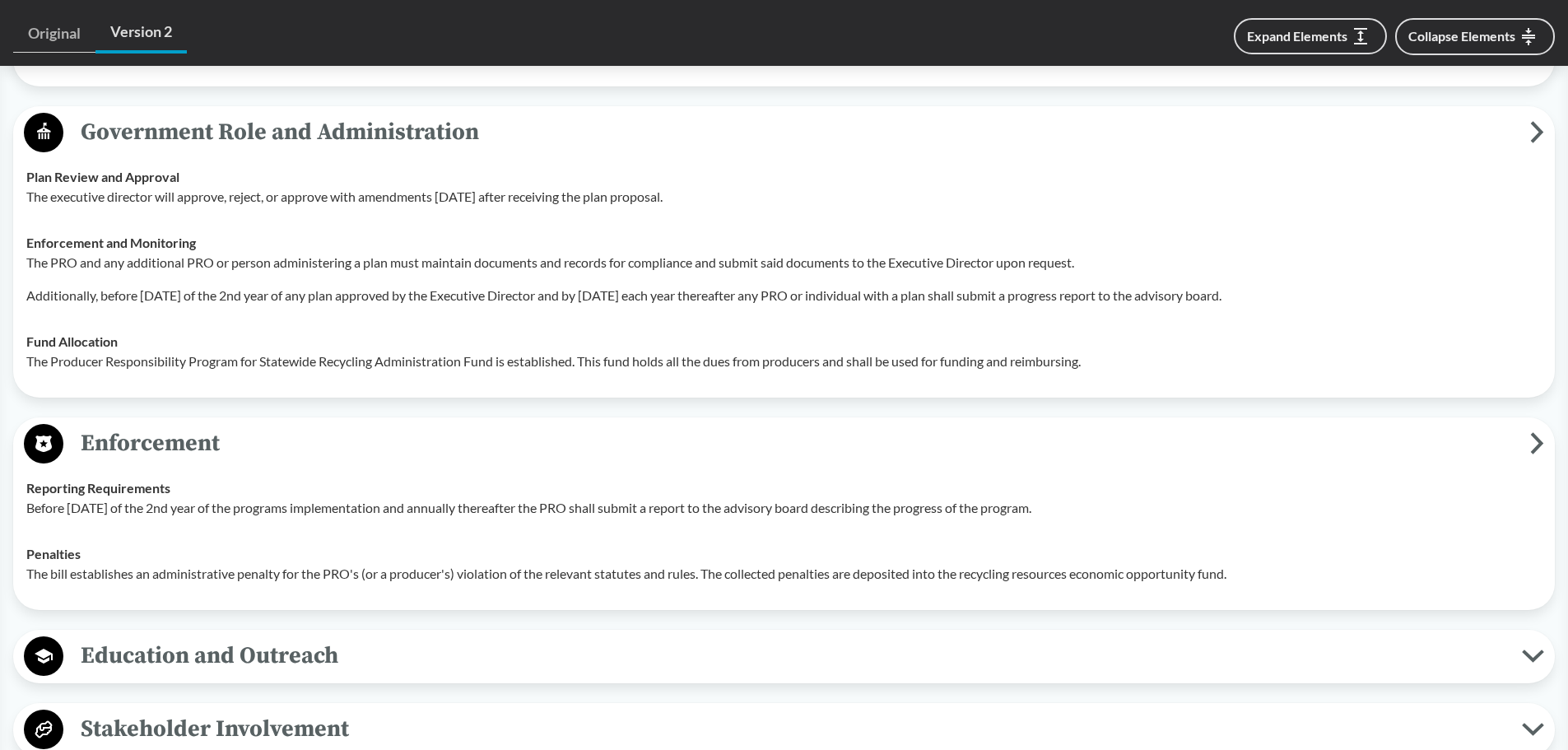
drag, startPoint x: 93, startPoint y: 509, endPoint x: 1115, endPoint y: 534, distance: 1022.3
click at [1116, 516] on p "Before March 31st of the 2nd year of the programs implementation and annually t…" at bounding box center [784, 509] width 1516 height 20
click at [547, 579] on p "The bill establishes an administrative penalty for the PRO's (or a producer's) …" at bounding box center [784, 574] width 1516 height 20
click at [132, 576] on p "The bill establishes an administrative penalty for the PRO's (or a producer's) …" at bounding box center [784, 574] width 1516 height 20
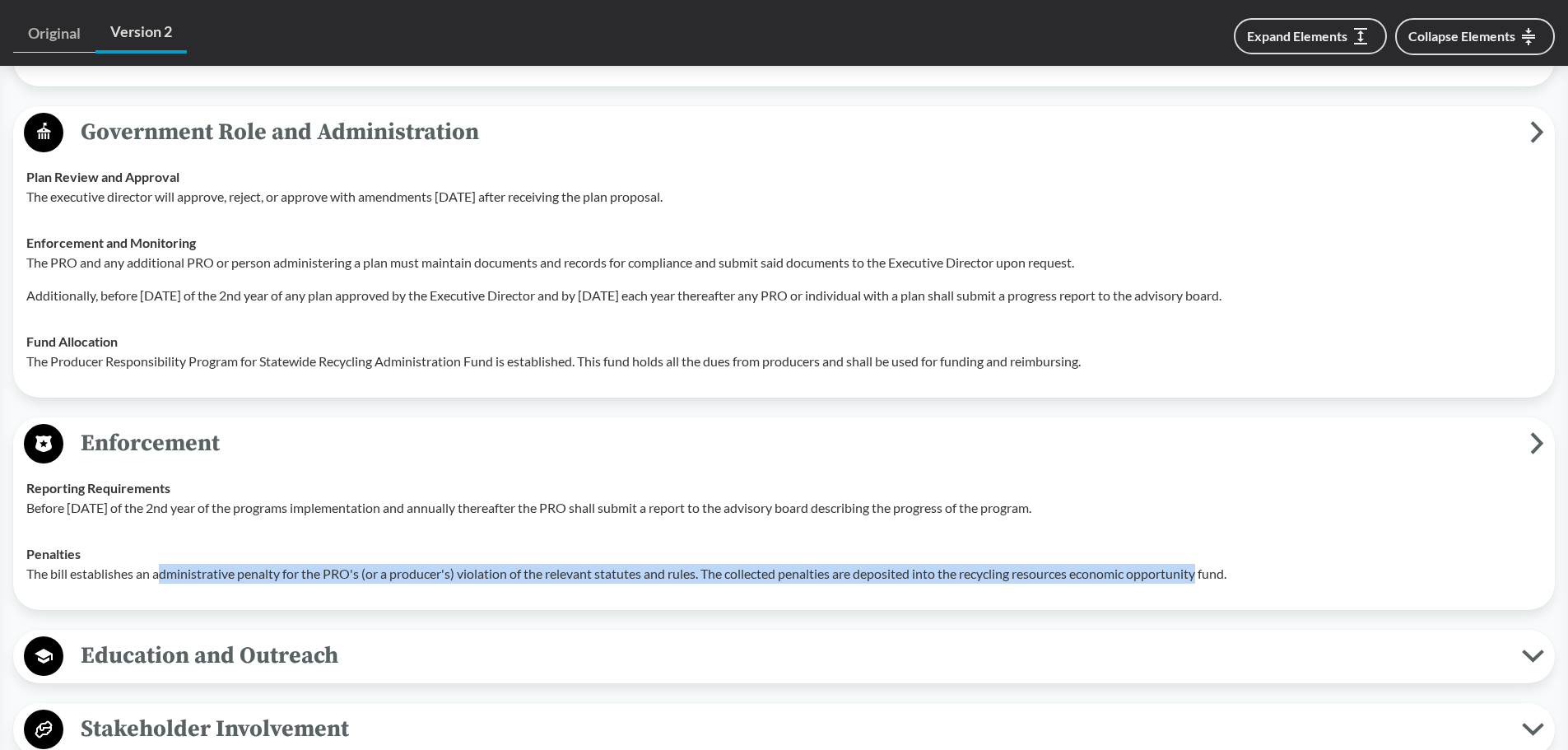
drag, startPoint x: 162, startPoint y: 569, endPoint x: 1266, endPoint y: 571, distance: 1104.0
click at [1245, 569] on p "The bill establishes an administrative penalty for the PRO's (or a producer's) …" at bounding box center [784, 574] width 1516 height 20
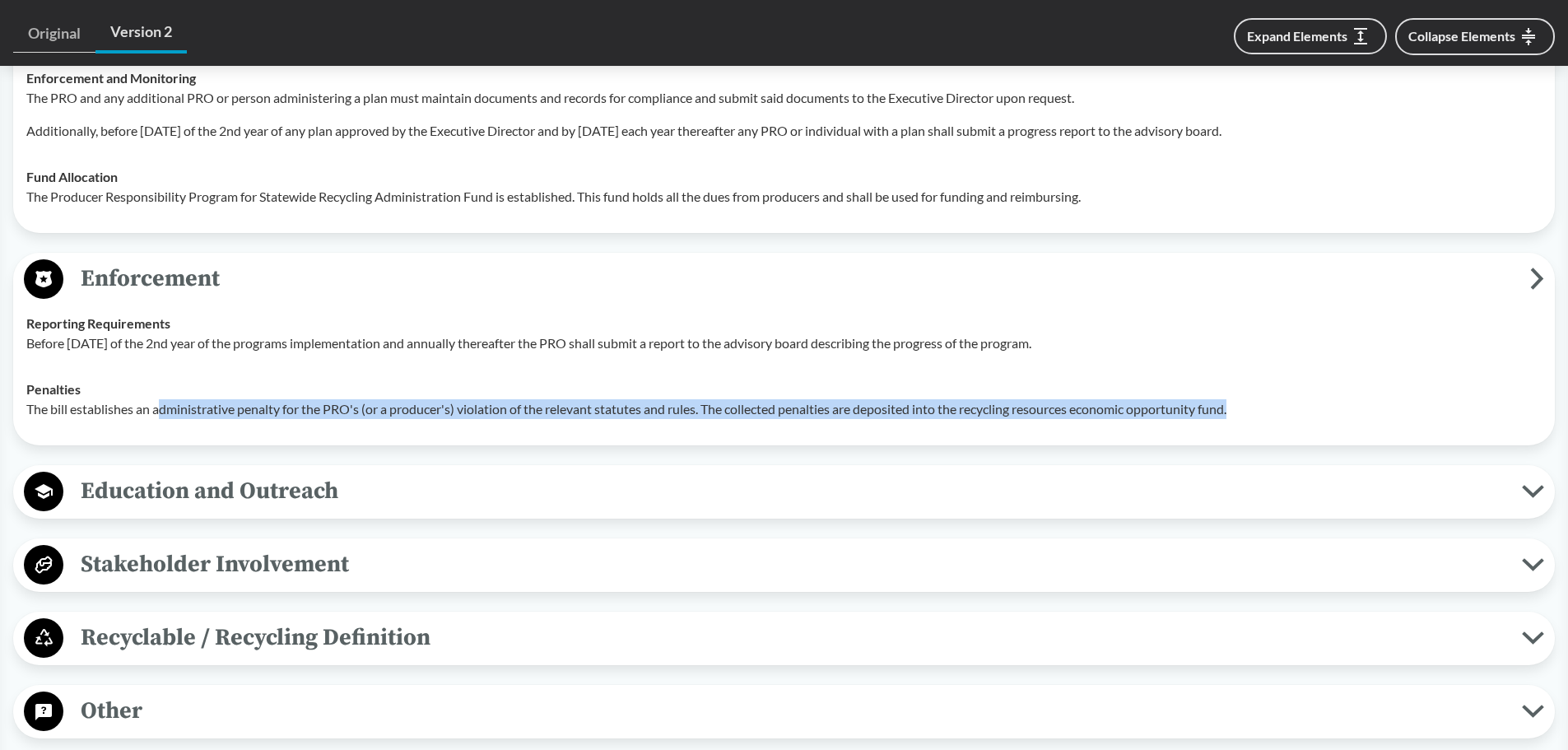
click at [308, 498] on span "Education and Outreach" at bounding box center [792, 492] width 1459 height 37
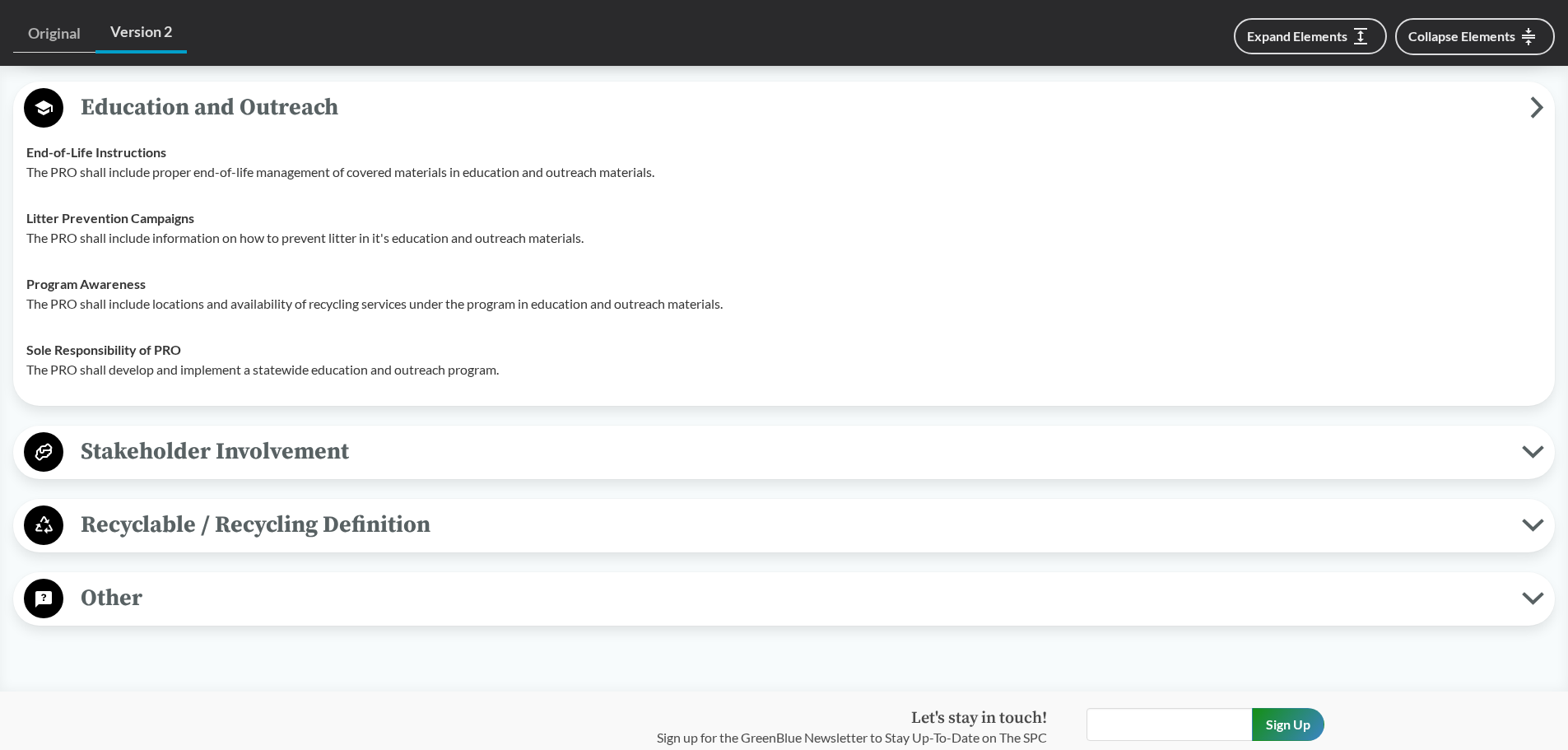
scroll to position [4860, 0]
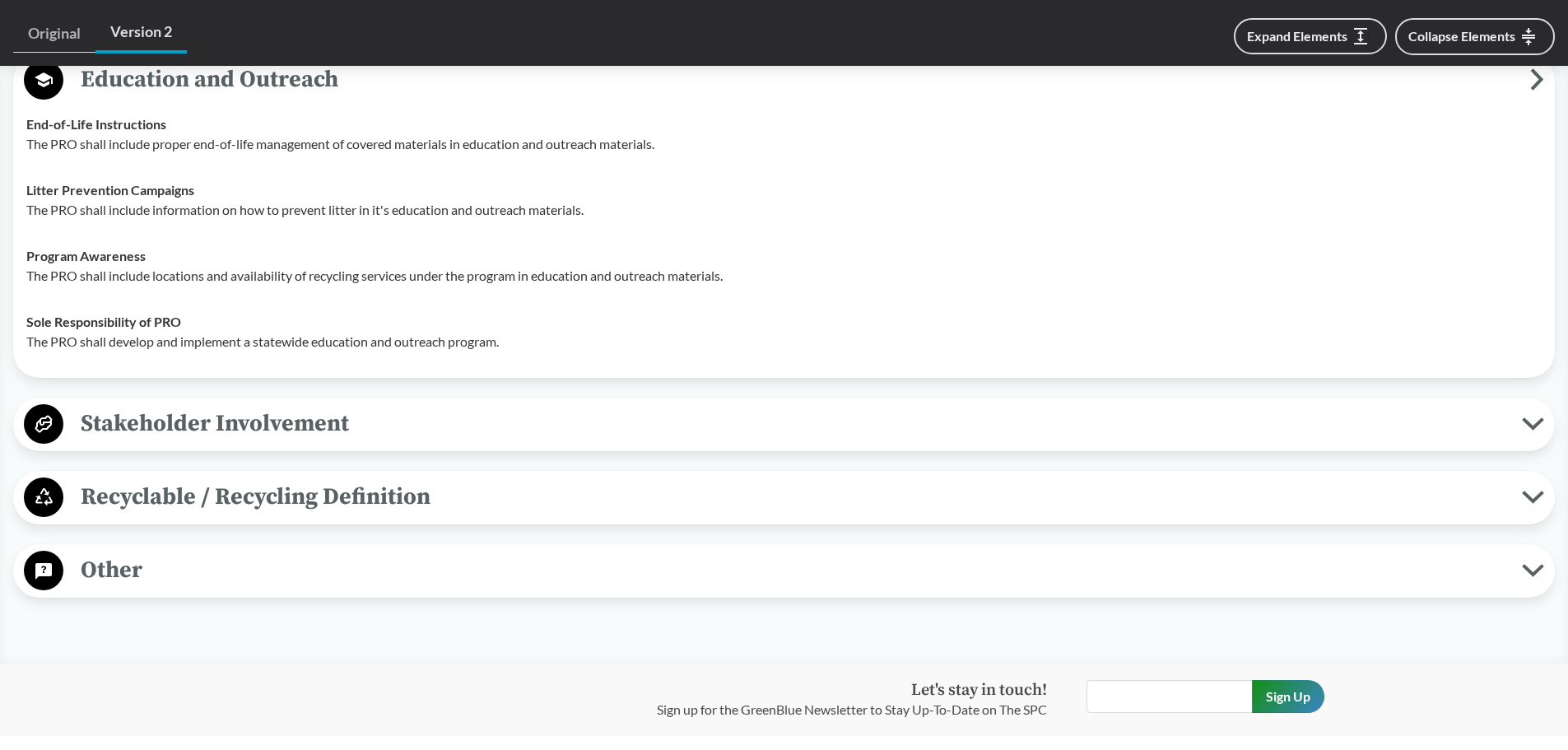
click at [204, 429] on span "Stakeholder Involvement" at bounding box center [792, 424] width 1459 height 37
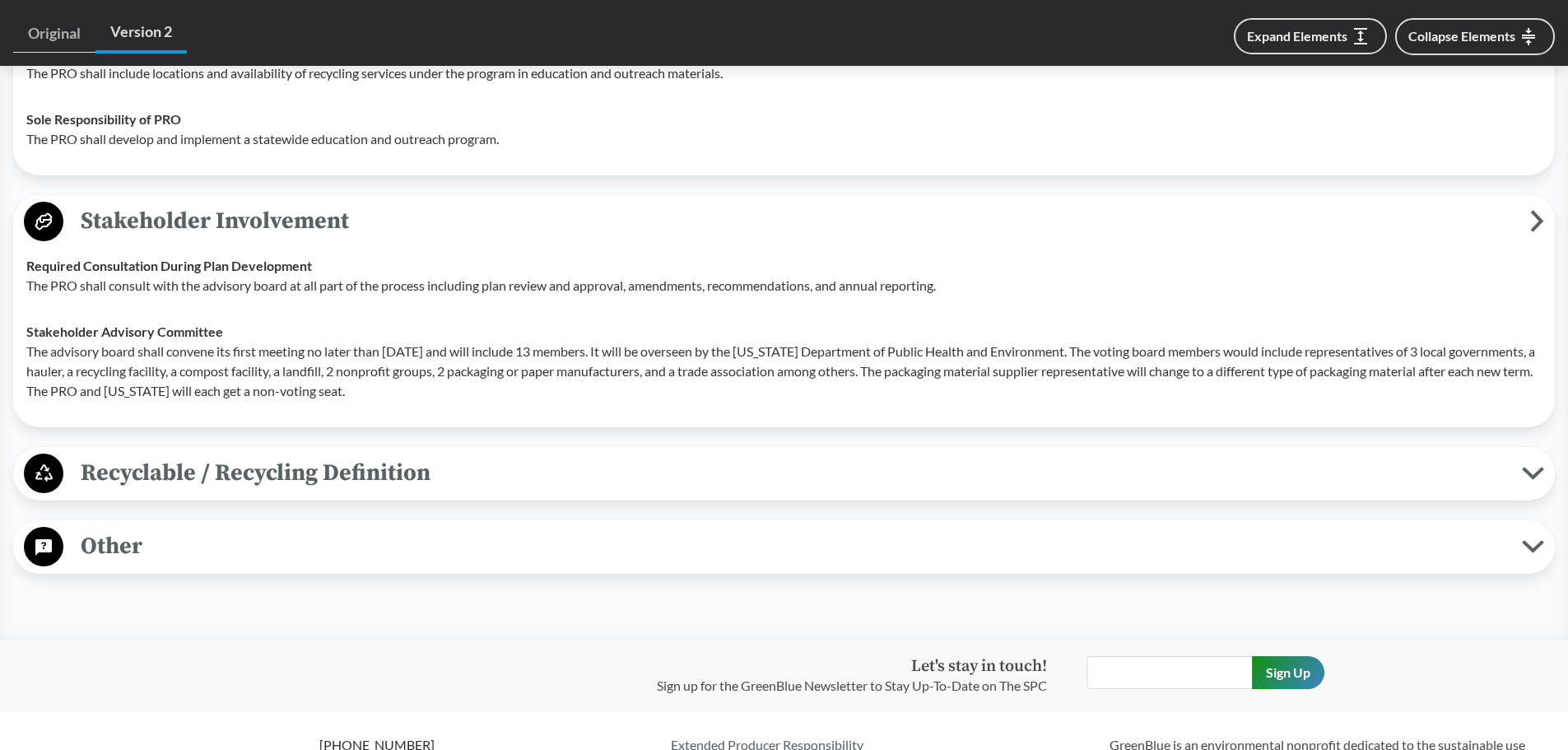
scroll to position [5107, 0]
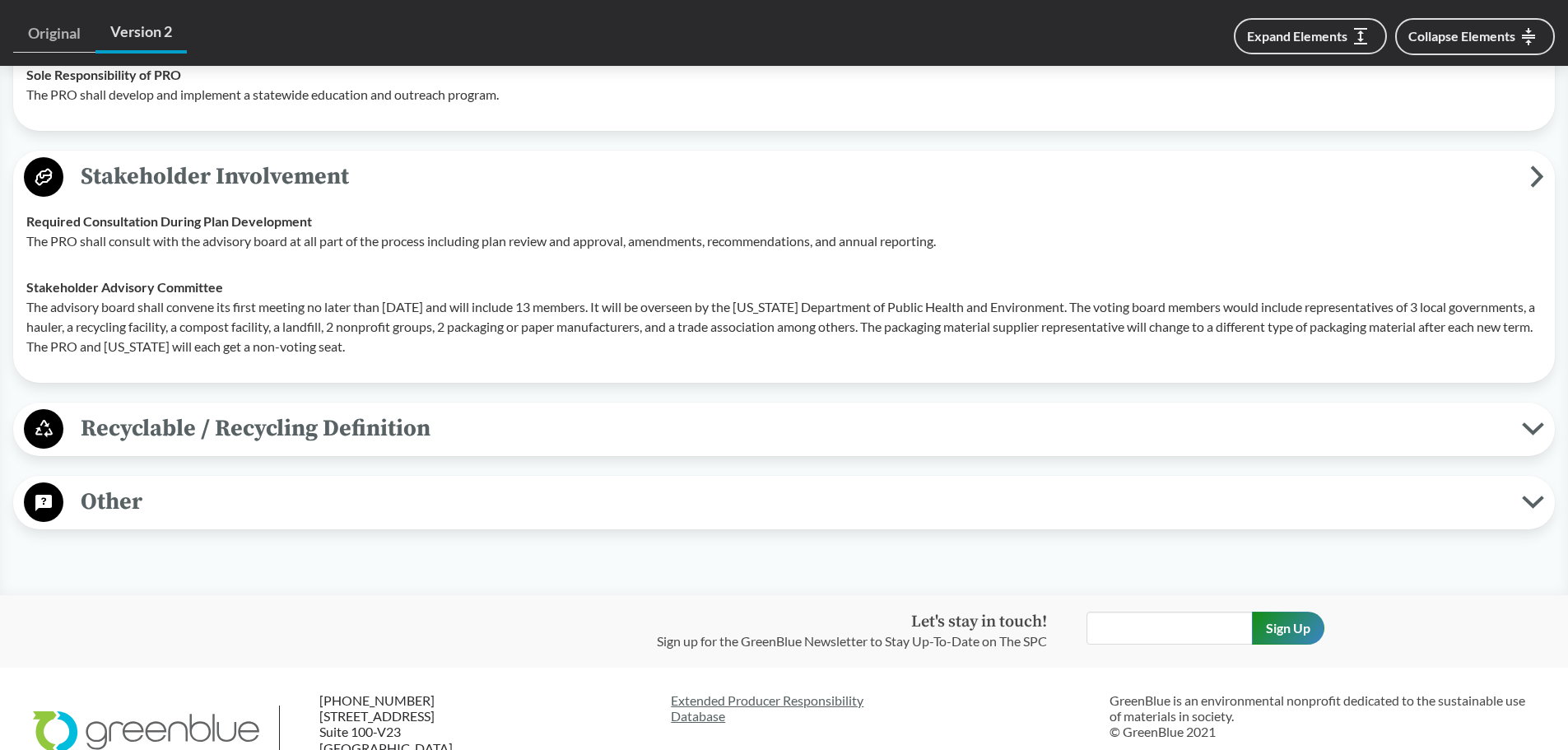
click at [161, 518] on span "Other" at bounding box center [792, 503] width 1459 height 37
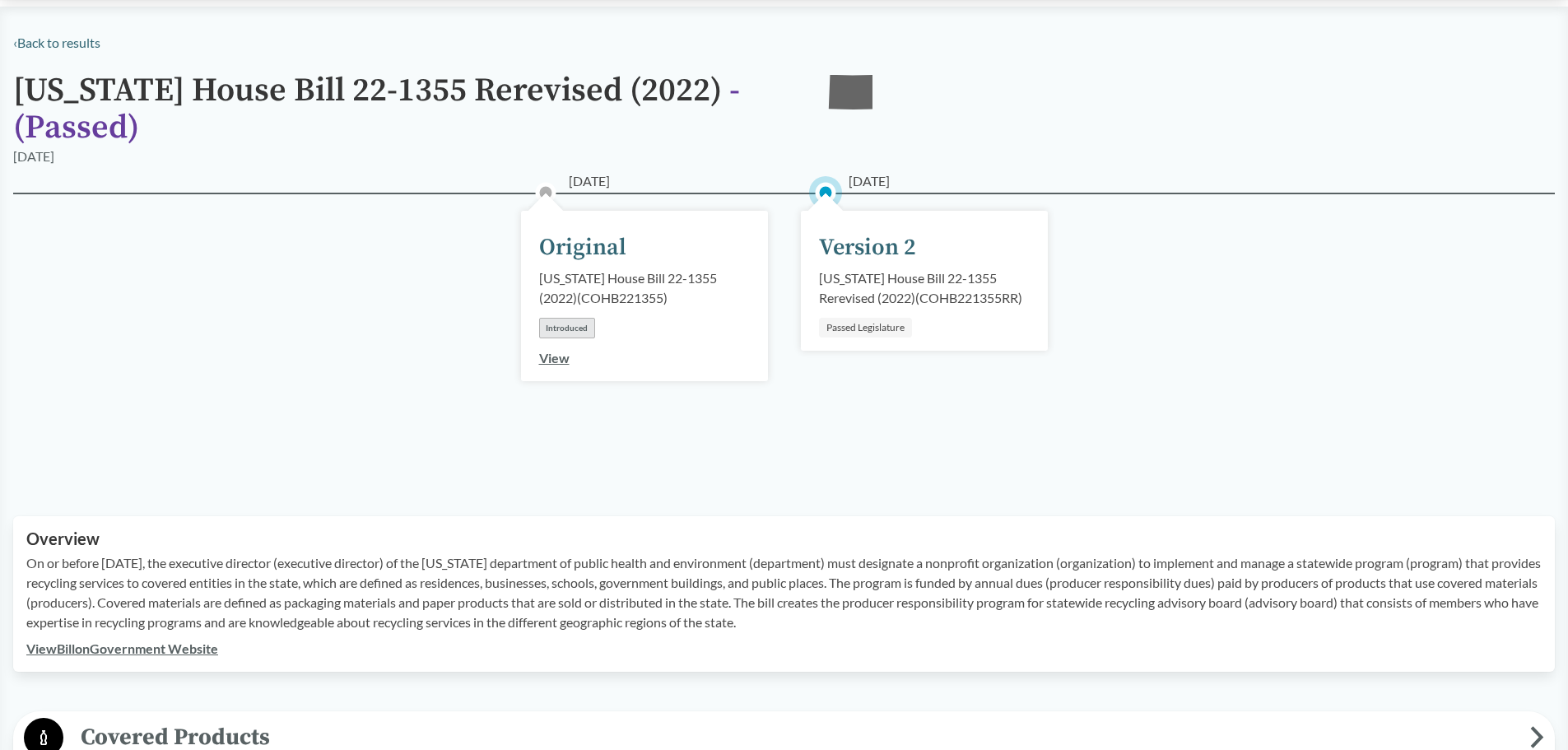
scroll to position [494, 0]
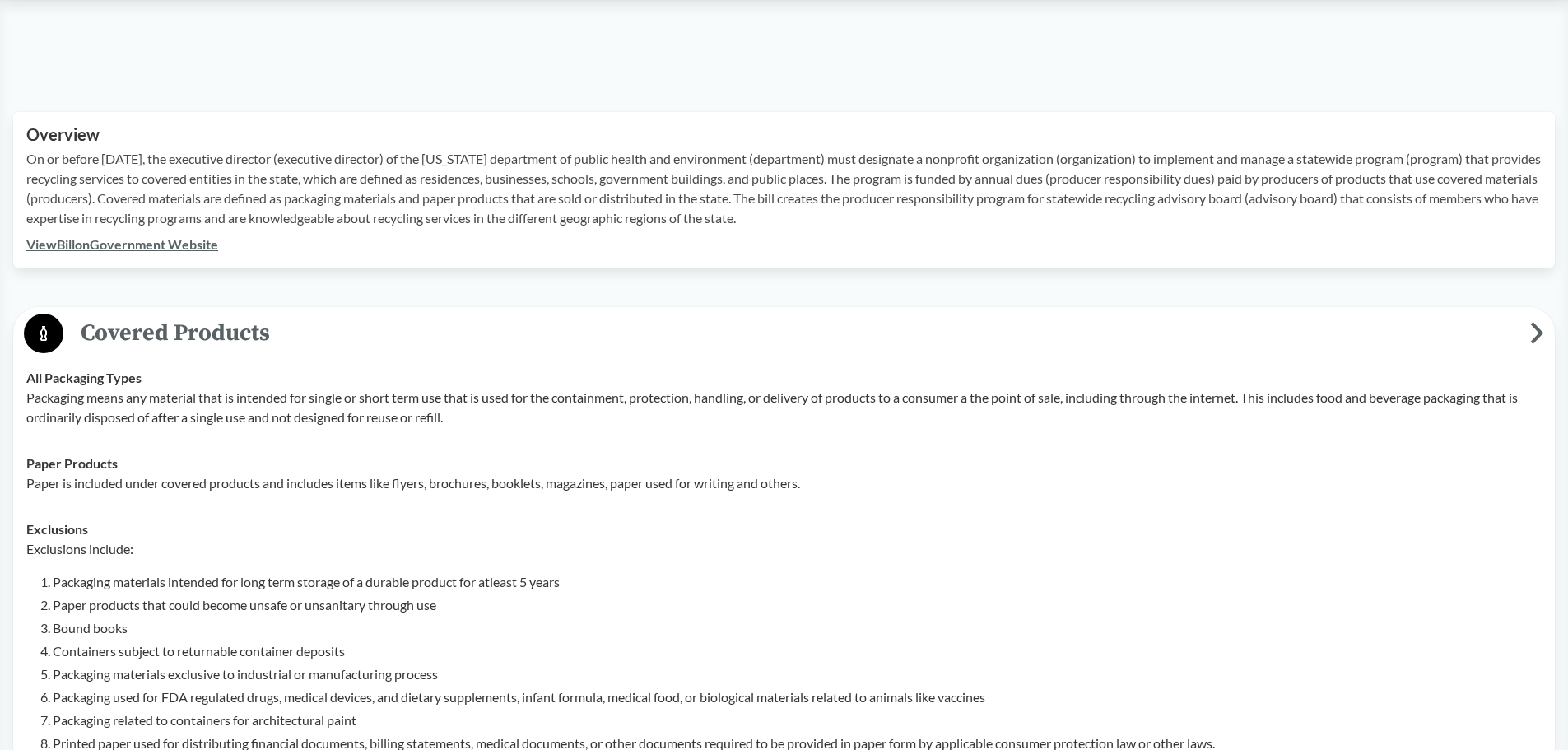
click at [202, 247] on link "View Bill on Government Website" at bounding box center [122, 244] width 192 height 16
